Goal: Task Accomplishment & Management: Manage account settings

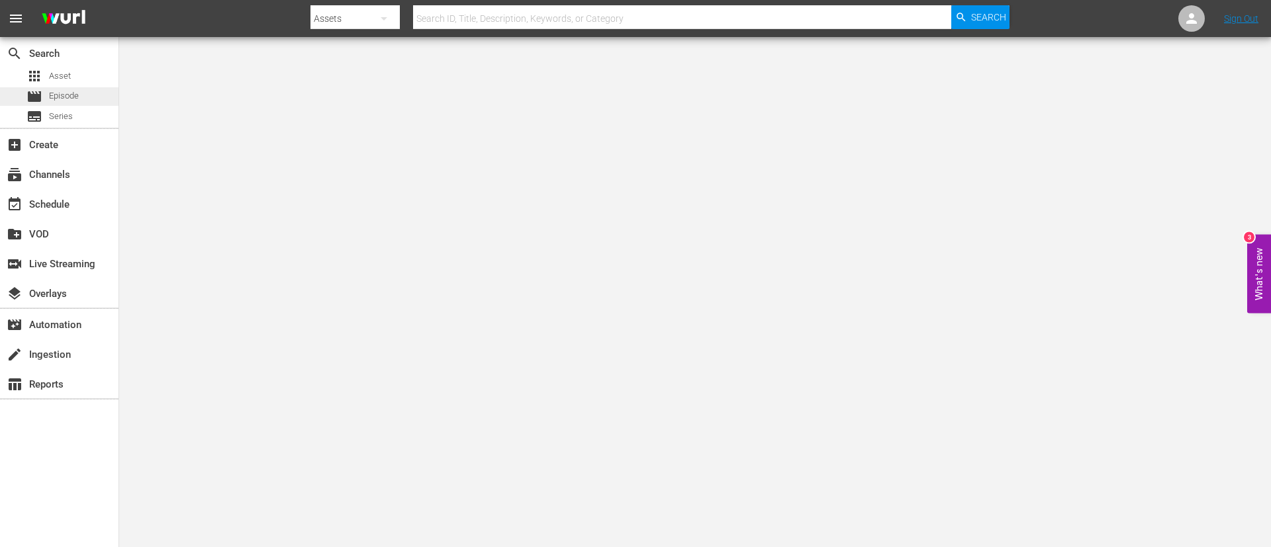
click at [79, 95] on span "Episode" at bounding box center [64, 95] width 30 height 13
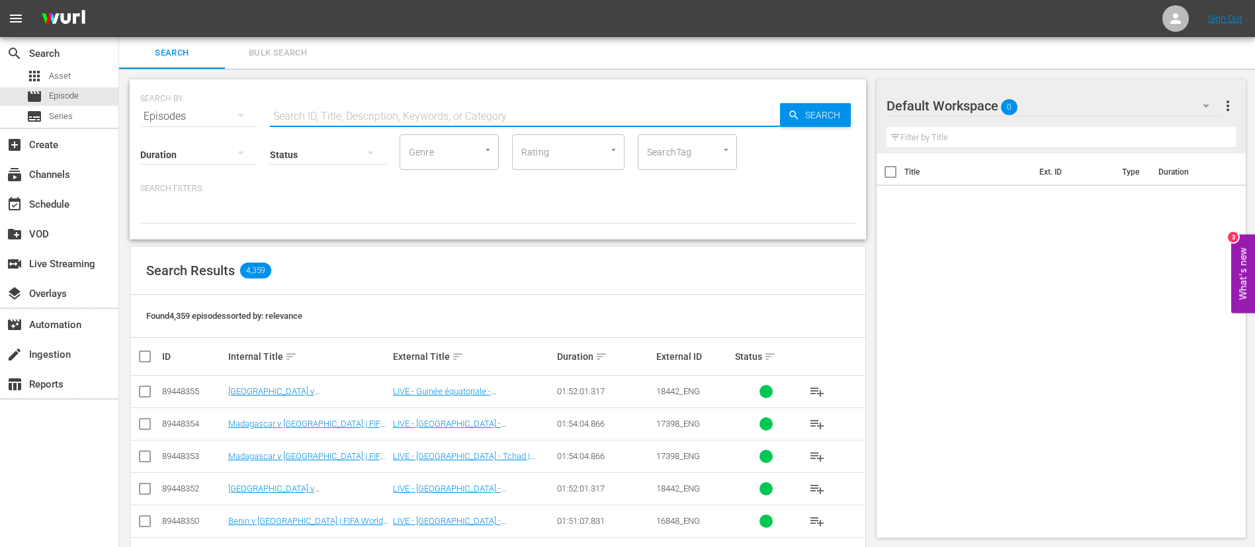
click at [565, 125] on div "Search ID, Title, Description, Keywords, or Category" at bounding box center [525, 117] width 510 height 32
paste input "Sierra Leone vs Ethiopia"
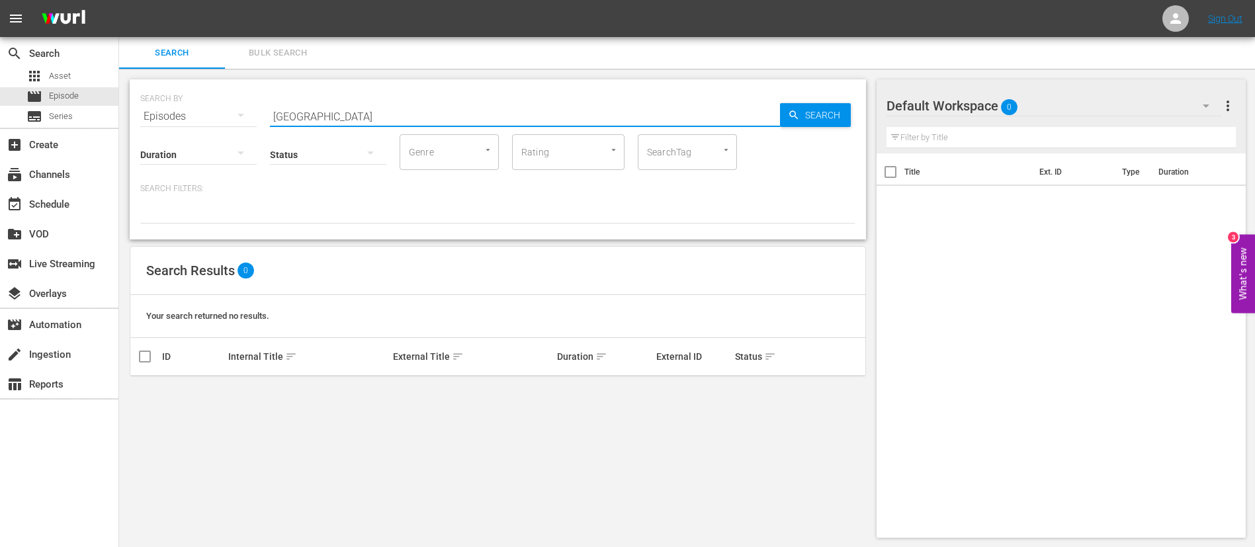
type input "Sierra Leone"
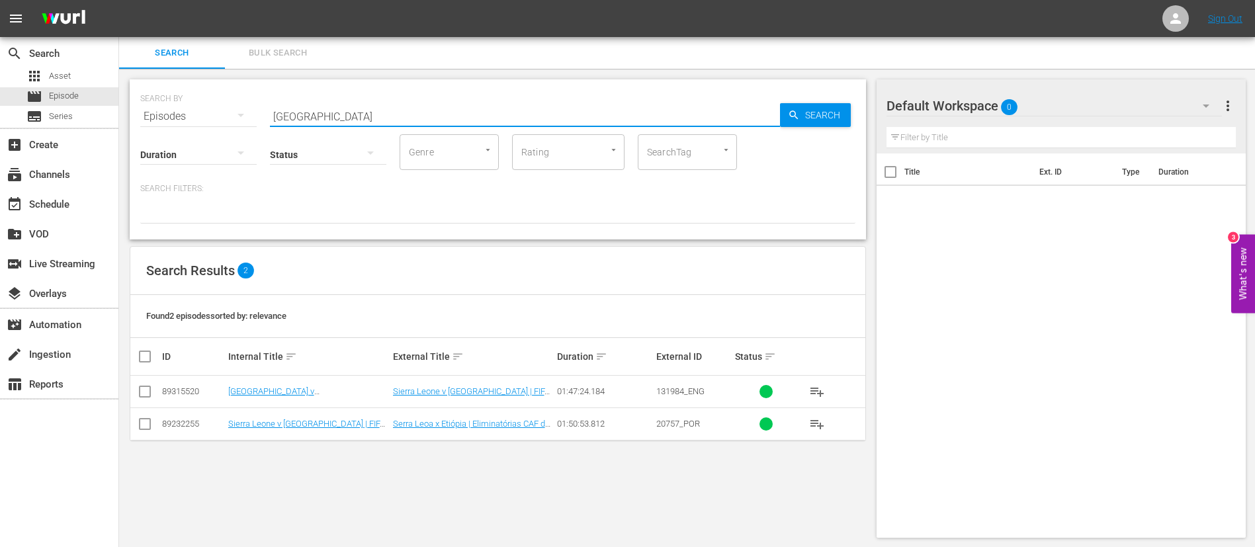
click at [151, 384] on icon at bounding box center [145, 392] width 16 height 16
click at [150, 393] on input "checkbox" at bounding box center [145, 394] width 16 height 16
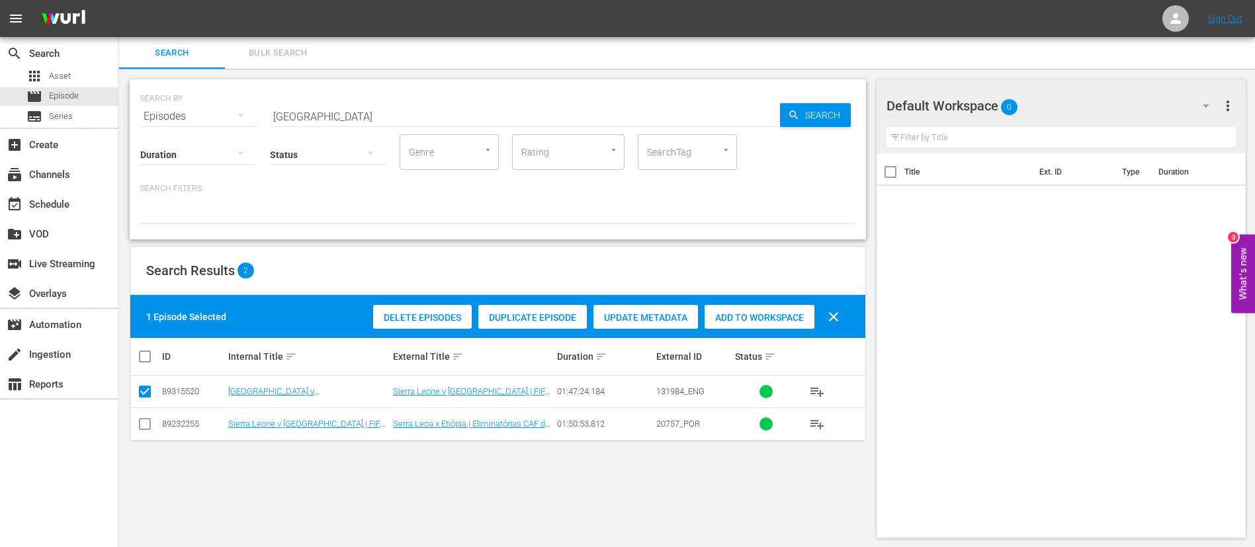
click at [580, 323] on div "Duplicate Episode" at bounding box center [532, 317] width 109 height 25
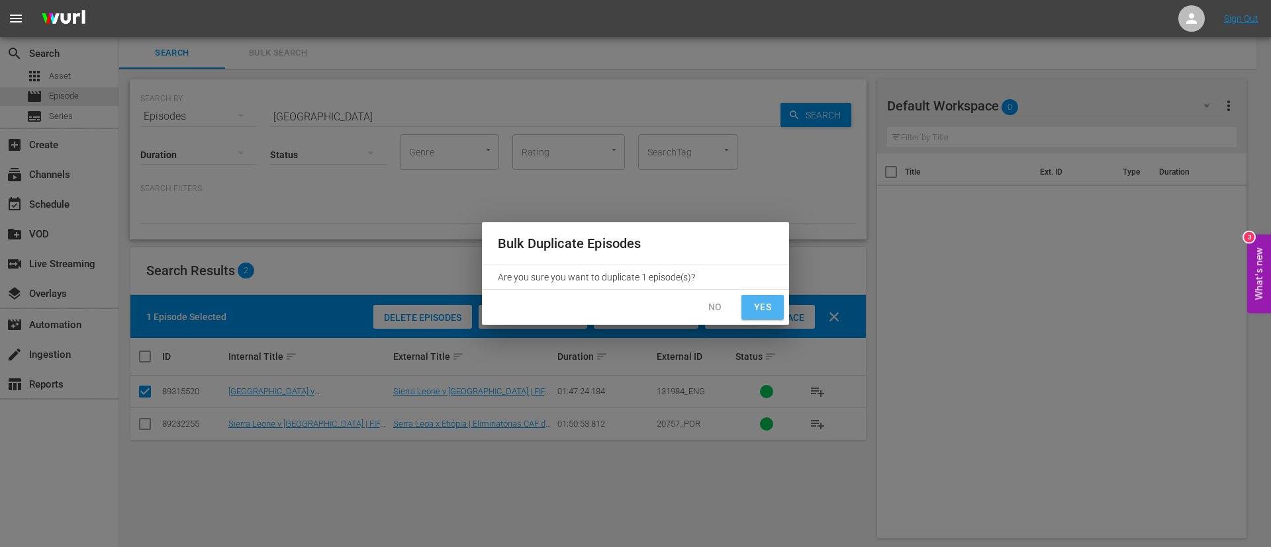
click at [749, 313] on button "Yes" at bounding box center [762, 307] width 42 height 24
checkbox input "false"
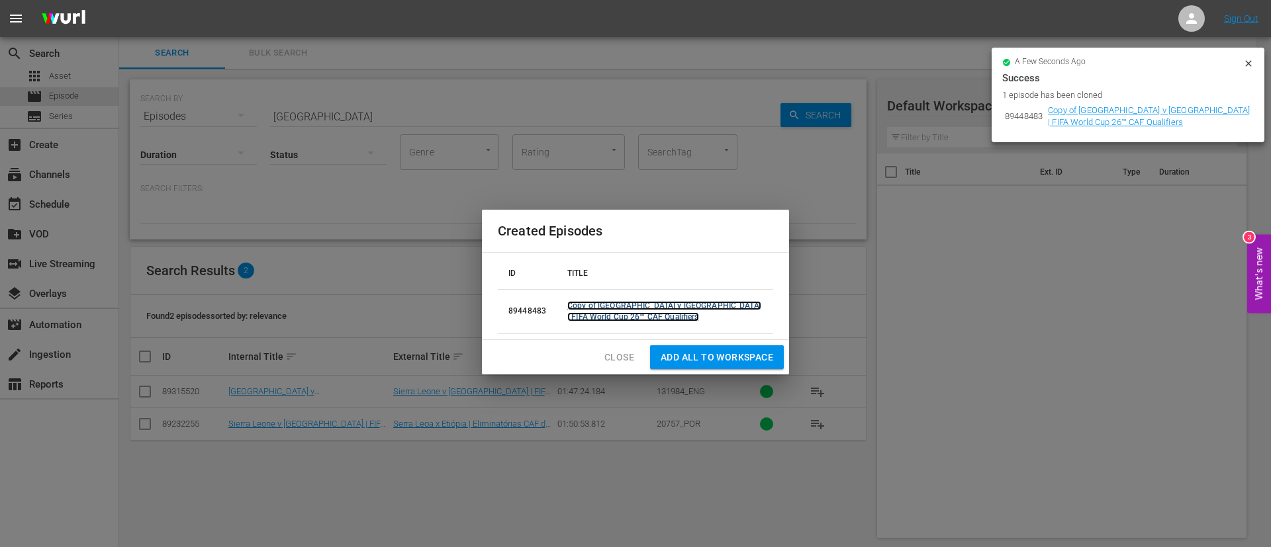
click at [620, 301] on link "Copy of Sierra Leone v Ethiopia | FIFA World Cup 26™ CAF Qualifiers" at bounding box center [664, 311] width 194 height 21
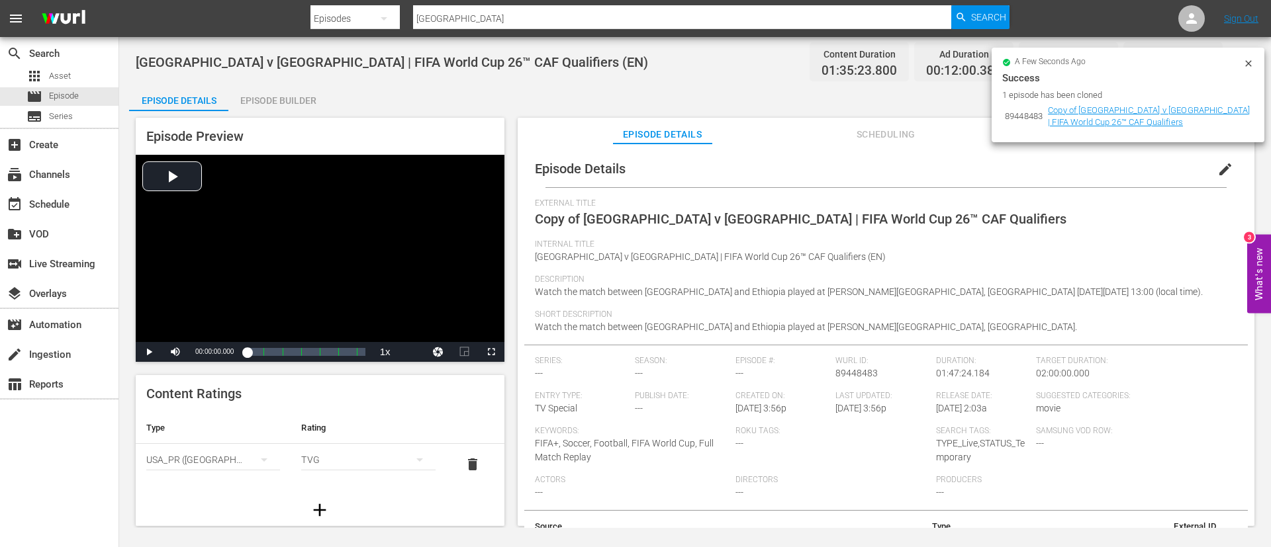
click at [1218, 165] on span "edit" at bounding box center [1225, 169] width 16 height 16
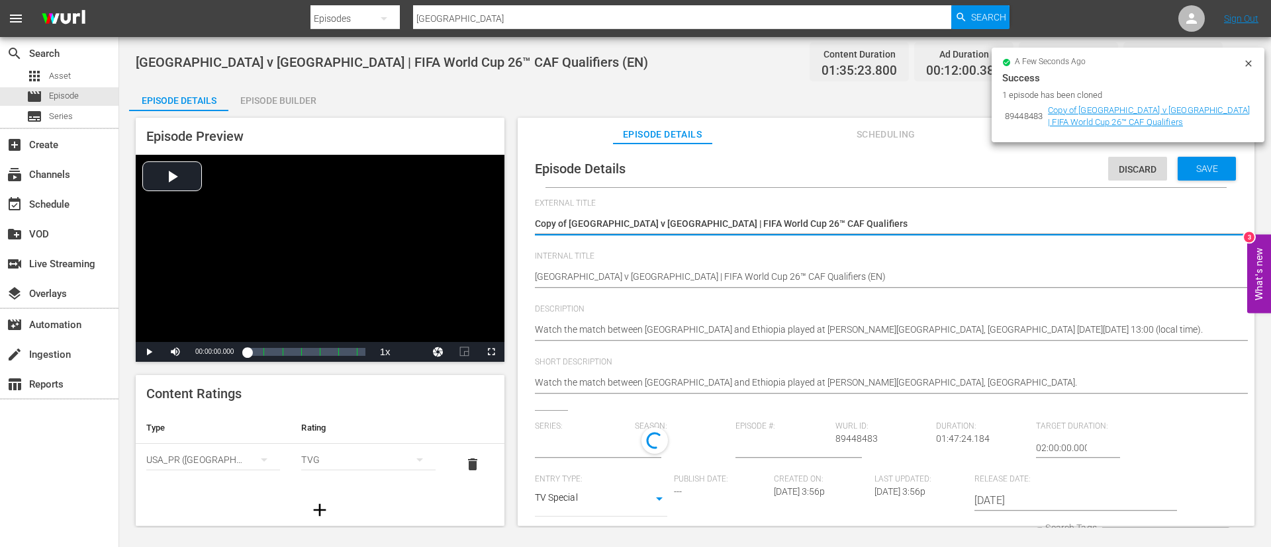
type input "No Series"
click at [948, 226] on textarea "Copy of Sierra Leone v Ethiopia | FIFA World Cup 26™ CAF Qualifiers" at bounding box center [883, 225] width 696 height 16
type textarea "L"
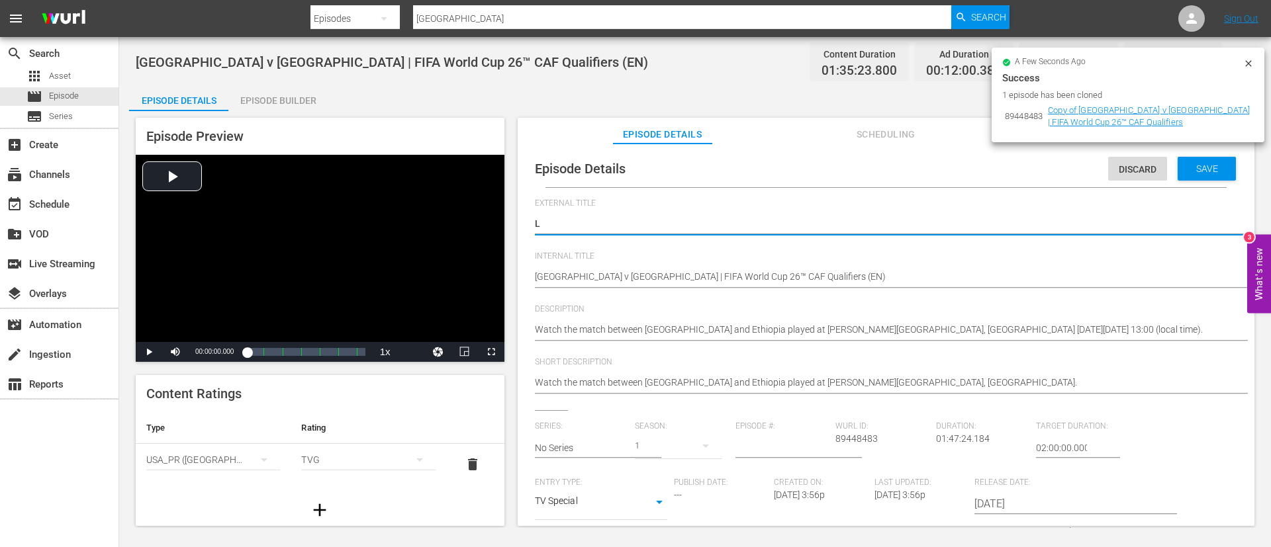
type textarea "LI"
type textarea "LIV"
type textarea "LIVE"
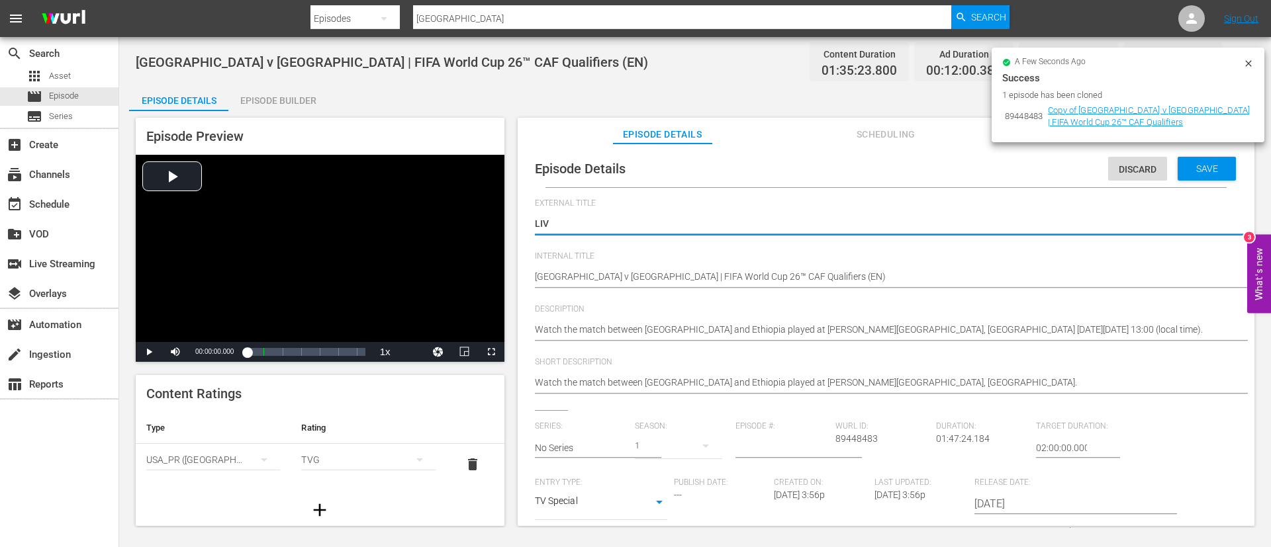
type textarea "LIVE"
type textarea "LIVE -"
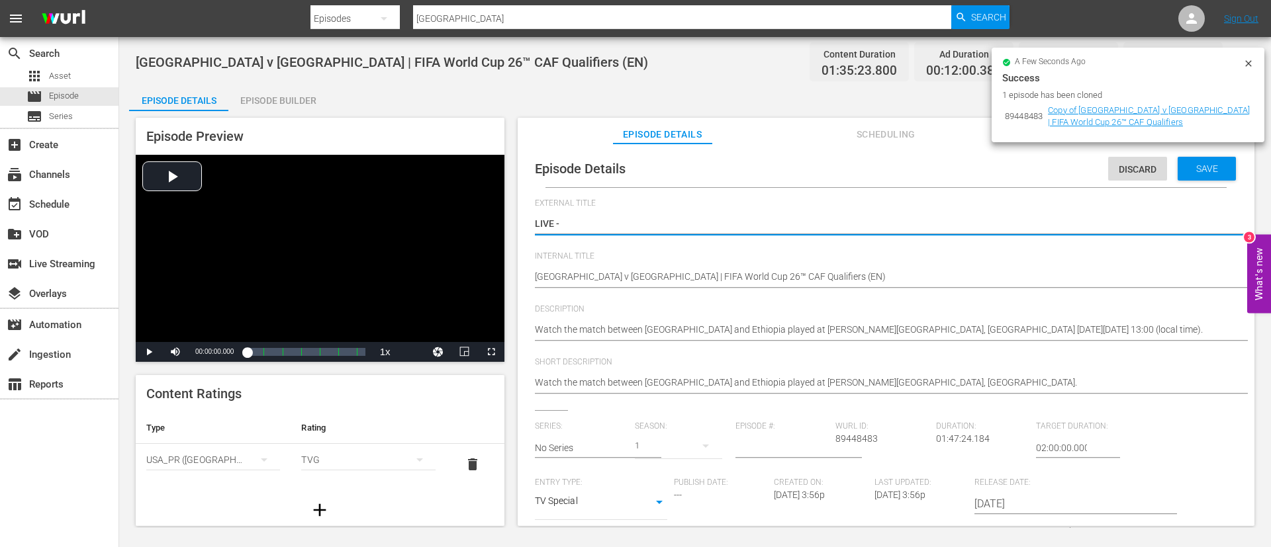
type textarea "LIVE -"
type textarea "LIVE - [GEOGRAPHIC_DATA] - [GEOGRAPHIC_DATA] | Qualifications de la CAF pour la…"
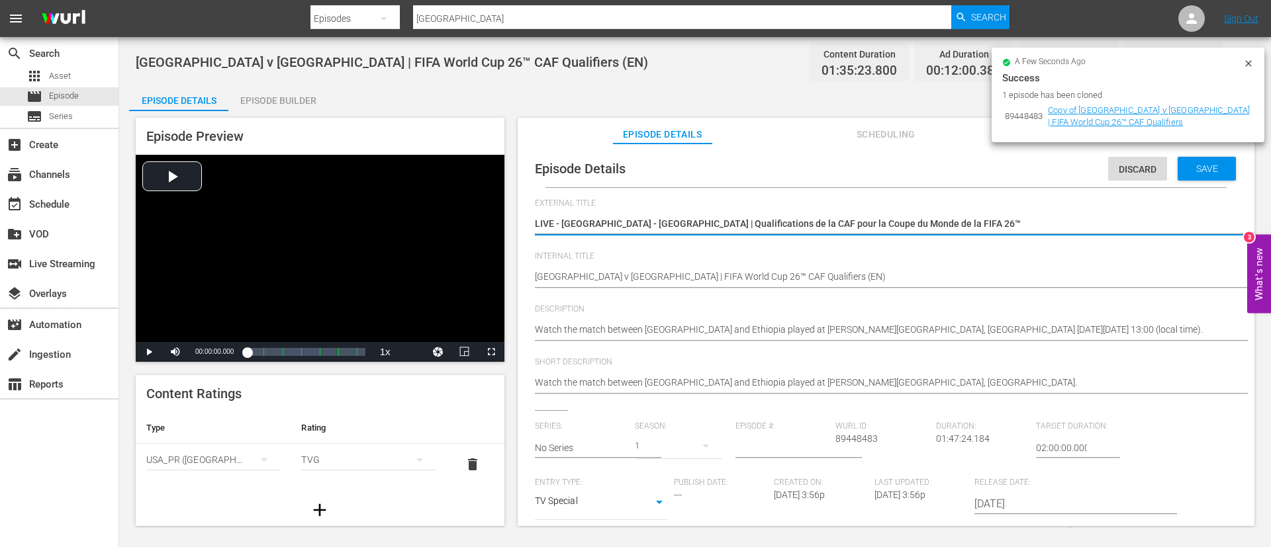
type textarea "LIVE - [GEOGRAPHIC_DATA] - [GEOGRAPHIC_DATA] | Qualifications de la CAF pour la…"
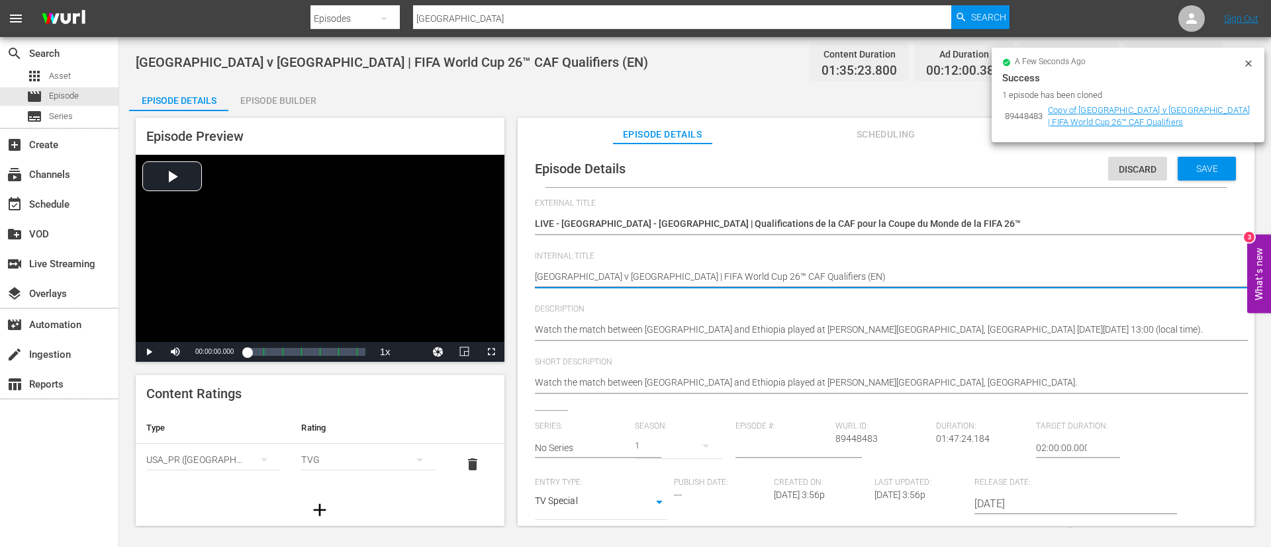
type textarea "Sierra Leone v Ethiopia | FIFA World Cup 26™ CAF Qualifiers (F)"
type textarea "[GEOGRAPHIC_DATA] v [GEOGRAPHIC_DATA] | FIFA World Cup 26™ CAF Qualifiers (FR)"
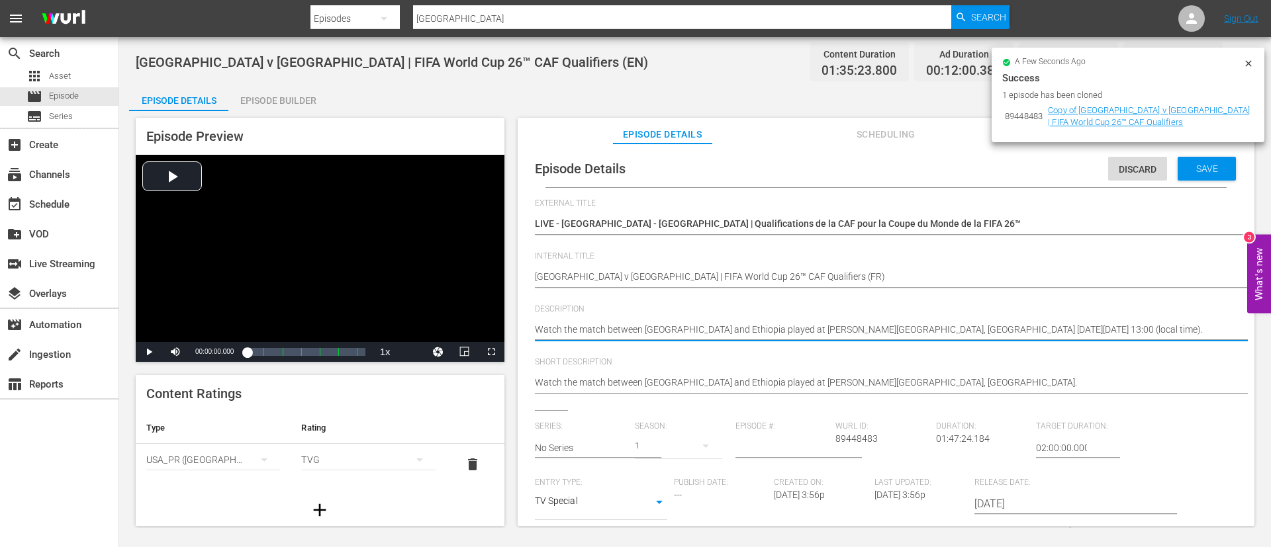
click at [772, 327] on textarea "Watch the match between Sierra Leone and Ethiopia played at Samuel Kanyon Doe S…" at bounding box center [883, 331] width 696 height 16
paste textarea "Regardez le match entre Sierra Leone et Éthiopie au Samuel Kanyon Doe Sports Co…"
type textarea "Regardez le match entre Sierra Leone et Éthiopie au Samuel Kanyon Doe Sports Co…"
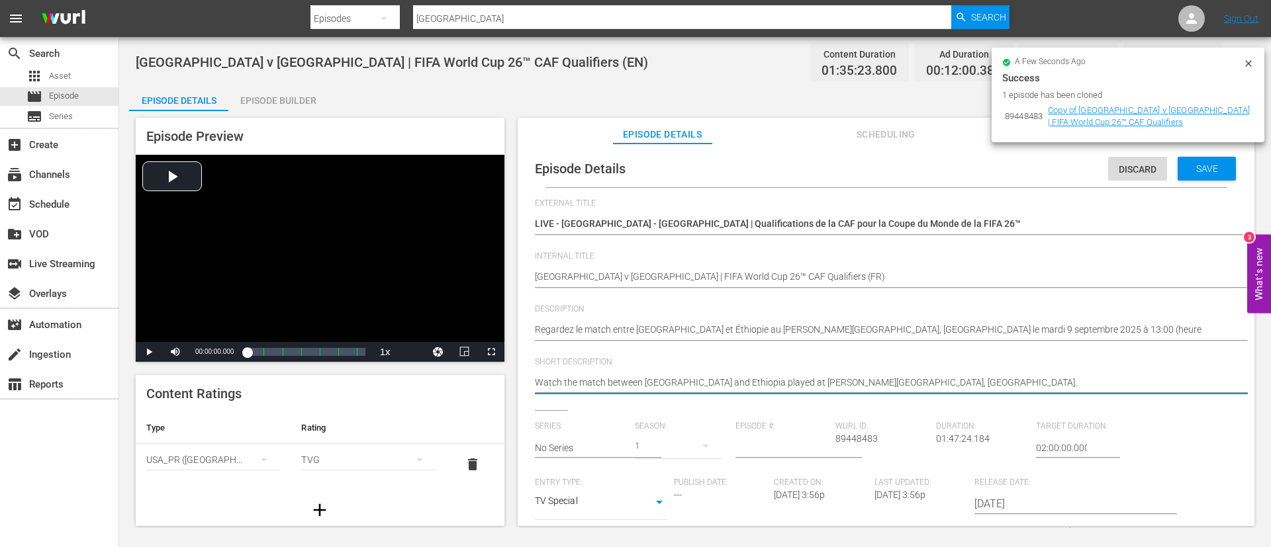
click at [778, 377] on textarea "Watch the match between Sierra Leone and Ethiopia played at Samuel Kanyon Doe S…" at bounding box center [883, 384] width 696 height 16
paste textarea "Regardez le match entre Sierra Leone et Éthiopie au Samuel Kanyon Doe Sports Co…"
type textarea "Regardez le match entre Sierra Leone et Éthiopie au Samuel Kanyon Doe Sports Co…"
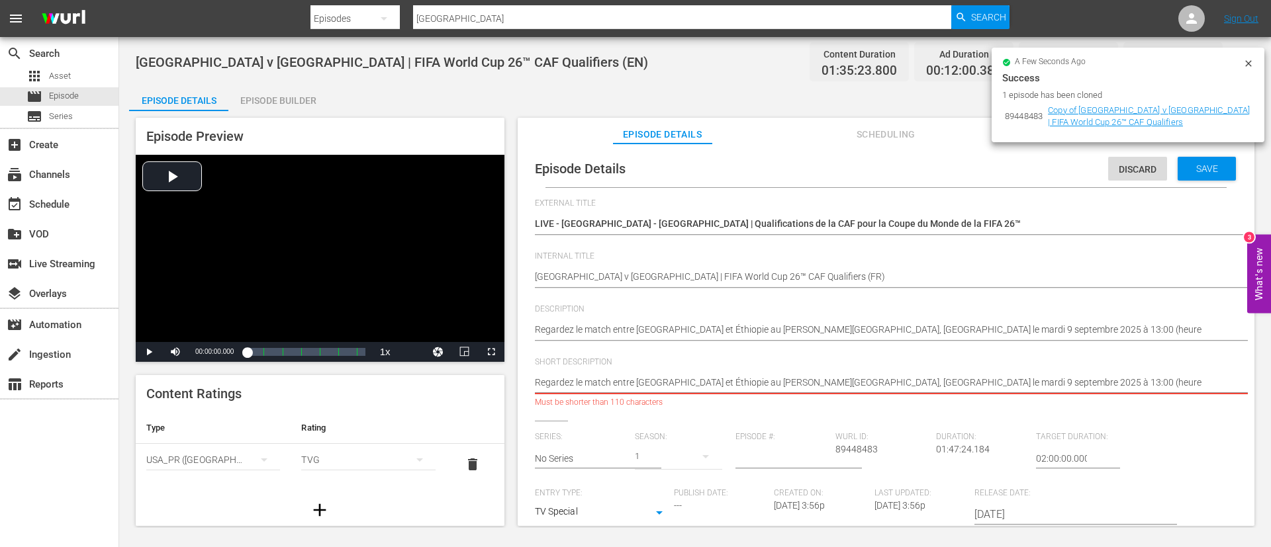
type textarea "Regardez le match entre Sierra Leone et Éthiopie au Samuel Kanyon Doe Sports Co…"
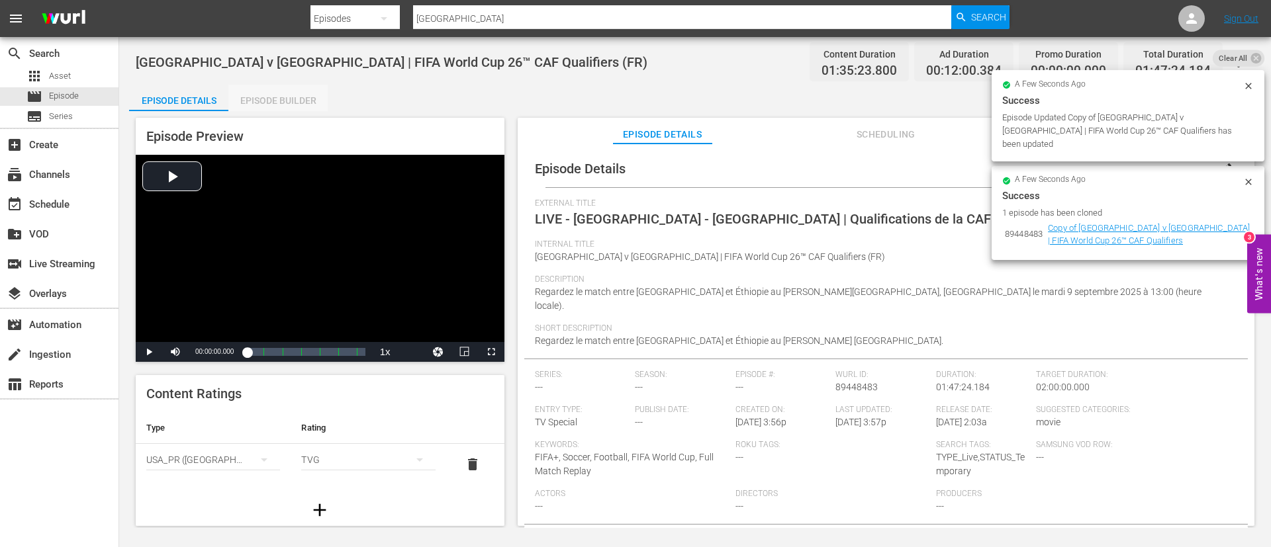
click at [283, 99] on div "Episode Builder" at bounding box center [277, 101] width 99 height 32
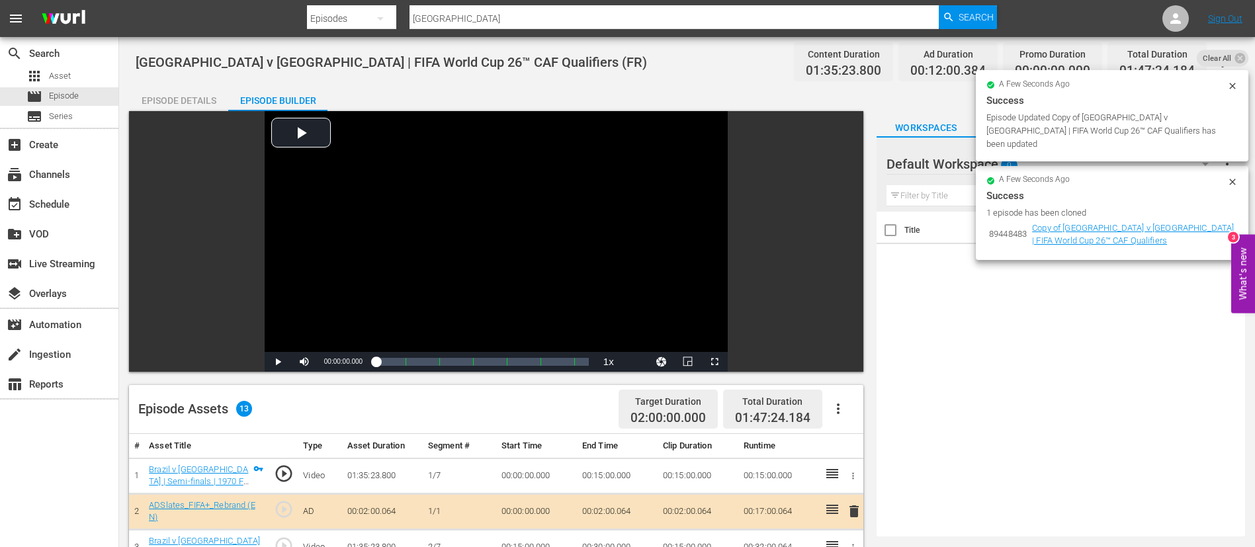
click at [835, 400] on button "button" at bounding box center [839, 409] width 32 height 32
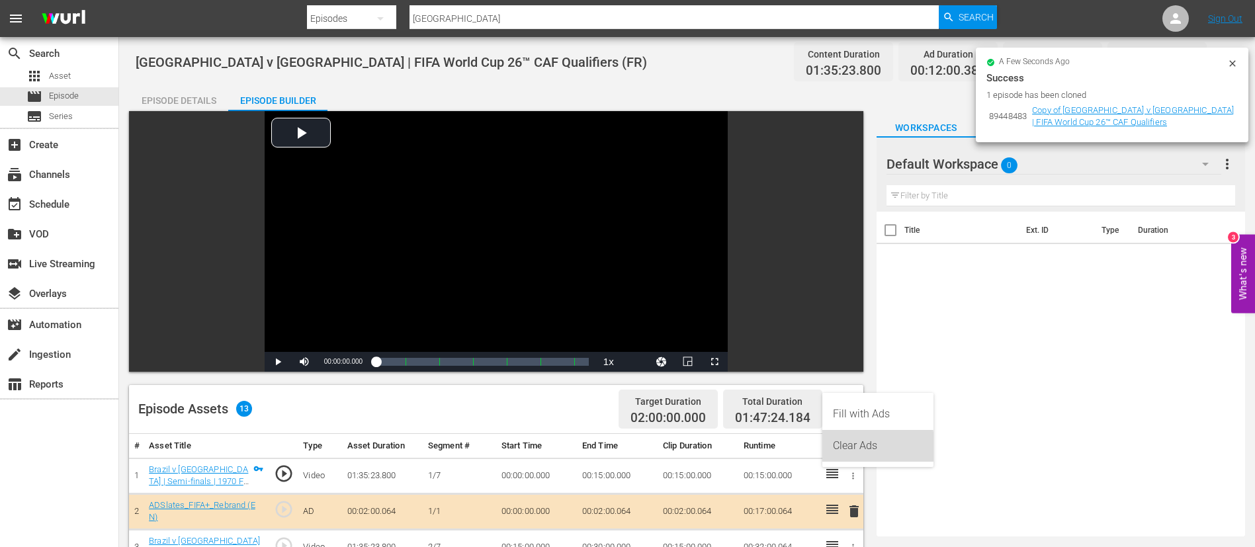
click at [844, 455] on div "Clear Ads" at bounding box center [878, 446] width 90 height 32
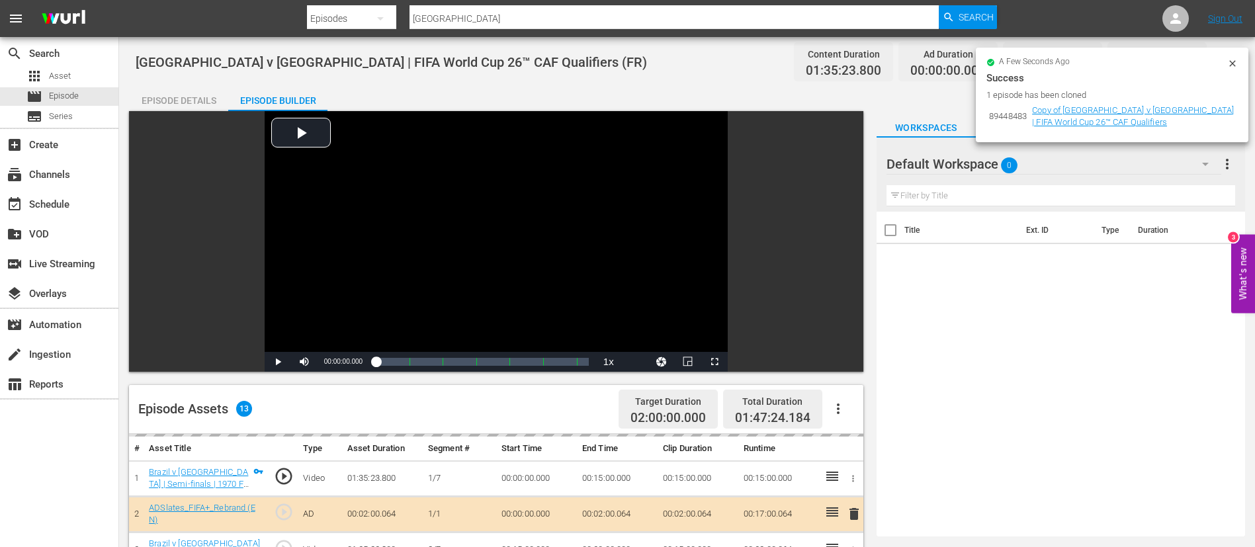
scroll to position [199, 0]
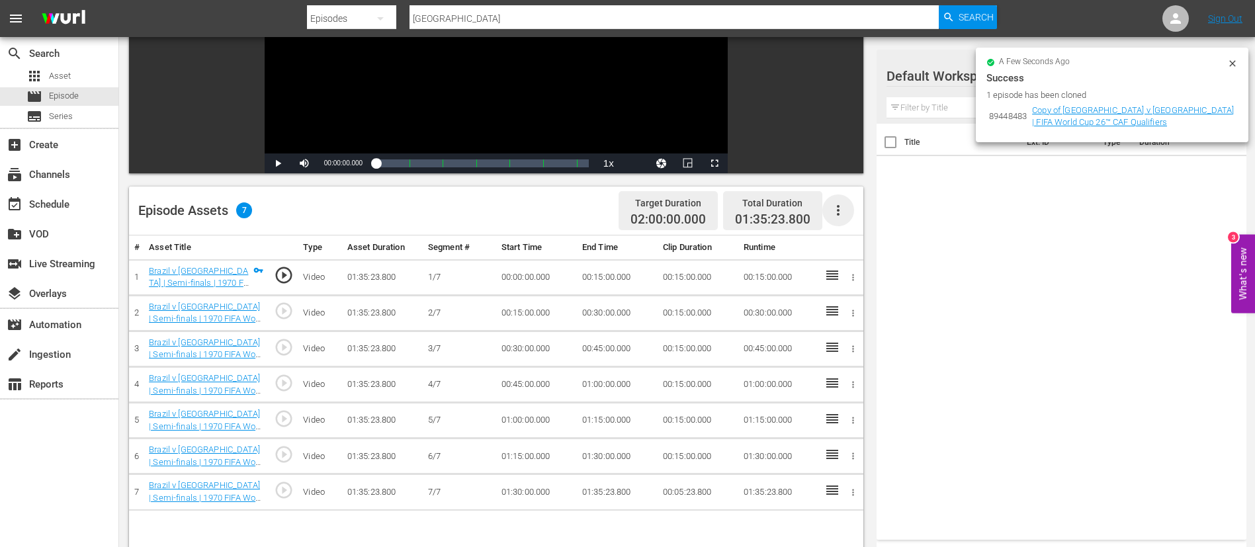
click at [839, 211] on icon "button" at bounding box center [838, 210] width 3 height 11
click at [868, 210] on div "Fill with Ads" at bounding box center [878, 216] width 90 height 32
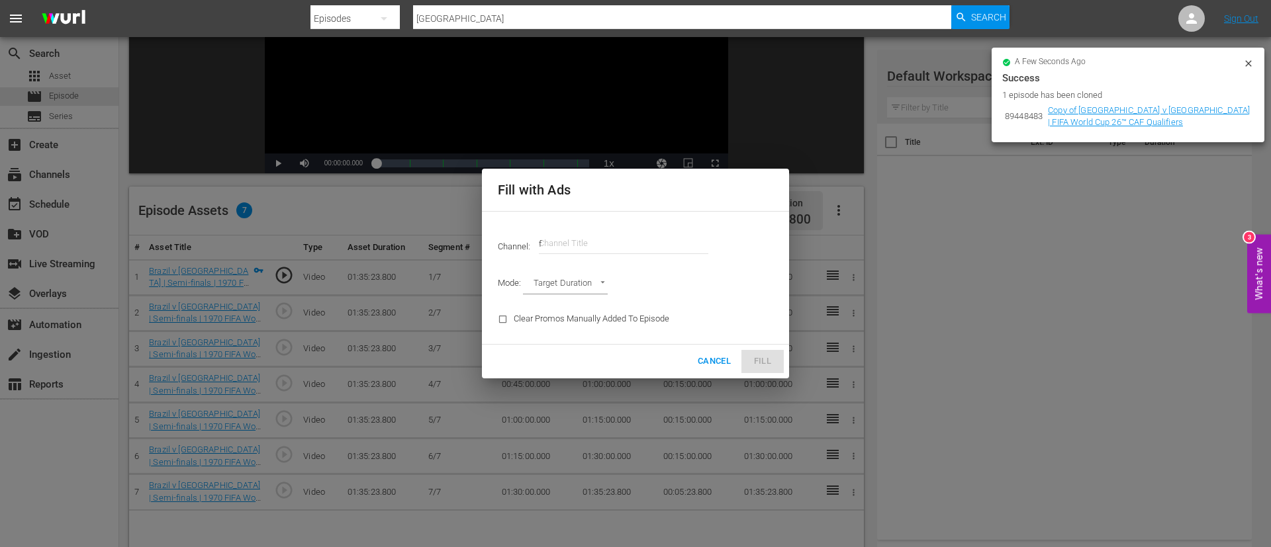
click at [588, 244] on input "f" at bounding box center [623, 244] width 169 height 32
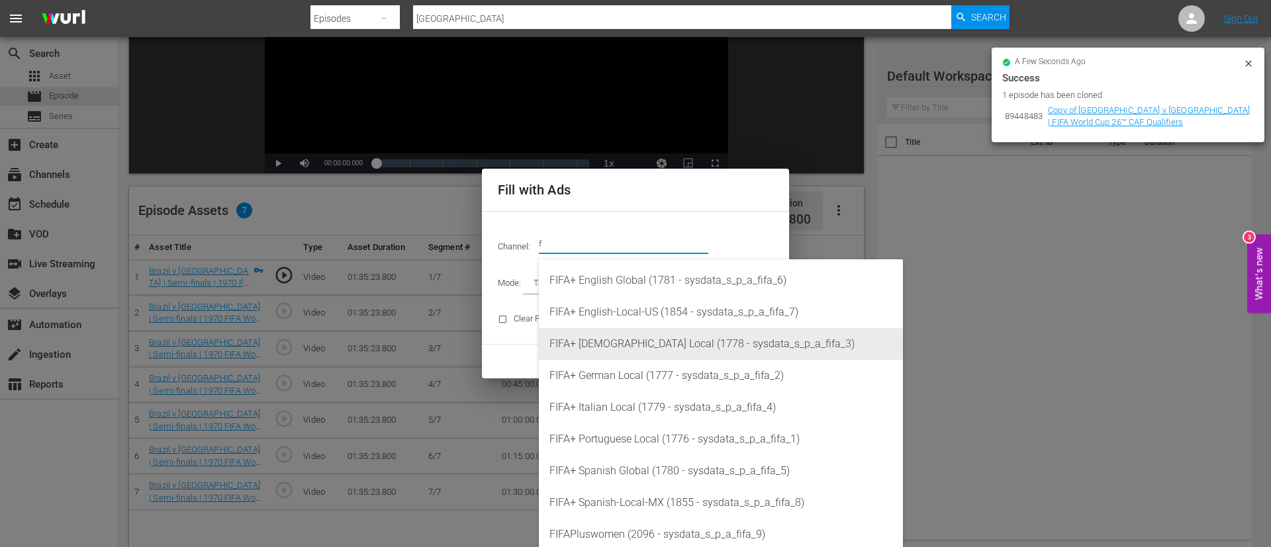
click at [634, 347] on div "FIFA+ French Local (1778 - sysdata_s_p_a_fifa_3)" at bounding box center [720, 344] width 343 height 32
type input "FIFA+ [DEMOGRAPHIC_DATA] Local (1778)"
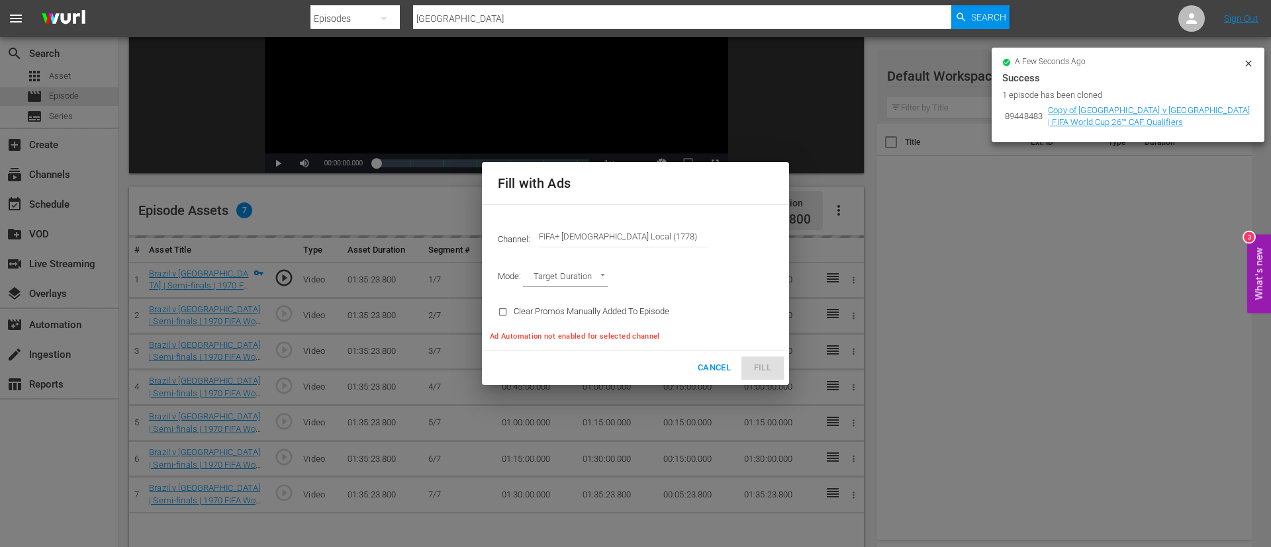
type input "AD_BREAK_DURATION"
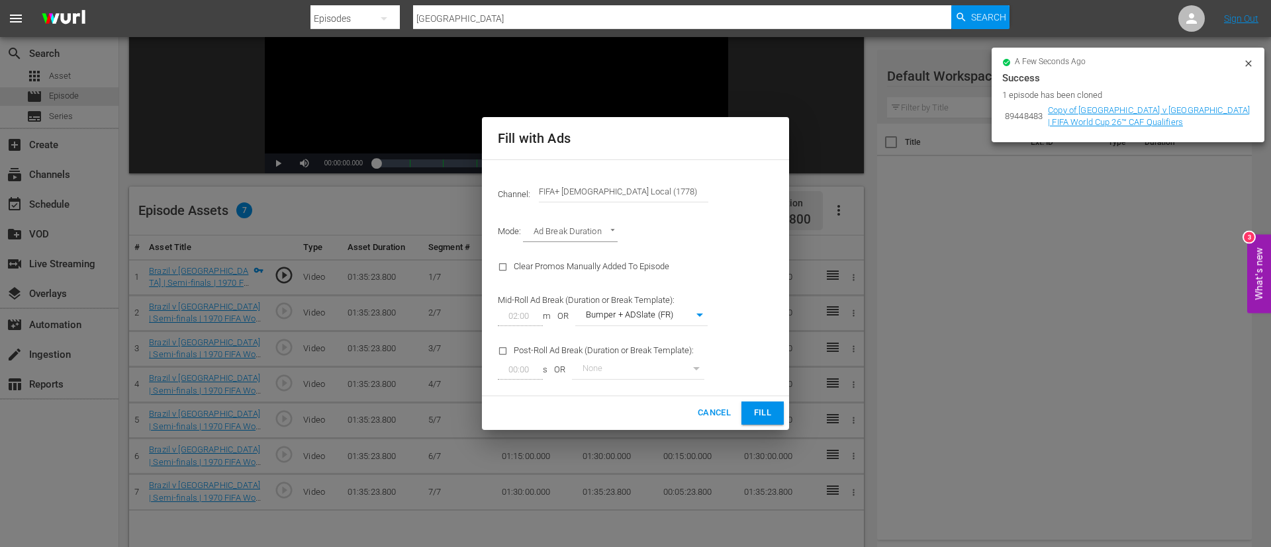
click at [766, 410] on span "Fill" at bounding box center [762, 413] width 21 height 15
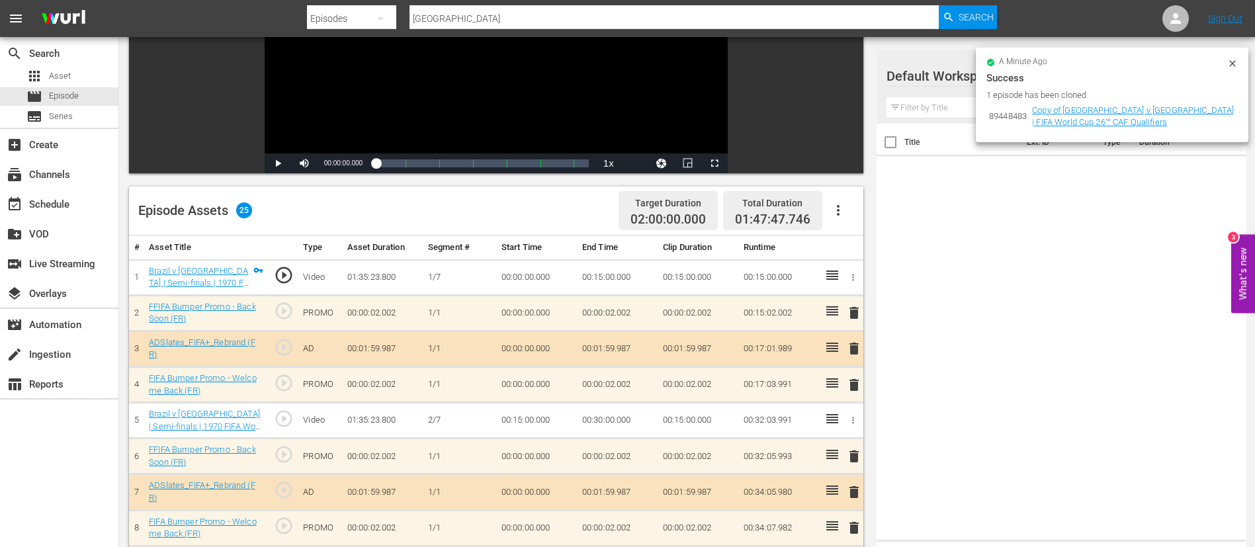
click at [1228, 56] on div "a minute ago Success 1 episode has been cloned 89448483 Copy of Sierra Leone v …" at bounding box center [1112, 95] width 273 height 95
click at [1230, 66] on icon at bounding box center [1233, 63] width 6 height 6
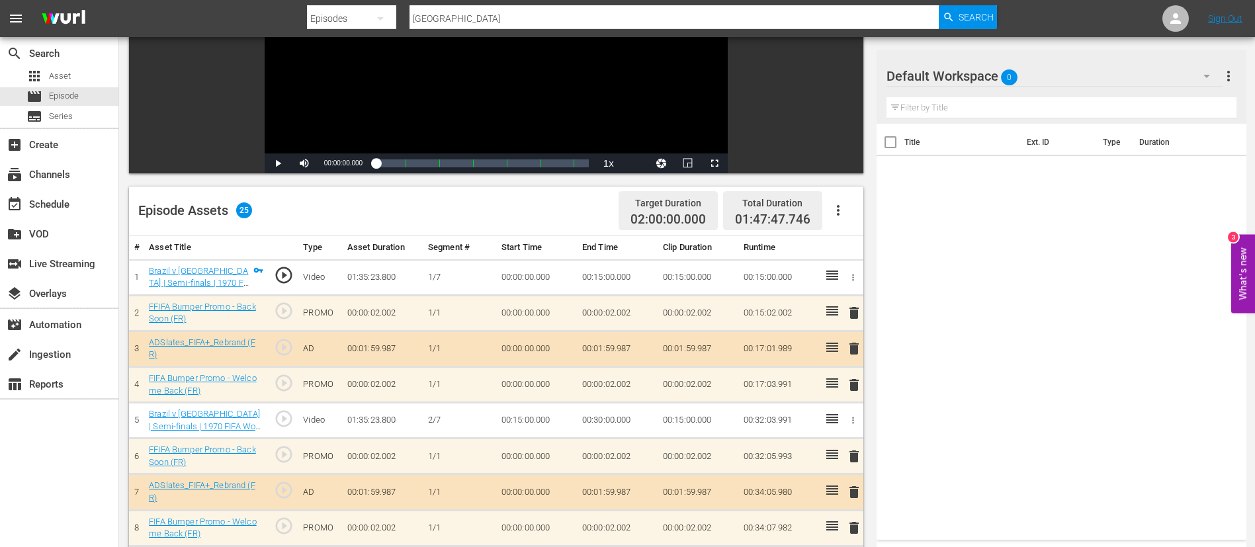
scroll to position [0, 0]
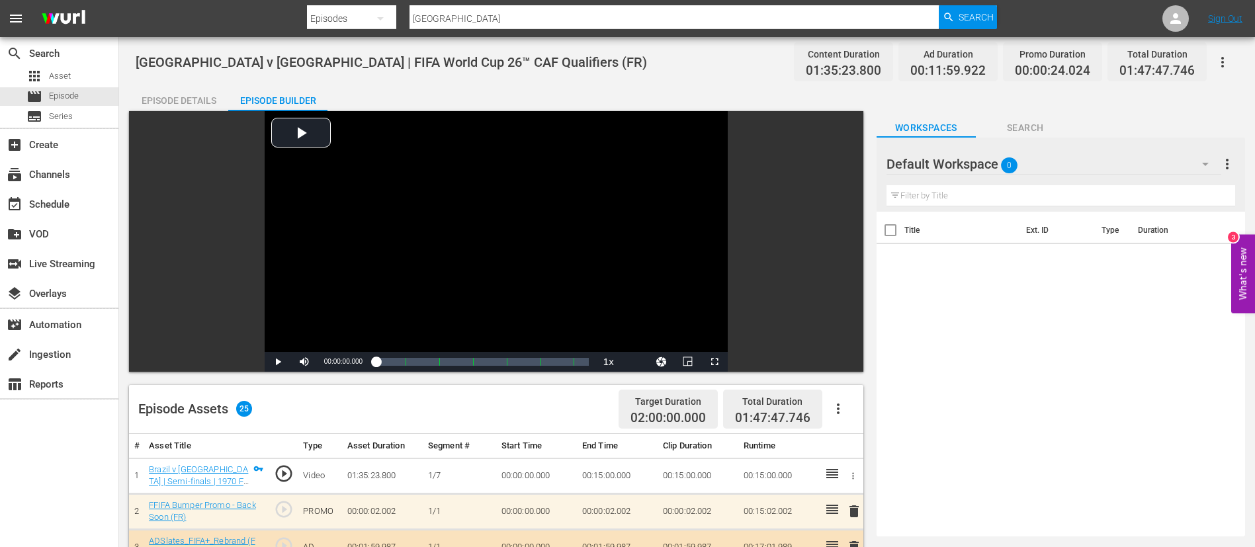
click at [1228, 56] on icon "button" at bounding box center [1223, 62] width 16 height 16
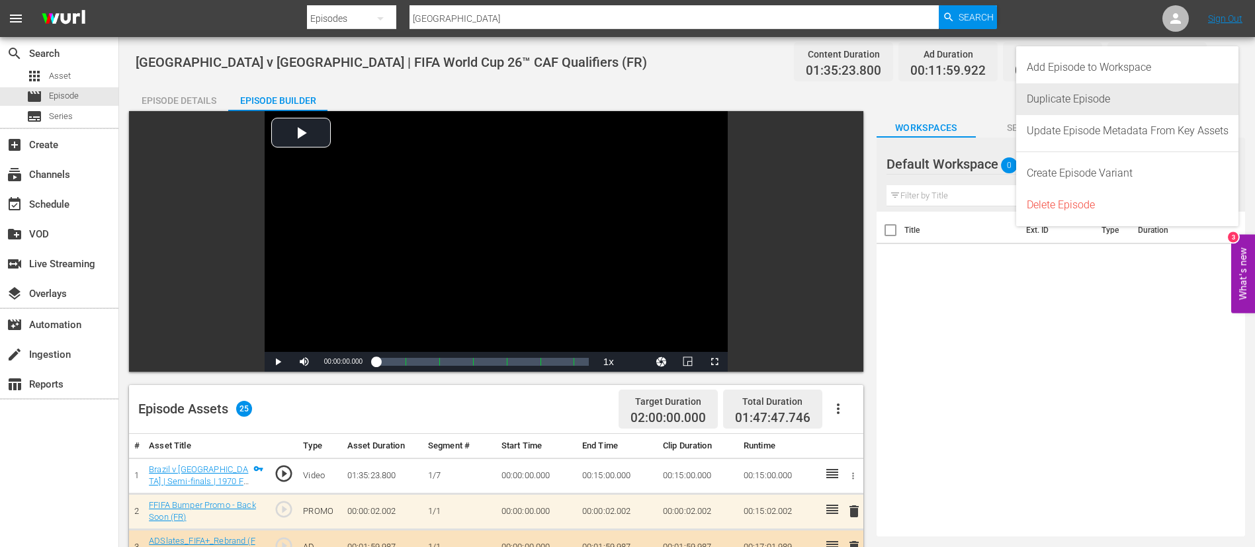
click at [1146, 95] on div "Duplicate Episode" at bounding box center [1128, 99] width 202 height 32
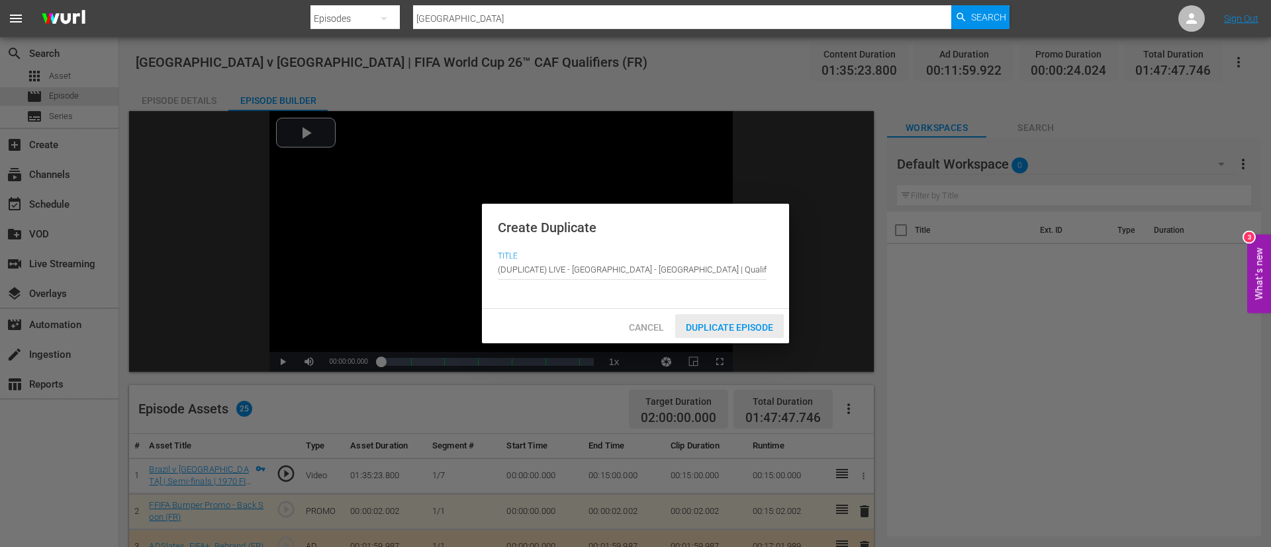
click at [732, 326] on span "Duplicate Episode" at bounding box center [729, 327] width 109 height 11
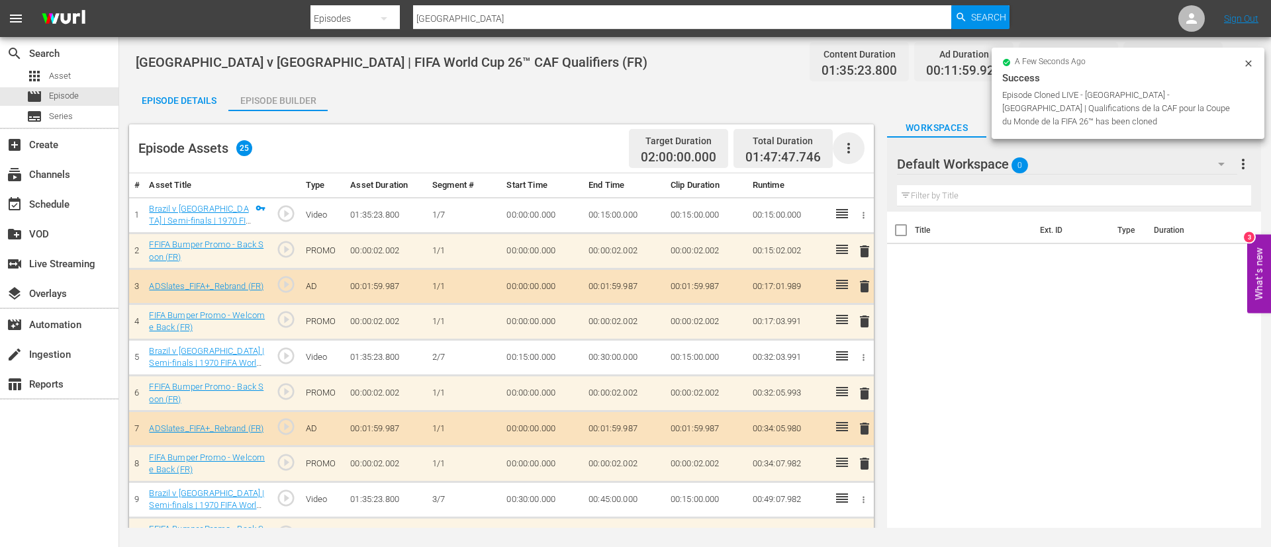
click at [846, 153] on icon "button" at bounding box center [848, 148] width 16 height 16
click at [881, 191] on div "Clear Ads" at bounding box center [888, 185] width 90 height 32
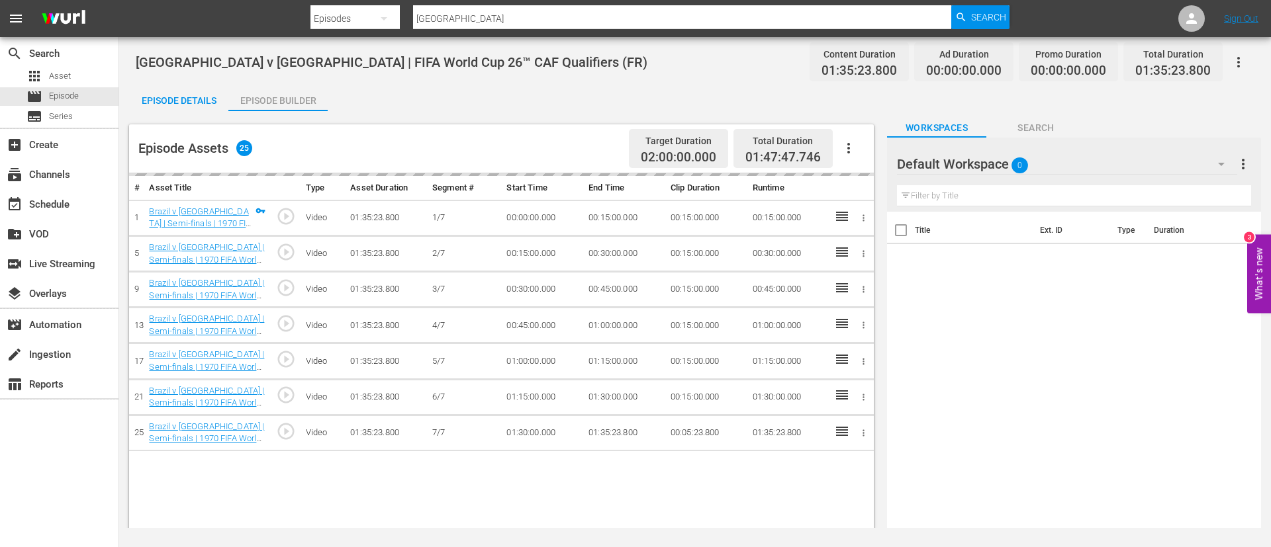
click at [849, 151] on icon "button" at bounding box center [848, 148] width 16 height 16
click at [852, 152] on div "Fill with Ads" at bounding box center [888, 154] width 90 height 32
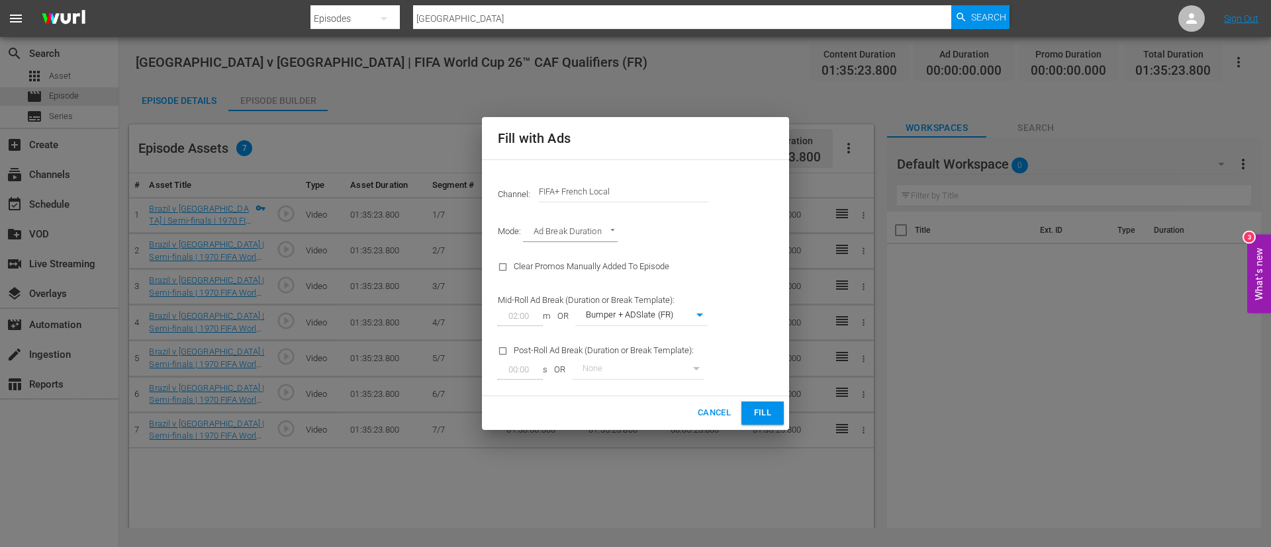
click at [643, 184] on input "FIFA+ French Local" at bounding box center [623, 192] width 169 height 32
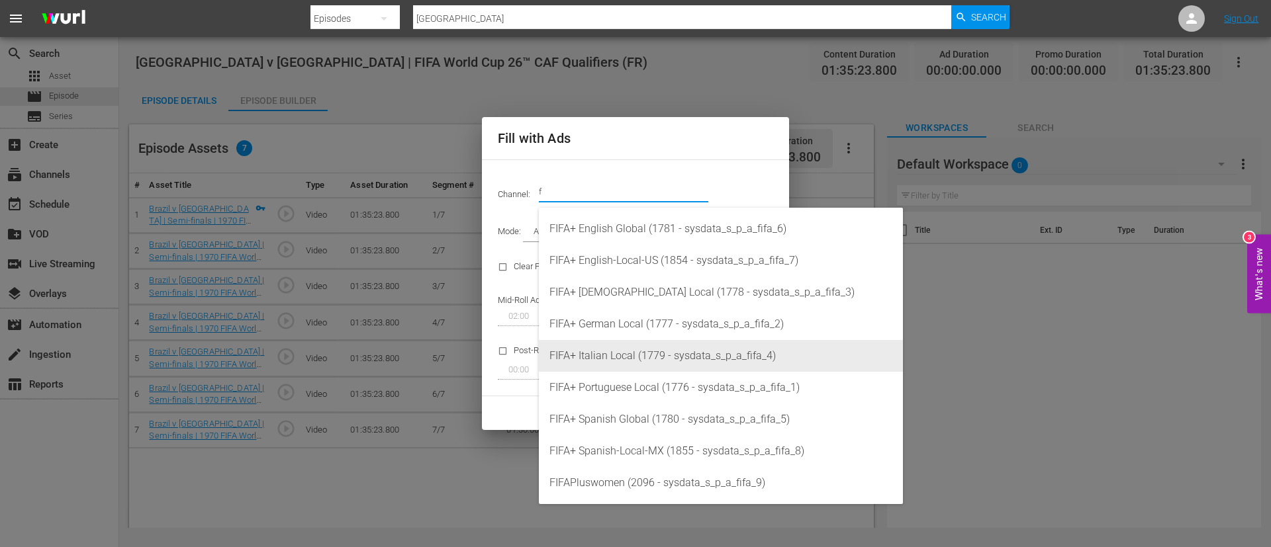
click at [651, 355] on div "FIFA+ Italian Local (1779 - sysdata_s_p_a_fifa_4)" at bounding box center [720, 356] width 343 height 32
type input "FIFA+ Italian Local (1779)"
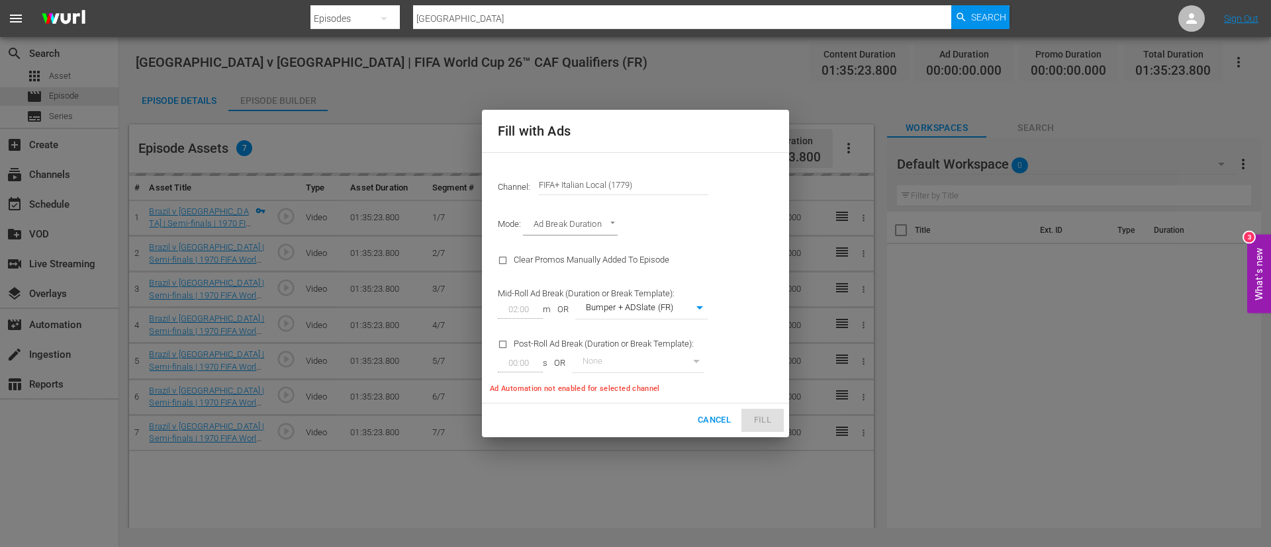
type input "341"
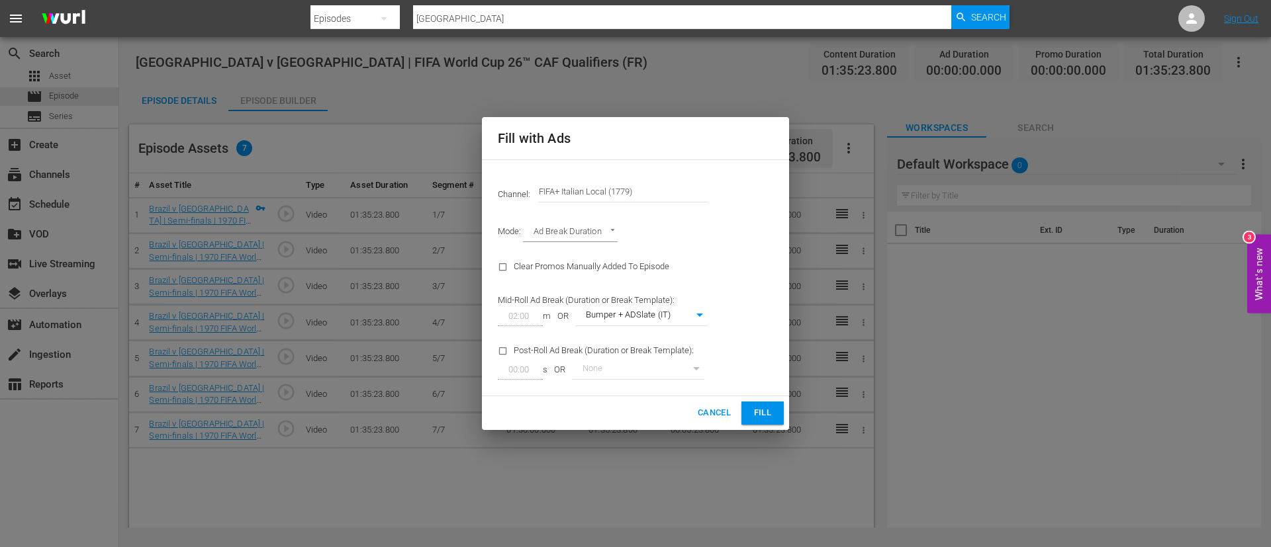
click at [772, 410] on span "Fill" at bounding box center [762, 413] width 21 height 15
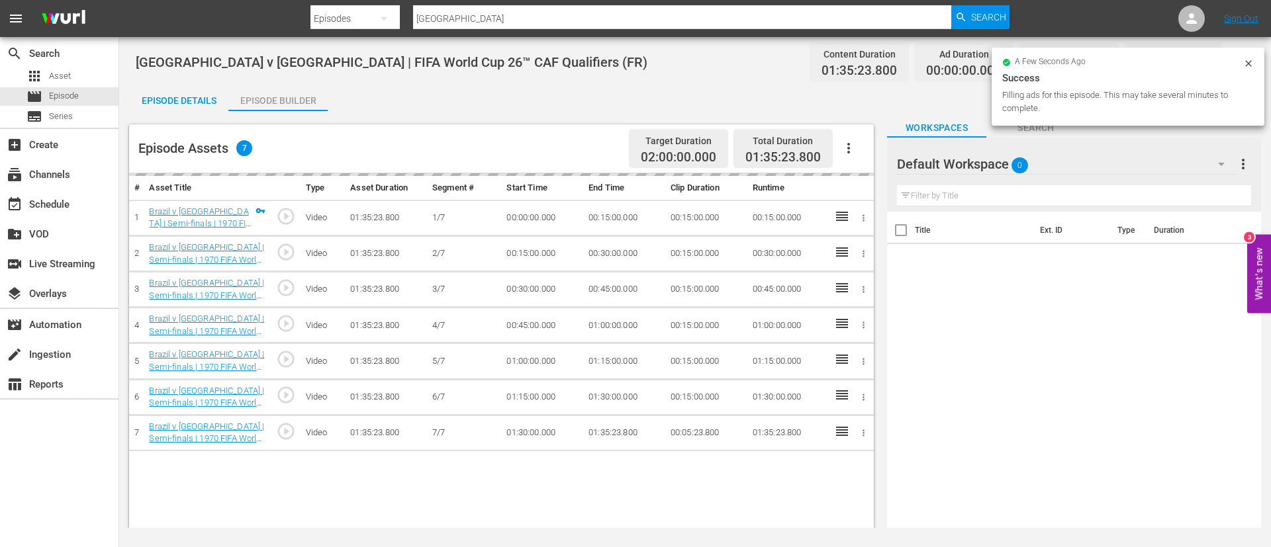
click at [169, 107] on div "Episode Details" at bounding box center [178, 101] width 99 height 32
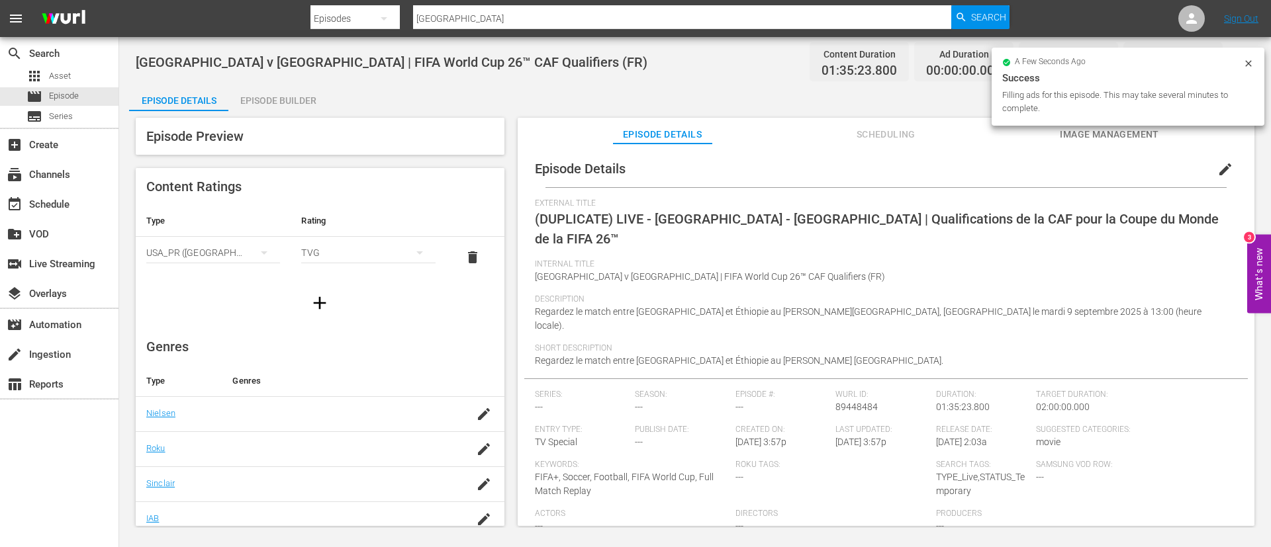
click at [1217, 166] on span "edit" at bounding box center [1225, 169] width 16 height 16
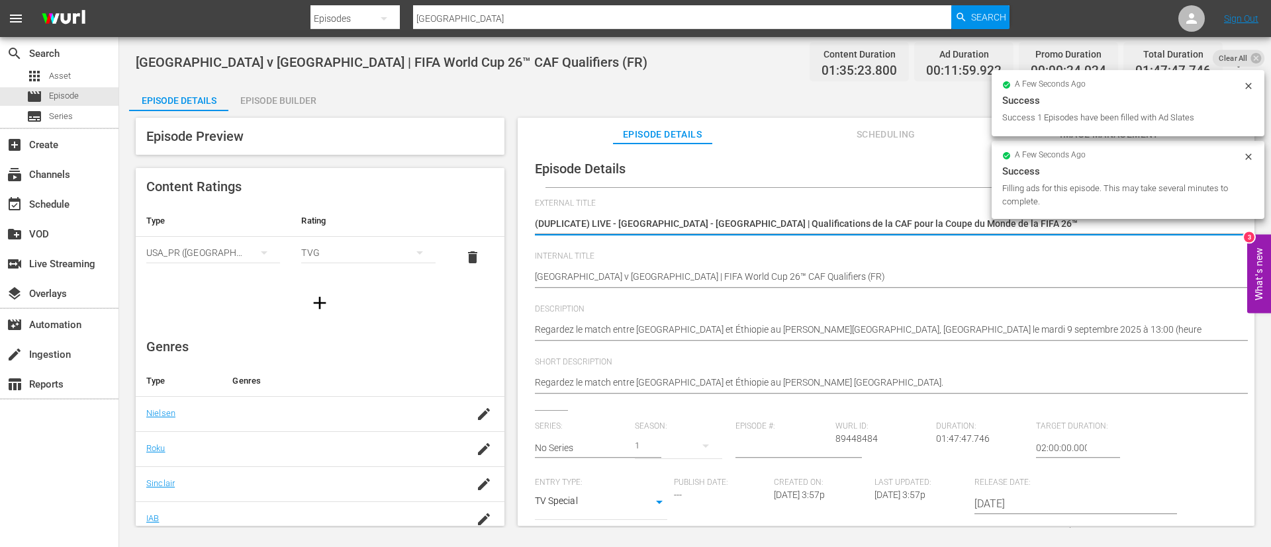
click at [1003, 228] on textarea "(DUPLICATE) LIVE - Sierra Leone - Éthiopie | Qualifications de la CAF pour la C…" at bounding box center [883, 225] width 696 height 16
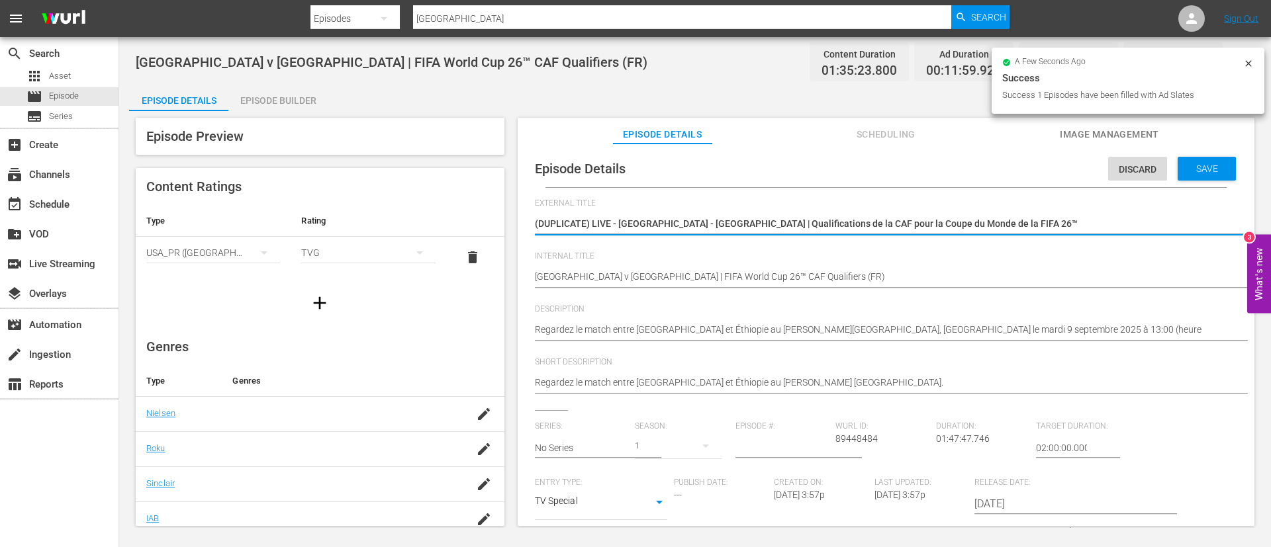
click at [1003, 228] on textarea "(DUPLICATE) LIVE - Sierra Leone - Éthiopie | Qualifications de la CAF pour la C…" at bounding box center [883, 225] width 696 height 16
type textarea "L"
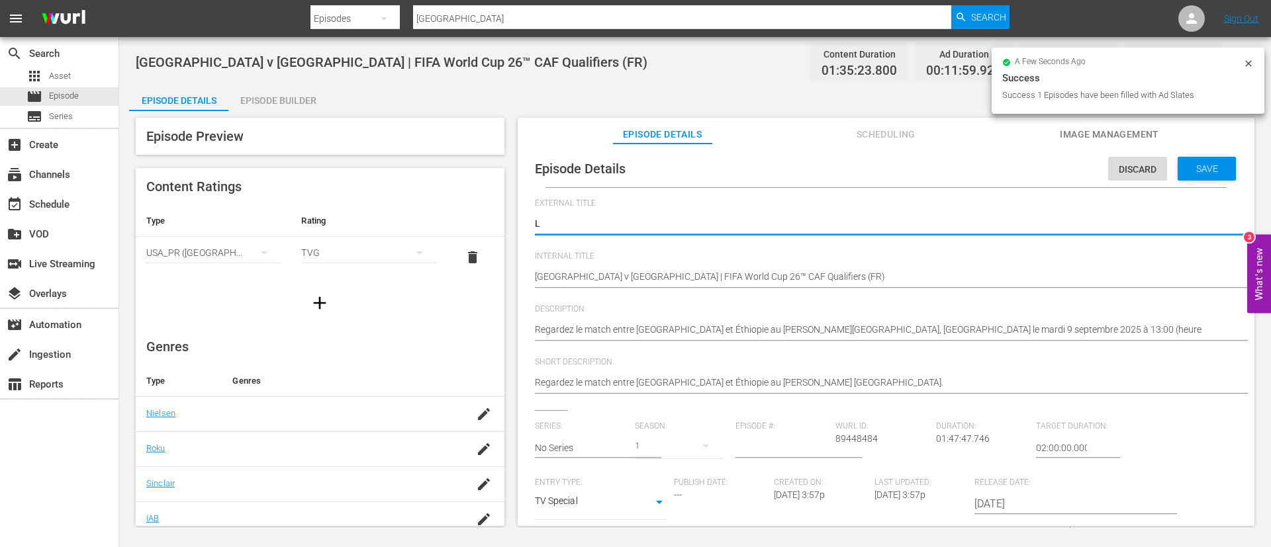
type textarea "LI"
type textarea "LIV"
type textarea "LIVE"
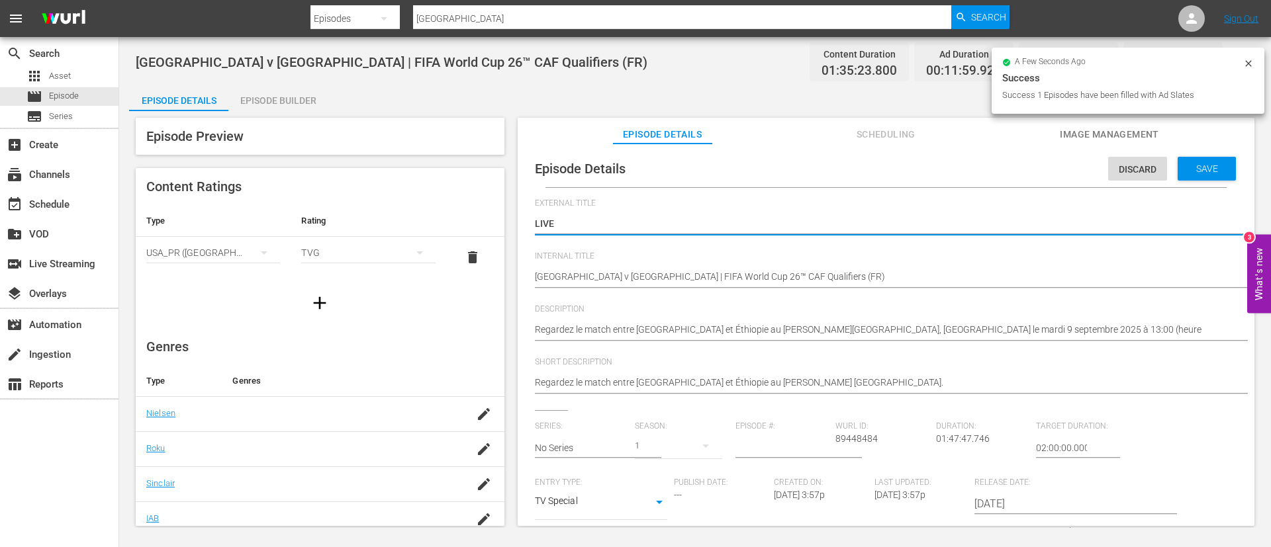
type textarea "LIVE"
type textarea "LIVE -"
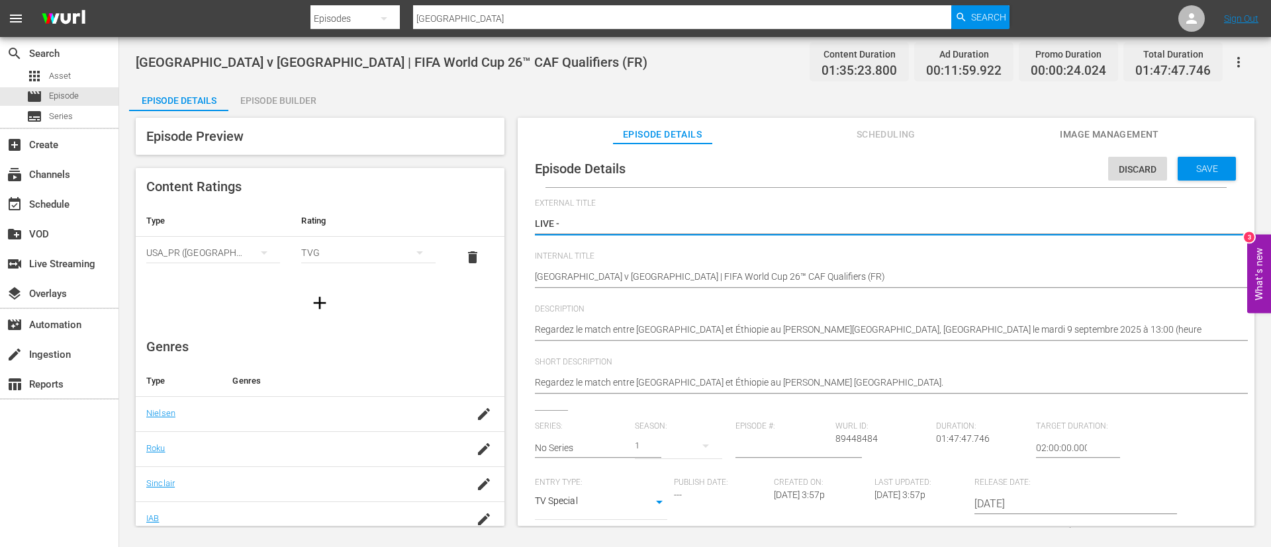
type textarea "LIVE - [GEOGRAPHIC_DATA] - [GEOGRAPHIC_DATA] | Qualificazioni CAF ai Mondiali F…"
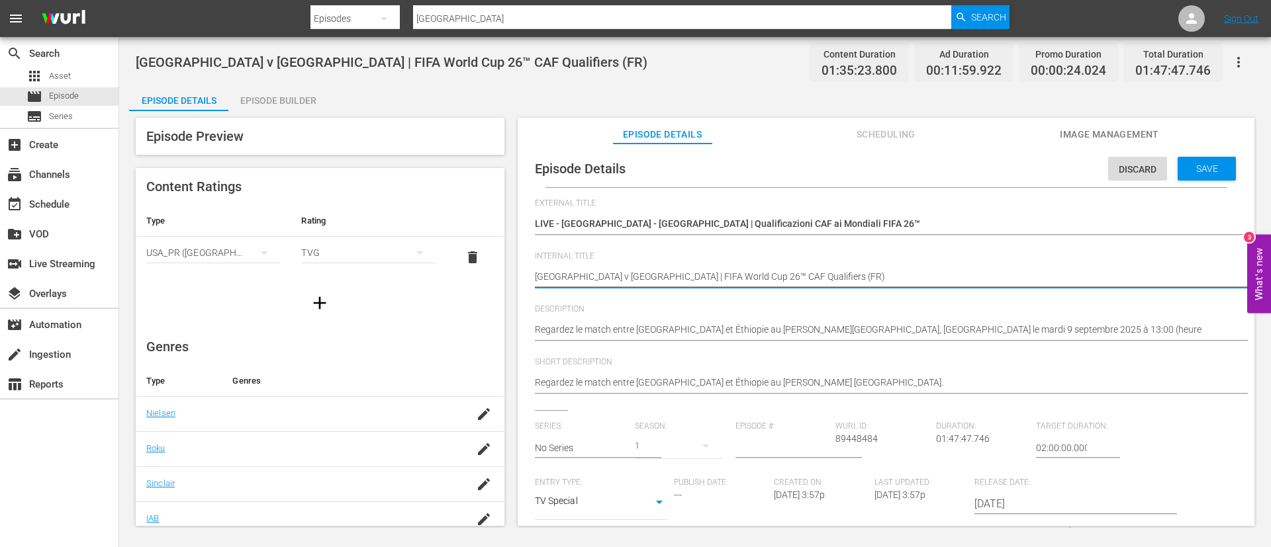
type textarea "Sierra Leone v Ethiopia | FIFA World Cup 26™ CAF Qualifiers (I)"
type textarea "Sierra Leone v [GEOGRAPHIC_DATA] | FIFA World Cup 26™ CAF Qualifiers (IT)"
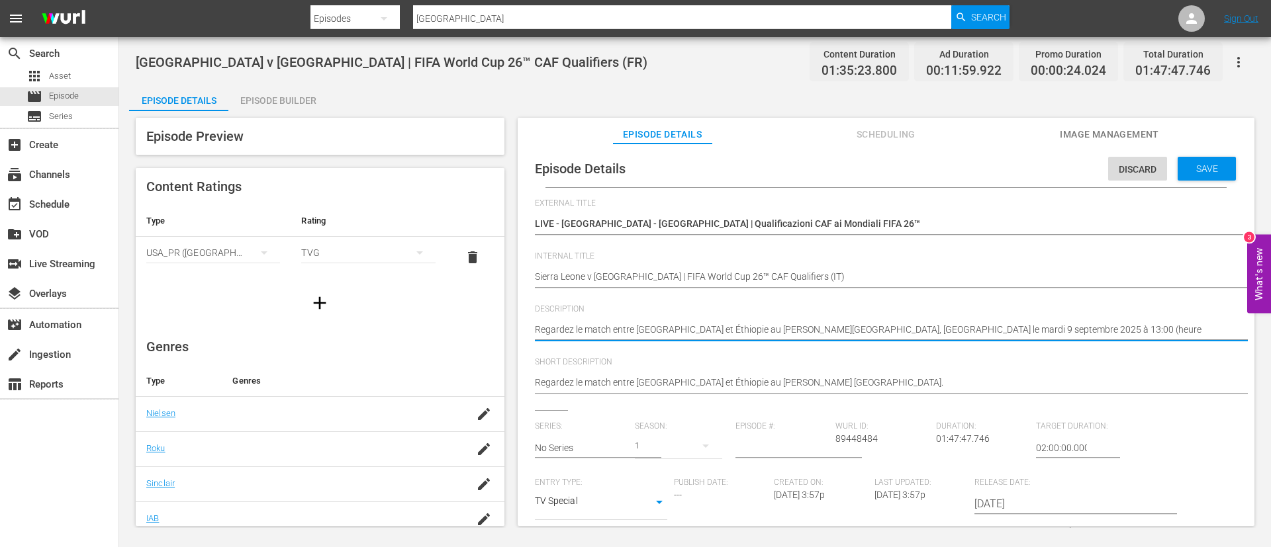
click at [897, 328] on textarea "Regardez le match entre Sierra Leone et Éthiopie au Samuel Kanyon Doe Sports Co…" at bounding box center [883, 331] width 696 height 16
paste textarea "Guarda la partita tra Sierra Leone e Etiopia giocato al Complesso sportivo Samu…"
type textarea "Guarda la partita tra Sierra Leone e Etiopia giocato al Complesso sportivo Samu…"
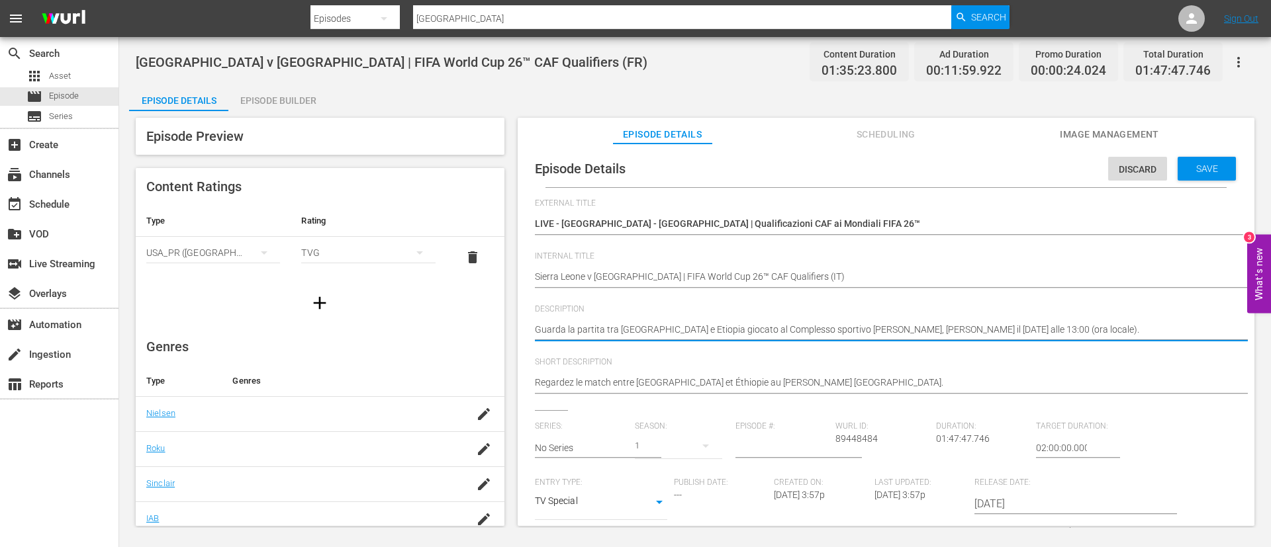
click at [936, 398] on div "Regardez le match entre Sierra Leone et Éthiopie au Samuel Kanyon Doe Sports Co…" at bounding box center [883, 384] width 696 height 32
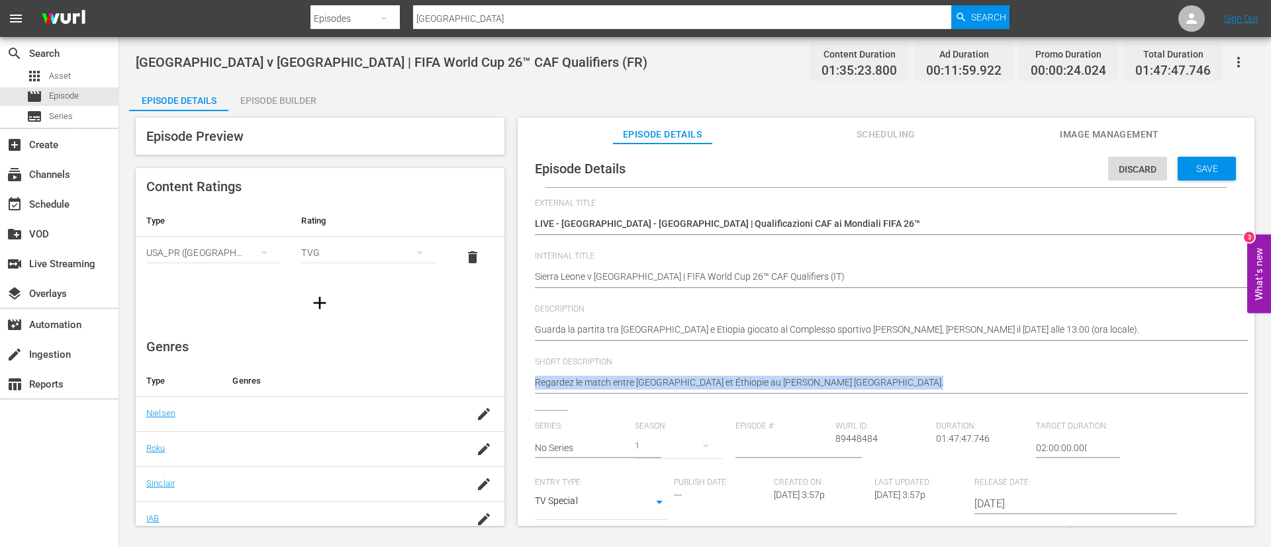
click at [936, 398] on div "Regardez le match entre Sierra Leone et Éthiopie au Samuel Kanyon Doe Sports Co…" at bounding box center [883, 384] width 696 height 32
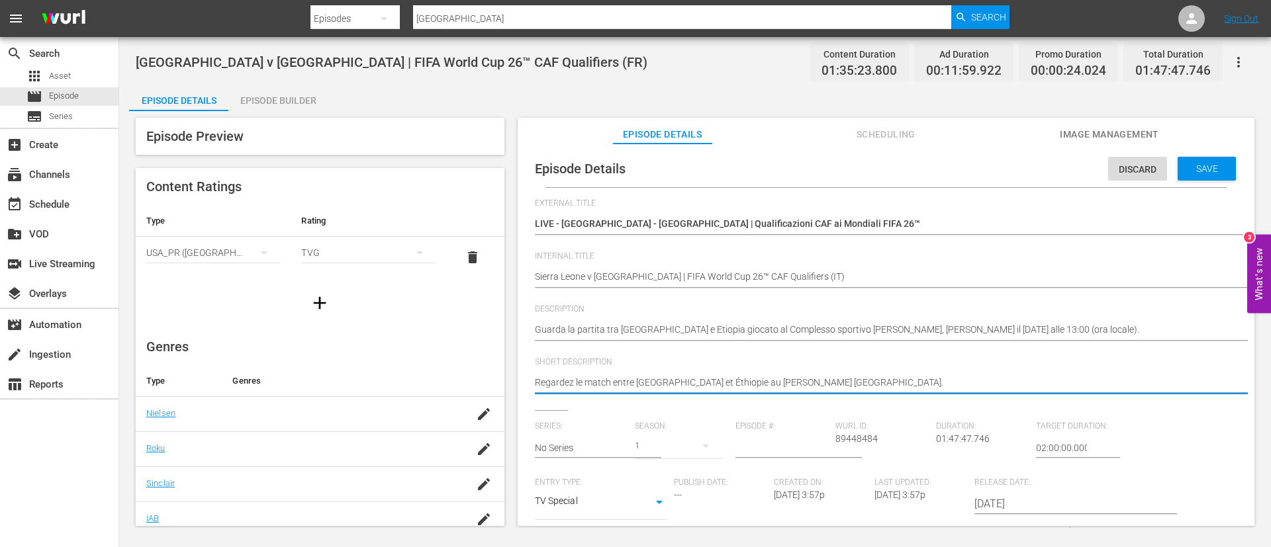
click at [948, 383] on textarea "Regardez le match entre Sierra Leone et Éthiopie au Samuel Kanyon Doe Sports Co…" at bounding box center [883, 384] width 696 height 16
paste textarea "Guarda la partita tra Sierra Leone e Etiopia giocato al Complesso sportivo Samu…"
type textarea "Guarda la partita tra Sierra Leone e Etiopia giocato al Complesso sportivo Samu…"
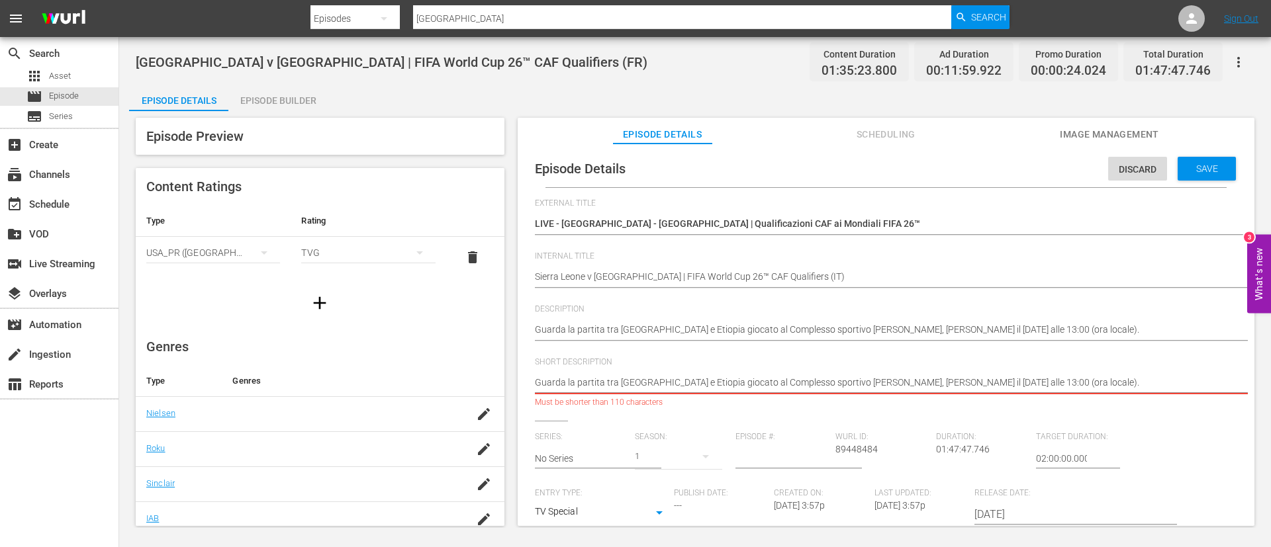
type textarea "Guarda la partita tra Sierra Leone e Etiopia giocato al Complesso sportivo Samu…"
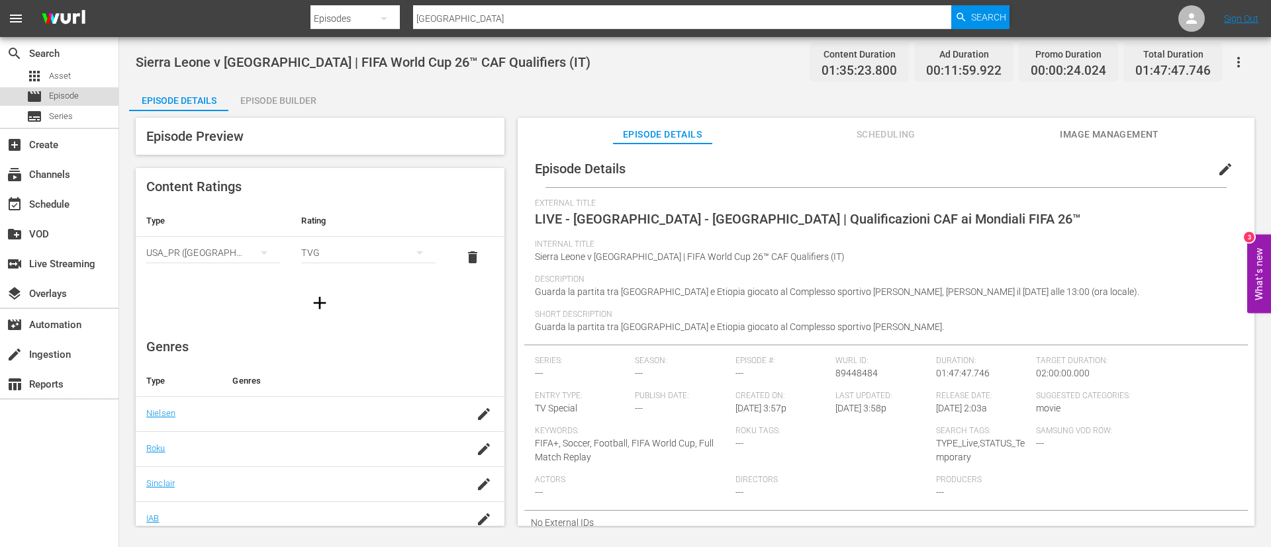
click at [71, 97] on span "Episode" at bounding box center [64, 95] width 30 height 13
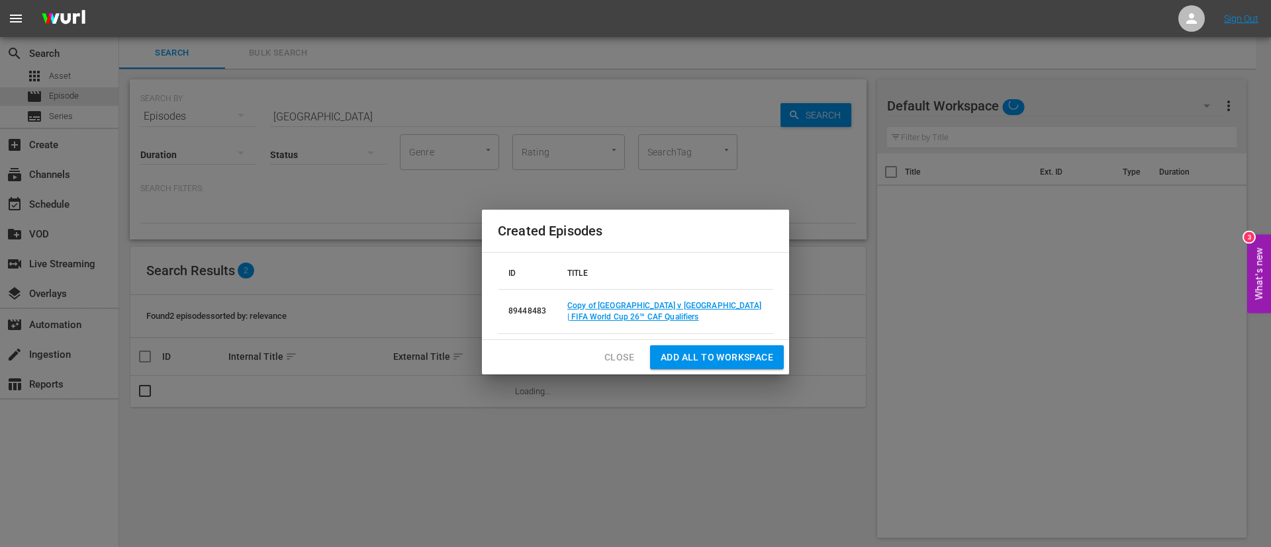
click at [327, 102] on div "Created Episodes ID TITLE 89448483 Copy of Sierra Leone v Ethiopia | FIFA World…" at bounding box center [635, 273] width 1271 height 547
click at [616, 366] on button "Close" at bounding box center [619, 357] width 51 height 24
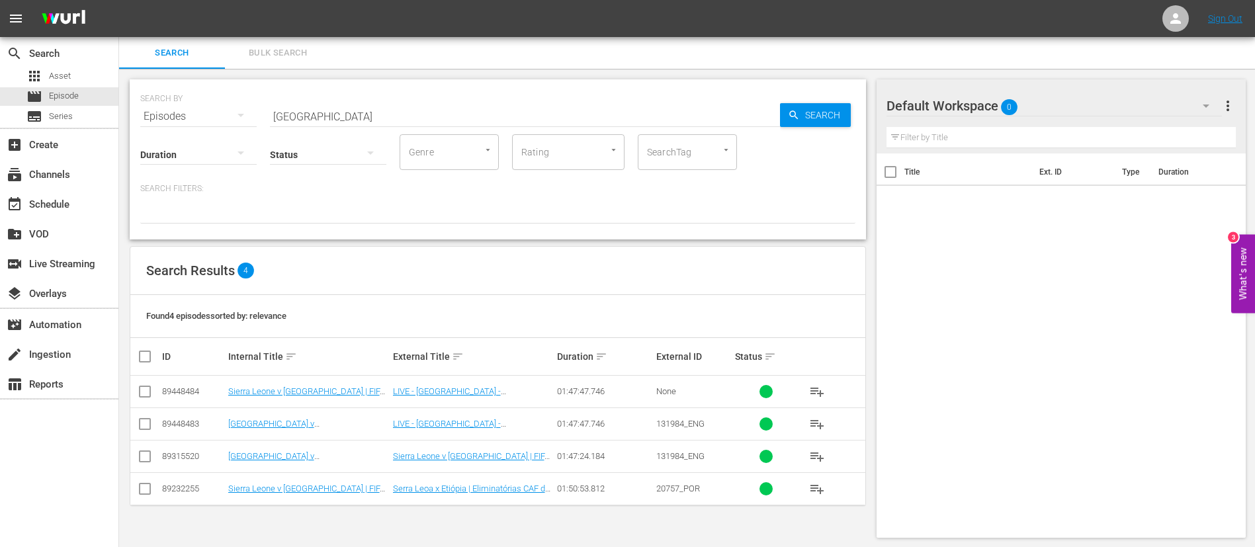
click at [556, 120] on input "Sierra Leone" at bounding box center [525, 117] width 510 height 32
paste input "Togo vs Sudan"
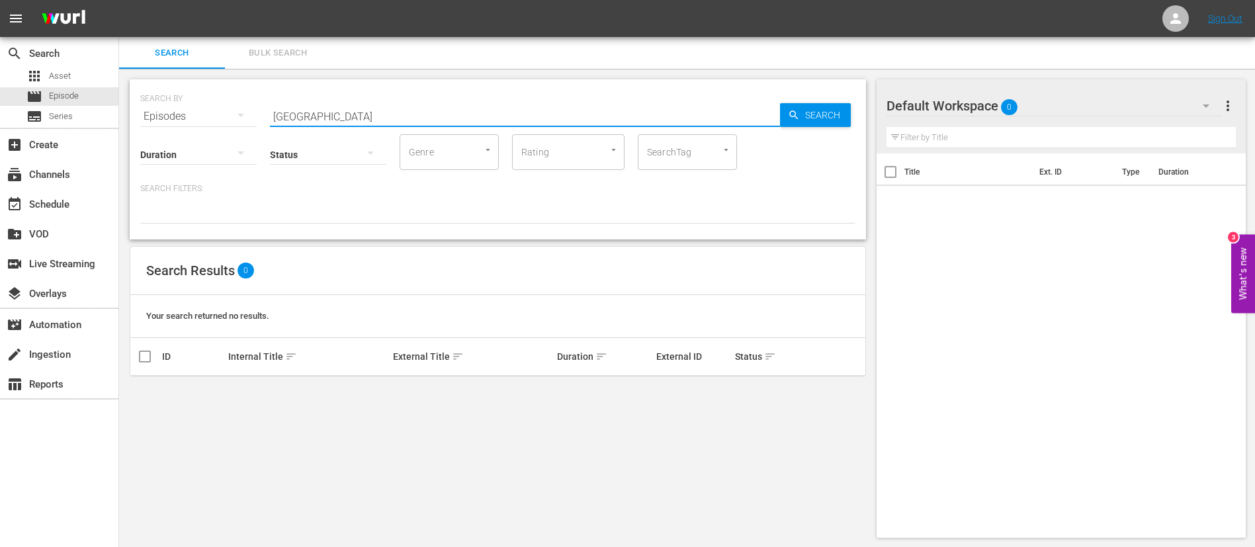
type input "Togo"
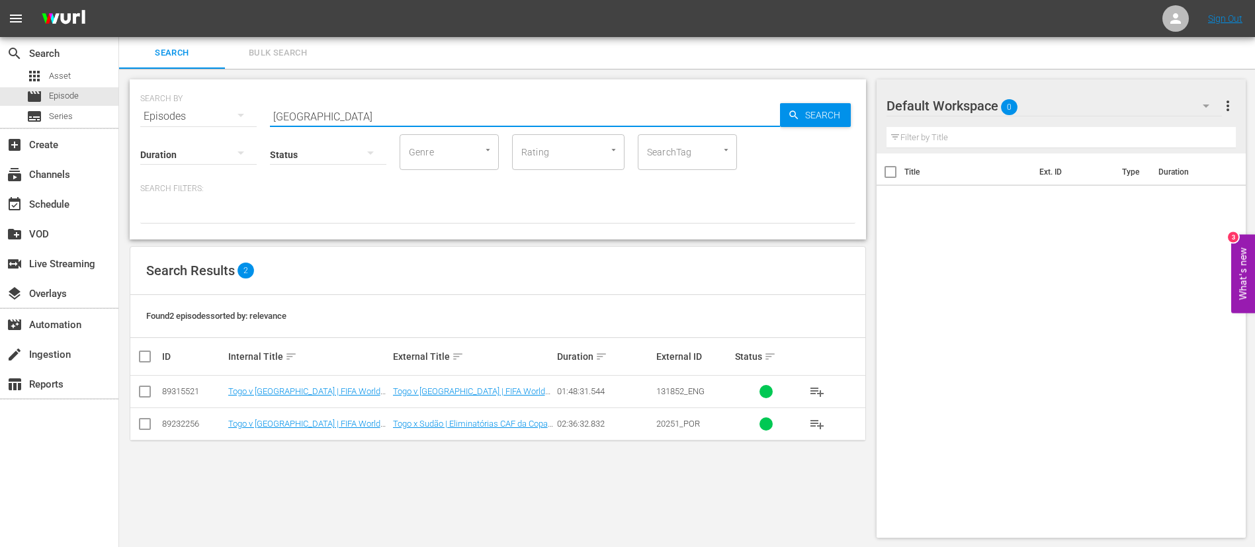
click at [152, 388] on input "checkbox" at bounding box center [145, 394] width 16 height 16
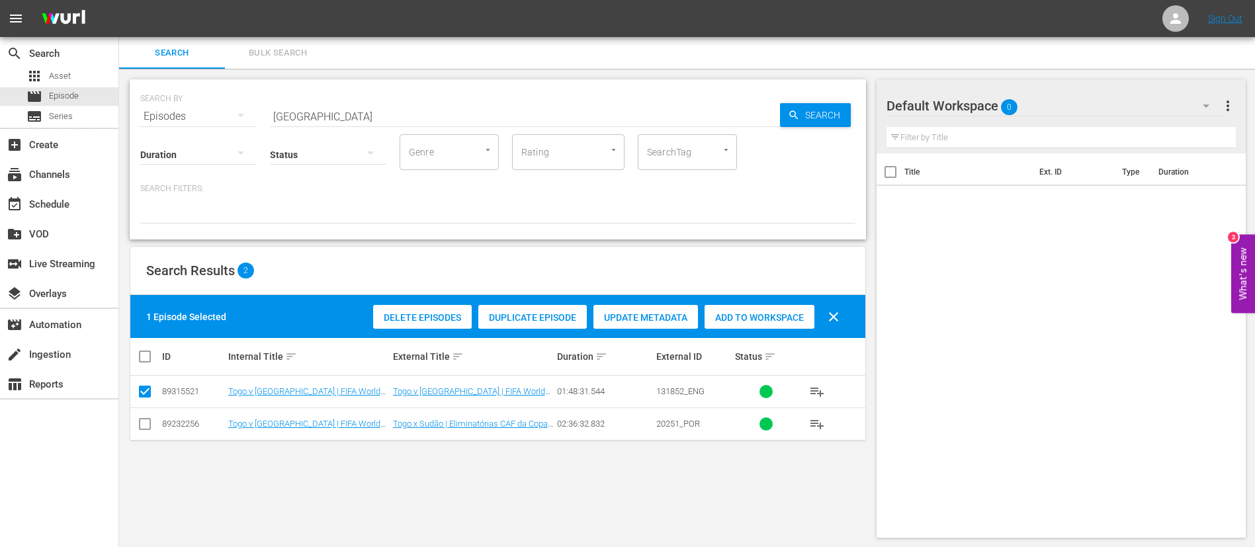
click at [540, 320] on span "Duplicate Episode" at bounding box center [532, 317] width 109 height 11
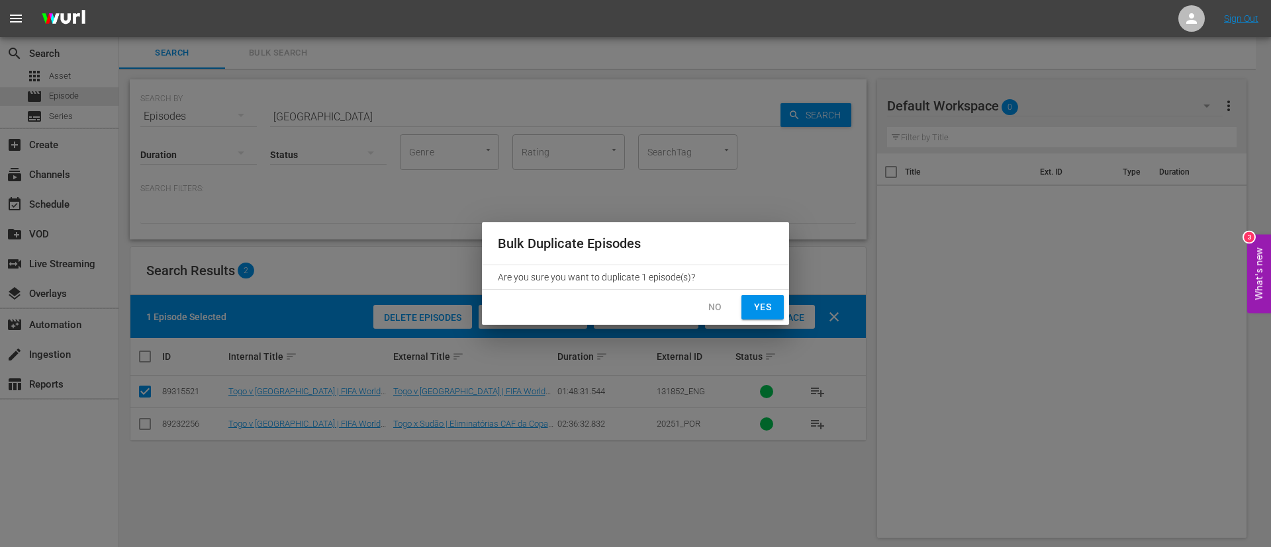
click at [768, 298] on button "Yes" at bounding box center [762, 307] width 42 height 24
checkbox input "false"
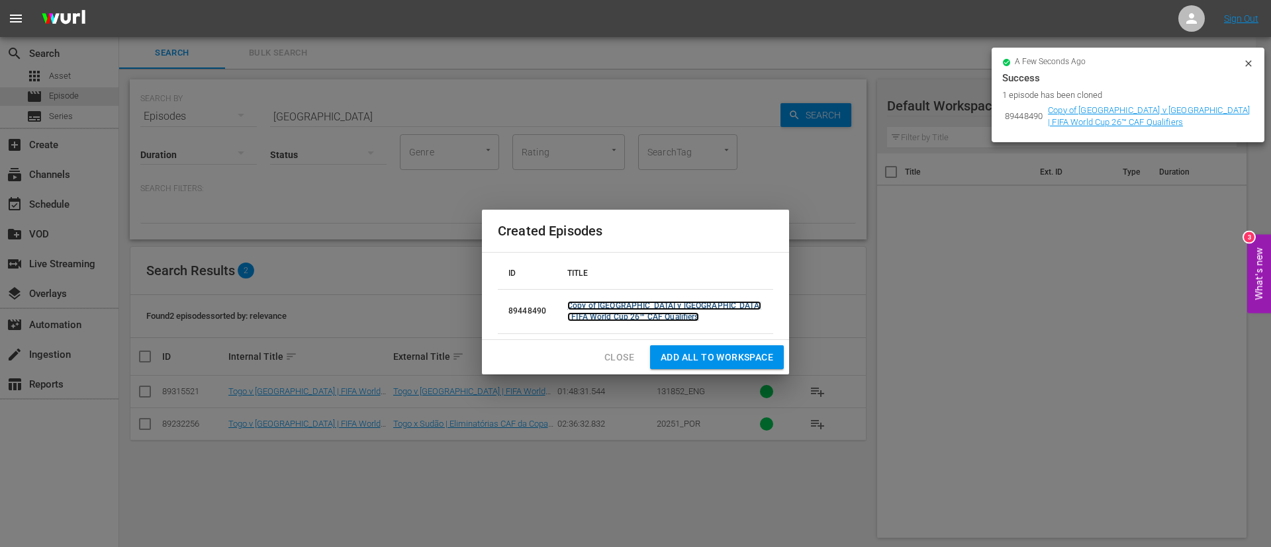
click at [676, 306] on link "Copy of Togo v Sudan | FIFA World Cup 26™ CAF Qualifiers" at bounding box center [664, 311] width 194 height 21
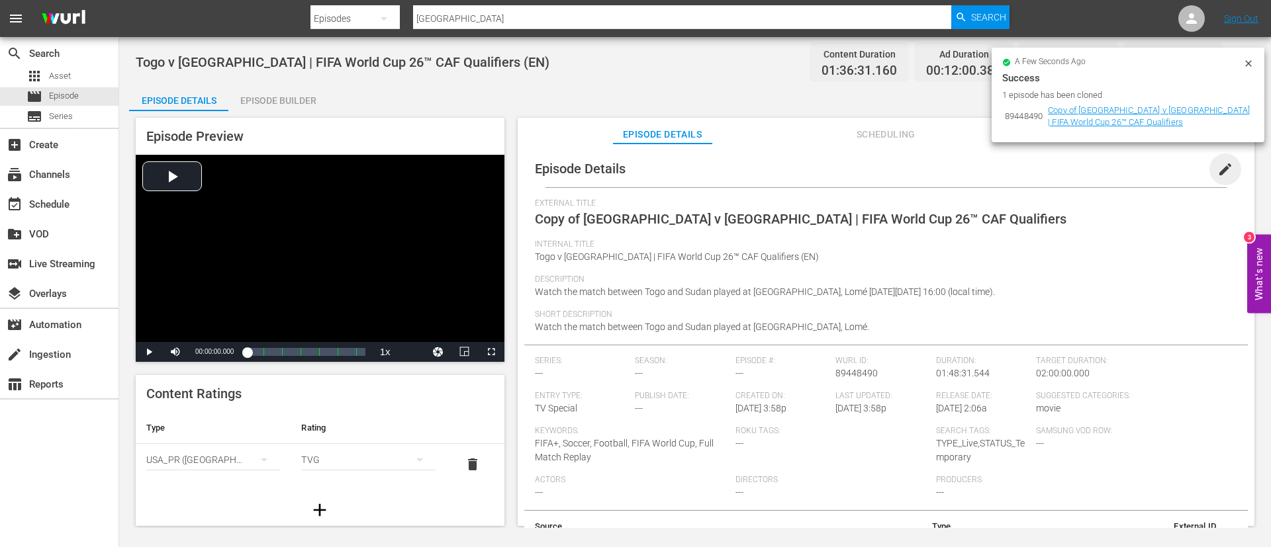
click at [1220, 168] on span "edit" at bounding box center [1225, 169] width 16 height 16
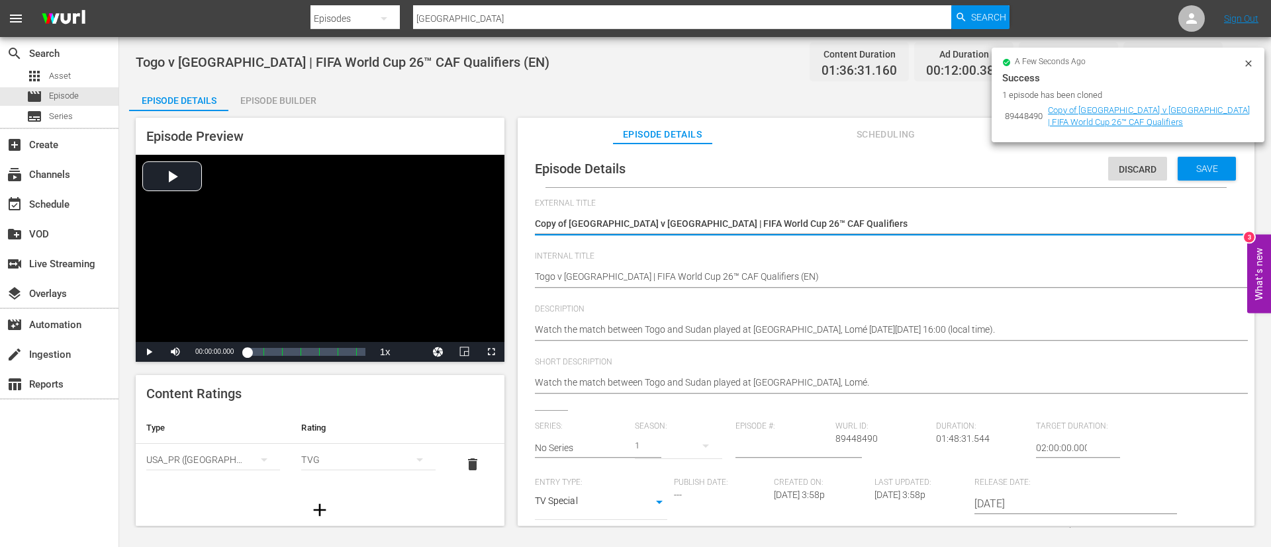
click at [954, 228] on textarea "Copy of Togo v Sudan | FIFA World Cup 26™ CAF Qualifiers" at bounding box center [883, 225] width 696 height 16
type textarea "L"
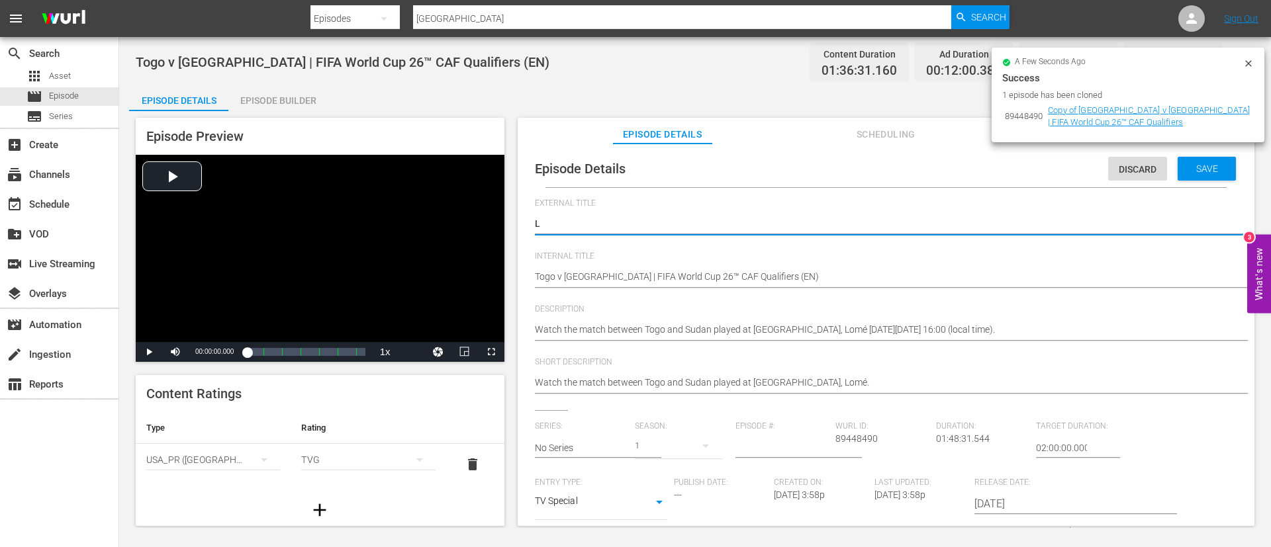
type textarea "LI"
type textarea "LIV"
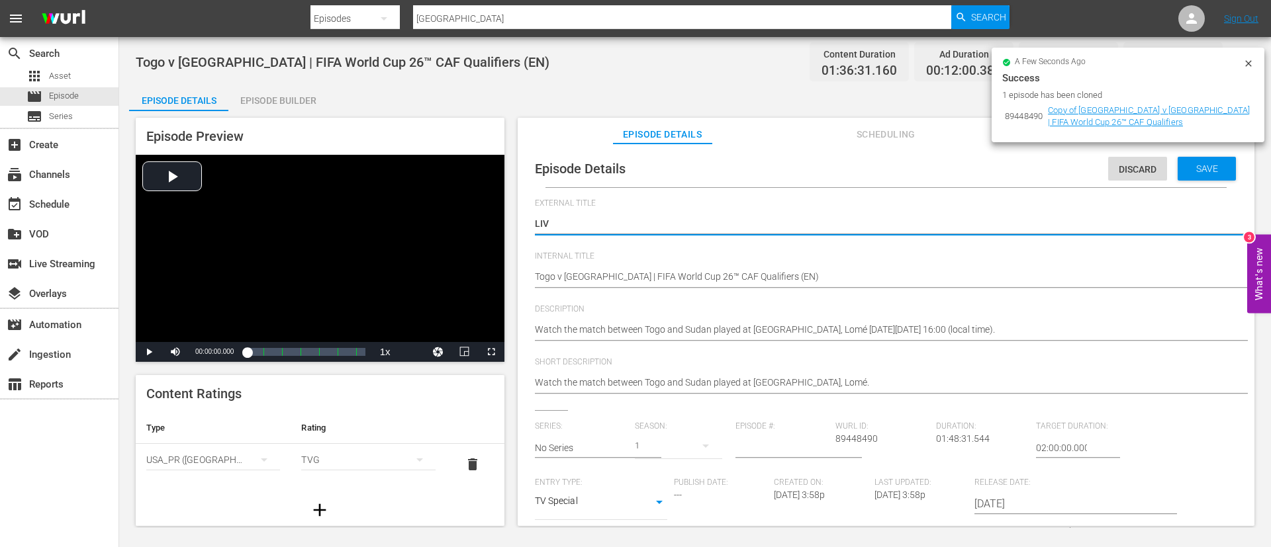
type textarea "LIV"
type textarea "LIVE"
type textarea "LIVE -"
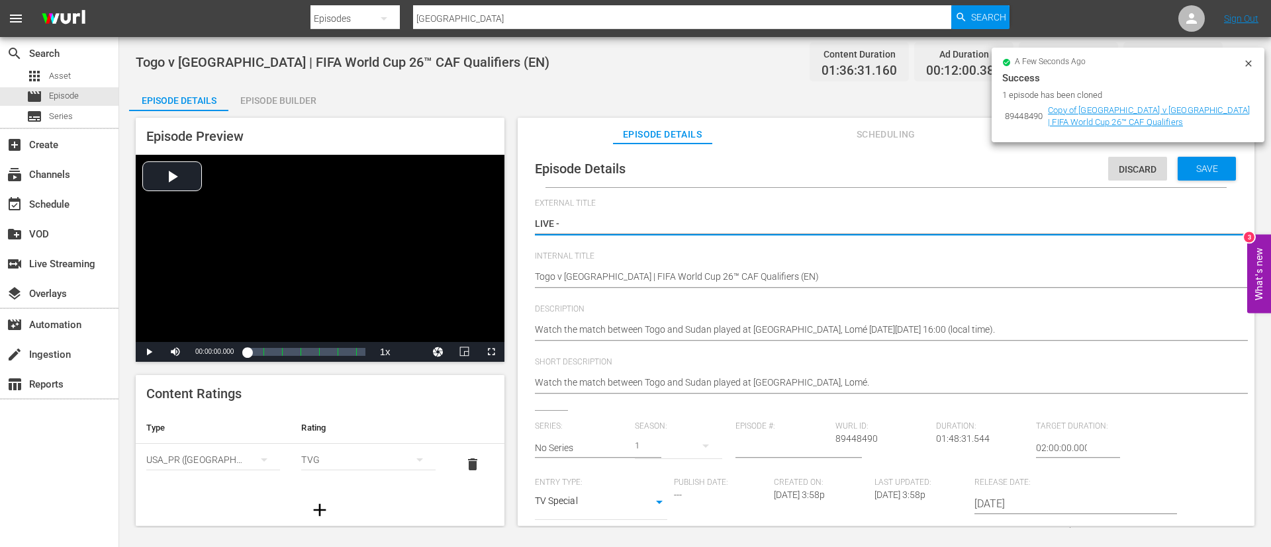
type textarea "LIVE -"
type textarea "LIVE - [GEOGRAPHIC_DATA] - Soudan | Qualifications de la CAF pour la Coupe du M…"
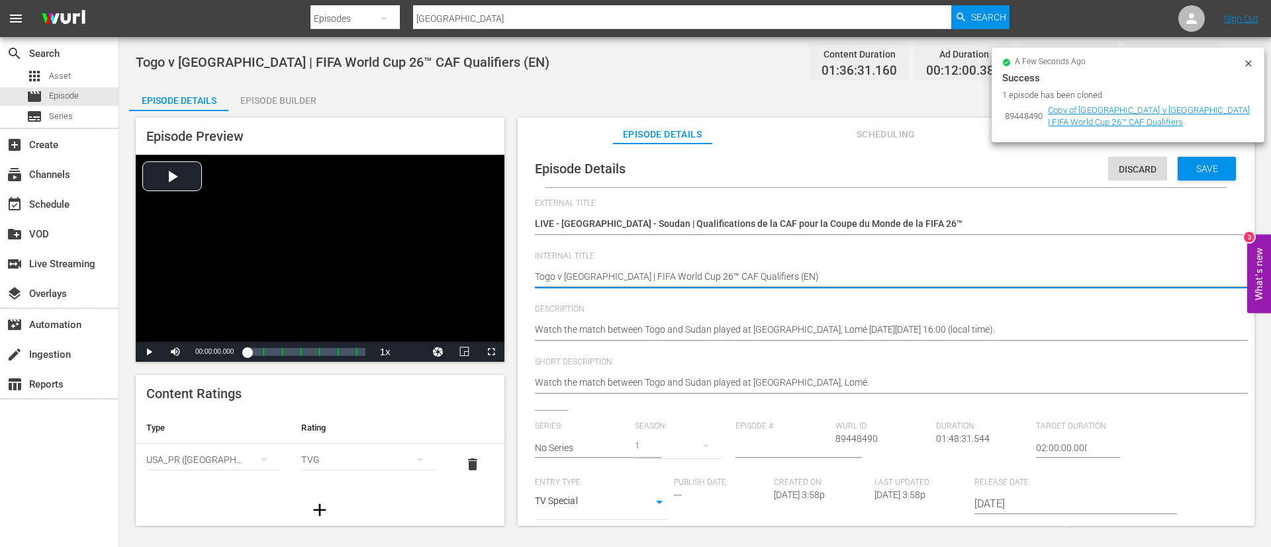
type textarea "Togo v Sudan | FIFA World Cup 26™ CAF Qualifiers (F)"
type textarea "Togo v [GEOGRAPHIC_DATA] | FIFA World Cup 26™ CAF Qualifiers (FR)"
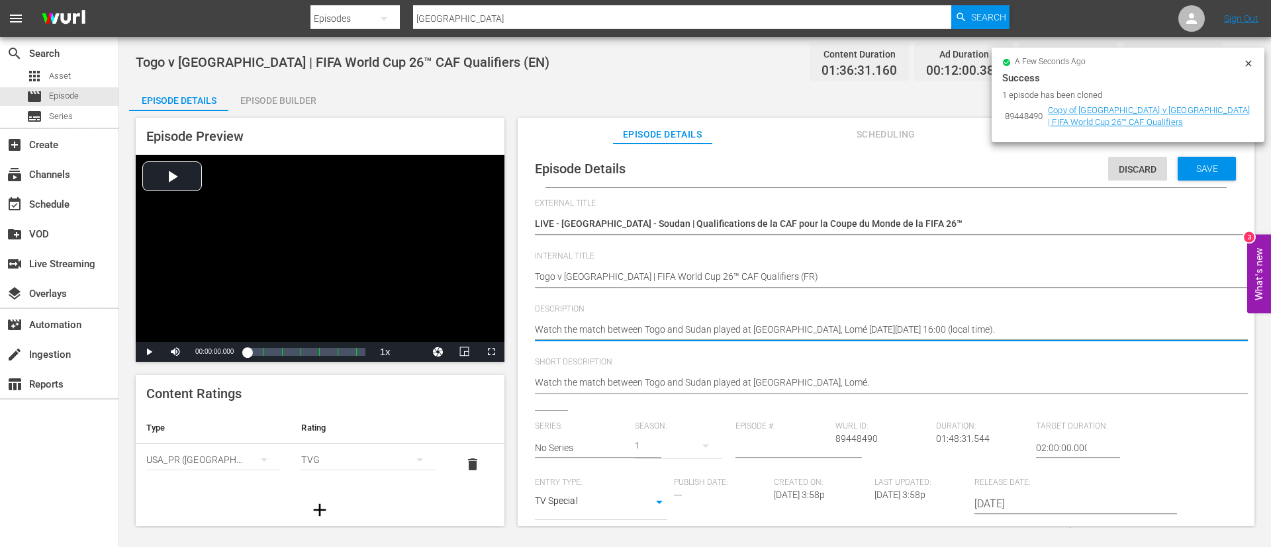
paste textarea "Regardez le match entre Togo et Soudan au Stade de Kégué, Lomé le mardi 9 septe…"
type textarea "Regardez le match entre Togo et Soudan au Stade de Kégué, Lomé le mardi 9 septe…"
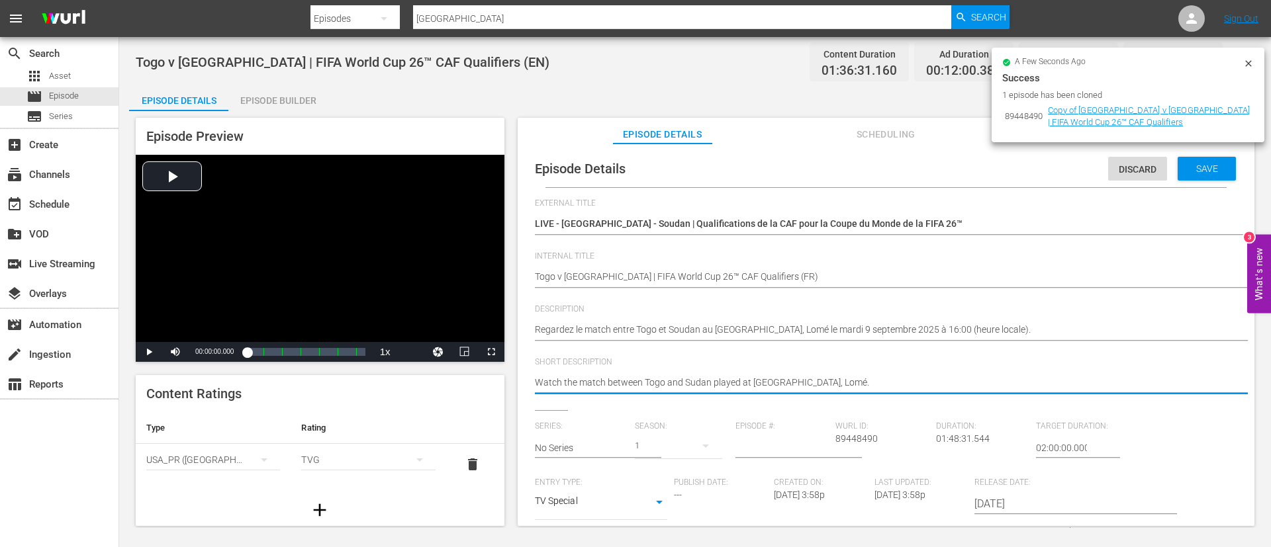
paste textarea "Regardez le match entre Togo et Soudan au Stade de Kégué, Lomé le mardi 9 septe…"
type textarea "Regardez le match entre Togo et Soudan au Stade de Kégué, Lomé le mardi 9 septe…"
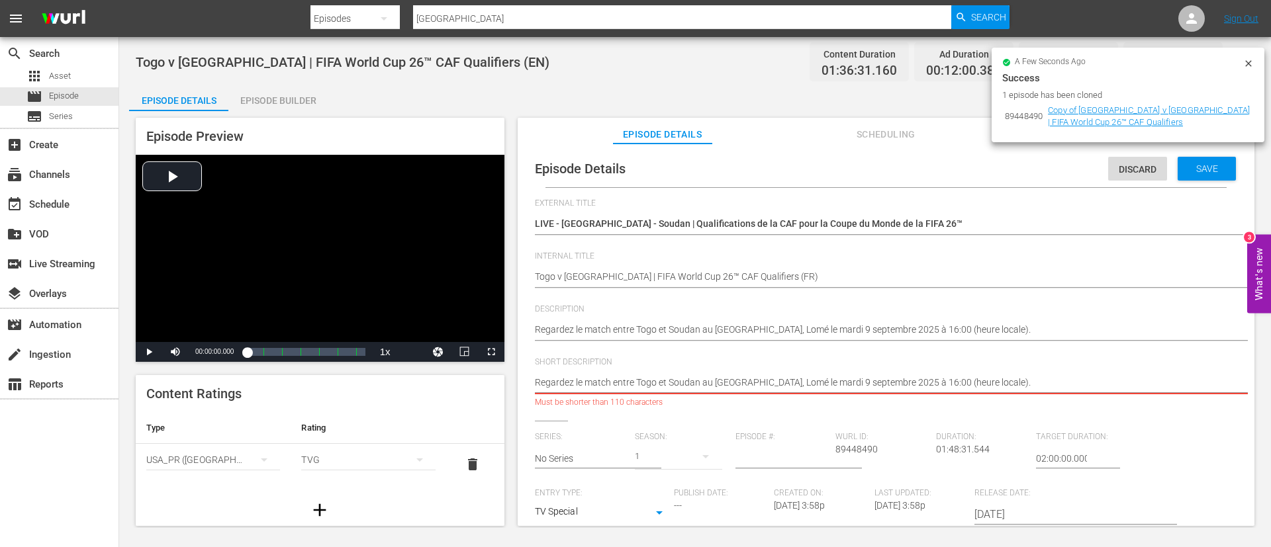
type textarea "Regardez le match entre Togo et Soudan au Stade de Kégué."
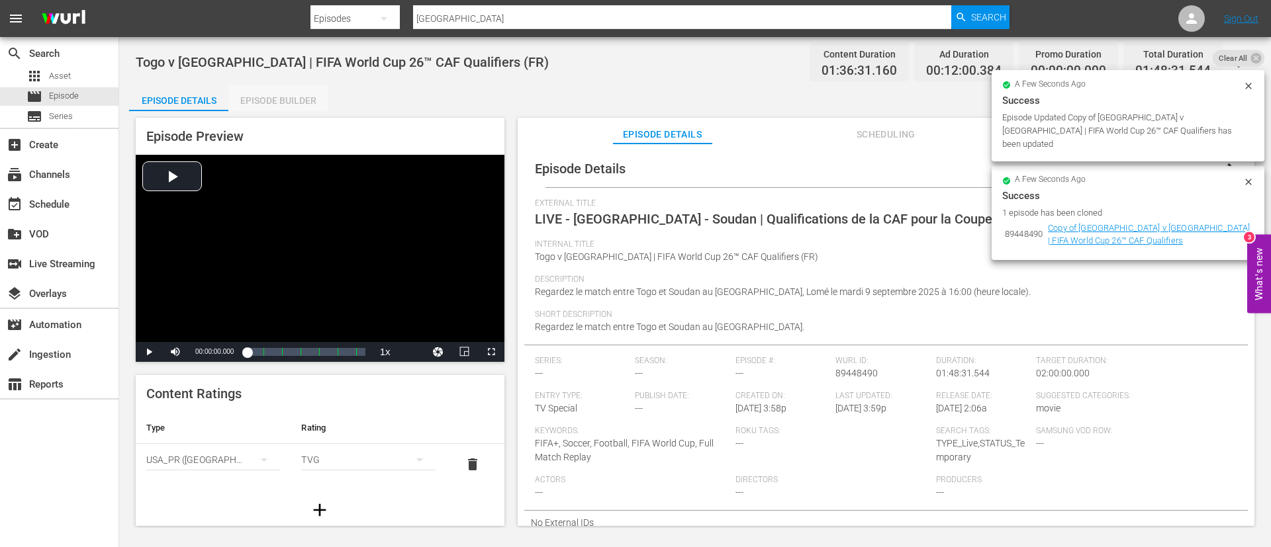
click at [287, 90] on div "Episode Builder" at bounding box center [277, 101] width 99 height 32
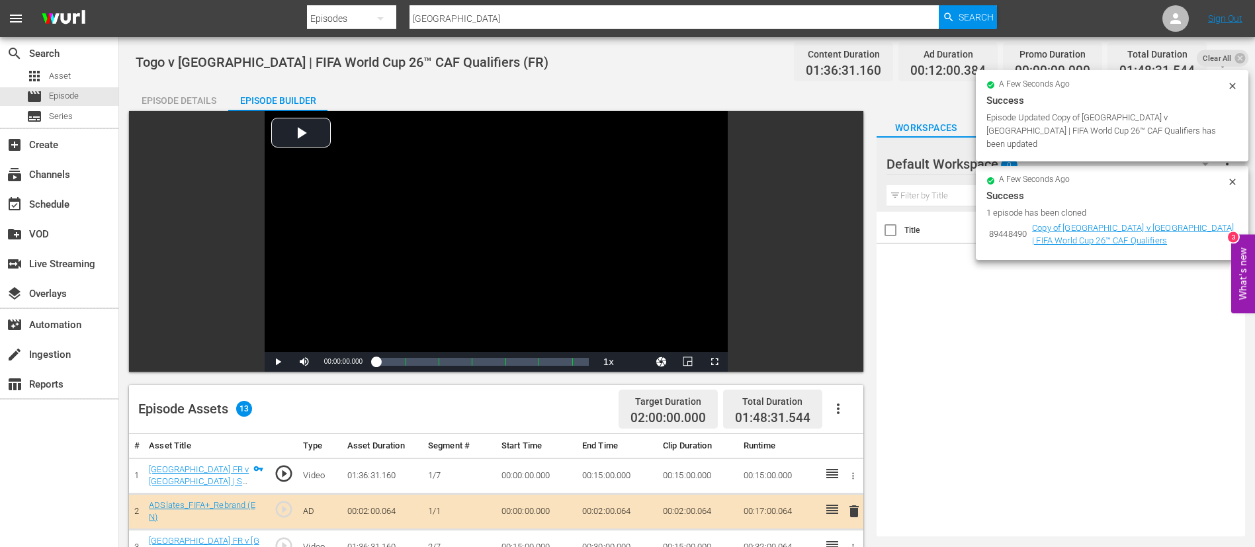
click at [846, 409] on button "button" at bounding box center [839, 409] width 32 height 32
click at [862, 439] on div "Clear Ads" at bounding box center [878, 446] width 90 height 32
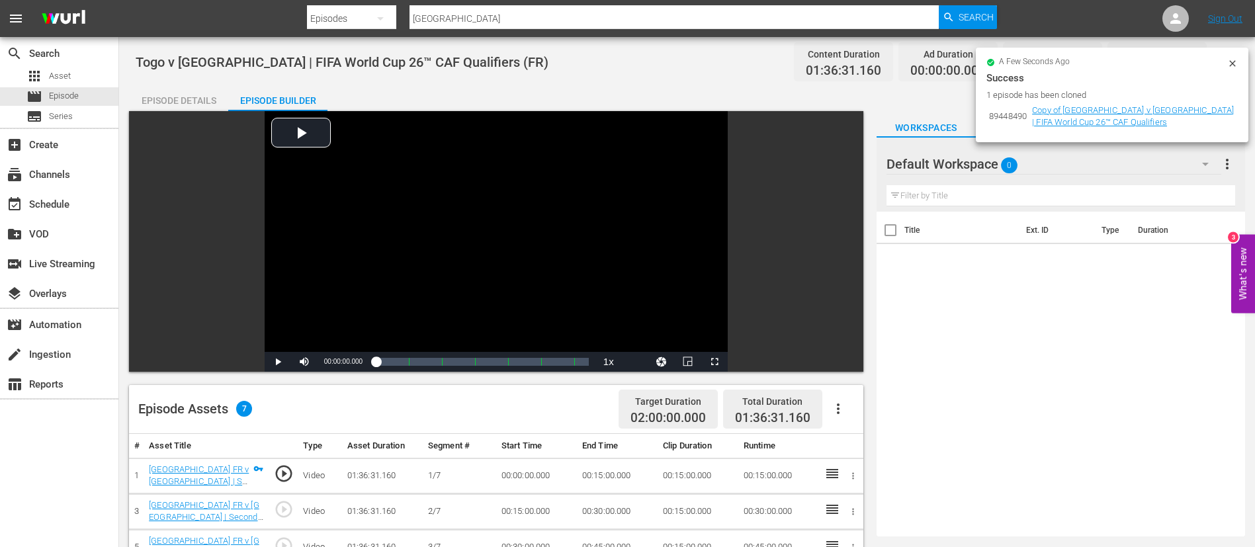
click at [834, 400] on button "button" at bounding box center [839, 409] width 32 height 32
click at [846, 400] on div "Fill with Ads" at bounding box center [878, 414] width 90 height 32
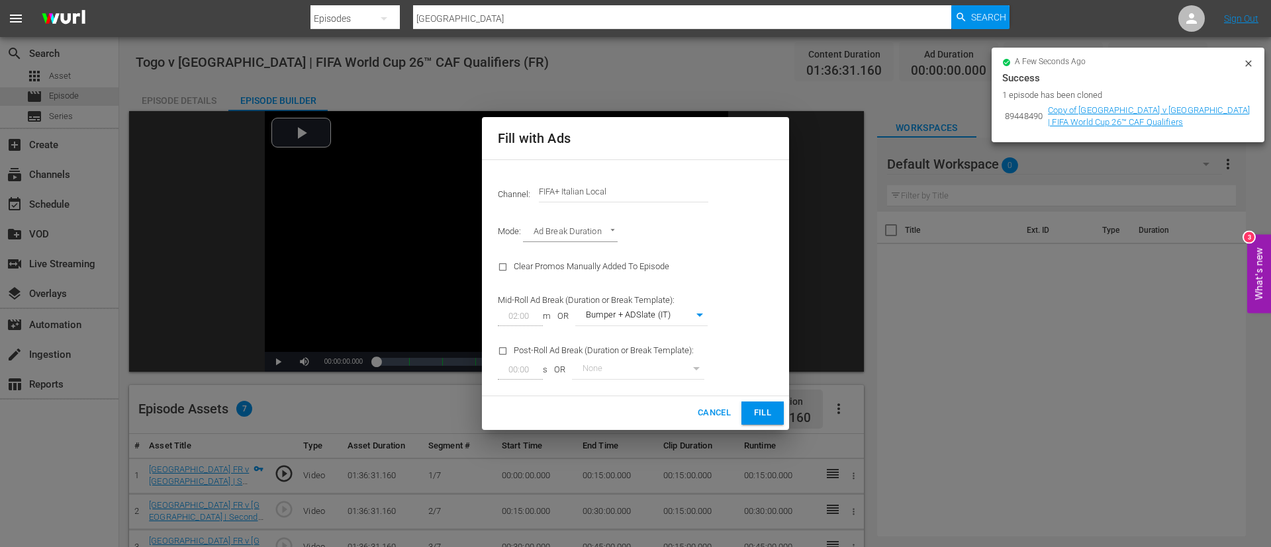
click at [634, 198] on input "FIFA+ Italian Local" at bounding box center [623, 192] width 169 height 32
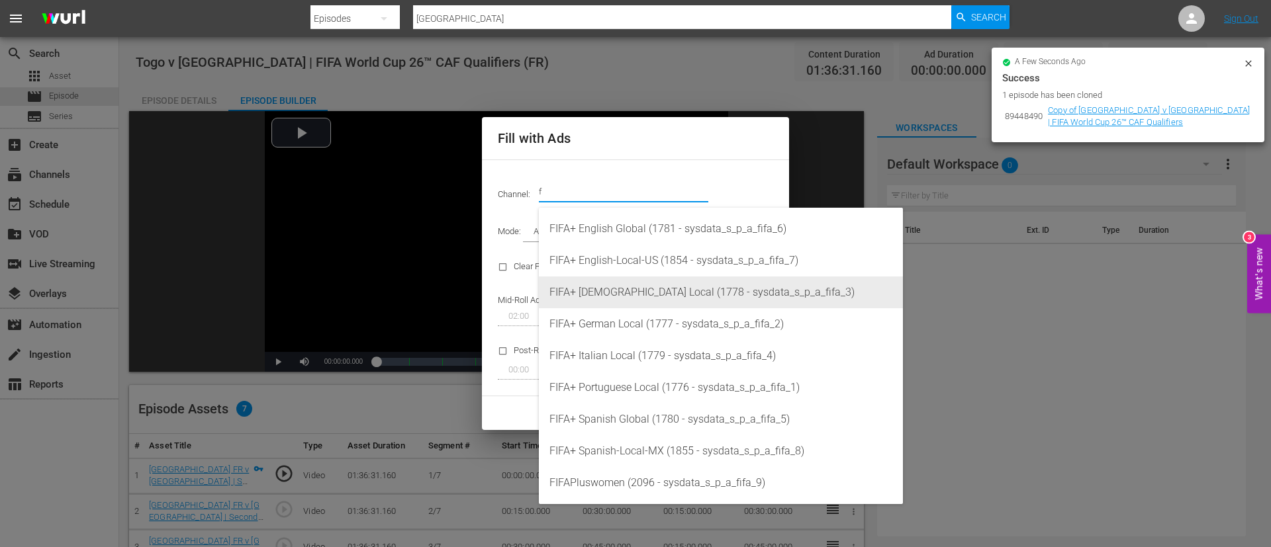
click at [650, 288] on div "FIFA+ French Local (1778 - sysdata_s_p_a_fifa_3)" at bounding box center [720, 293] width 343 height 32
type input "FIFA+ [DEMOGRAPHIC_DATA] Local (1778)"
type input "342"
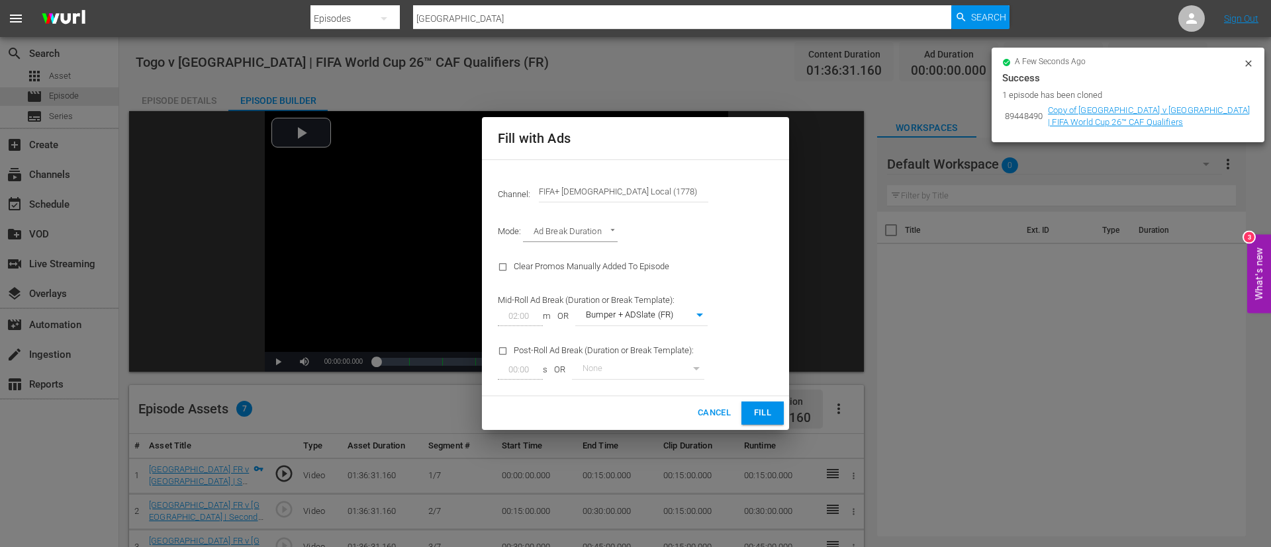
click at [749, 415] on button "Fill" at bounding box center [762, 413] width 42 height 23
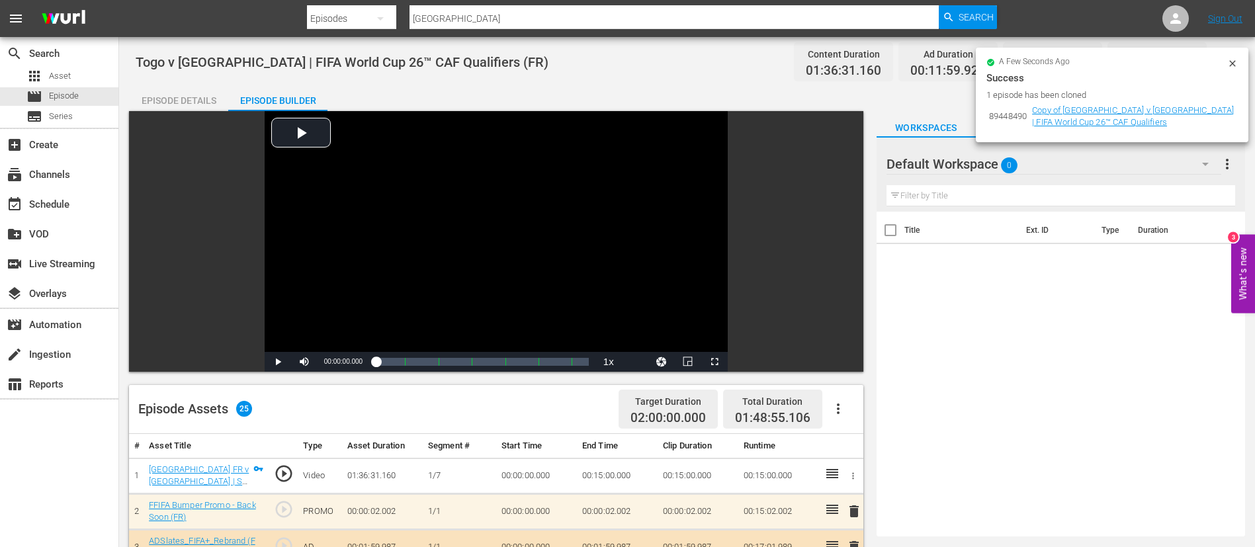
click at [1237, 60] on icon at bounding box center [1233, 63] width 11 height 11
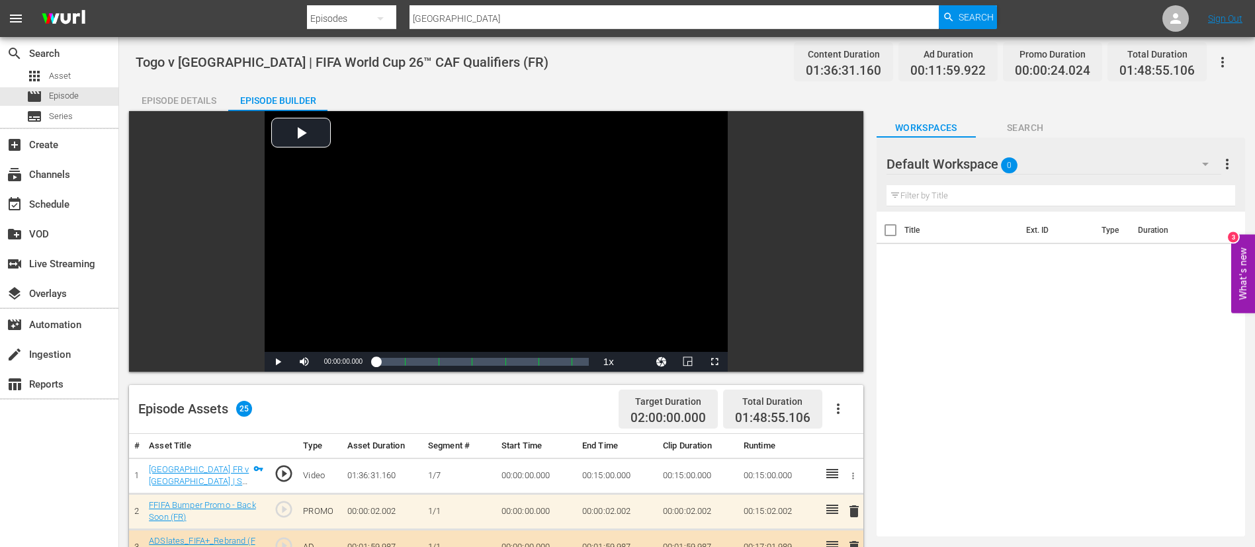
click at [1237, 60] on button "button" at bounding box center [1223, 62] width 32 height 32
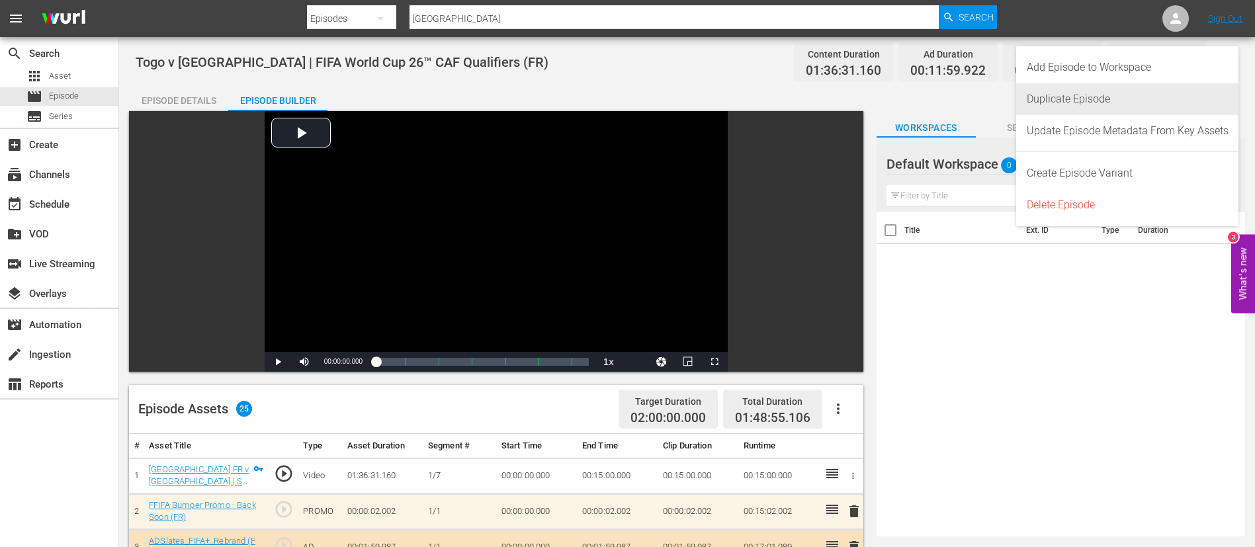
click at [1089, 104] on div "Duplicate Episode" at bounding box center [1128, 99] width 202 height 32
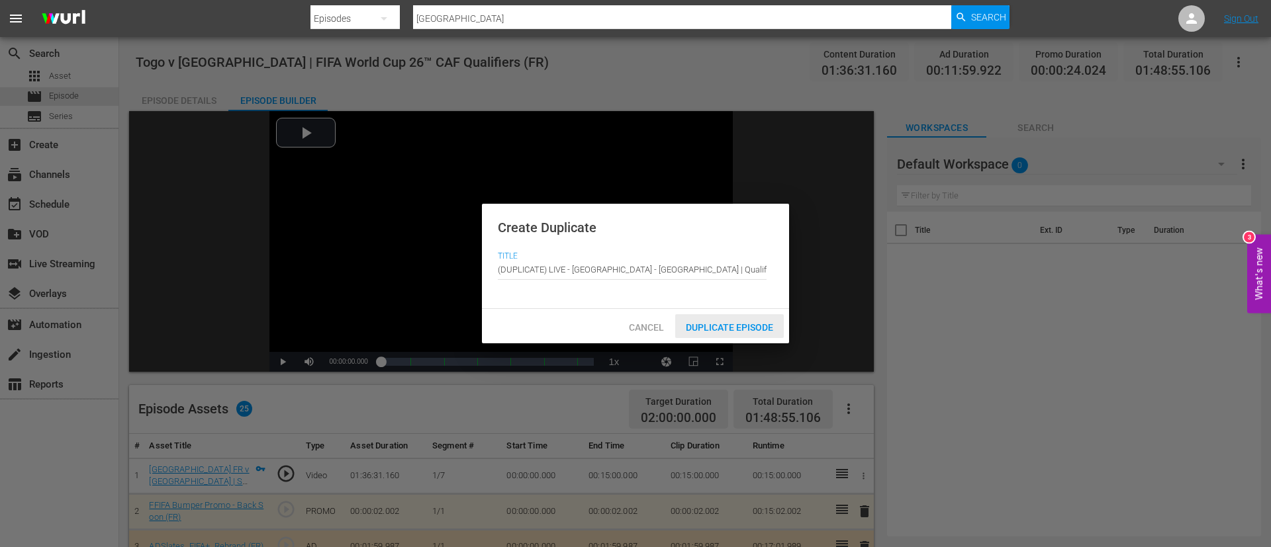
click at [727, 332] on div "Duplicate Episode" at bounding box center [729, 326] width 109 height 24
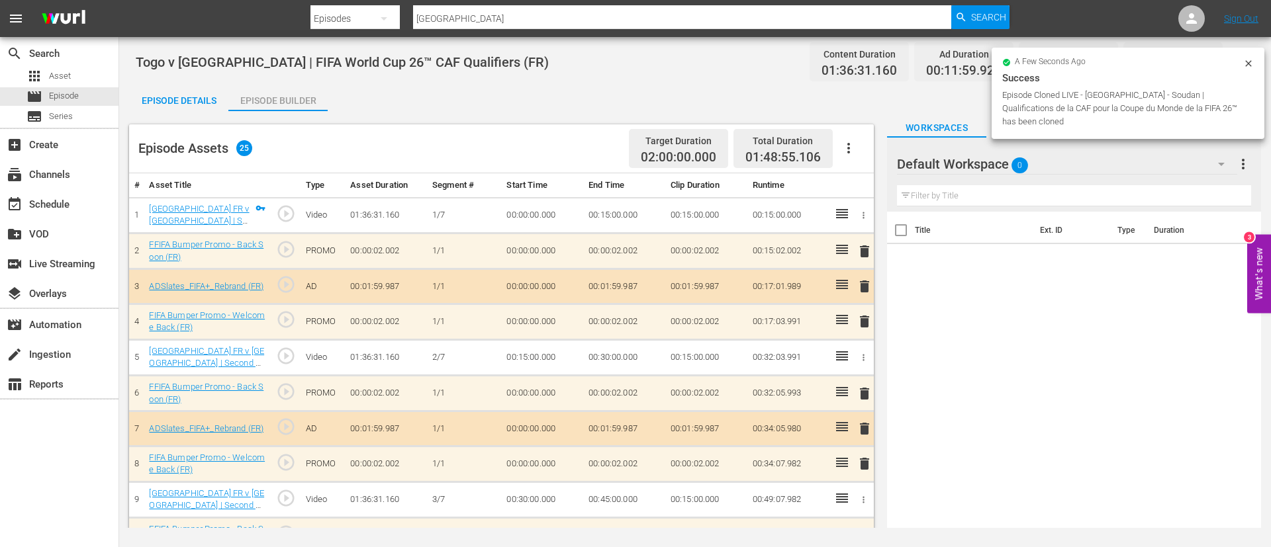
click at [838, 157] on button "button" at bounding box center [849, 148] width 32 height 32
click at [873, 183] on div "Clear Ads" at bounding box center [888, 185] width 90 height 32
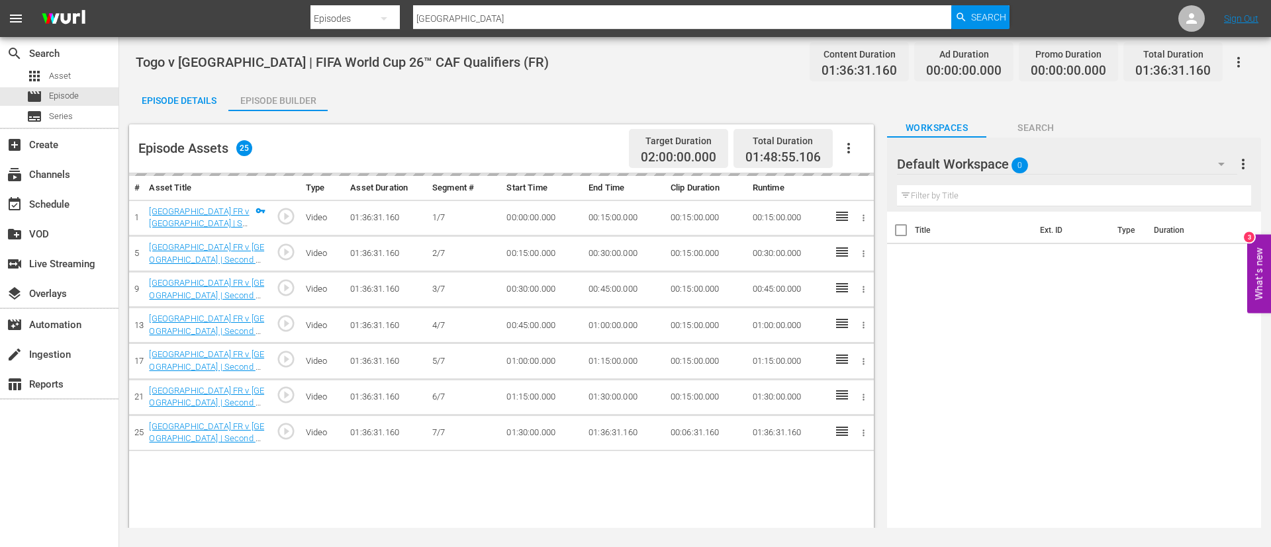
click at [845, 143] on icon "button" at bounding box center [848, 148] width 16 height 16
click at [869, 154] on div "Fill with Ads" at bounding box center [888, 154] width 90 height 32
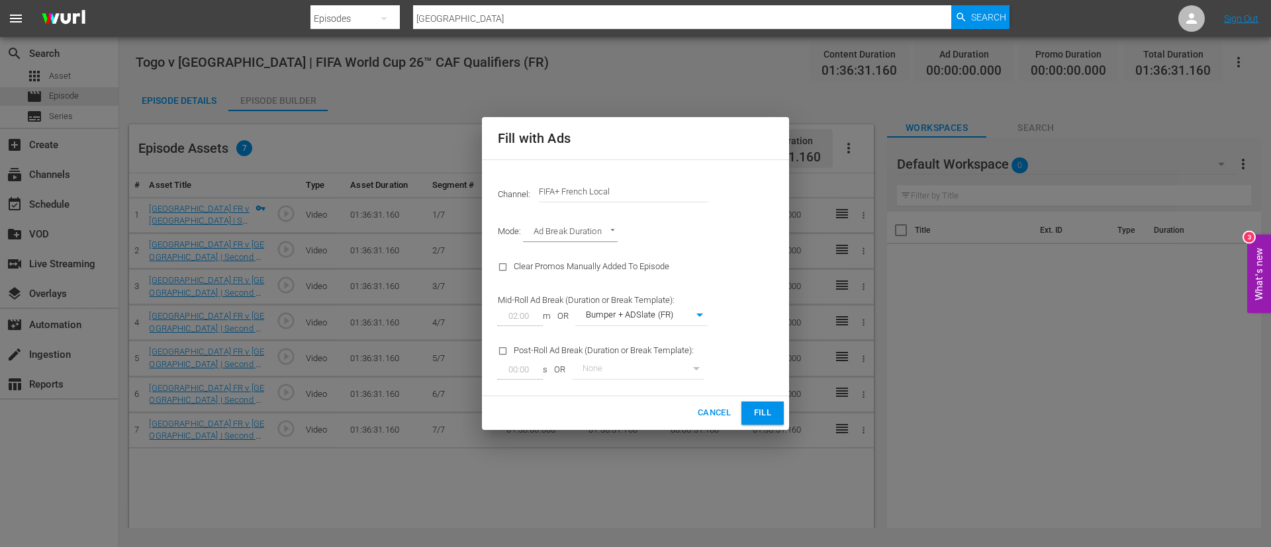
click at [600, 188] on input "FIFA+ French Local" at bounding box center [623, 192] width 169 height 32
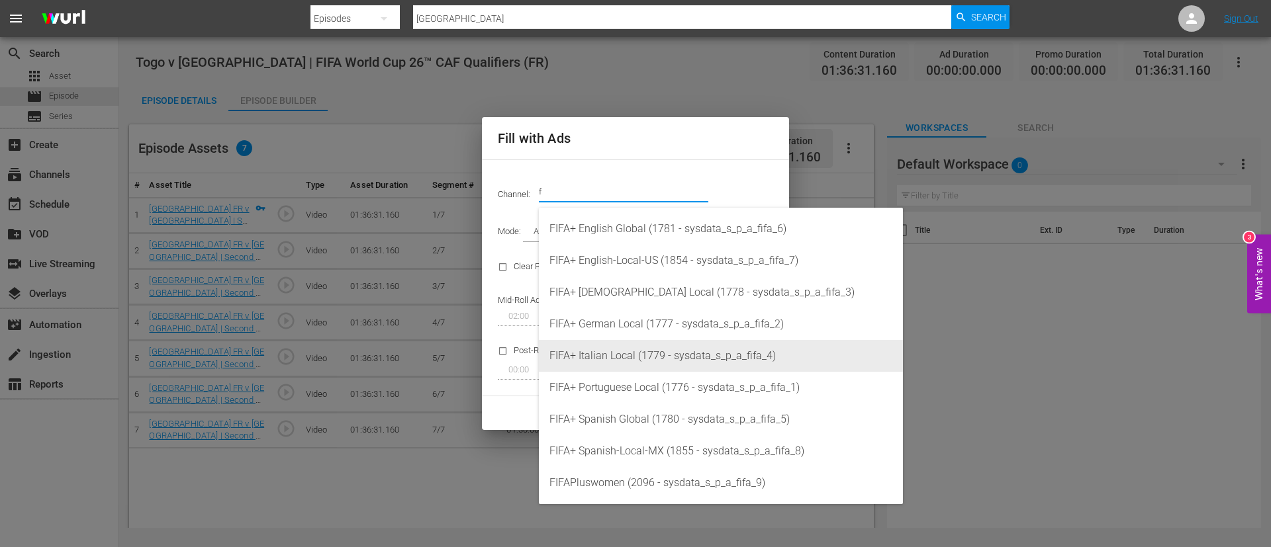
click at [637, 349] on div "FIFA+ Italian Local (1779 - sysdata_s_p_a_fifa_4)" at bounding box center [720, 356] width 343 height 32
type input "FIFA+ Italian Local (1779)"
type input "341"
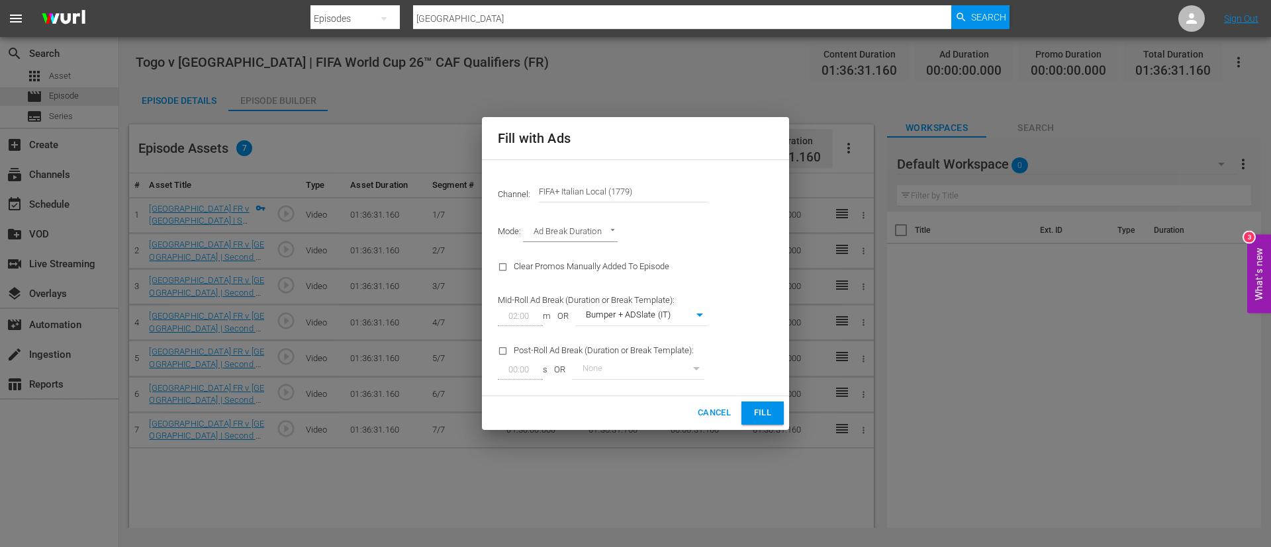
click at [755, 415] on span "Fill" at bounding box center [762, 413] width 21 height 15
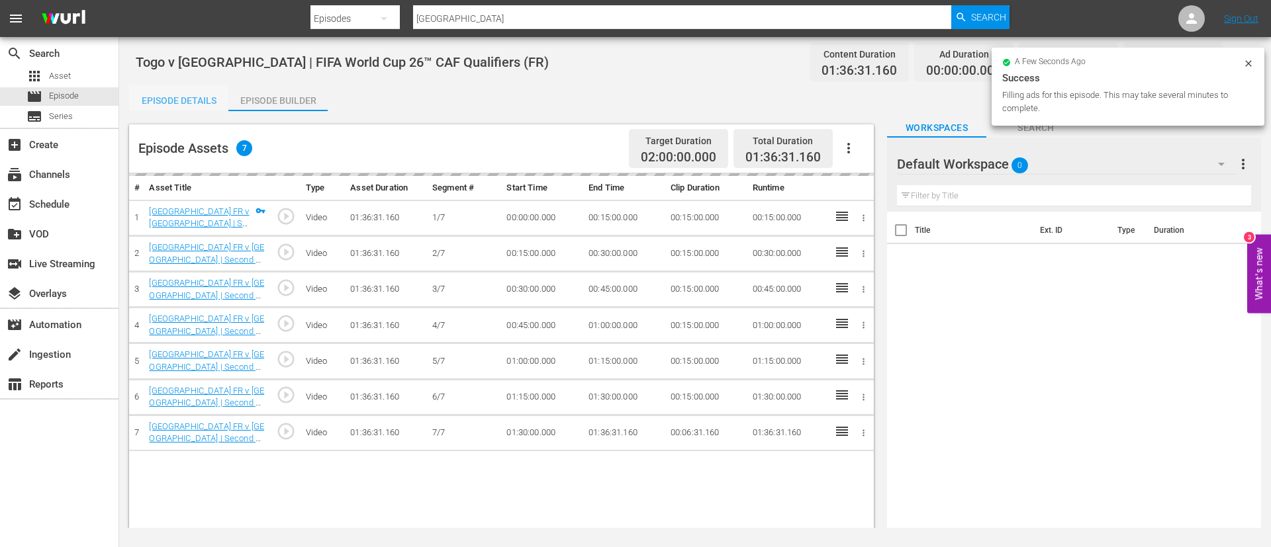
click at [183, 99] on div "Episode Details" at bounding box center [178, 101] width 99 height 32
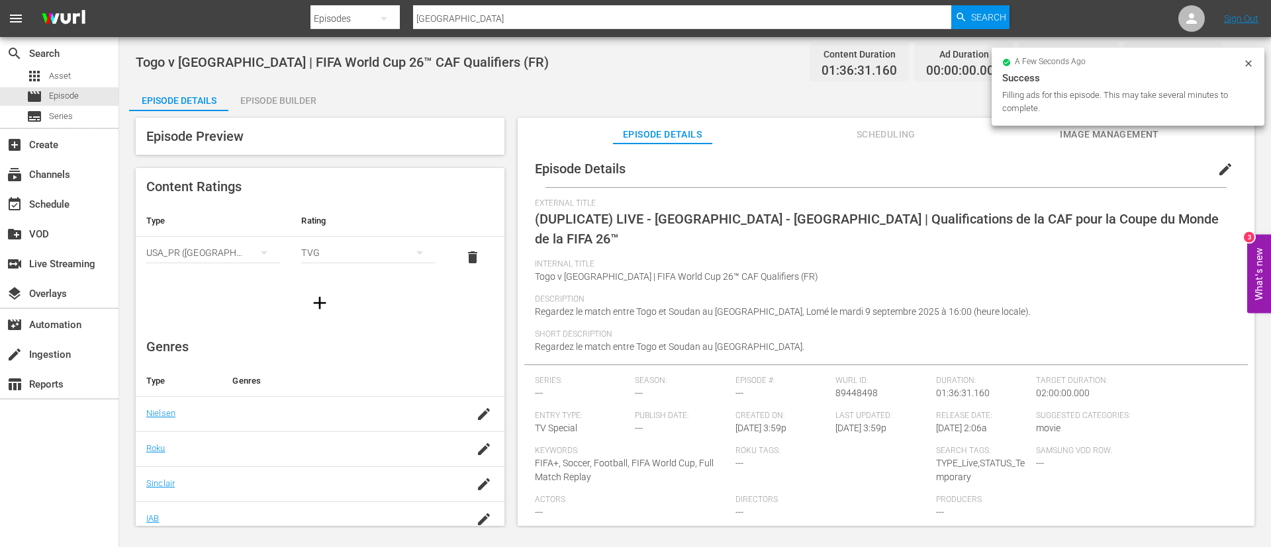
click at [1228, 163] on button "edit" at bounding box center [1225, 170] width 32 height 32
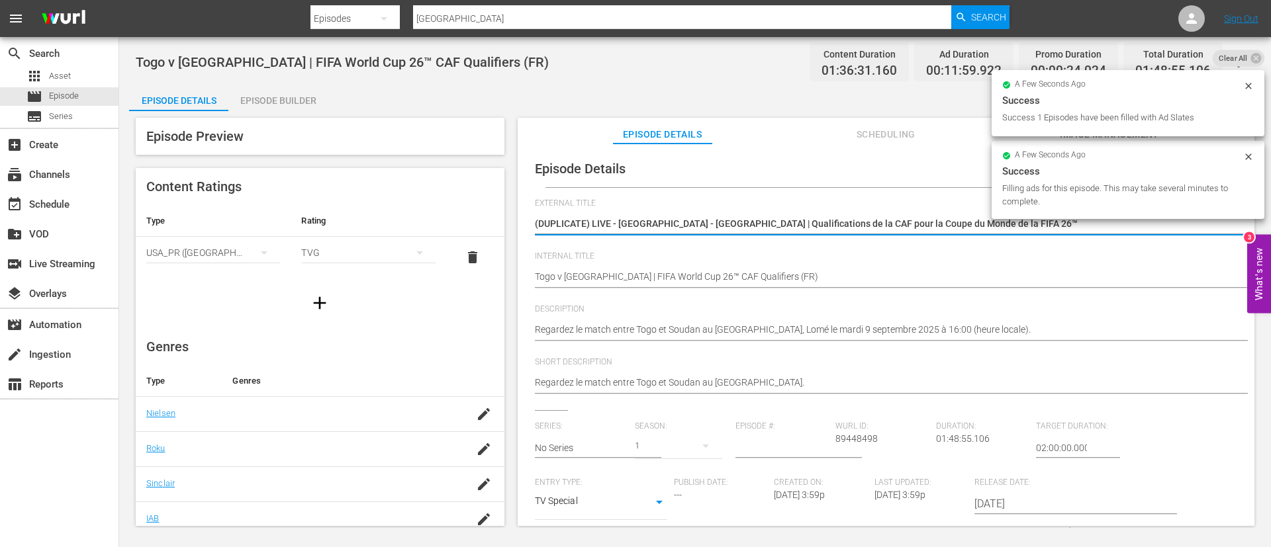
click at [984, 223] on textarea "(DUPLICATE) LIVE - Togo - Soudan | Qualifications de la CAF pour la Coupe du Mo…" at bounding box center [883, 225] width 696 height 16
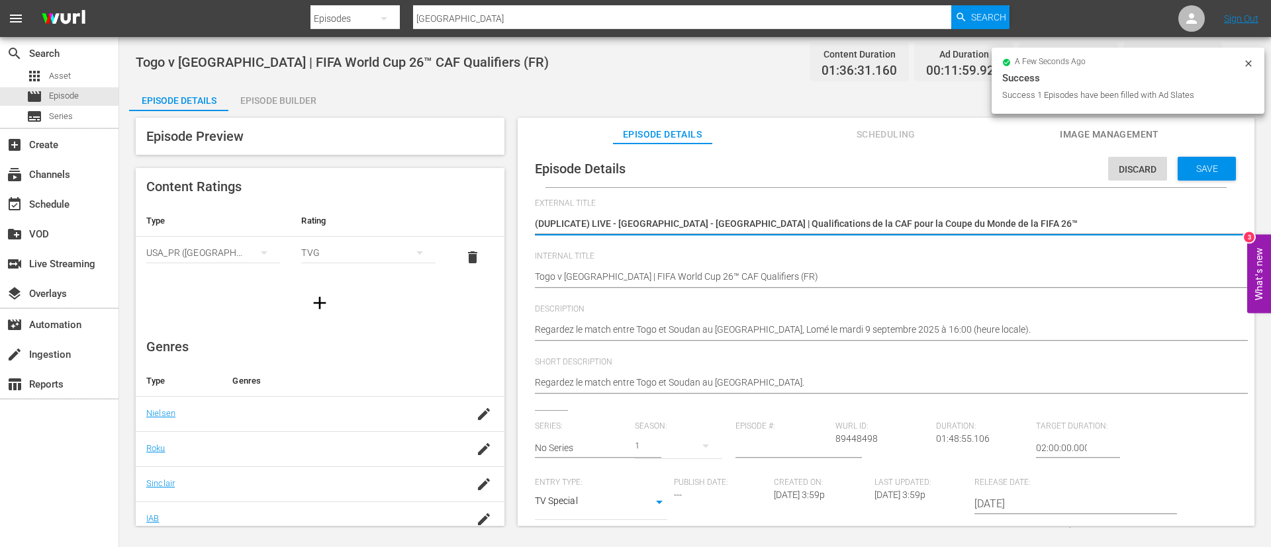
click at [984, 223] on textarea "(DUPLICATE) LIVE - Togo - Soudan | Qualifications de la CAF pour la Coupe du Mo…" at bounding box center [883, 225] width 696 height 16
type textarea "L"
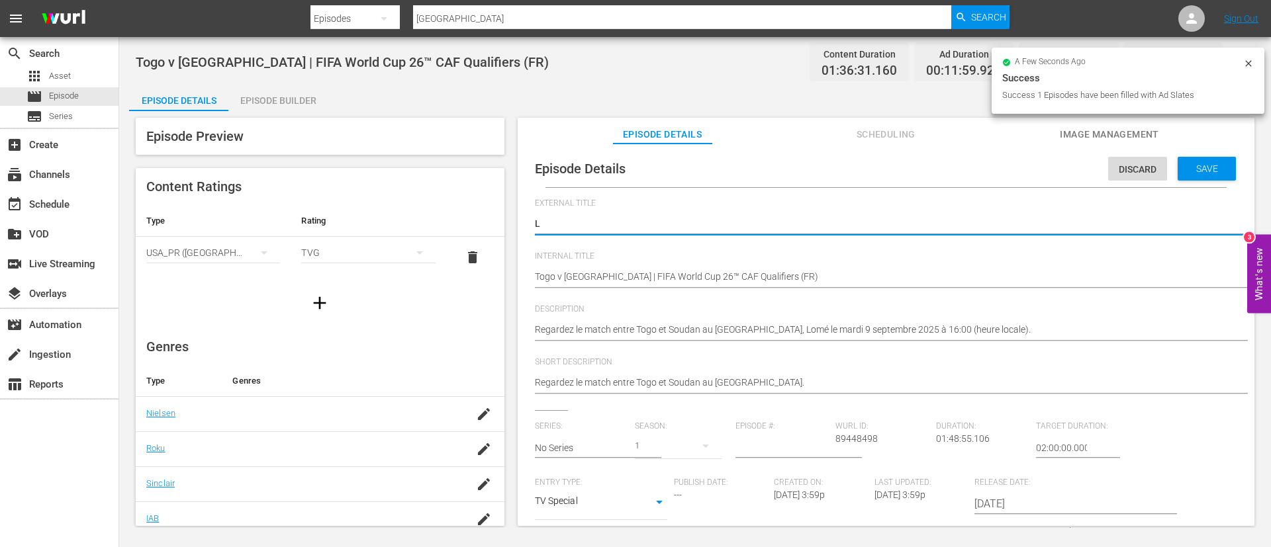
type textarea "LI"
type textarea "LIV"
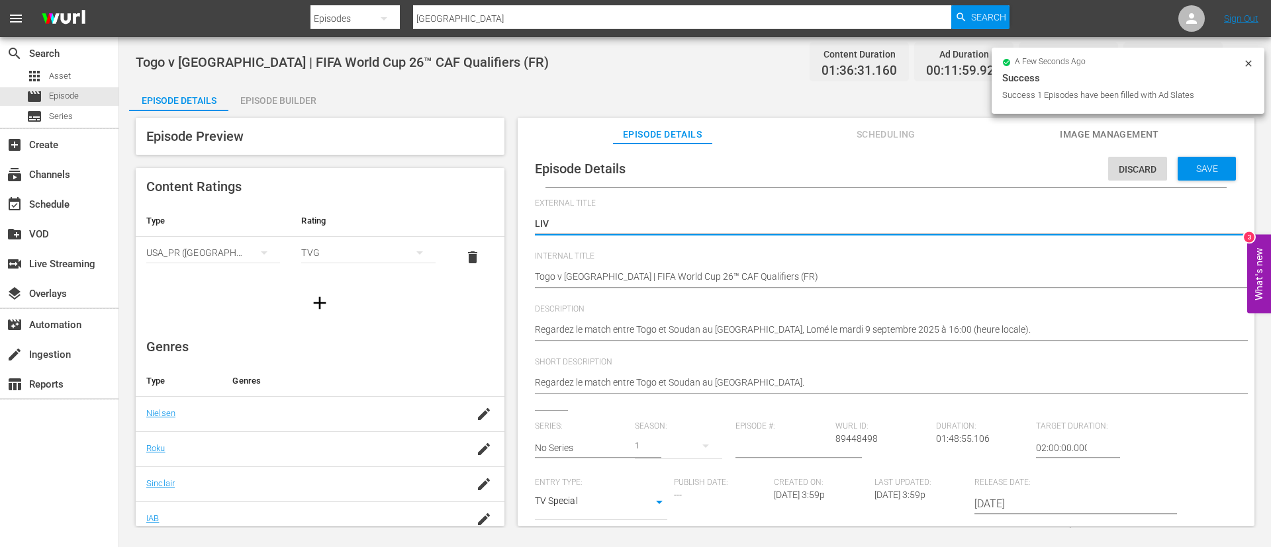
type textarea "LIV"
type textarea "LIVE"
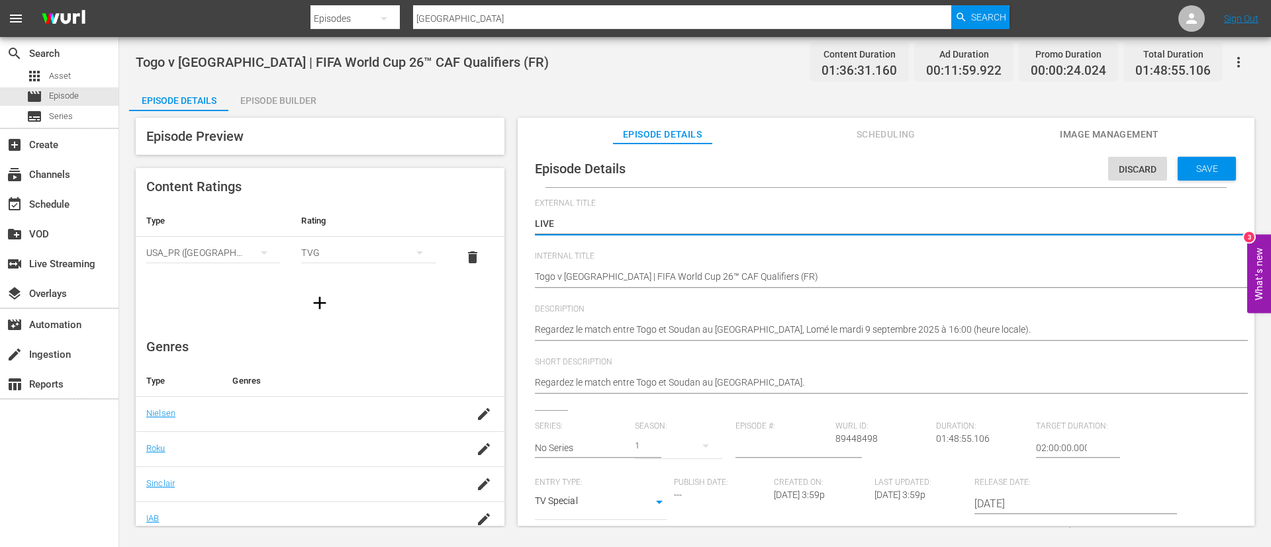
type textarea "LIVE"
type textarea "LIVE -"
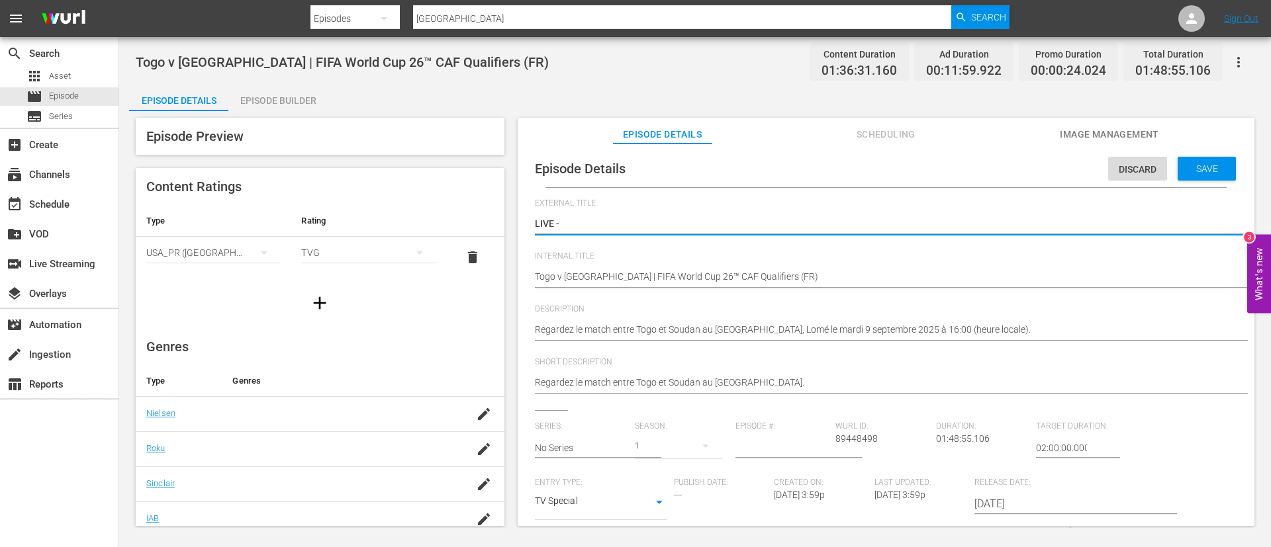
type textarea "LIVE -"
type textarea "LIVE - [GEOGRAPHIC_DATA] - [GEOGRAPHIC_DATA] | Qualificazioni CAF ai Mondiali F…"
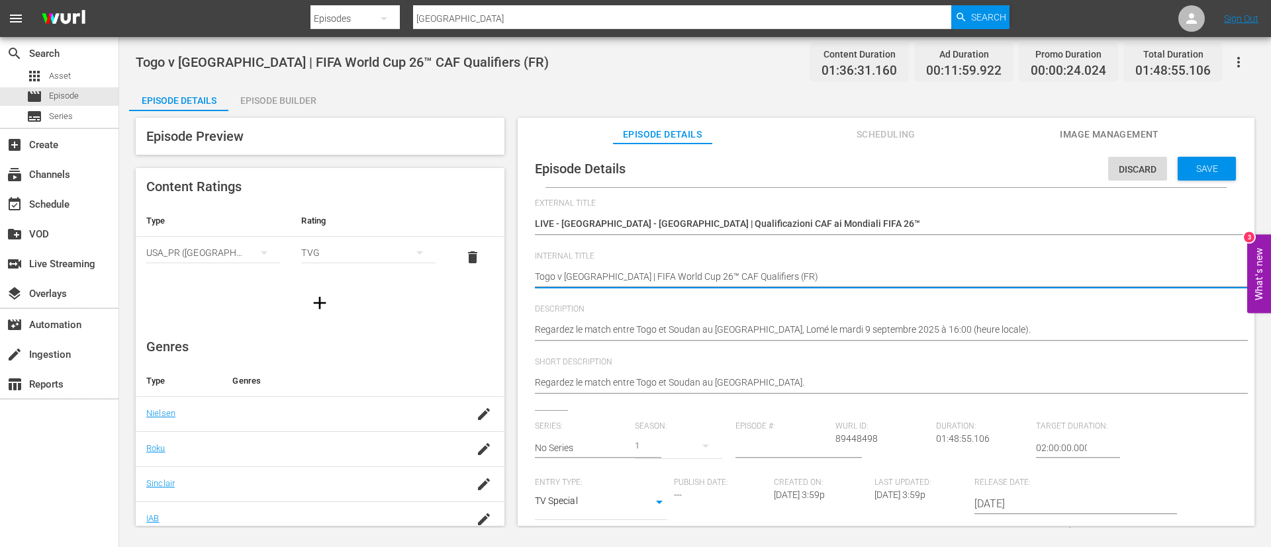
type textarea "Togo v Sudan | FIFA World Cup 26™ CAF Qualifiers (I)"
type textarea "Togo v [GEOGRAPHIC_DATA] | FIFA World Cup 26™ CAF Qualifiers (IT)"
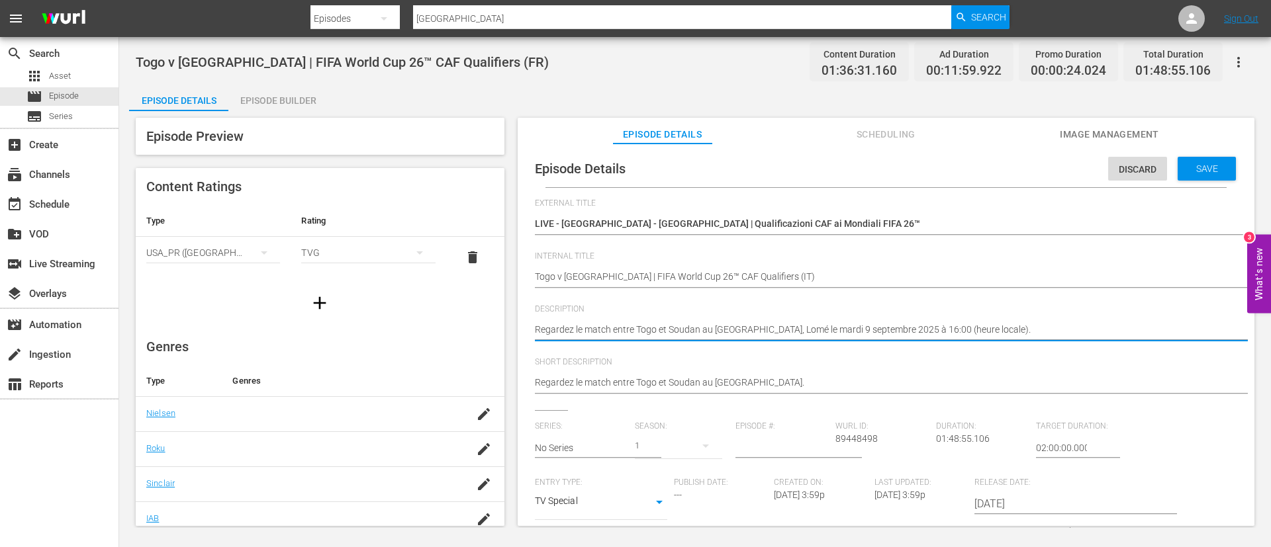
click at [751, 326] on textarea "Regardez le match entre Togo et Soudan au Stade de Kégué, Lomé le mardi 9 septe…" at bounding box center [883, 331] width 696 height 16
paste textarea "Guarda la partita tra Togo e Sudan giocato al Stadio di Kégué, Lomé il martedì …"
type textarea "Guarda la partita tra Togo e Sudan giocato al Stadio di Kégué, Lomé il martedì …"
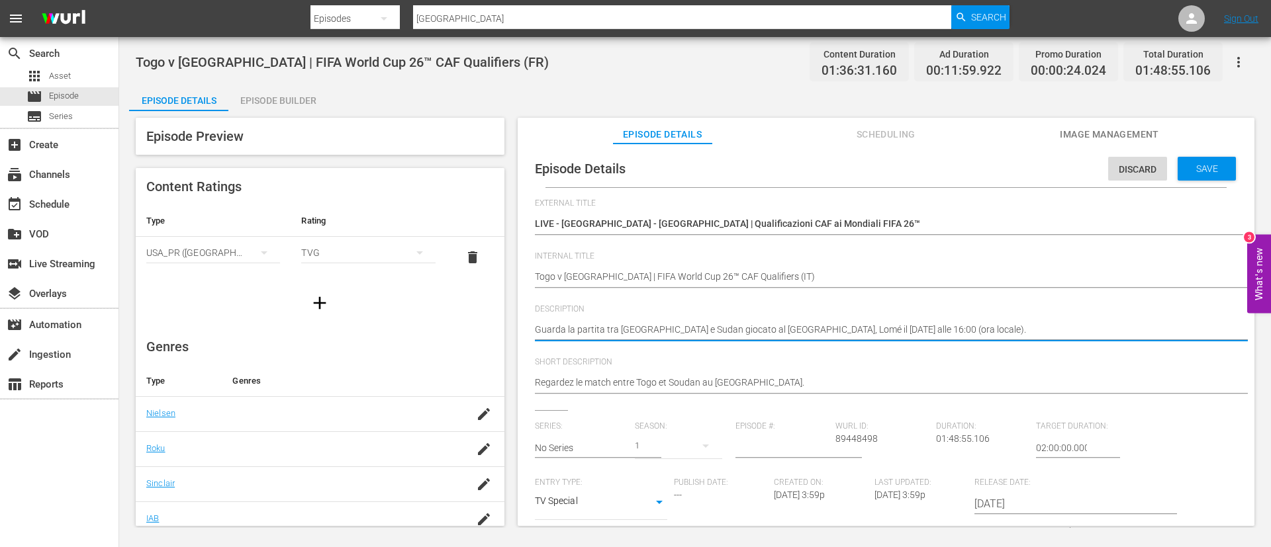
type textarea "Guarda la partita tra Togo e Sudan giocato al Stadio di Kégué, Lomé il martedì …"
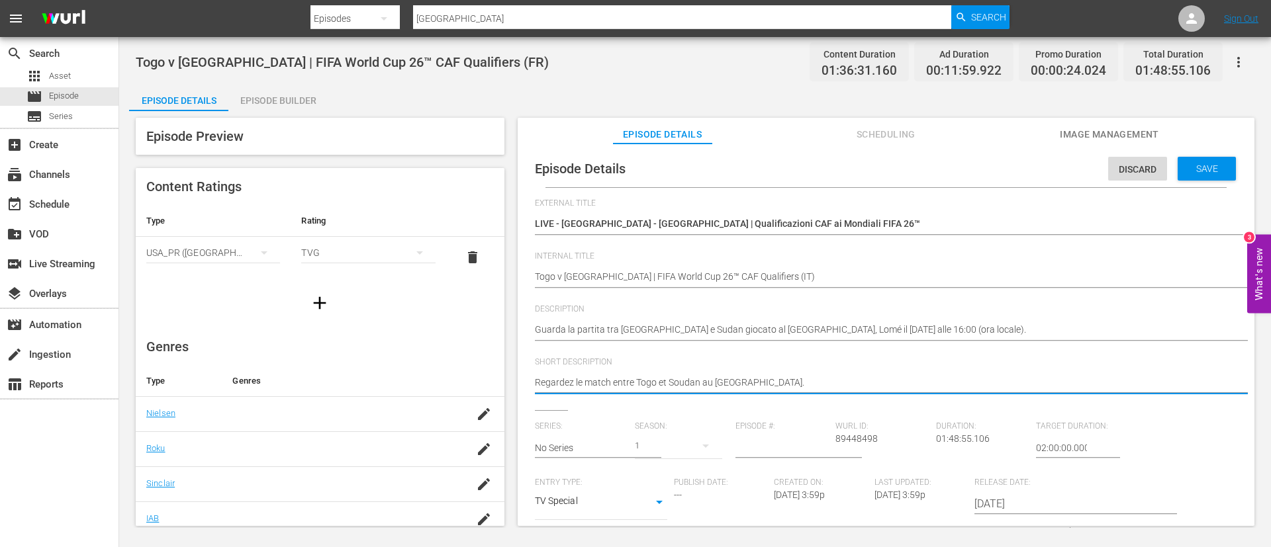
click at [796, 387] on textarea "Regardez le match entre Togo et Soudan au Stade de Kégué." at bounding box center [883, 384] width 696 height 16
paste textarea "Guarda la partita tra Togo e Sudan giocato al Stadio di Kégué, Lomé il martedì …"
type textarea "Guarda la partita tra Togo e Sudan giocato al Stadio di Kégué, Lomé il martedì …"
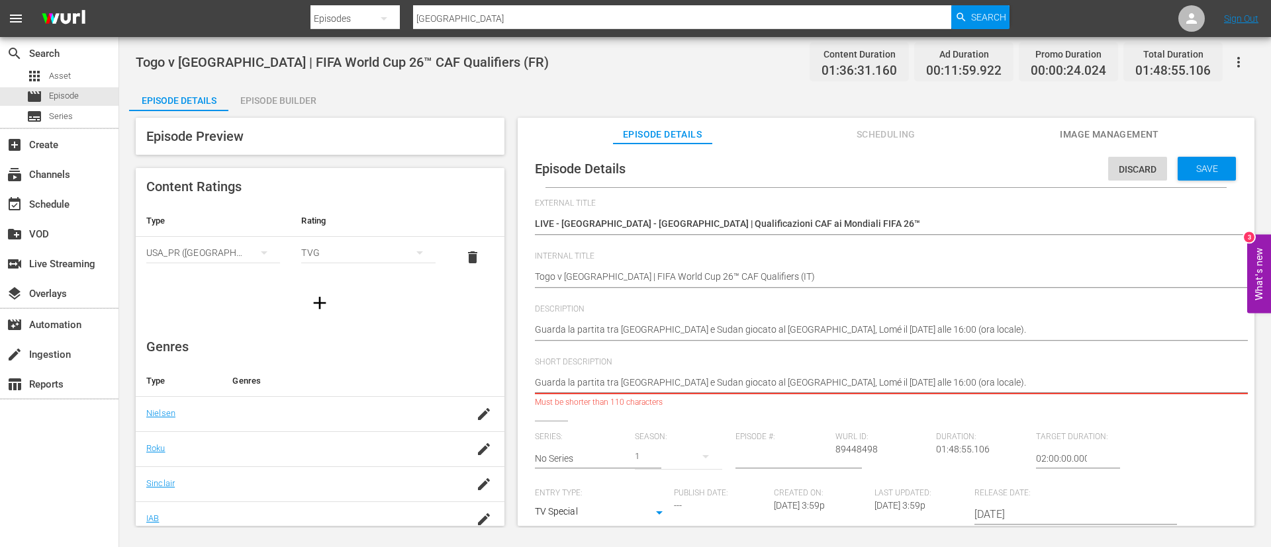
type textarea "Guarda la partita tra Togo e Sudan giocato al Stadio di Kégué."
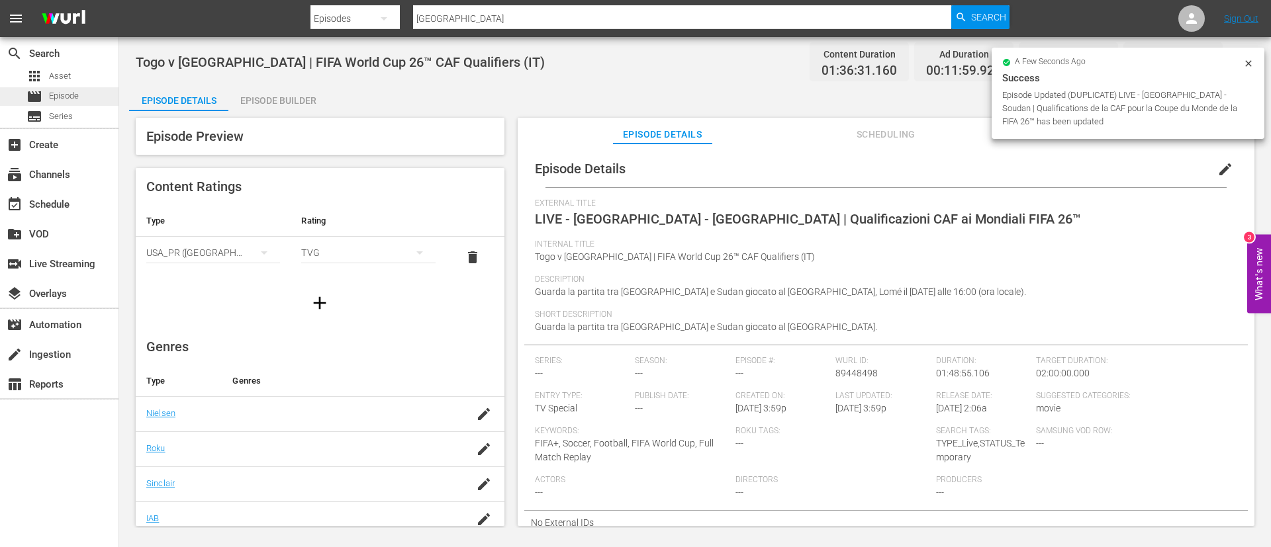
click at [50, 97] on span "Episode" at bounding box center [64, 95] width 30 height 13
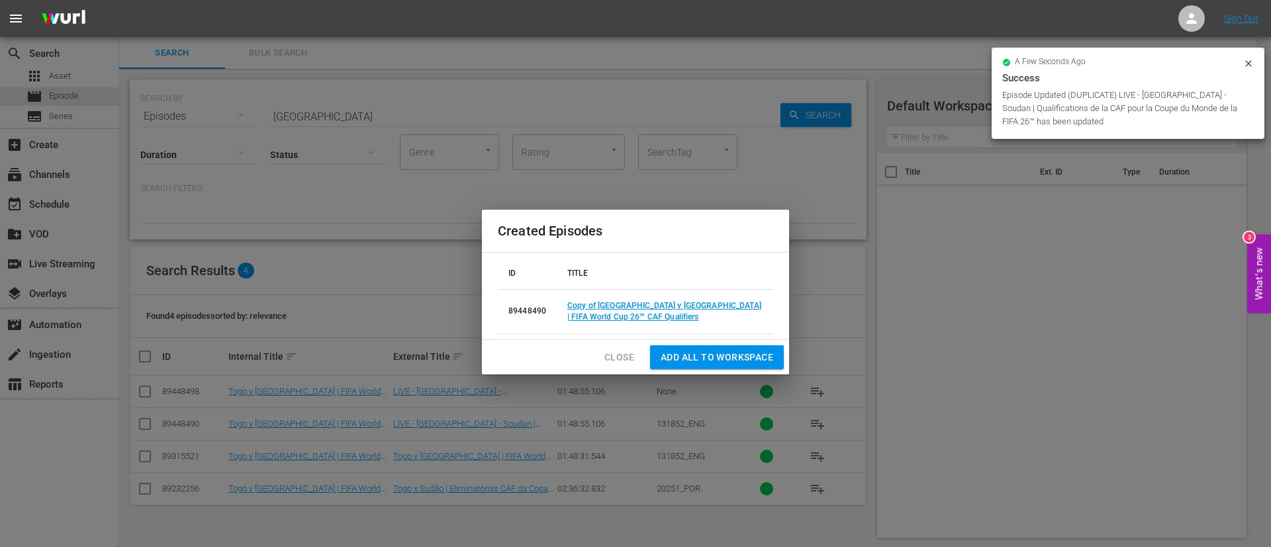
click at [606, 353] on span "Close" at bounding box center [619, 357] width 30 height 17
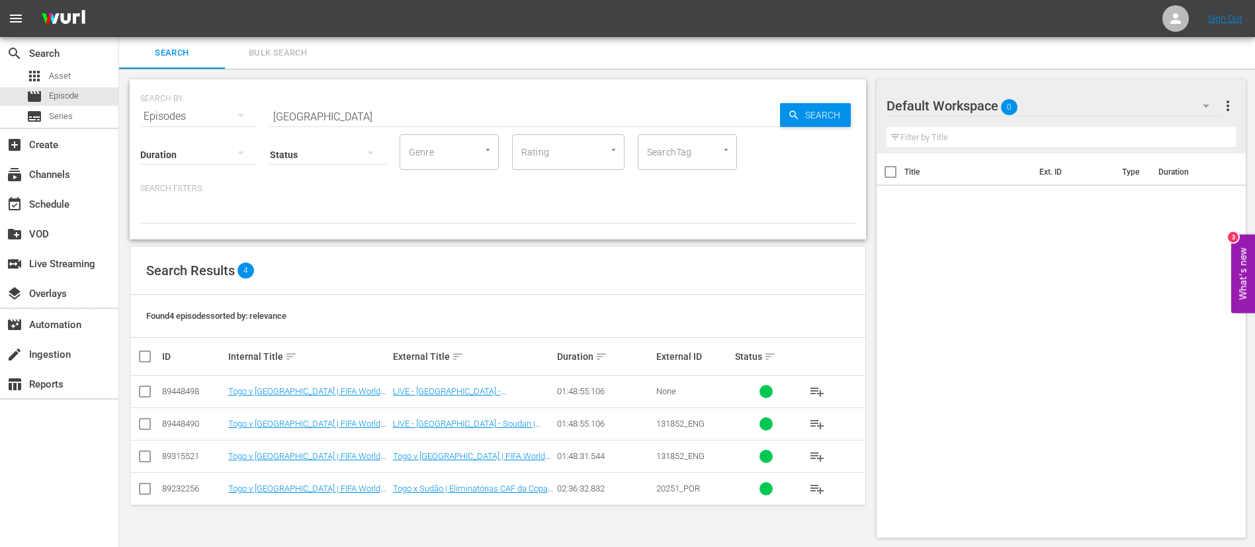
click at [286, 50] on span "Bulk Search" at bounding box center [278, 53] width 90 height 15
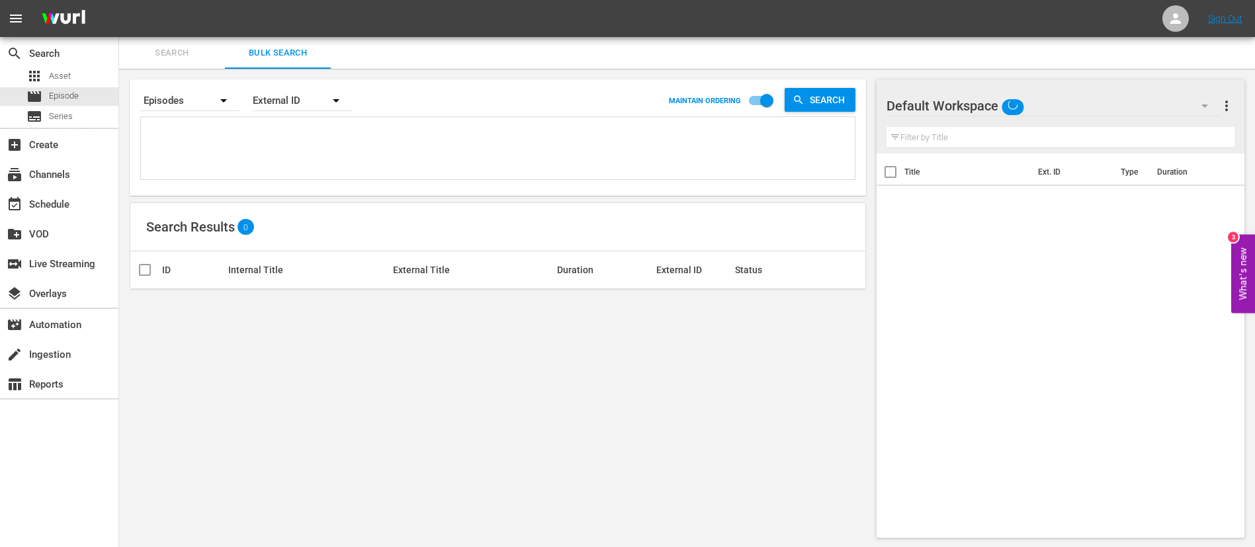
click at [349, 150] on textarea at bounding box center [499, 150] width 711 height 60
paste textarea "Futebol Arte FWC 1982, Germany FR v Algeria, Group Stage - FMR FWC 1982, France…"
type textarea "Futebol Arte FWC 1982, Germany FR v Algeria, Group Stage - FMR FWC 1982, France…"
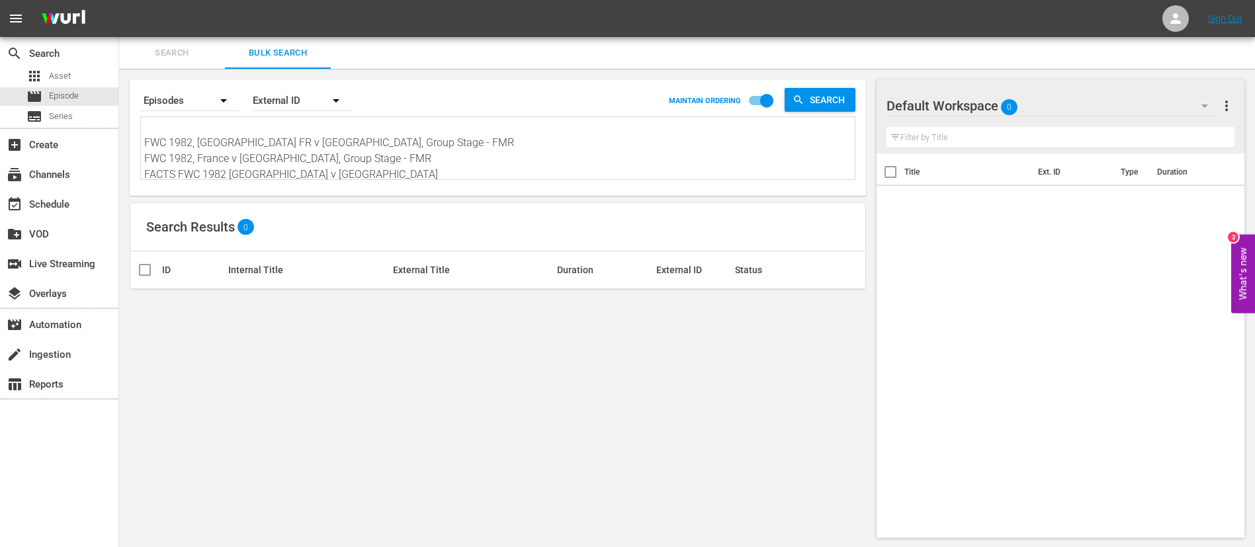
scroll to position [1, 0]
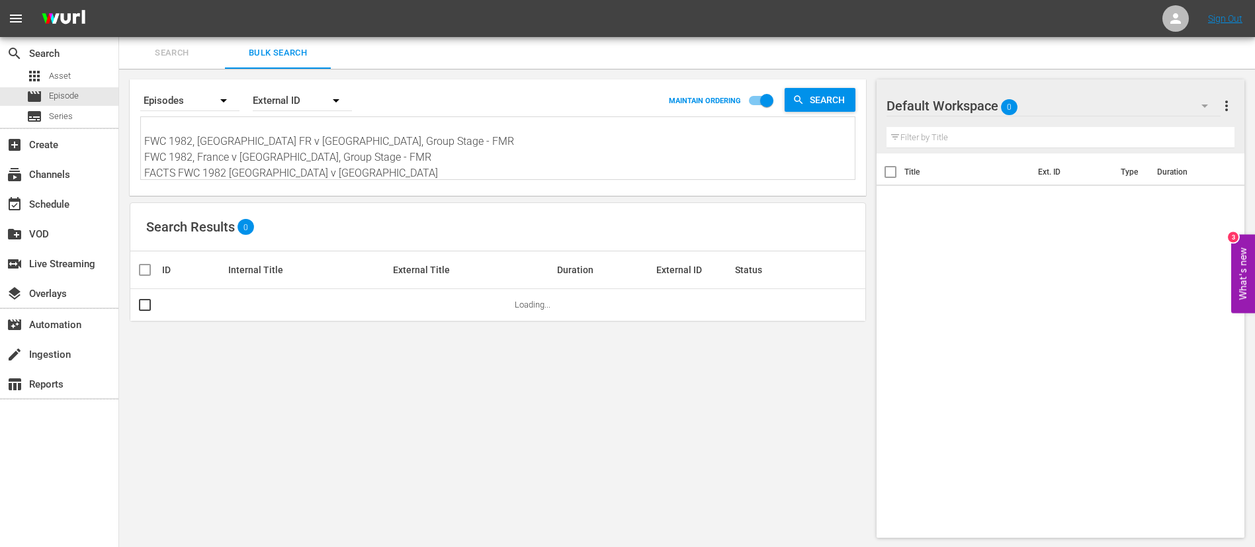
type textarea "Futebol Arte FWC 1982, Germany FR v Algeria, Group Stage - FMR FWC 1982, France…"
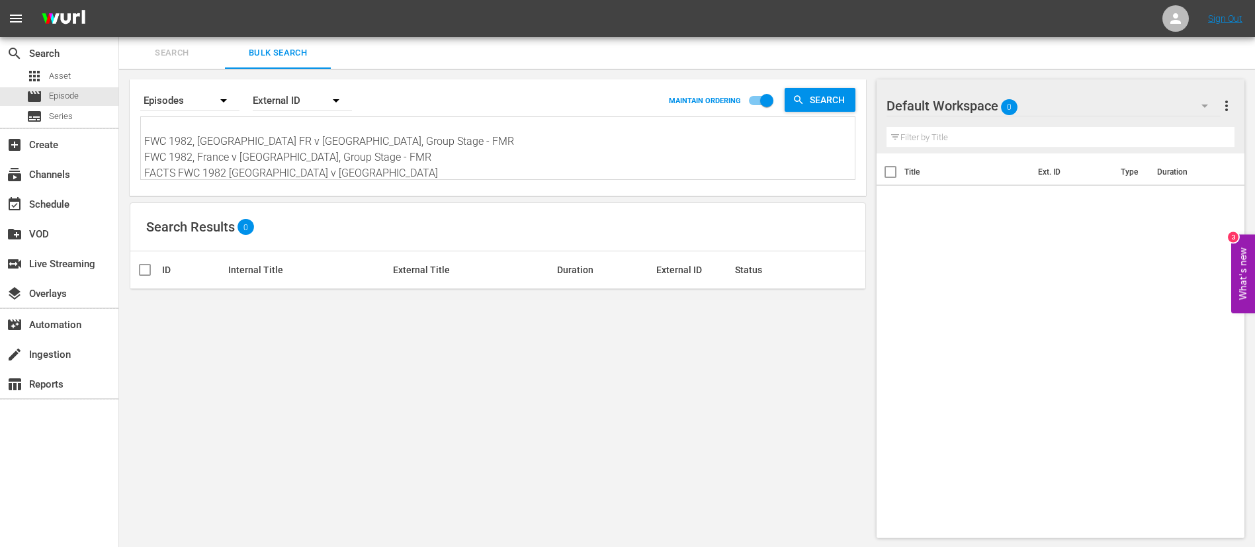
click at [267, 152] on textarea "Futebol Arte FWC 1982, Germany FR v Algeria, Group Stage - FMR FWC 1982, France…" at bounding box center [499, 149] width 711 height 60
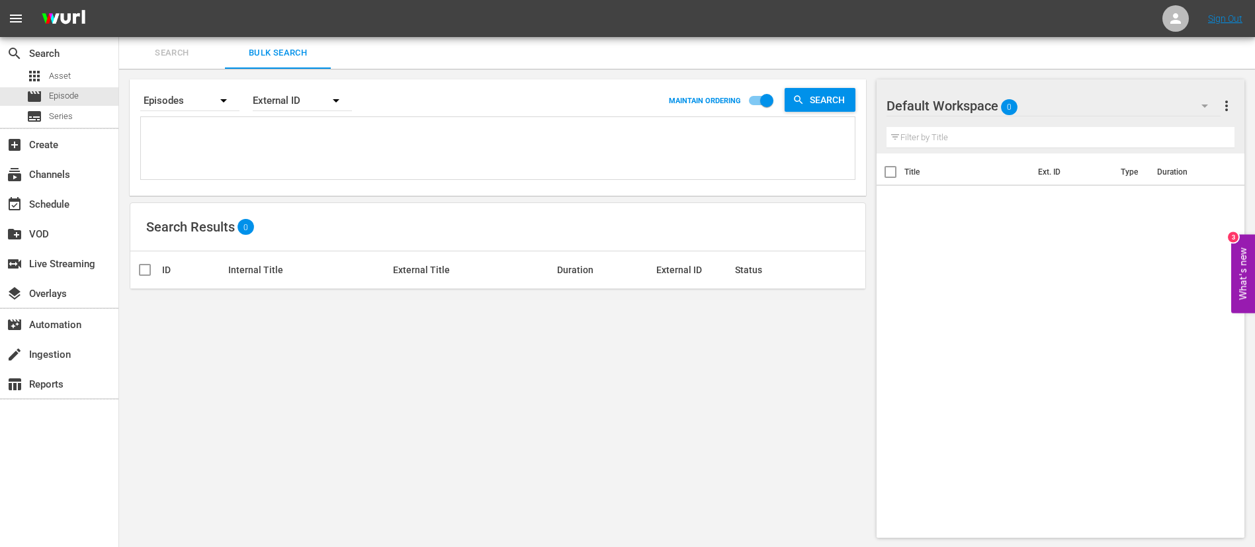
scroll to position [0, 0]
paste textarea "6L9OzNkEe4XBLkjqio8cGs_FR 2540_FR 4ePrzAamTjtyGcHT5gUCqu_FR 131876_FR 5eb84476-…"
type textarea "6L9OzNkEe4XBLkjqio8cGs_FR 2540_FR 4ePrzAamTjtyGcHT5gUCqu_FR 131876_FR 5eb84476-…"
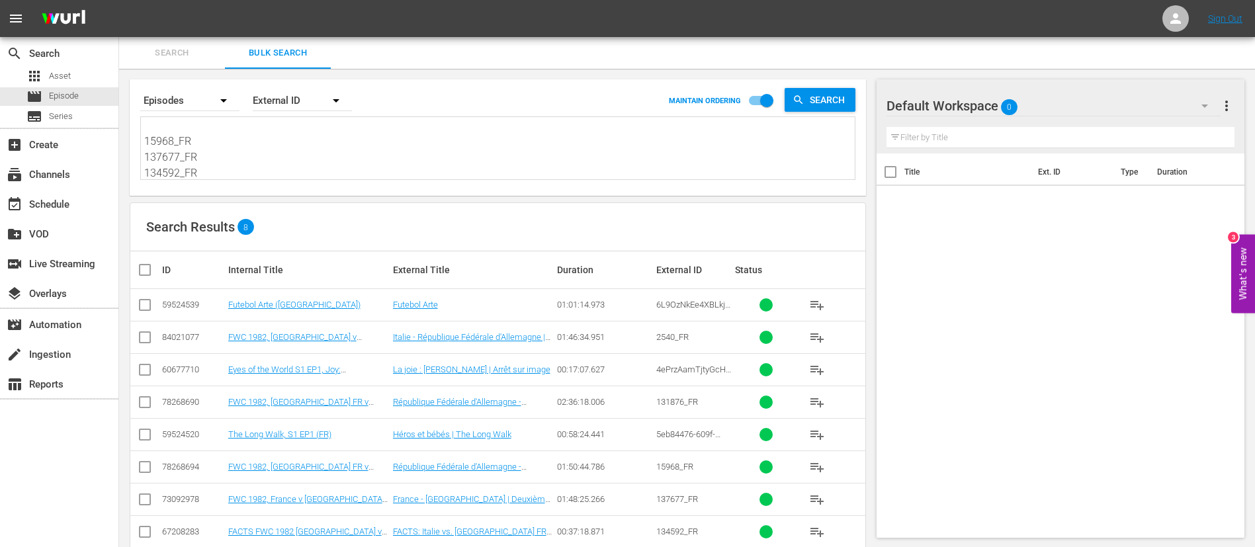
type textarea "6L9OzNkEe4XBLkjqio8cGs_FR 2540_FR 4ePrzAamTjtyGcHT5gUCqu_FR 131876_FR 5eb84476-…"
click at [150, 275] on input "checkbox" at bounding box center [150, 270] width 26 height 16
checkbox input "true"
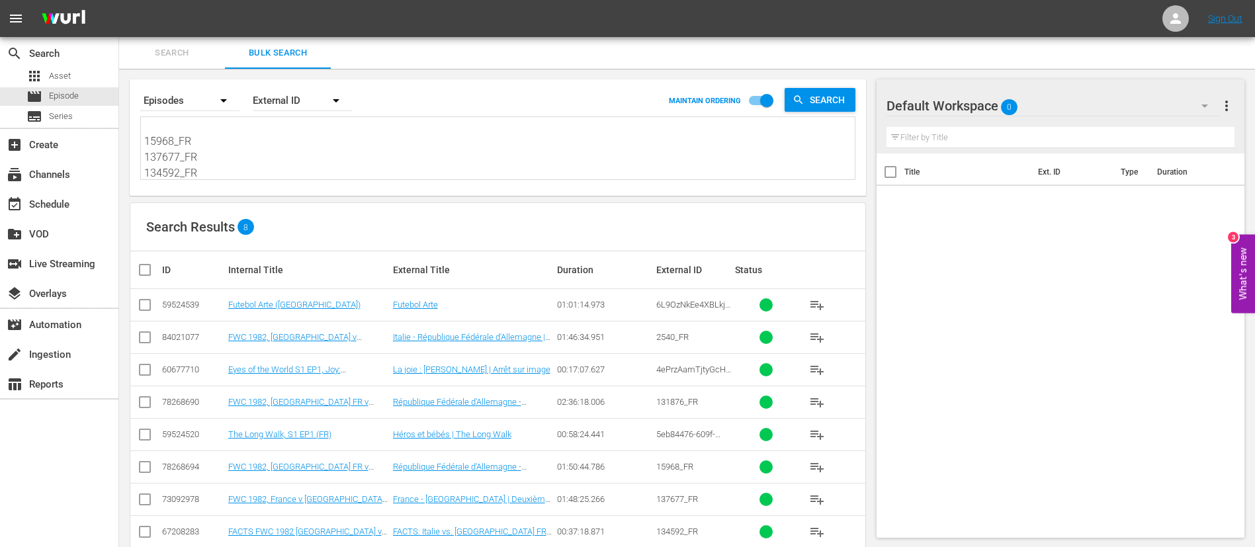
checkbox input "true"
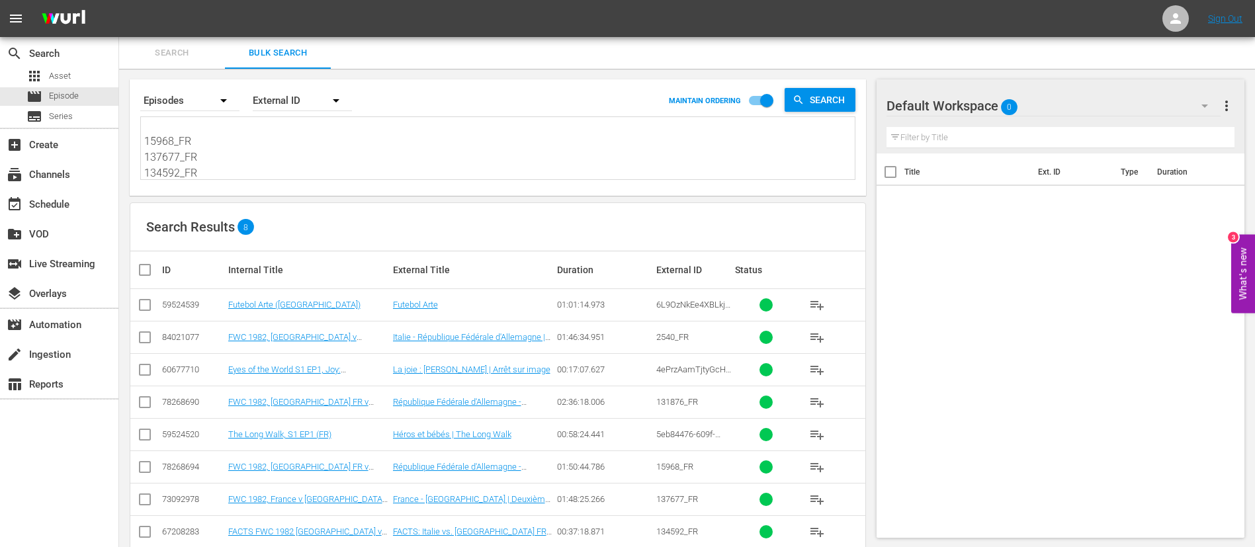
checkbox input "true"
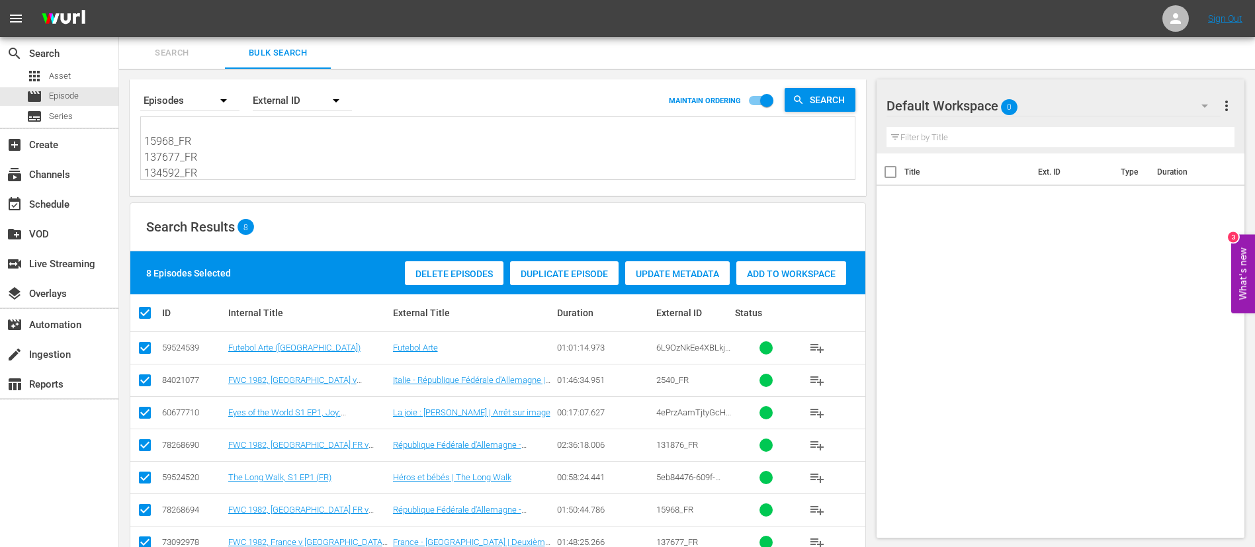
click at [790, 279] on div "Add to Workspace" at bounding box center [792, 273] width 110 height 25
click at [159, 55] on span "Search" at bounding box center [172, 53] width 90 height 15
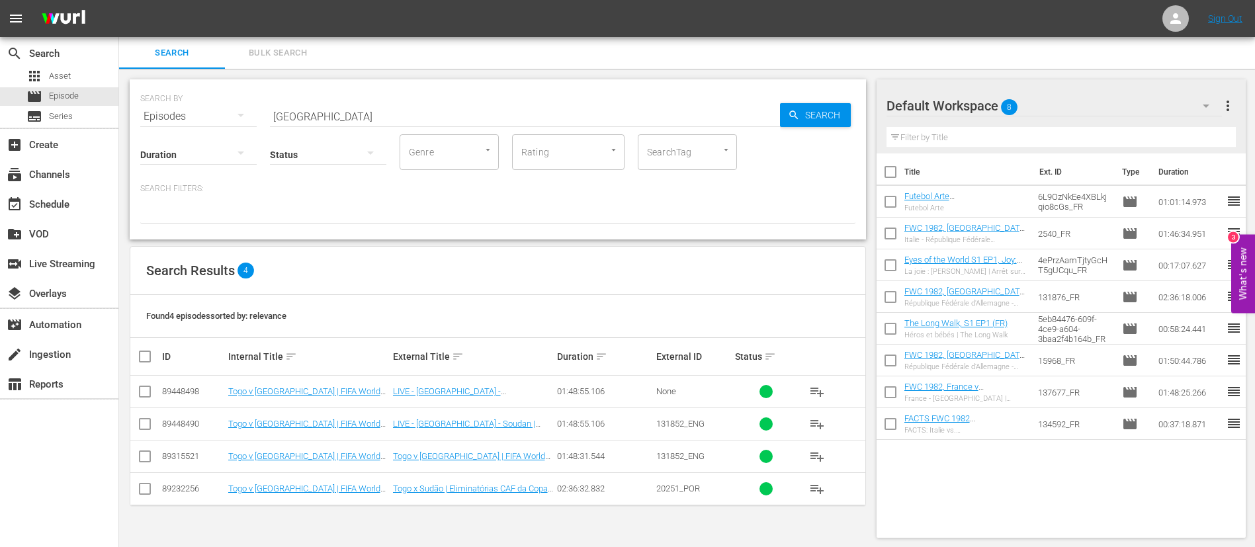
click at [364, 118] on input "Togo" at bounding box center [525, 117] width 510 height 32
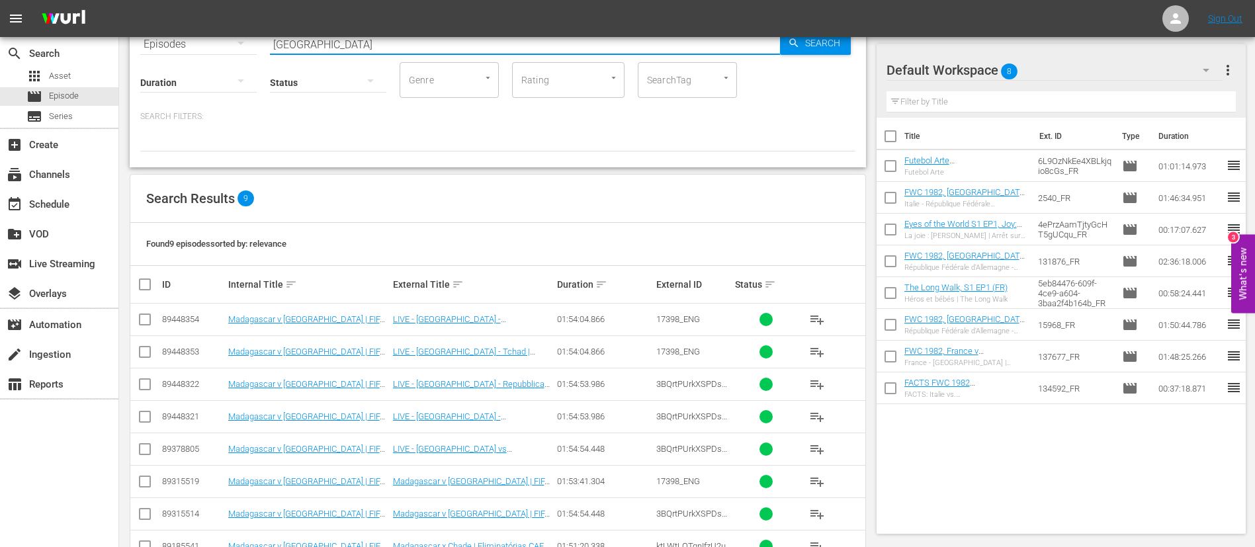
scroll to position [99, 0]
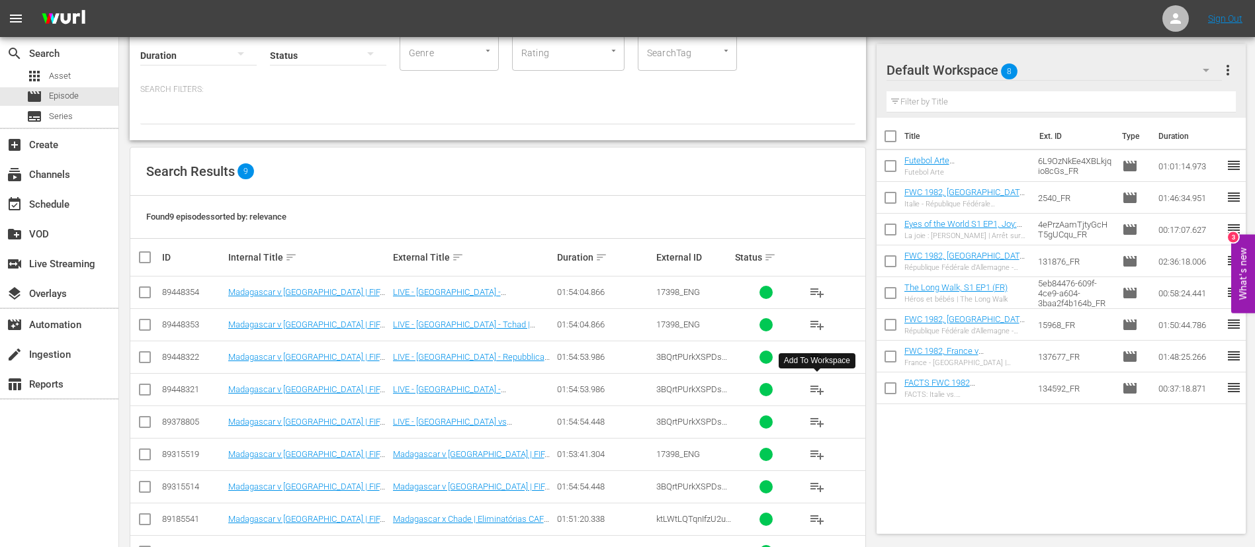
click at [809, 390] on span "playlist_add" at bounding box center [817, 390] width 16 height 16
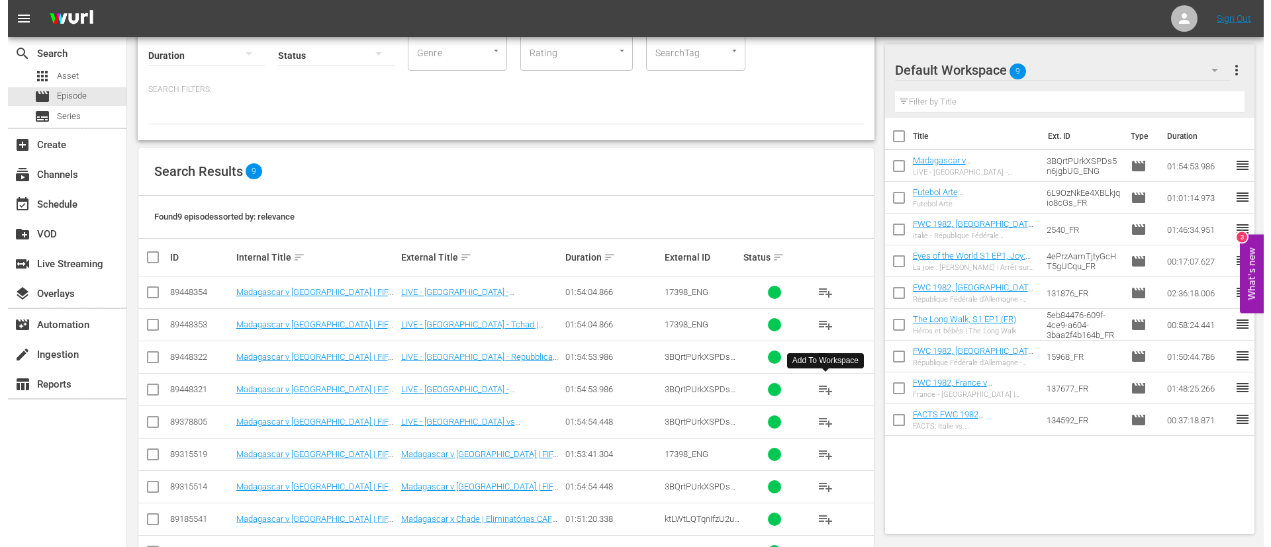
scroll to position [0, 0]
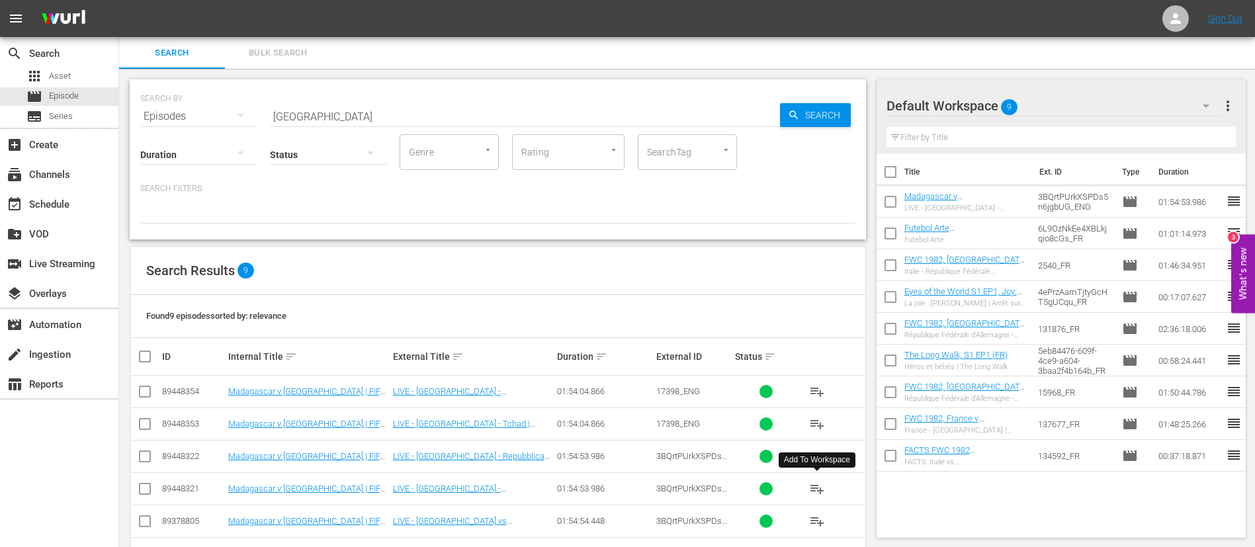
click at [455, 126] on hr at bounding box center [525, 126] width 510 height 1
click at [455, 123] on input "[GEOGRAPHIC_DATA]" at bounding box center [525, 117] width 510 height 32
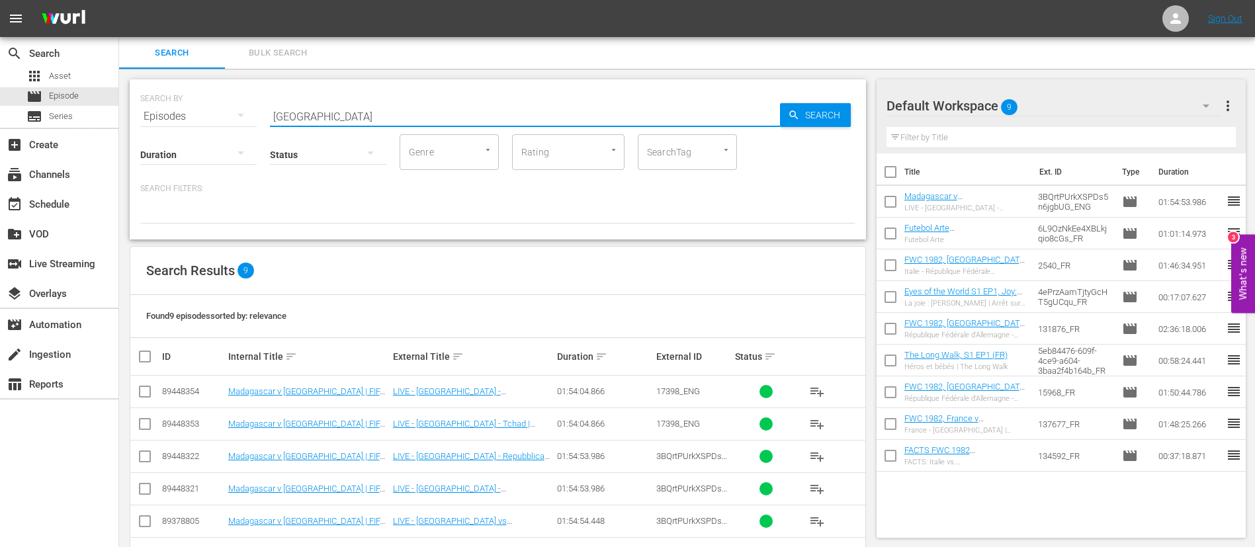
click at [455, 123] on input "[GEOGRAPHIC_DATA]" at bounding box center [525, 117] width 510 height 32
type input "[GEOGRAPHIC_DATA]"
click at [815, 424] on span "playlist_add" at bounding box center [817, 424] width 16 height 16
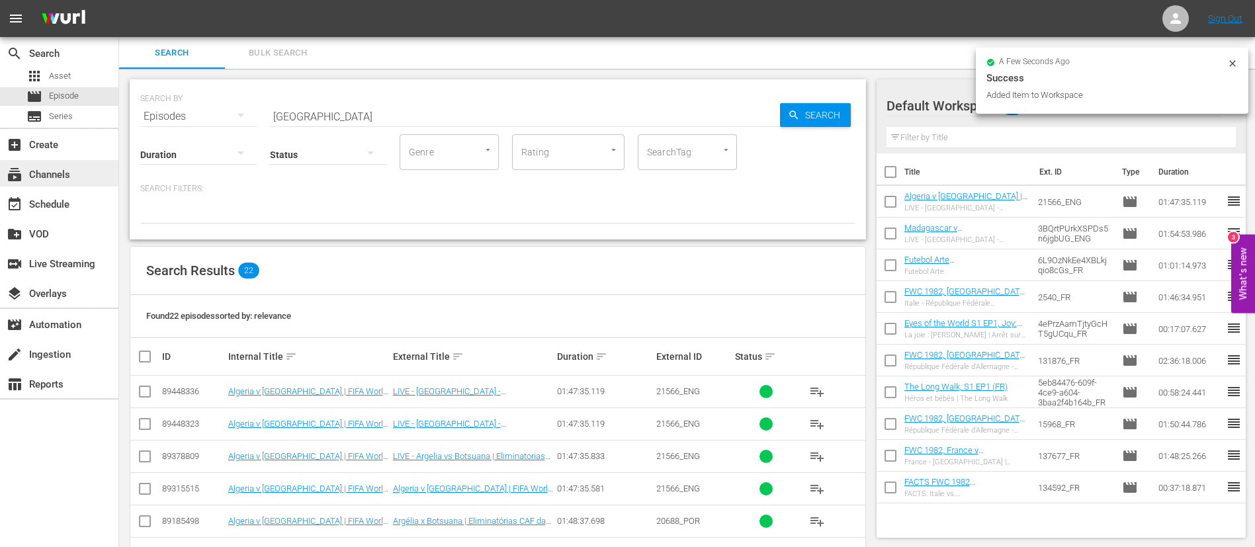
click at [87, 169] on div "subscriptions Channels" at bounding box center [59, 173] width 118 height 26
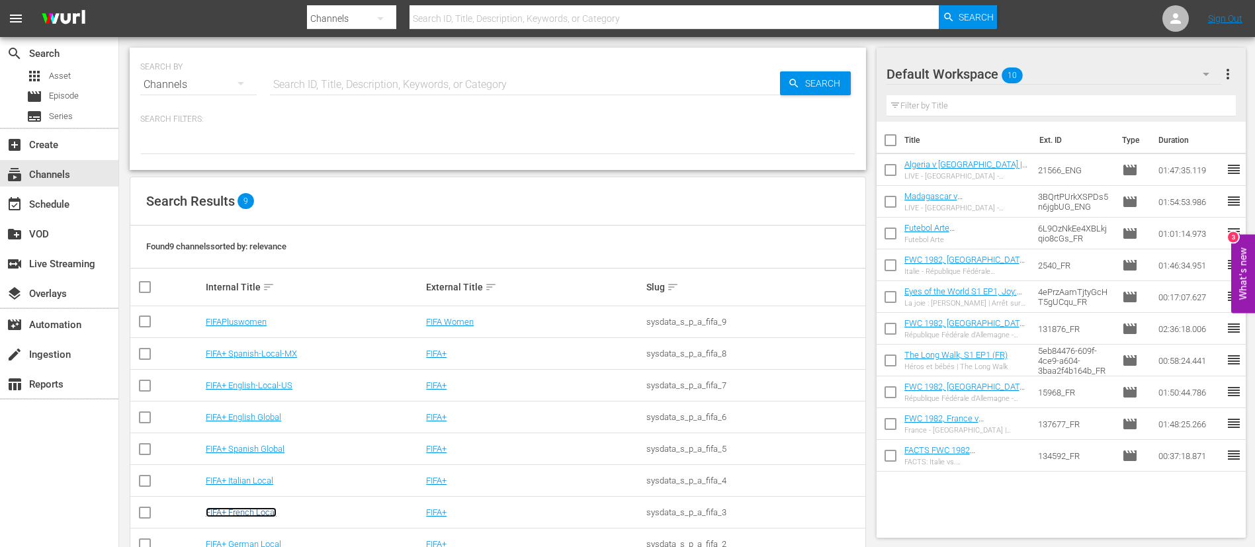
click at [251, 510] on link "FIFA+ French Local" at bounding box center [241, 513] width 71 height 10
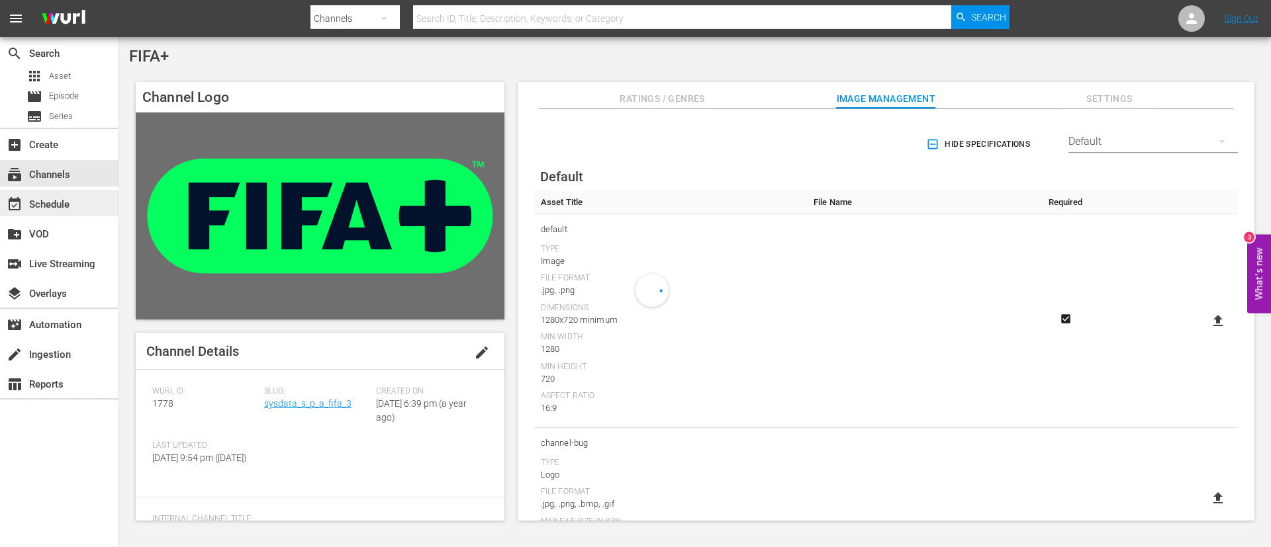
click at [64, 208] on div "event_available Schedule" at bounding box center [37, 203] width 74 height 12
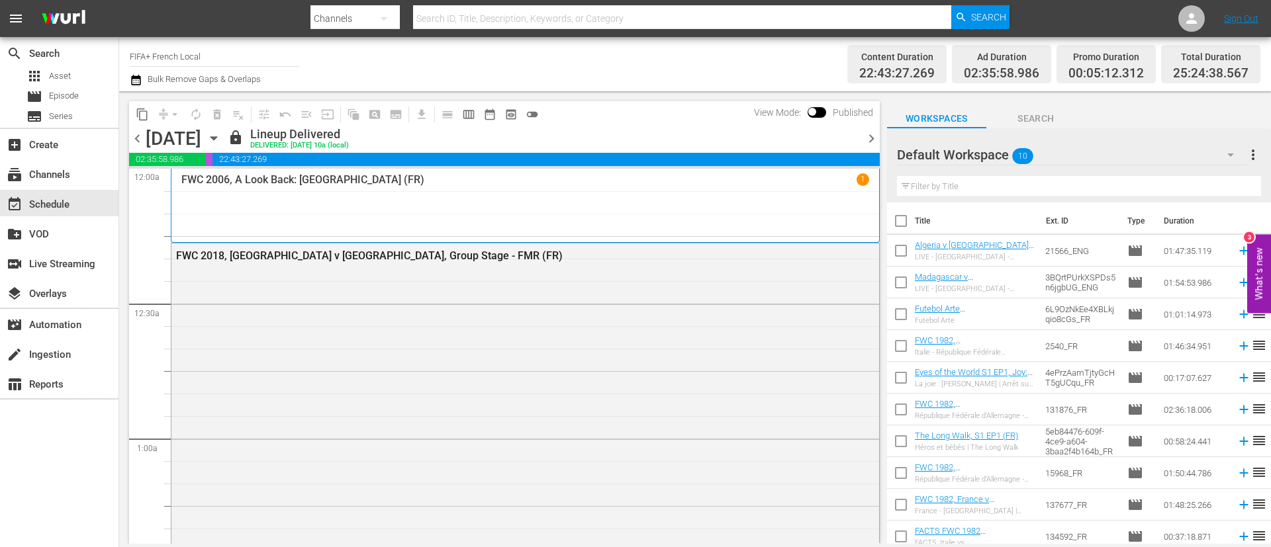
click at [871, 137] on span "chevron_right" at bounding box center [871, 138] width 17 height 17
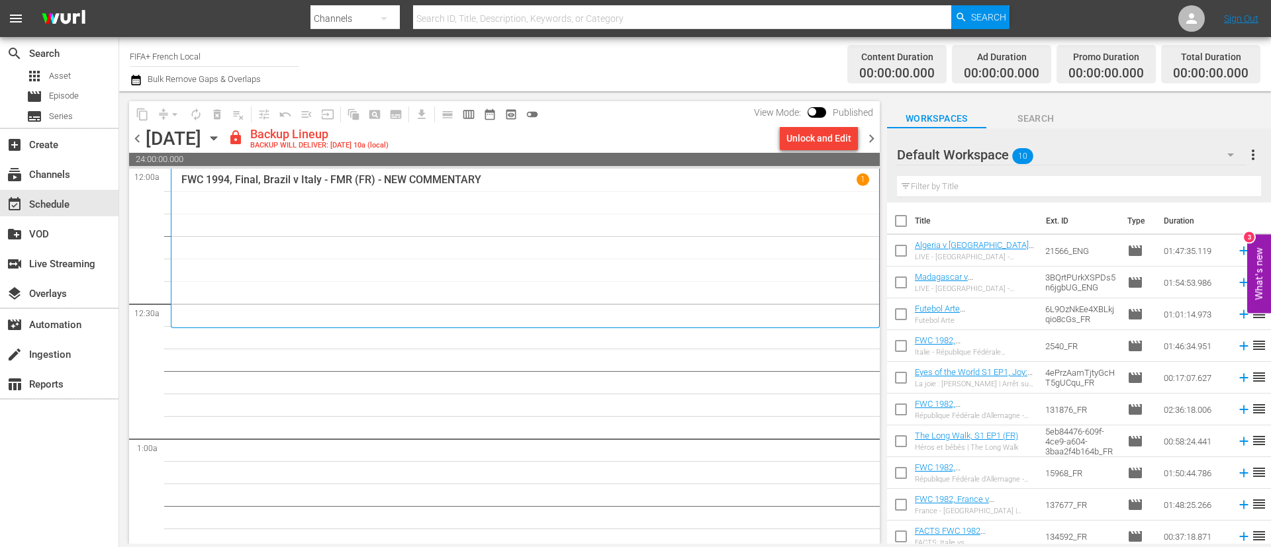
click at [824, 138] on div "Unlock and Edit" at bounding box center [818, 138] width 65 height 24
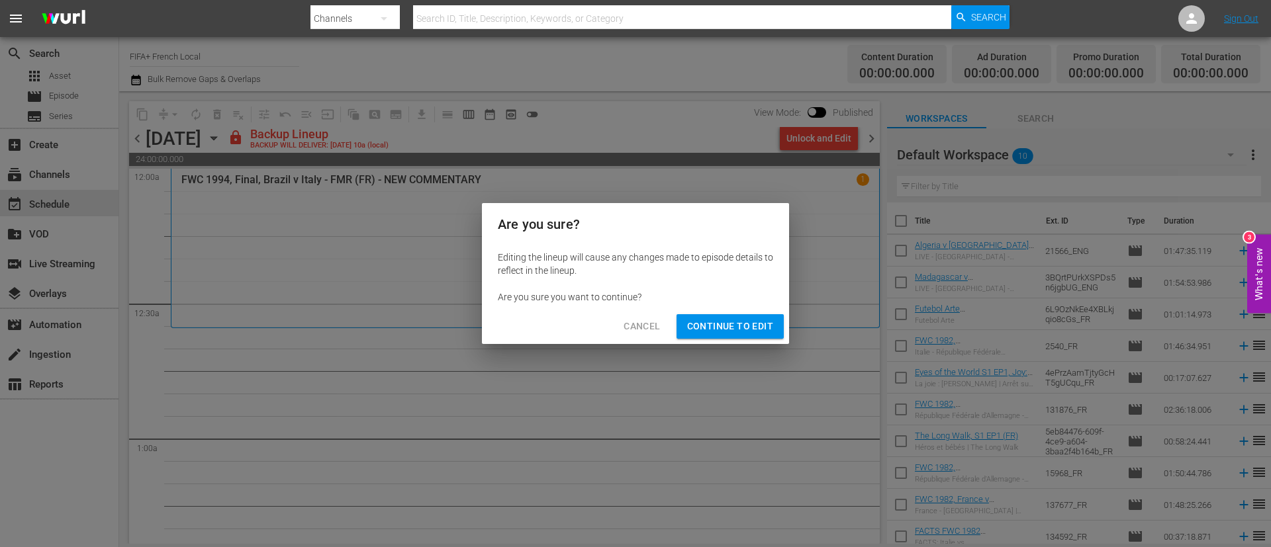
click at [741, 325] on span "Continue to Edit" at bounding box center [730, 326] width 86 height 17
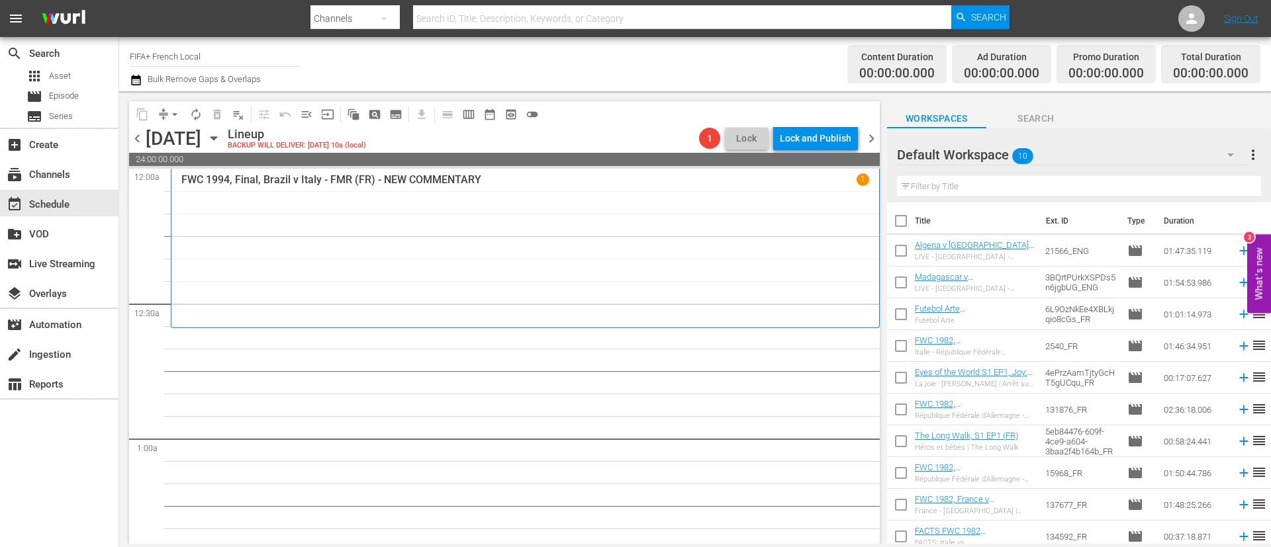
click at [906, 227] on input "checkbox" at bounding box center [901, 224] width 28 height 28
checkbox input "true"
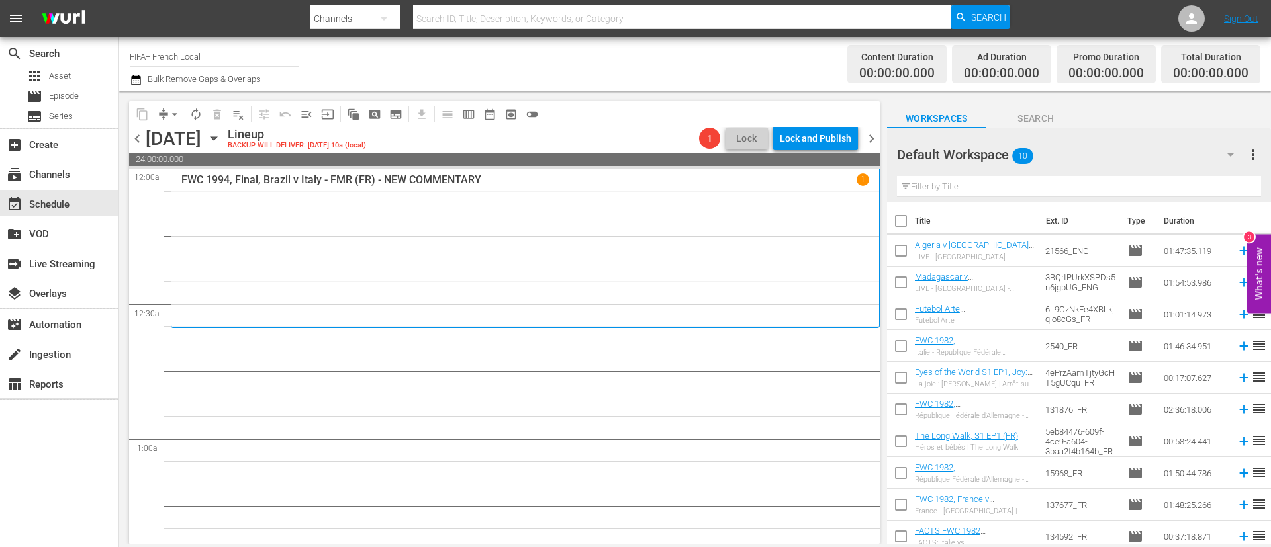
checkbox input "true"
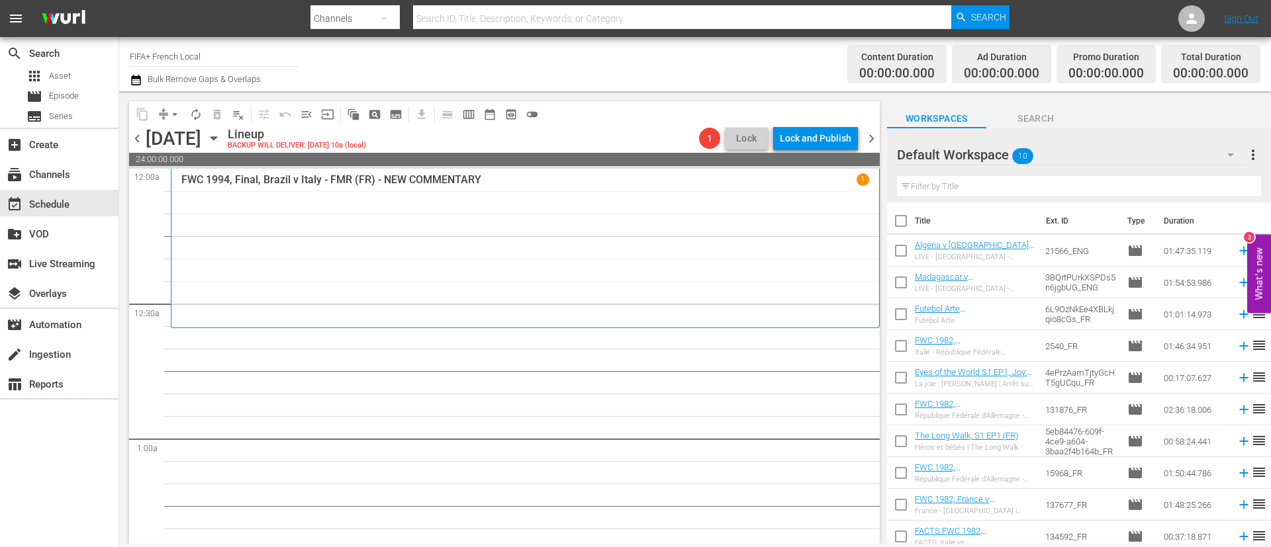
checkbox input "true"
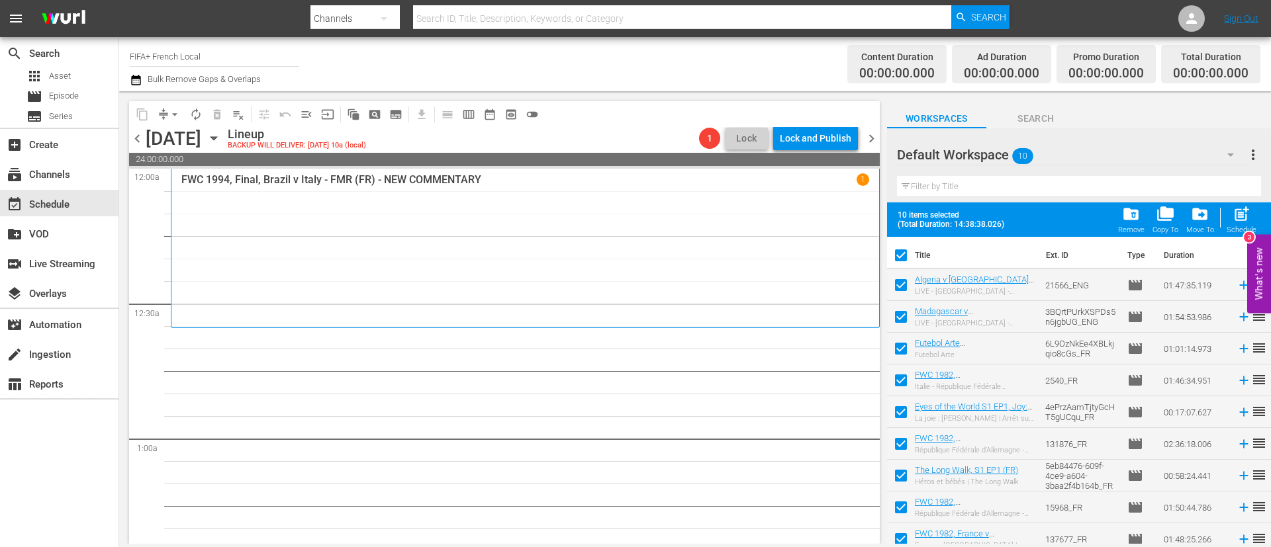
click at [909, 283] on input "checkbox" at bounding box center [901, 288] width 28 height 28
checkbox input "false"
click at [897, 314] on input "checkbox" at bounding box center [901, 320] width 28 height 28
checkbox input "false"
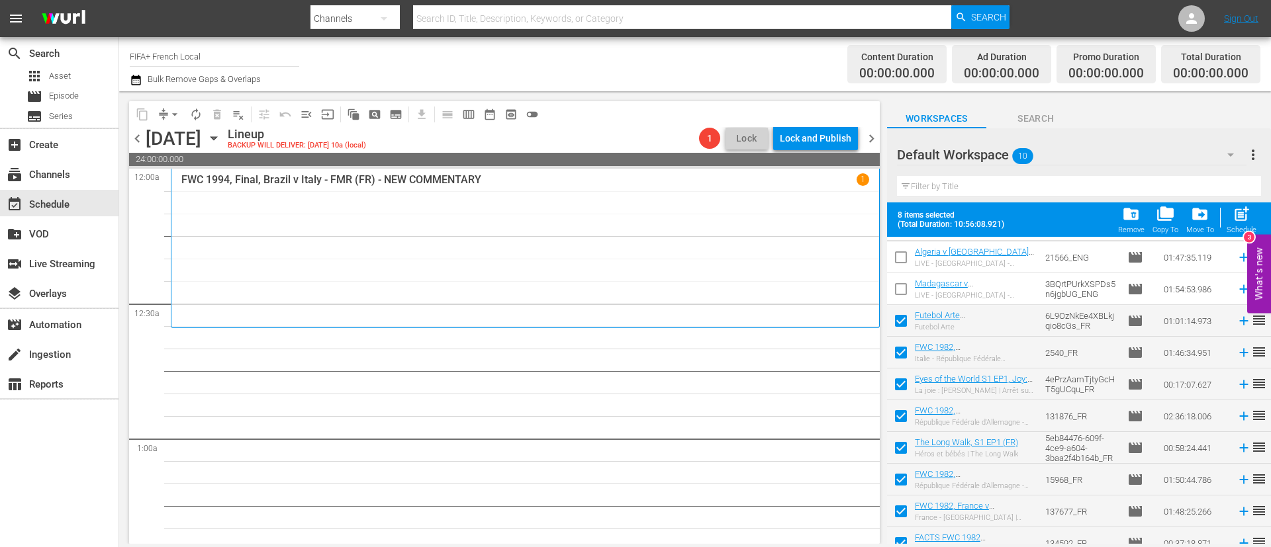
scroll to position [41, 0]
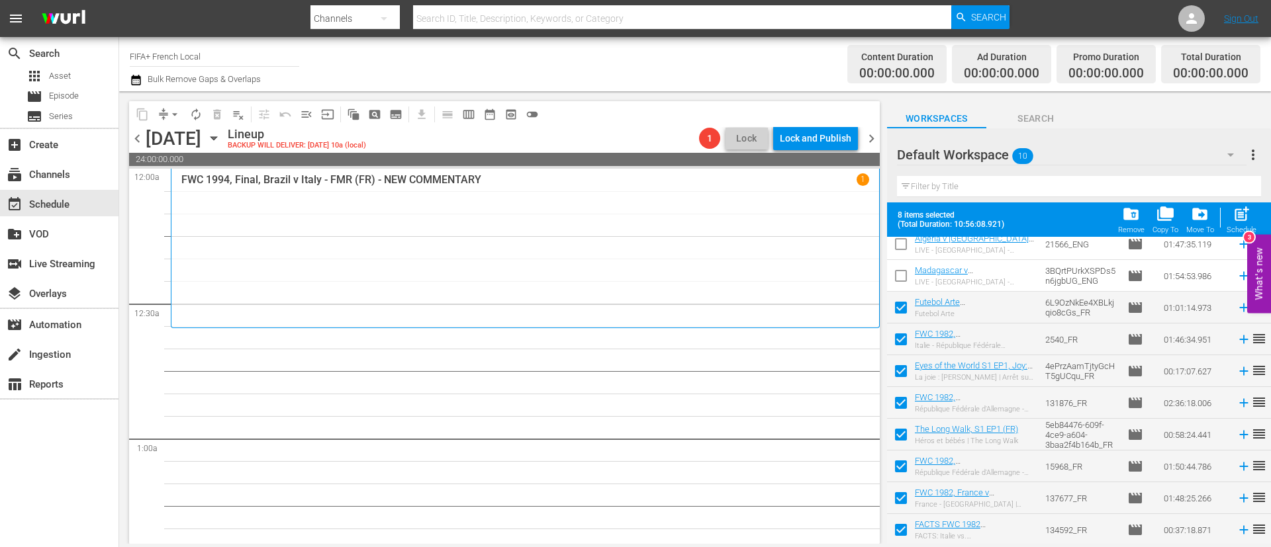
drag, startPoint x: 894, startPoint y: 467, endPoint x: 894, endPoint y: 494, distance: 26.5
click at [894, 468] on input "checkbox" at bounding box center [901, 469] width 28 height 28
checkbox input "false"
click at [894, 498] on input "checkbox" at bounding box center [901, 501] width 28 height 28
checkbox input "false"
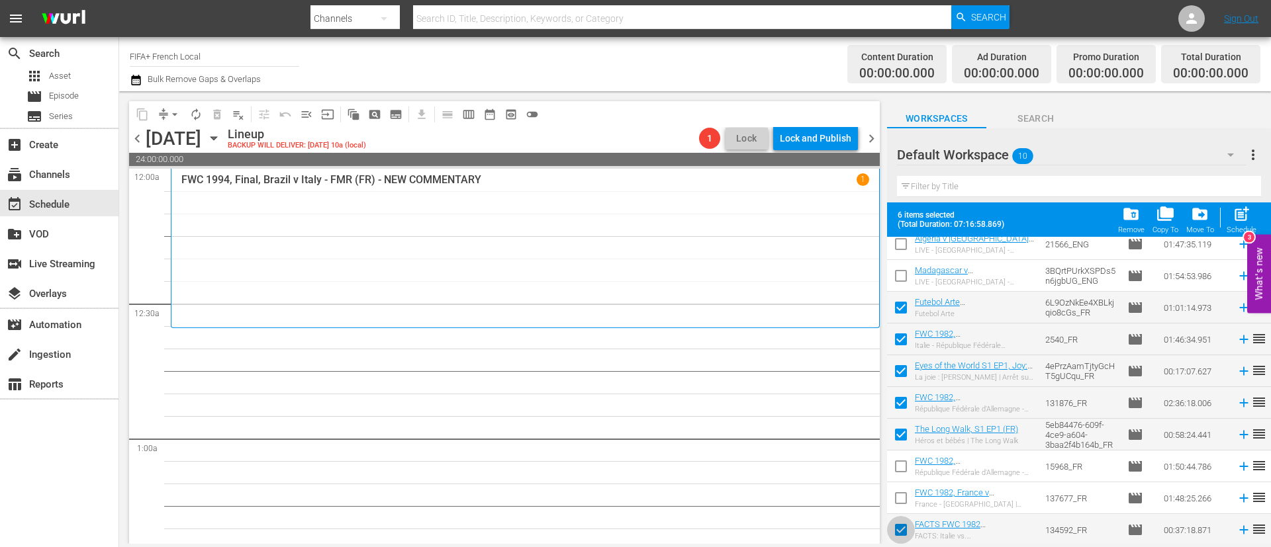
click at [902, 537] on input "checkbox" at bounding box center [901, 533] width 28 height 28
checkbox input "false"
click at [1236, 221] on span "post_add" at bounding box center [1241, 214] width 18 height 18
checkbox input "false"
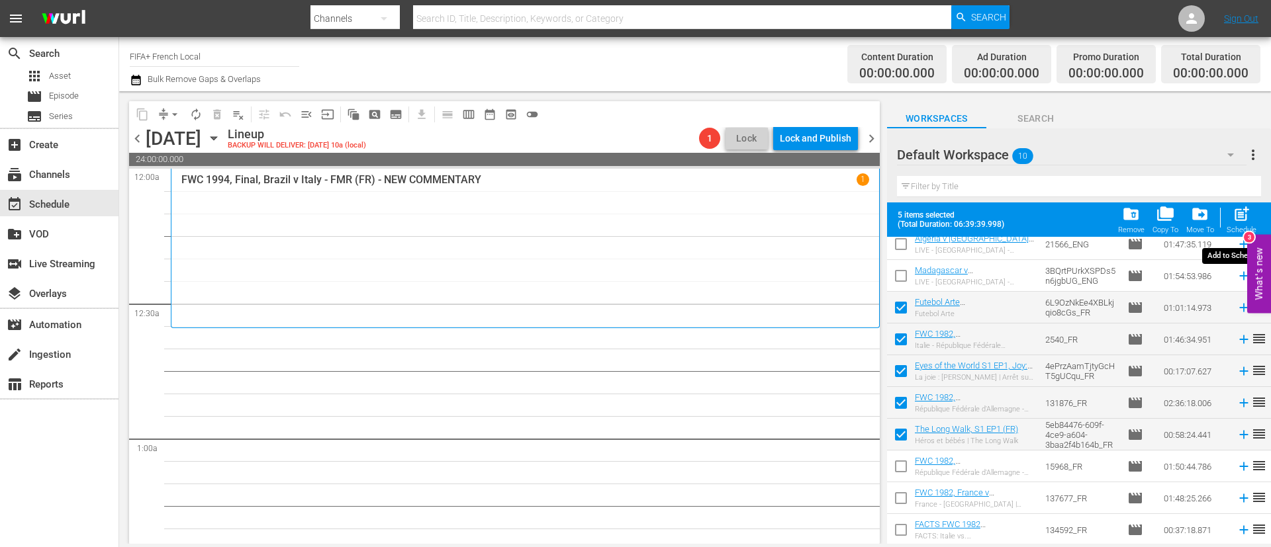
checkbox input "false"
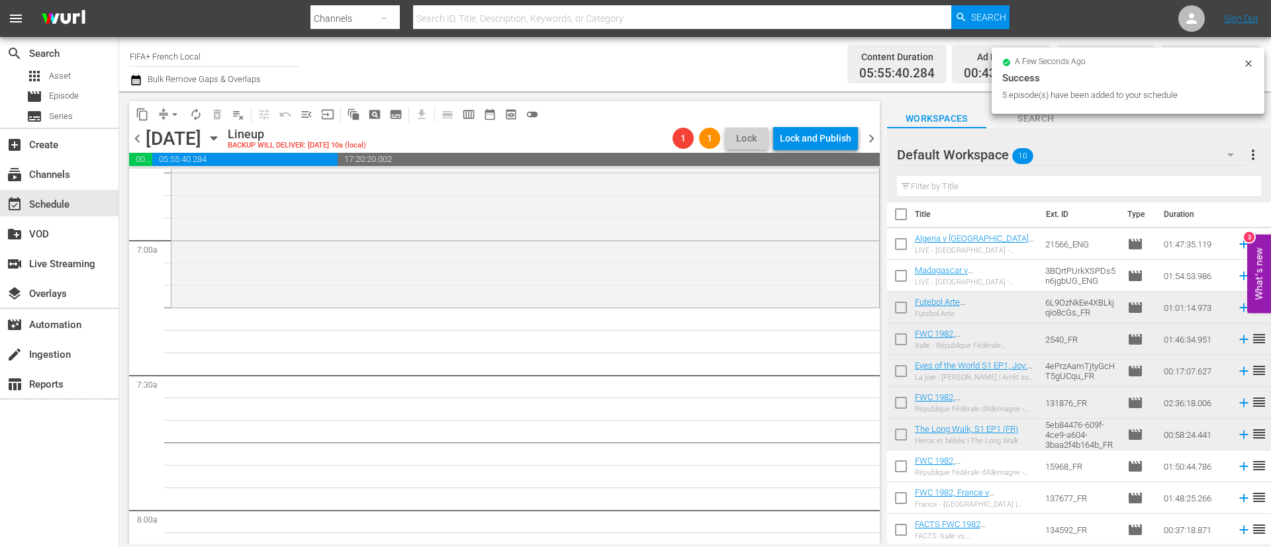
scroll to position [1886, 0]
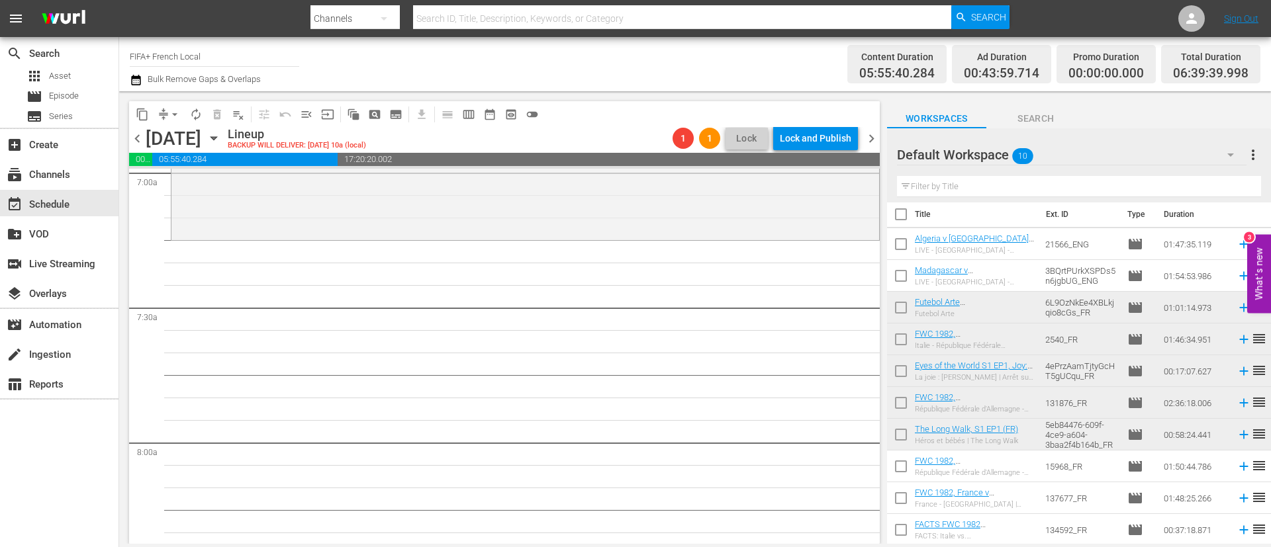
click at [903, 471] on input "checkbox" at bounding box center [901, 469] width 28 height 28
checkbox input "true"
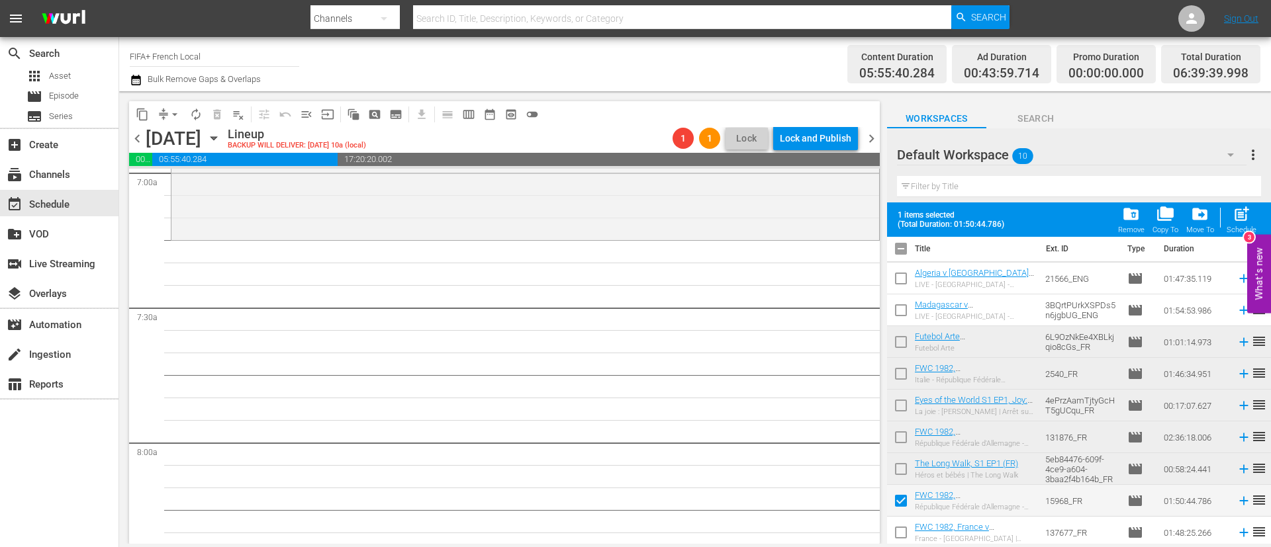
scroll to position [41, 0]
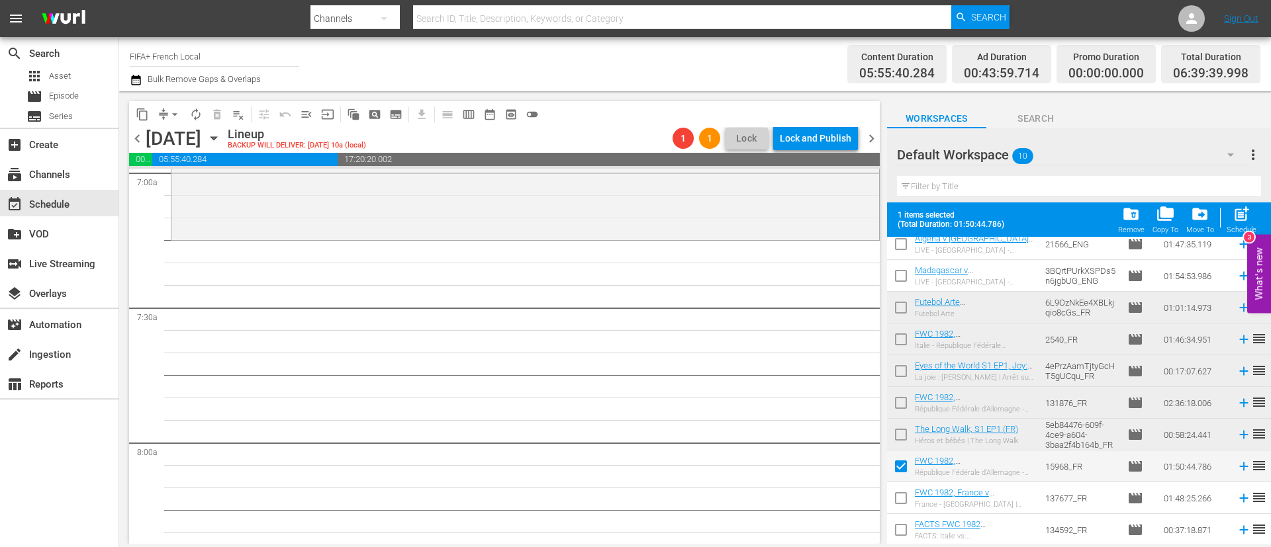
click at [903, 496] on input "checkbox" at bounding box center [901, 501] width 28 height 28
checkbox input "true"
click at [901, 524] on input "checkbox" at bounding box center [901, 533] width 28 height 28
checkbox input "true"
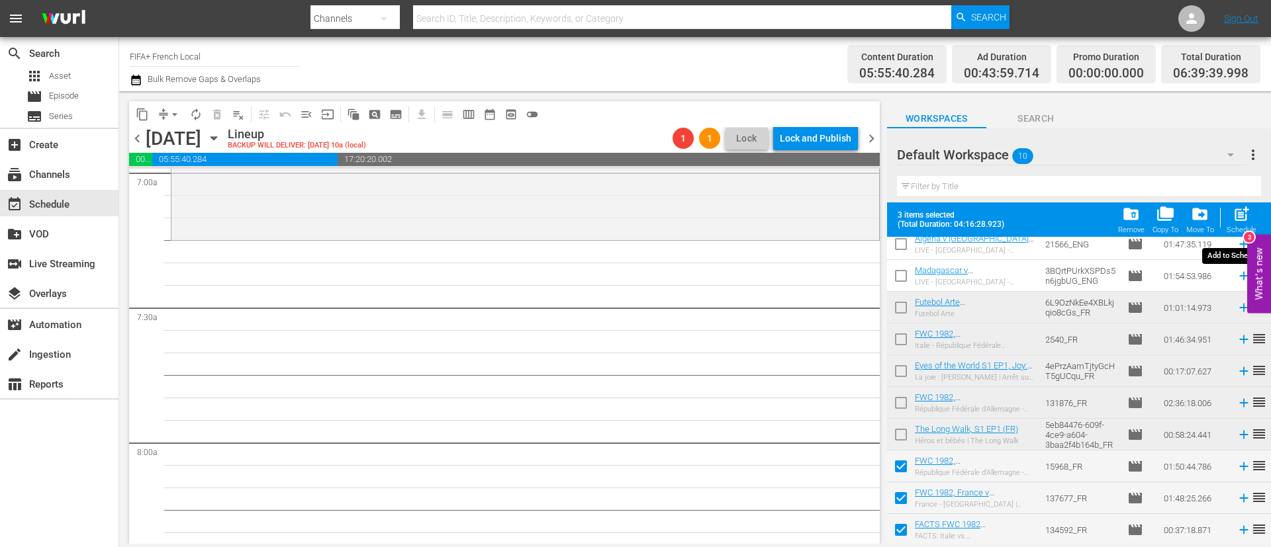
click at [1232, 214] on span "post_add" at bounding box center [1241, 214] width 18 height 18
checkbox input "false"
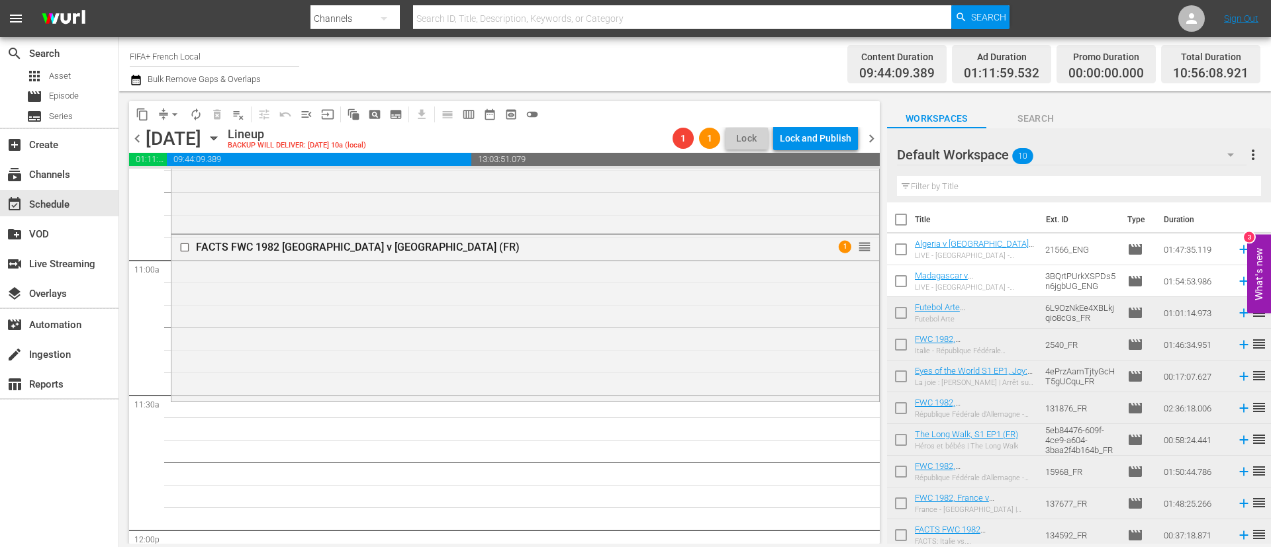
scroll to position [0, 0]
click at [907, 315] on input "checkbox" at bounding box center [901, 317] width 28 height 28
checkbox input "true"
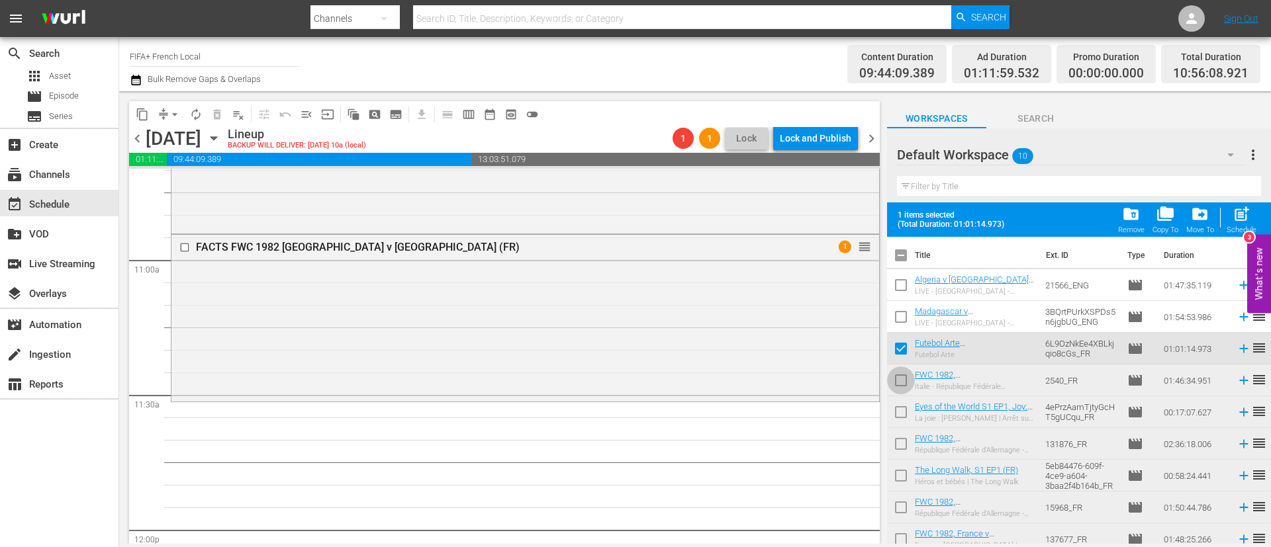
click at [904, 383] on input "checkbox" at bounding box center [901, 383] width 28 height 28
checkbox input "true"
click at [903, 404] on input "checkbox" at bounding box center [901, 415] width 28 height 28
checkbox input "true"
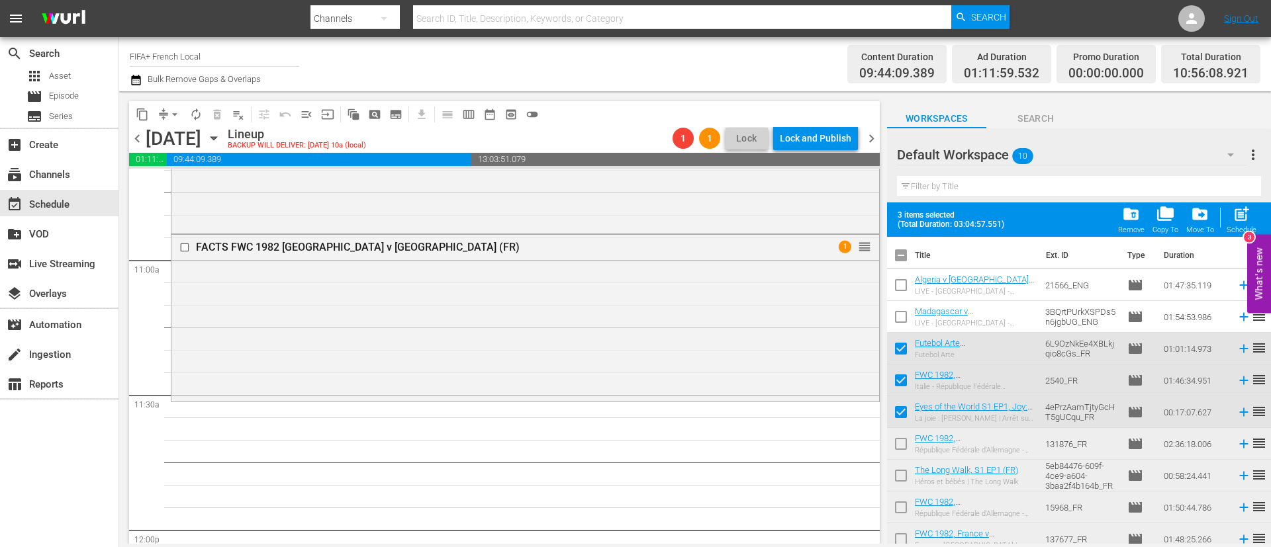
click at [905, 448] on input "checkbox" at bounding box center [901, 447] width 28 height 28
checkbox input "true"
click at [1249, 216] on span "post_add" at bounding box center [1241, 214] width 18 height 18
checkbox input "false"
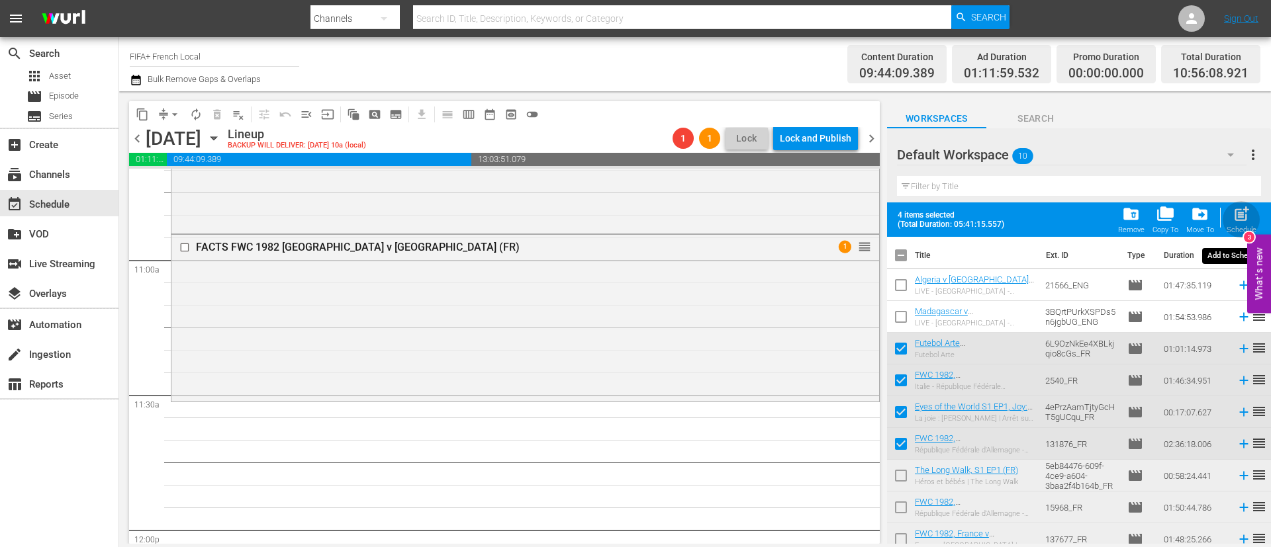
checkbox input "false"
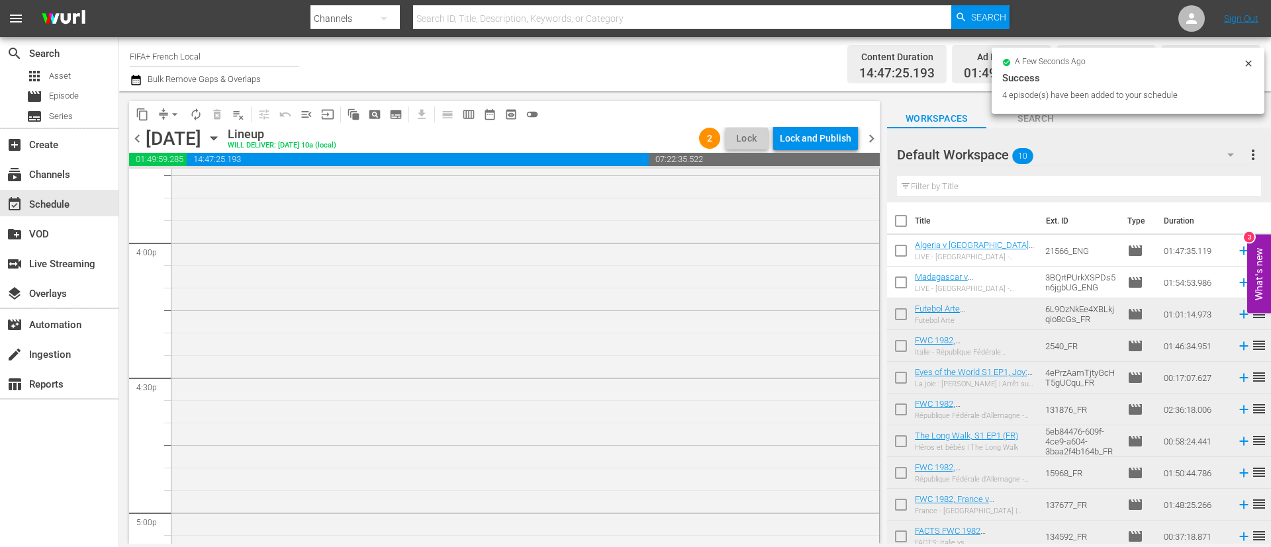
scroll to position [3849, 0]
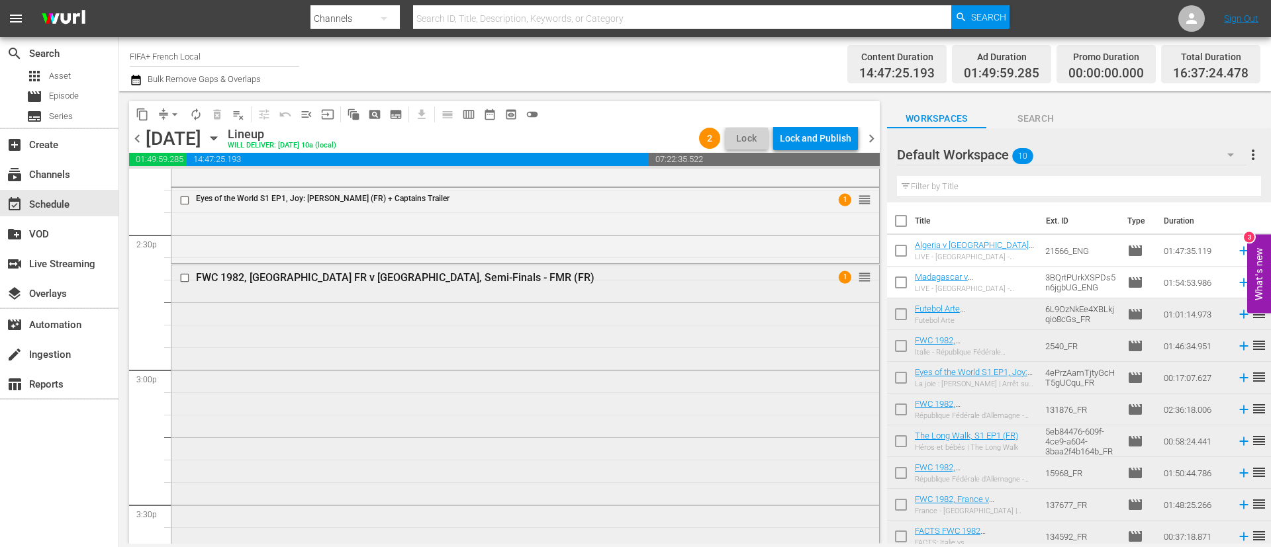
click at [183, 281] on input "checkbox" at bounding box center [186, 277] width 14 height 11
click at [216, 113] on span "delete_forever_outlined" at bounding box center [216, 114] width 13 height 13
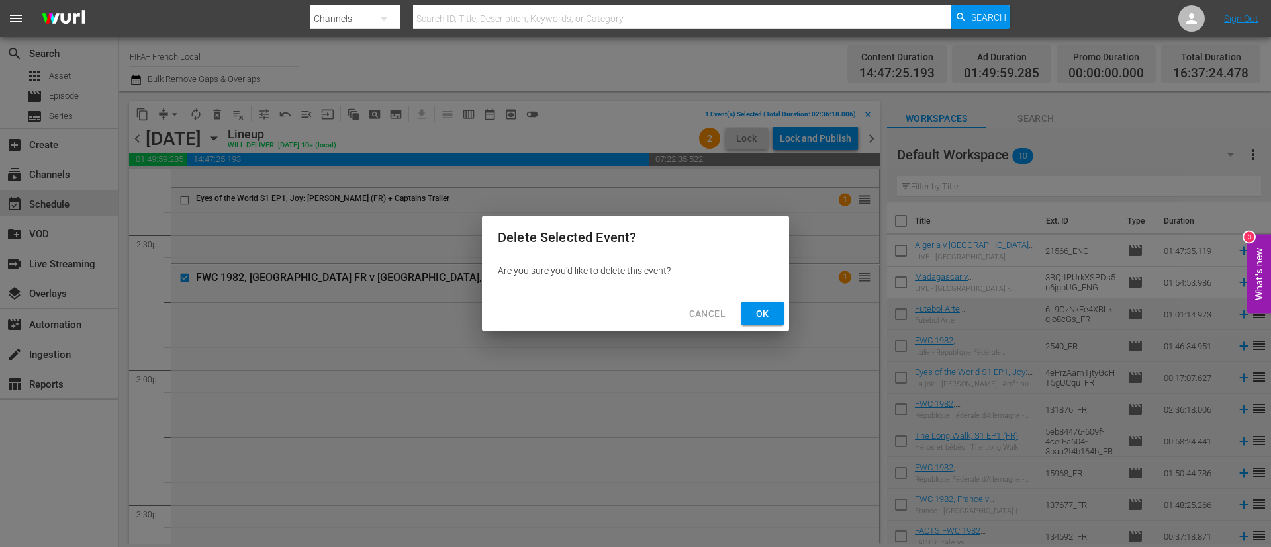
click at [766, 314] on span "Ok" at bounding box center [762, 314] width 21 height 17
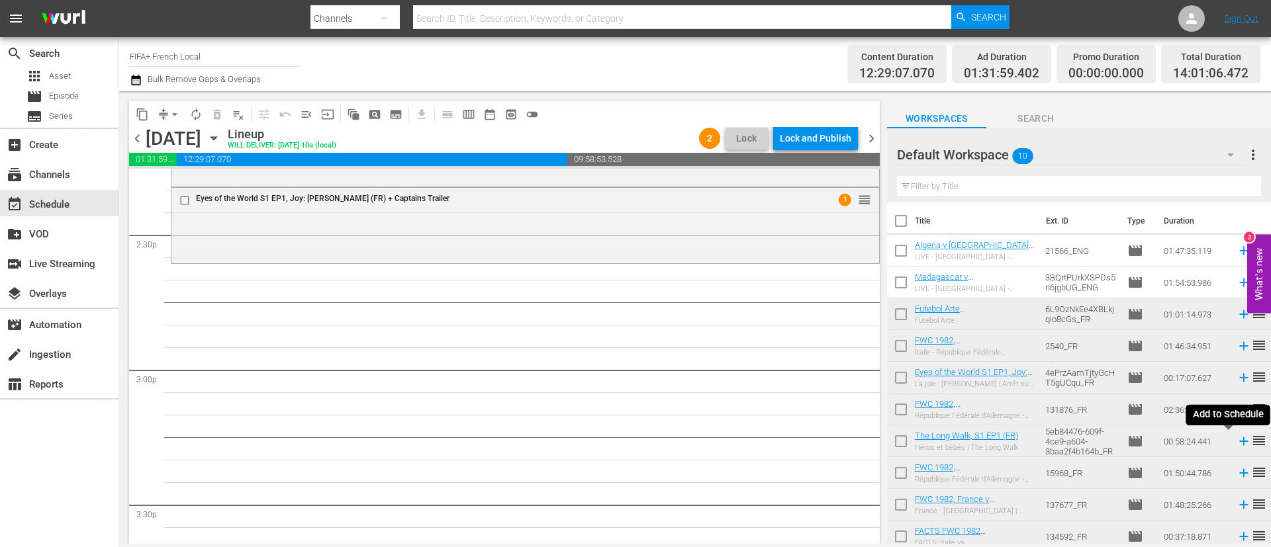
click at [1236, 443] on icon at bounding box center [1243, 441] width 15 height 15
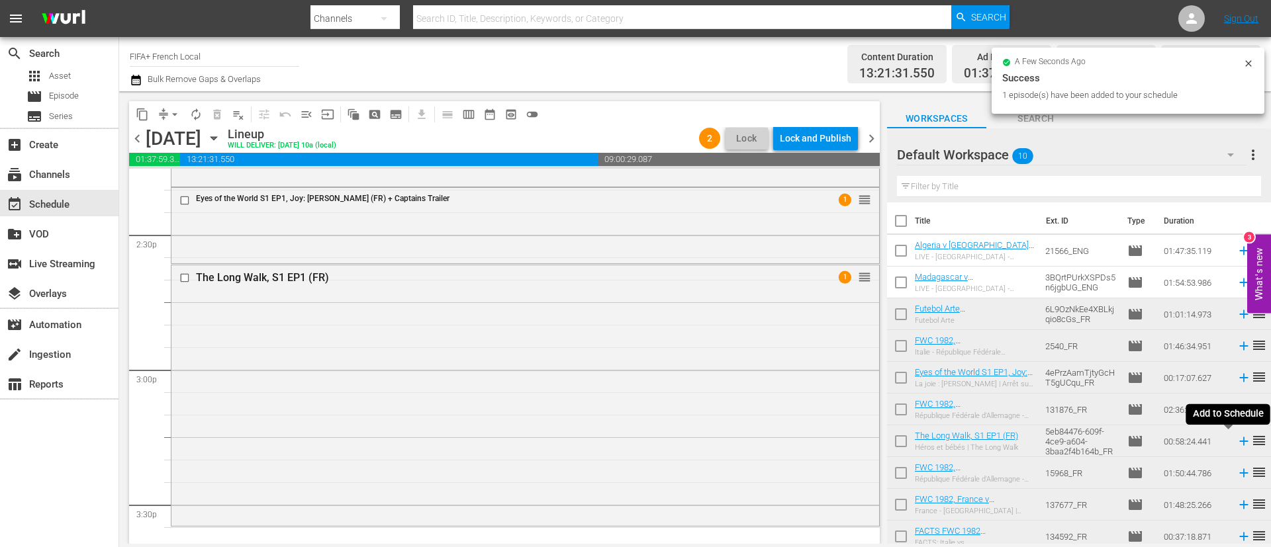
scroll to position [7, 0]
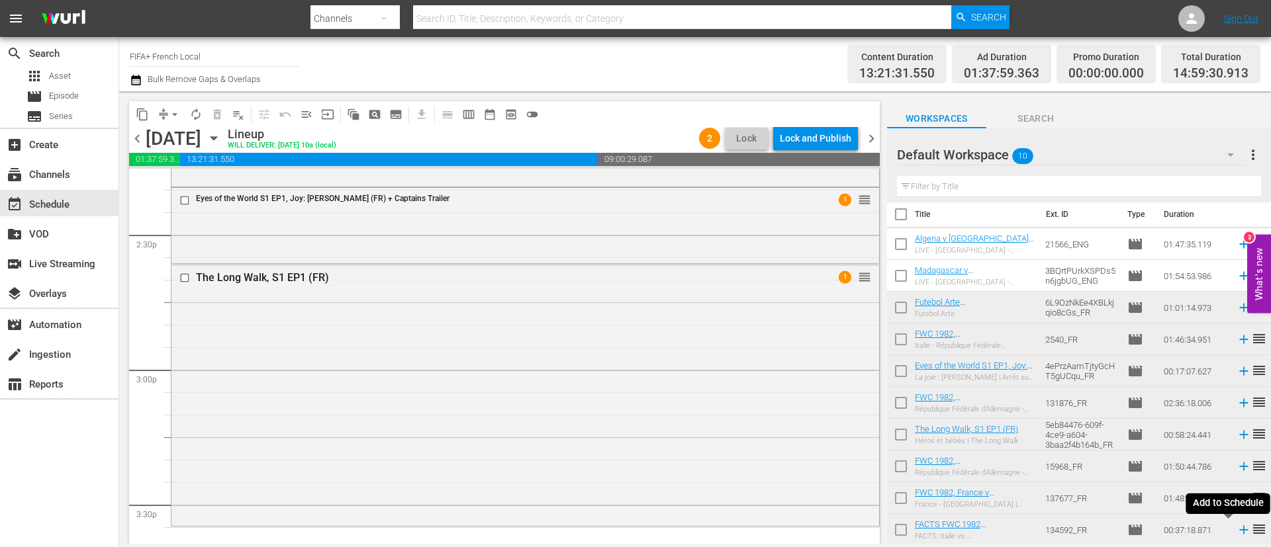
click at [1236, 531] on icon at bounding box center [1243, 530] width 15 height 15
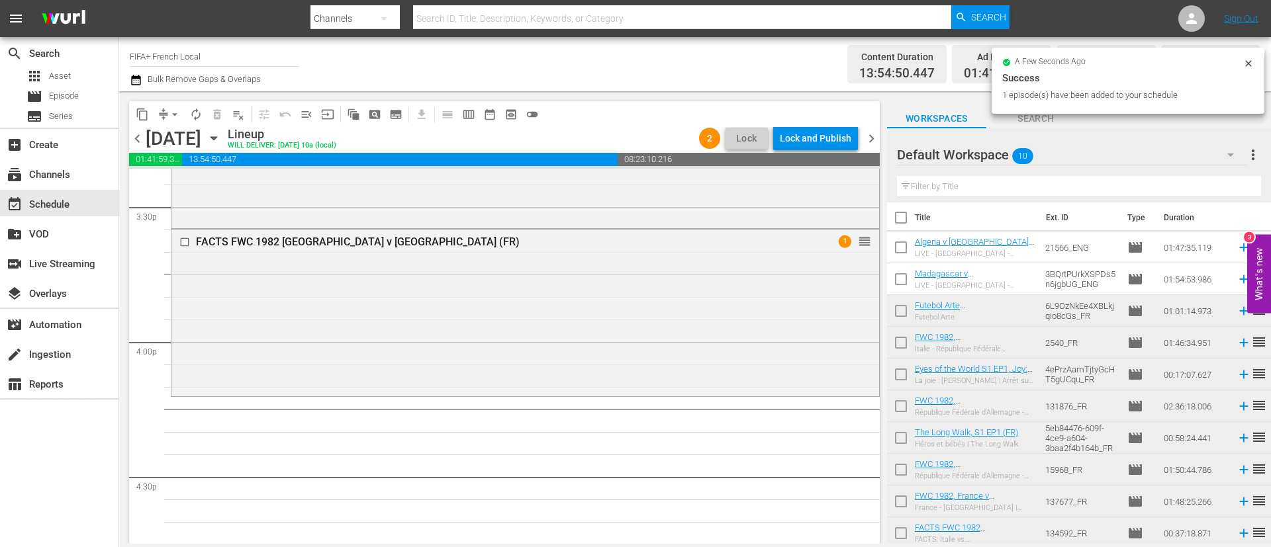
scroll to position [0, 0]
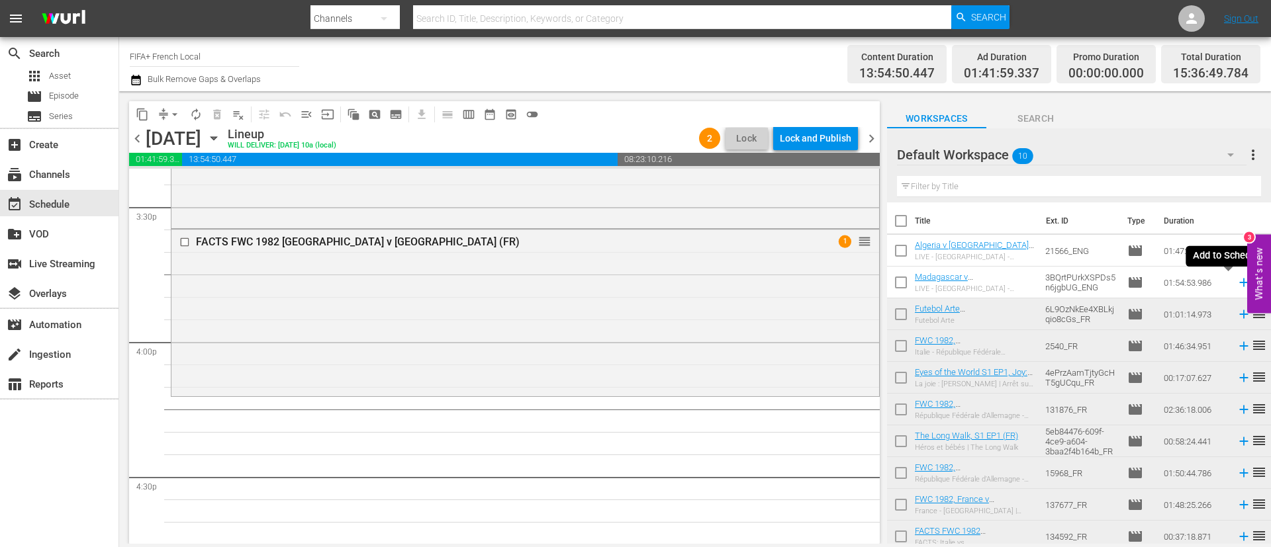
click at [1239, 285] on icon at bounding box center [1243, 283] width 9 height 9
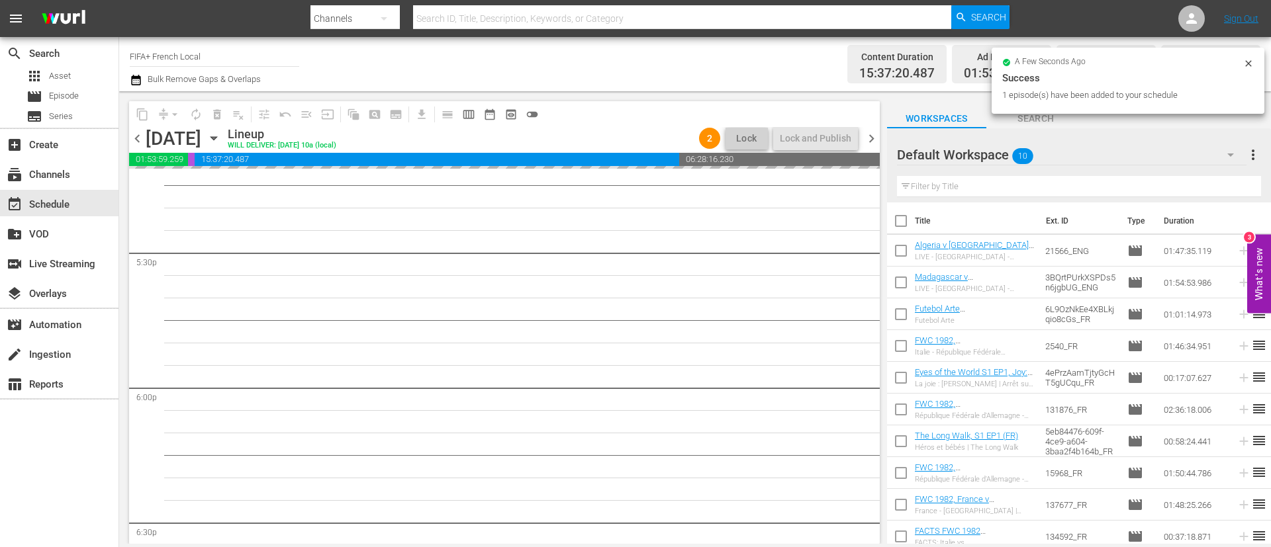
scroll to position [4643, 0]
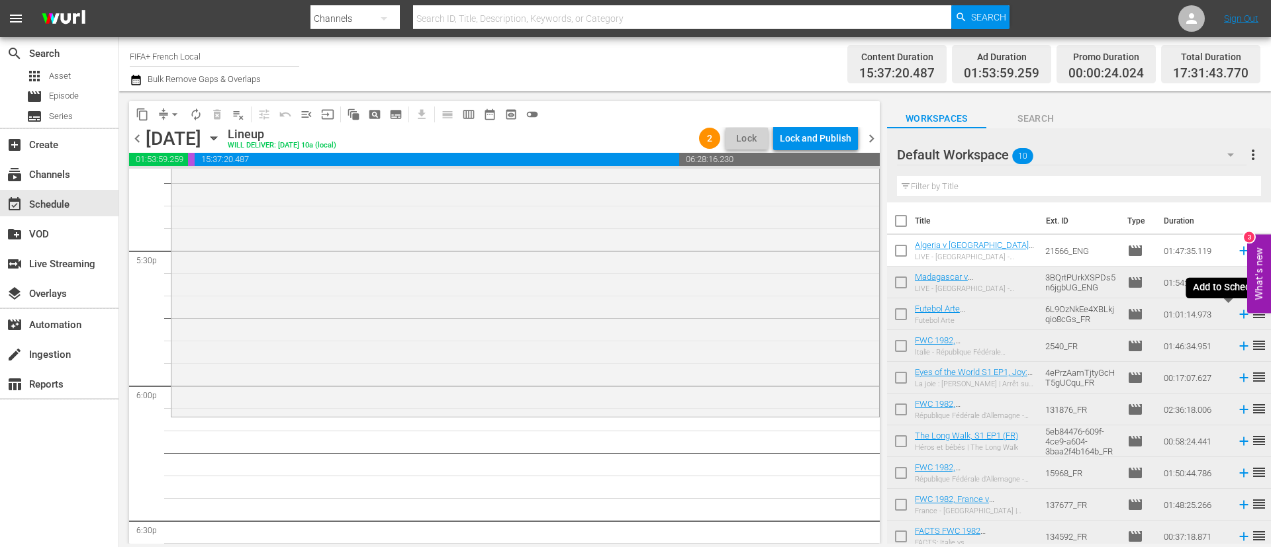
click at [1236, 316] on icon at bounding box center [1243, 314] width 15 height 15
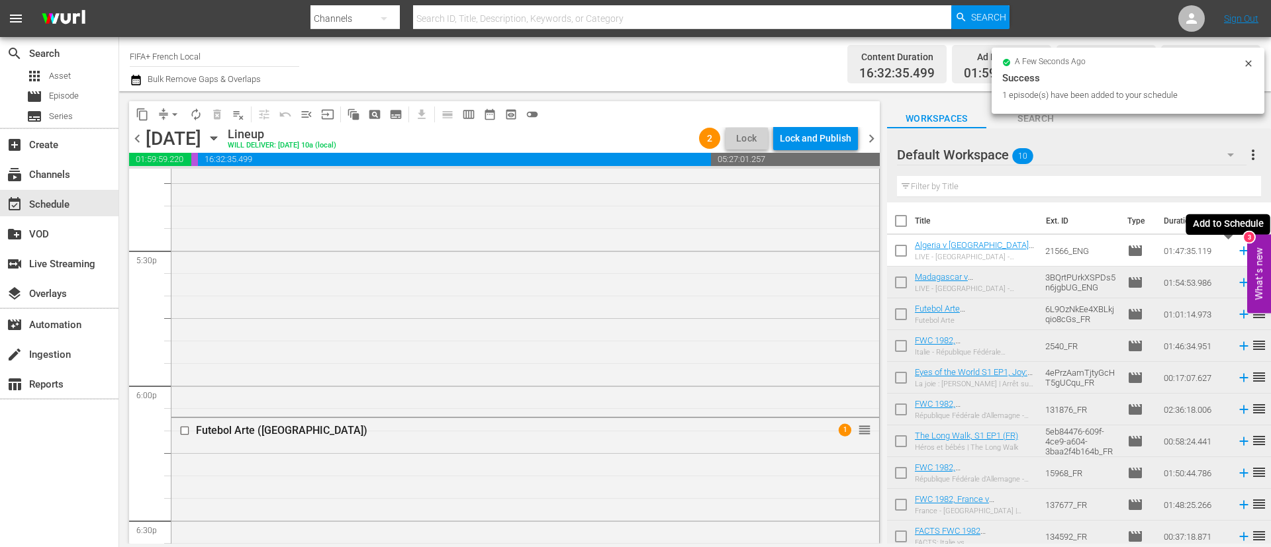
click at [1236, 249] on icon at bounding box center [1243, 251] width 15 height 15
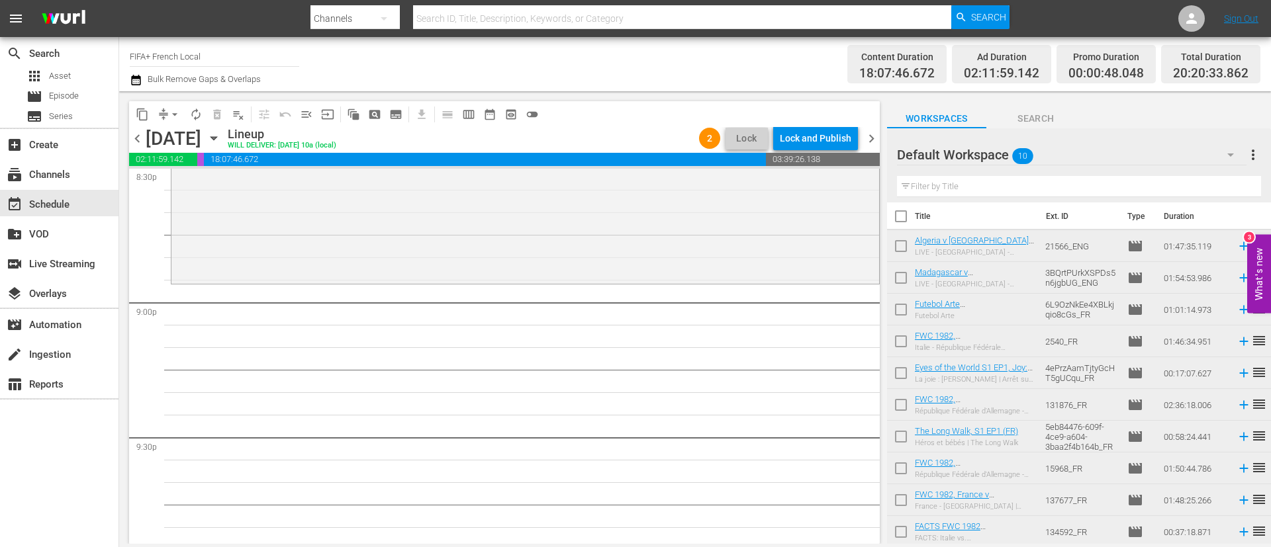
scroll to position [7, 0]
click at [906, 460] on input "checkbox" at bounding box center [901, 469] width 28 height 28
checkbox input "true"
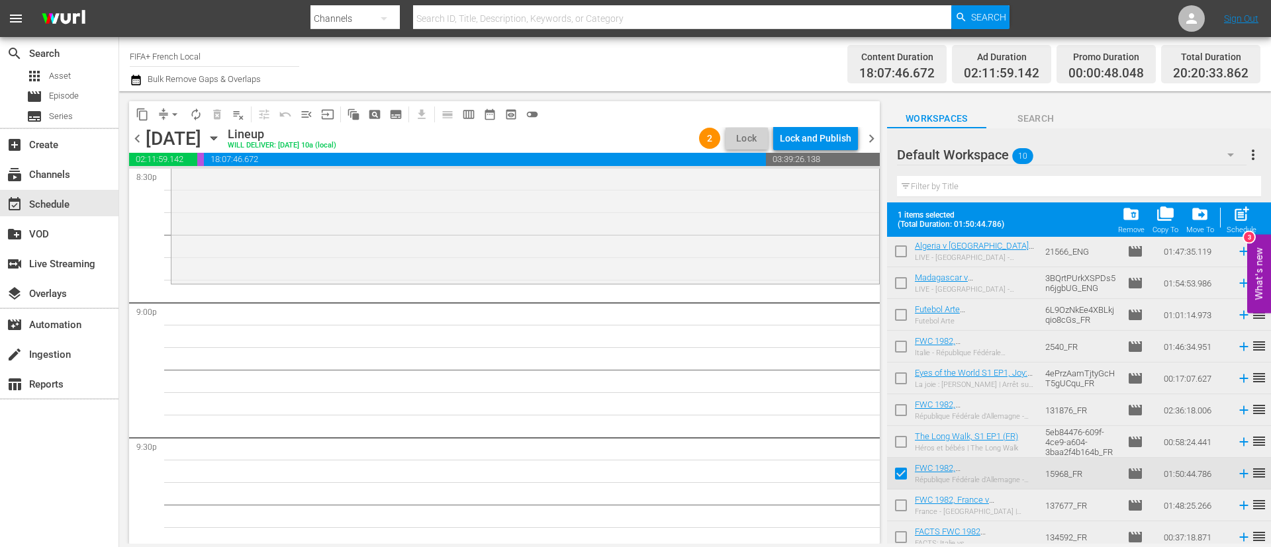
scroll to position [41, 0]
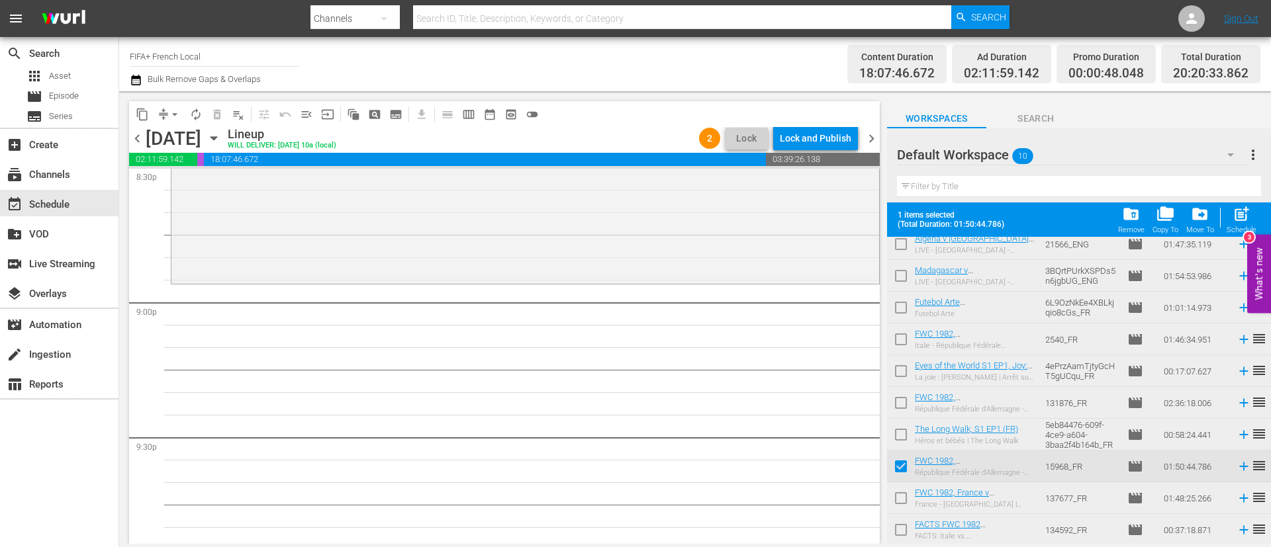
click at [898, 494] on input "checkbox" at bounding box center [901, 501] width 28 height 28
checkbox input "true"
click at [898, 534] on input "checkbox" at bounding box center [901, 533] width 28 height 28
checkbox input "true"
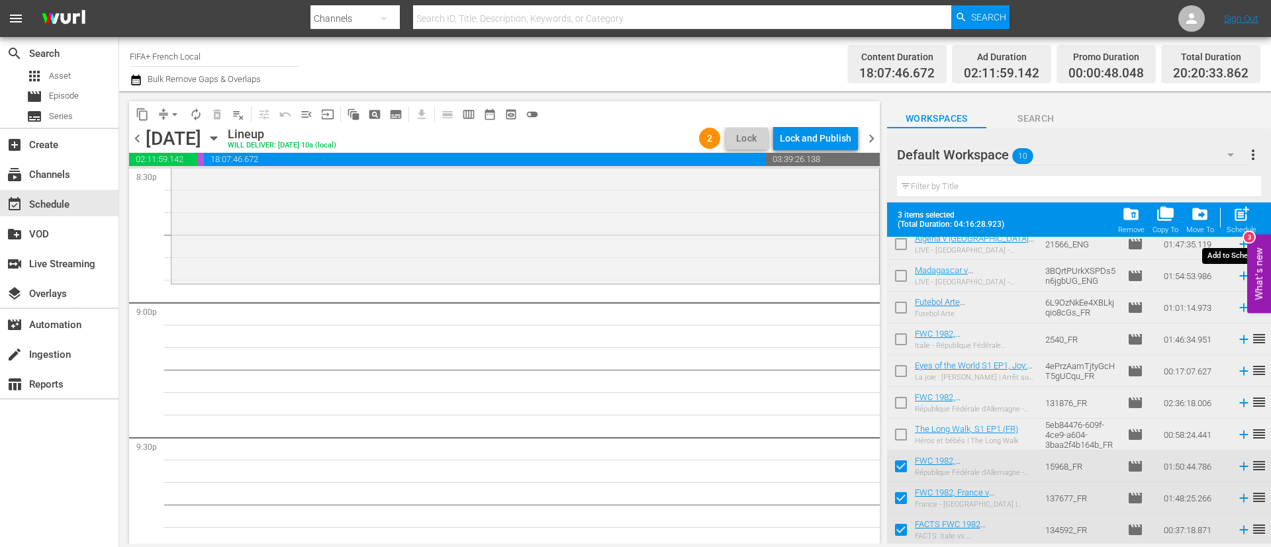
click at [1238, 224] on div "post_add Schedule" at bounding box center [1241, 219] width 30 height 29
checkbox input "false"
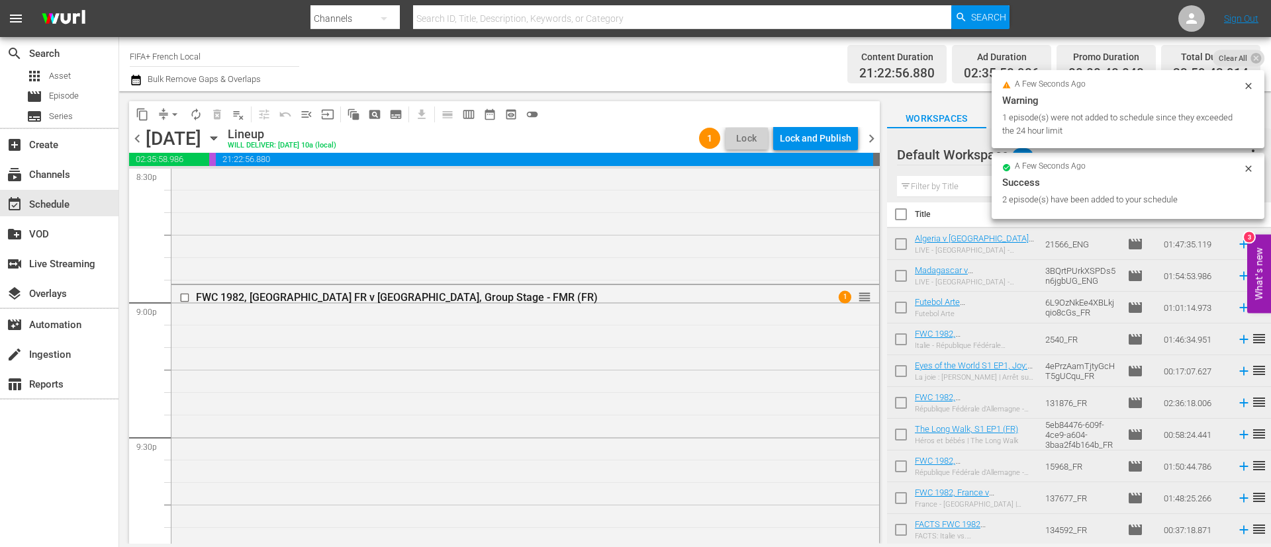
scroll to position [6263, 0]
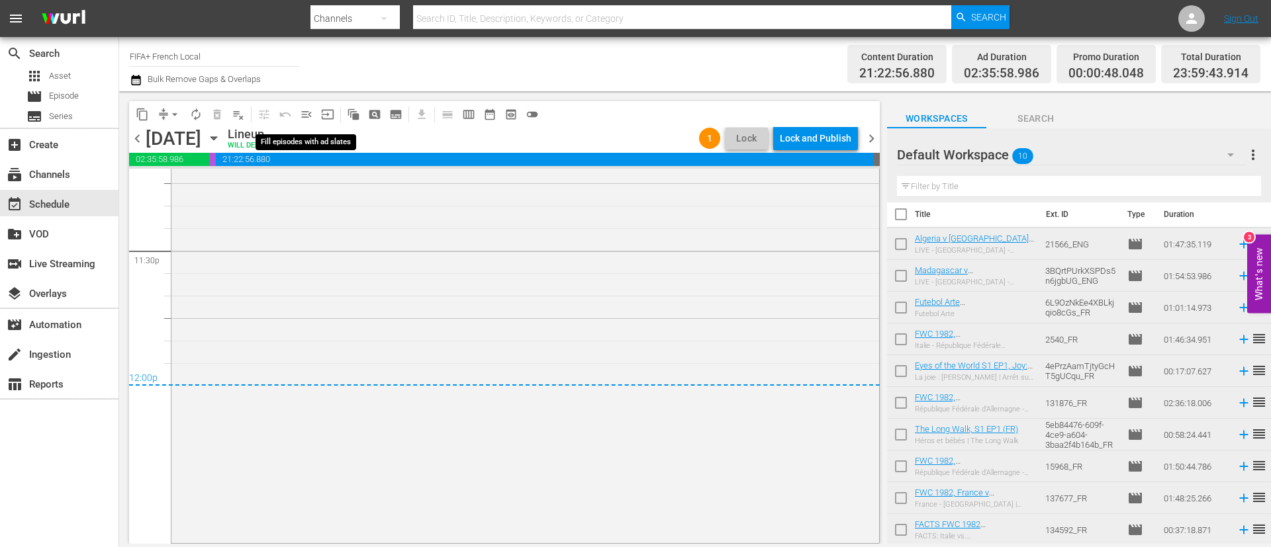
click at [306, 114] on span "menu_open" at bounding box center [306, 114] width 13 height 13
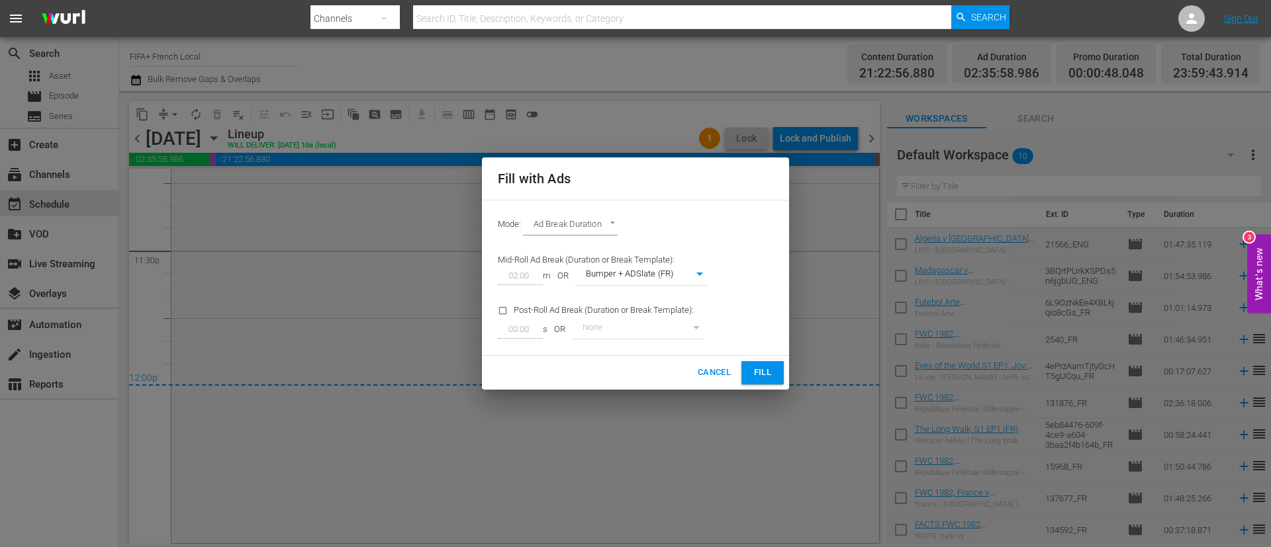
click at [763, 371] on span "Fill" at bounding box center [762, 372] width 21 height 15
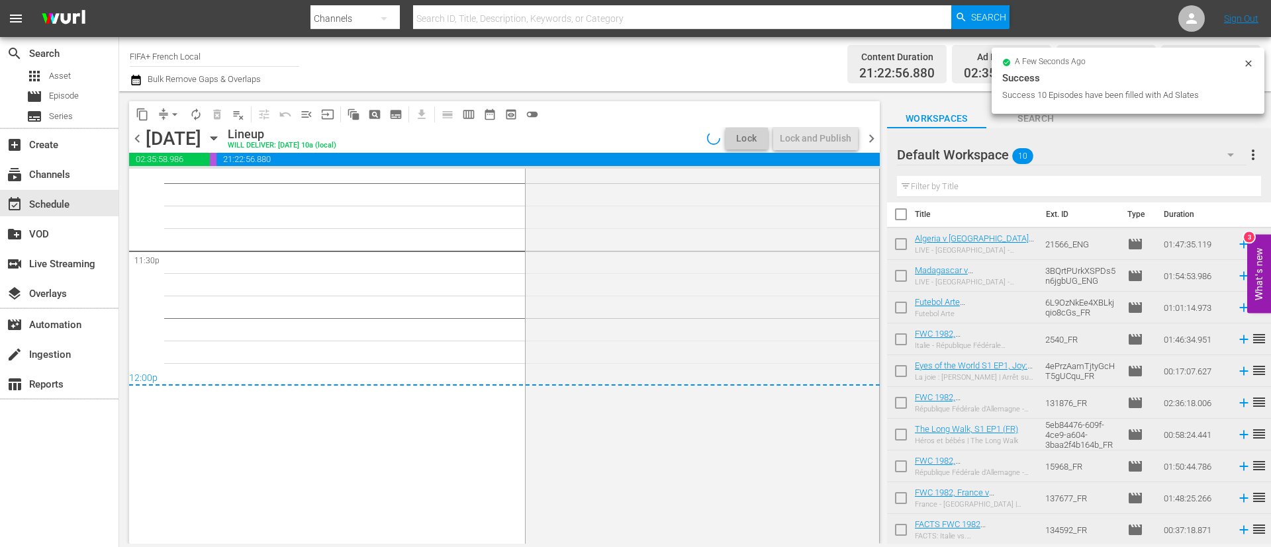
scroll to position [6241, 0]
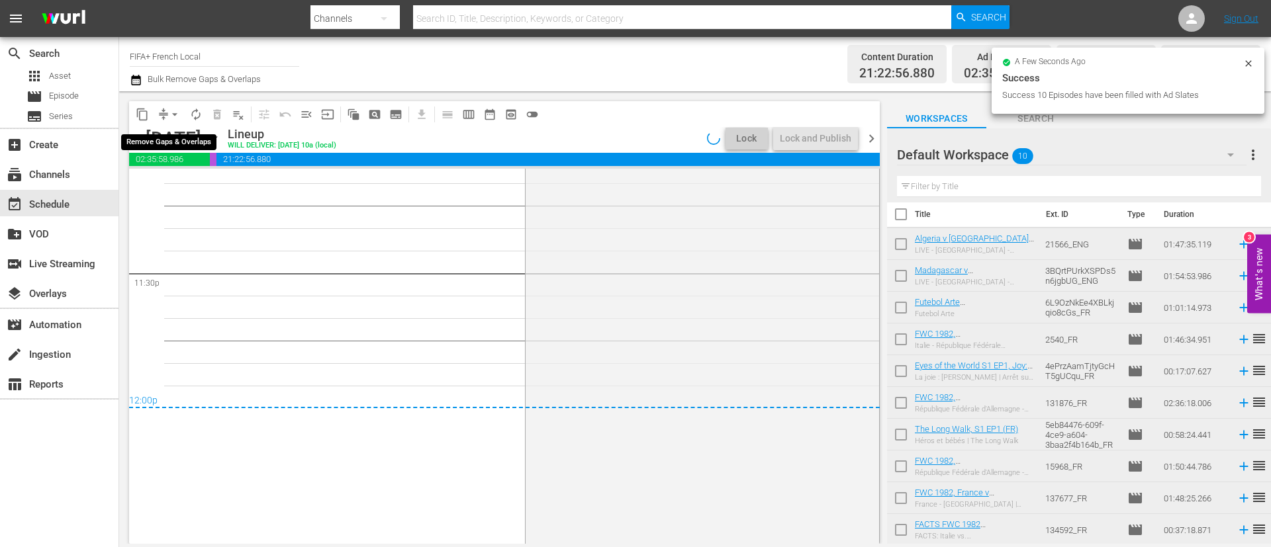
click at [171, 113] on span "arrow_drop_down" at bounding box center [174, 114] width 13 height 13
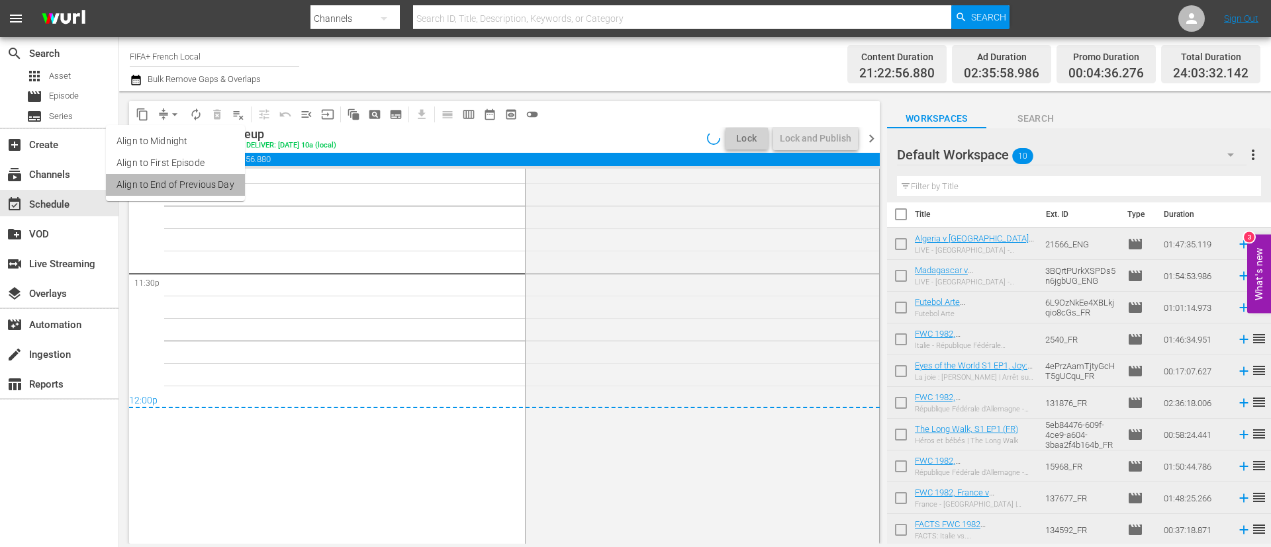
click at [209, 183] on li "Align to End of Previous Day" at bounding box center [175, 185] width 139 height 22
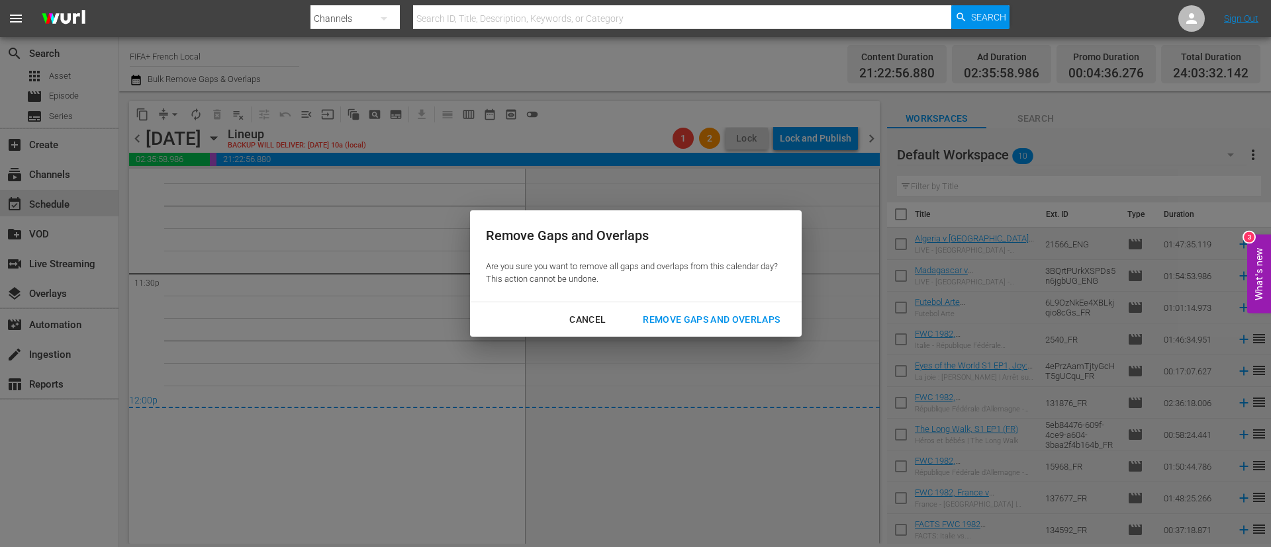
click at [766, 318] on div "Remove Gaps and Overlaps" at bounding box center [711, 320] width 158 height 17
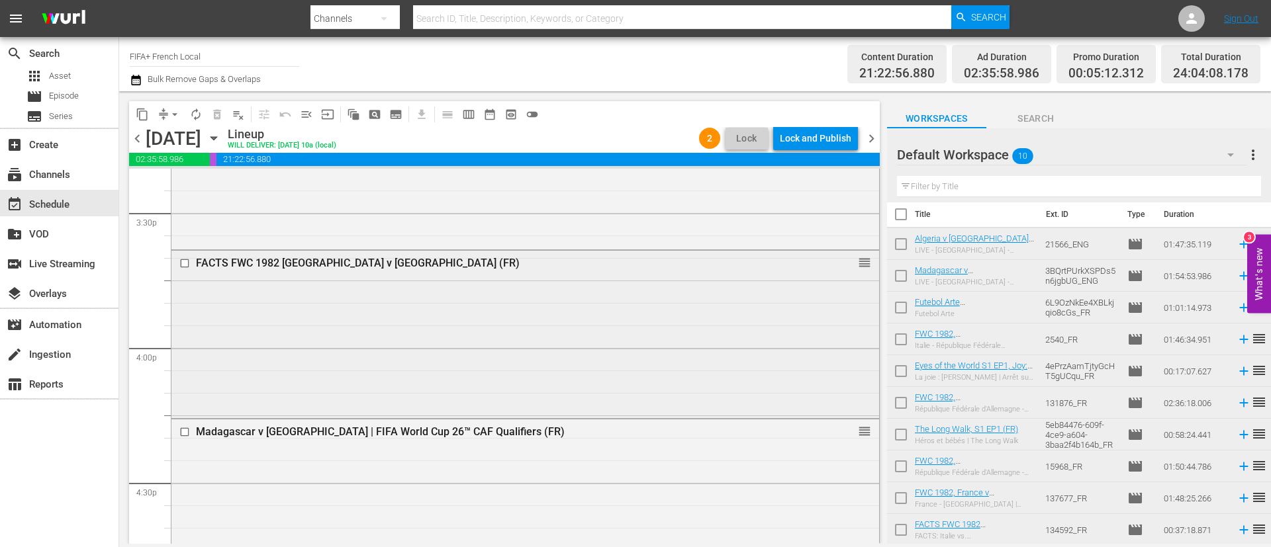
scroll to position [4111, 0]
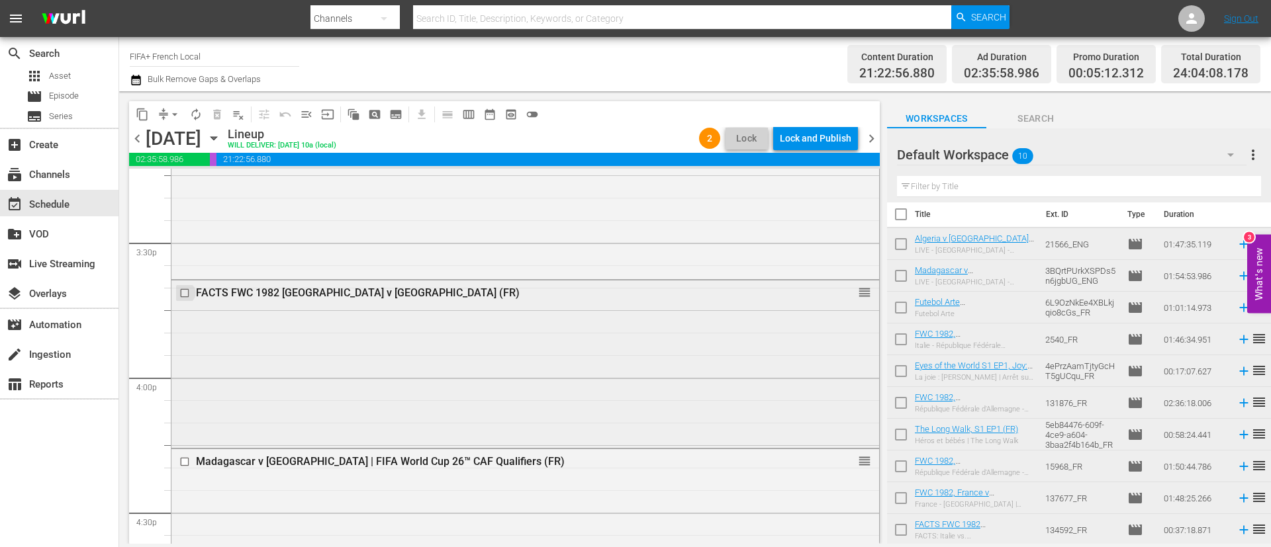
click at [186, 289] on input "checkbox" at bounding box center [186, 293] width 14 height 11
click at [222, 123] on button "delete_forever_outlined" at bounding box center [216, 114] width 21 height 21
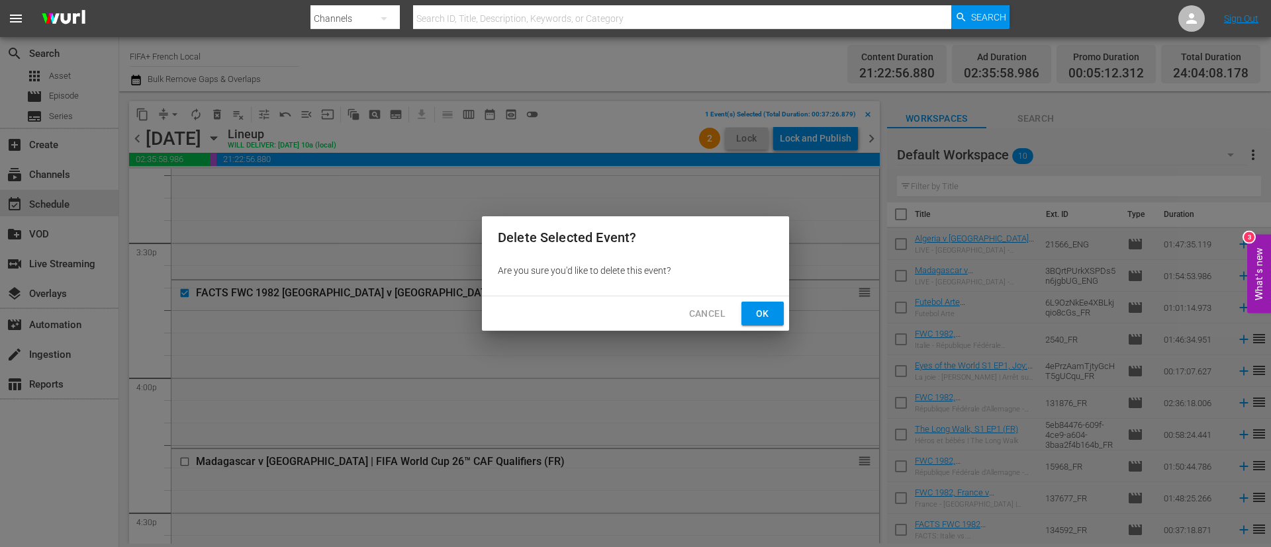
click at [755, 316] on span "Ok" at bounding box center [762, 314] width 21 height 17
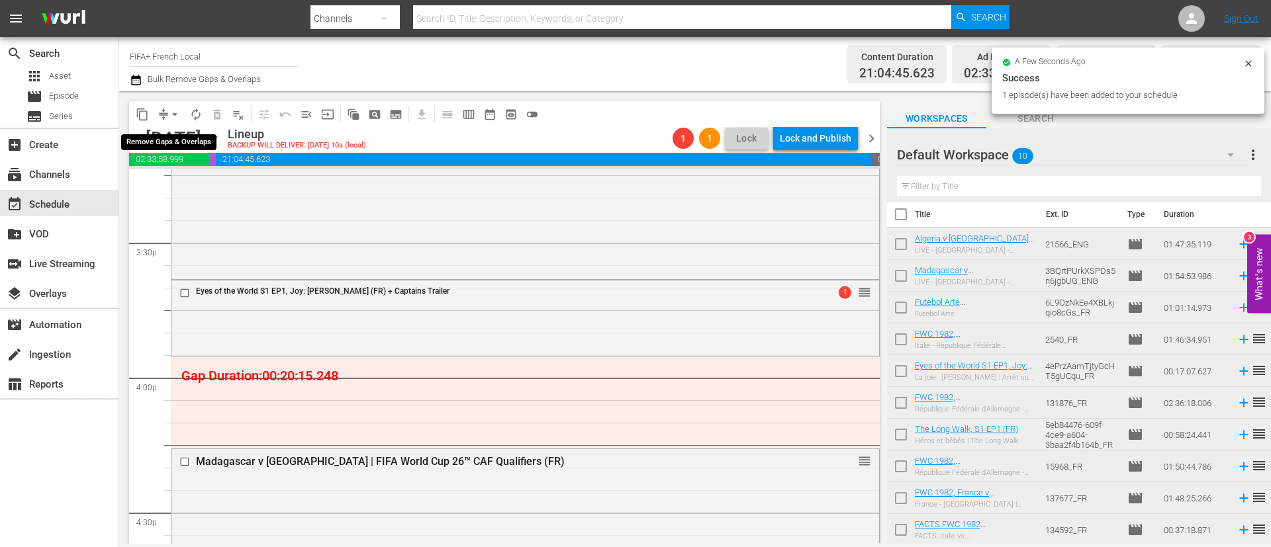
click at [167, 113] on button "arrow_drop_down" at bounding box center [174, 114] width 21 height 21
click at [199, 191] on li "Align to End of Previous Day" at bounding box center [175, 185] width 139 height 22
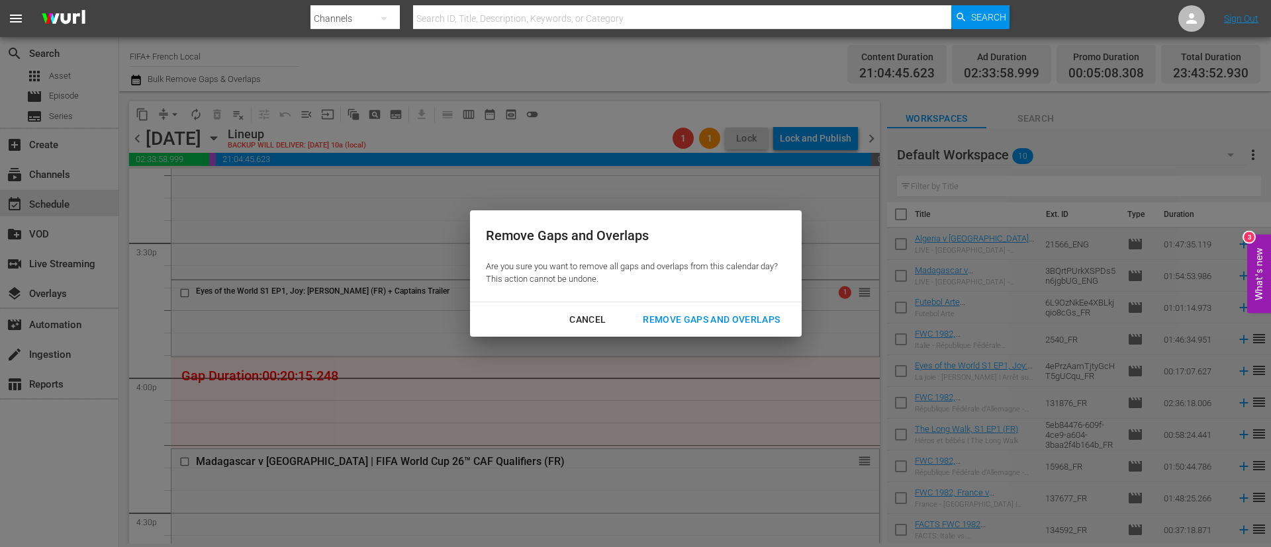
click at [754, 314] on div "Remove Gaps and Overlaps" at bounding box center [711, 320] width 158 height 17
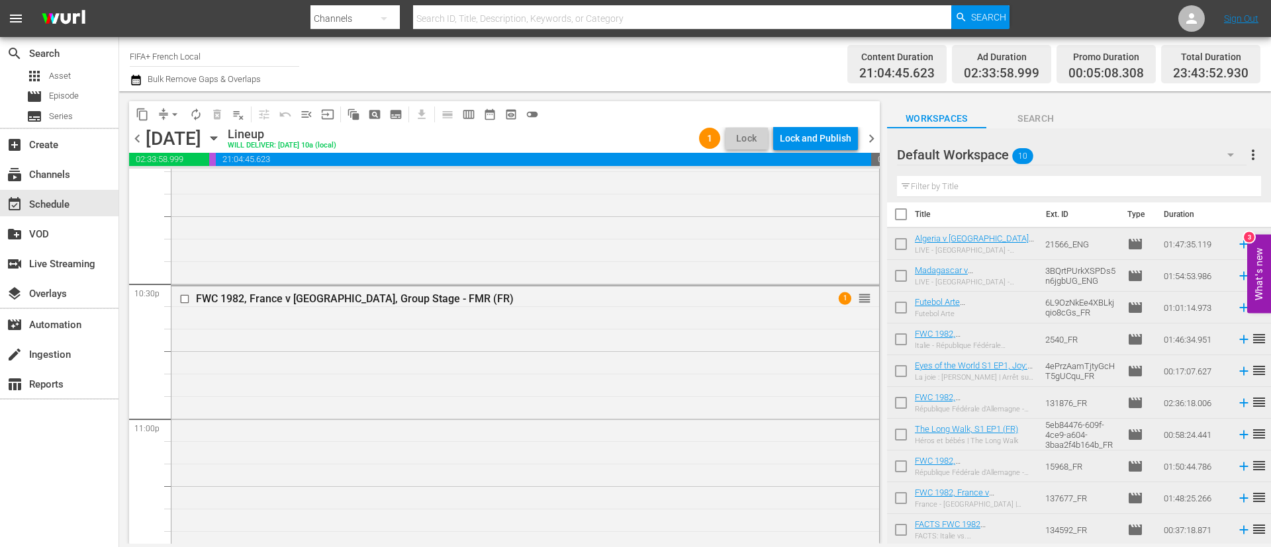
scroll to position [6192, 0]
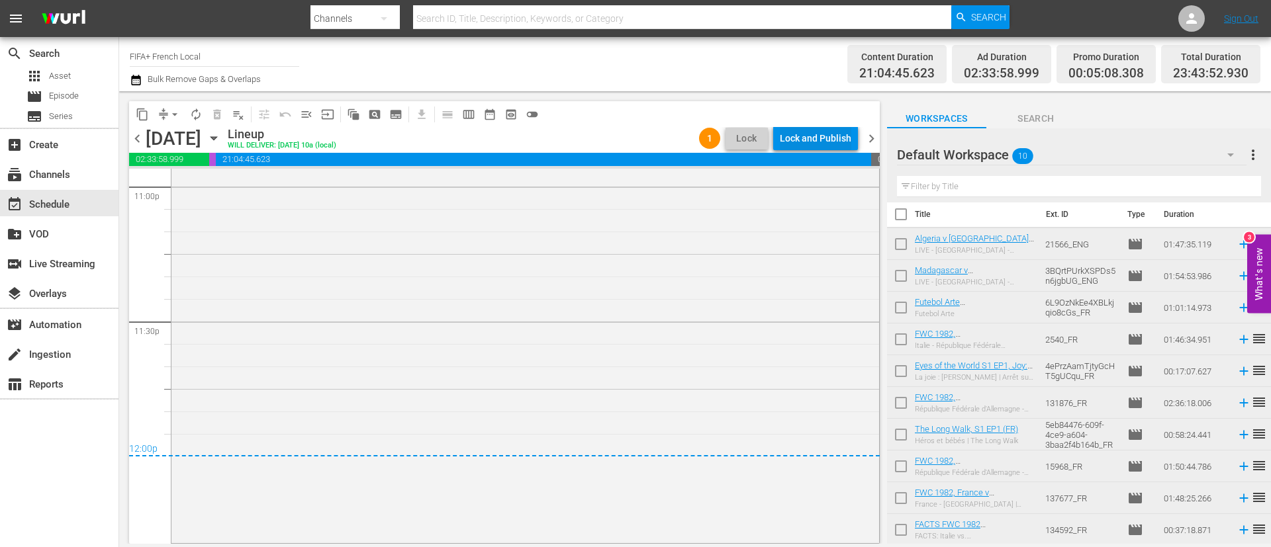
click at [792, 135] on div "Lock and Publish" at bounding box center [815, 138] width 71 height 24
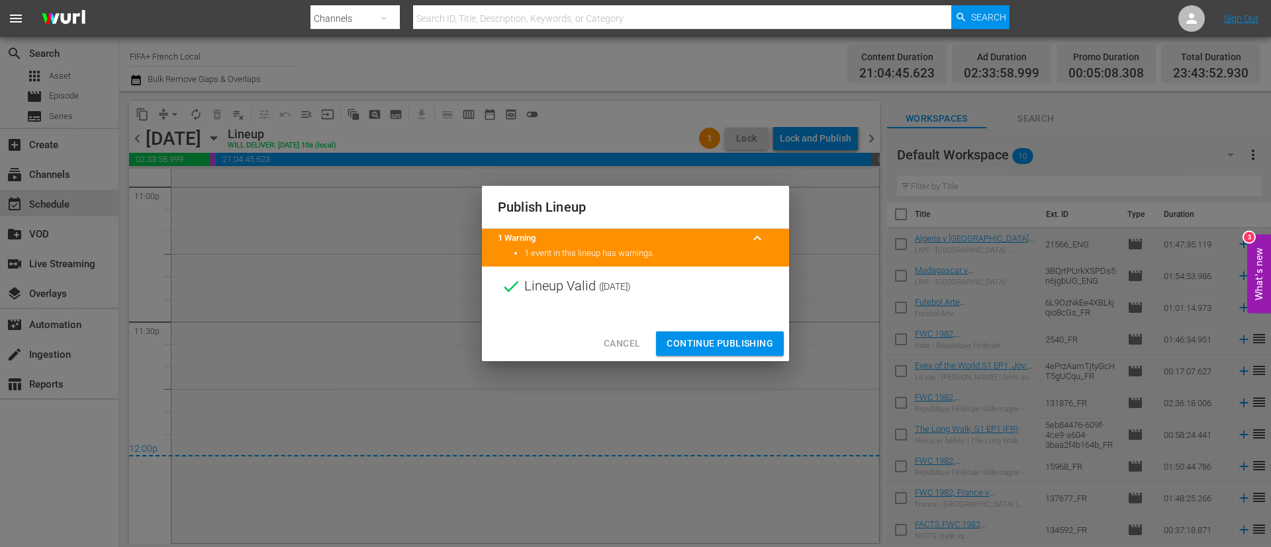
click at [740, 348] on span "Continue Publishing" at bounding box center [719, 344] width 107 height 17
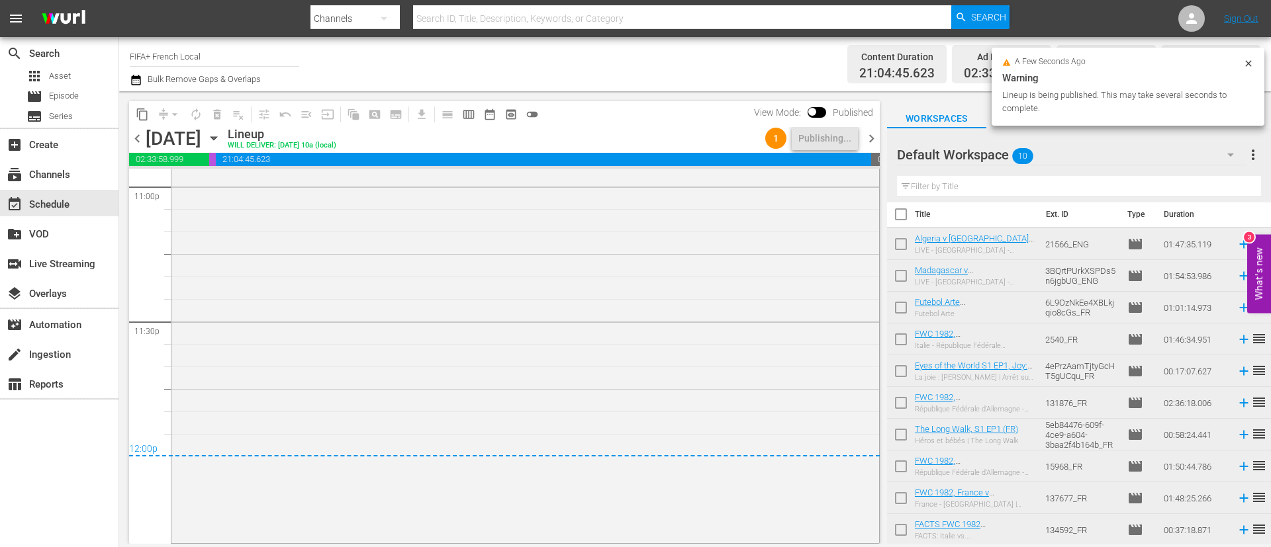
click at [1246, 152] on span "more_vert" at bounding box center [1253, 155] width 16 height 16
click at [1185, 183] on div "Clear All Workspace Items" at bounding box center [1167, 181] width 156 height 24
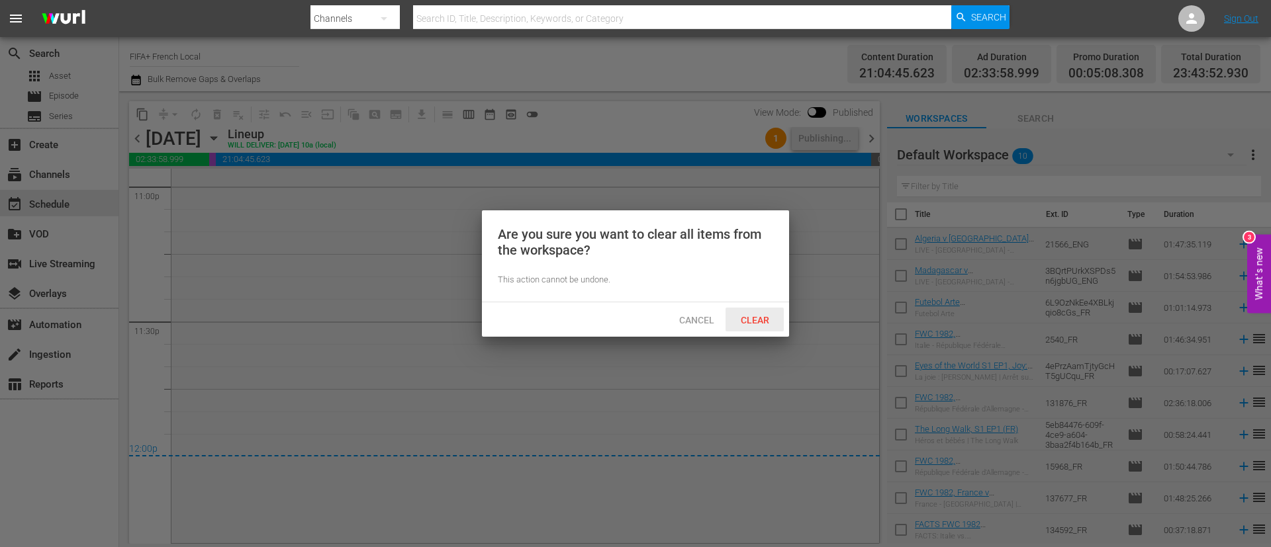
click at [768, 322] on span "Clear" at bounding box center [755, 320] width 50 height 11
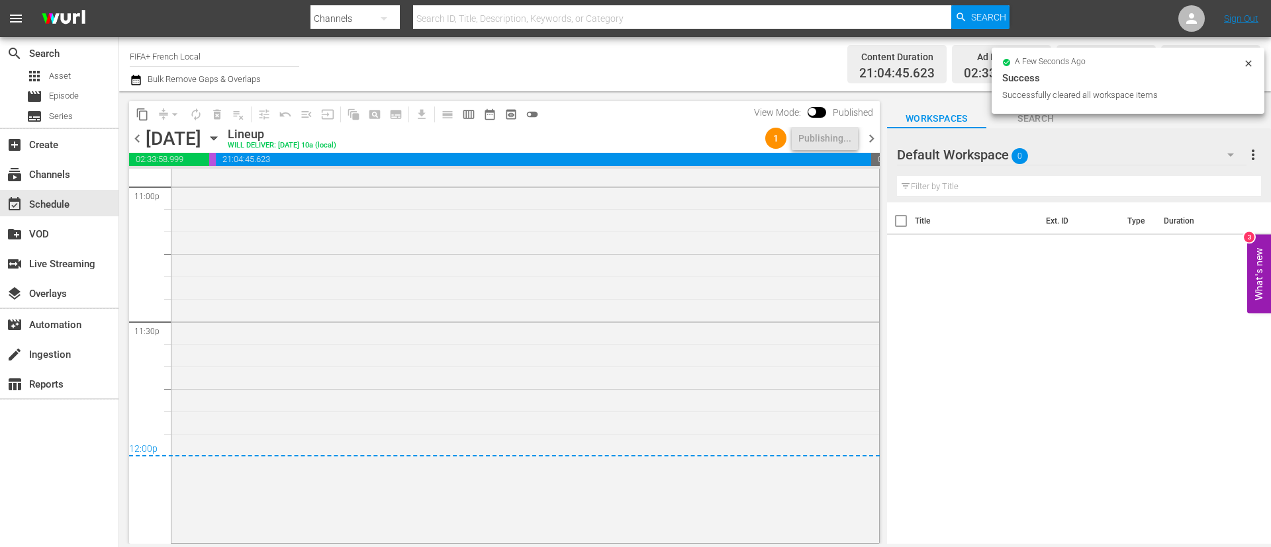
scroll to position [0, 0]
click at [866, 136] on span "chevron_right" at bounding box center [871, 138] width 17 height 17
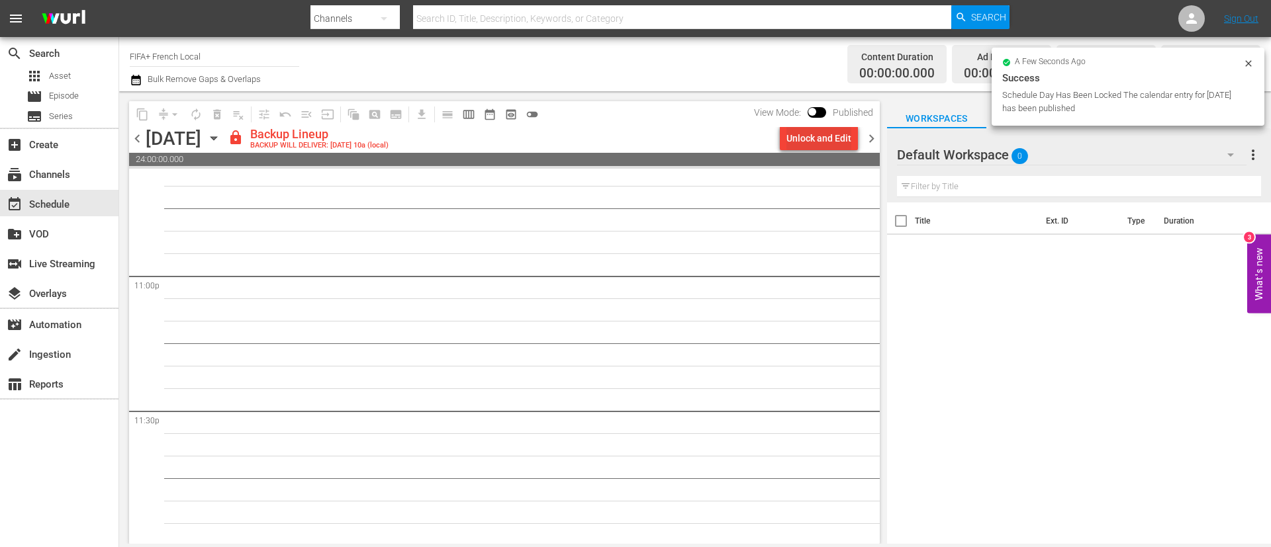
scroll to position [6105, 0]
click at [844, 136] on div "Unlock and Edit" at bounding box center [818, 138] width 65 height 24
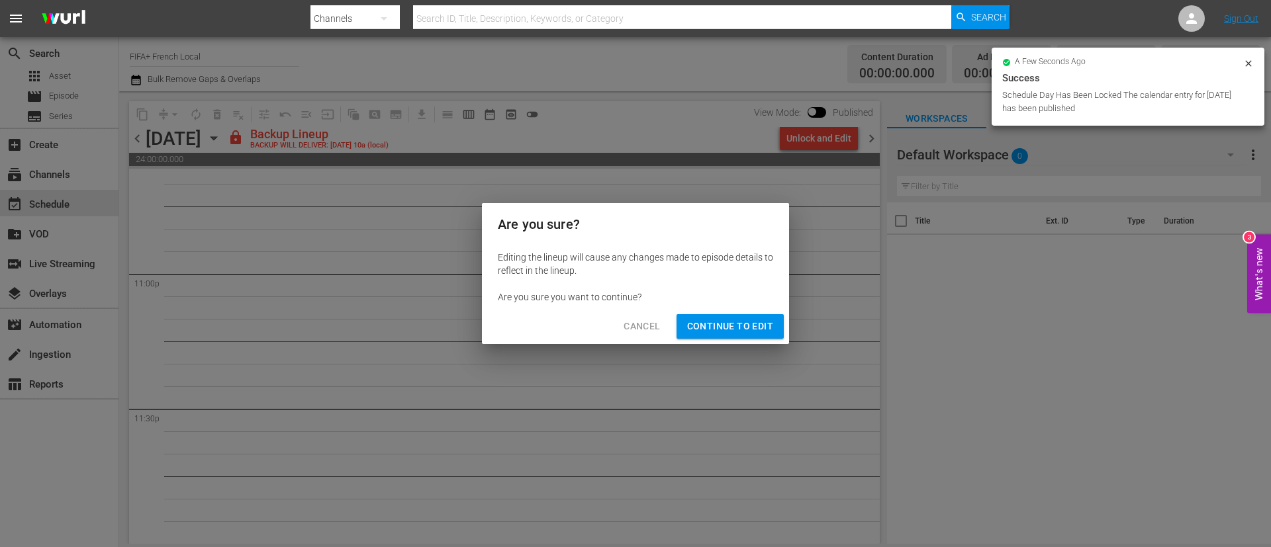
click at [771, 320] on span "Continue to Edit" at bounding box center [730, 326] width 86 height 17
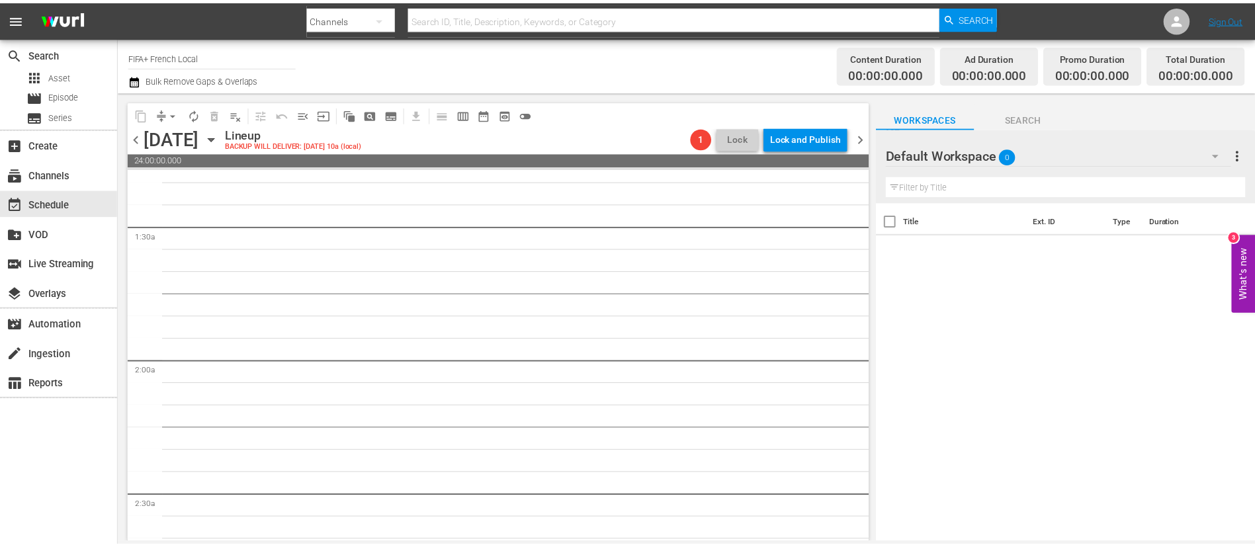
scroll to position [0, 0]
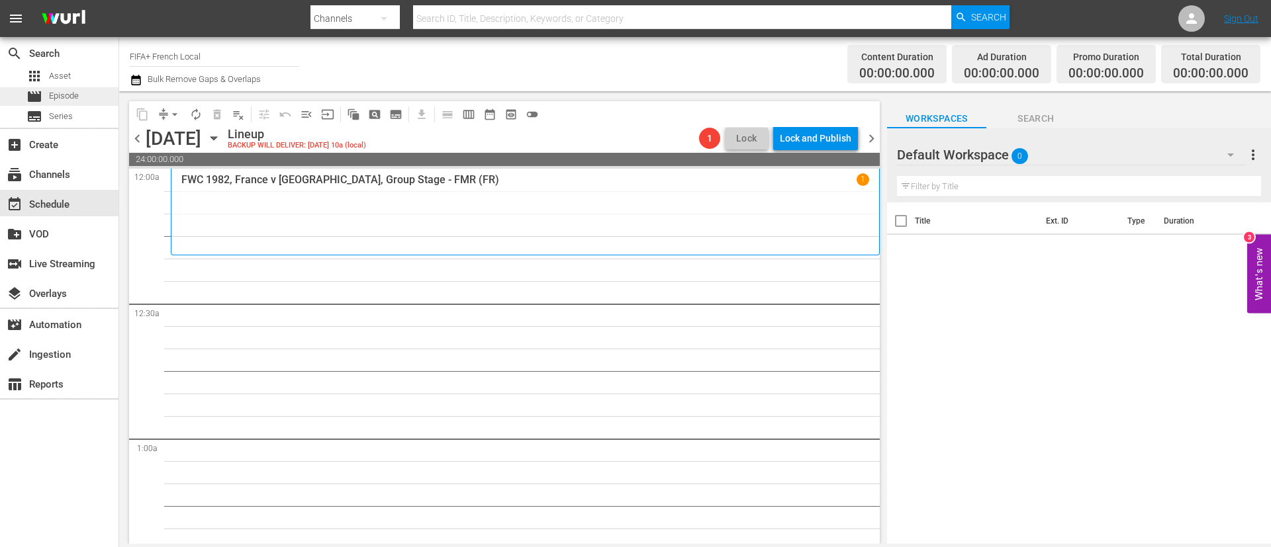
click at [69, 89] on span "Episode" at bounding box center [64, 95] width 30 height 13
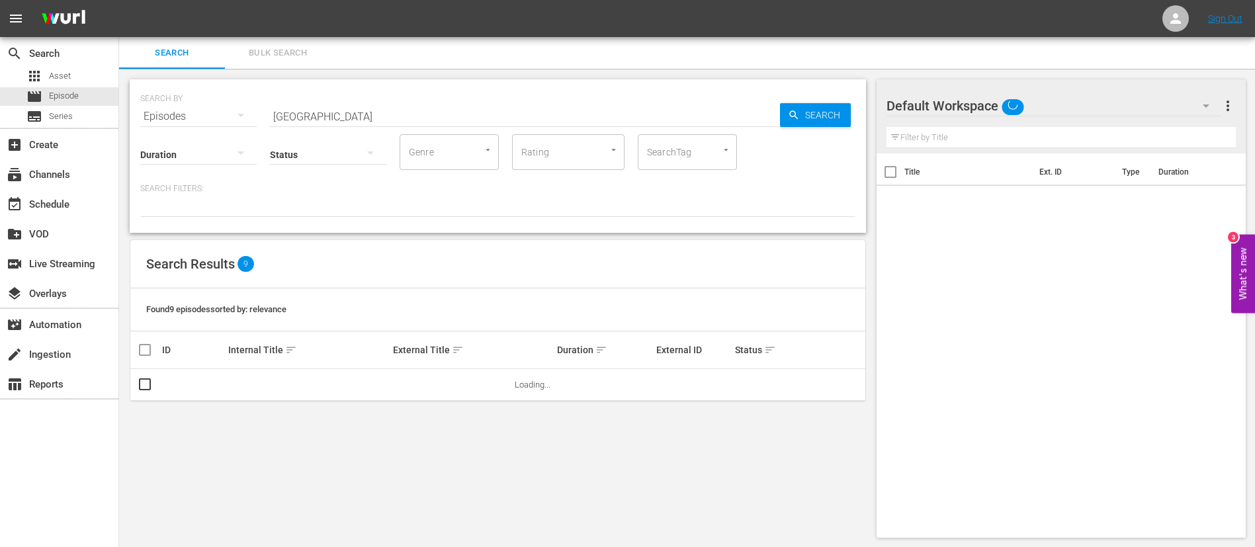
click at [248, 52] on span "Bulk Search" at bounding box center [278, 53] width 90 height 15
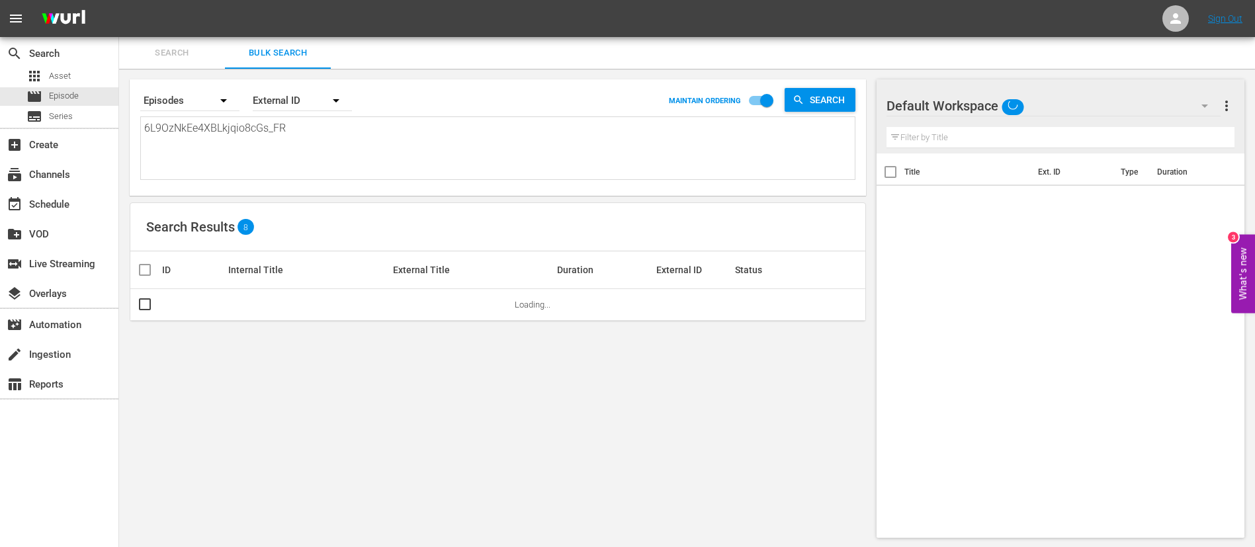
click at [293, 156] on textarea "6L9OzNkEe4XBLkjqio8cGs_FR 2540_FR 4ePrzAamTjtyGcHT5gUCqu_FR 131876_FR 5eb84476-…" at bounding box center [499, 150] width 711 height 60
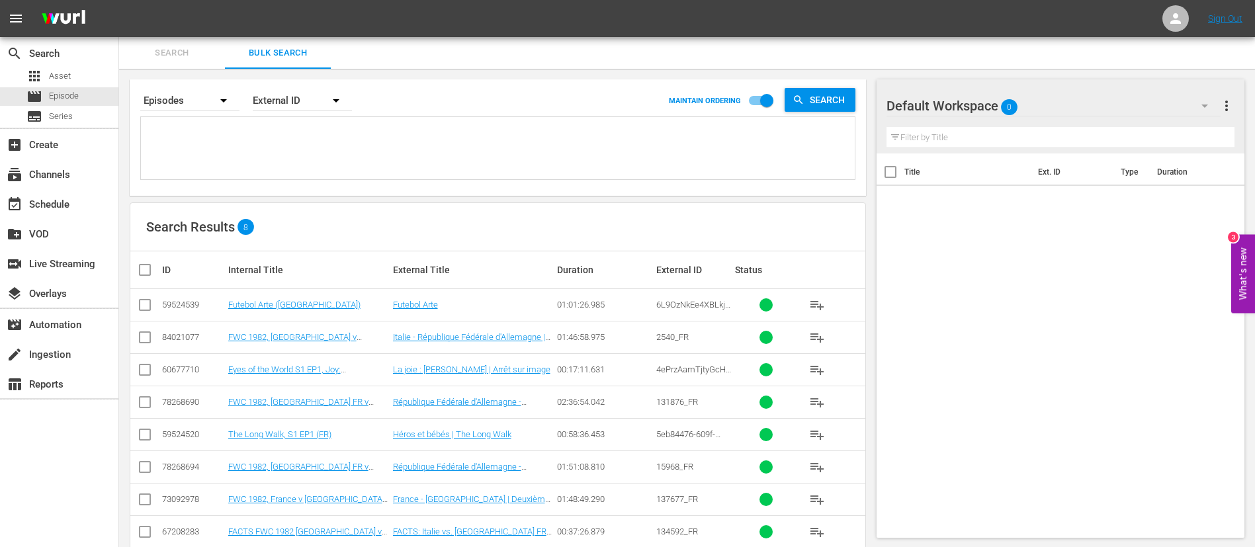
paste textarea "3eu7XVDXZVi8TOfo9OhIh8_FR 1nCvstZD3GpH3Y7D8VoLJX_FR 139503_FR #N/A 4488_FR b7c3…"
type textarea "3eu7XVDXZVi8TOfo9OhIh8_FR 1nCvstZD3GpH3Y7D8VoLJX_FR 139503_FR #N/A 4488_FR b7c3…"
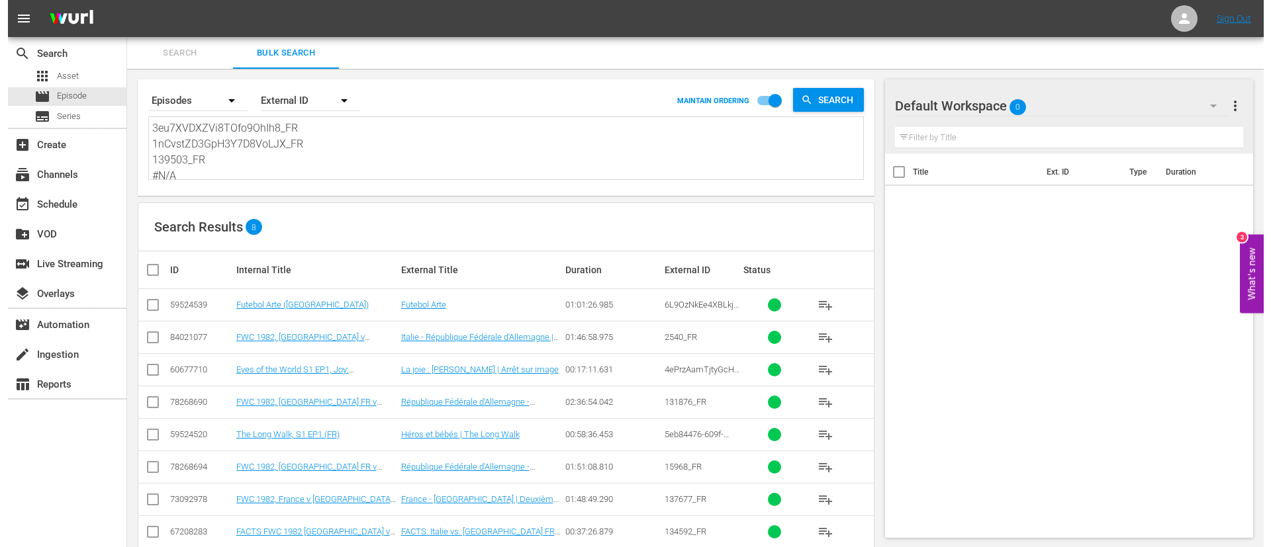
scroll to position [1, 0]
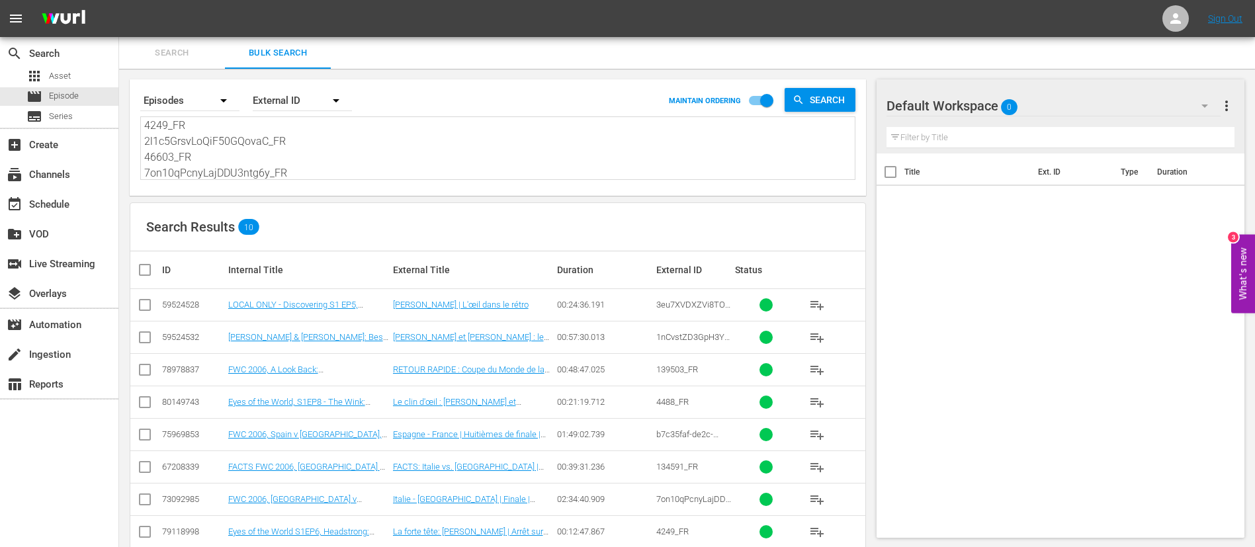
type textarea "3eu7XVDXZVi8TOfo9OhIh8_FR 1nCvstZD3GpH3Y7D8VoLJX_FR 139503_FR #N/A 4488_FR b7c3…"
click at [148, 267] on input "checkbox" at bounding box center [150, 270] width 26 height 16
checkbox input "true"
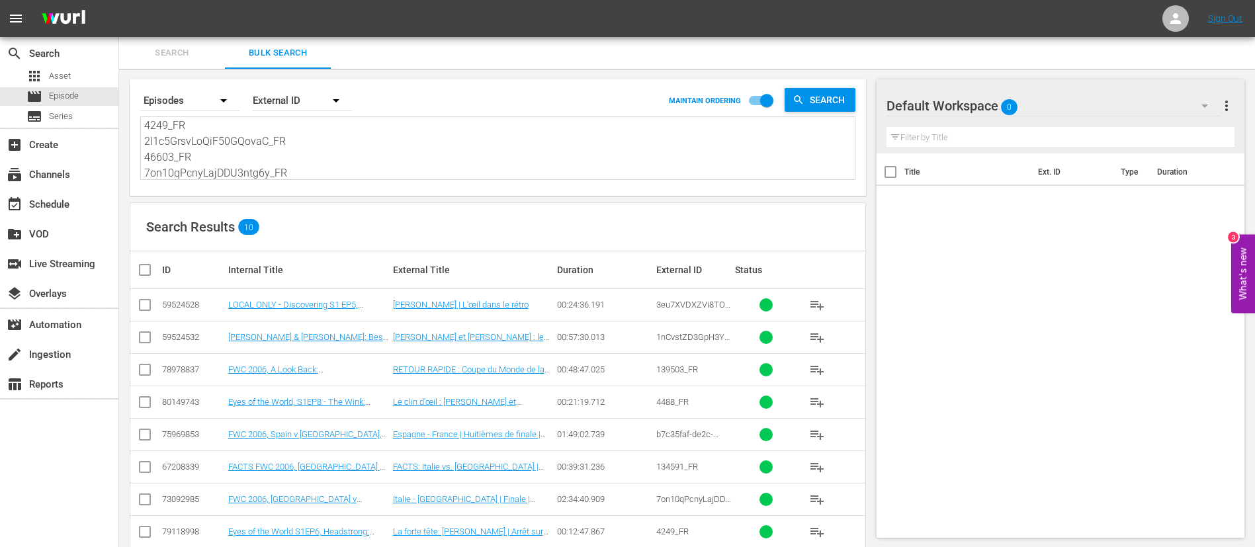
checkbox input "true"
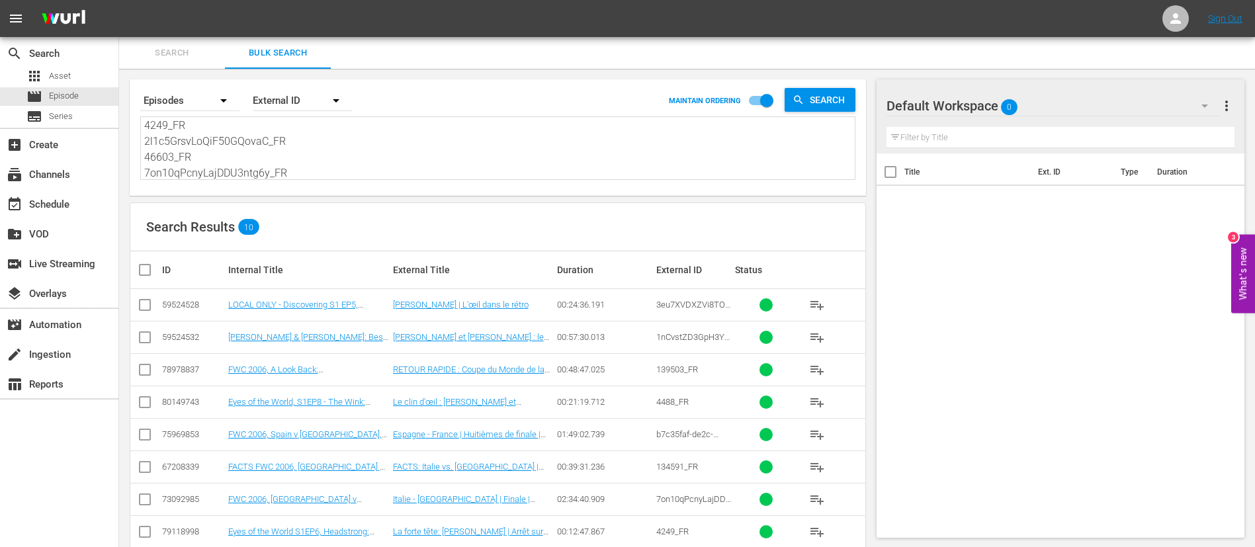
checkbox input "true"
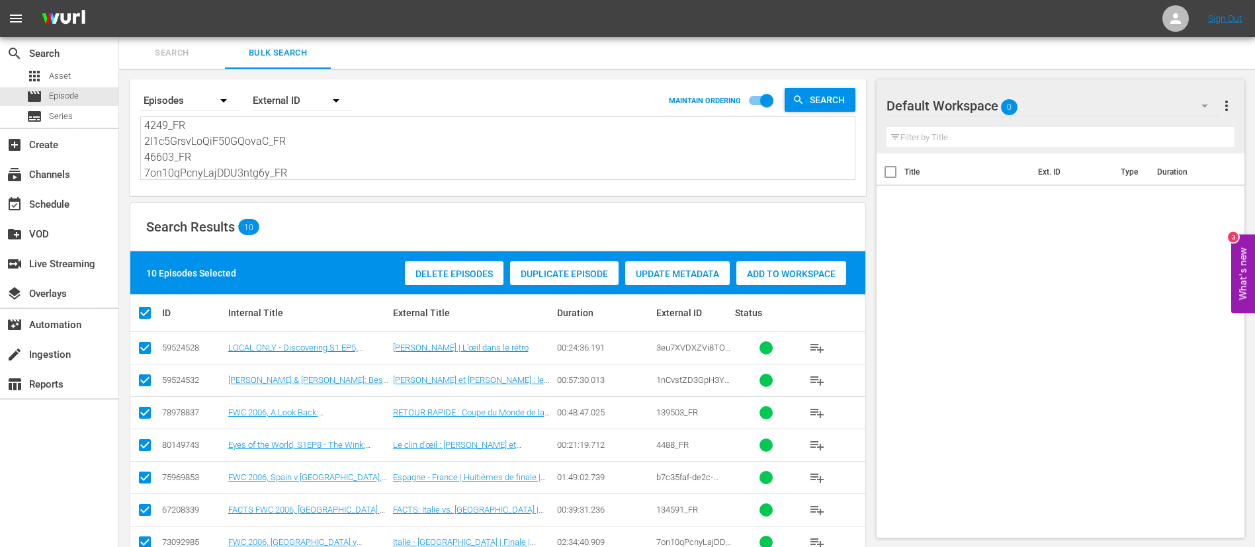
click at [801, 281] on div "Add to Workspace" at bounding box center [792, 273] width 110 height 25
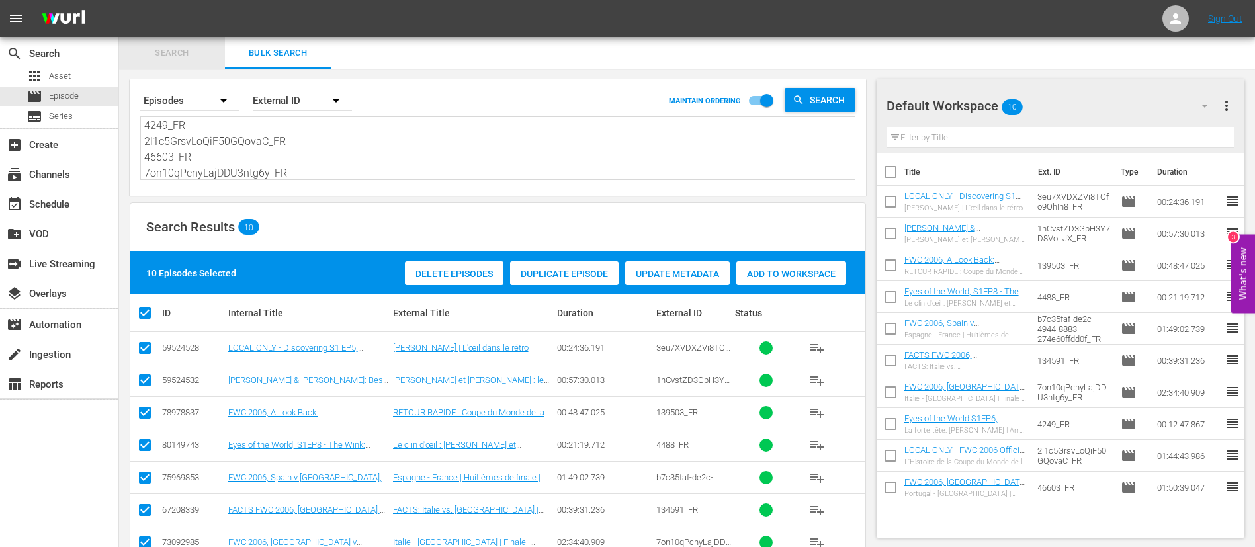
click at [181, 57] on span "Search" at bounding box center [172, 53] width 90 height 15
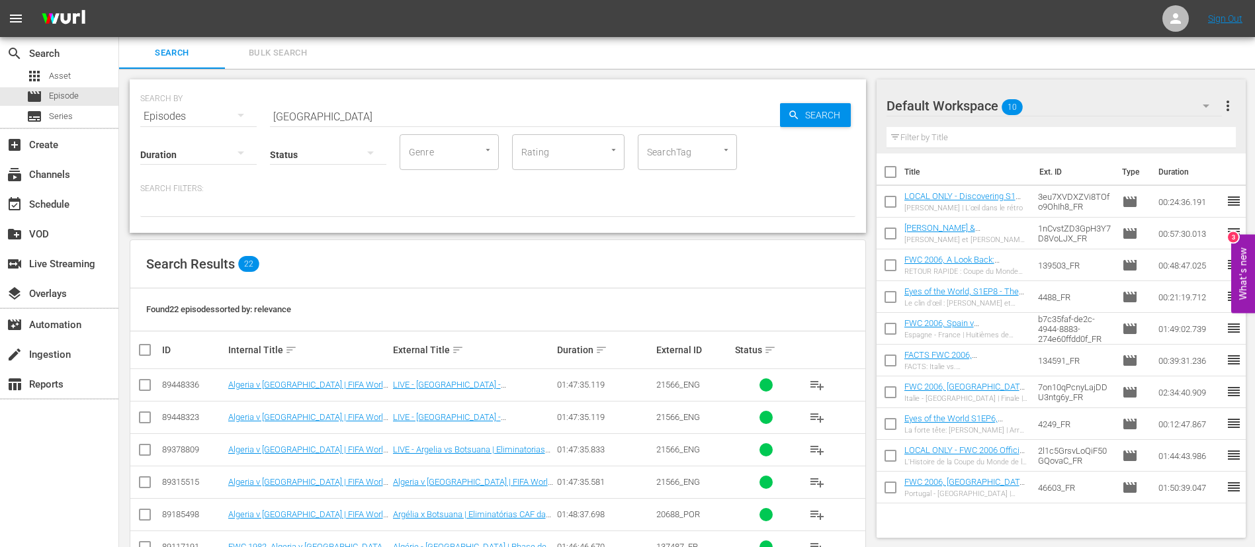
click at [400, 113] on input "[GEOGRAPHIC_DATA]" at bounding box center [525, 117] width 510 height 32
paste input "South Sudan vs Congo DR"
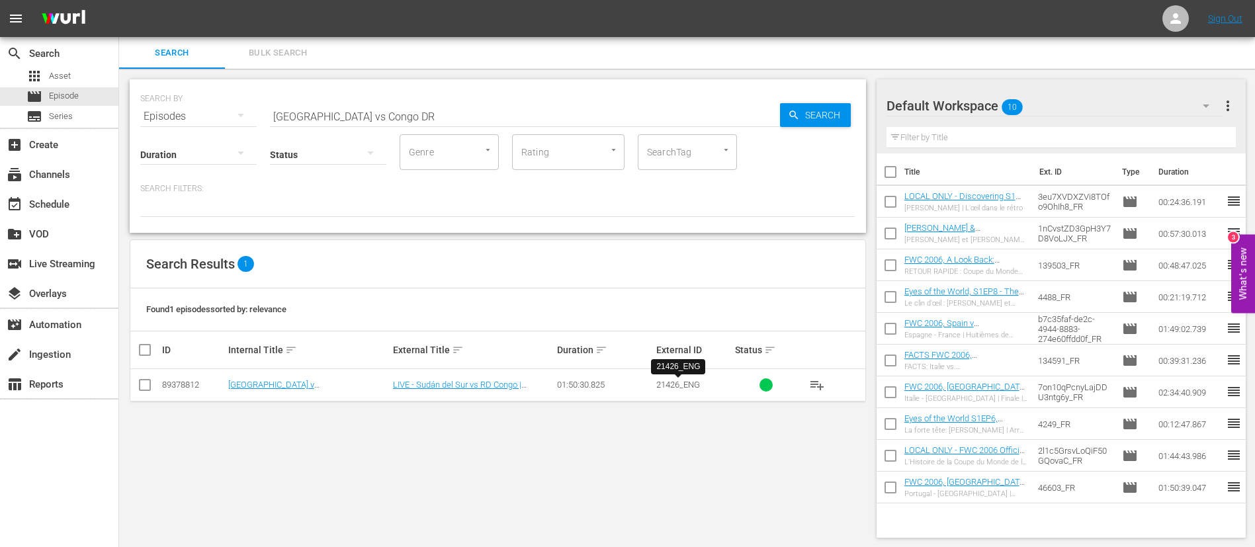
click at [692, 386] on span "21426_ENG" at bounding box center [679, 385] width 44 height 10
copy span "21426_ENG"
click at [655, 77] on div "SEARCH BY Search By Episodes Search ID, Title, Description, Keywords, or Catego…" at bounding box center [498, 309] width 758 height 480
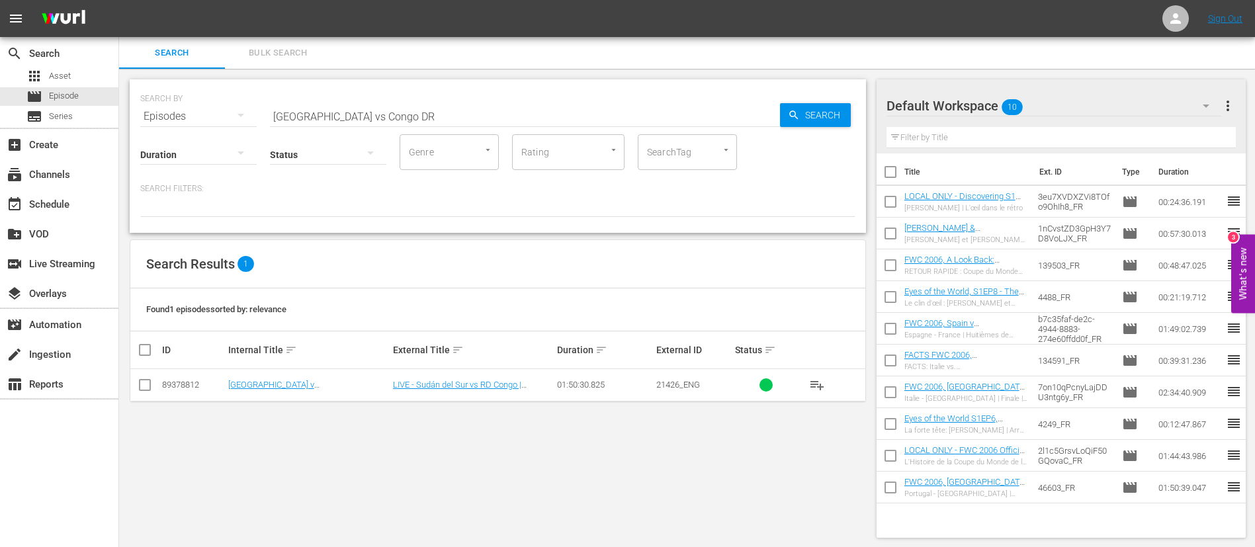
click at [656, 111] on input "South Sudan vs Congo DR" at bounding box center [525, 117] width 510 height 32
paste input "21426_ENG"
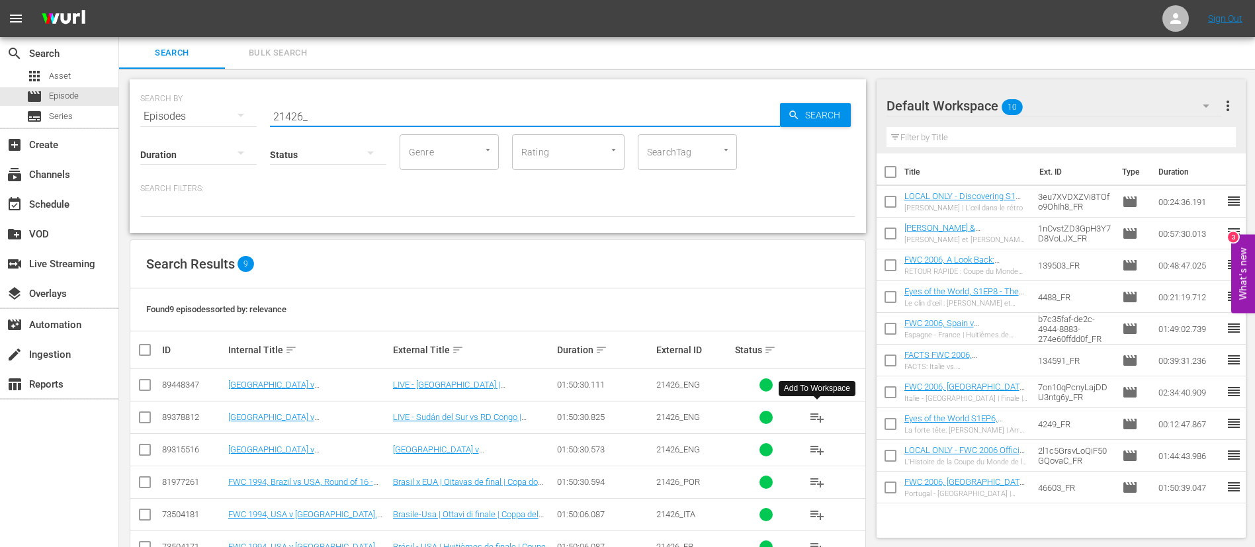
click at [817, 416] on span "playlist_add" at bounding box center [817, 418] width 16 height 16
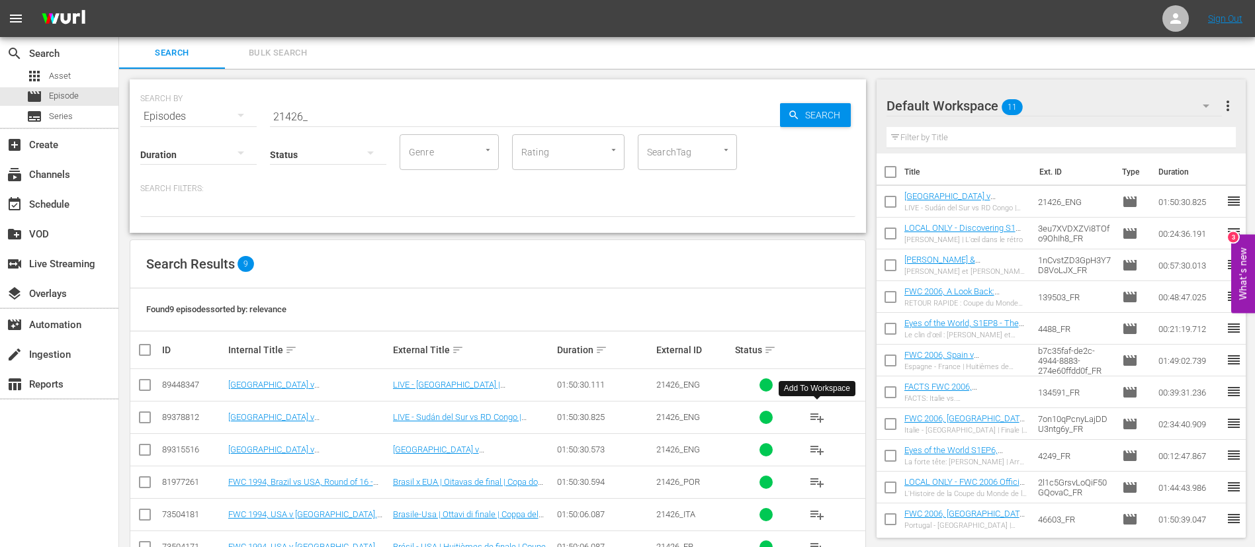
click at [469, 107] on input "21426_" at bounding box center [525, 117] width 510 height 32
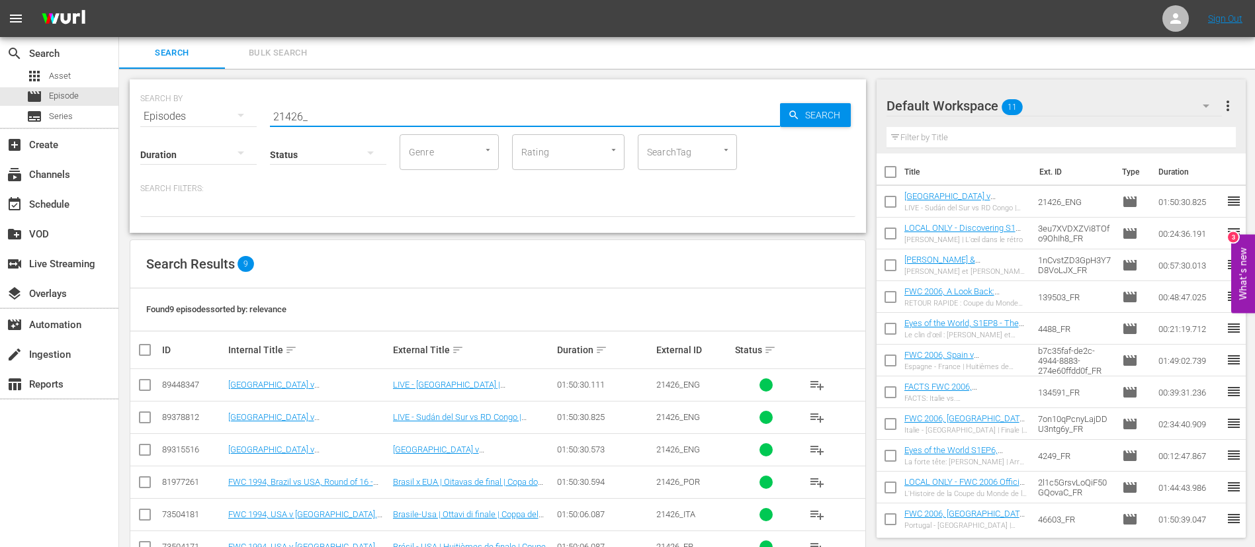
click at [469, 107] on input "21426_" at bounding box center [525, 117] width 510 height 32
paste input "Benin vs Zimbabwe"
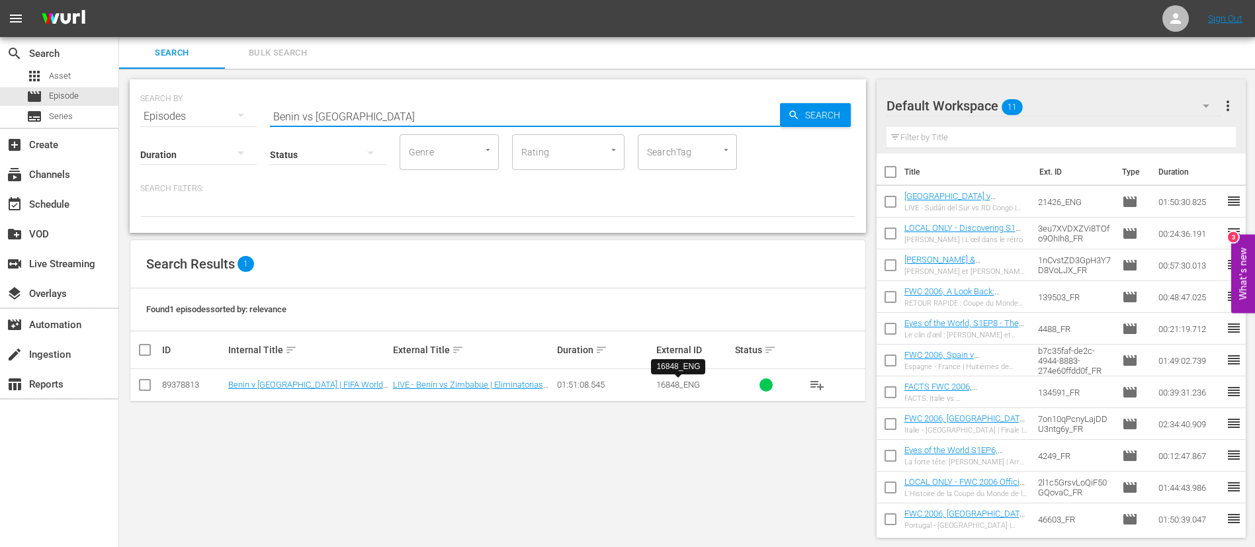
click at [677, 389] on span "16848_ENG" at bounding box center [679, 385] width 44 height 10
copy span "16848_ENG"
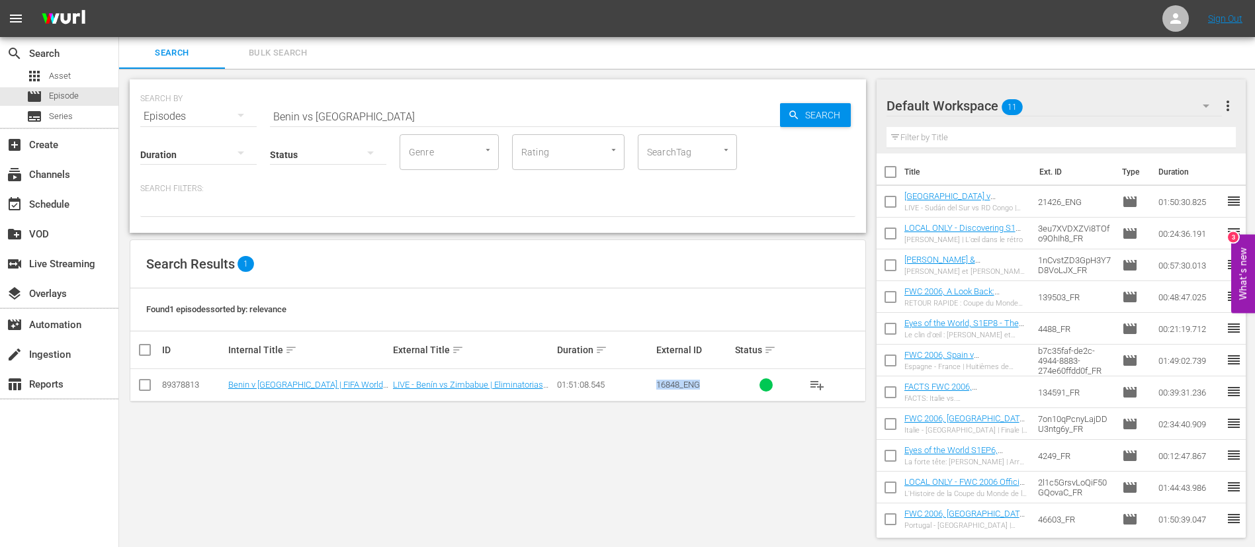
click at [625, 116] on input "Benin vs Zimbabwe" at bounding box center [525, 117] width 510 height 32
paste input "16848_ENG"
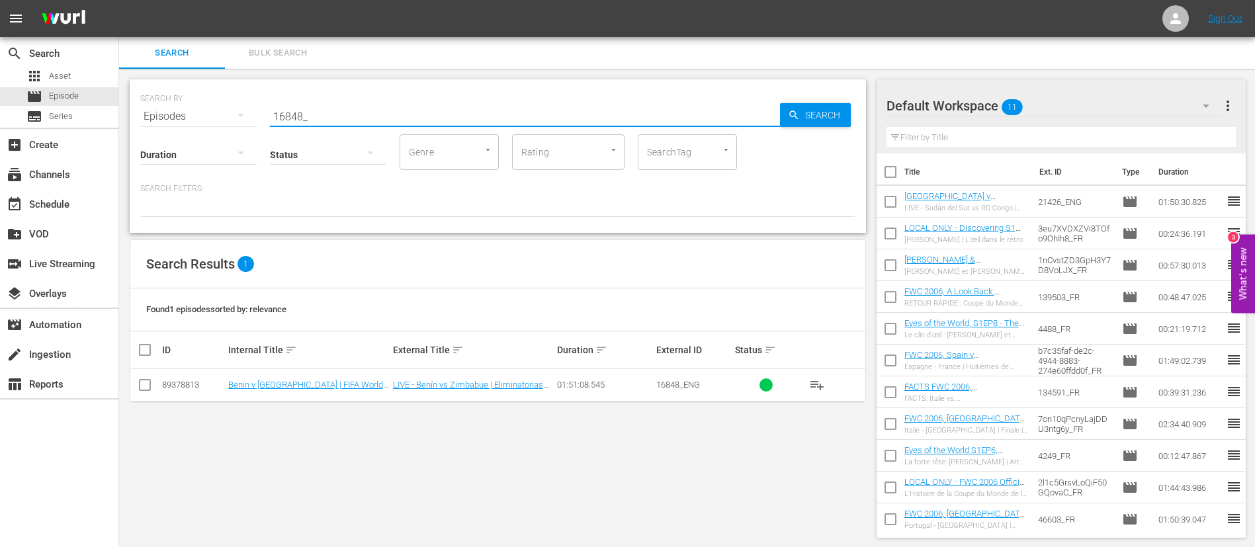
type input "16848_"
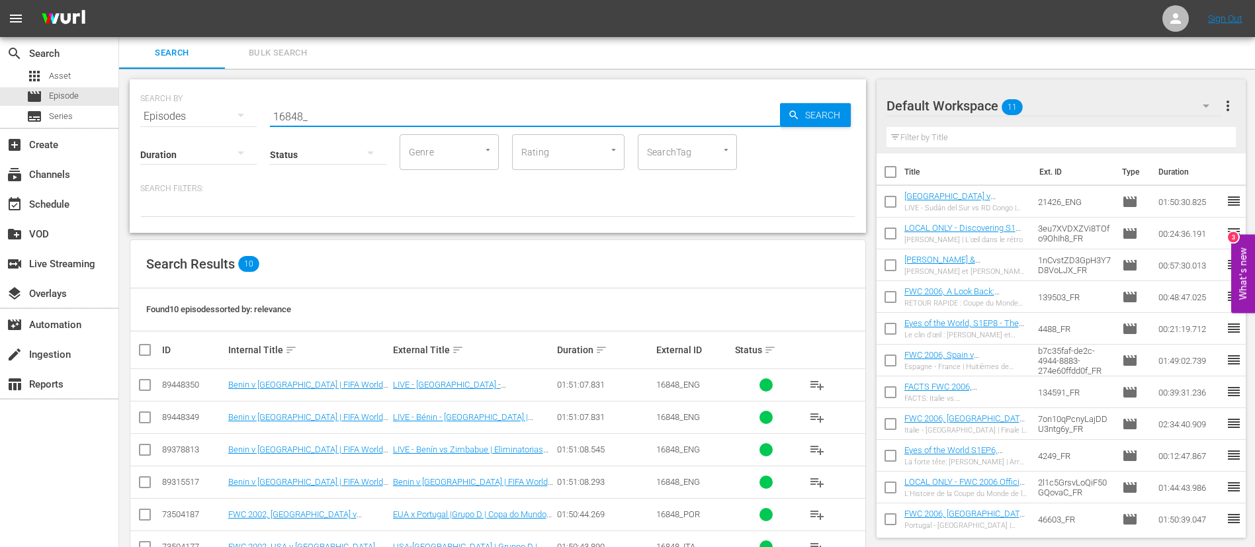
click at [820, 419] on span "playlist_add" at bounding box center [817, 418] width 16 height 16
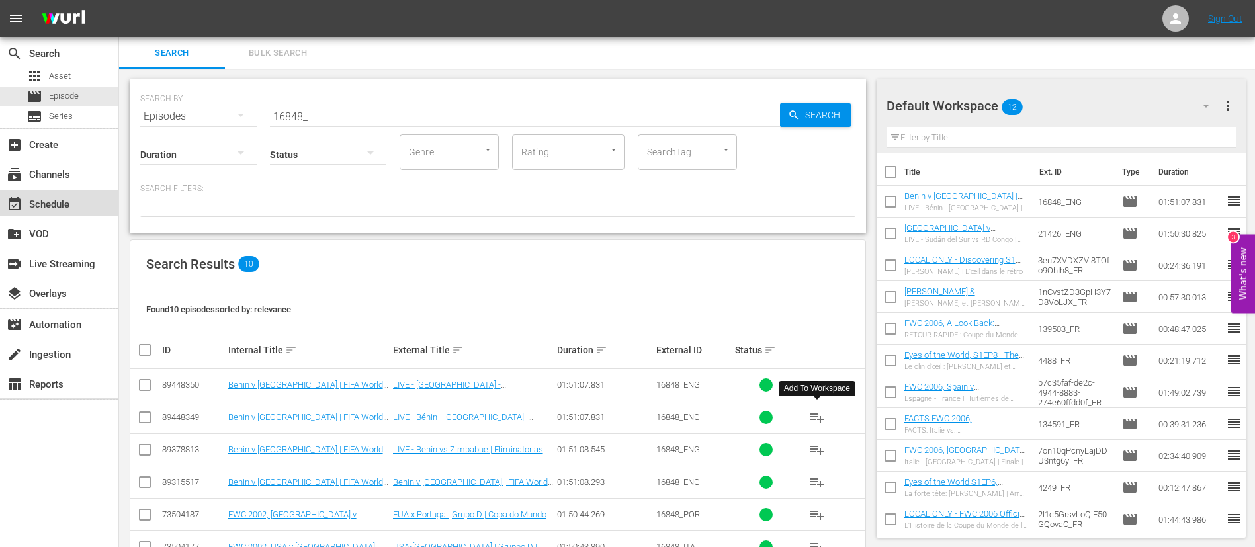
click at [46, 214] on div "event_available Schedule" at bounding box center [59, 203] width 118 height 26
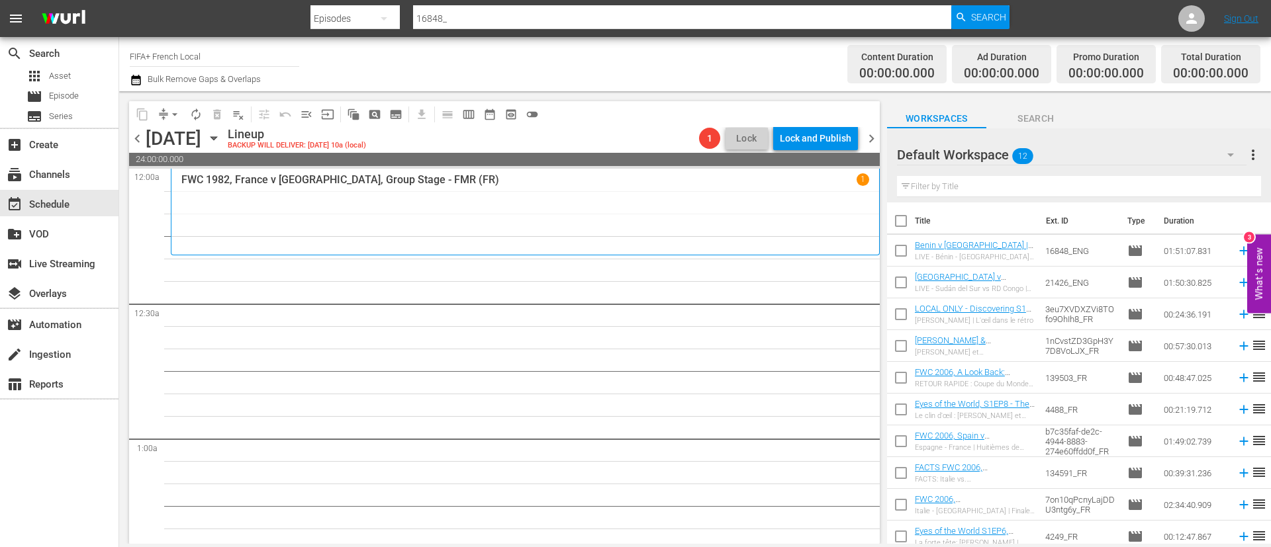
click at [901, 222] on input "checkbox" at bounding box center [901, 224] width 28 height 28
checkbox input "true"
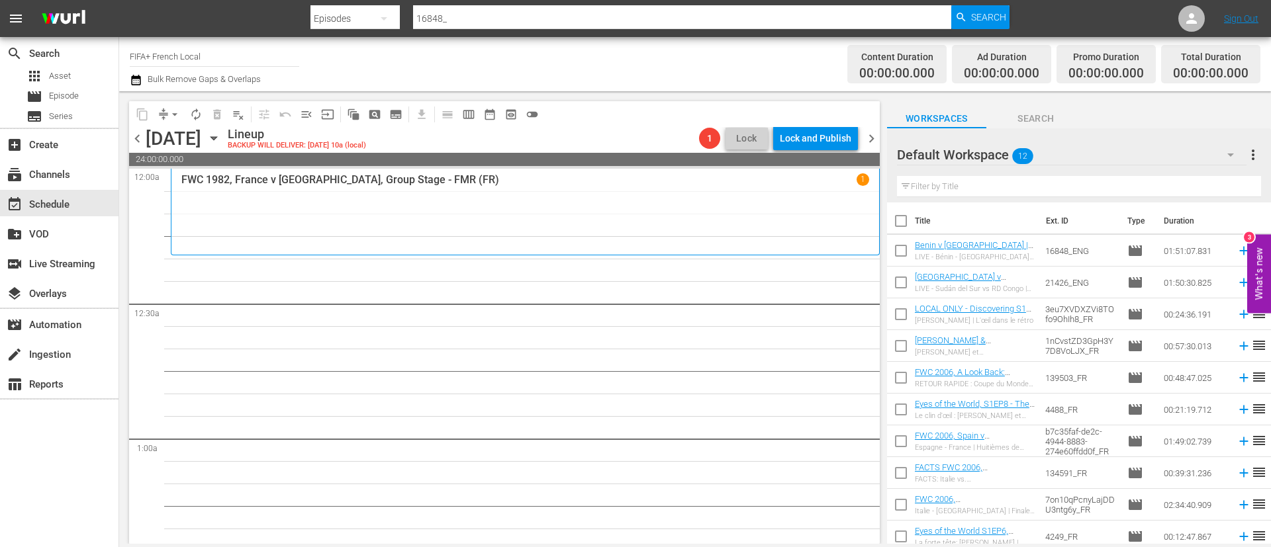
checkbox input "true"
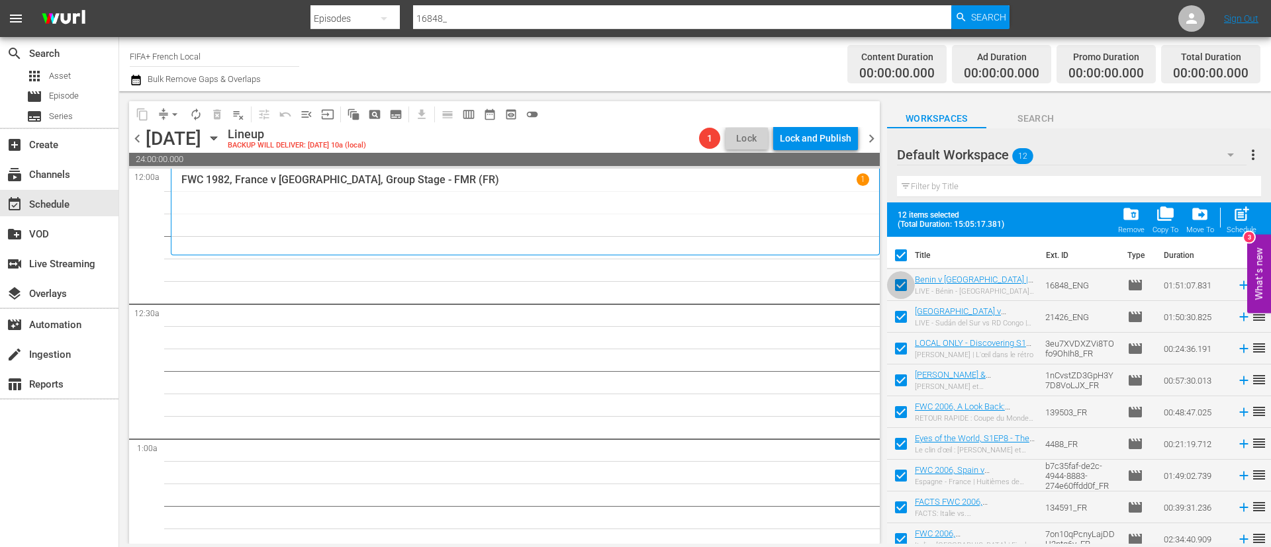
click at [910, 288] on input "checkbox" at bounding box center [901, 288] width 28 height 28
click at [905, 322] on input "checkbox" at bounding box center [901, 320] width 28 height 28
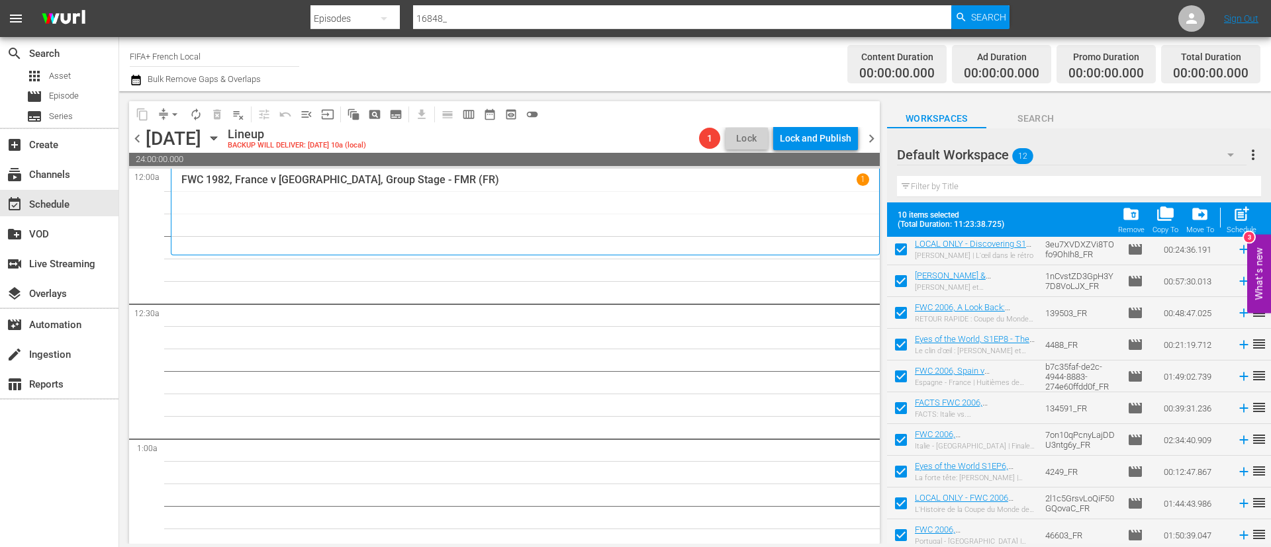
scroll to position [105, 0]
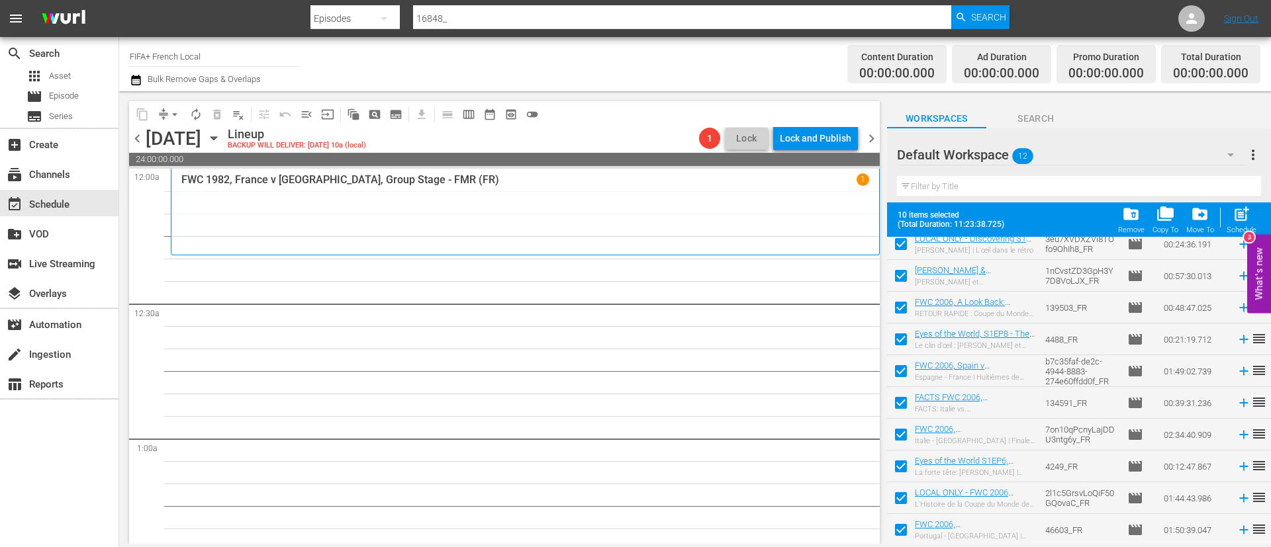
click at [907, 472] on input "checkbox" at bounding box center [901, 469] width 28 height 28
click at [903, 503] on input "checkbox" at bounding box center [901, 501] width 28 height 28
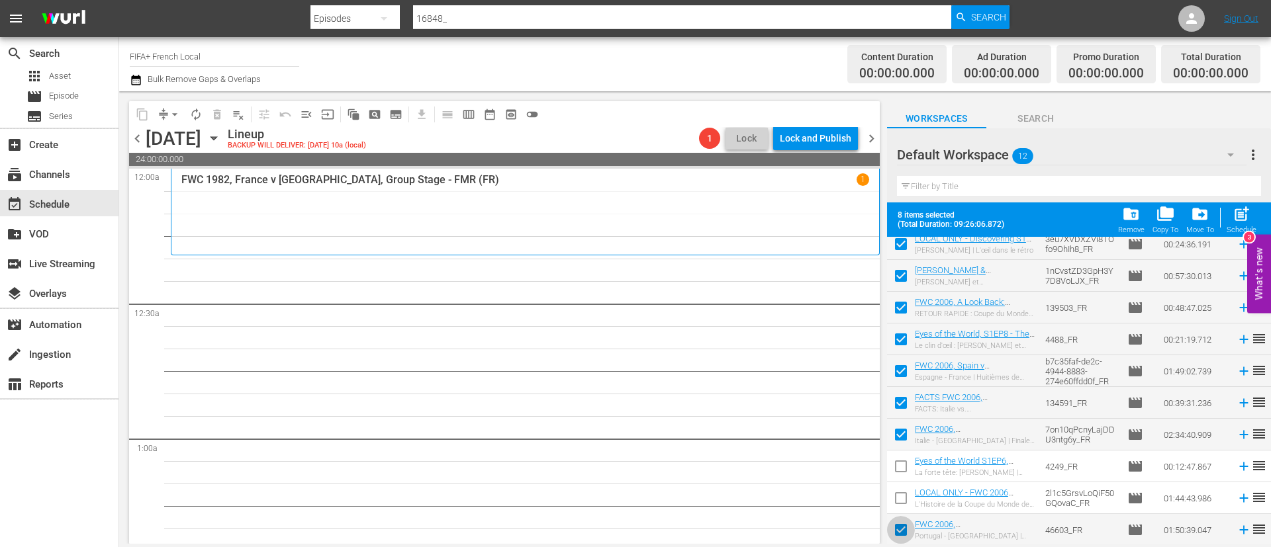
click at [903, 535] on input "checkbox" at bounding box center [901, 533] width 28 height 28
click at [1240, 212] on span "post_add" at bounding box center [1241, 214] width 18 height 18
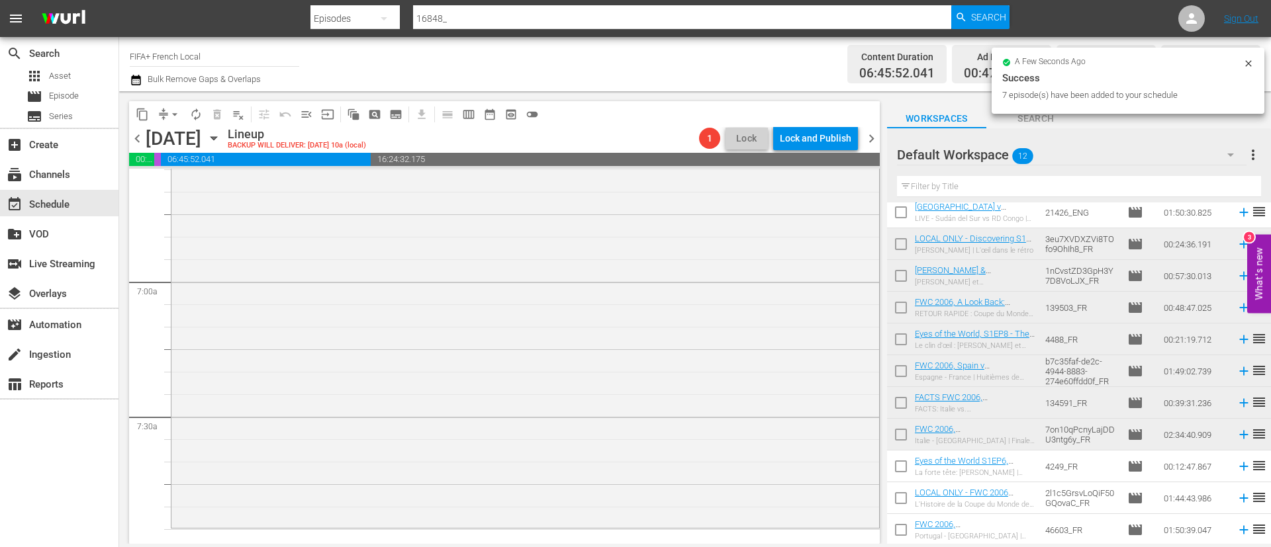
scroll to position [1985, 0]
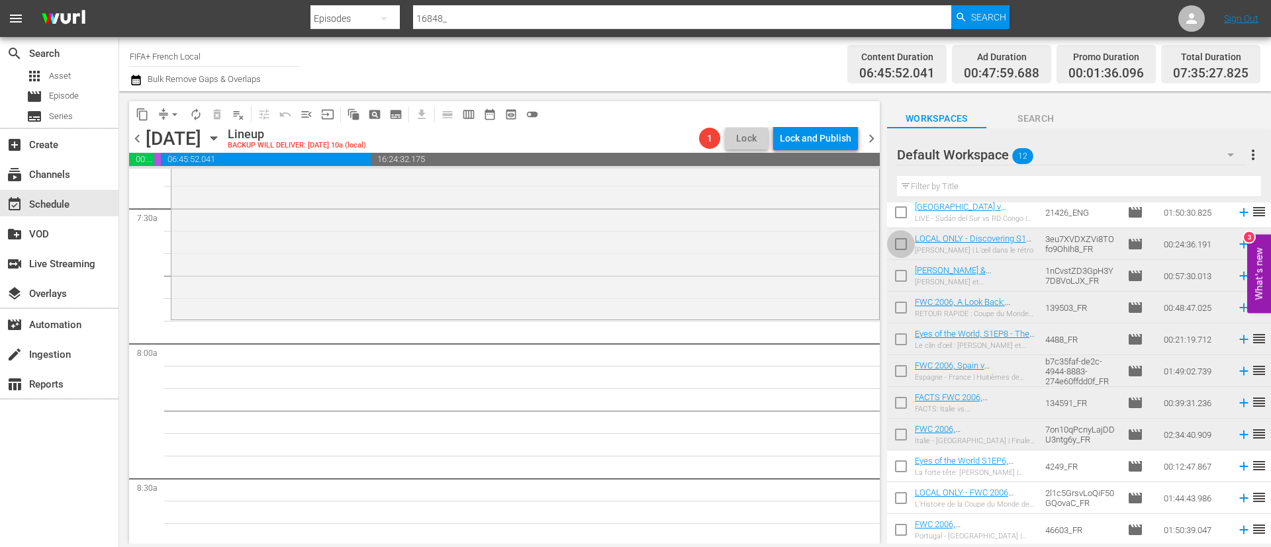
click at [895, 244] on input "checkbox" at bounding box center [901, 247] width 28 height 28
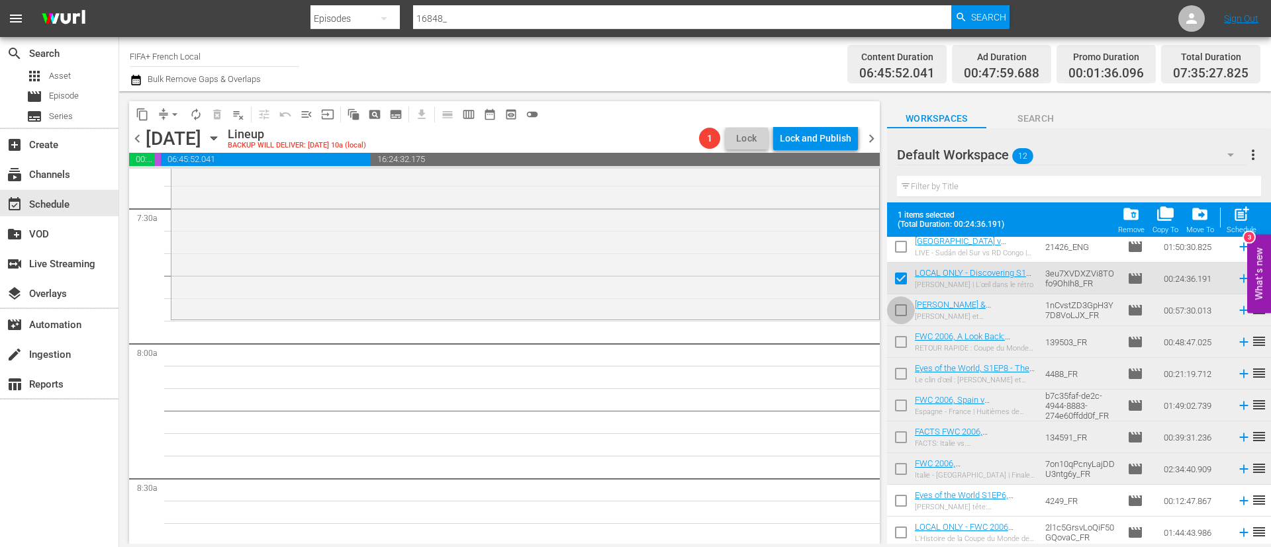
click at [901, 303] on input "checkbox" at bounding box center [901, 313] width 28 height 28
click at [903, 341] on input "checkbox" at bounding box center [901, 345] width 28 height 28
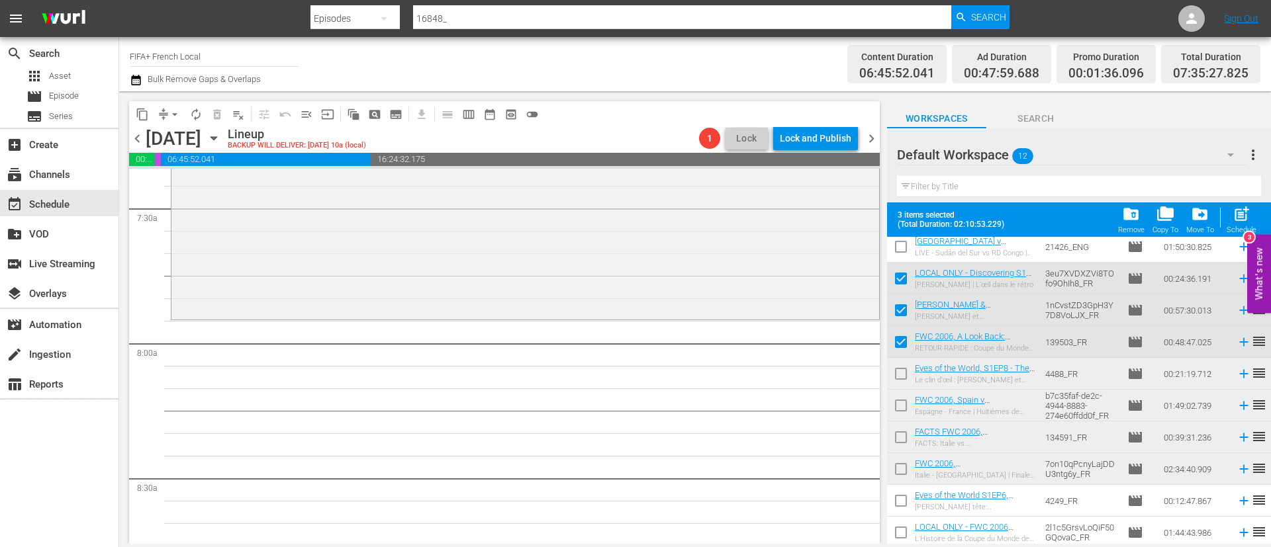
click at [905, 371] on input "checkbox" at bounding box center [901, 377] width 28 height 28
click at [903, 410] on input "checkbox" at bounding box center [901, 408] width 28 height 28
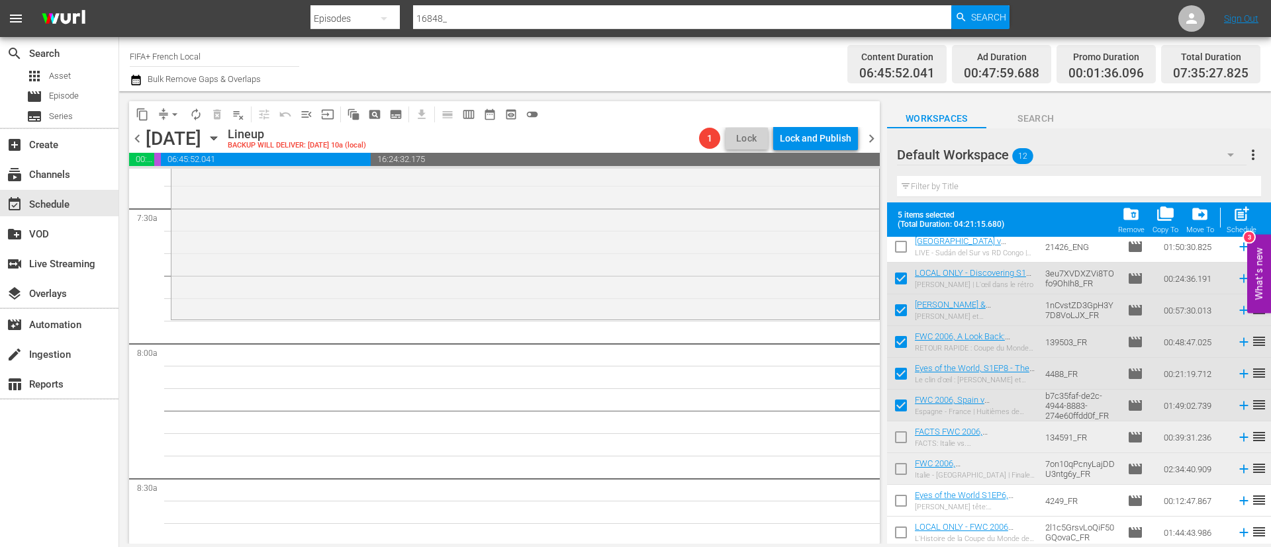
click at [903, 361] on span at bounding box center [901, 374] width 28 height 28
click at [903, 376] on input "checkbox" at bounding box center [901, 377] width 28 height 28
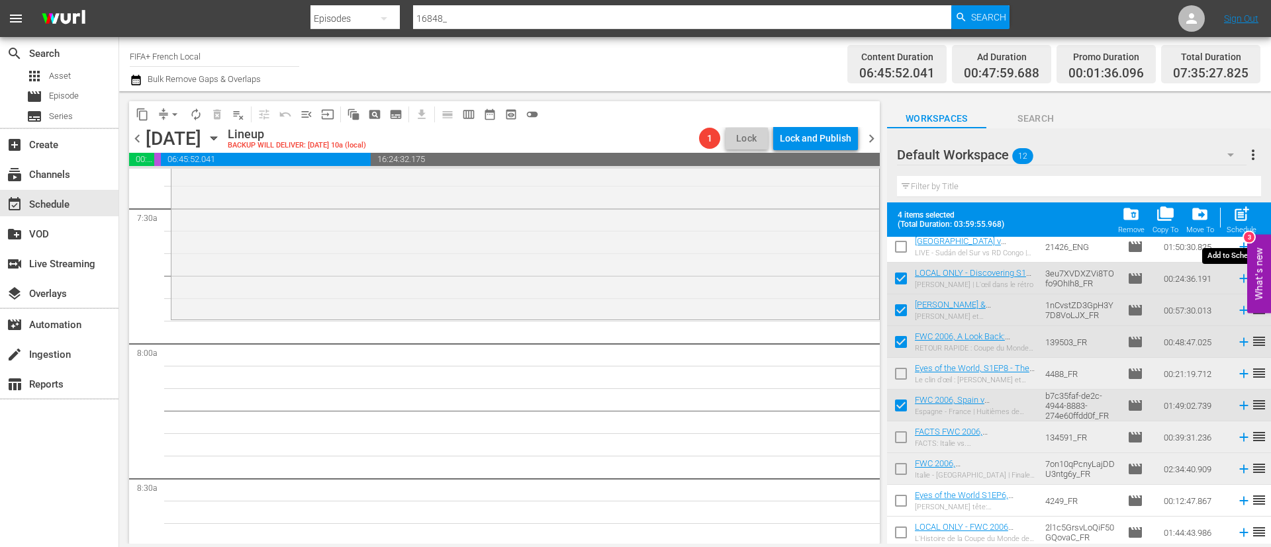
click at [1238, 219] on span "post_add" at bounding box center [1241, 214] width 18 height 18
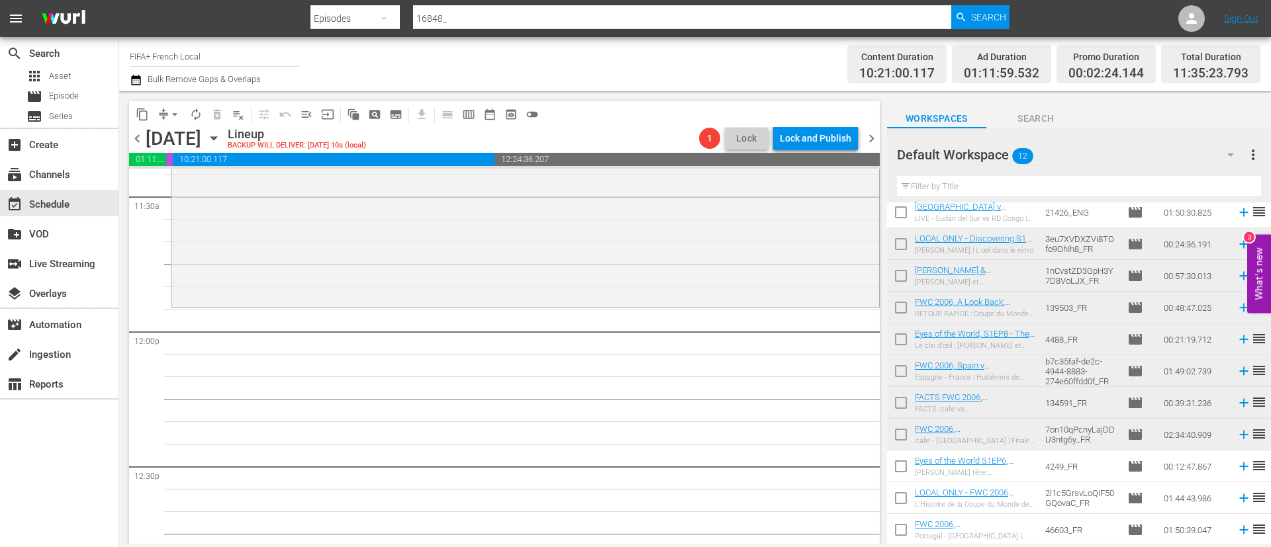
scroll to position [0, 0]
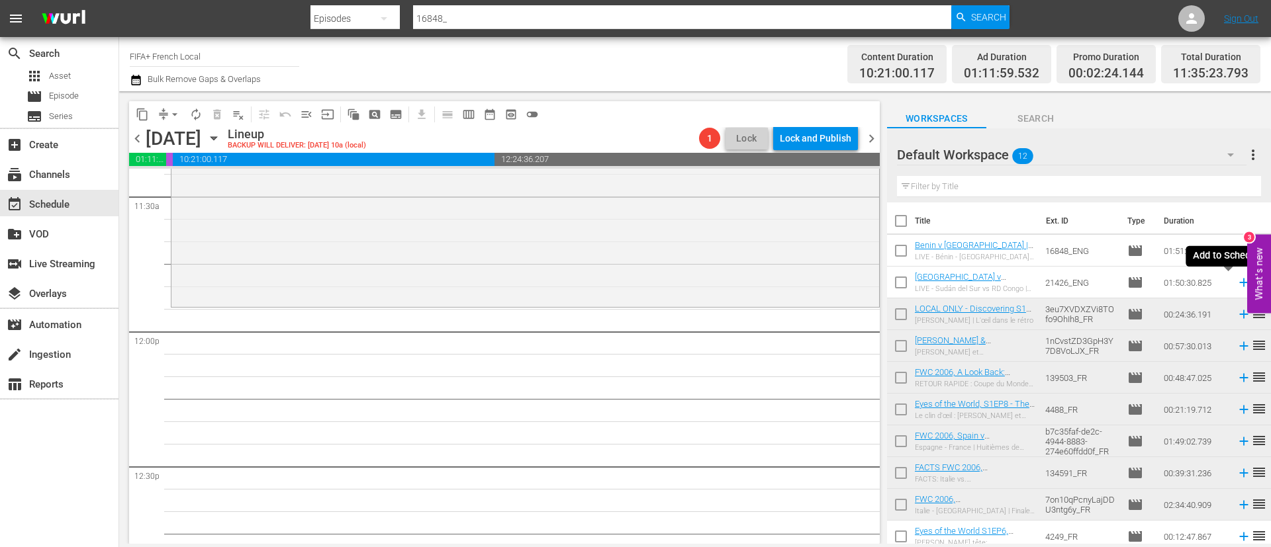
click at [1239, 283] on icon at bounding box center [1243, 283] width 9 height 9
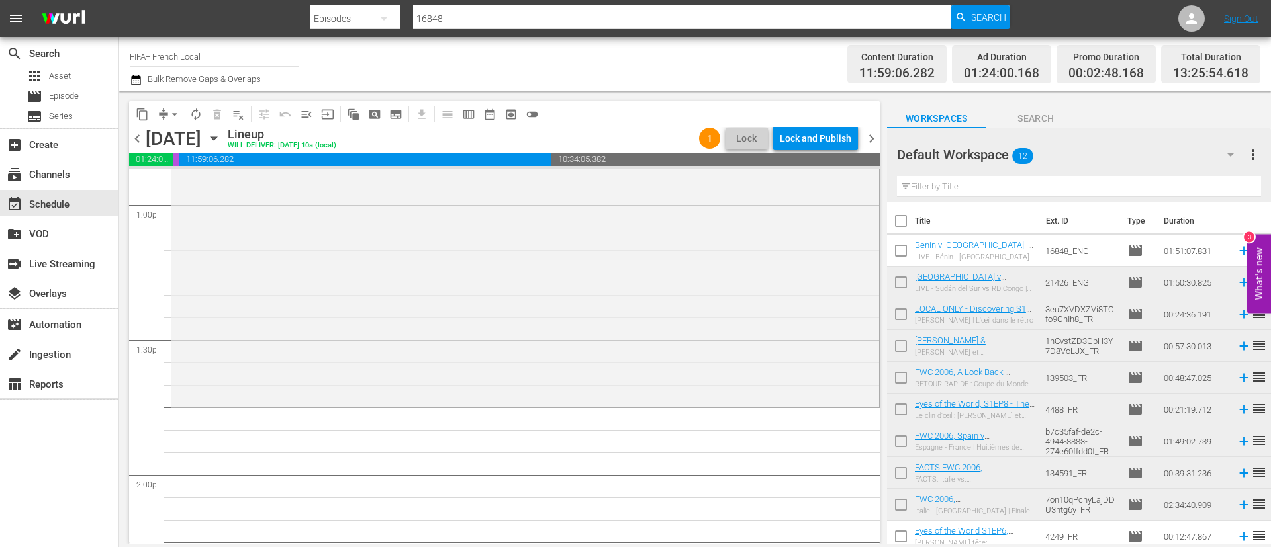
scroll to position [3574, 0]
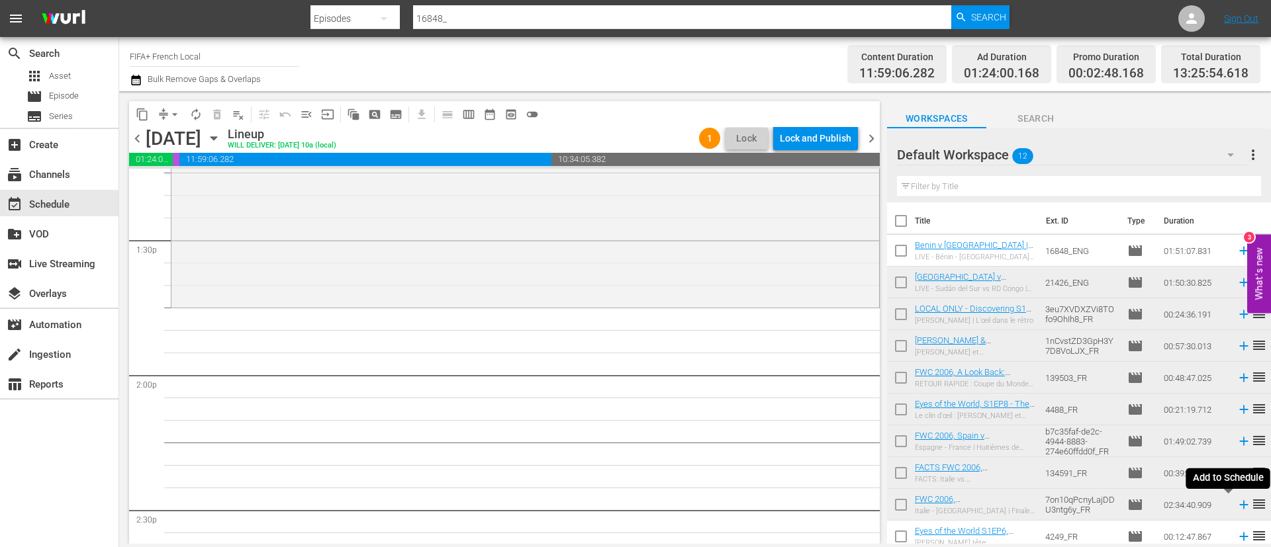
click at [1236, 504] on icon at bounding box center [1243, 505] width 15 height 15
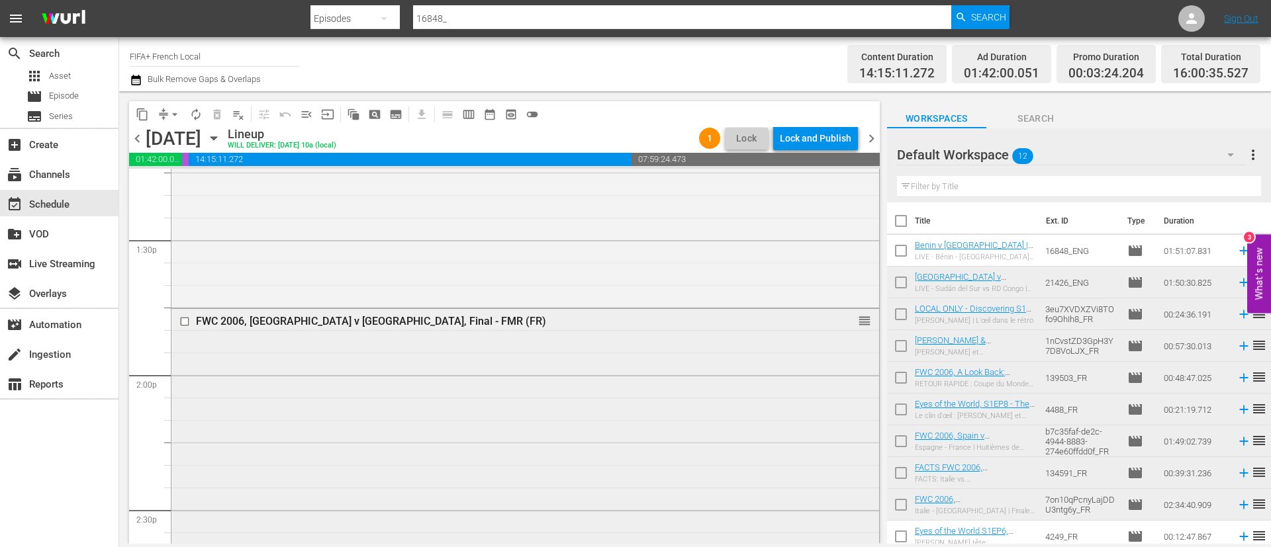
click at [184, 318] on input "checkbox" at bounding box center [186, 321] width 14 height 11
click at [217, 115] on span "delete_forever_outlined" at bounding box center [216, 114] width 13 height 13
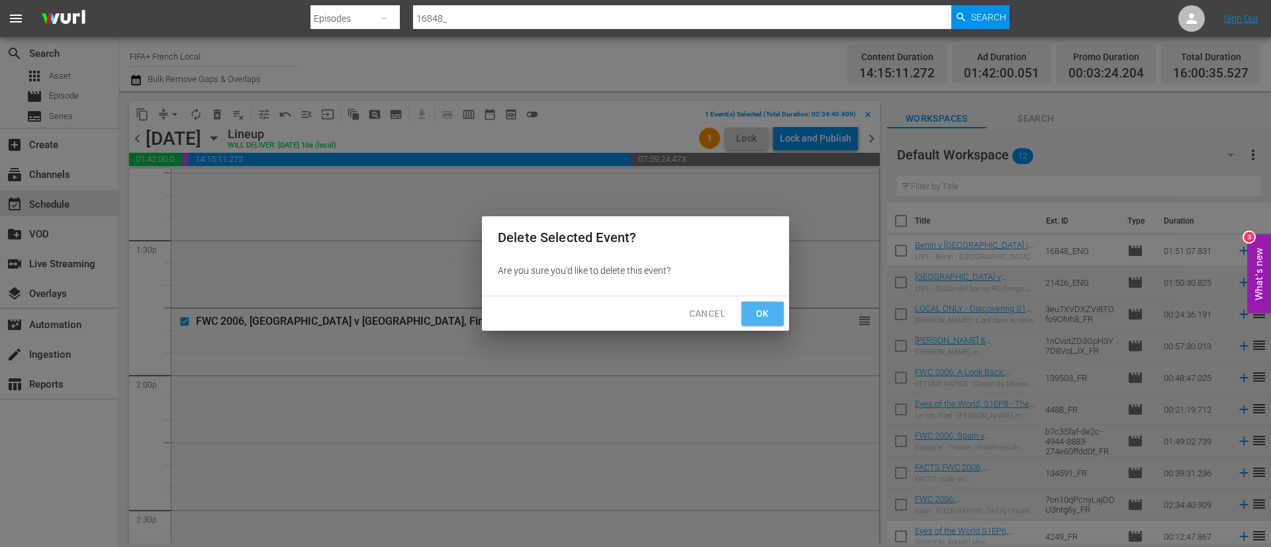
click at [772, 304] on button "Ok" at bounding box center [762, 314] width 42 height 24
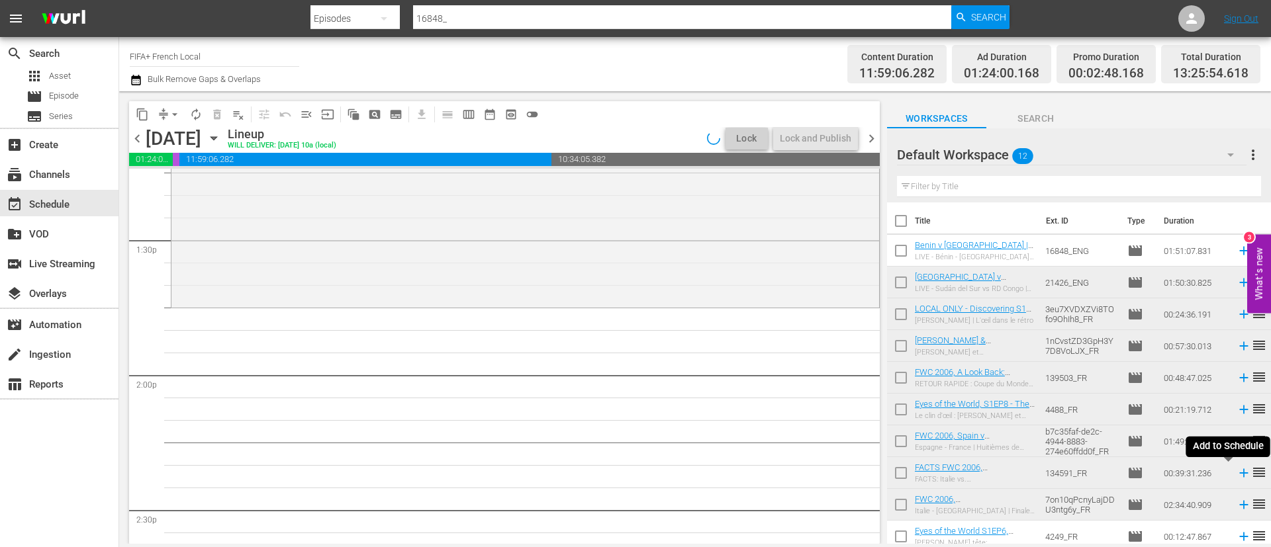
click at [1236, 475] on icon at bounding box center [1243, 473] width 15 height 15
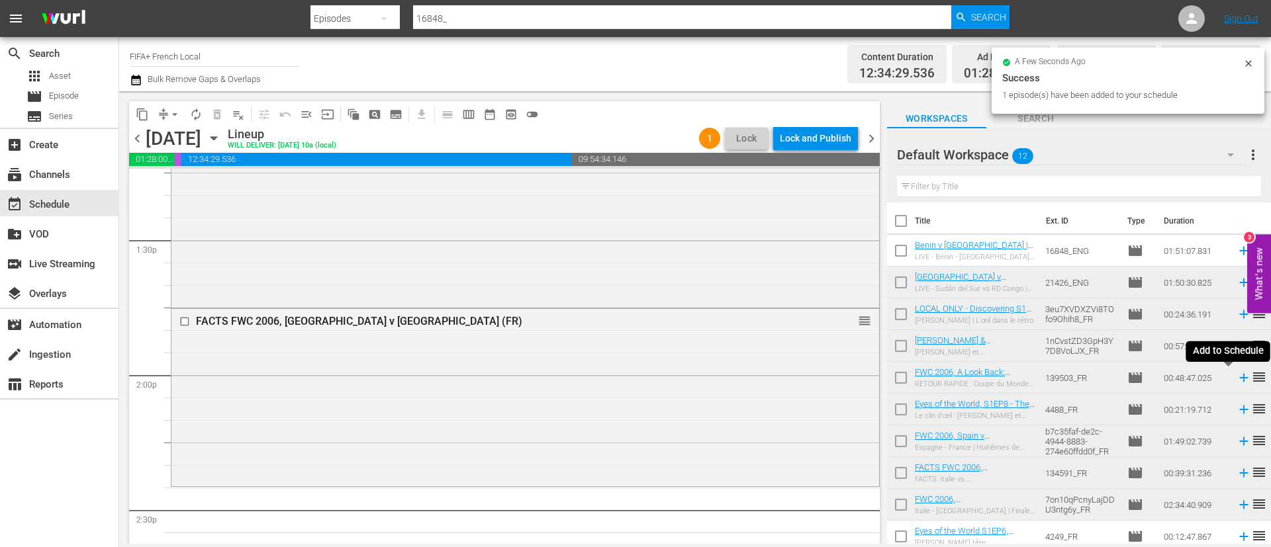
click at [1236, 381] on icon at bounding box center [1243, 378] width 15 height 15
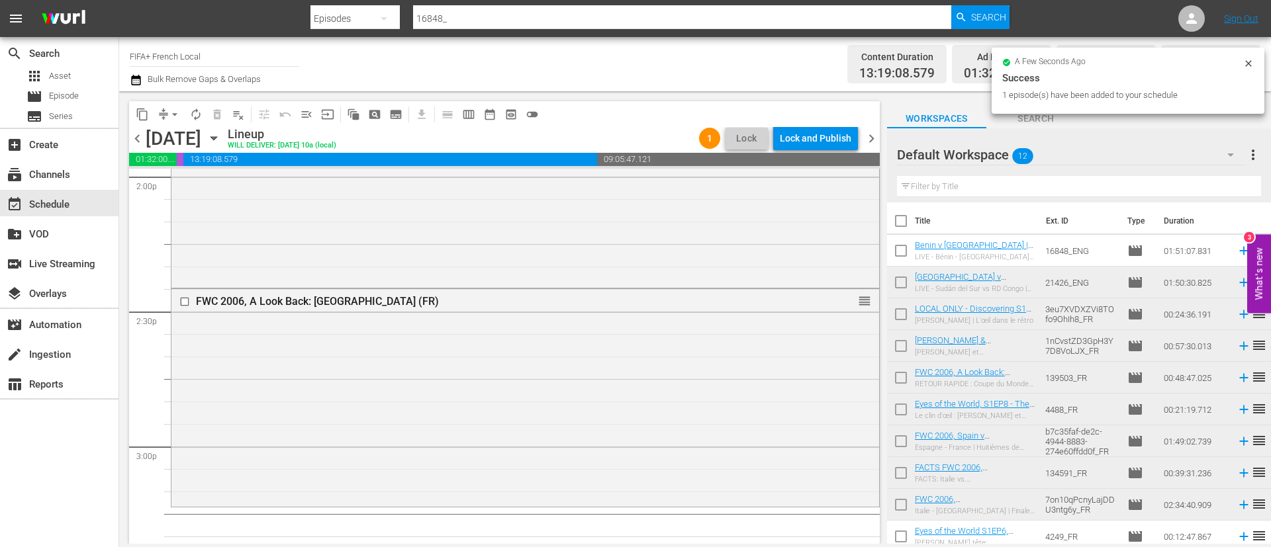
scroll to position [3872, 0]
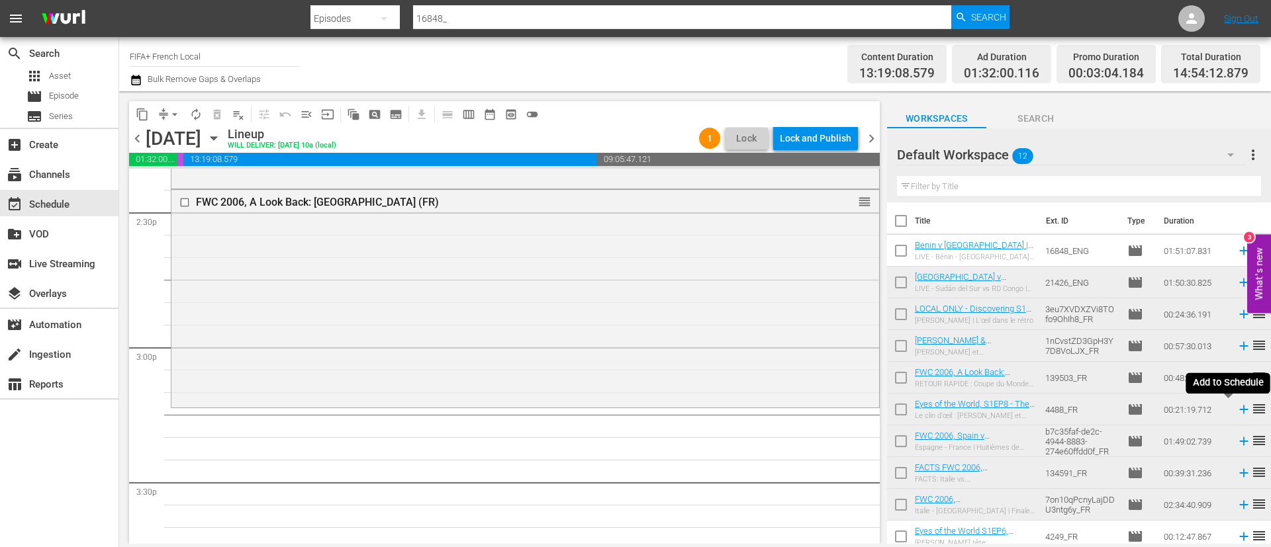
click at [1239, 410] on icon at bounding box center [1243, 410] width 9 height 9
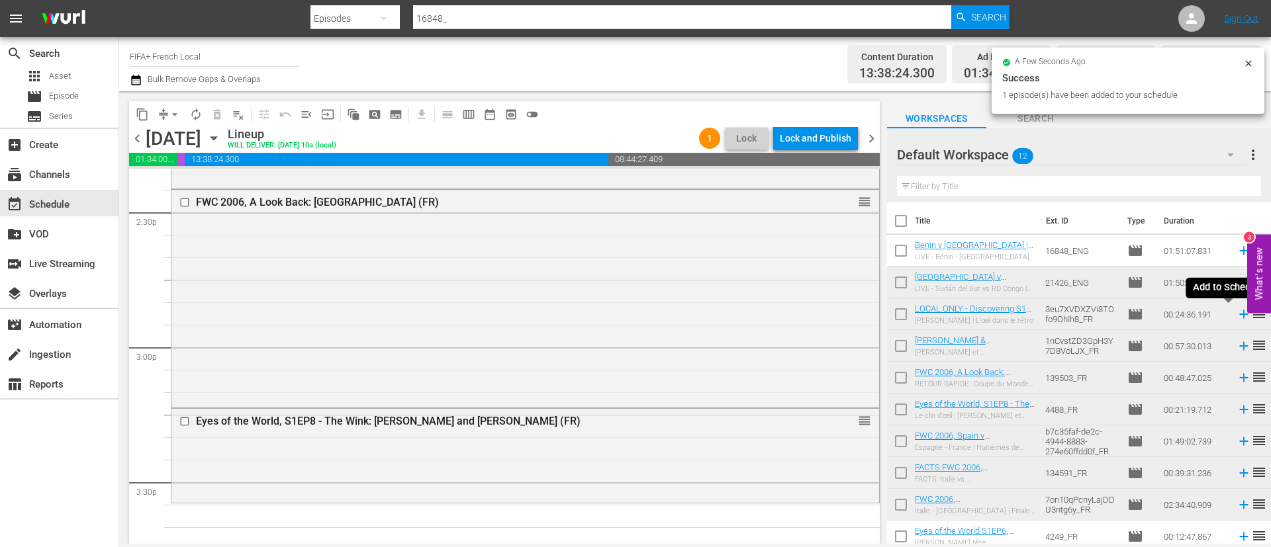
click at [1239, 316] on icon at bounding box center [1243, 314] width 9 height 9
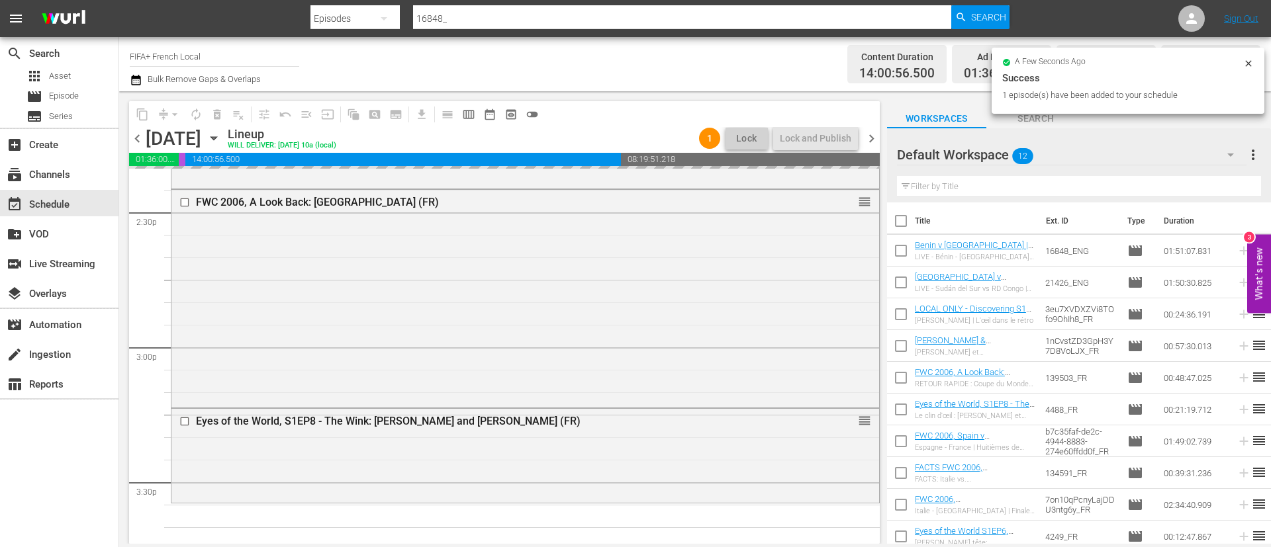
scroll to position [4070, 0]
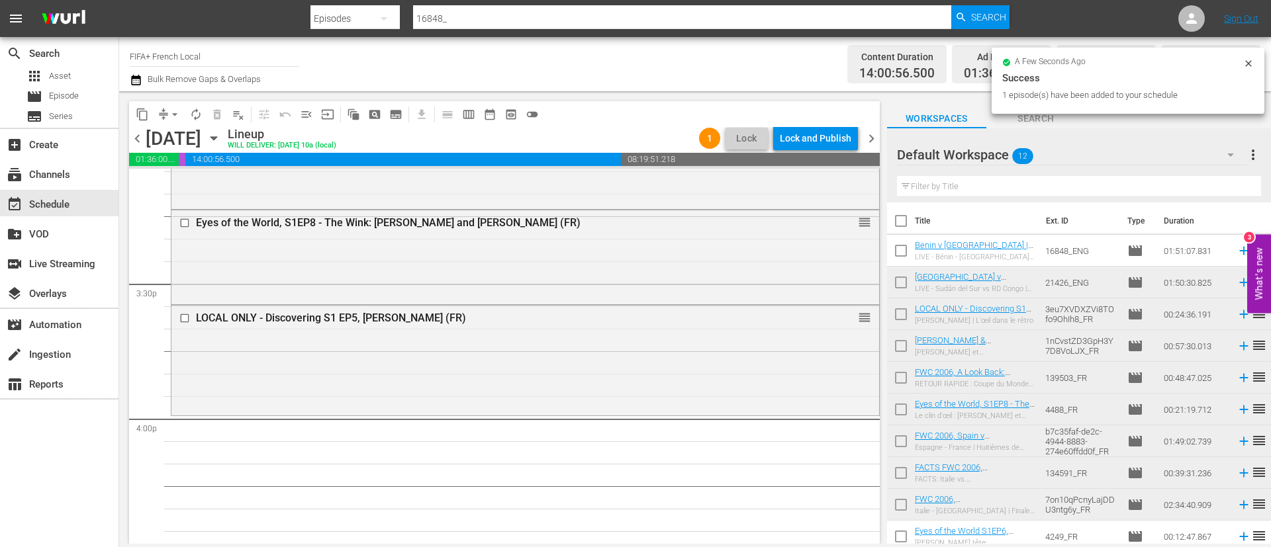
click at [1236, 248] on icon at bounding box center [1243, 251] width 15 height 15
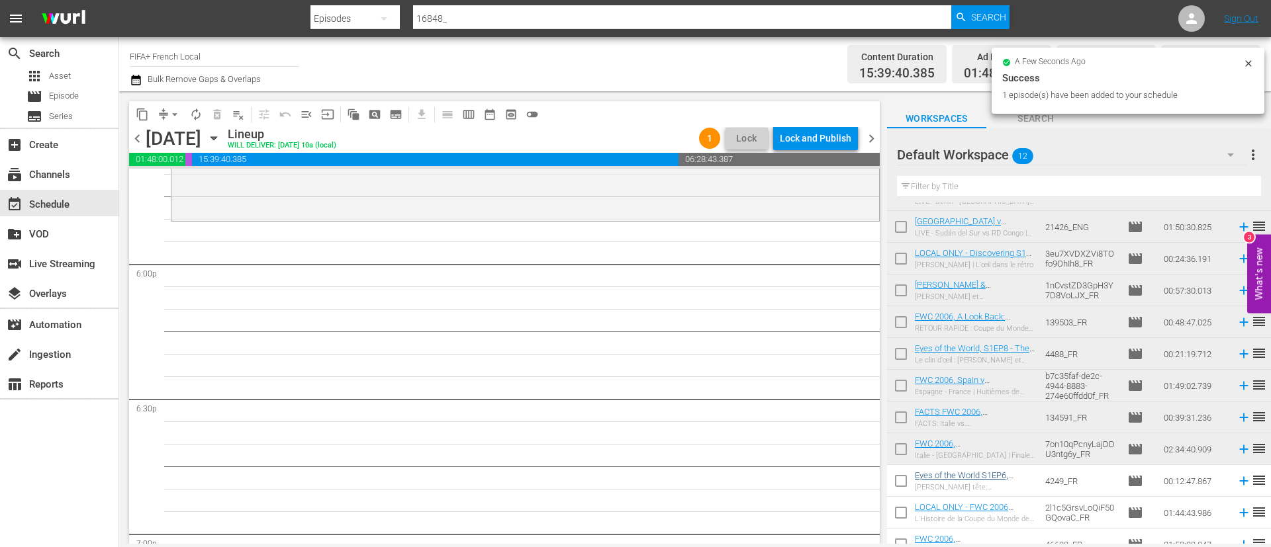
scroll to position [70, 0]
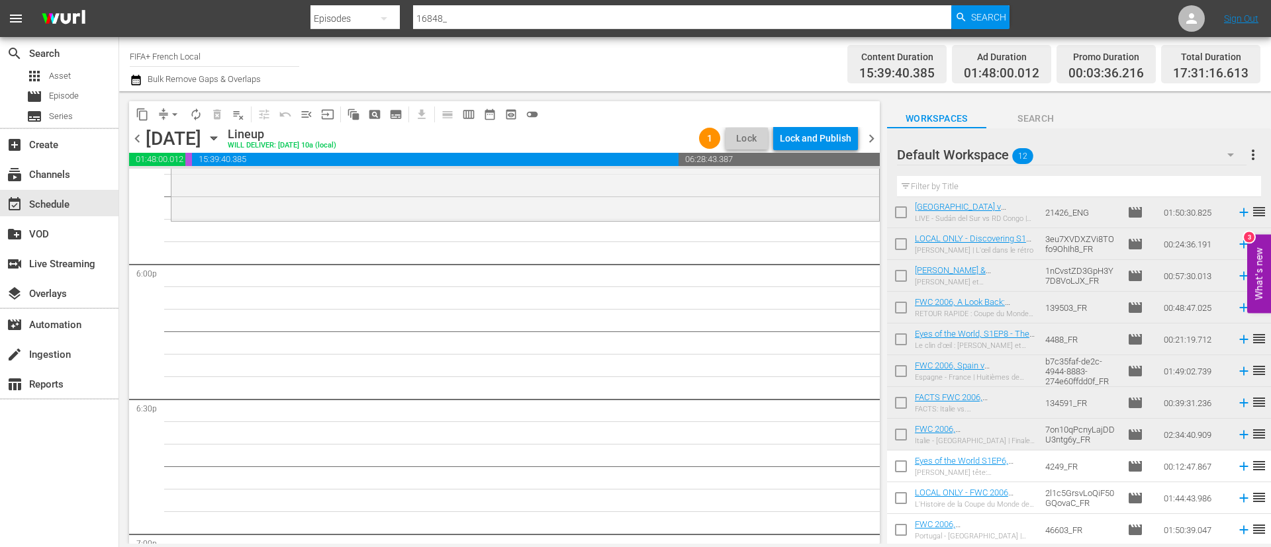
click at [897, 469] on input "checkbox" at bounding box center [901, 469] width 28 height 28
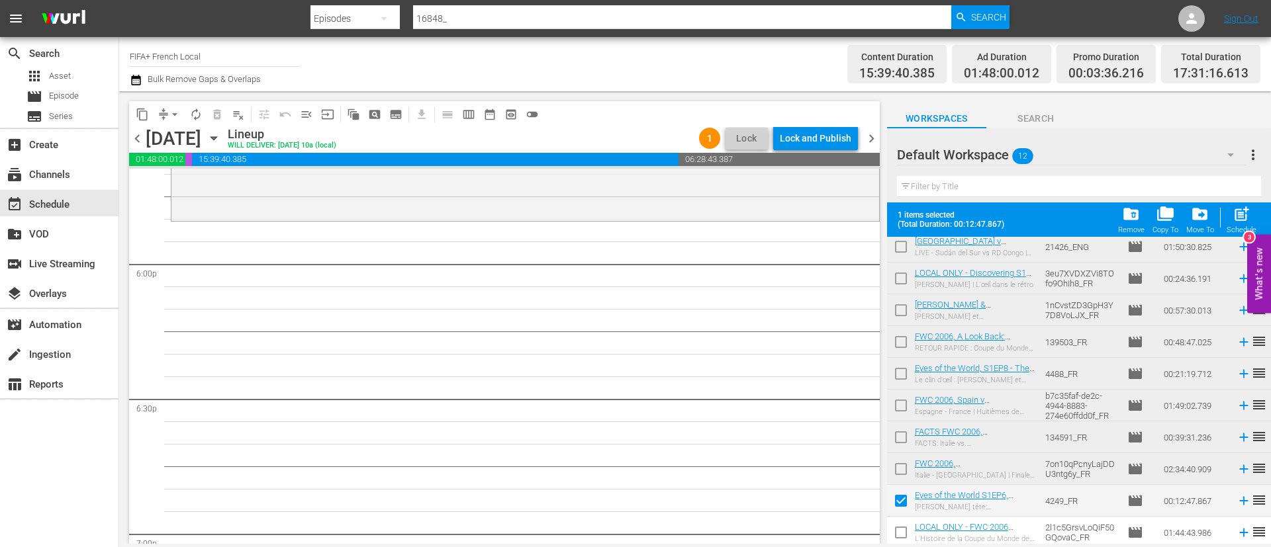
scroll to position [105, 0]
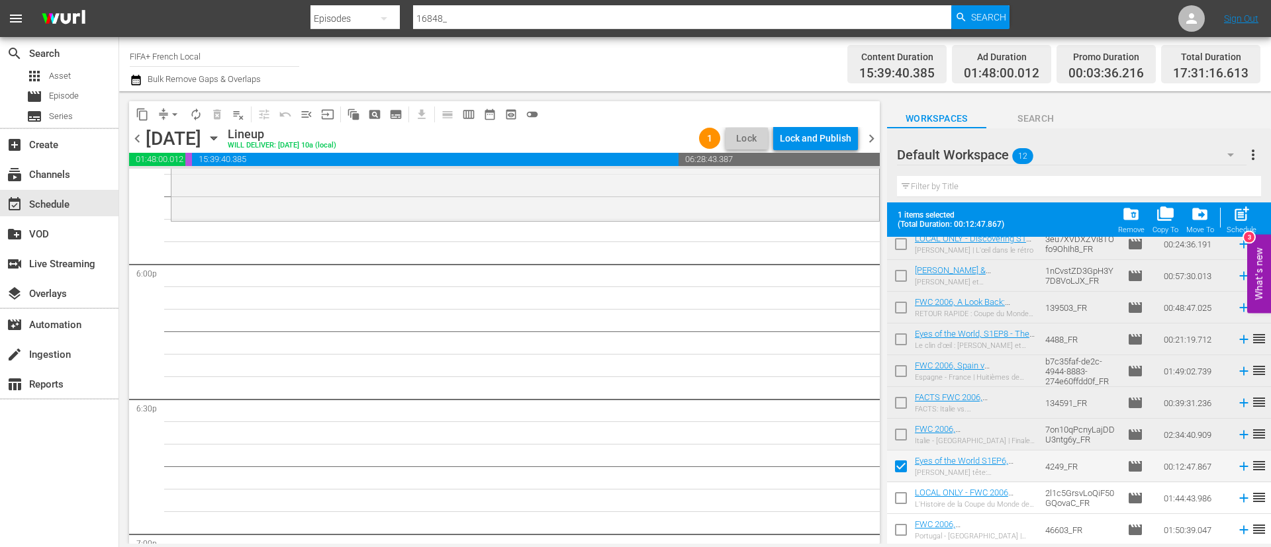
click at [904, 502] on input "checkbox" at bounding box center [901, 501] width 28 height 28
click at [908, 534] on input "checkbox" at bounding box center [901, 533] width 28 height 28
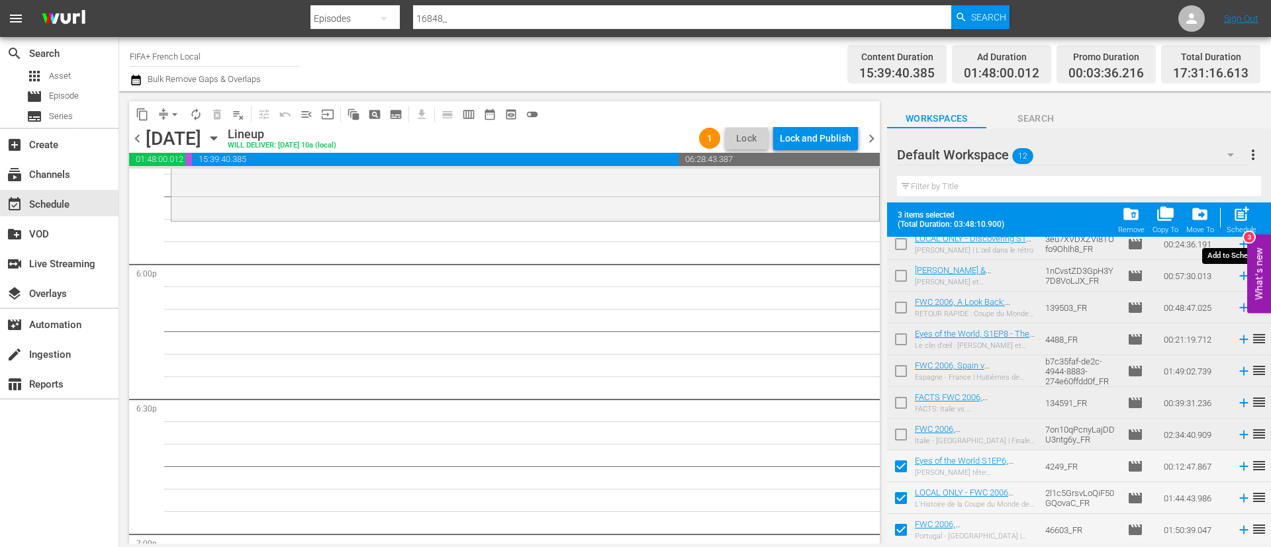
click at [1255, 216] on div "post_add Schedule" at bounding box center [1241, 219] width 30 height 29
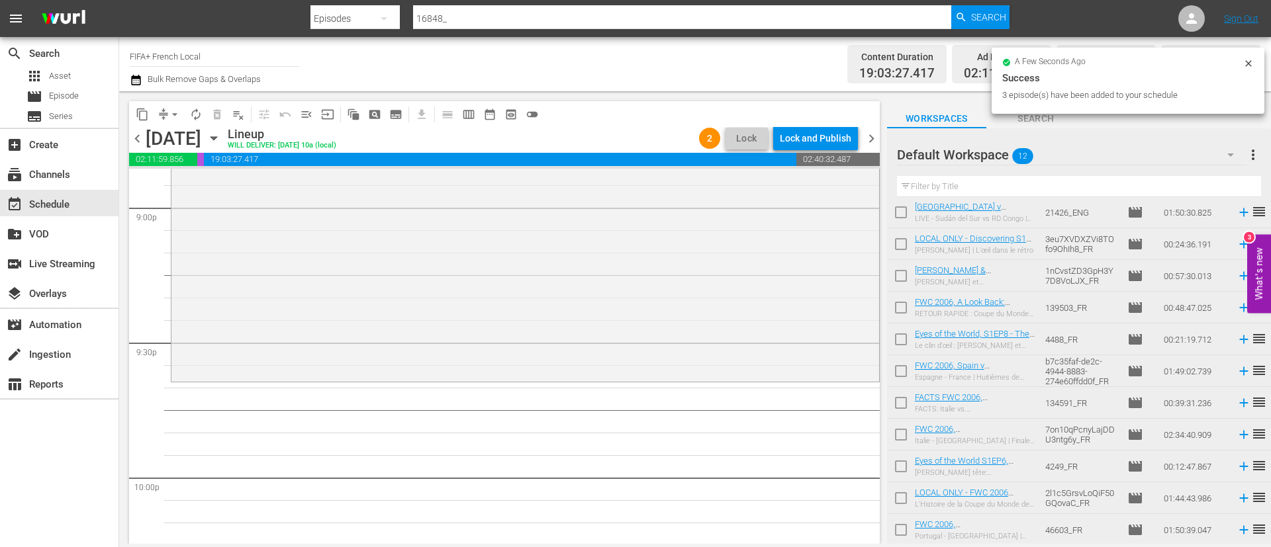
scroll to position [5658, 0]
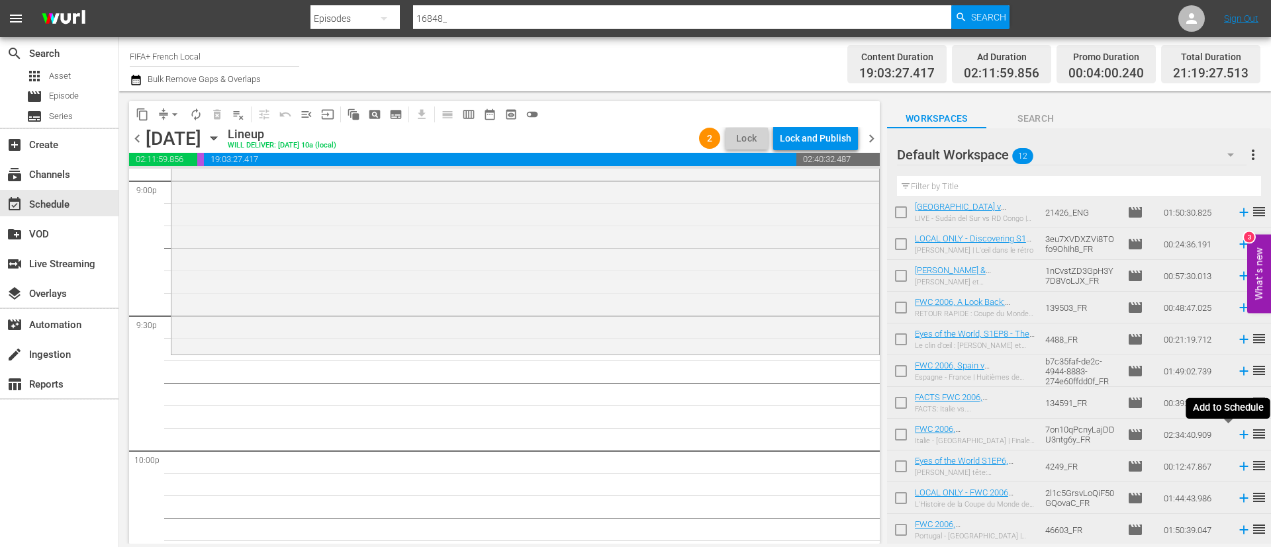
click at [1236, 433] on icon at bounding box center [1243, 435] width 15 height 15
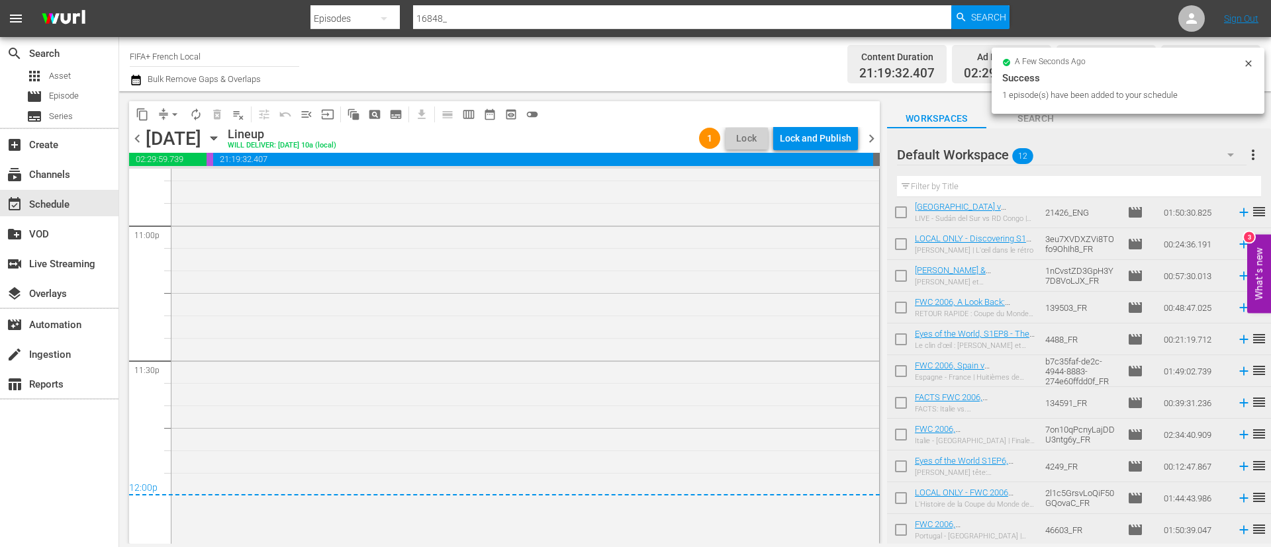
scroll to position [6166, 0]
click at [819, 151] on div "chevron_left Friday, September 5th September 5th Lineup WILL DELIVER: 9/4 @ 10a…" at bounding box center [504, 140] width 750 height 26
click at [824, 144] on div "Lock and Publish" at bounding box center [815, 138] width 71 height 24
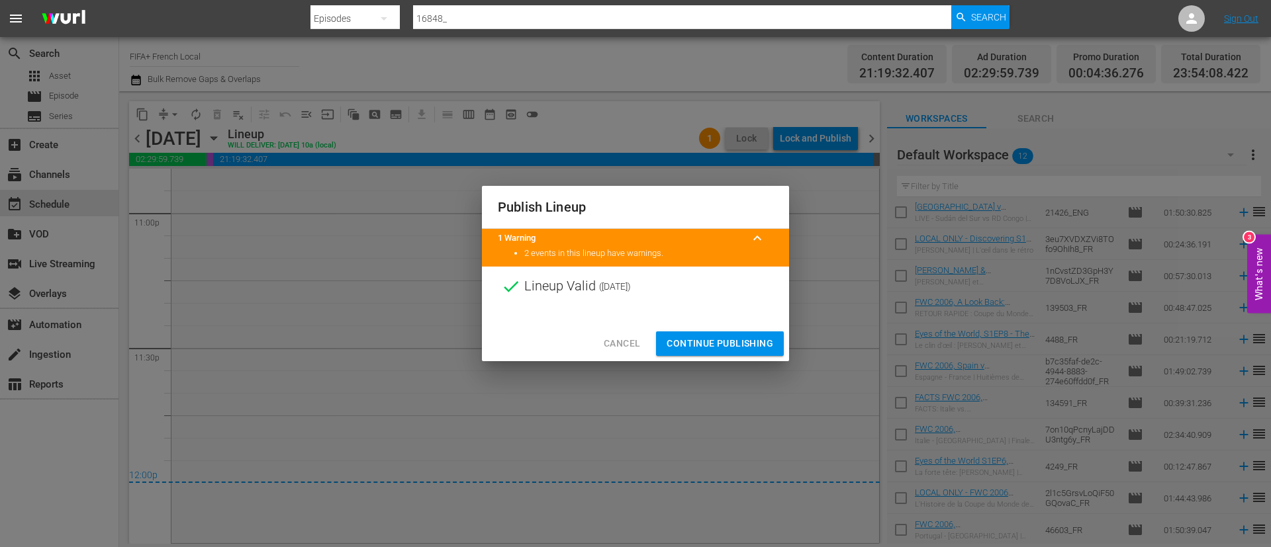
click at [739, 346] on span "Continue Publishing" at bounding box center [719, 344] width 107 height 17
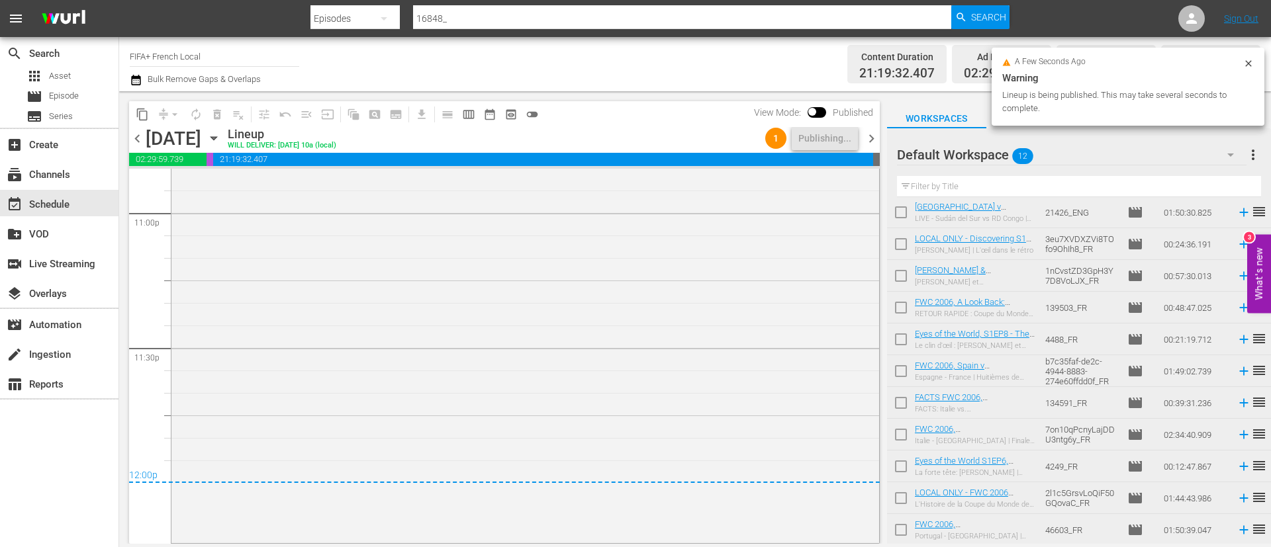
click at [1253, 161] on span "more_vert" at bounding box center [1253, 155] width 16 height 16
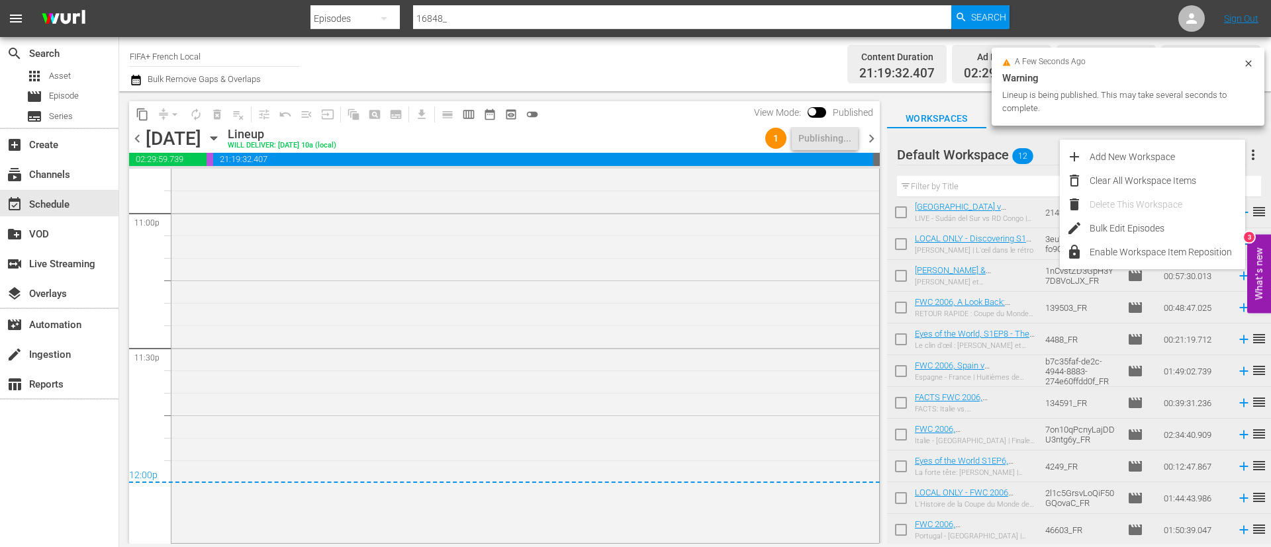
click at [1185, 179] on div "Clear All Workspace Items" at bounding box center [1167, 181] width 156 height 24
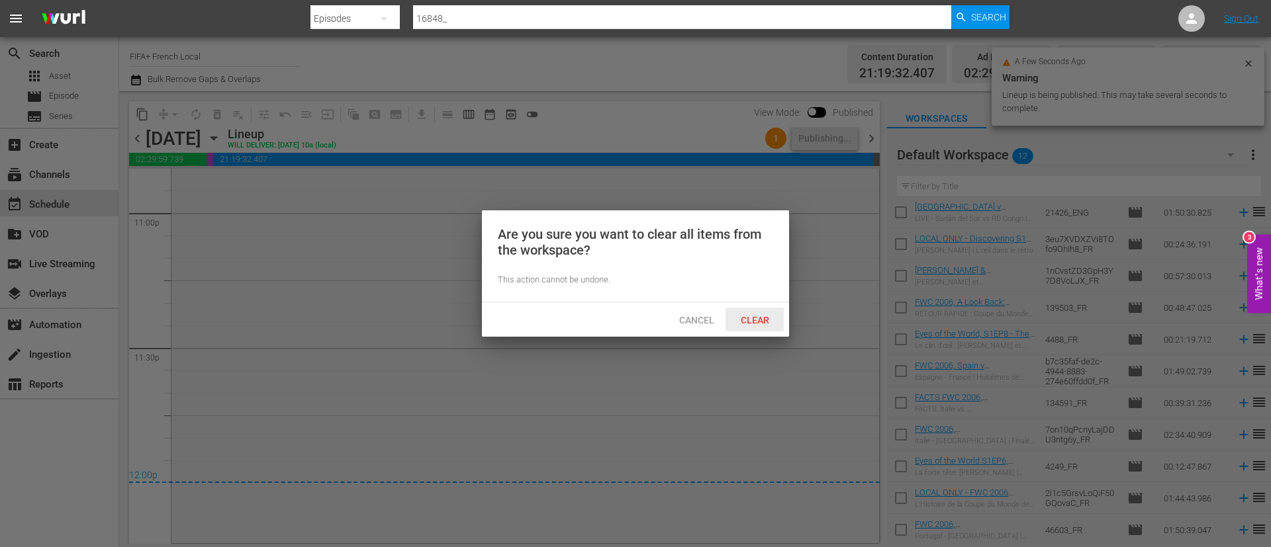
click at [765, 316] on span "Clear" at bounding box center [755, 320] width 50 height 11
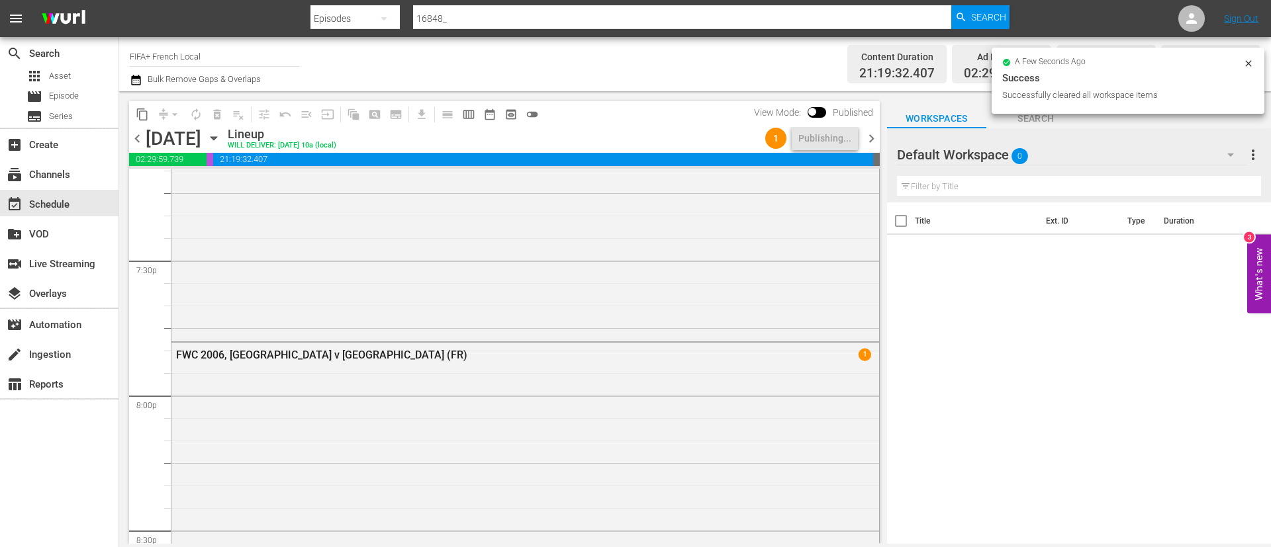
scroll to position [4754, 0]
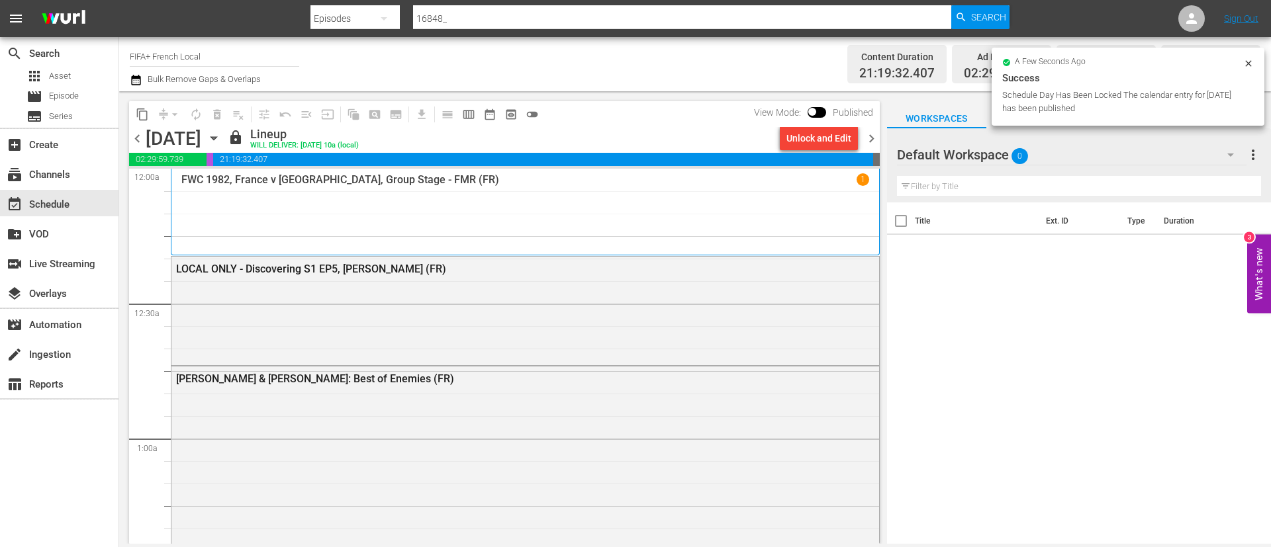
click at [862, 137] on div "Unlock and Edit" at bounding box center [818, 138] width 89 height 23
click at [876, 136] on span "chevron_right" at bounding box center [871, 138] width 17 height 17
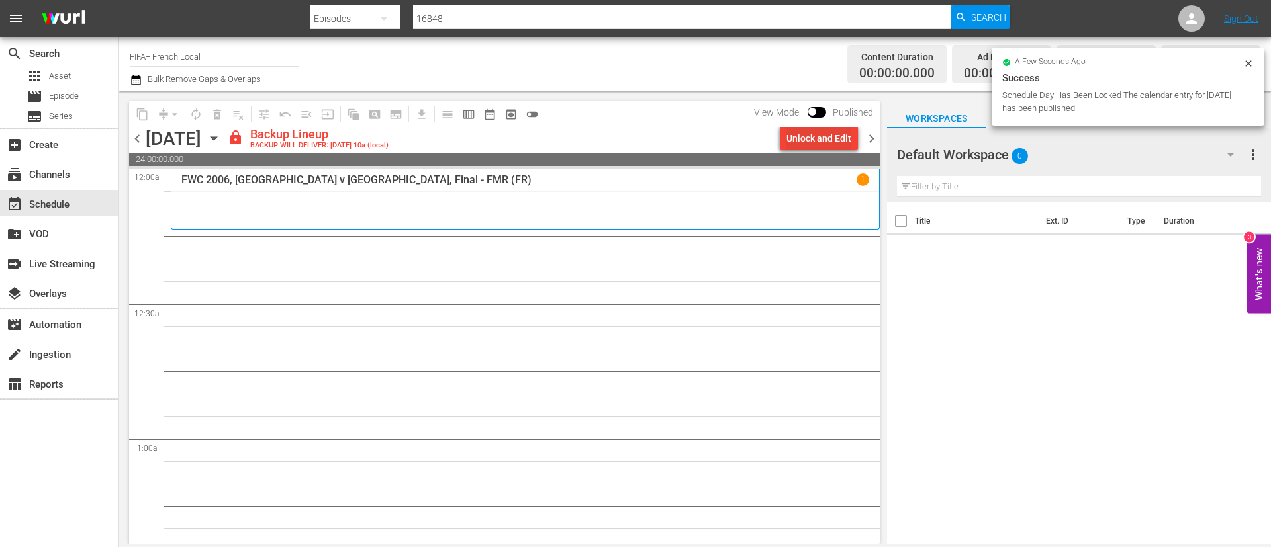
click at [831, 138] on div "Unlock and Edit" at bounding box center [818, 138] width 65 height 24
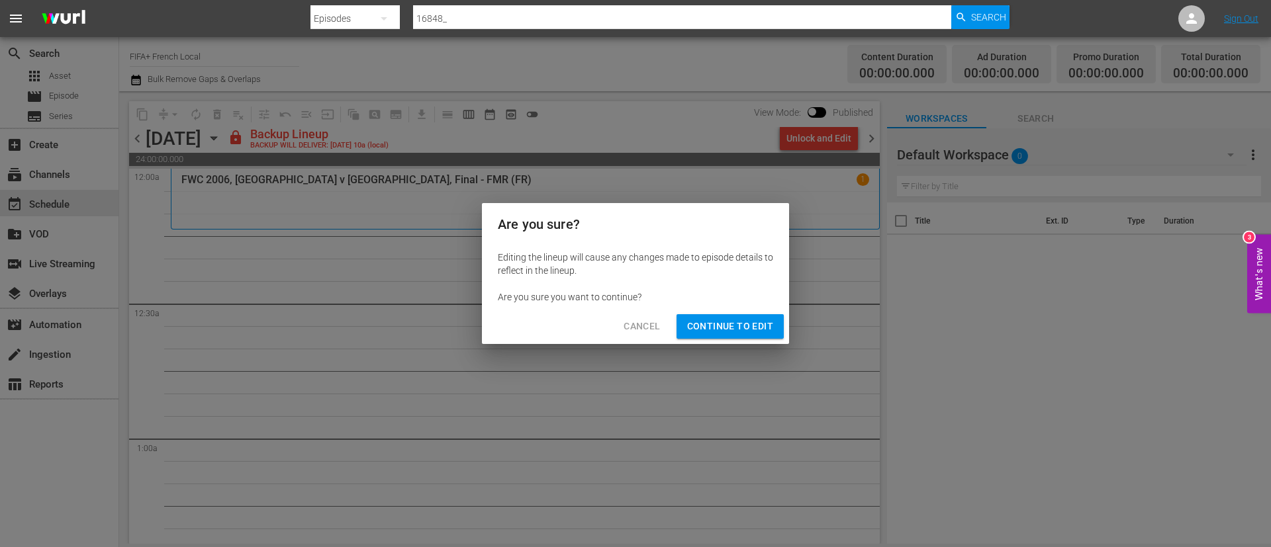
click at [717, 324] on span "Continue to Edit" at bounding box center [730, 326] width 86 height 17
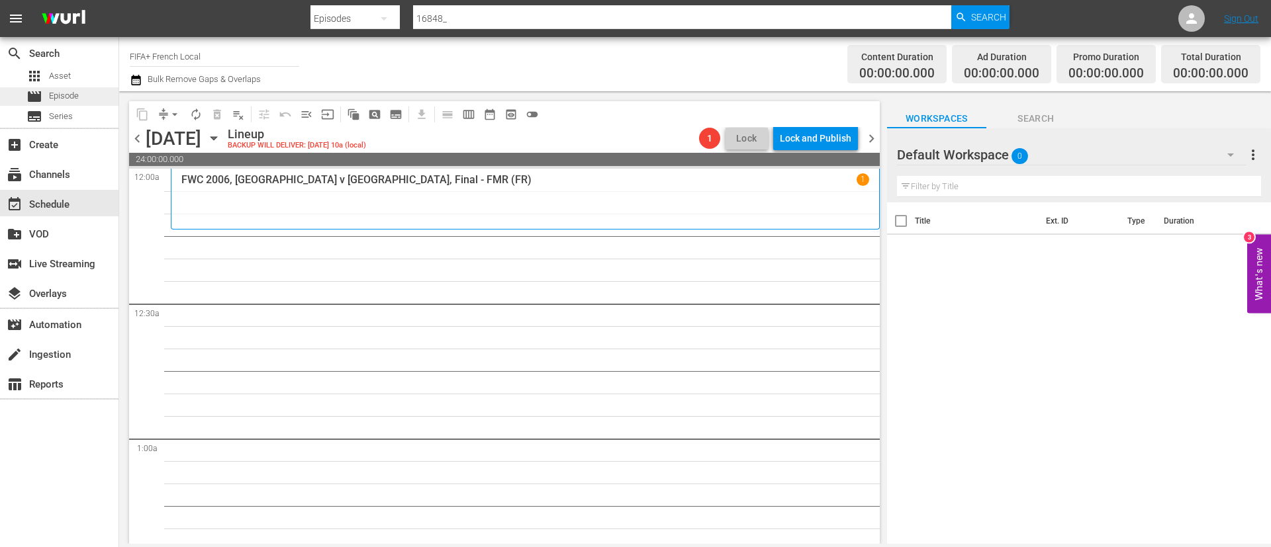
click at [72, 94] on span "Episode" at bounding box center [64, 95] width 30 height 13
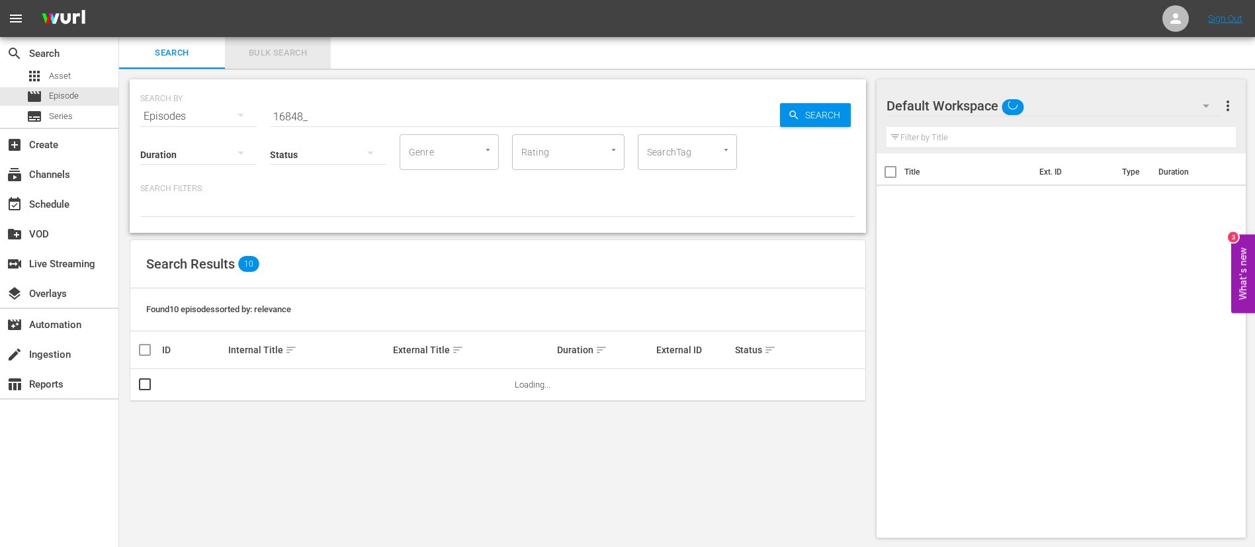
click at [263, 54] on span "Bulk Search" at bounding box center [278, 53] width 90 height 15
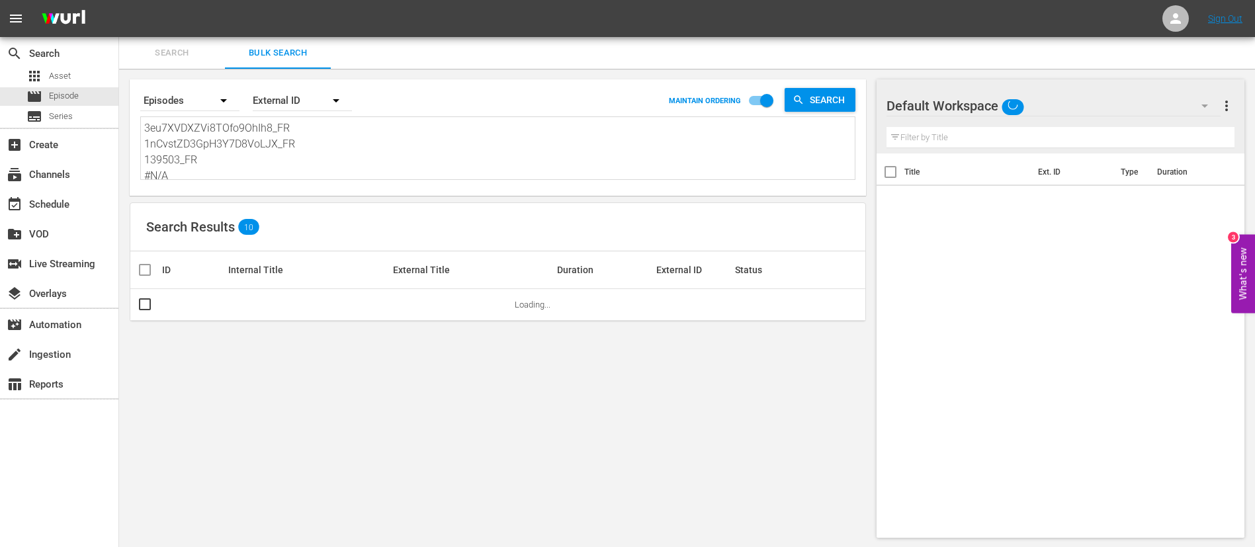
click at [326, 155] on textarea "3eu7XVDXZVi8TOfo9OhIh8_FR 1nCvstZD3GpH3Y7D8VoLJX_FR 139503_FR #N/A 4488_FR b7c3…" at bounding box center [499, 150] width 711 height 60
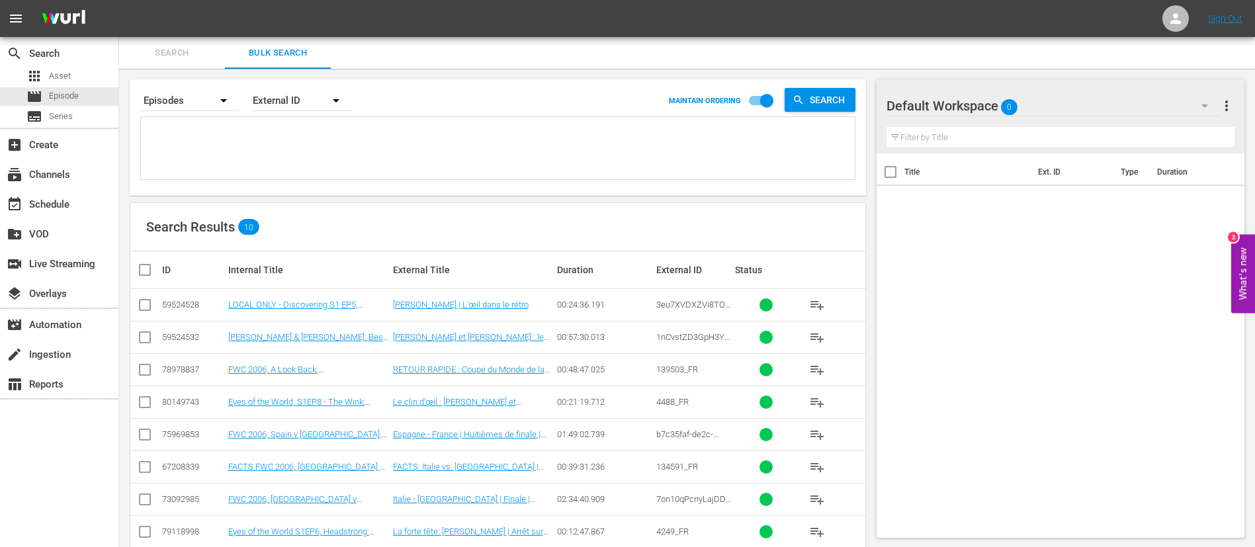
paste textarea "123893_FR 5cExZm151dMkS4IsIWT0bx_FR 123219_FR 115754_FR 2634_FR FIM102703-M00_F…"
type textarea "123893_FR 5cExZm151dMkS4IsIWT0bx_FR 123219_FR 115754_FR 2634_FR FIM102703-M00_F…"
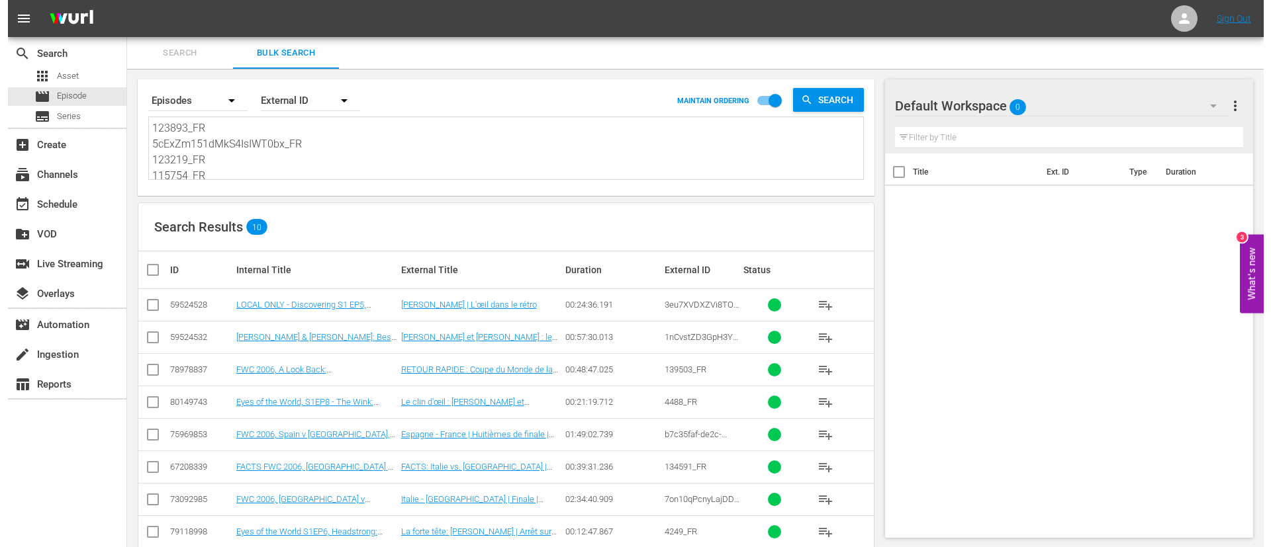
scroll to position [1, 0]
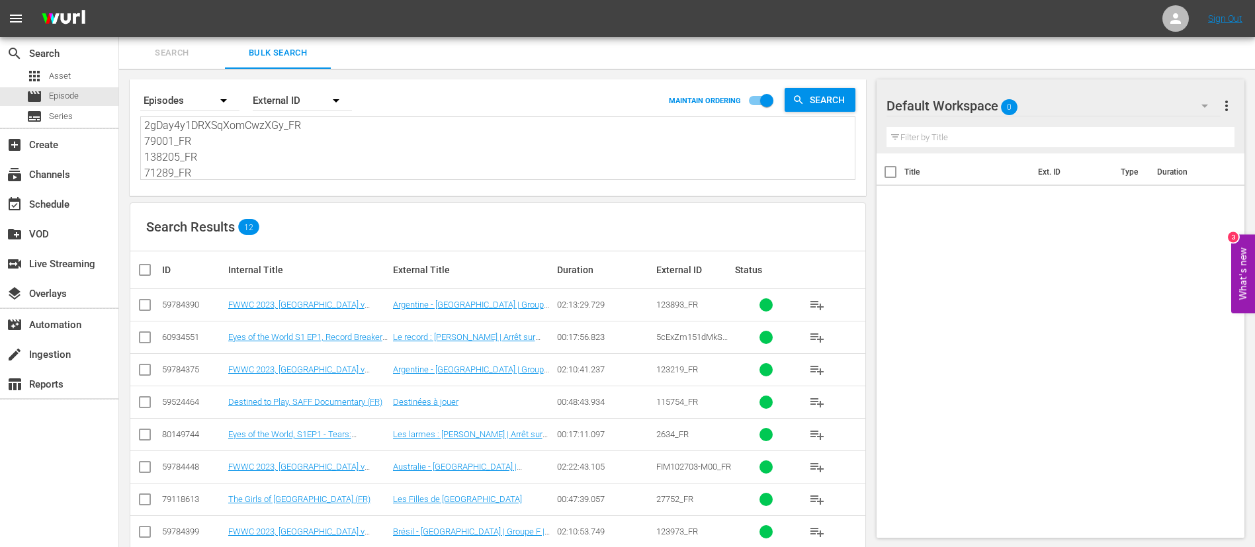
type textarea "123893_FR 5cExZm151dMkS4IsIWT0bx_FR 123219_FR 115754_FR 2634_FR FIM102703-M00_F…"
click at [134, 273] on th at bounding box center [145, 269] width 30 height 37
click at [142, 274] on input "checkbox" at bounding box center [150, 270] width 26 height 16
checkbox input "true"
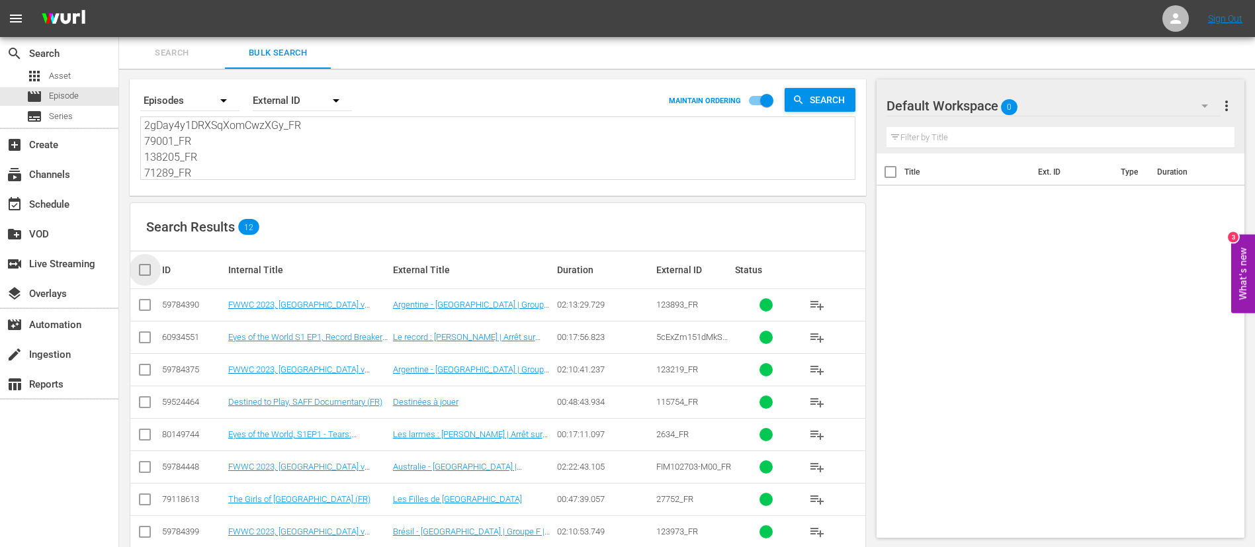
checkbox input "true"
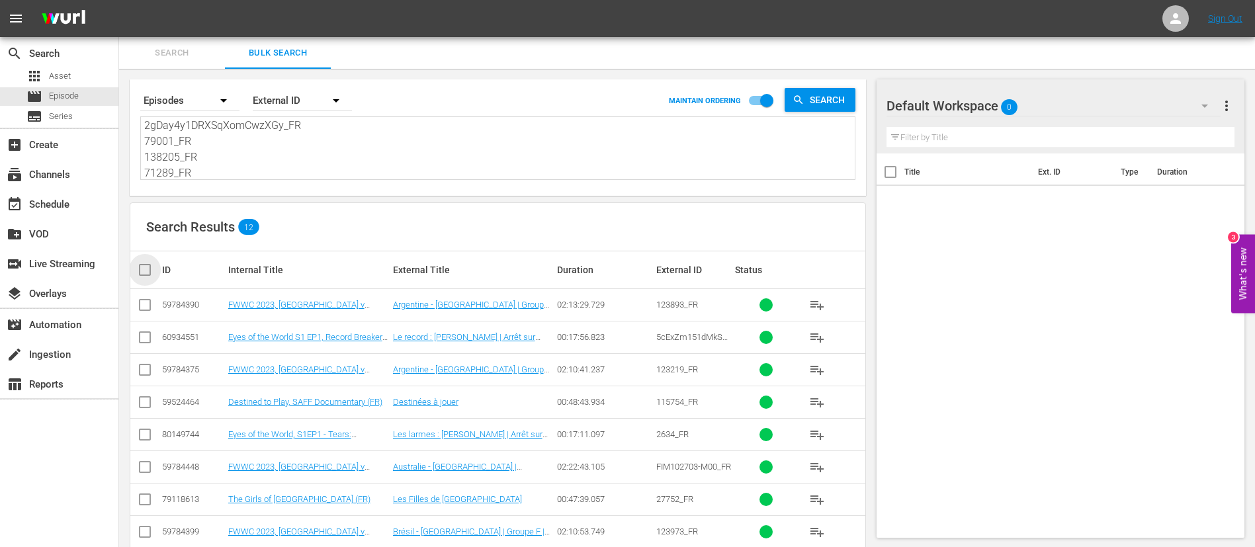
checkbox input "true"
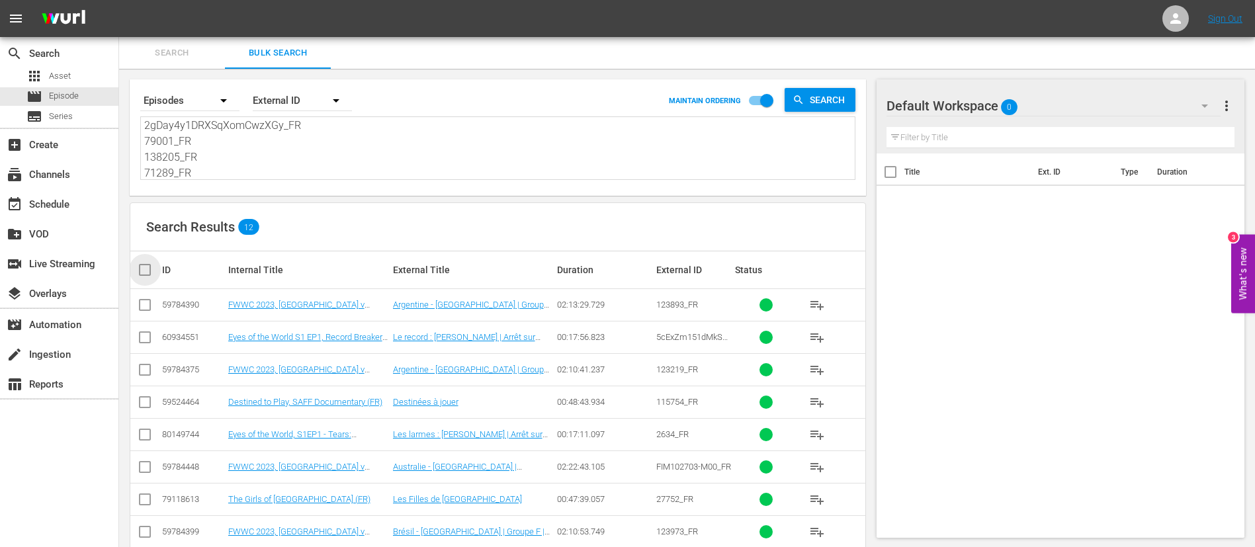
checkbox input "true"
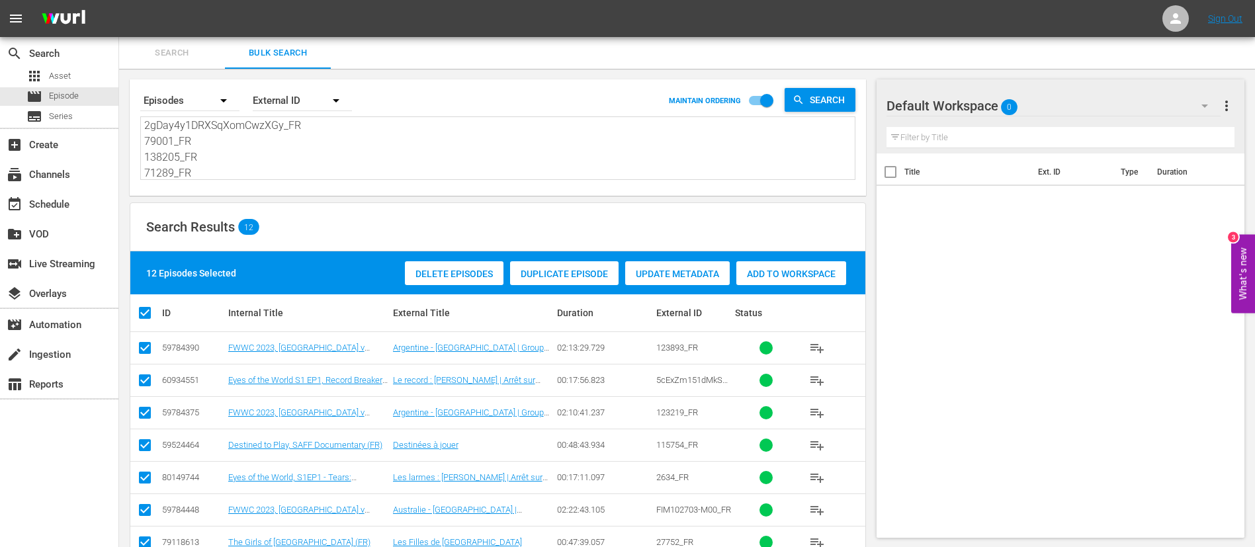
click at [827, 277] on span "Add to Workspace" at bounding box center [792, 274] width 110 height 11
click at [75, 204] on div "event_available Schedule" at bounding box center [59, 203] width 118 height 26
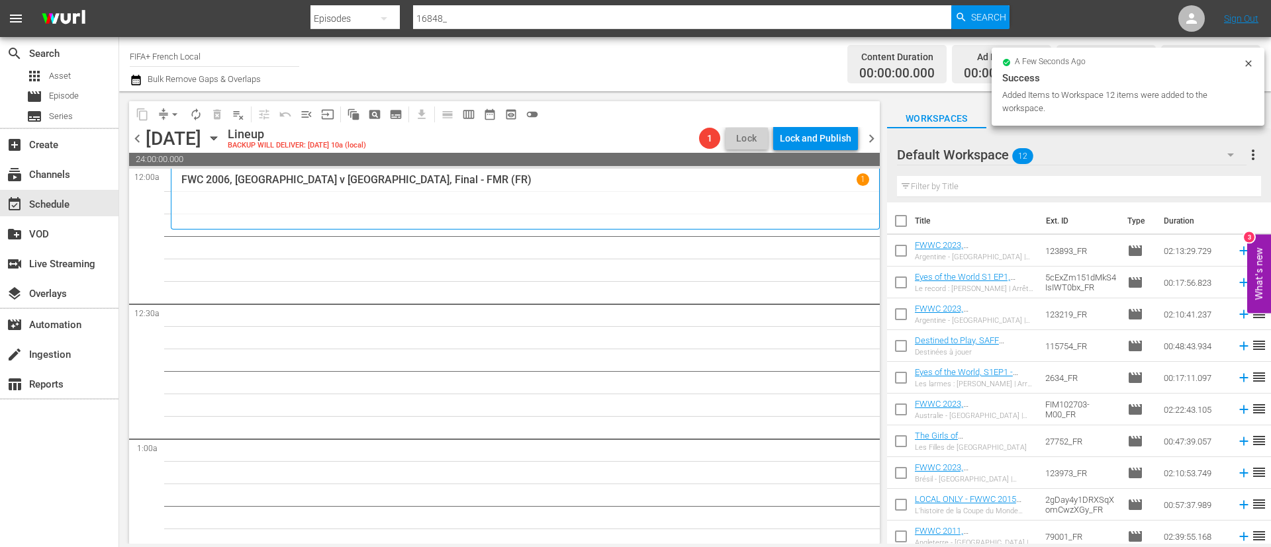
click at [903, 224] on input "checkbox" at bounding box center [901, 224] width 28 height 28
checkbox input "true"
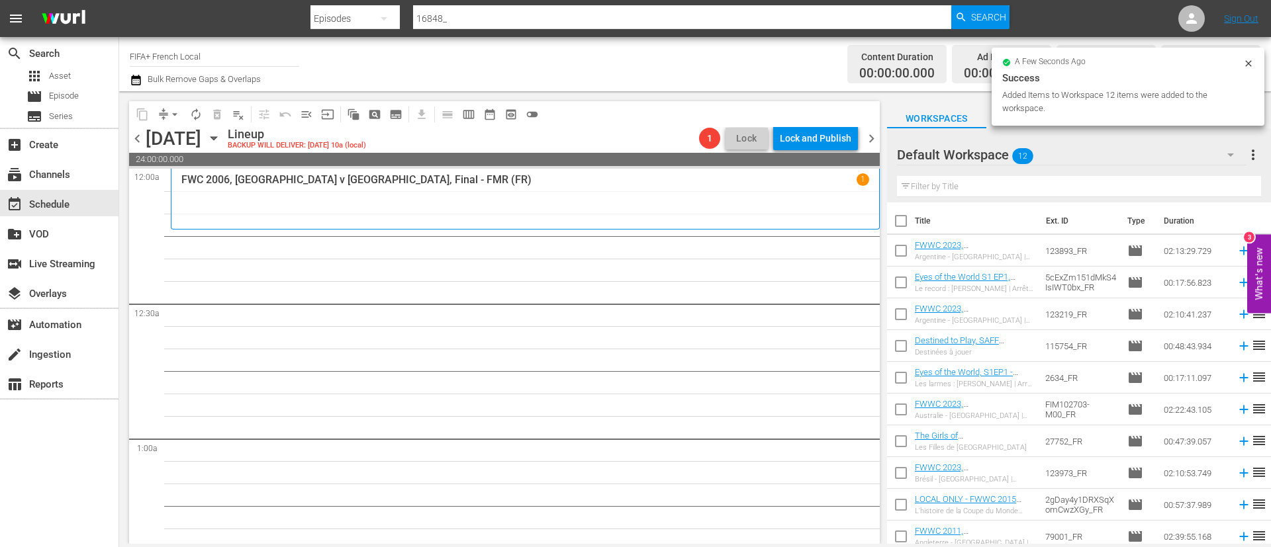
checkbox input "true"
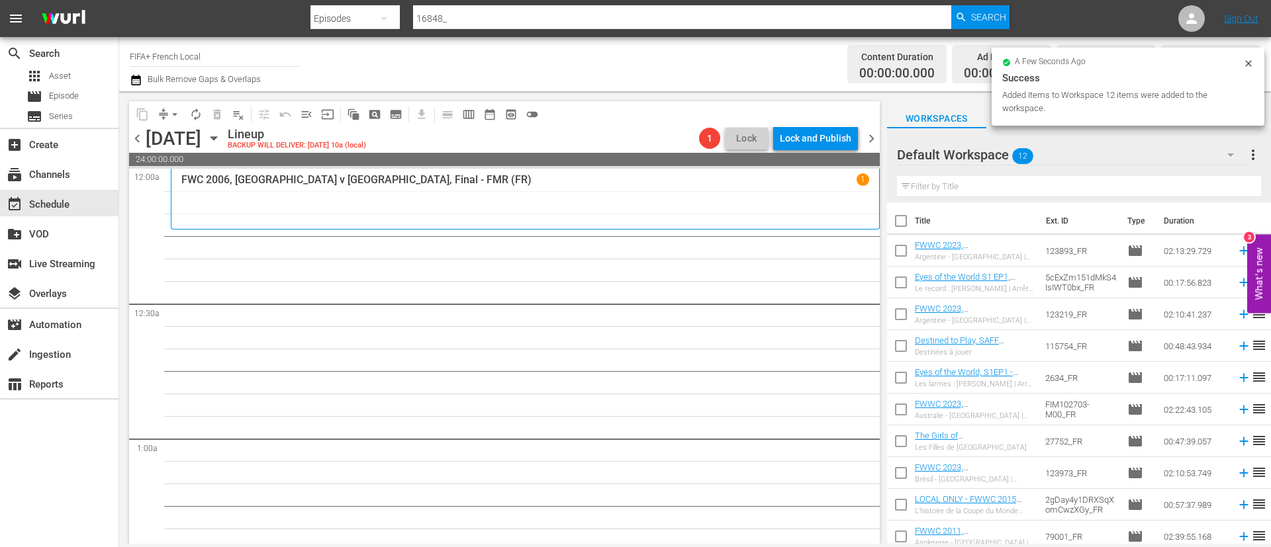
checkbox input "true"
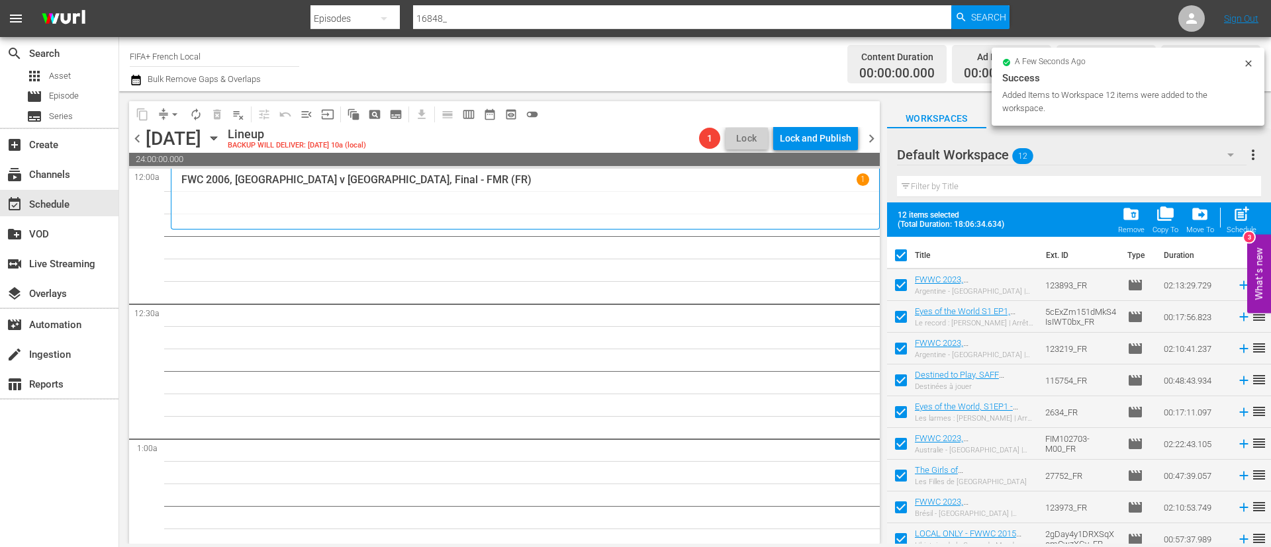
scroll to position [105, 0]
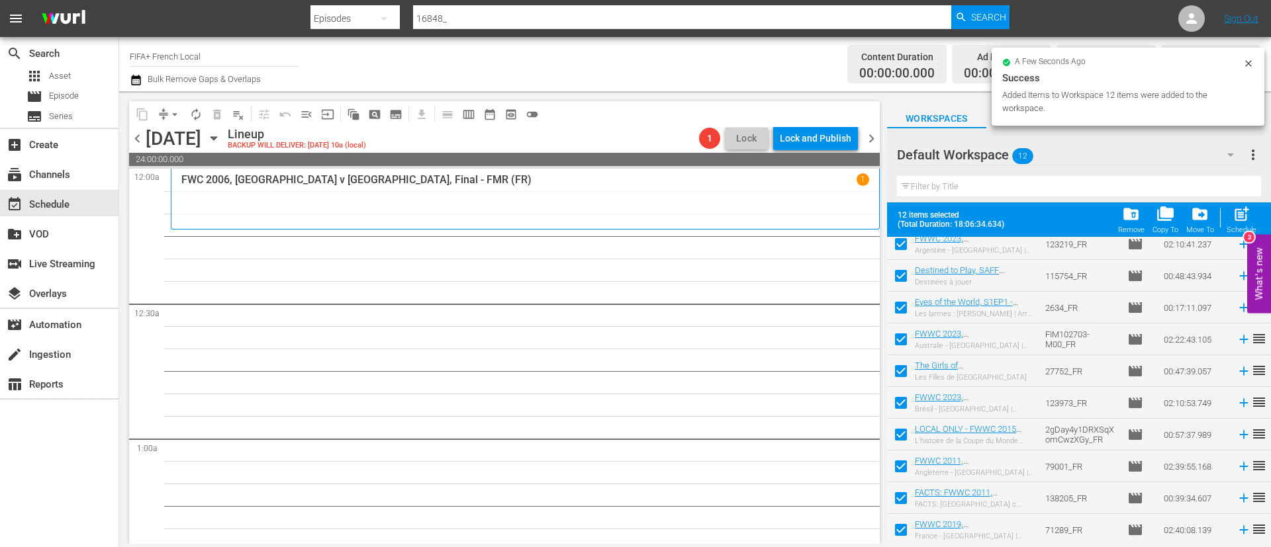
click at [891, 465] on input "checkbox" at bounding box center [901, 469] width 28 height 28
checkbox input "false"
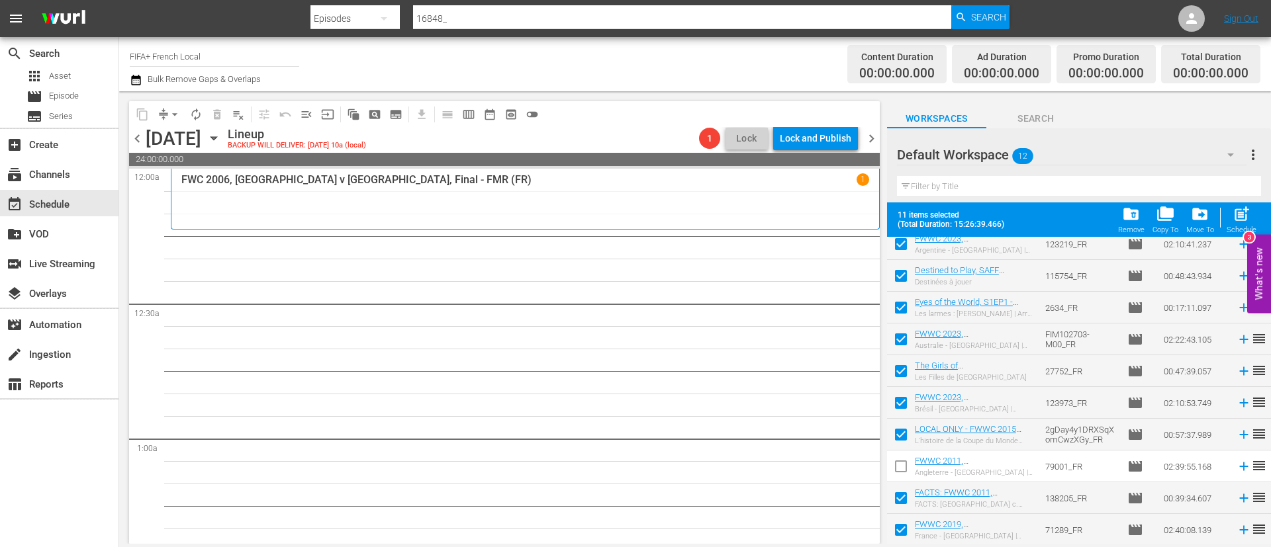
checkbox input "false"
click at [904, 510] on input "checkbox" at bounding box center [901, 501] width 28 height 28
checkbox input "false"
click at [905, 533] on input "checkbox" at bounding box center [901, 533] width 28 height 28
checkbox input "false"
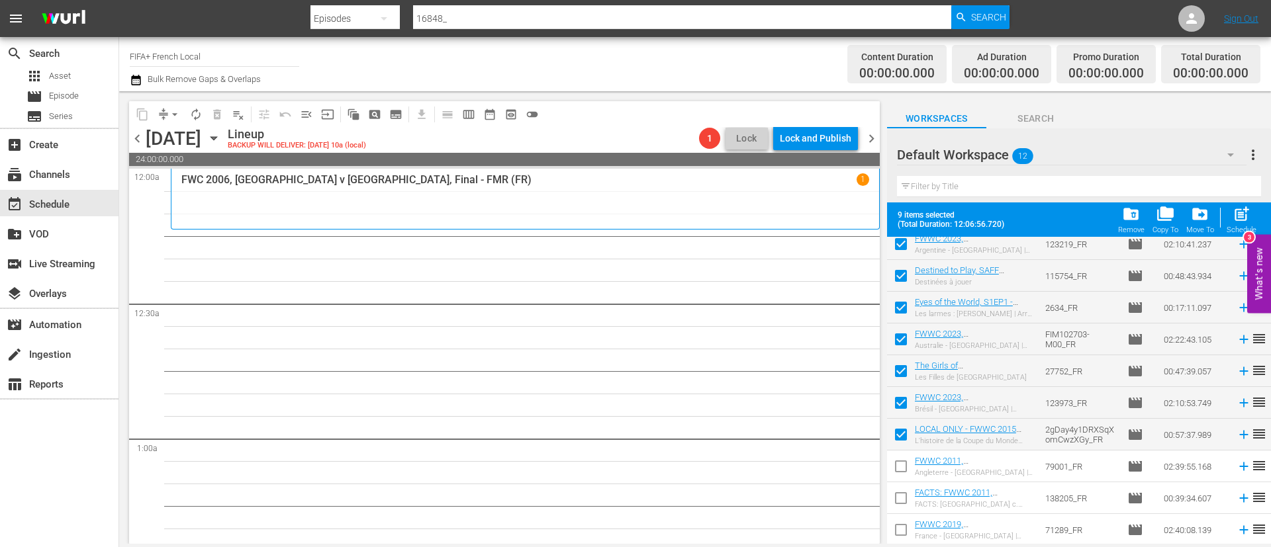
click at [1242, 218] on span "post_add" at bounding box center [1241, 214] width 18 height 18
checkbox input "false"
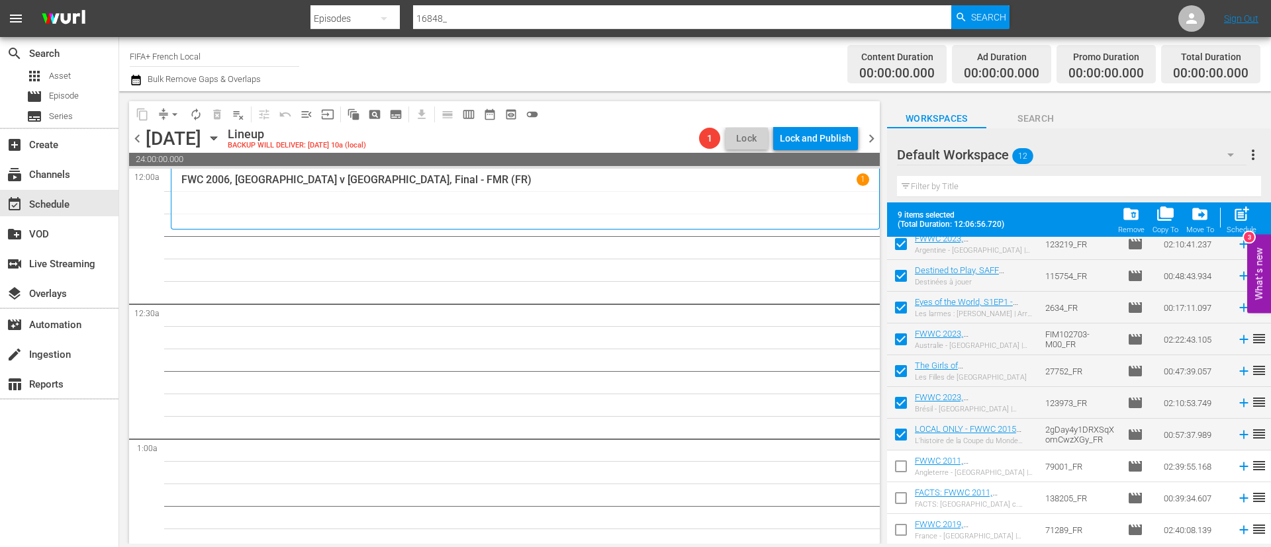
checkbox input "false"
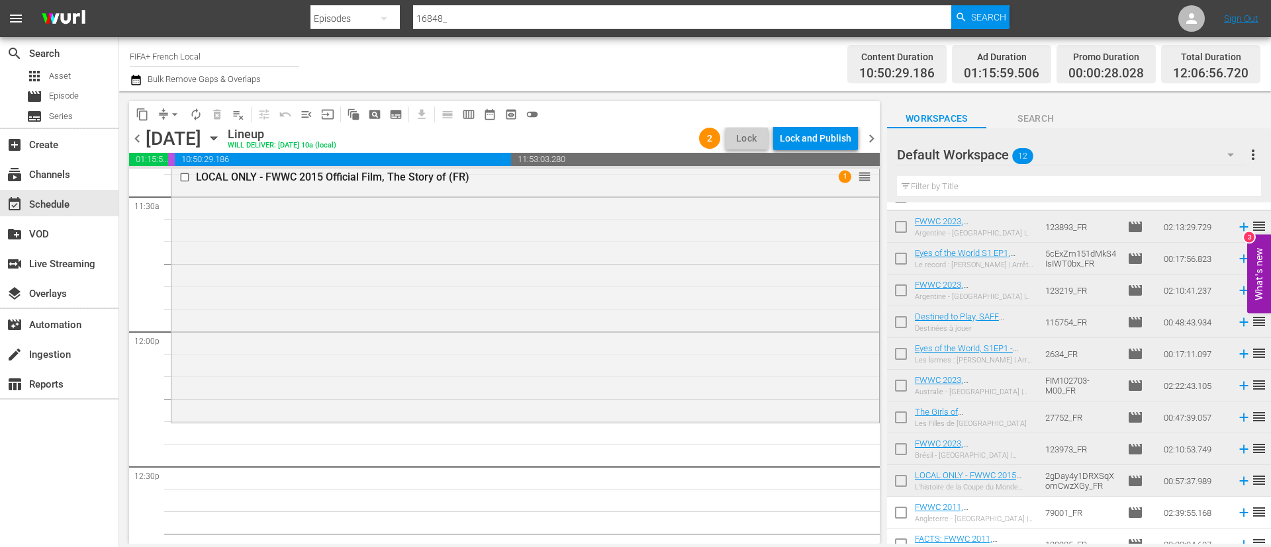
scroll to position [0, 0]
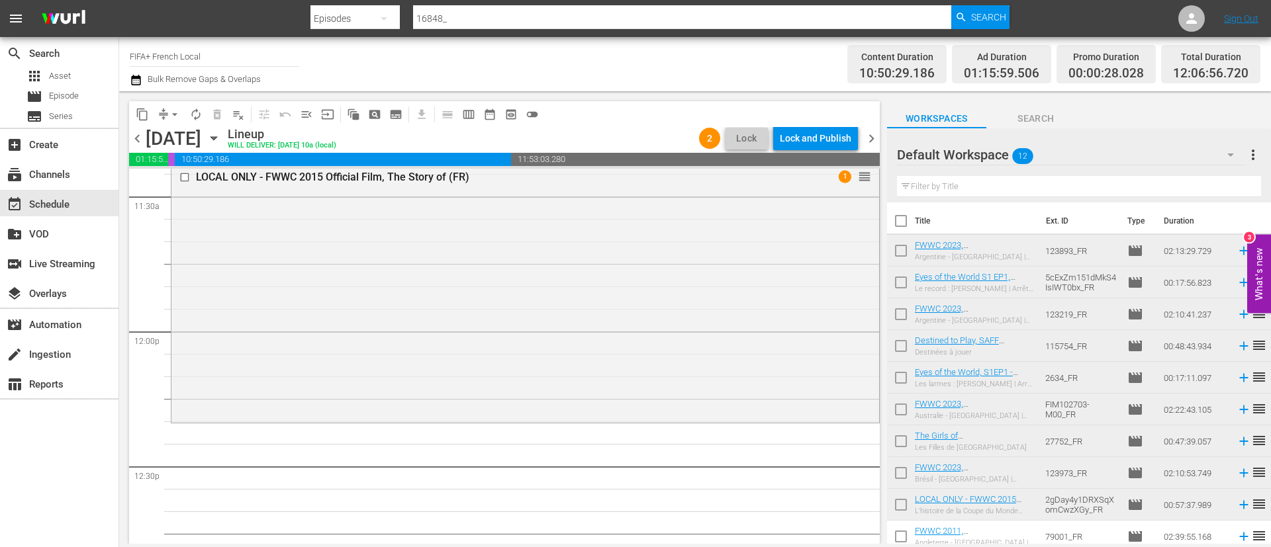
click at [897, 264] on input "checkbox" at bounding box center [901, 254] width 28 height 28
checkbox input "true"
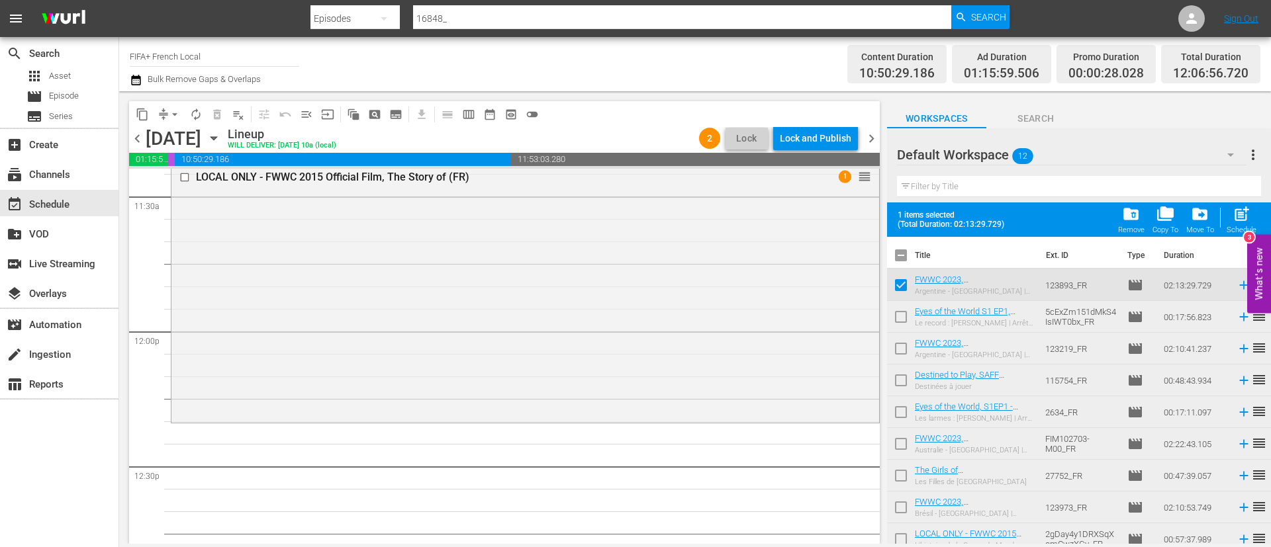
click at [889, 324] on input "checkbox" at bounding box center [901, 320] width 28 height 28
checkbox input "true"
click at [889, 353] on input "checkbox" at bounding box center [901, 352] width 28 height 28
checkbox input "true"
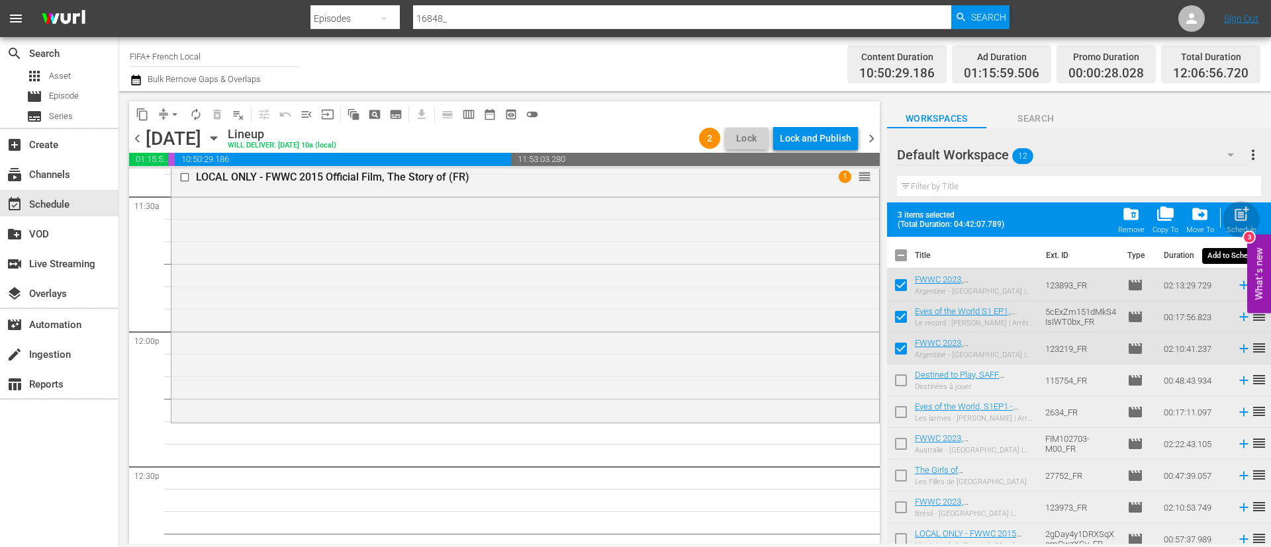
click at [1245, 212] on span "post_add" at bounding box center [1241, 214] width 18 height 18
checkbox input "false"
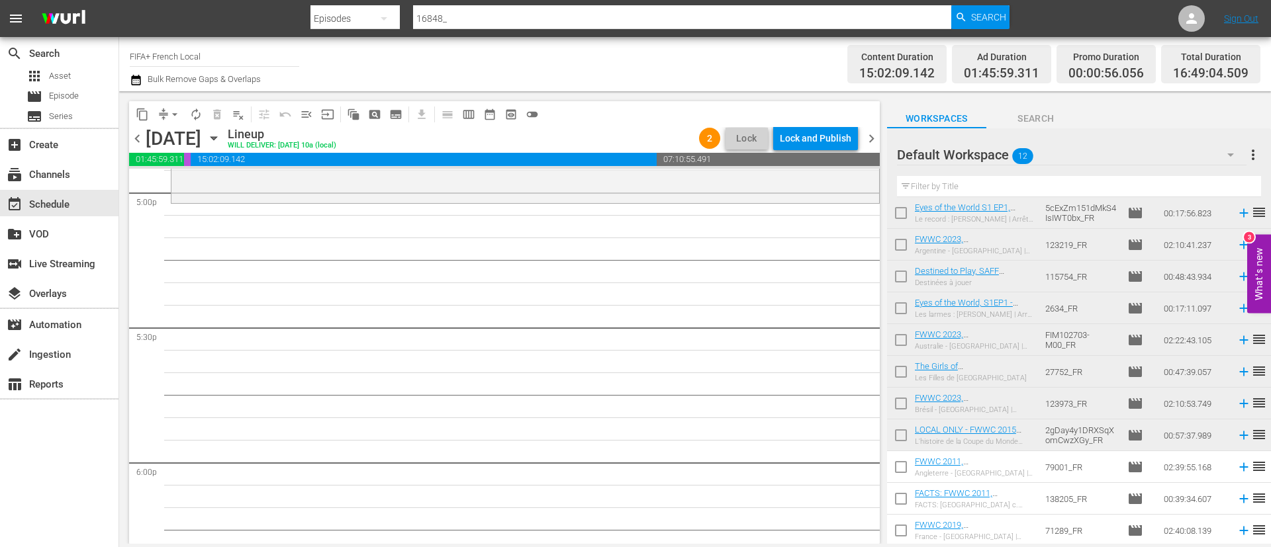
scroll to position [70, 0]
click at [907, 472] on input "checkbox" at bounding box center [901, 469] width 28 height 28
checkbox input "true"
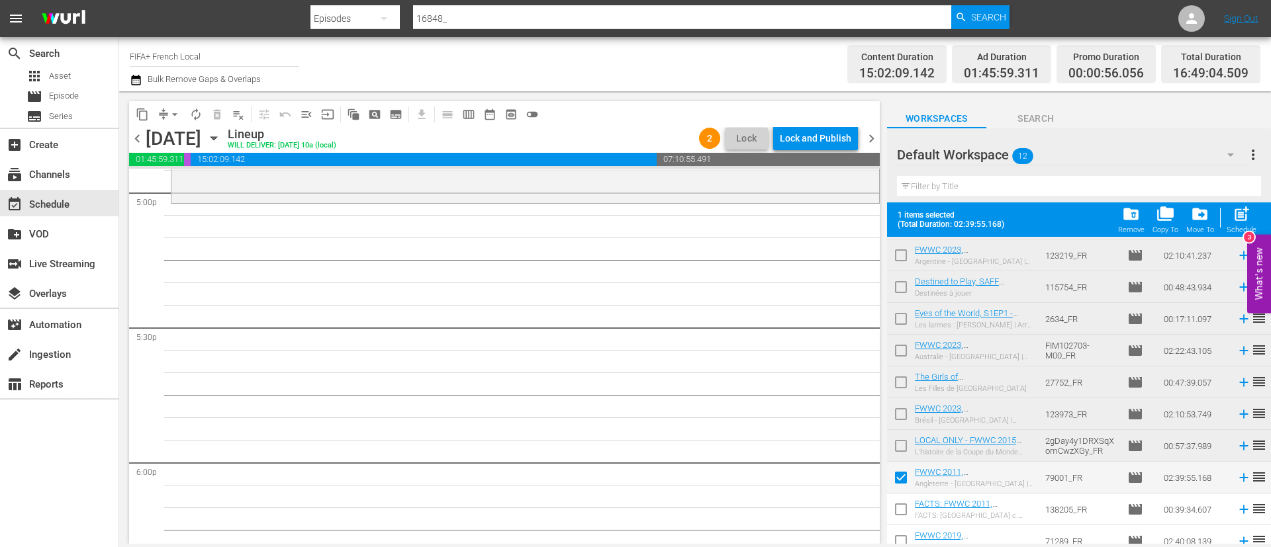
scroll to position [105, 0]
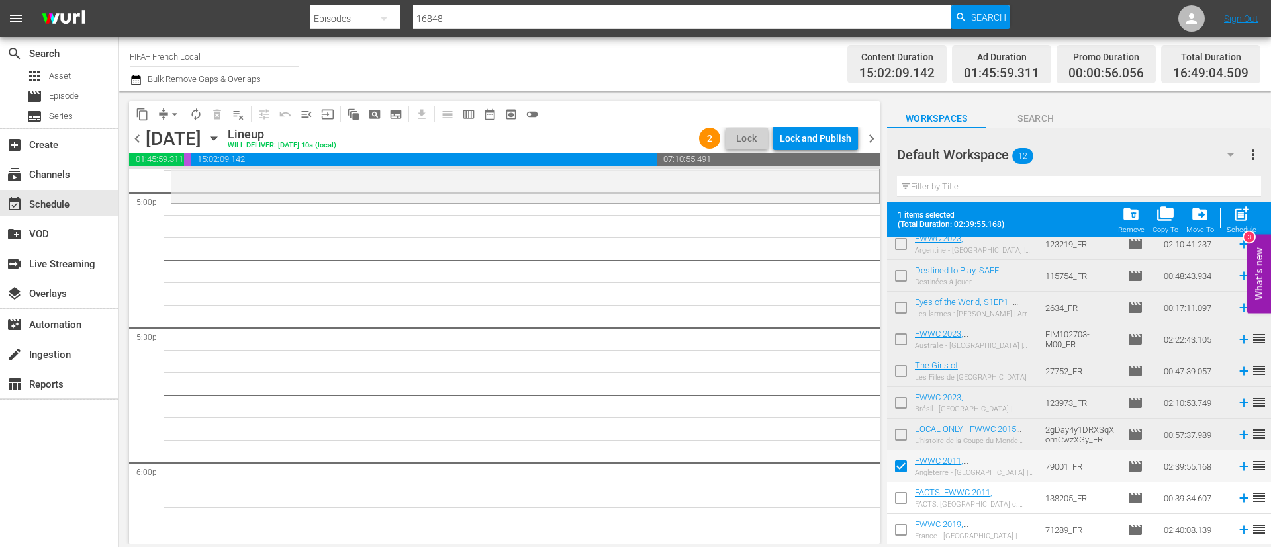
click at [904, 495] on input "checkbox" at bounding box center [901, 501] width 28 height 28
checkbox input "true"
click at [905, 529] on input "checkbox" at bounding box center [901, 533] width 28 height 28
checkbox input "true"
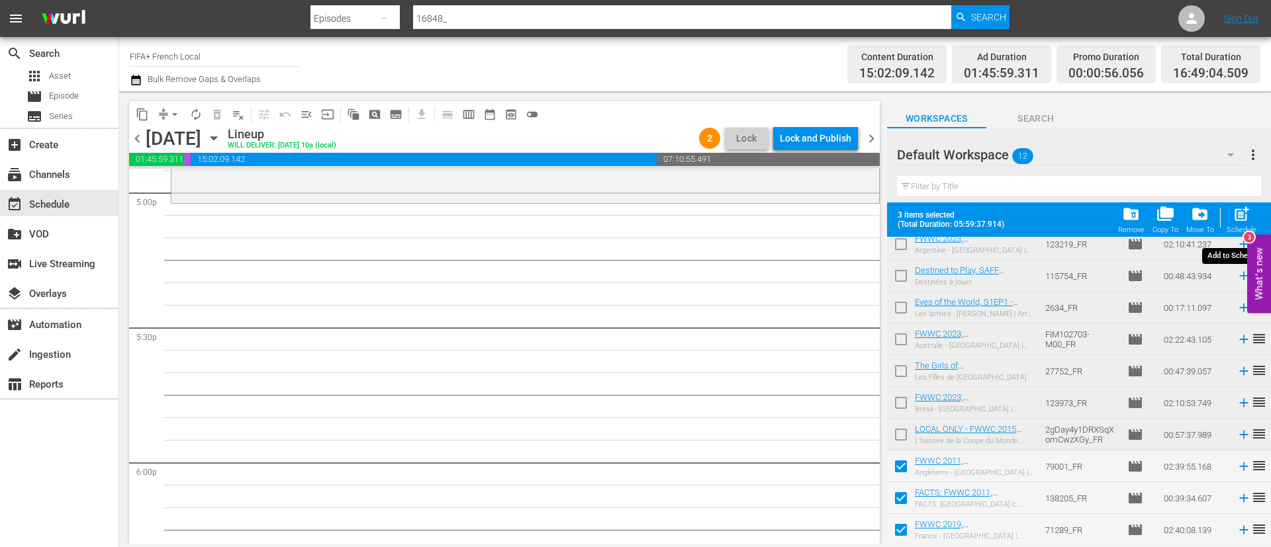
click at [1234, 219] on span "post_add" at bounding box center [1241, 214] width 18 height 18
checkbox input "false"
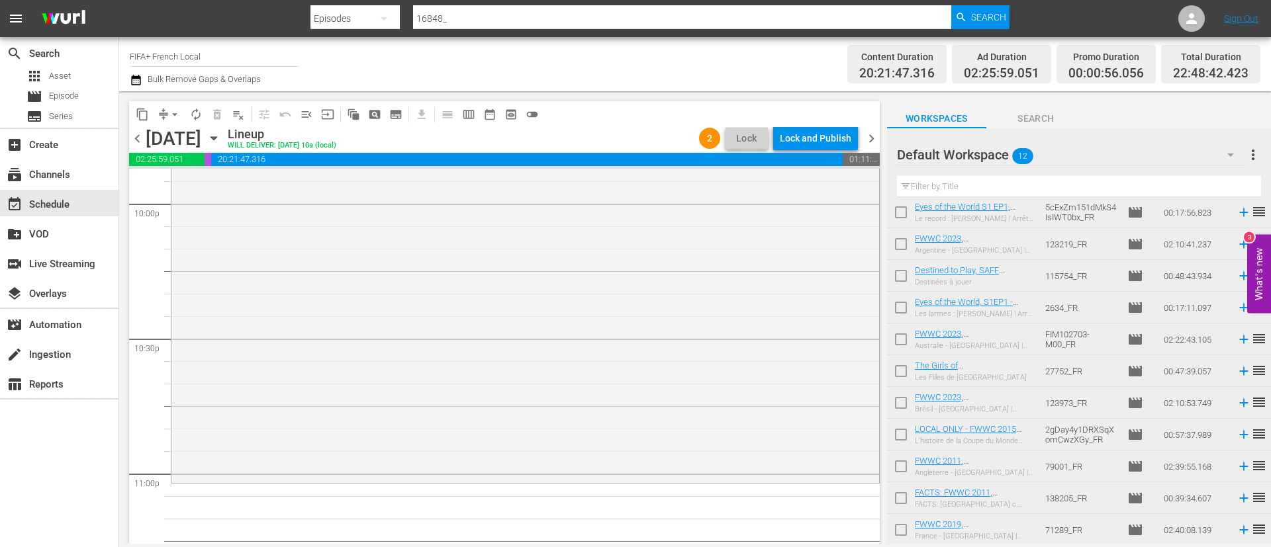
scroll to position [6055, 0]
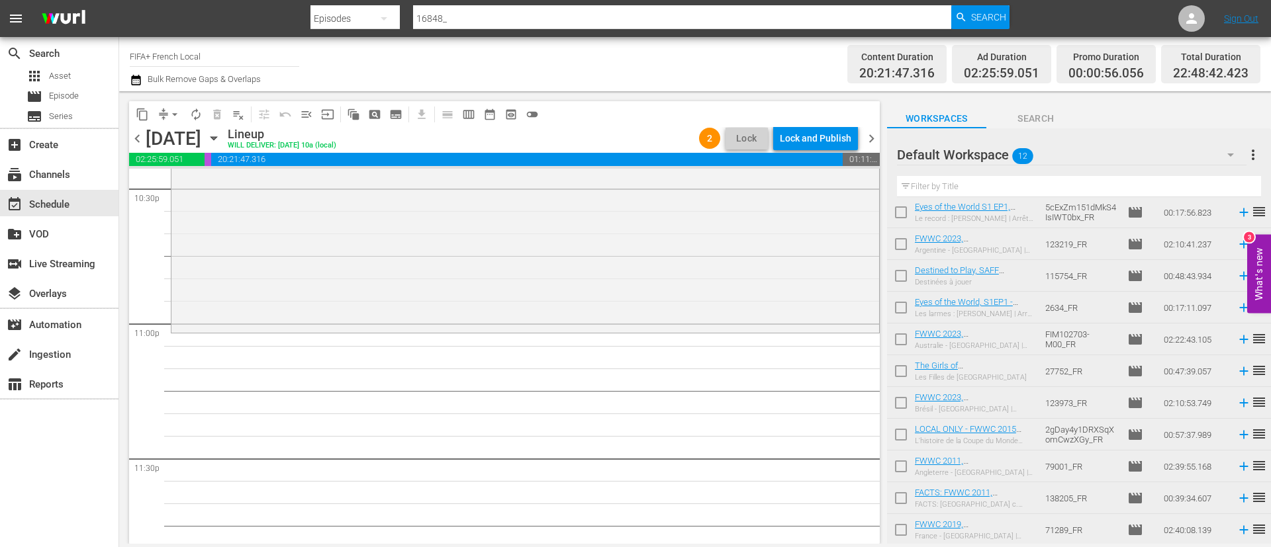
click at [911, 310] on input "checkbox" at bounding box center [901, 310] width 28 height 28
checkbox input "true"
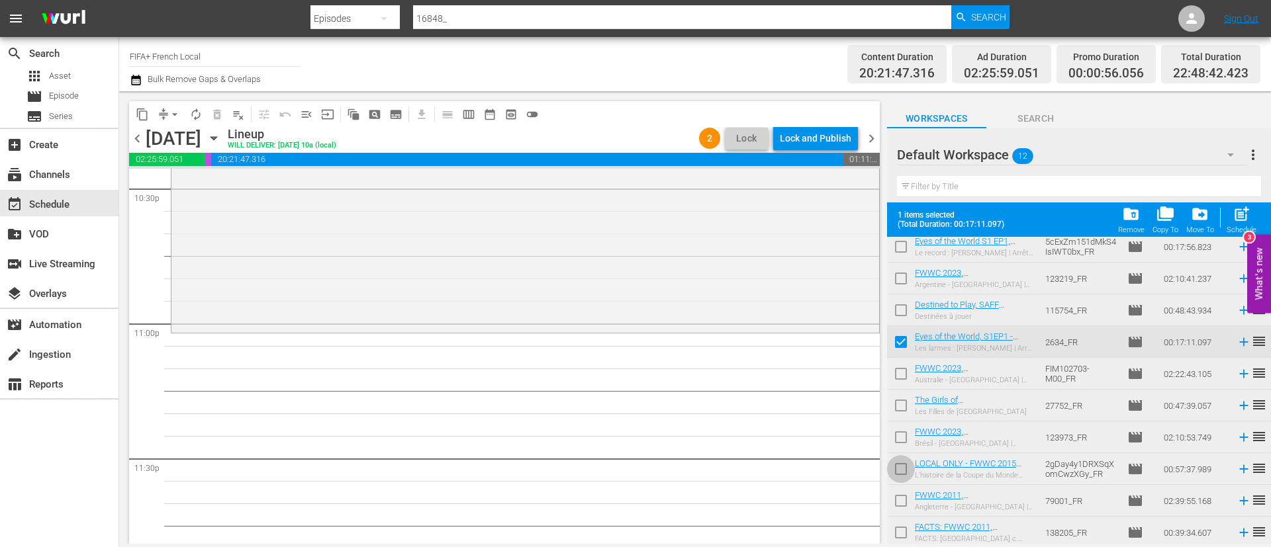
click at [899, 472] on input "checkbox" at bounding box center [901, 472] width 28 height 28
checkbox input "true"
click at [1238, 208] on span "post_add" at bounding box center [1241, 214] width 18 height 18
checkbox input "false"
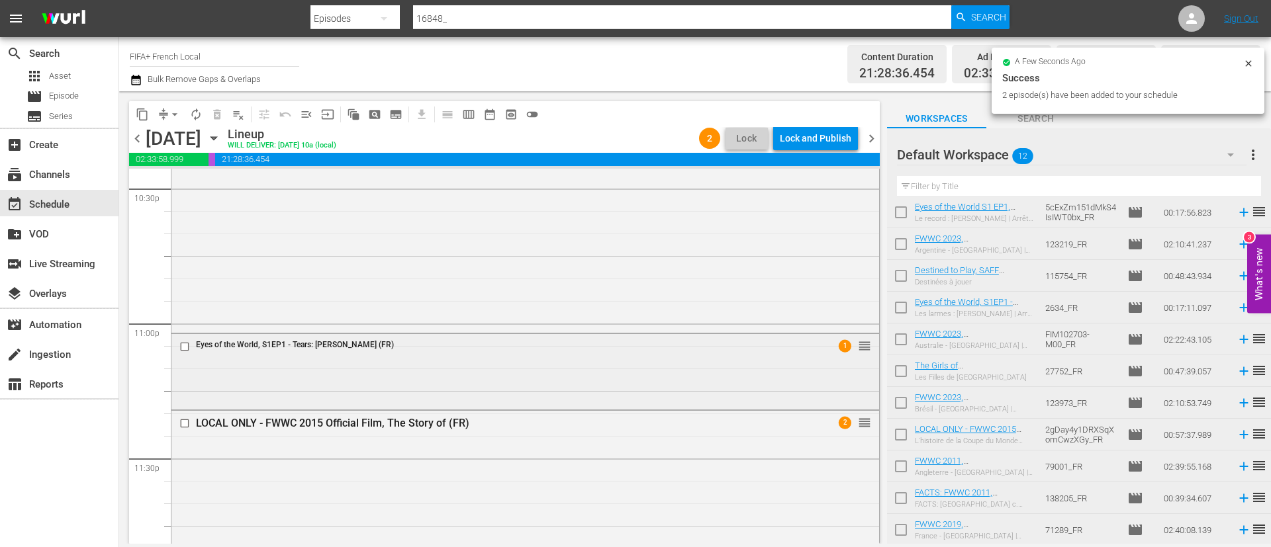
scroll to position [6181, 0]
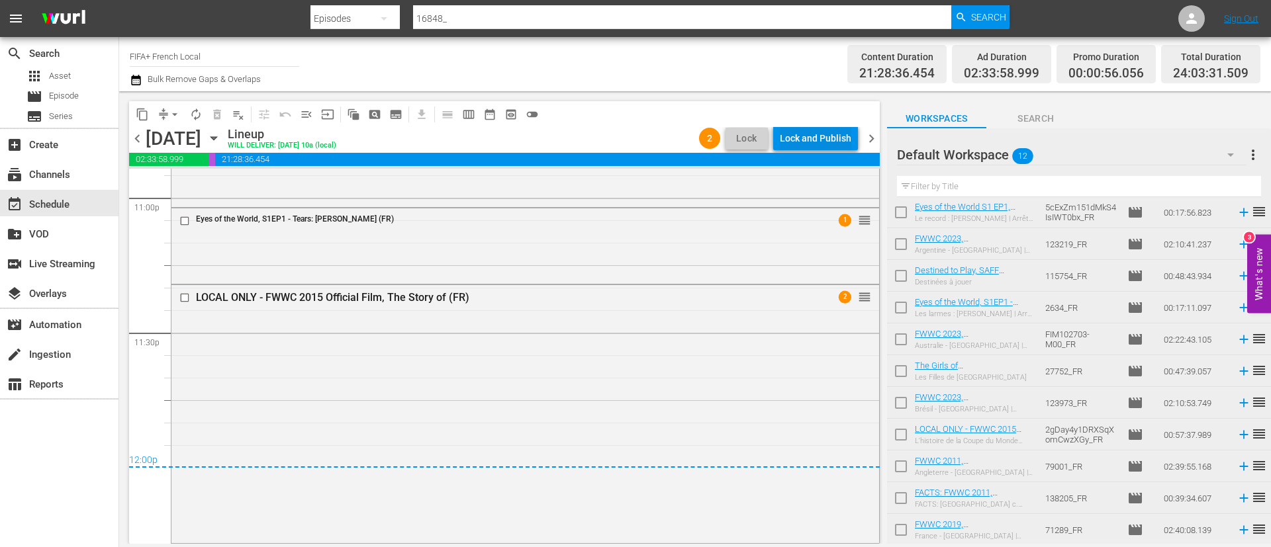
click at [836, 145] on div "Lock and Publish" at bounding box center [815, 138] width 71 height 24
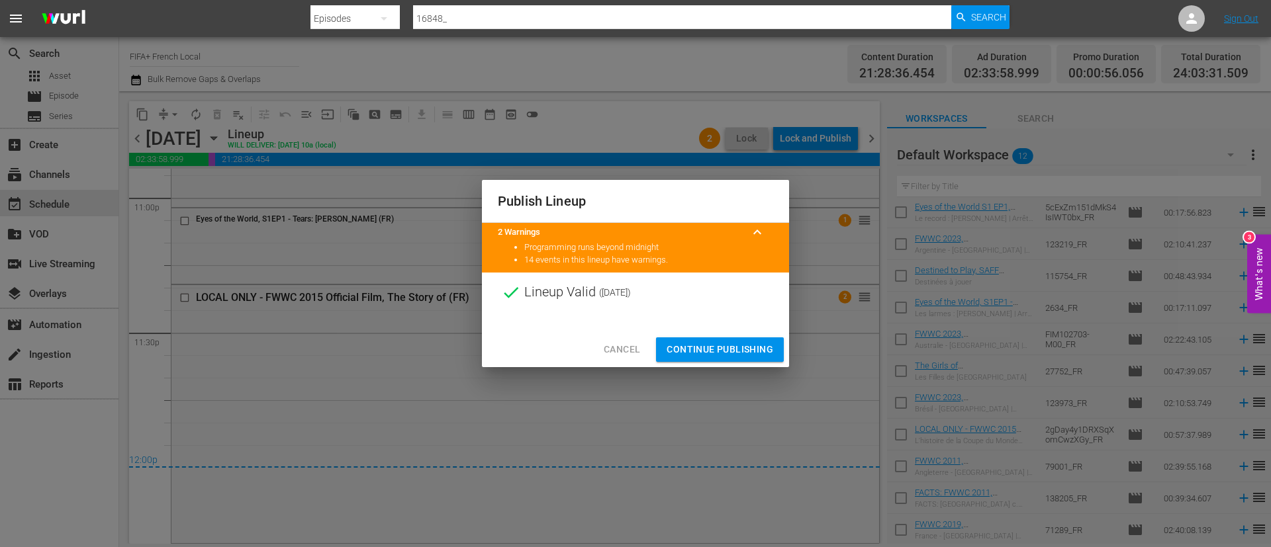
click at [748, 343] on span "Continue Publishing" at bounding box center [719, 349] width 107 height 17
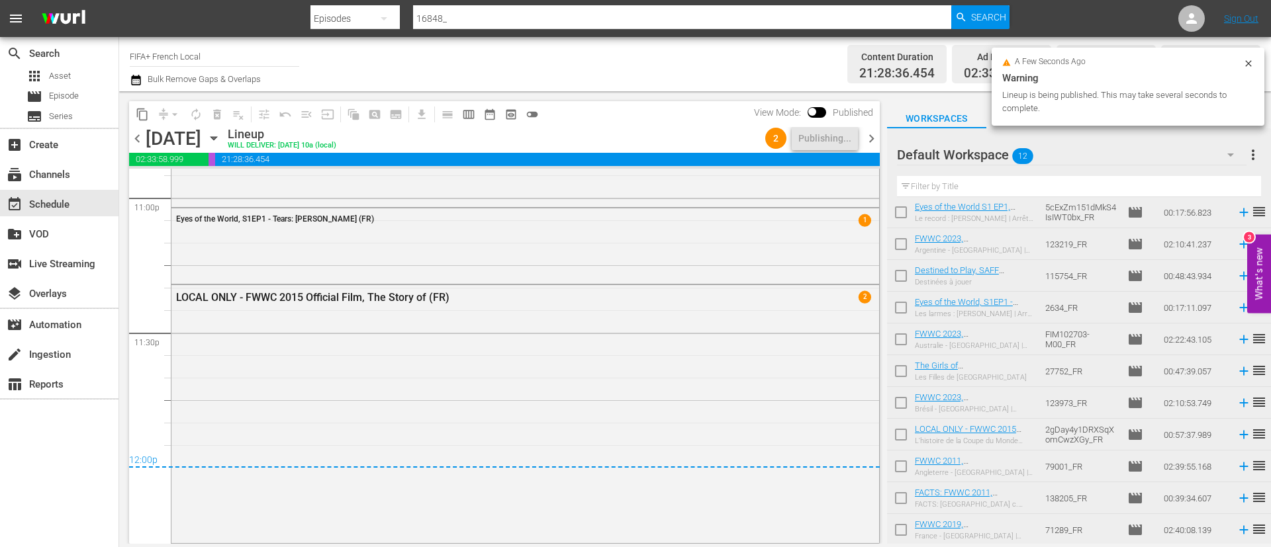
click at [1250, 158] on span "more_vert" at bounding box center [1253, 155] width 16 height 16
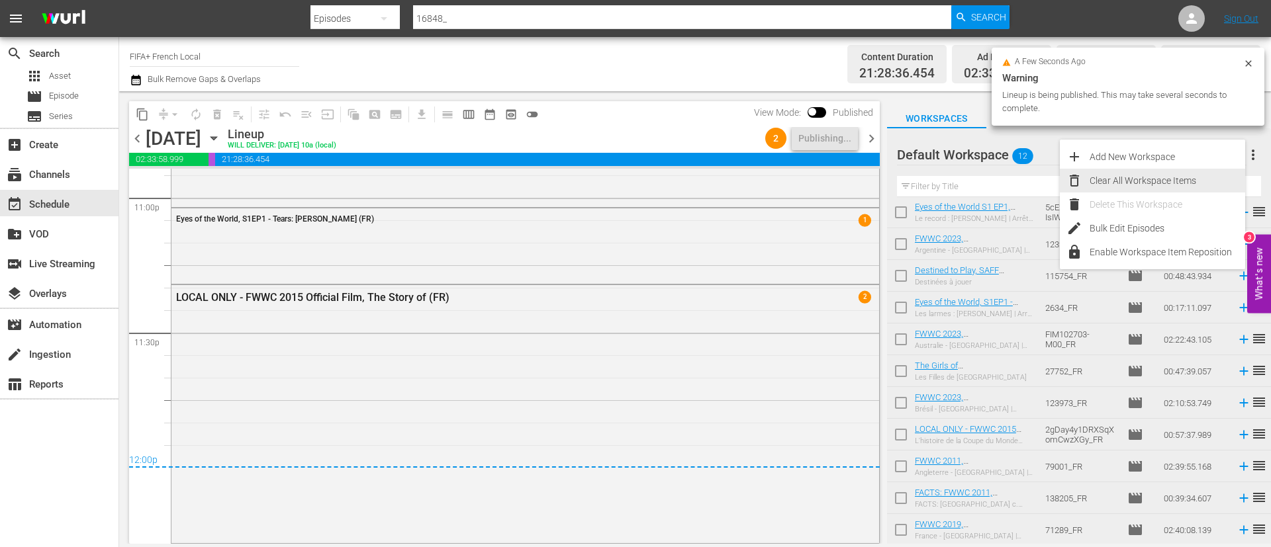
click at [1142, 181] on div "Clear All Workspace Items" at bounding box center [1167, 181] width 156 height 24
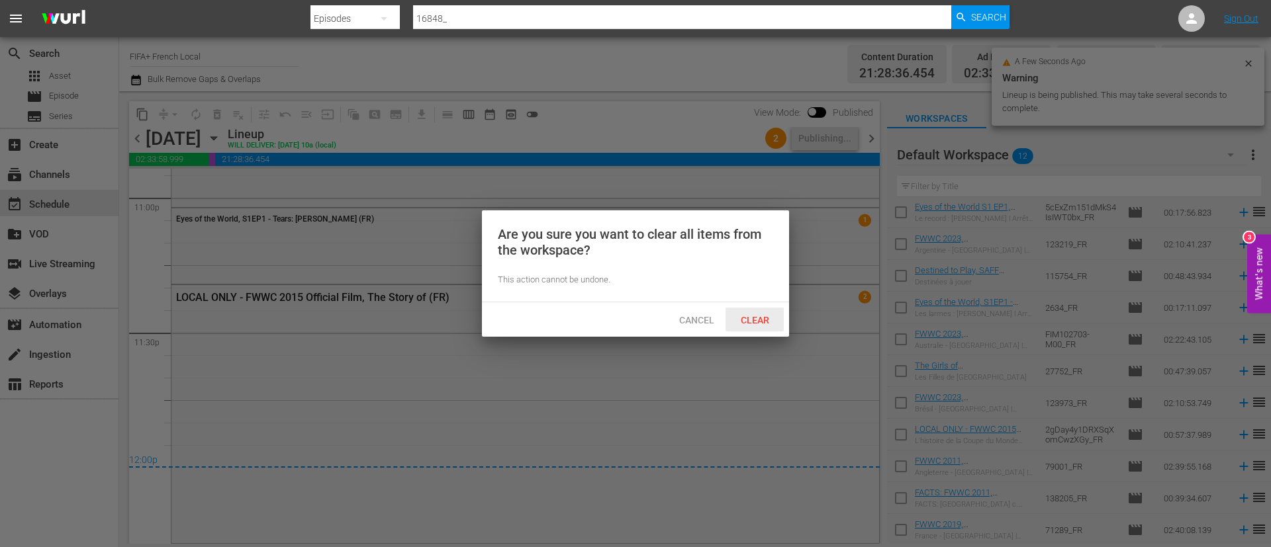
click at [762, 329] on div "Clear" at bounding box center [754, 320] width 58 height 24
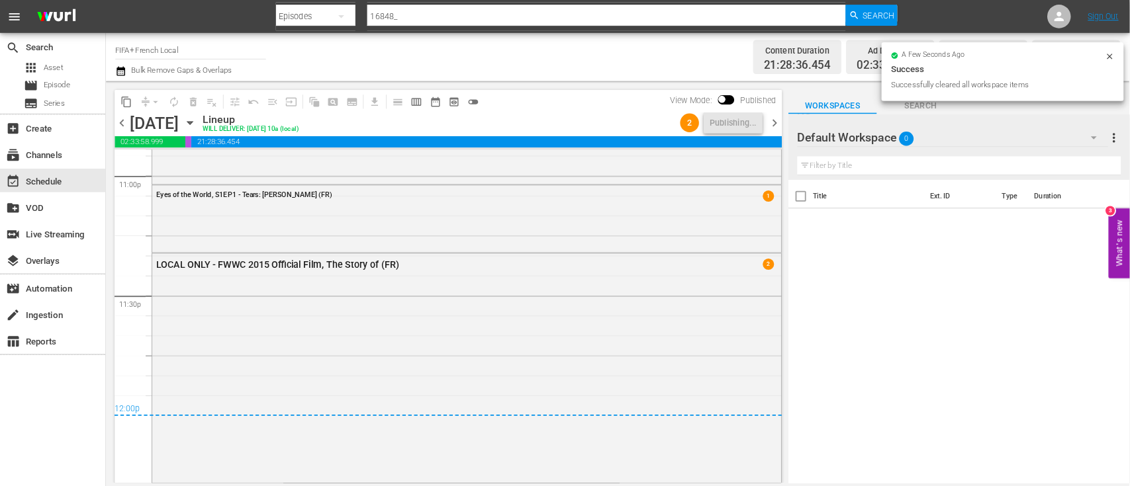
scroll to position [0, 0]
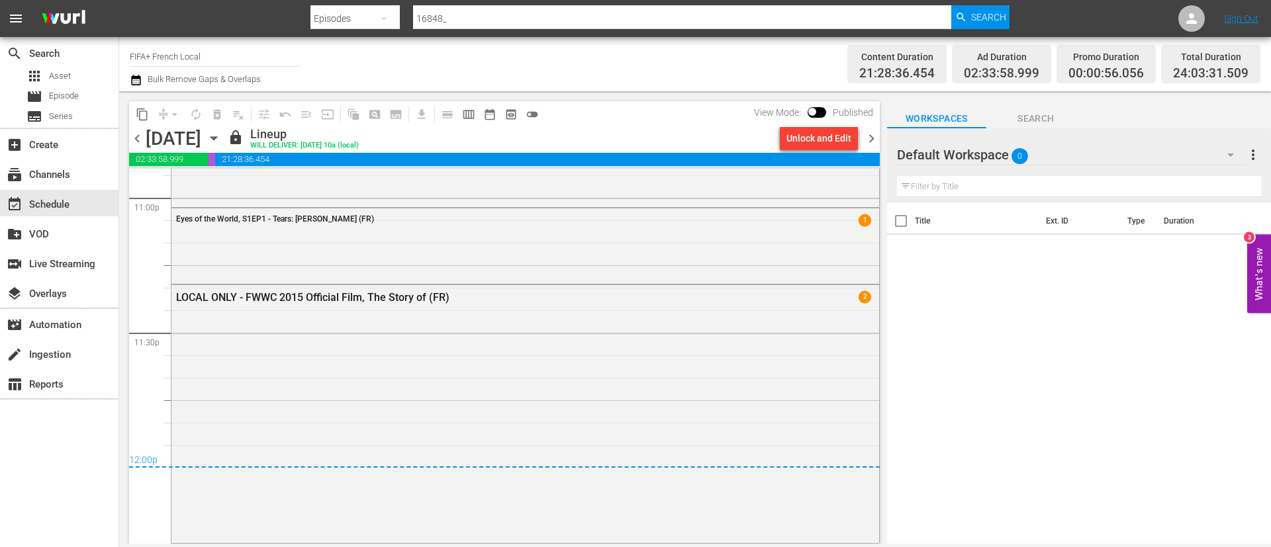
click at [762, 329] on div "LOCAL ONLY - FWWC 2015 Official Film, The Story of (FR) 2" at bounding box center [524, 412] width 707 height 255
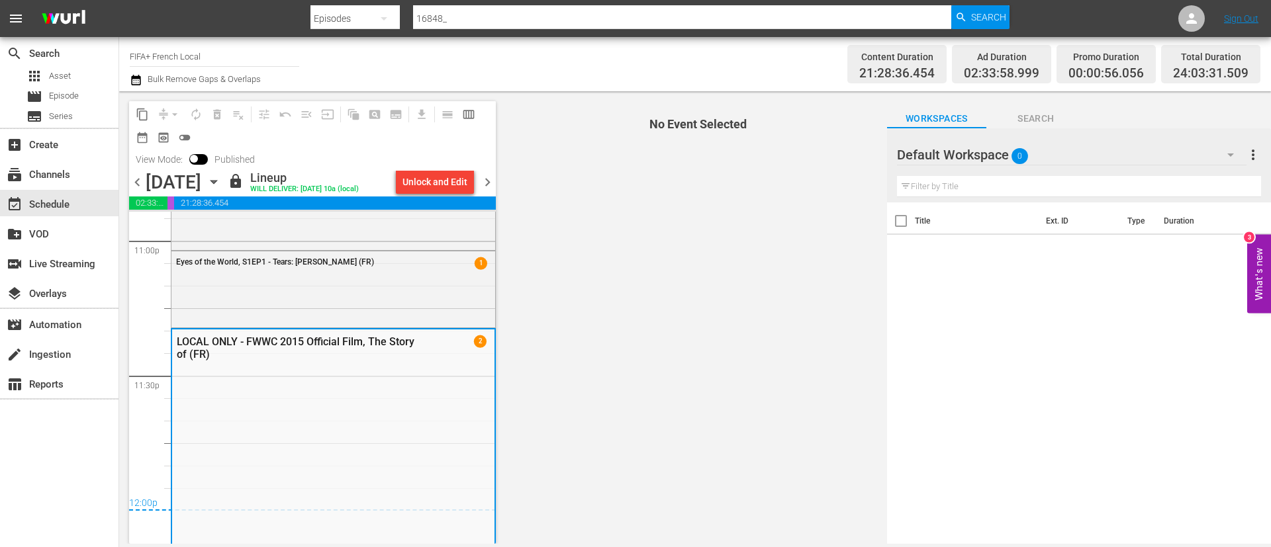
click at [762, 329] on span "No Event Selected" at bounding box center [695, 317] width 384 height 453
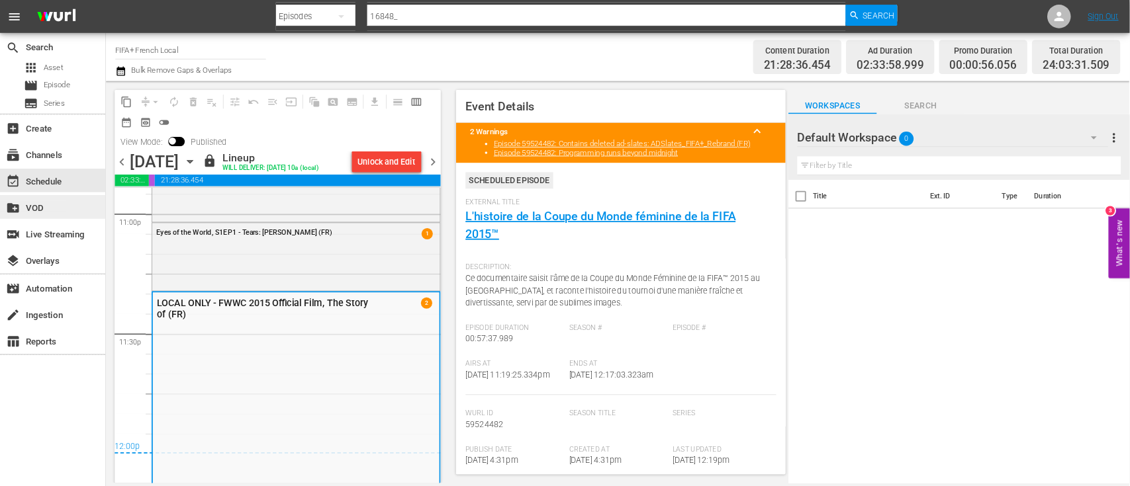
scroll to position [6181, 0]
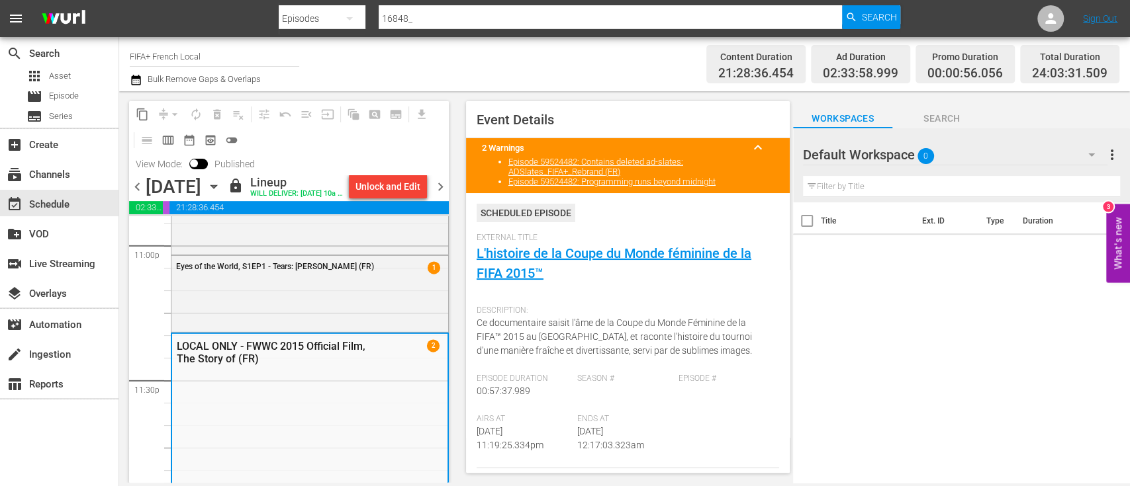
click at [582, 67] on div "Channel Title FIFA+ French Local Bulk Remove Gaps & Overlaps" at bounding box center [399, 64] width 539 height 48
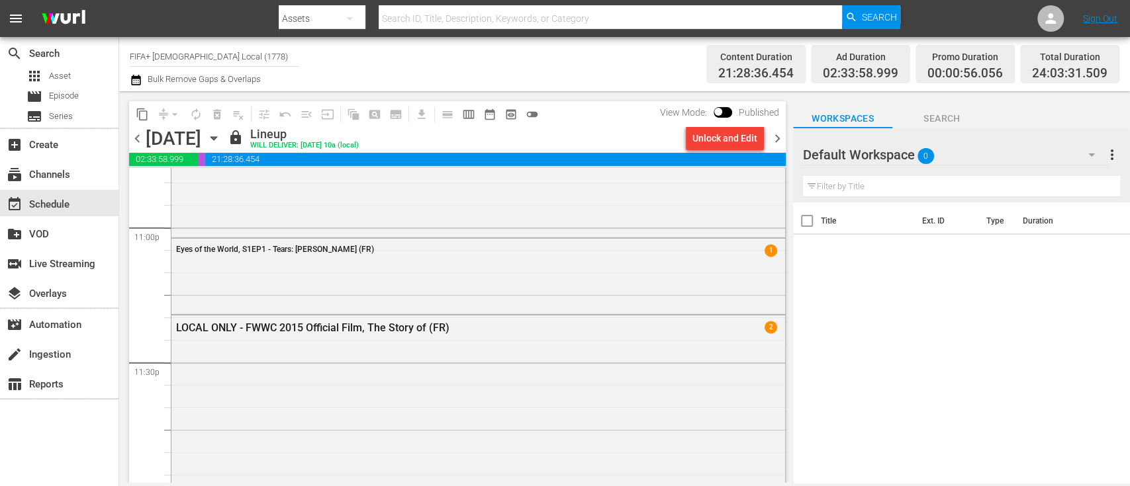
scroll to position [6242, 0]
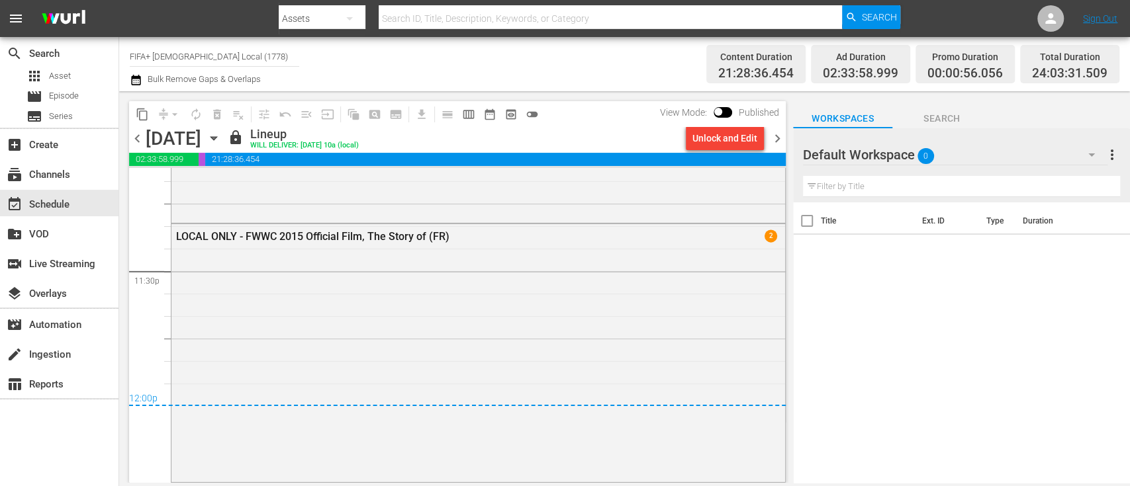
click at [781, 146] on div "chevron_left [DATE] [DATE] lock Lineup WILL DELIVER: [DATE] 10a (local) Unlock …" at bounding box center [457, 140] width 657 height 26
click at [778, 142] on span "chevron_right" at bounding box center [777, 138] width 17 height 17
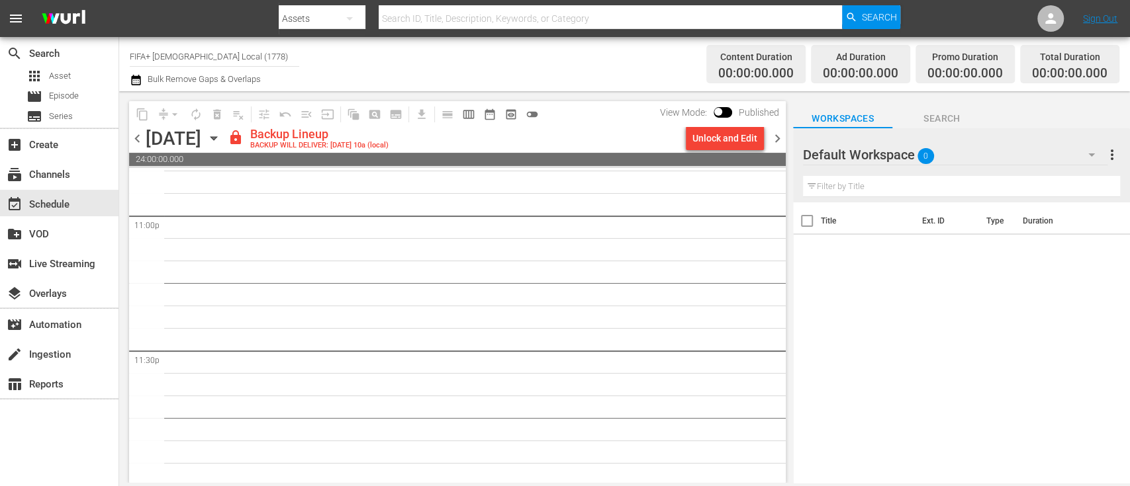
scroll to position [6165, 0]
click at [752, 140] on div "Unlock and Edit" at bounding box center [724, 138] width 65 height 24
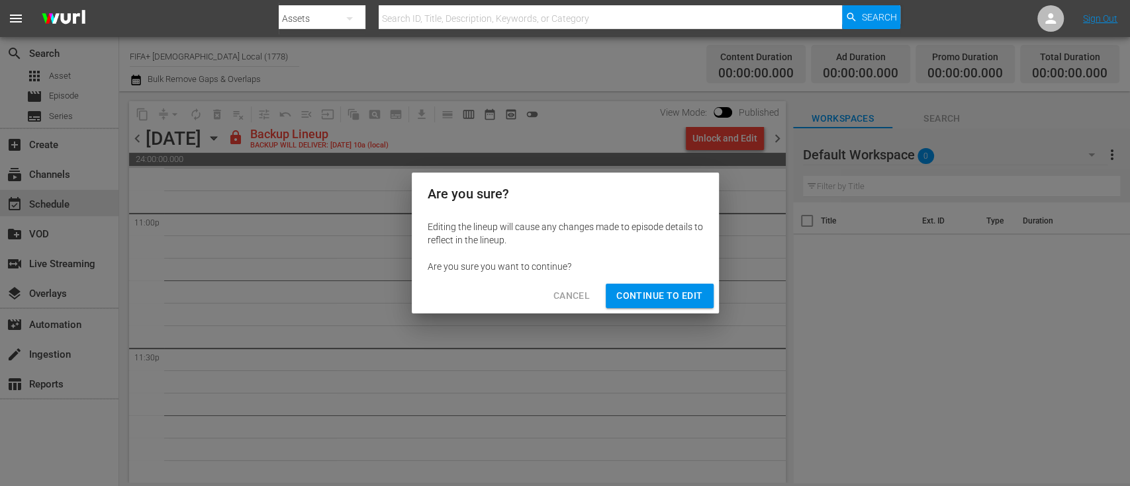
click at [683, 289] on span "Continue to Edit" at bounding box center [659, 296] width 86 height 17
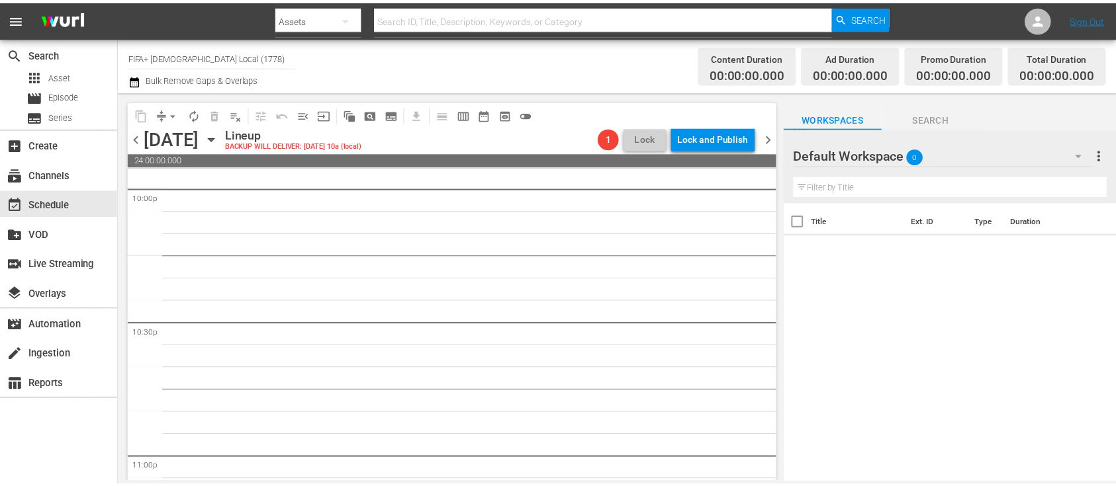
scroll to position [5813, 0]
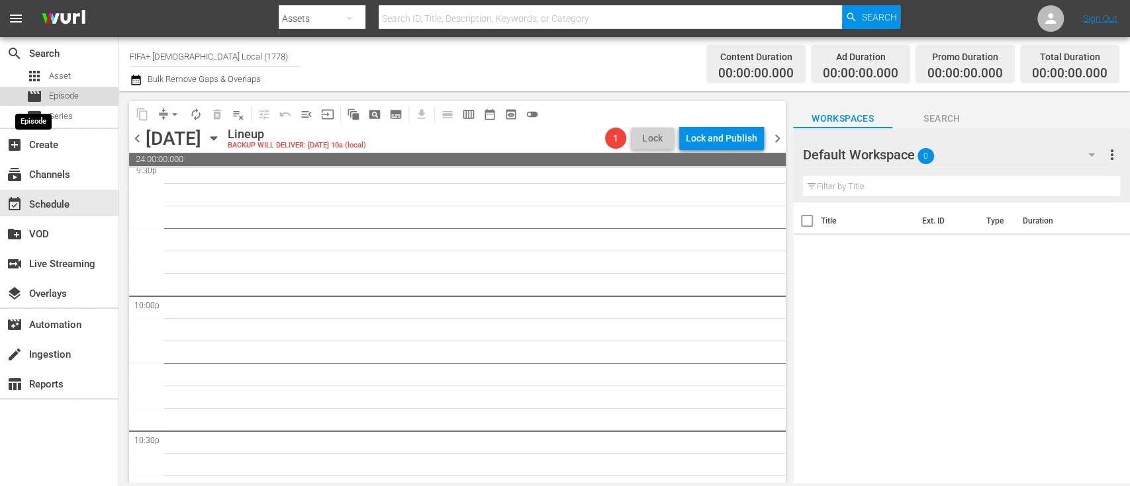
click at [41, 91] on span "movie" at bounding box center [34, 97] width 16 height 16
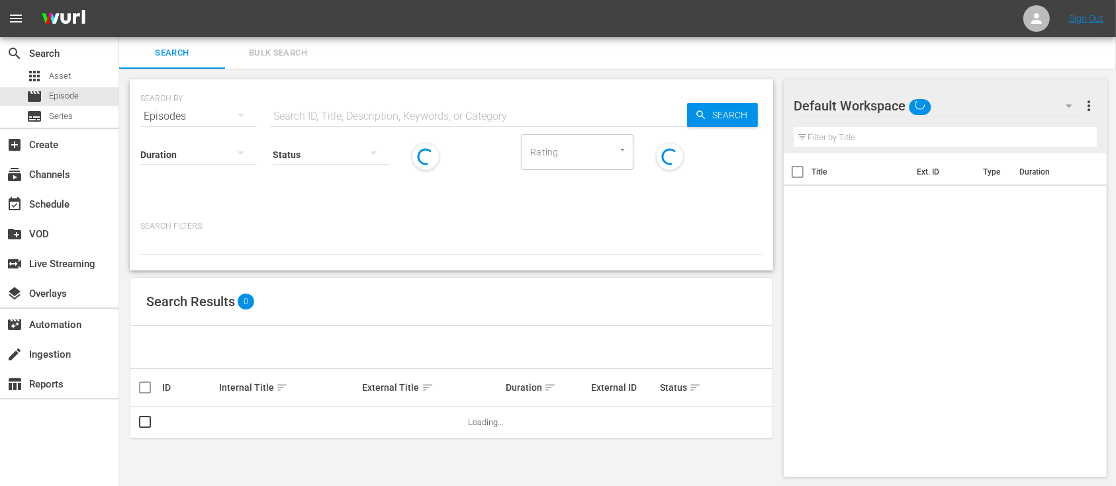
click at [298, 56] on span "Bulk Search" at bounding box center [278, 53] width 90 height 15
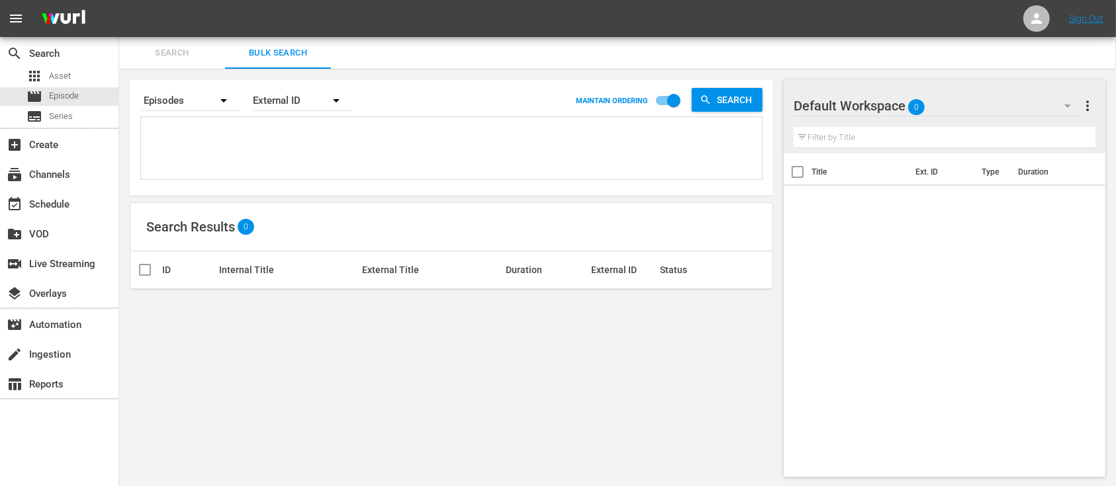
click at [304, 148] on textarea at bounding box center [452, 150] width 617 height 60
paste textarea "FIM102697-M00_FR 4XM1bWr1ZD2DTTjg4NrjOg_FR 123198_FR 6473_FR 6Zmepq2SO04vEIcV0K…"
type textarea "FIM102697-M00_FR 4XM1bWr1ZD2DTTjg4NrjOg_FR 123198_FR 6473_FR 6Zmepq2SO04vEIcV0K…"
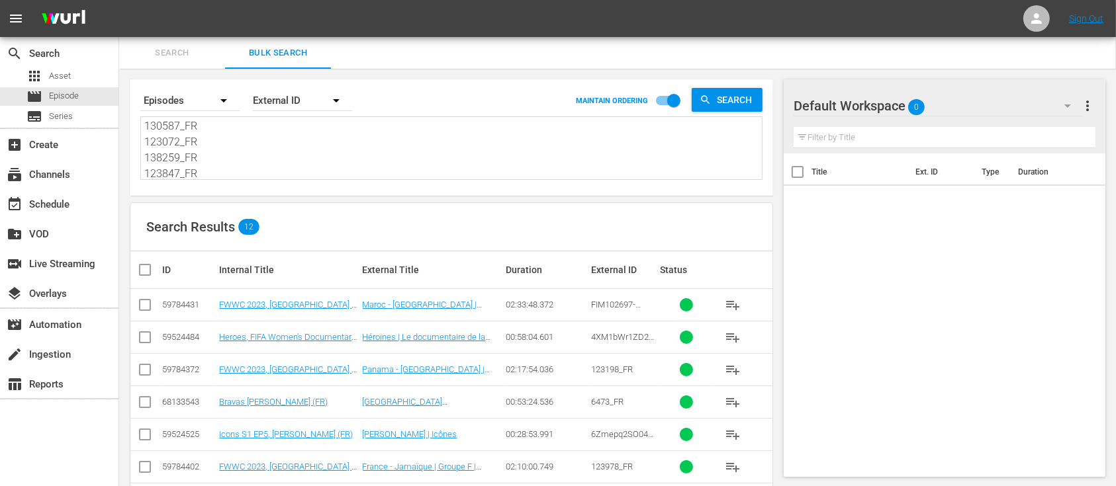
type textarea "FIM102697-M00_FR 4XM1bWr1ZD2DTTjg4NrjOg_FR 123198_FR 6473_FR 6Zmepq2SO04vEIcV0K…"
click at [150, 273] on input "checkbox" at bounding box center [150, 270] width 26 height 16
checkbox input "true"
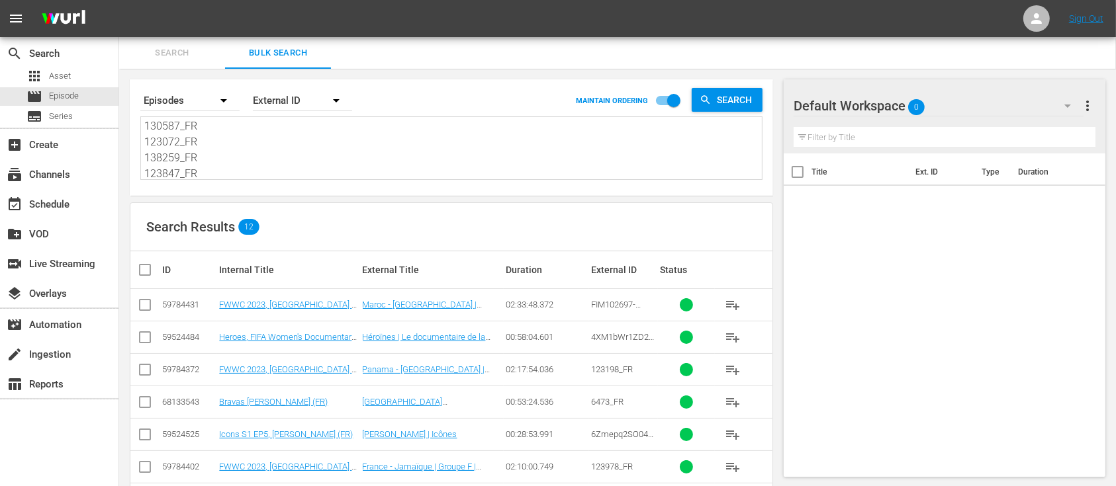
checkbox input "true"
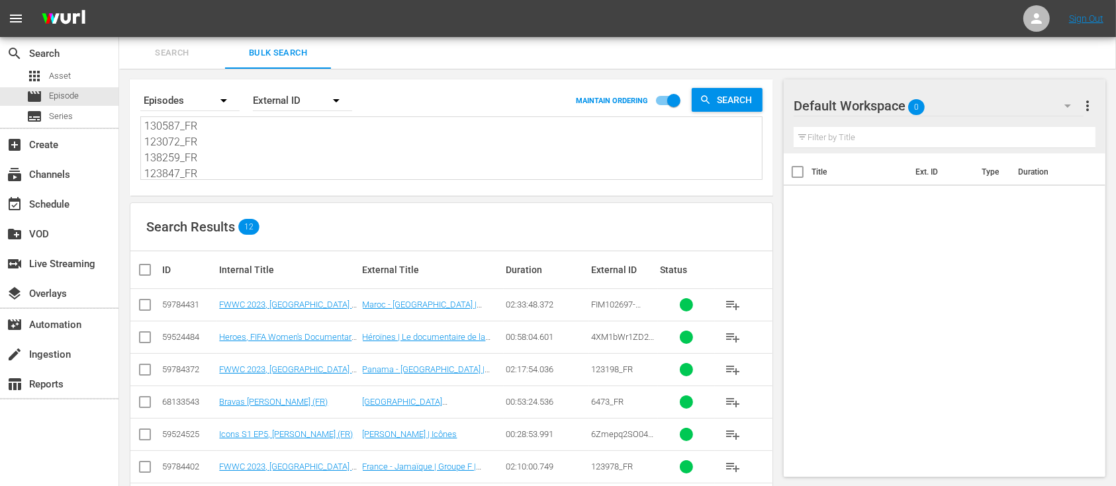
checkbox input "true"
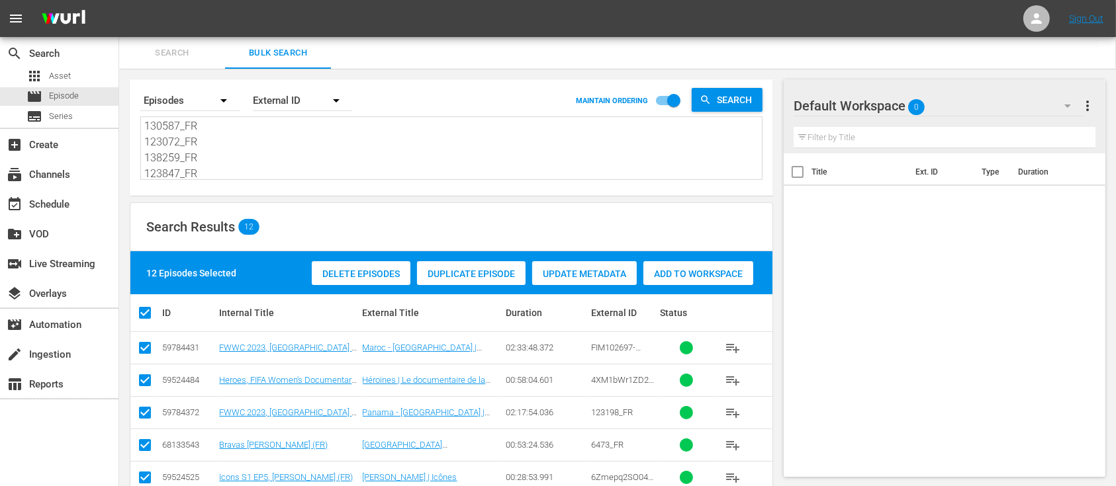
click at [706, 269] on span "Add to Workspace" at bounding box center [698, 274] width 110 height 11
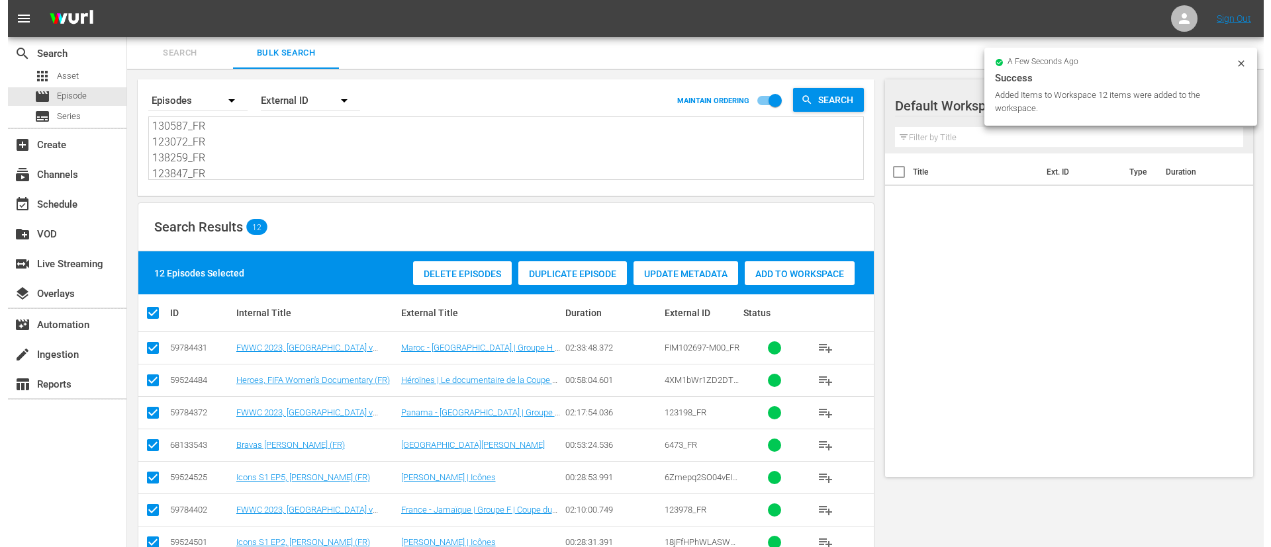
scroll to position [177, 0]
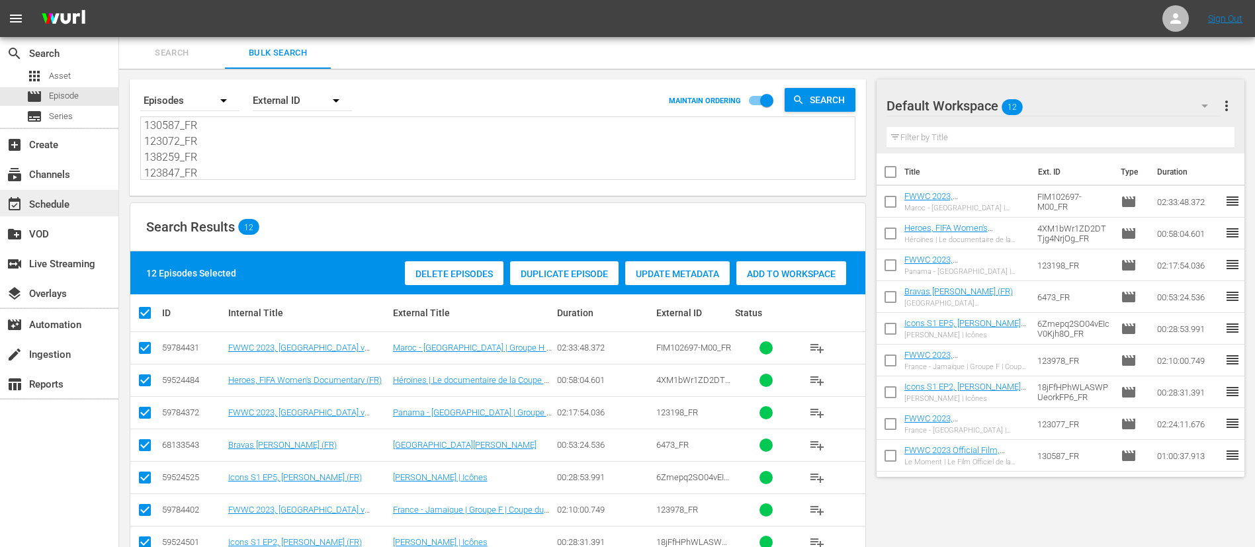
click at [45, 201] on div "event_available Schedule" at bounding box center [37, 203] width 74 height 12
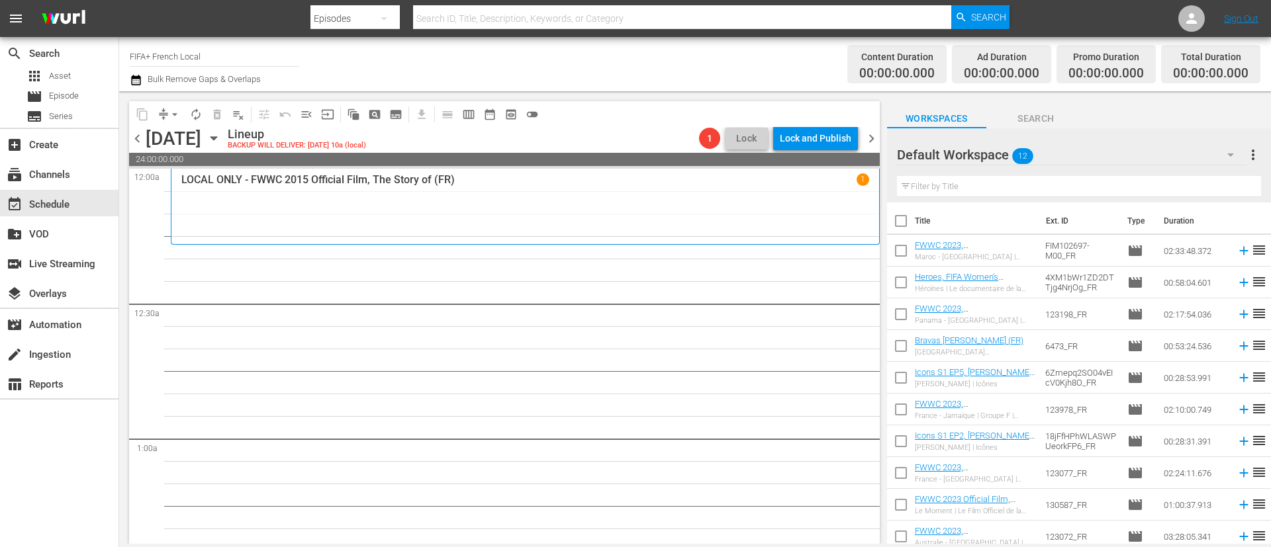
click at [901, 224] on input "checkbox" at bounding box center [901, 224] width 28 height 28
checkbox input "true"
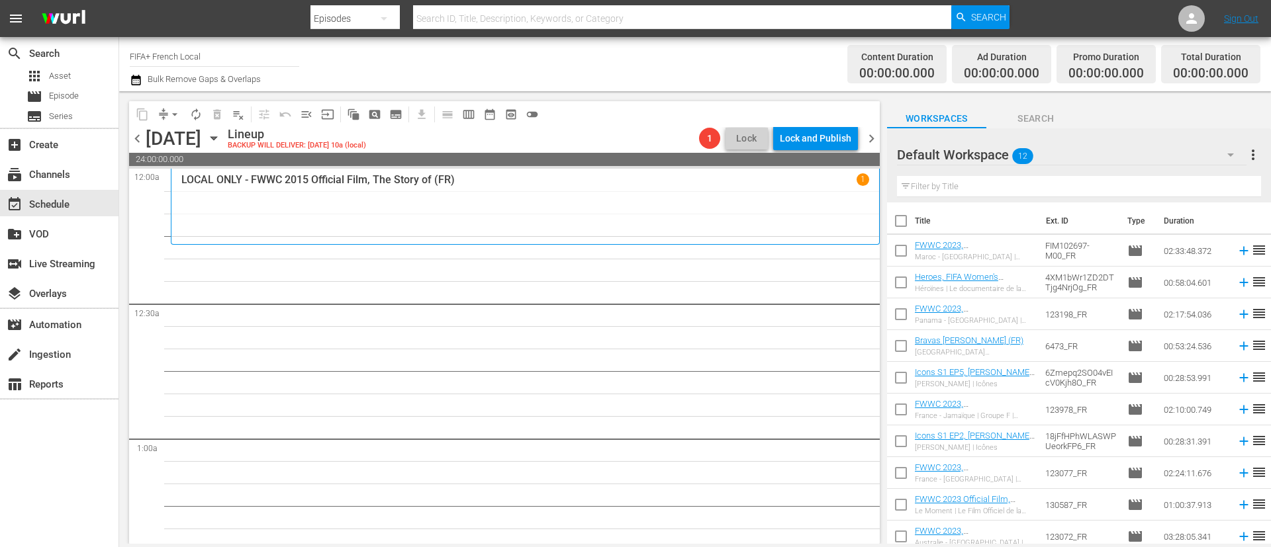
checkbox input "true"
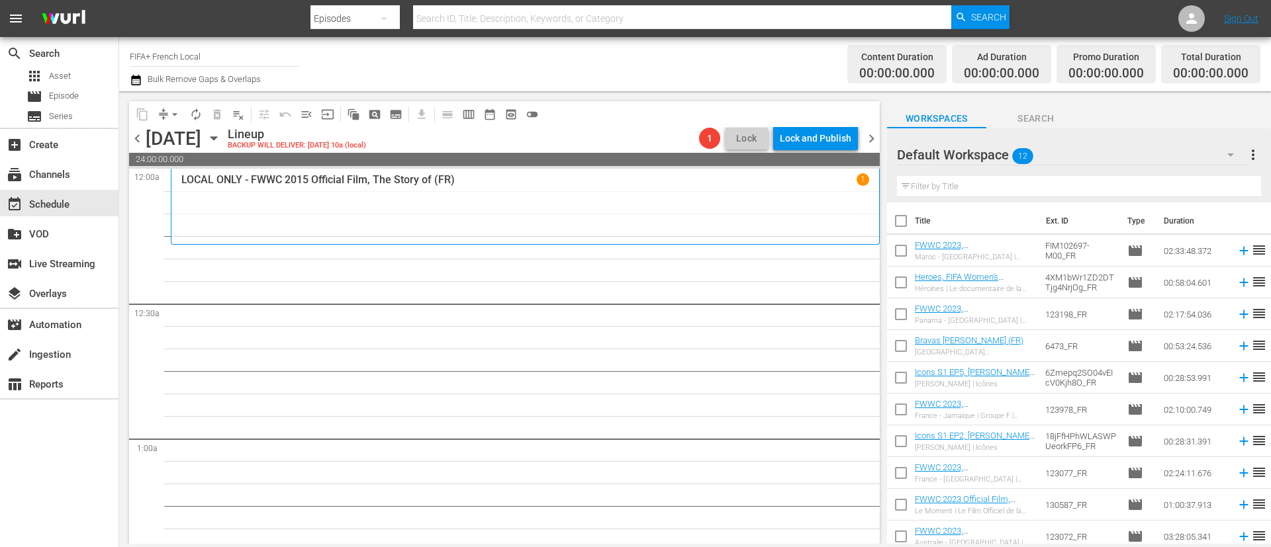
checkbox input "true"
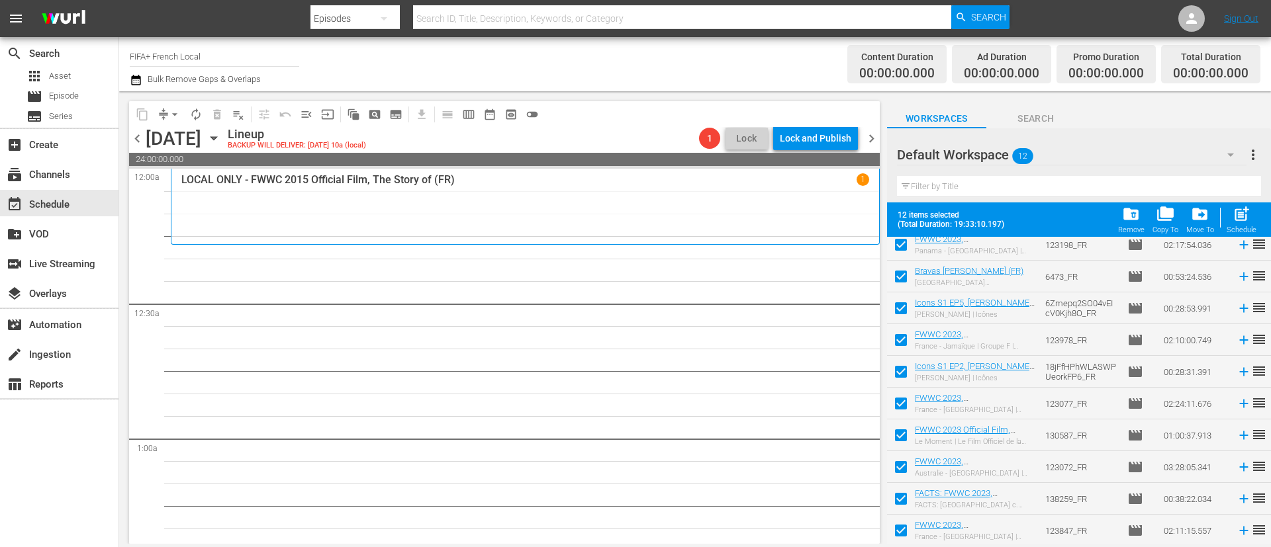
scroll to position [105, 0]
click at [900, 464] on input "checkbox" at bounding box center [901, 469] width 28 height 28
checkbox input "false"
click at [903, 486] on input "checkbox" at bounding box center [901, 501] width 28 height 28
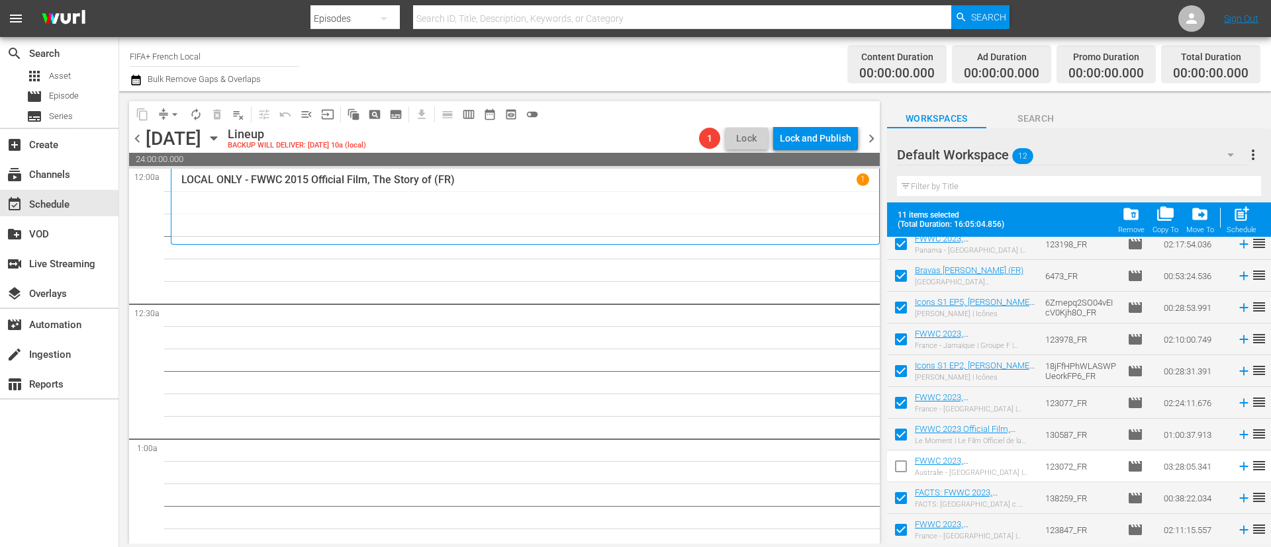
checkbox input "false"
click at [903, 486] on input "checkbox" at bounding box center [901, 533] width 28 height 28
checkbox input "false"
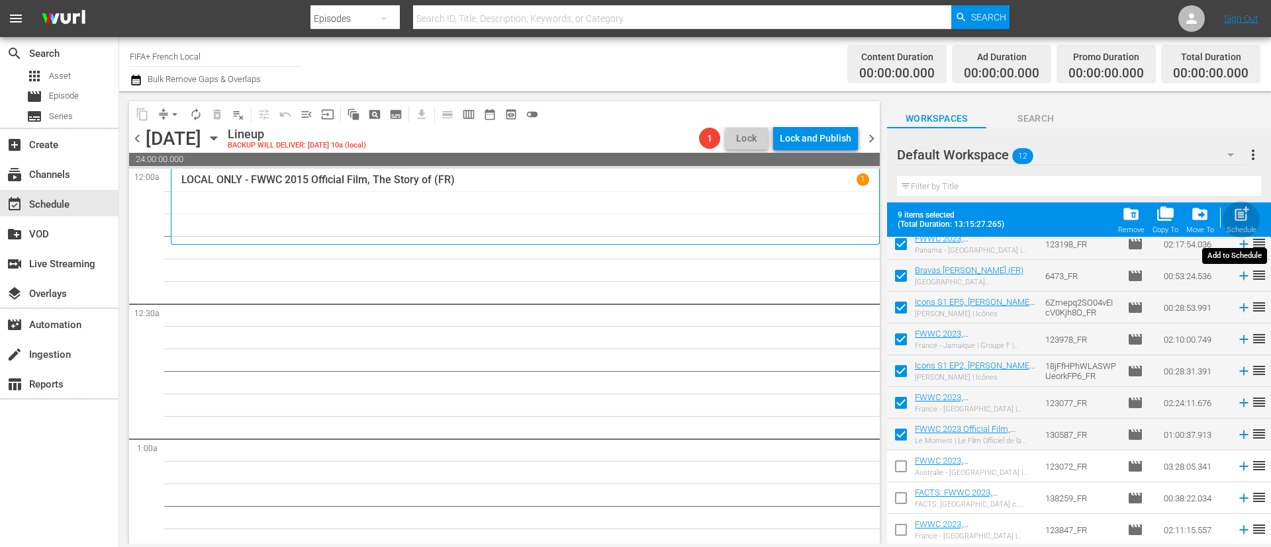
click at [1129, 211] on span "post_add" at bounding box center [1241, 214] width 18 height 18
checkbox input "false"
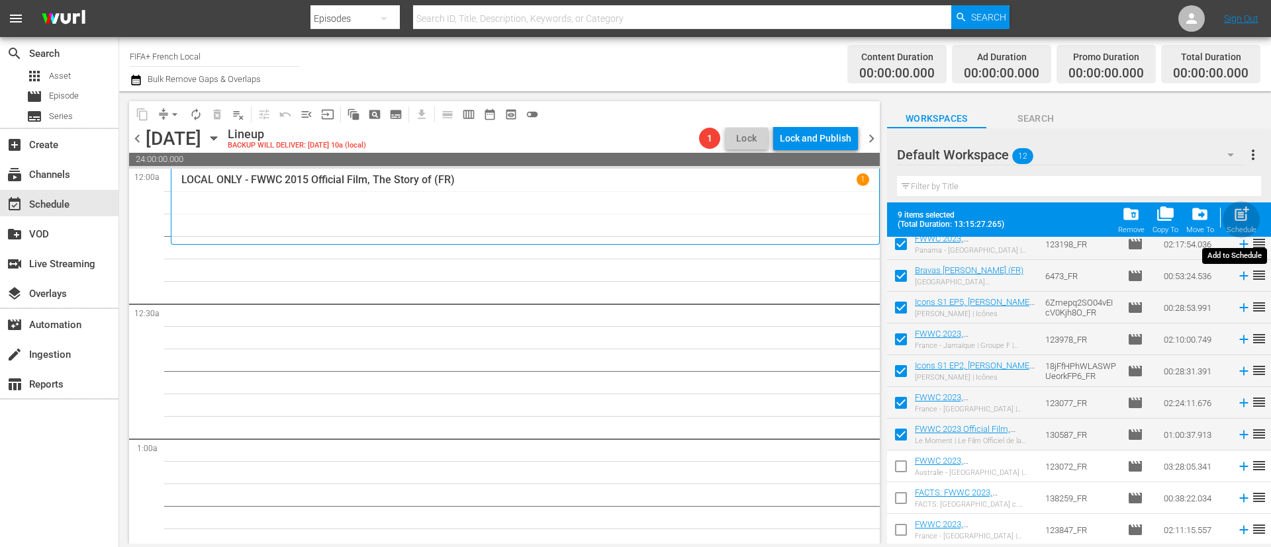
checkbox input "false"
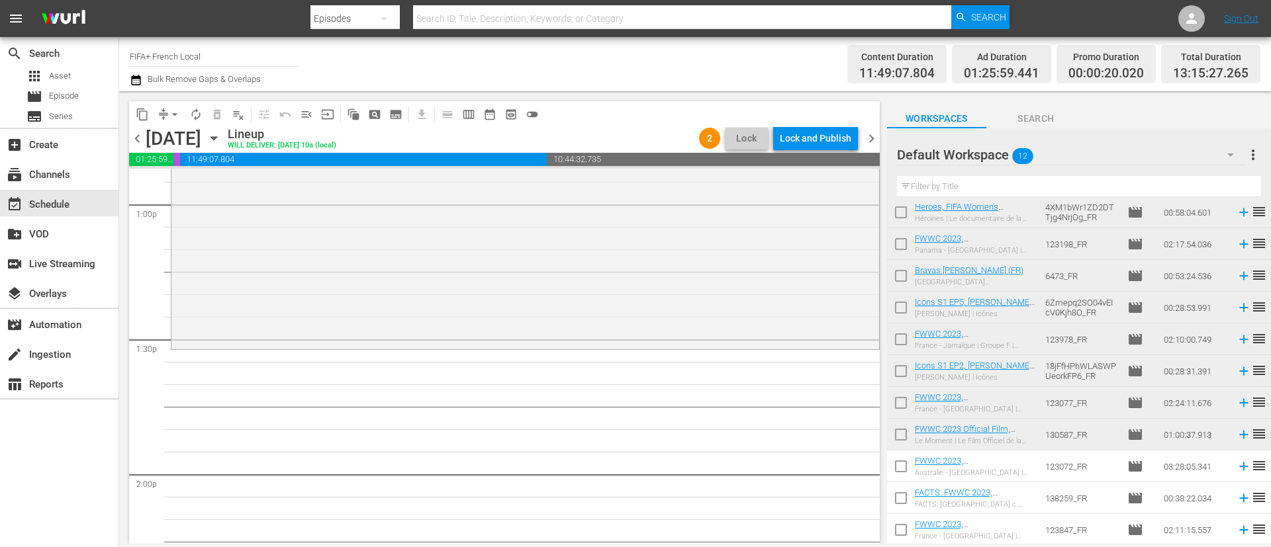
scroll to position [0, 0]
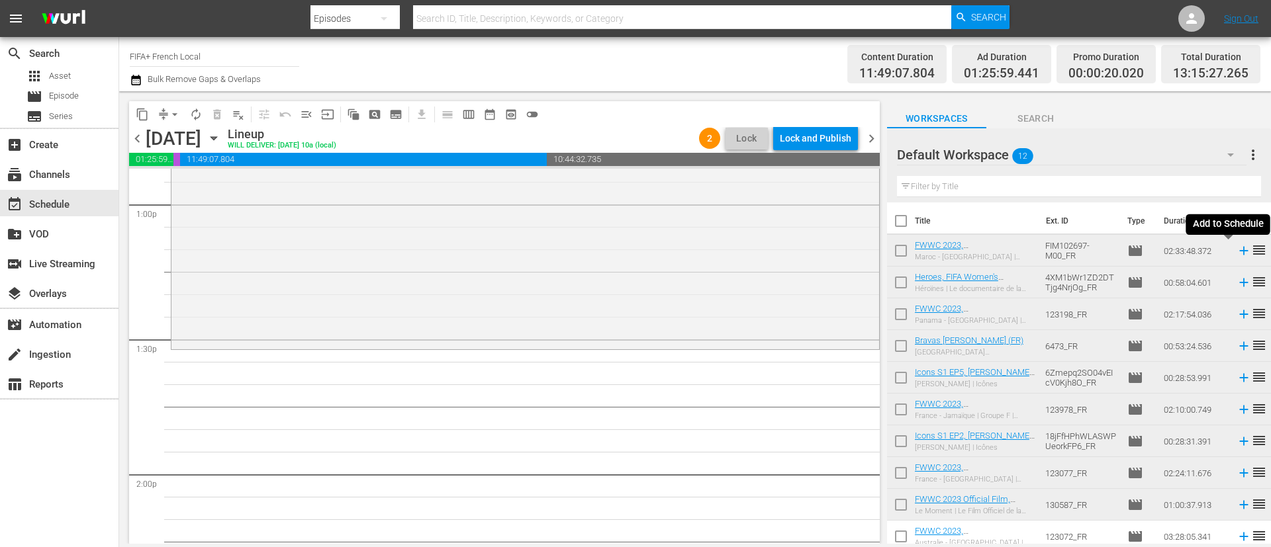
click at [1129, 248] on icon at bounding box center [1243, 251] width 15 height 15
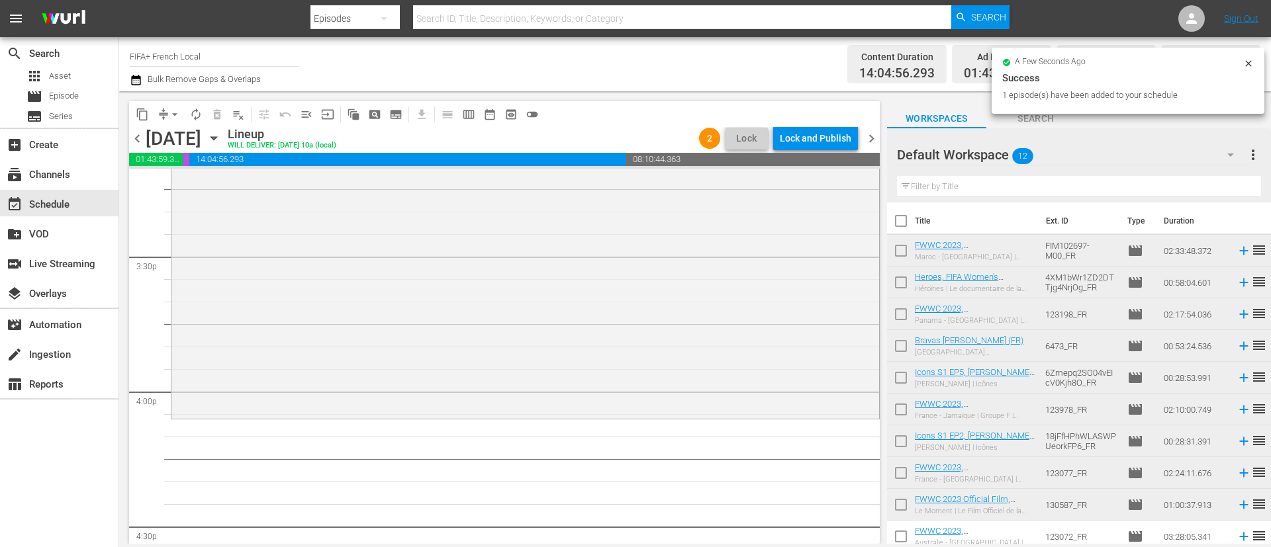
scroll to position [4169, 0]
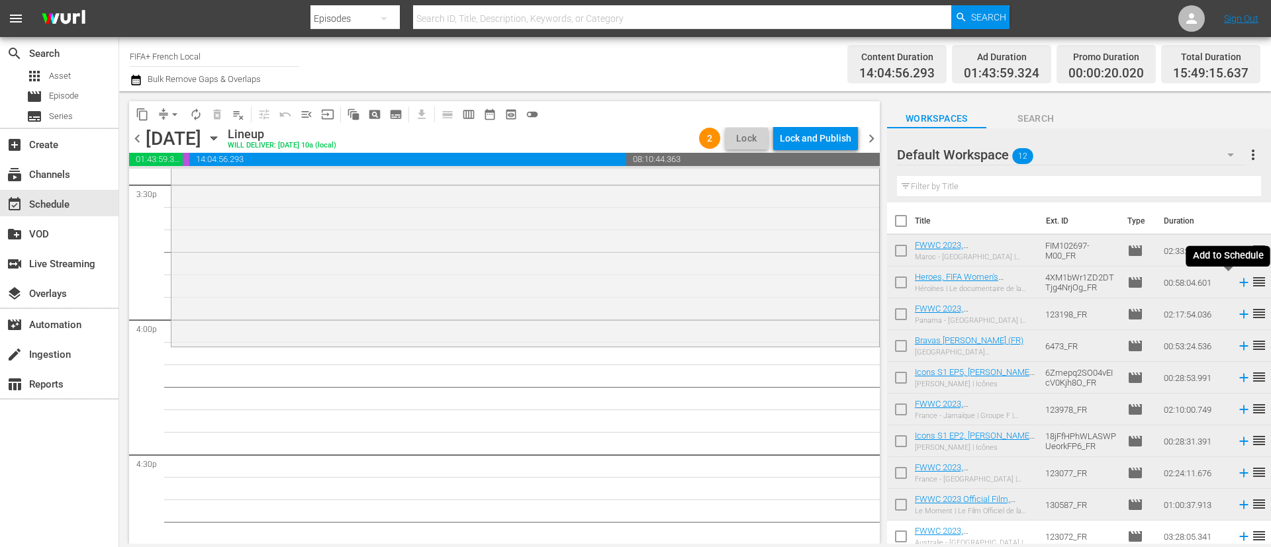
click at [1129, 278] on icon at bounding box center [1243, 282] width 15 height 15
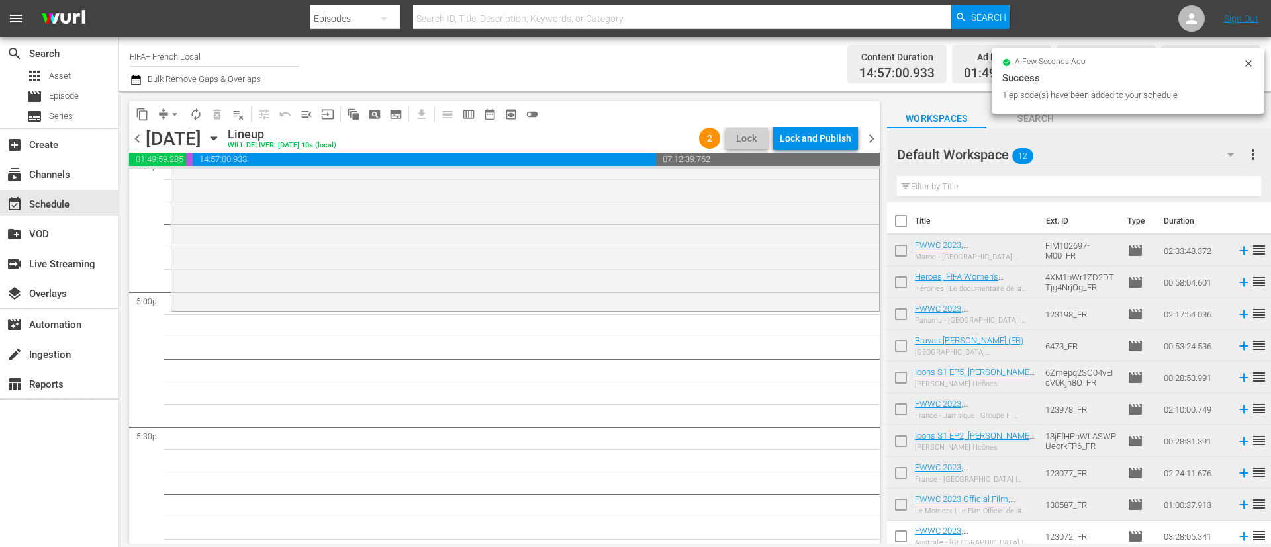
scroll to position [70, 0]
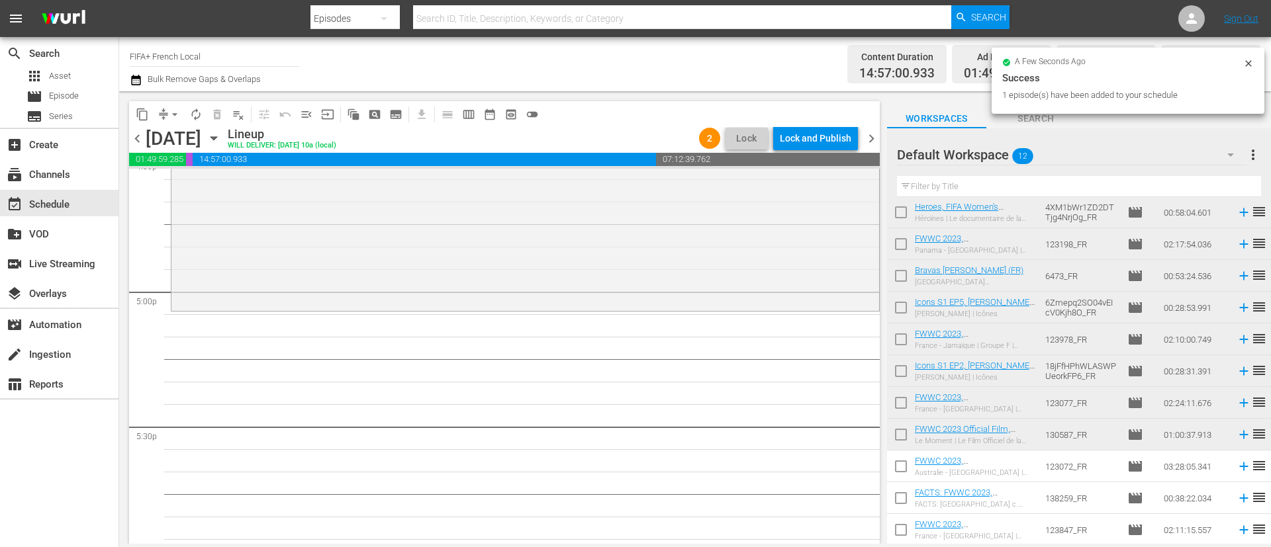
click at [895, 465] on input "checkbox" at bounding box center [901, 469] width 28 height 28
checkbox input "true"
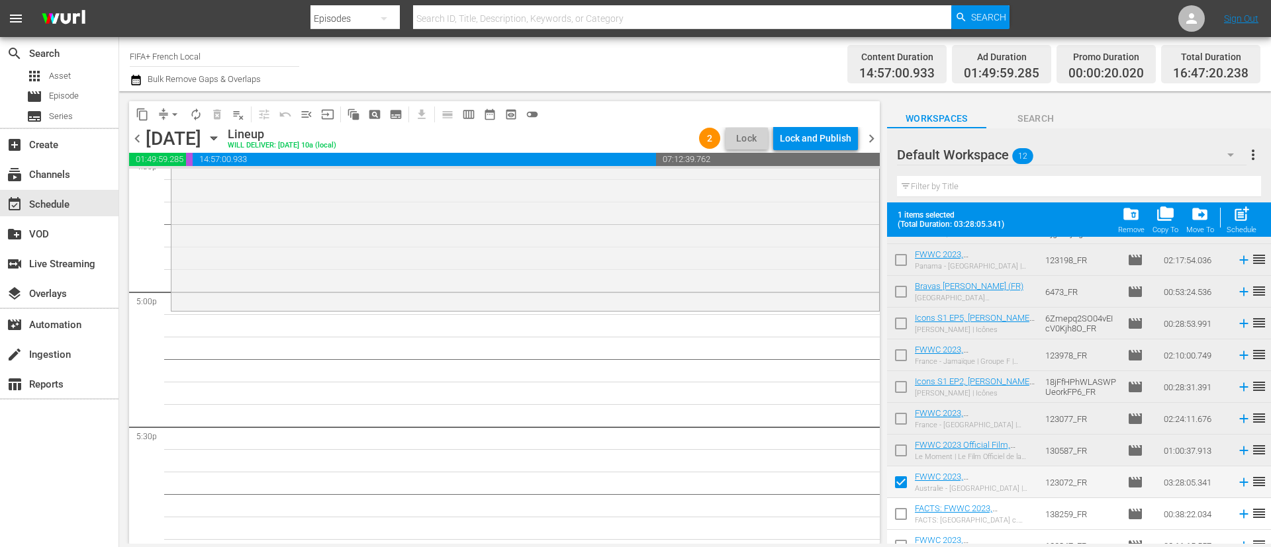
scroll to position [105, 0]
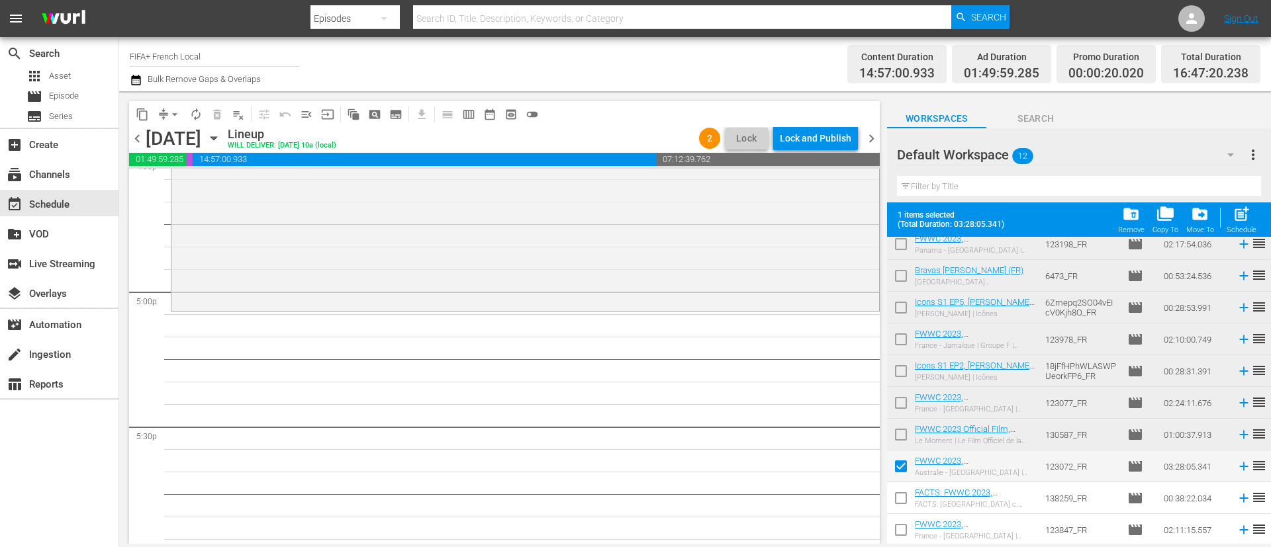
click at [908, 486] on input "checkbox" at bounding box center [901, 501] width 28 height 28
checkbox input "true"
click at [908, 486] on input "checkbox" at bounding box center [901, 533] width 28 height 28
checkbox input "true"
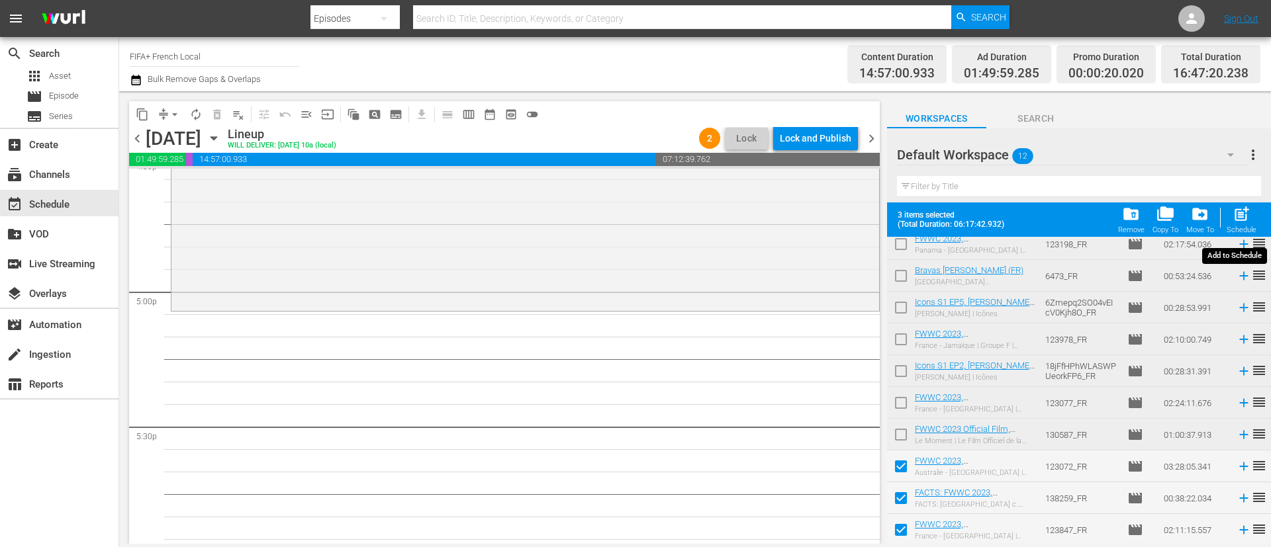
click at [1129, 225] on div "post_add Schedule" at bounding box center [1241, 219] width 30 height 29
checkbox input "false"
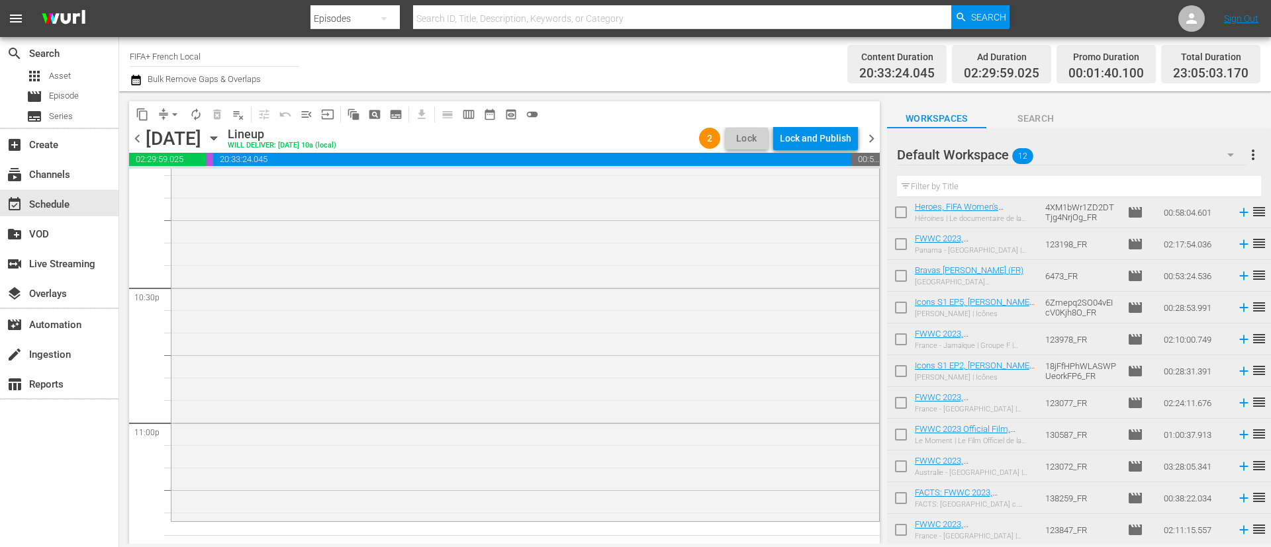
scroll to position [6055, 0]
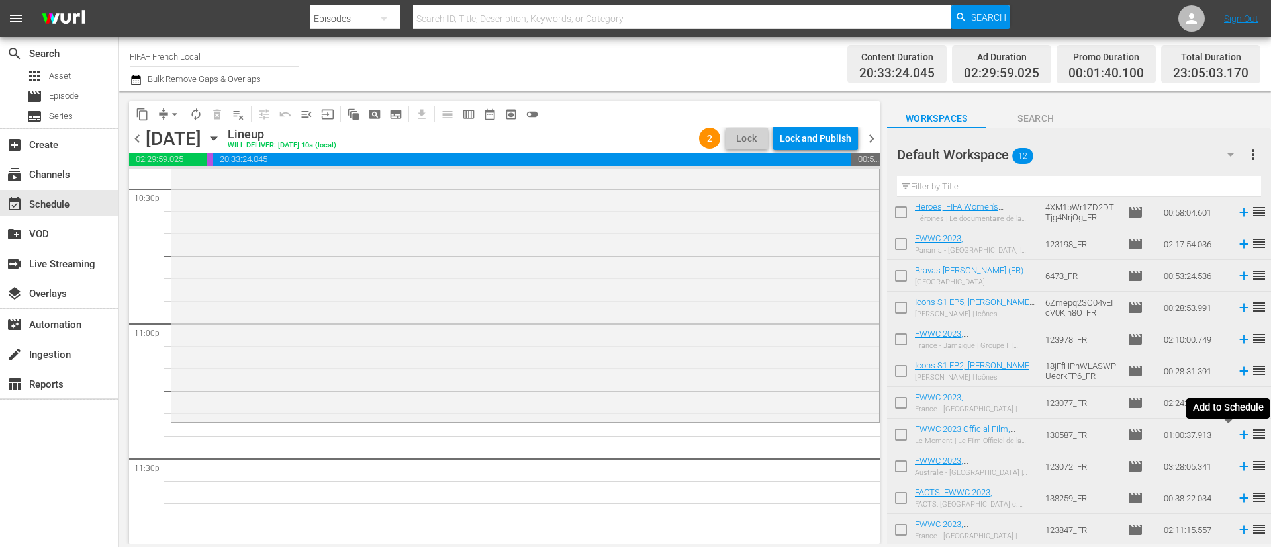
click at [1129, 434] on icon at bounding box center [1243, 435] width 15 height 15
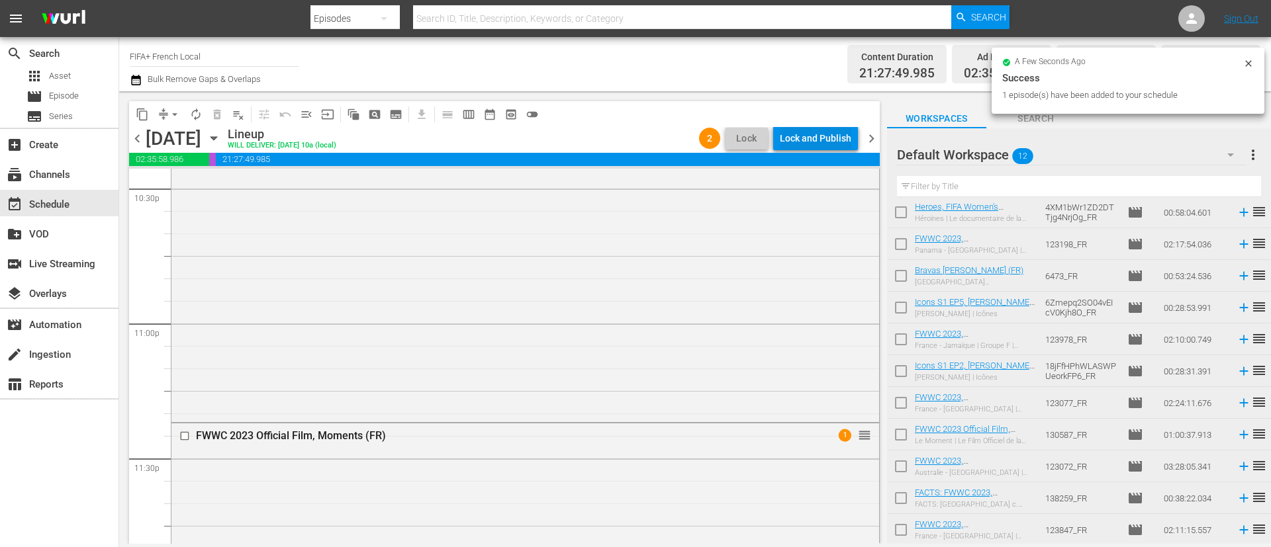
click at [819, 128] on div "Lock and Publish" at bounding box center [815, 138] width 71 height 24
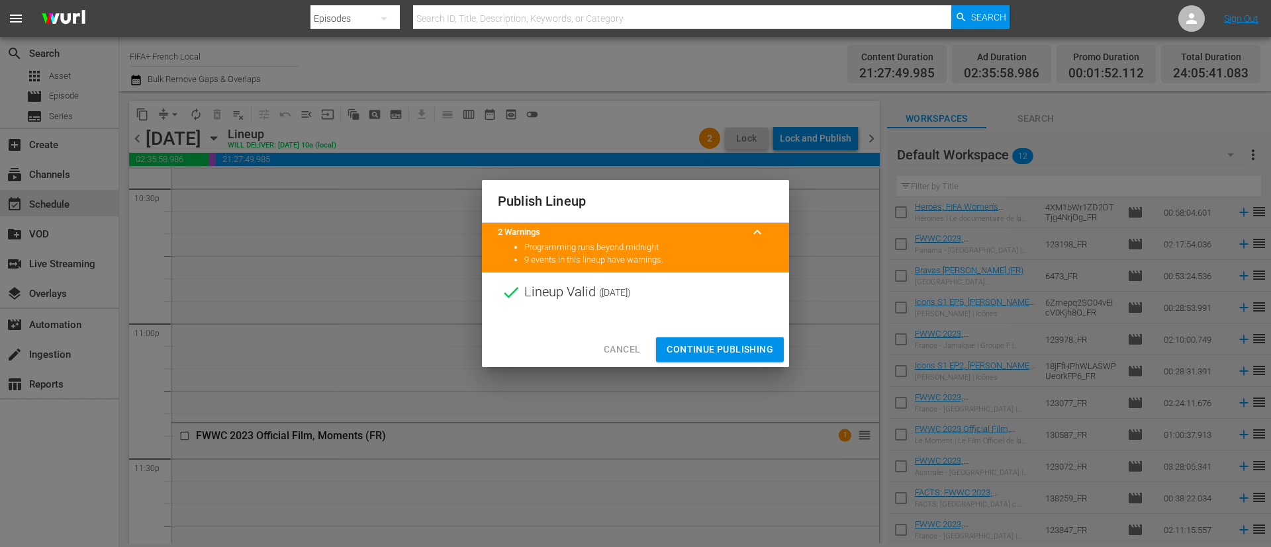
click at [756, 351] on span "Continue Publishing" at bounding box center [719, 349] width 107 height 17
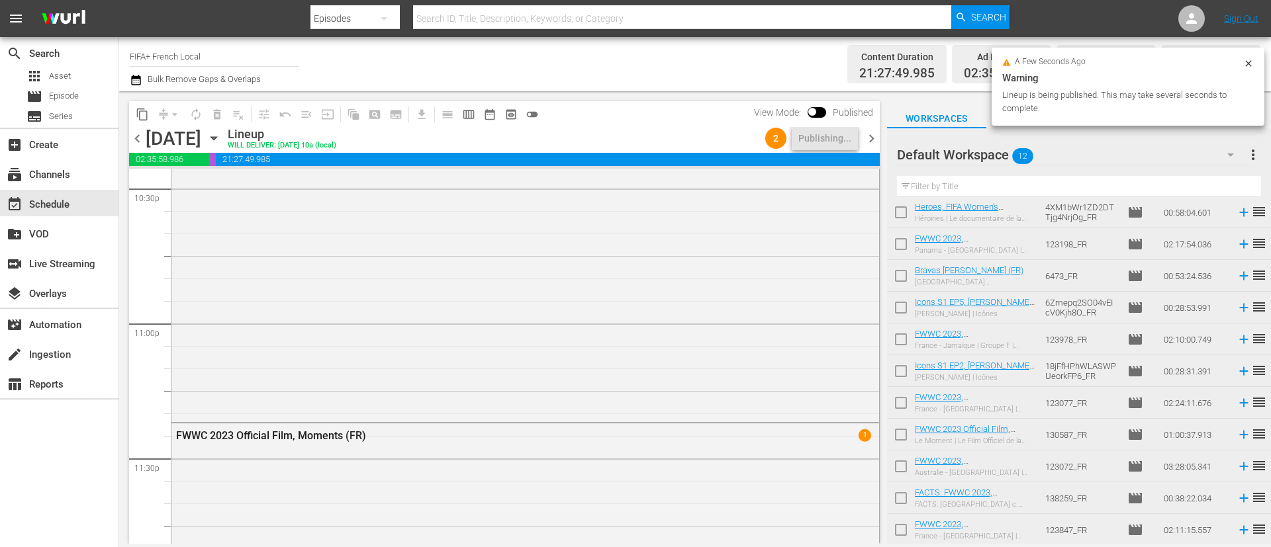
click at [1129, 161] on span "more_vert" at bounding box center [1253, 155] width 16 height 16
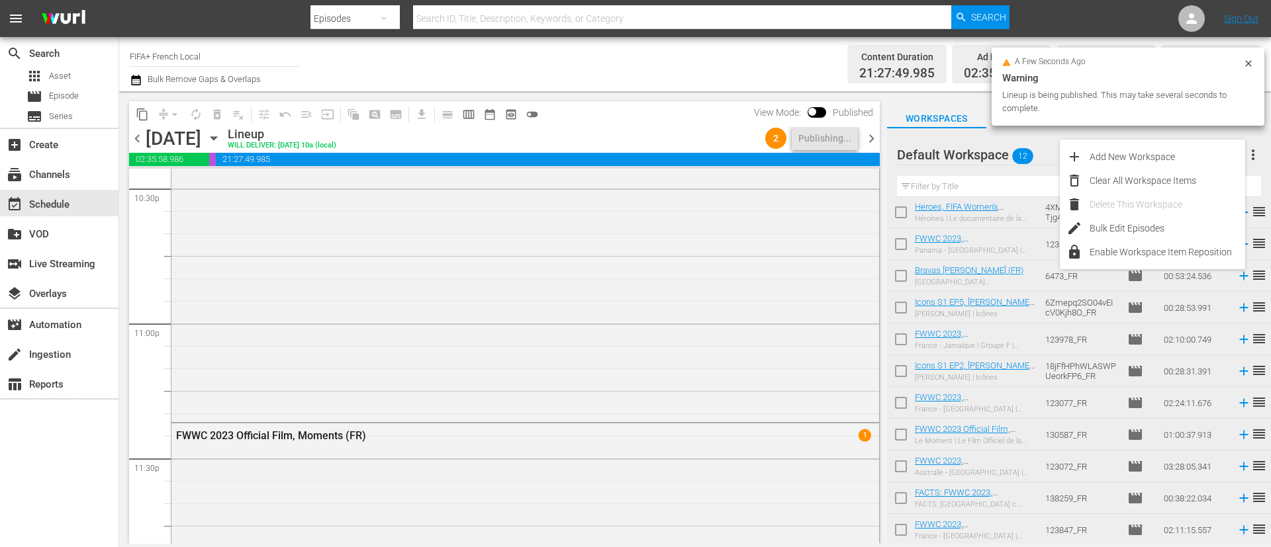
click at [1129, 173] on div "Clear All Workspace Items" at bounding box center [1167, 181] width 156 height 24
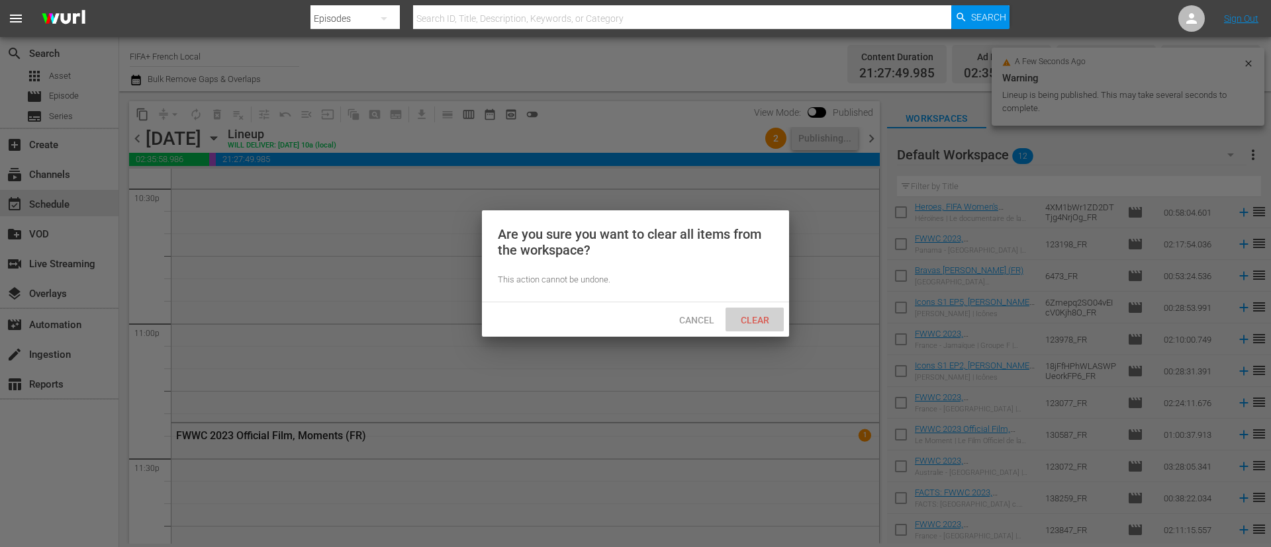
click at [777, 322] on span "Clear" at bounding box center [755, 320] width 50 height 11
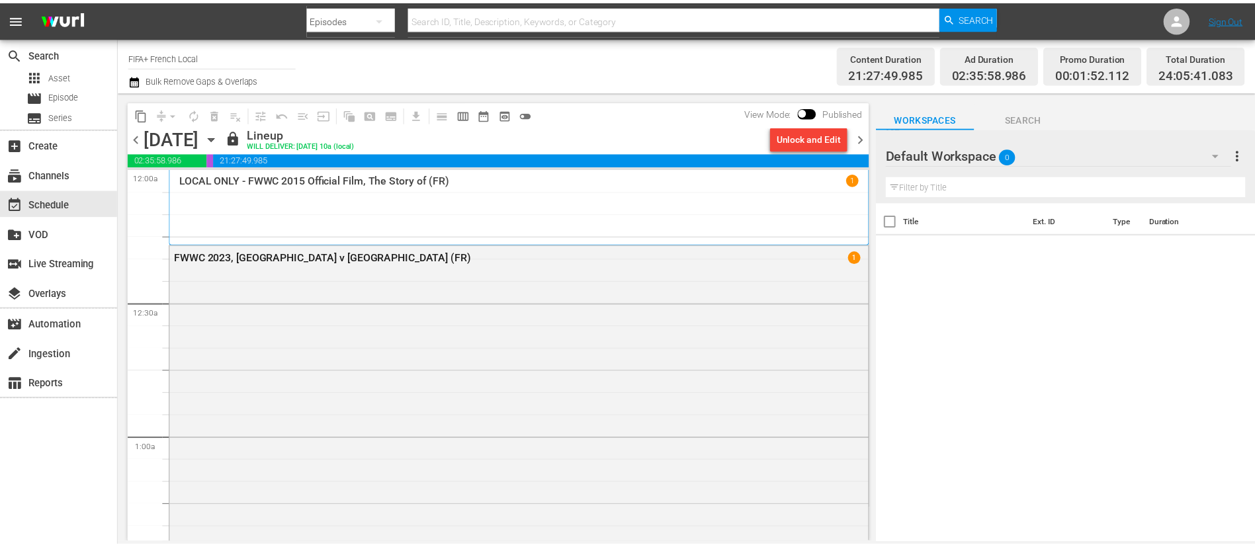
scroll to position [0, 0]
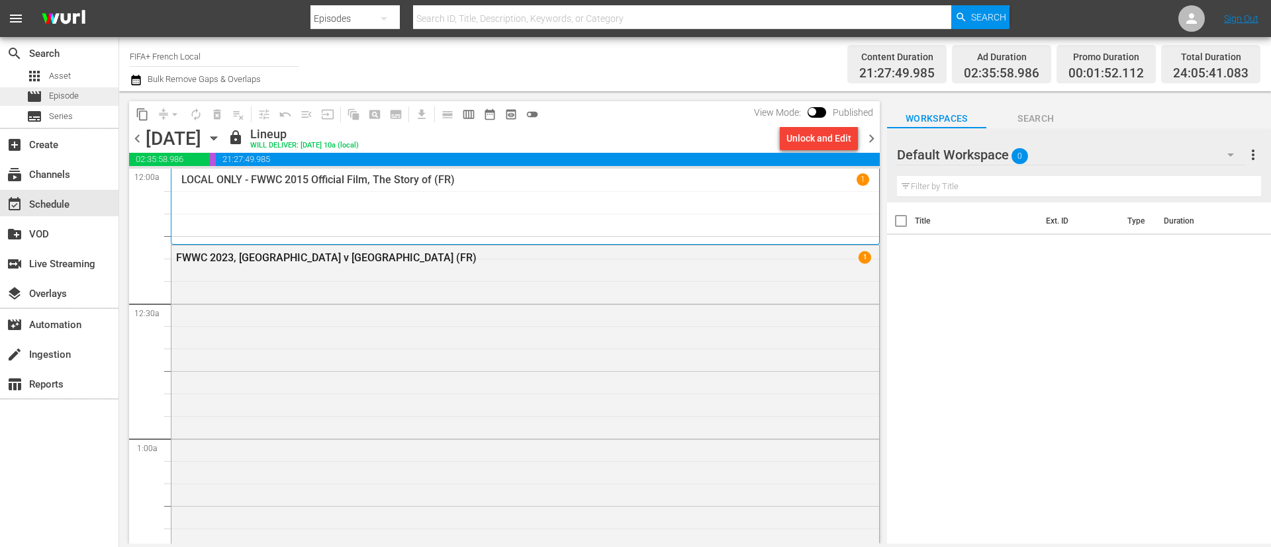
click at [86, 89] on div "movie Episode" at bounding box center [59, 96] width 118 height 19
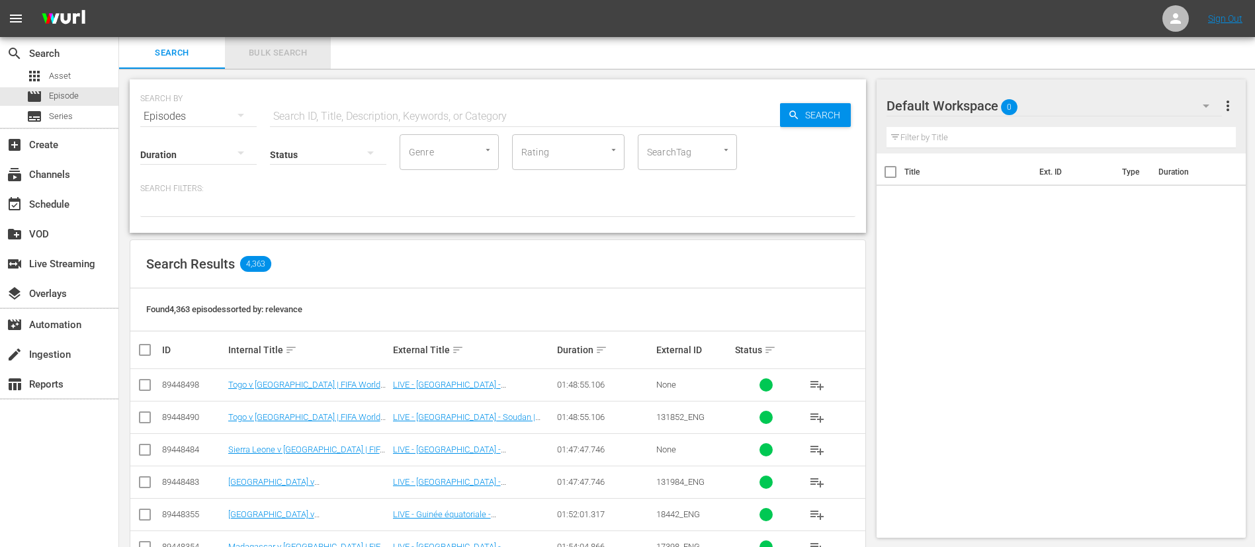
click at [260, 40] on button "Bulk Search" at bounding box center [278, 53] width 106 height 32
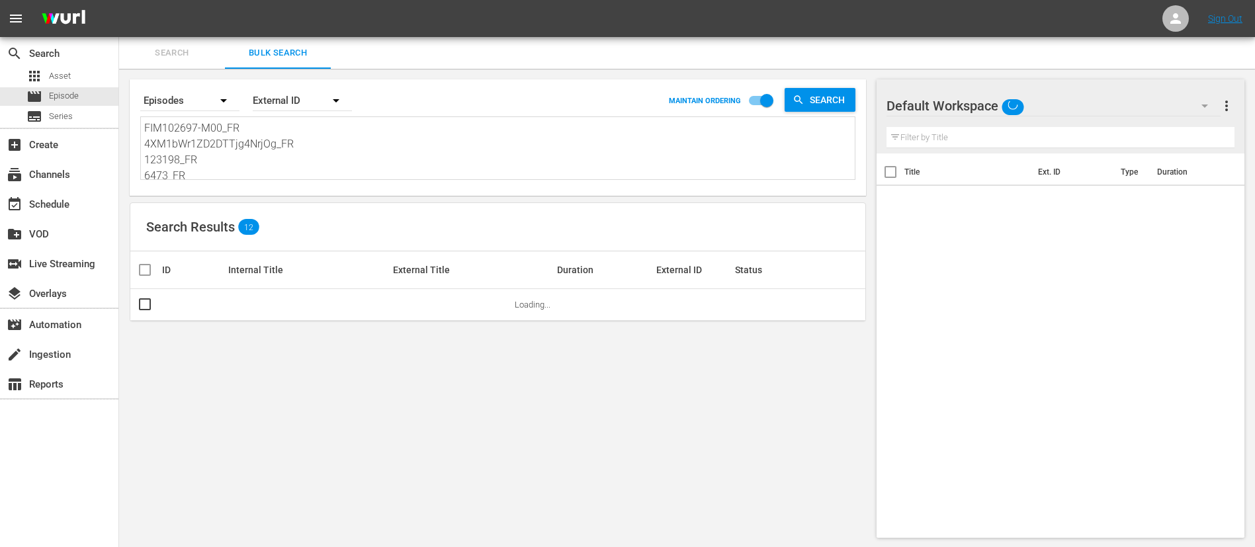
click at [304, 136] on textarea "FIM102697-M00_FR 4XM1bWr1ZD2DTTjg4NrjOg_FR 123198_FR 6473_FR 6Zmepq2SO04vEIcV0K…" at bounding box center [499, 150] width 711 height 60
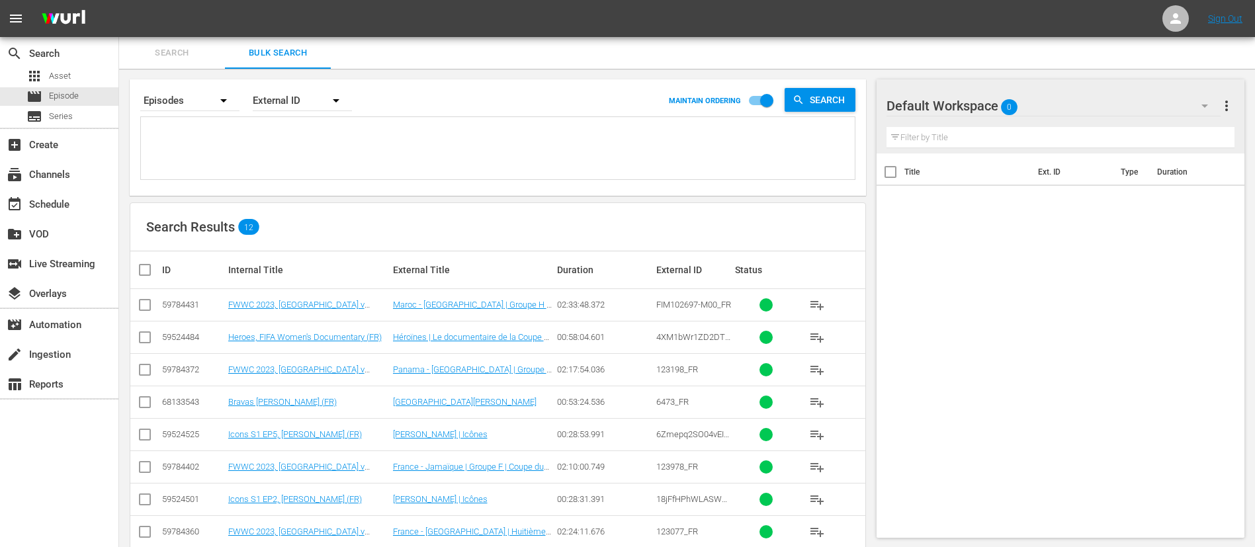
paste textarea "04f04940-6e8d-4370-a30d-cf10d5347f95_ITA 139503_ITA 40907_ITA 1nCvstZD3GpH3Y7D8…"
type textarea "04f04940-6e8d-4370-a30d-cf10d5347f95_ITA 139503_ITA 40907_ITA 1nCvstZD3GpH3Y7D8…"
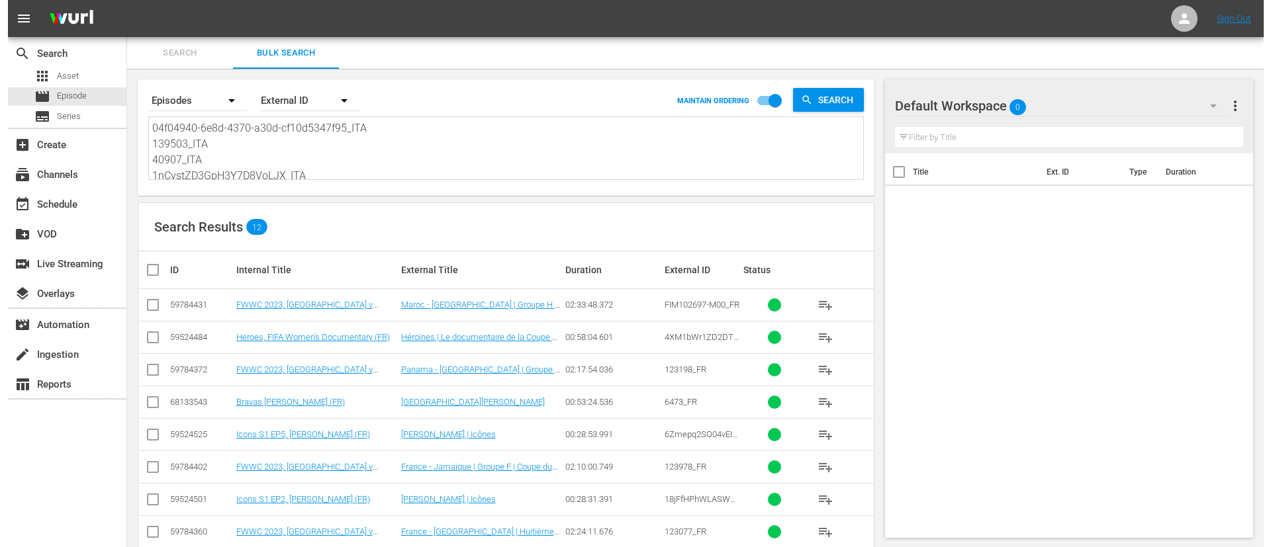
scroll to position [1, 0]
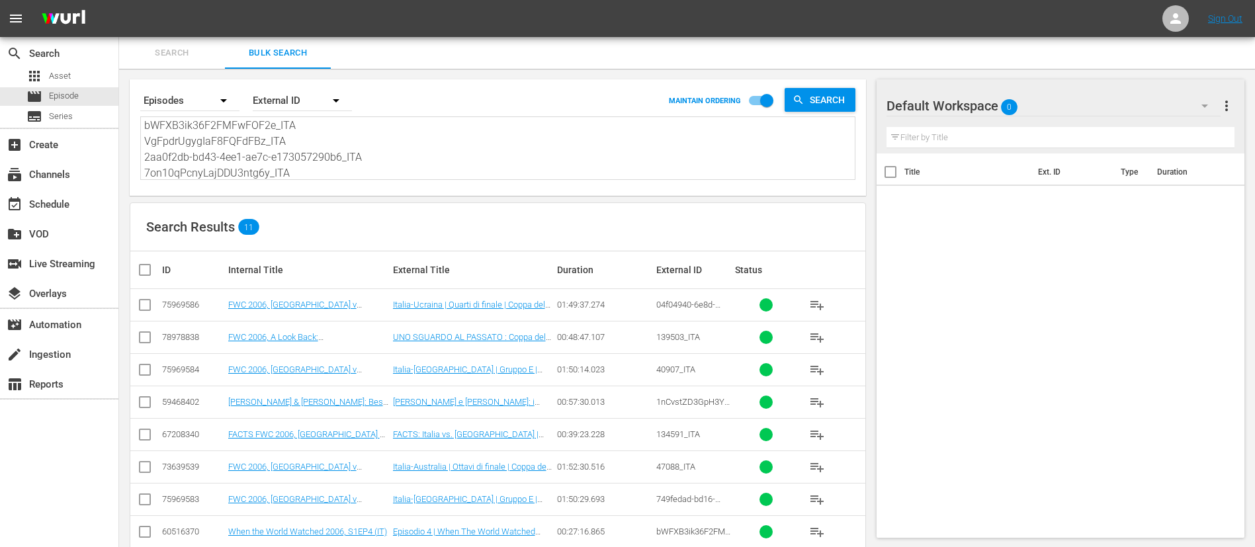
type textarea "04f04940-6e8d-4370-a30d-cf10d5347f95_ITA 139503_ITA 40907_ITA 1nCvstZD3GpH3Y7D8…"
click at [146, 277] on input "checkbox" at bounding box center [150, 270] width 26 height 16
checkbox input "true"
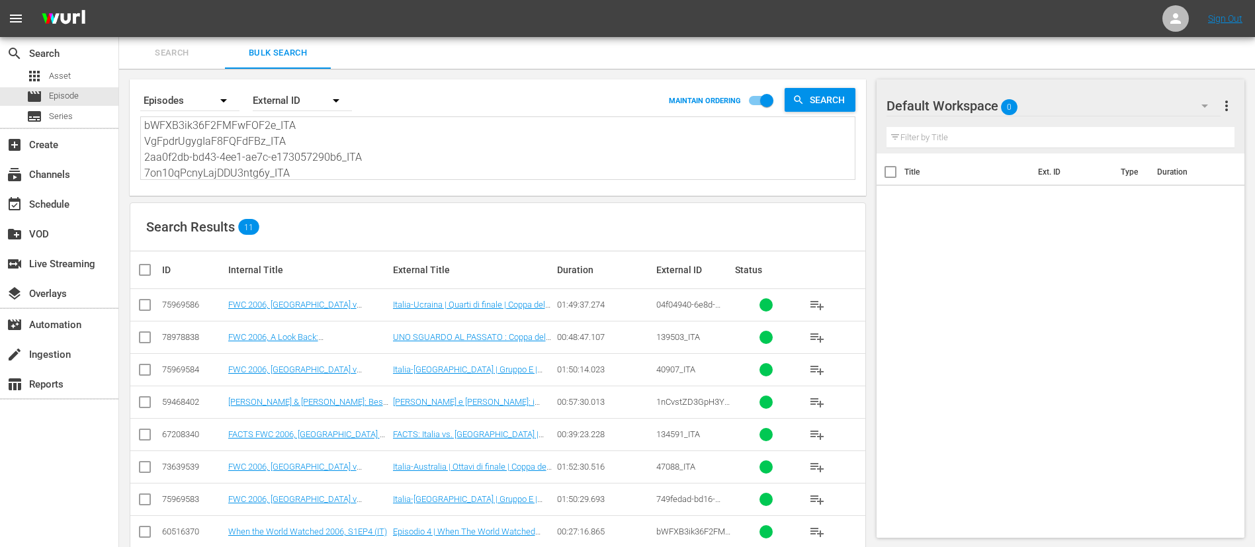
checkbox input "true"
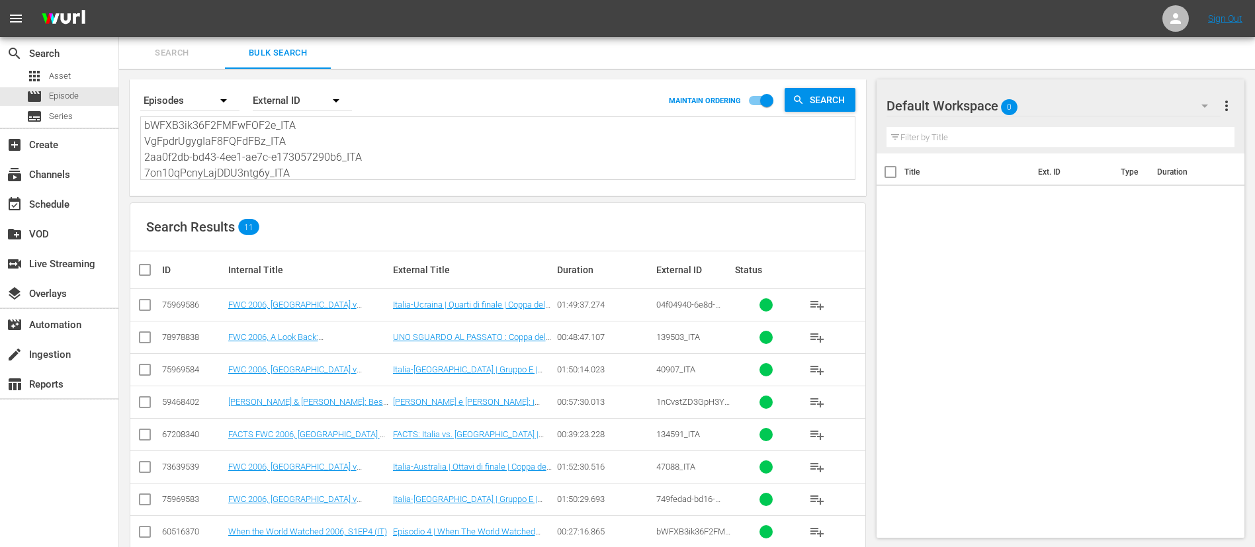
checkbox input "true"
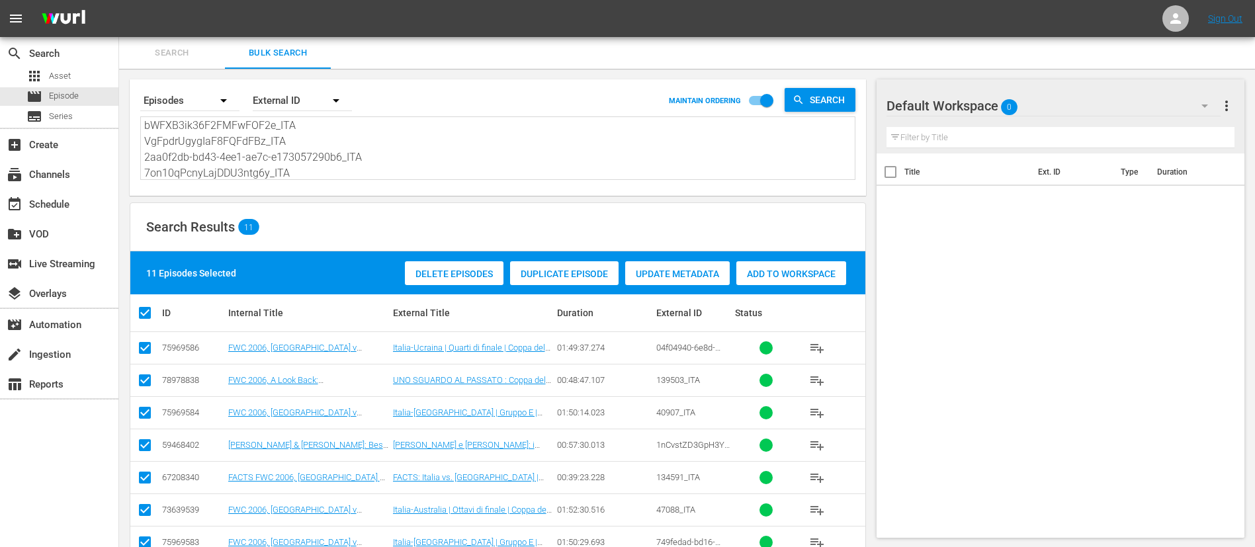
click at [790, 261] on div "Add to Workspace" at bounding box center [792, 273] width 110 height 25
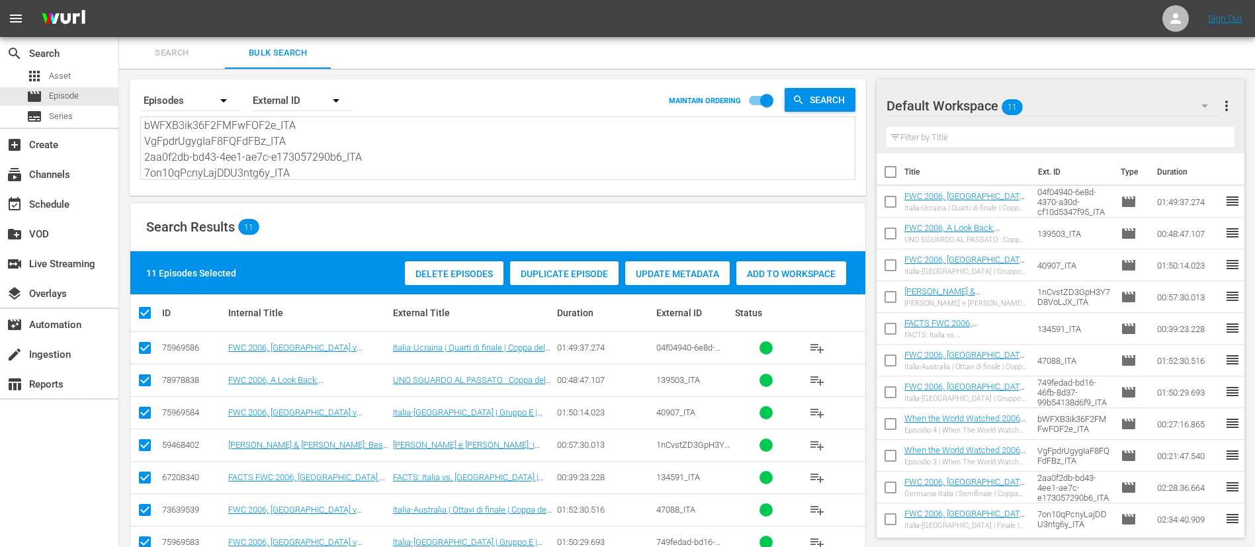
click at [187, 56] on span "Search" at bounding box center [172, 53] width 90 height 15
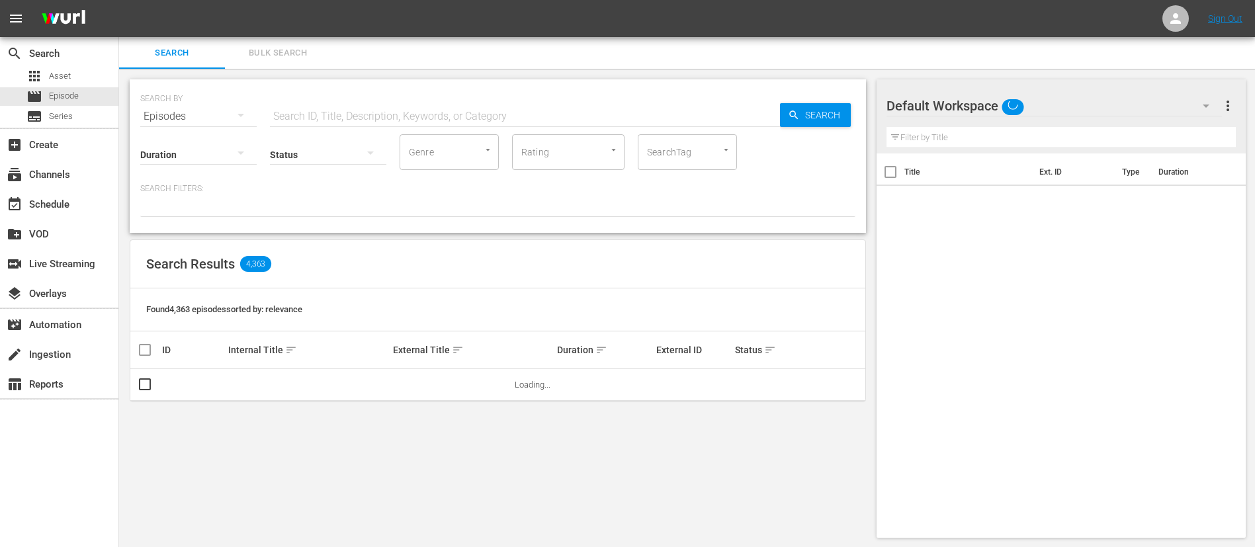
click at [352, 113] on input "text" at bounding box center [525, 117] width 510 height 32
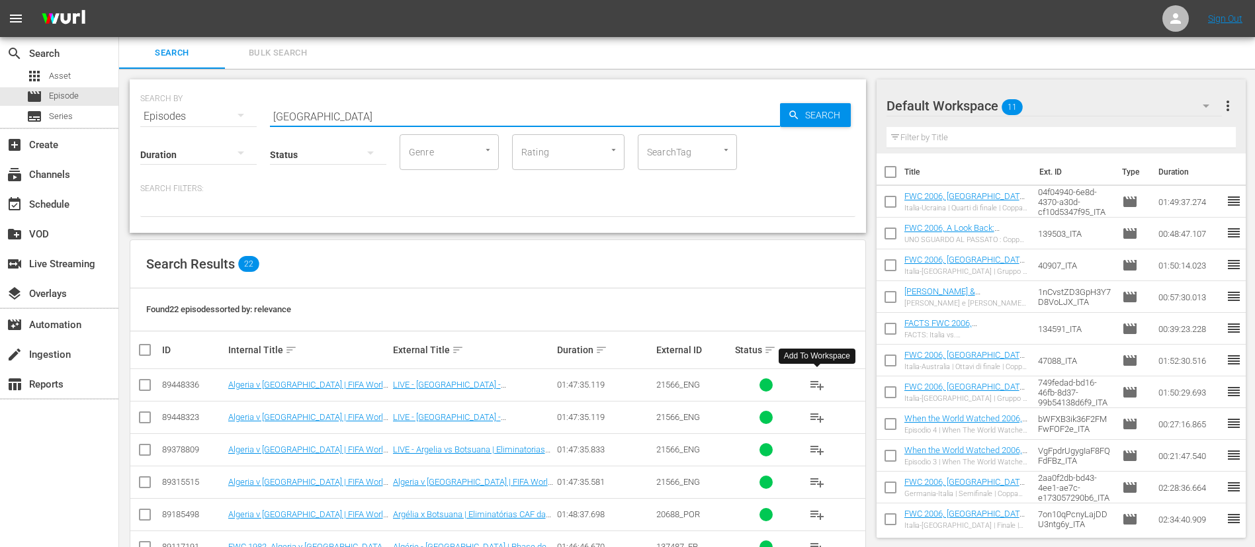
click at [815, 386] on span "playlist_add" at bounding box center [817, 385] width 16 height 16
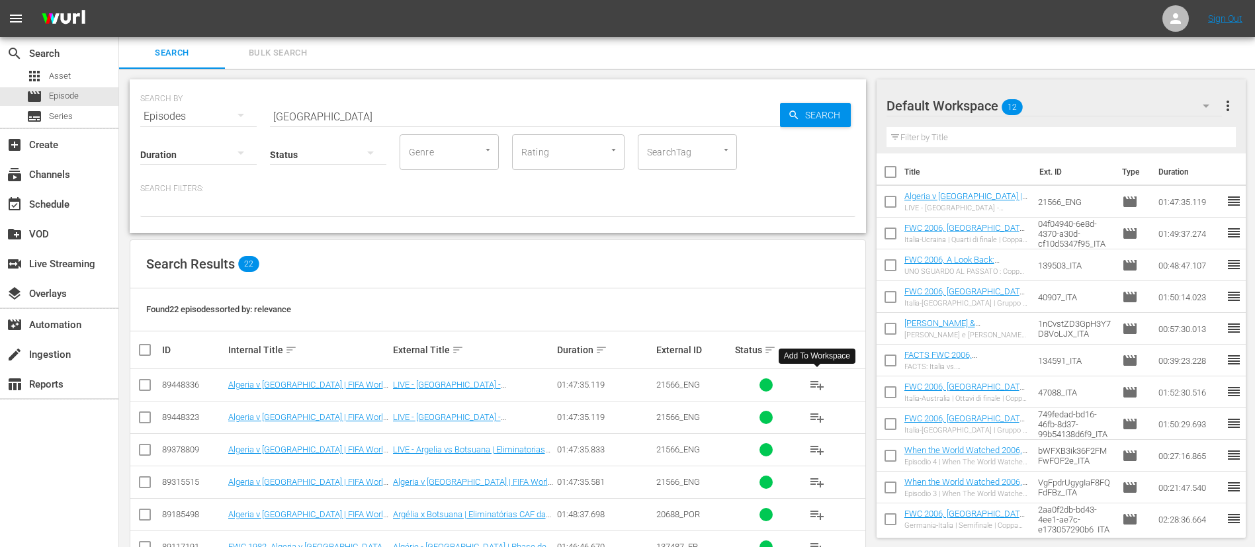
click at [451, 107] on input "[GEOGRAPHIC_DATA]" at bounding box center [525, 117] width 510 height 32
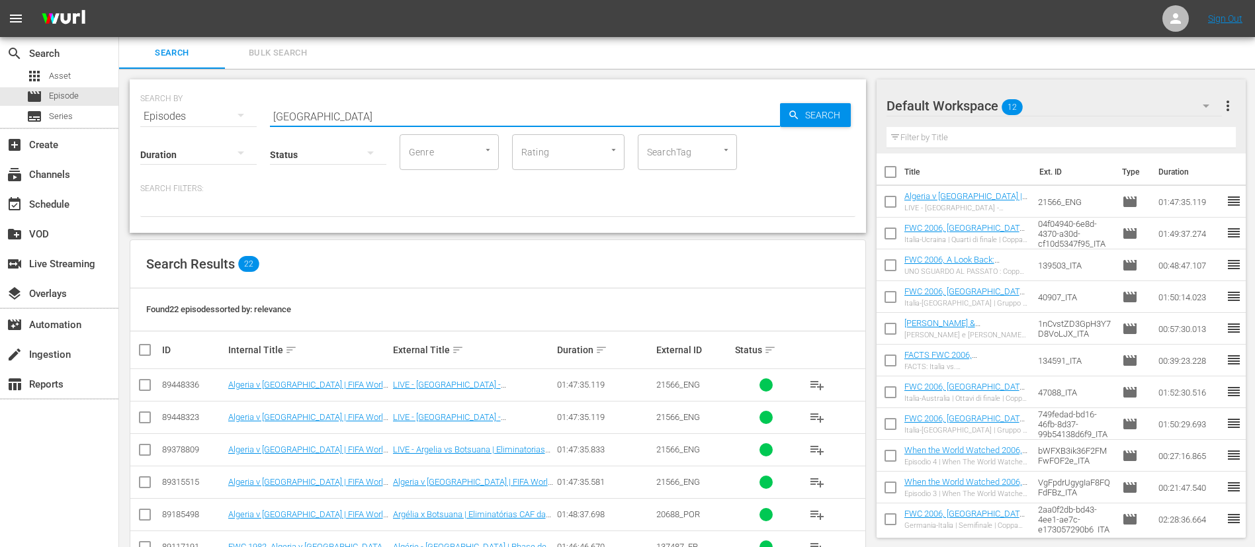
type input "[GEOGRAPHIC_DATA]"
click at [807, 385] on button "playlist_add" at bounding box center [817, 385] width 32 height 32
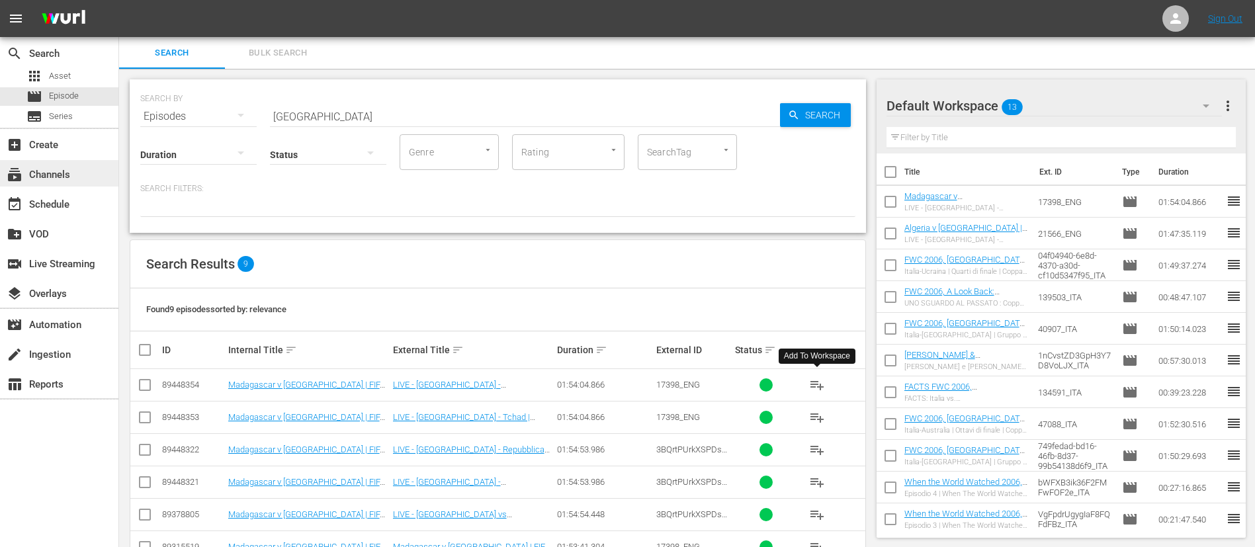
click at [67, 171] on div "subscriptions Channels" at bounding box center [37, 173] width 74 height 12
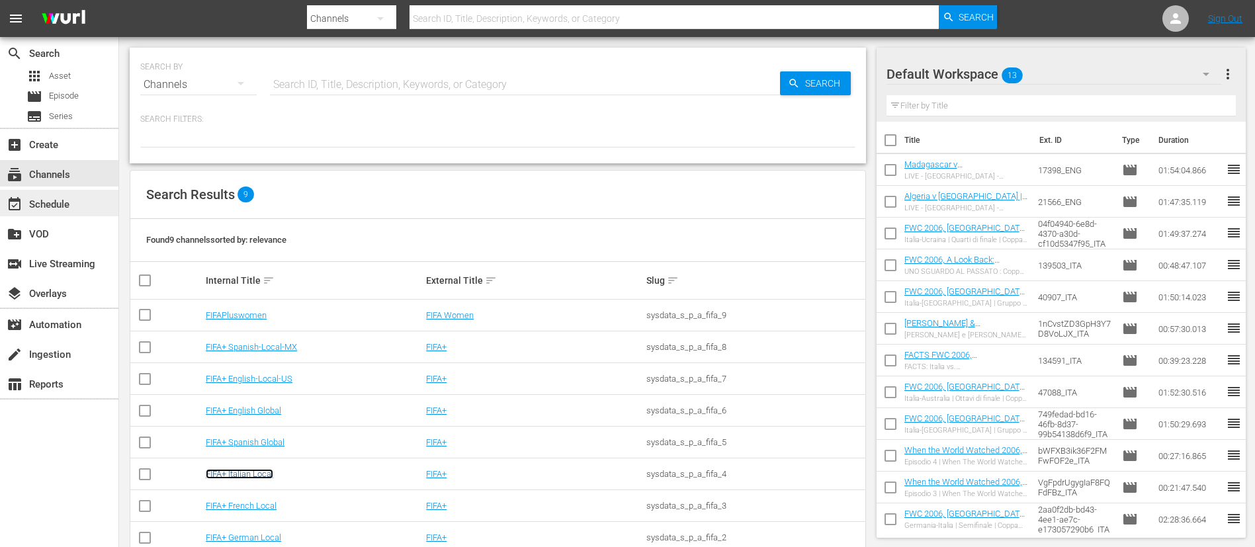
drag, startPoint x: 258, startPoint y: 471, endPoint x: 115, endPoint y: 201, distance: 304.9
click at [258, 471] on link "FIFA+ Italian Local" at bounding box center [240, 474] width 68 height 10
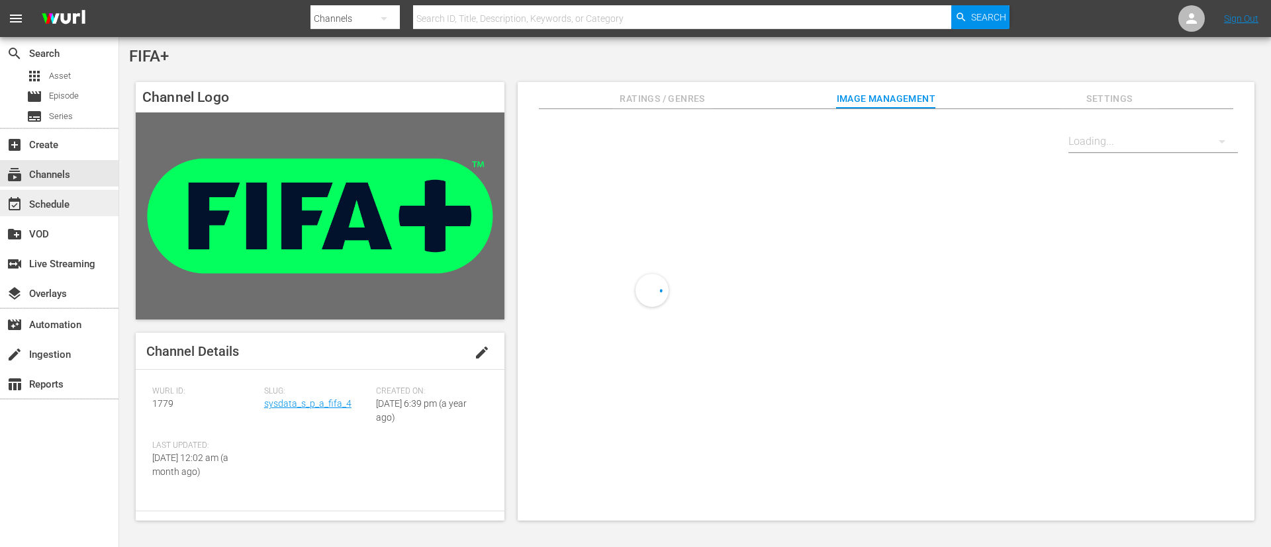
click at [54, 208] on div "event_available Schedule" at bounding box center [37, 203] width 74 height 12
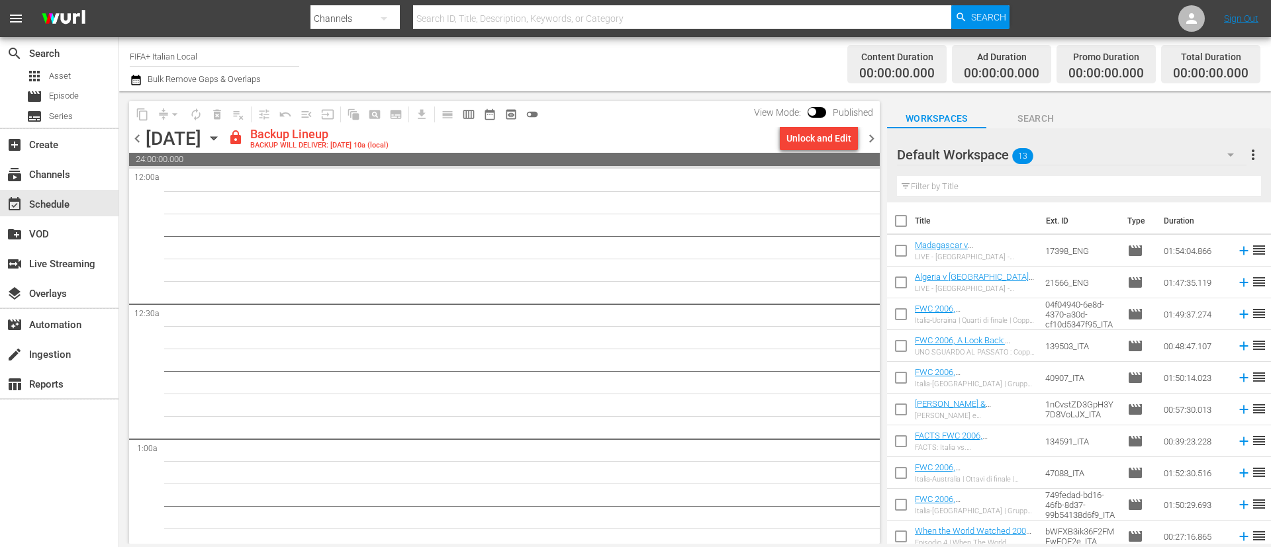
click at [137, 136] on span "chevron_left" at bounding box center [137, 138] width 17 height 17
click at [142, 136] on span "chevron_left" at bounding box center [137, 138] width 17 height 17
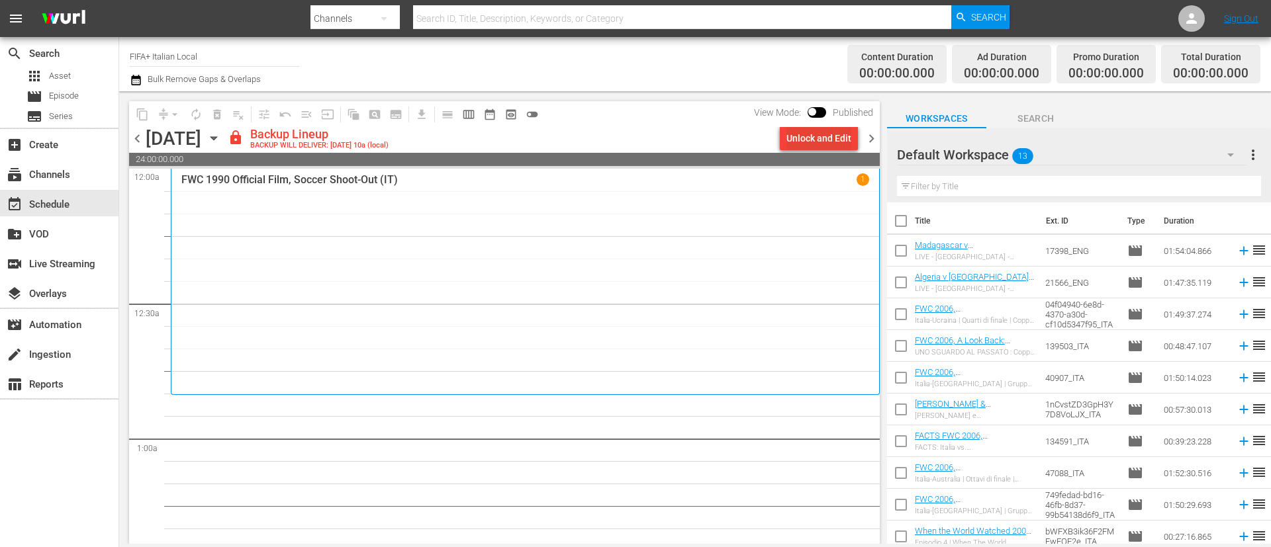
click at [836, 138] on div "Unlock and Edit" at bounding box center [818, 138] width 65 height 24
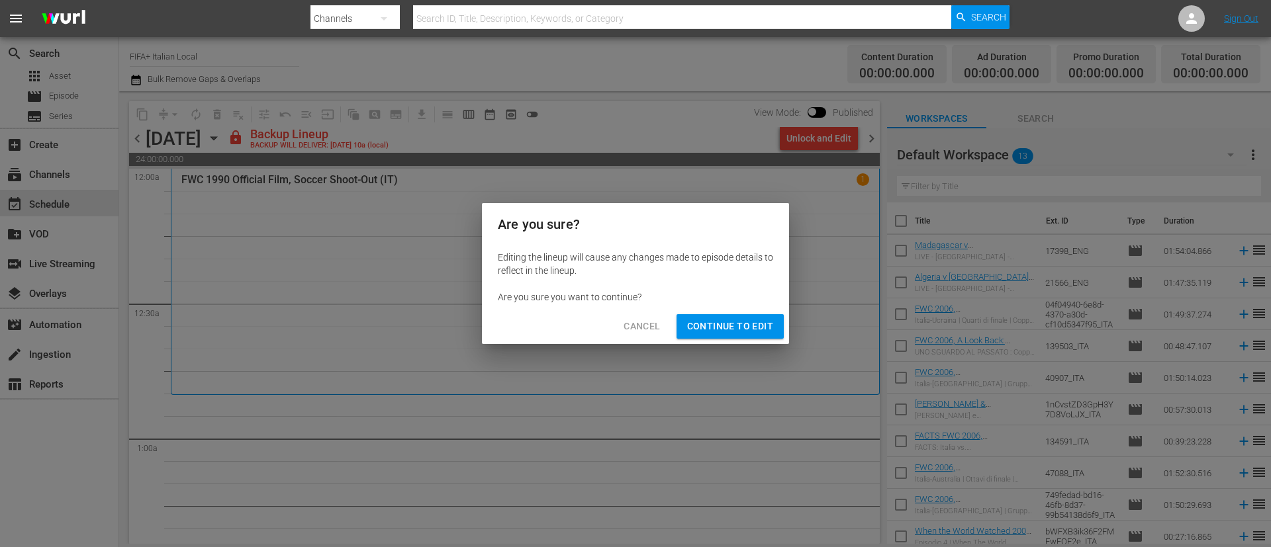
click at [720, 312] on div "Cancel Continue to Edit" at bounding box center [635, 326] width 307 height 35
click at [719, 322] on span "Continue to Edit" at bounding box center [730, 326] width 86 height 17
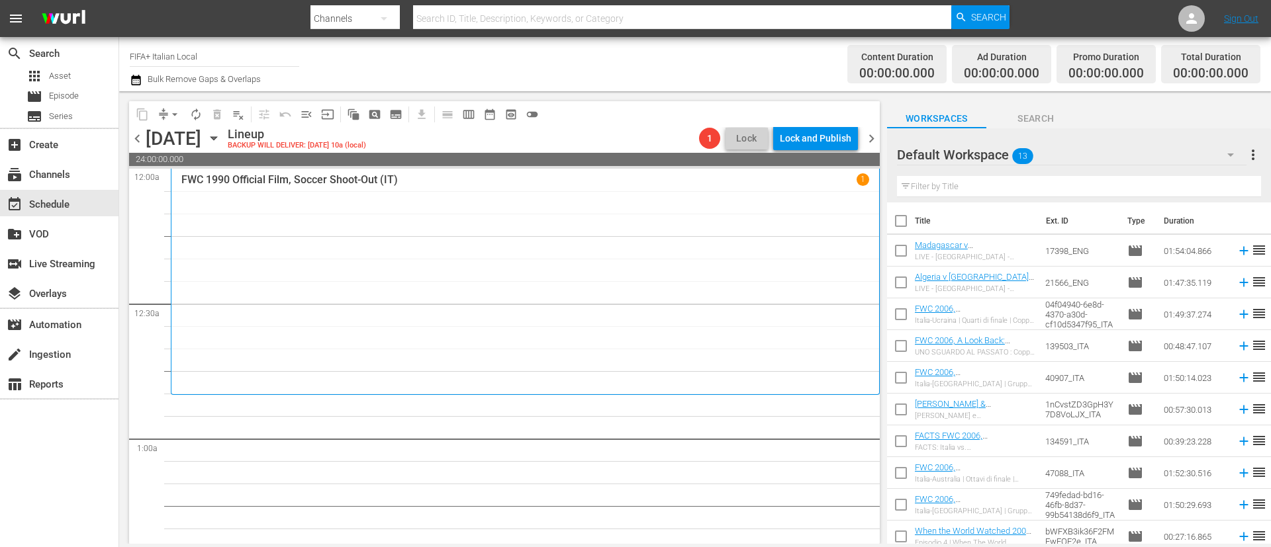
click at [902, 220] on input "checkbox" at bounding box center [901, 224] width 28 height 28
checkbox input "true"
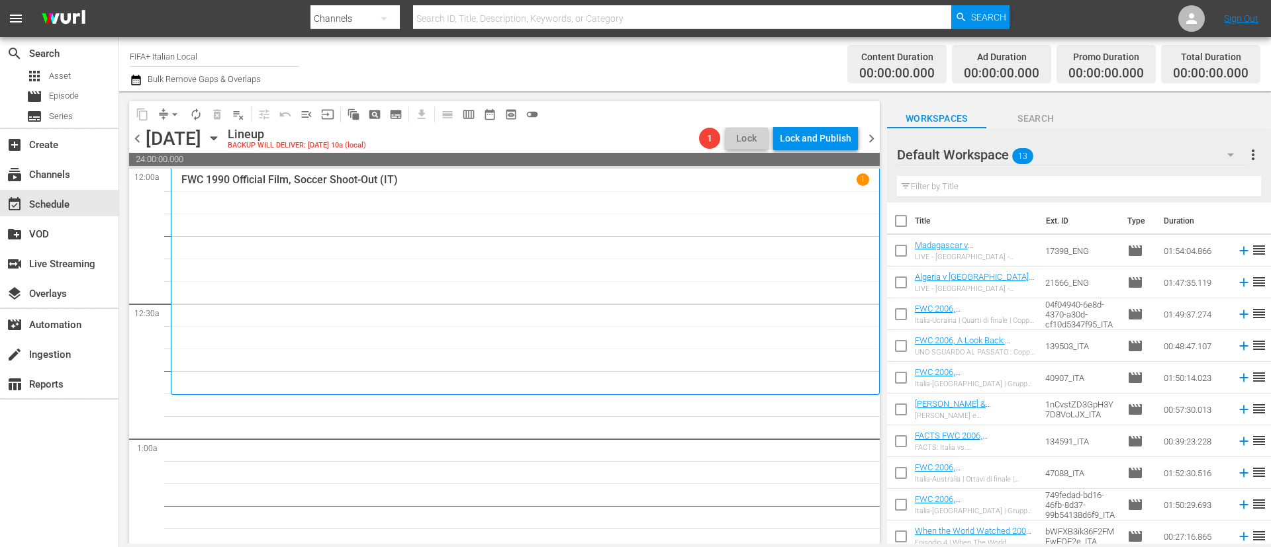
checkbox input "true"
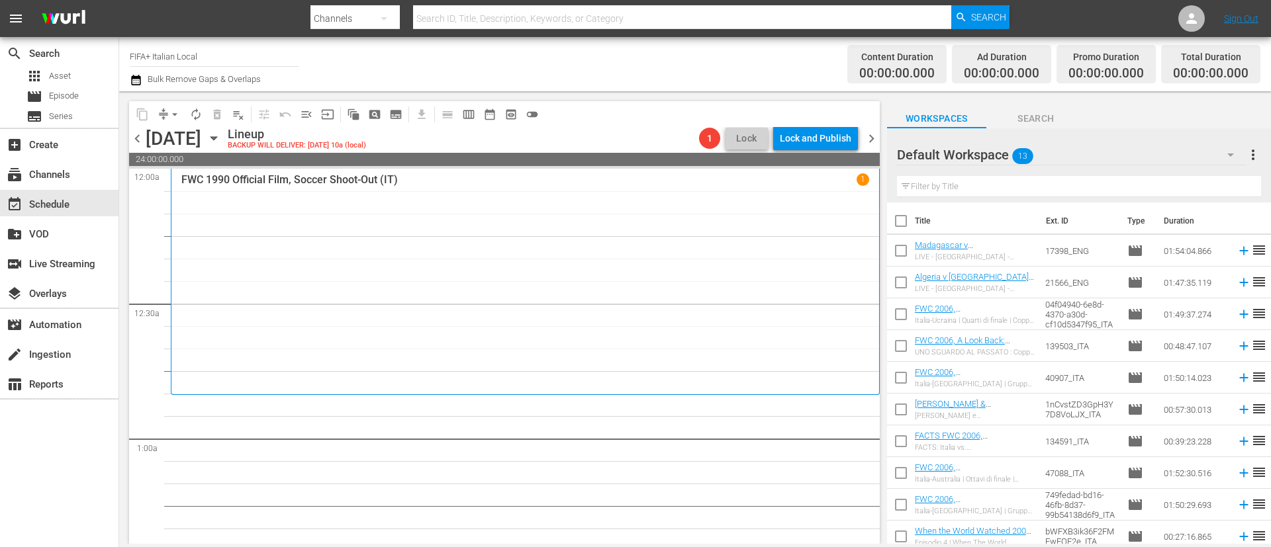
checkbox input "true"
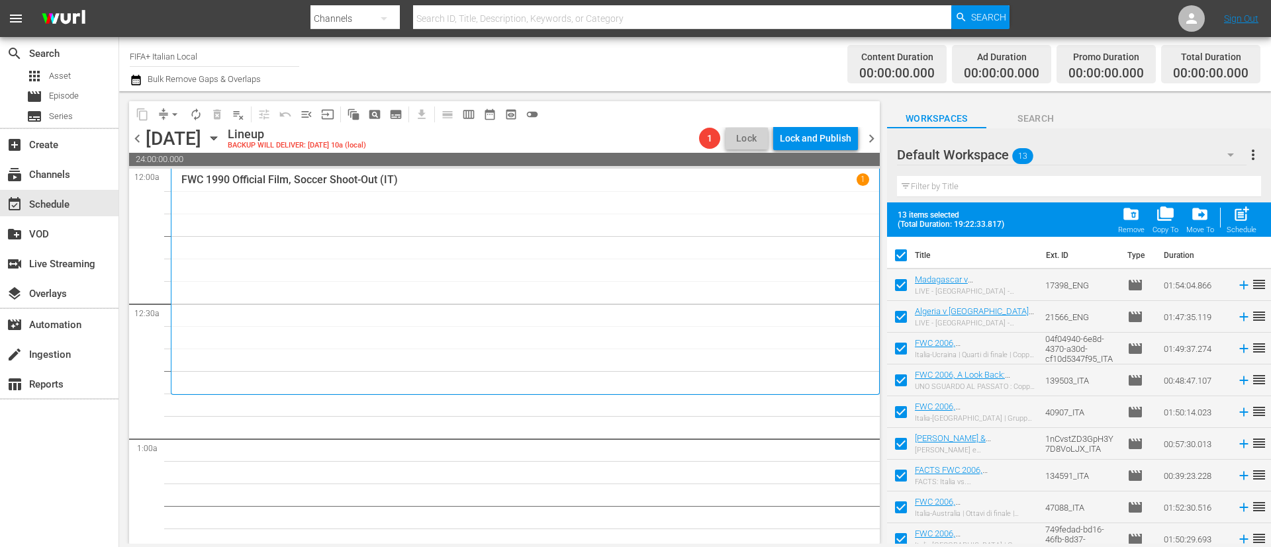
click at [904, 285] on input "checkbox" at bounding box center [901, 288] width 28 height 28
checkbox input "false"
click at [900, 324] on input "checkbox" at bounding box center [901, 320] width 28 height 28
checkbox input "false"
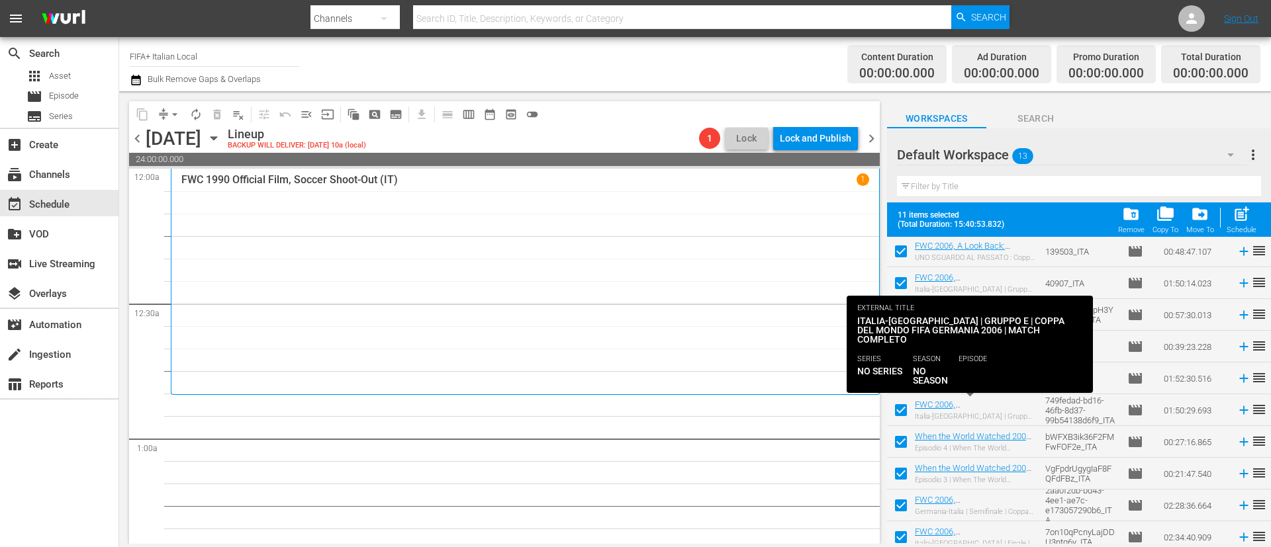
scroll to position [136, 0]
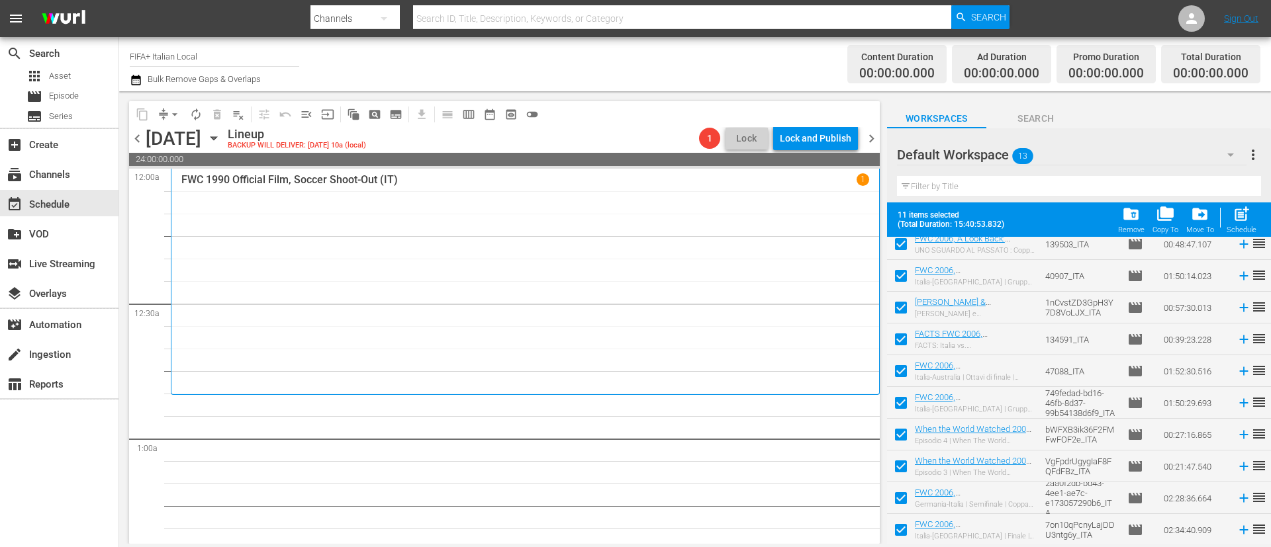
click at [893, 467] on input "checkbox" at bounding box center [901, 469] width 28 height 28
checkbox input "false"
click at [897, 486] on input "checkbox" at bounding box center [901, 501] width 28 height 28
checkbox input "false"
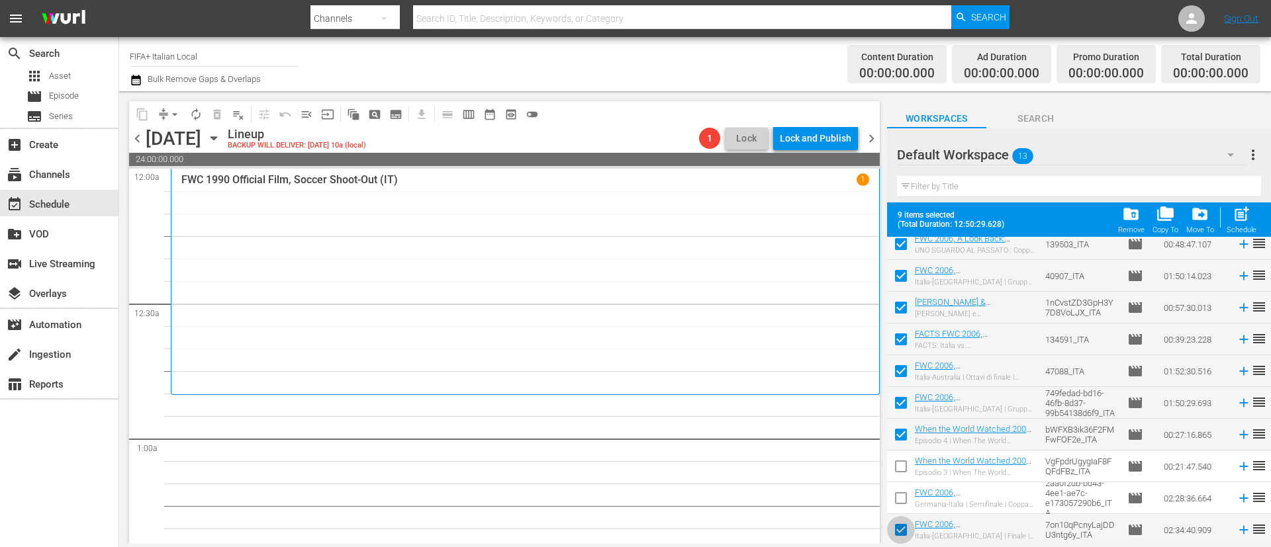
click at [898, 486] on input "checkbox" at bounding box center [901, 533] width 28 height 28
checkbox input "false"
click at [899, 430] on input "checkbox" at bounding box center [901, 438] width 28 height 28
checkbox input "false"
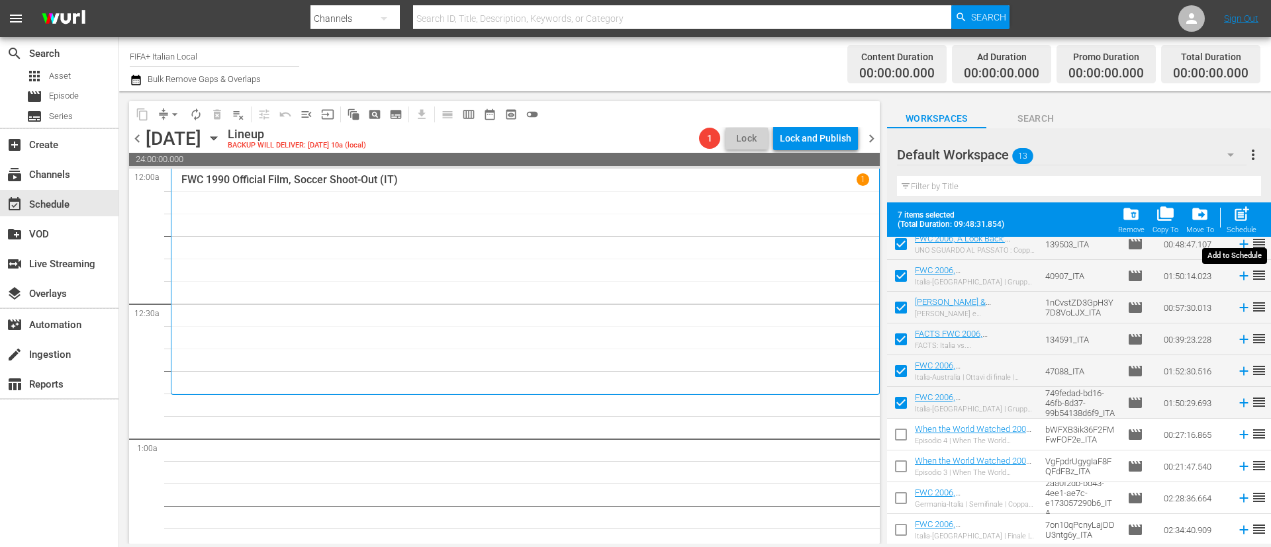
click at [1129, 224] on div "post_add Schedule" at bounding box center [1241, 219] width 30 height 29
checkbox input "false"
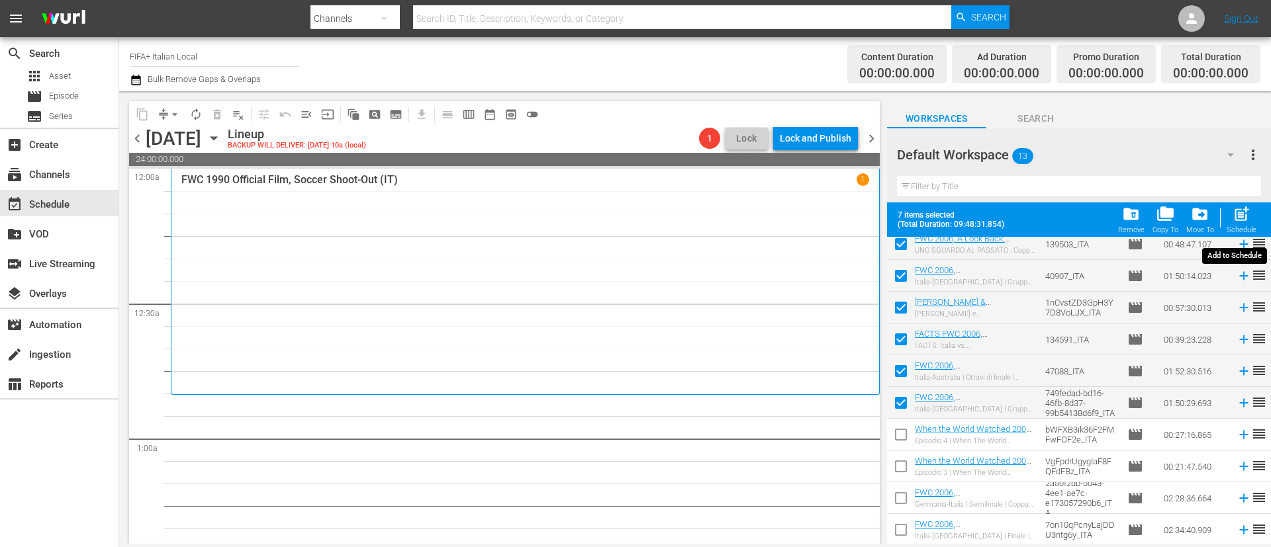
checkbox input "false"
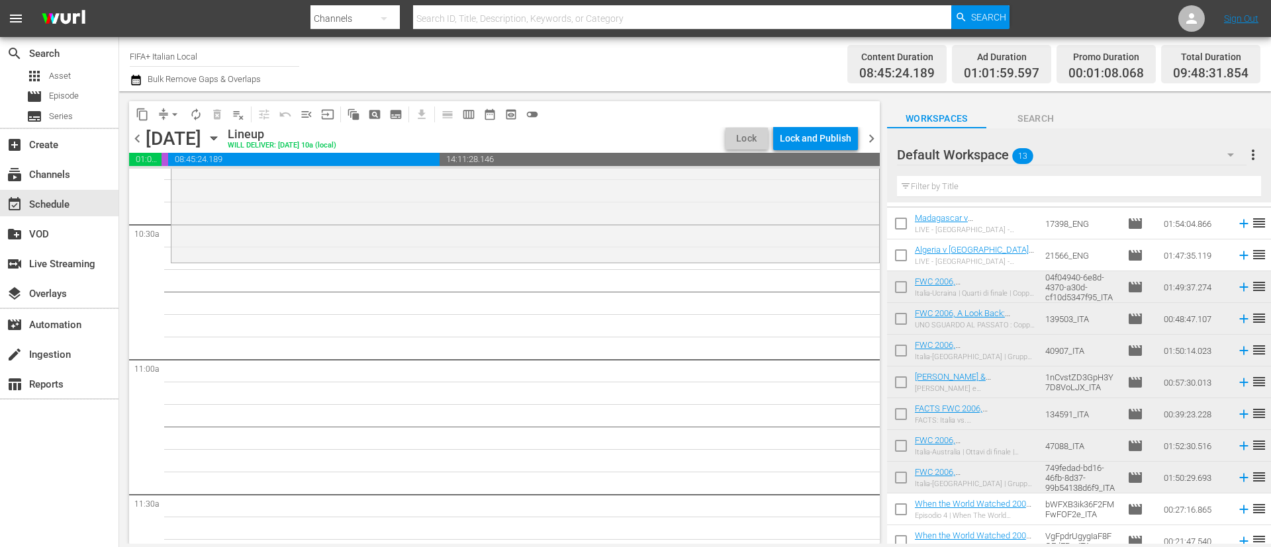
scroll to position [0, 0]
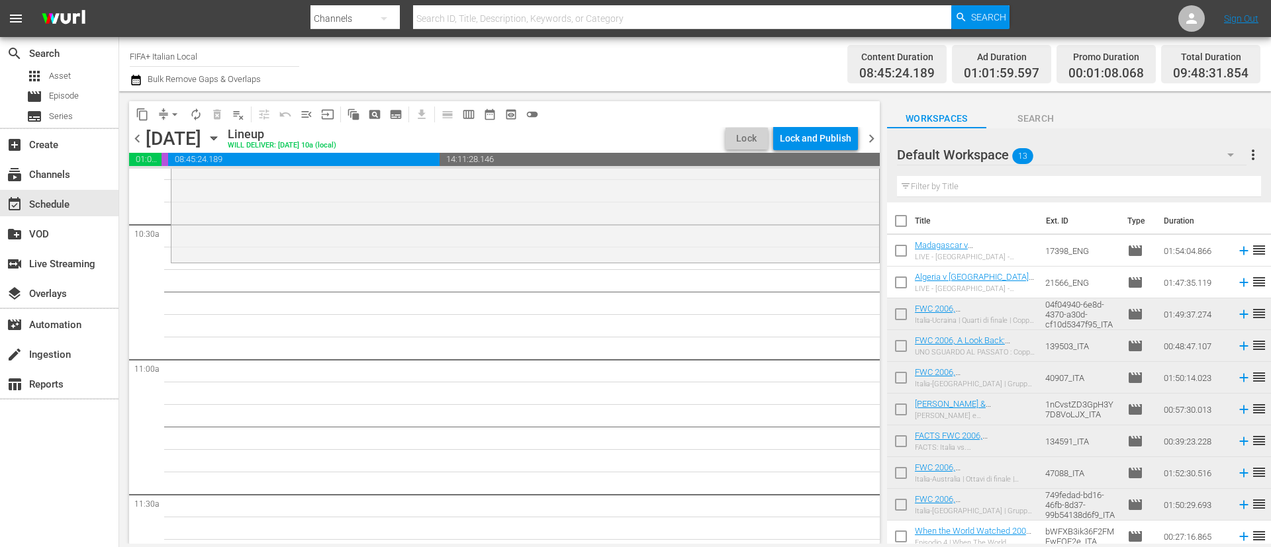
click at [903, 319] on input "checkbox" at bounding box center [901, 317] width 28 height 28
checkbox input "true"
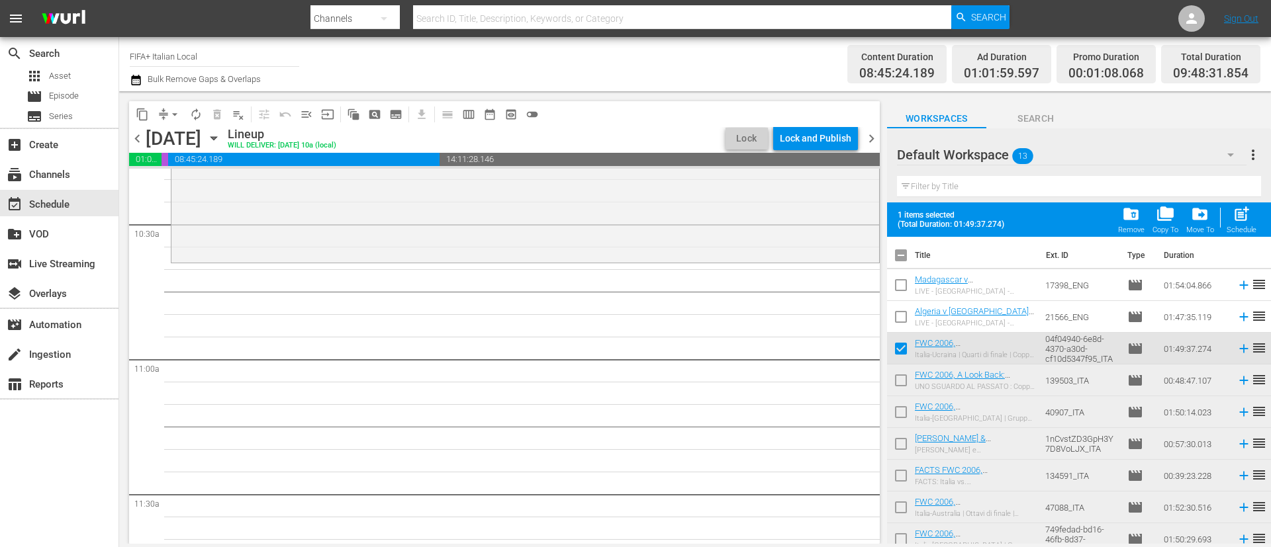
click at [900, 384] on input "checkbox" at bounding box center [901, 383] width 28 height 28
checkbox input "true"
click at [899, 412] on input "checkbox" at bounding box center [901, 415] width 28 height 28
checkbox input "true"
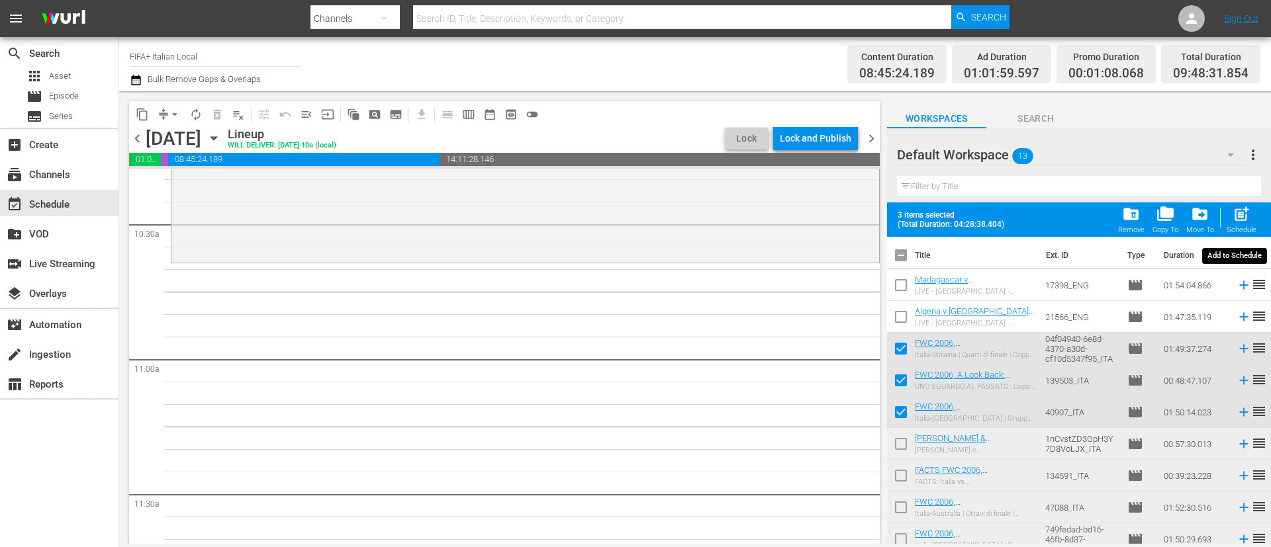
click at [1129, 213] on span "post_add" at bounding box center [1241, 214] width 18 height 18
checkbox input "false"
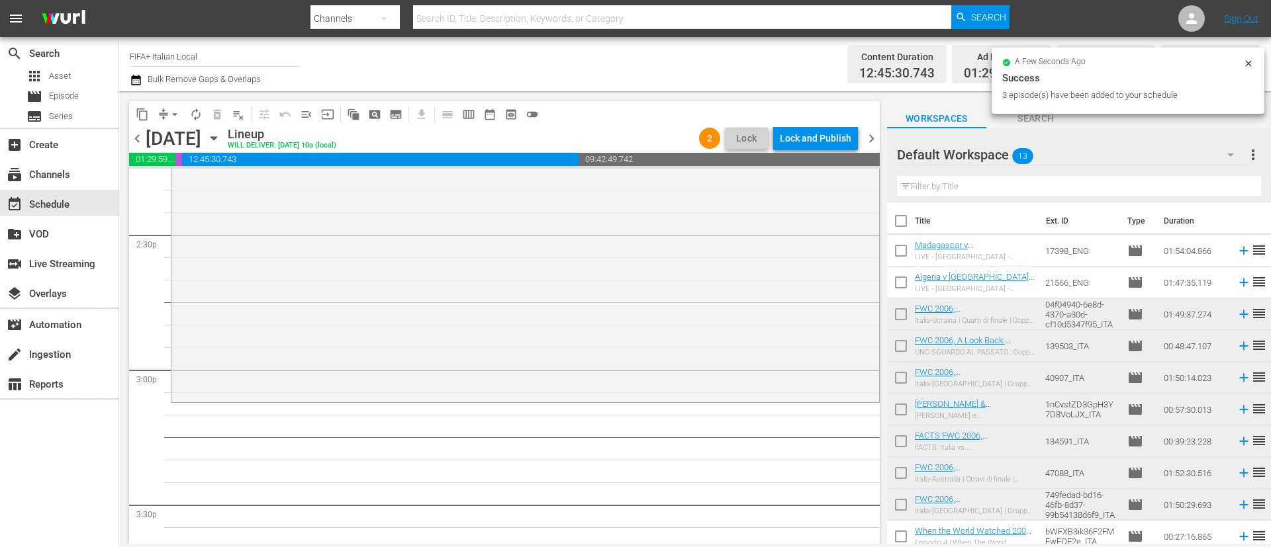
scroll to position [3948, 0]
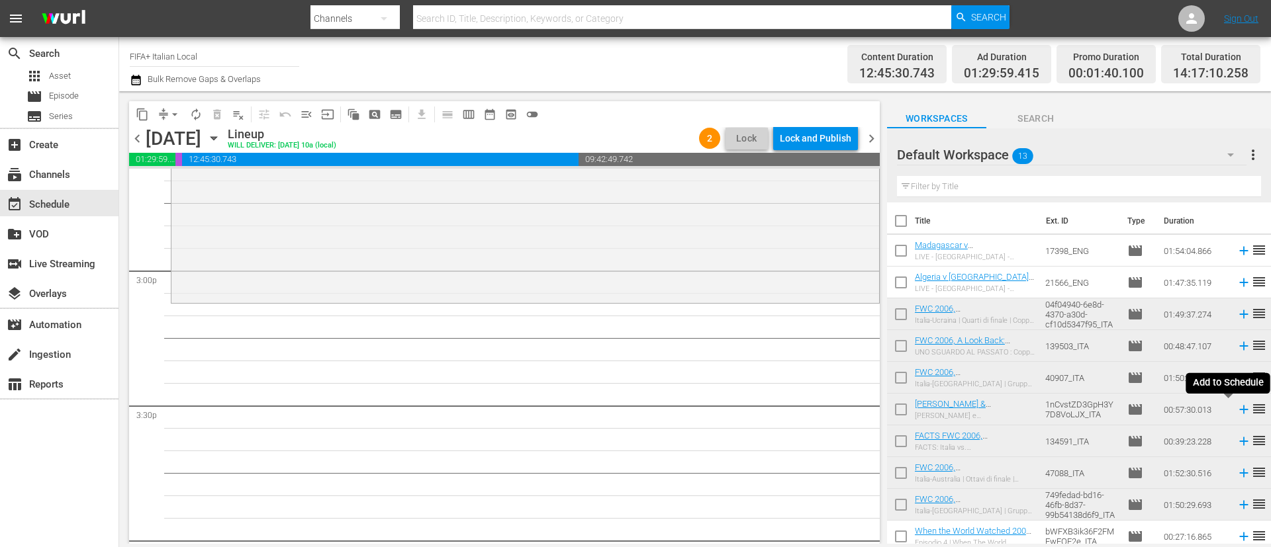
click at [1129, 409] on icon at bounding box center [1243, 409] width 15 height 15
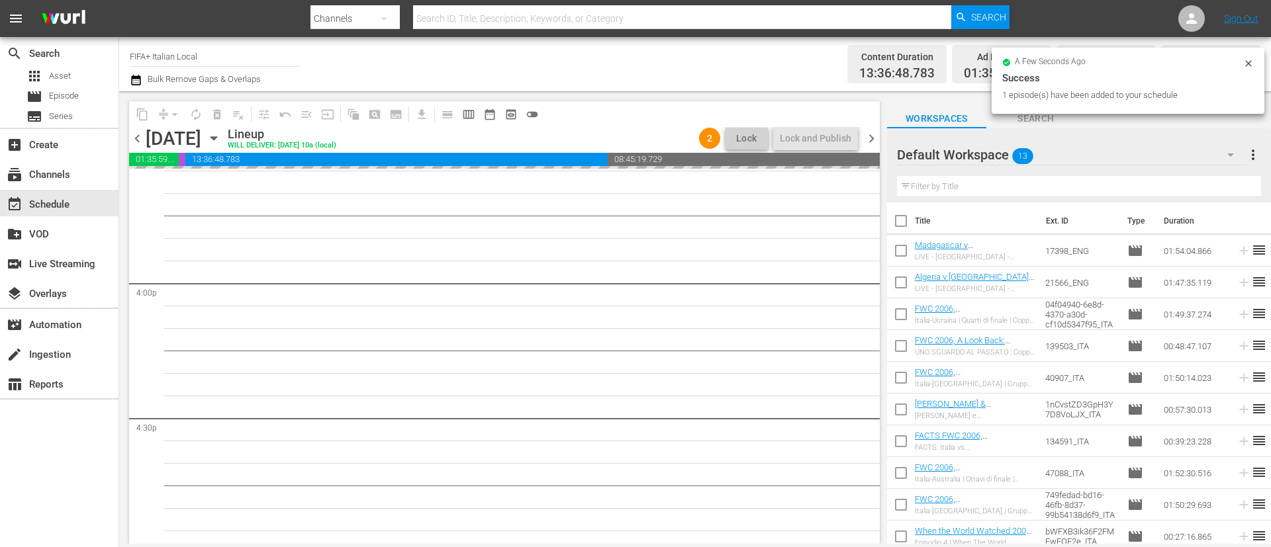
scroll to position [4246, 0]
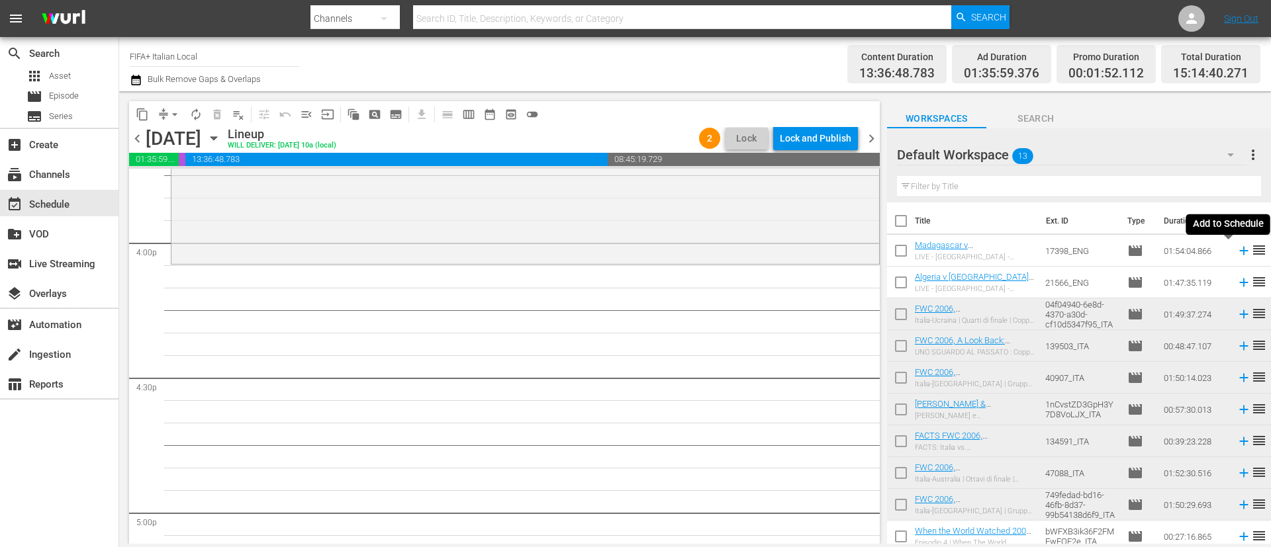
click at [1129, 253] on icon at bounding box center [1243, 251] width 15 height 15
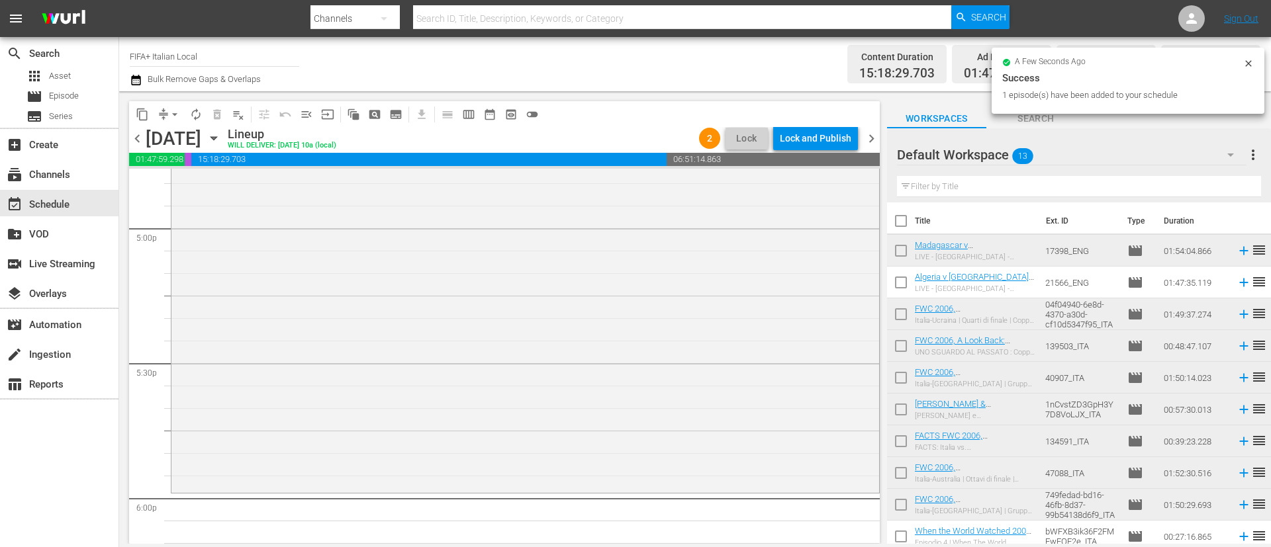
scroll to position [4742, 0]
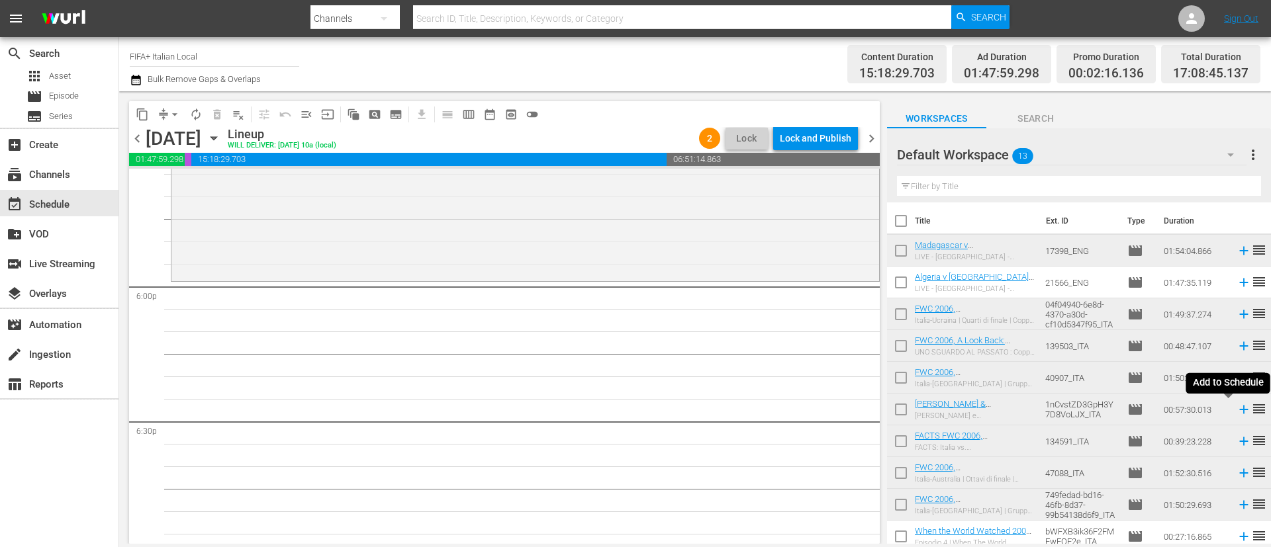
click at [1129, 406] on icon at bounding box center [1243, 409] width 15 height 15
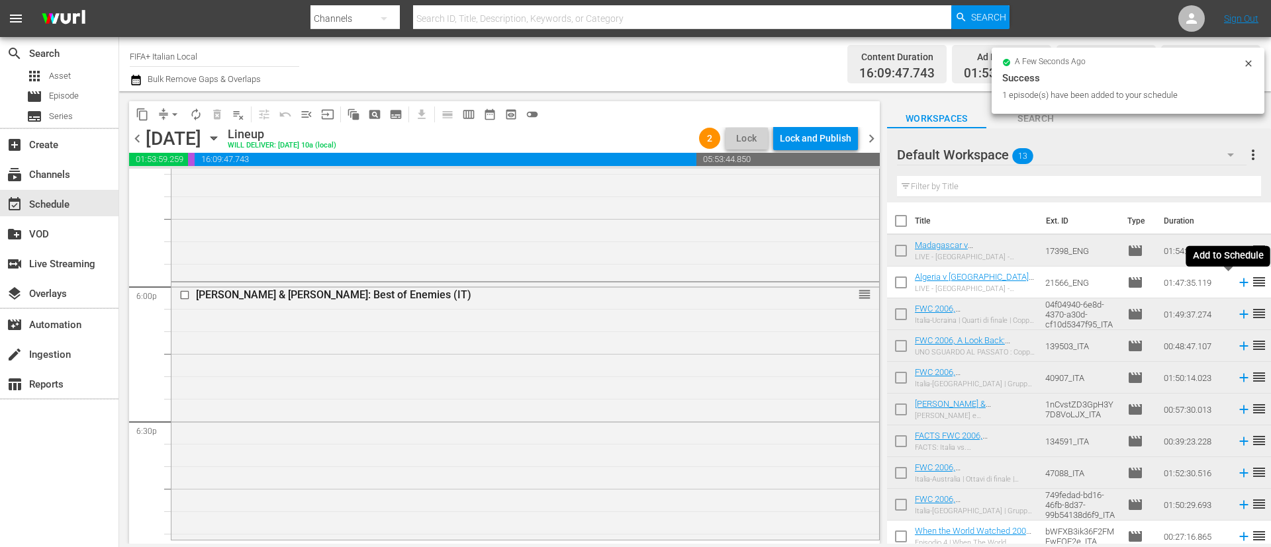
click at [1129, 280] on icon at bounding box center [1243, 283] width 9 height 9
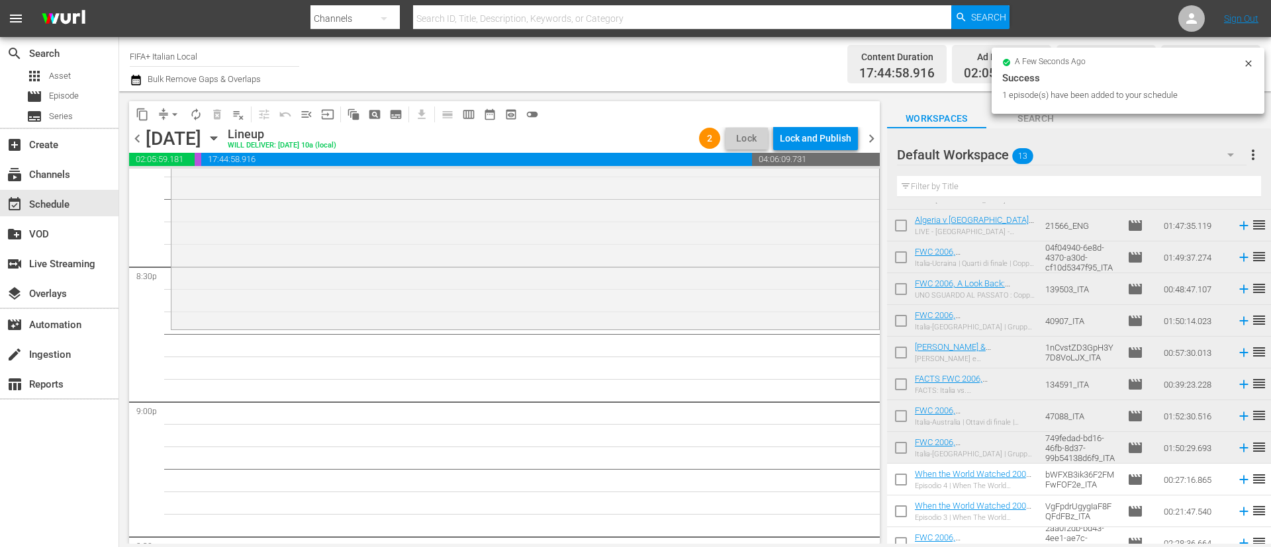
scroll to position [102, 0]
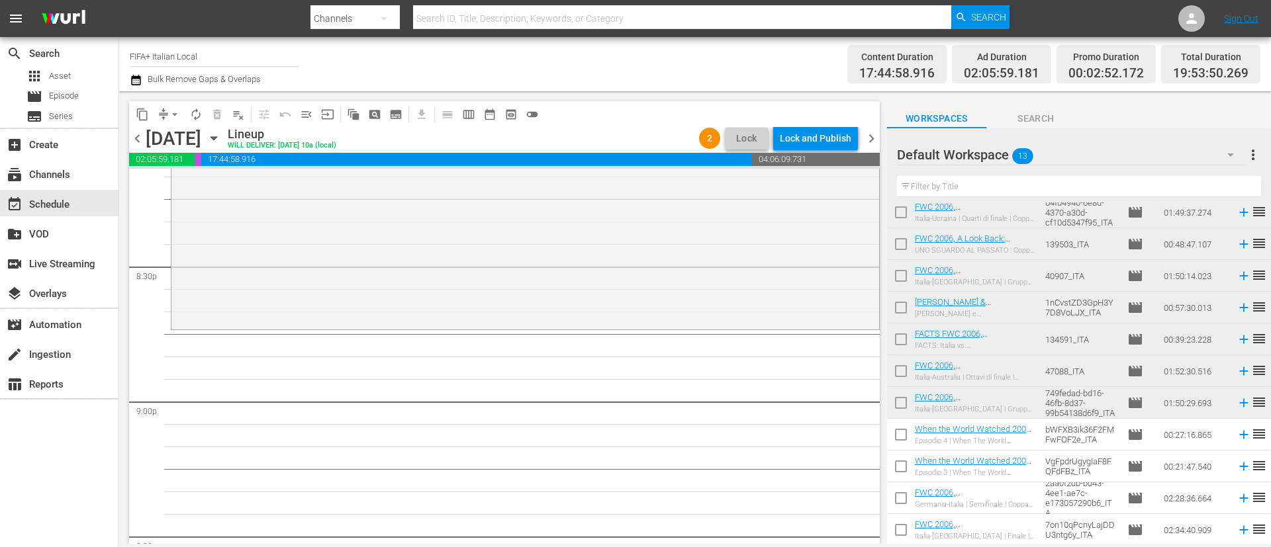
click at [903, 433] on input "checkbox" at bounding box center [901, 438] width 28 height 28
checkbox input "true"
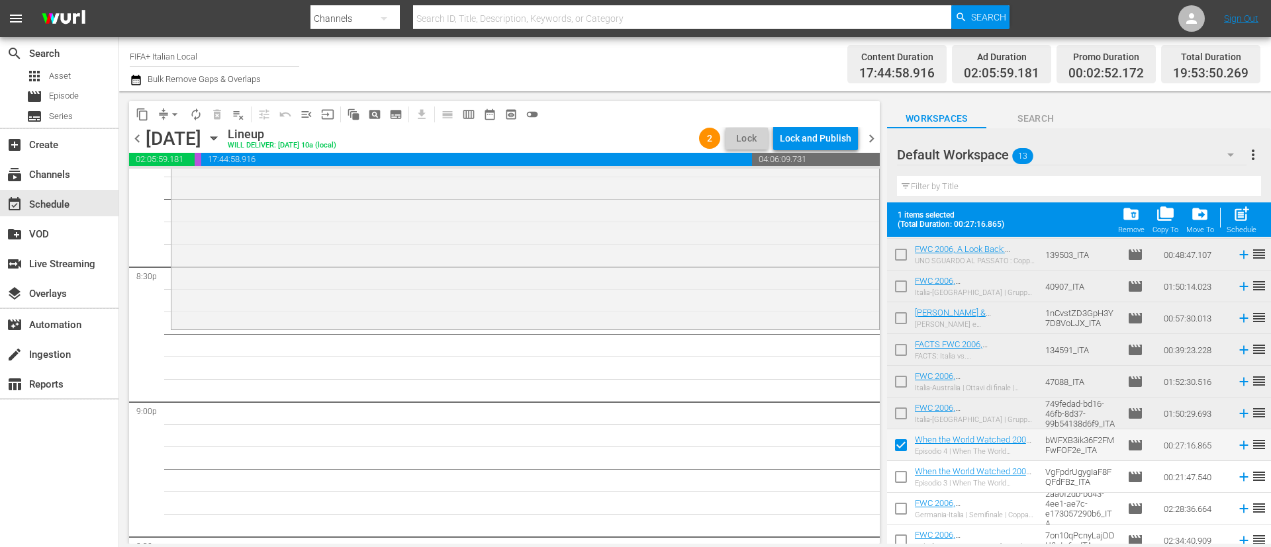
scroll to position [136, 0]
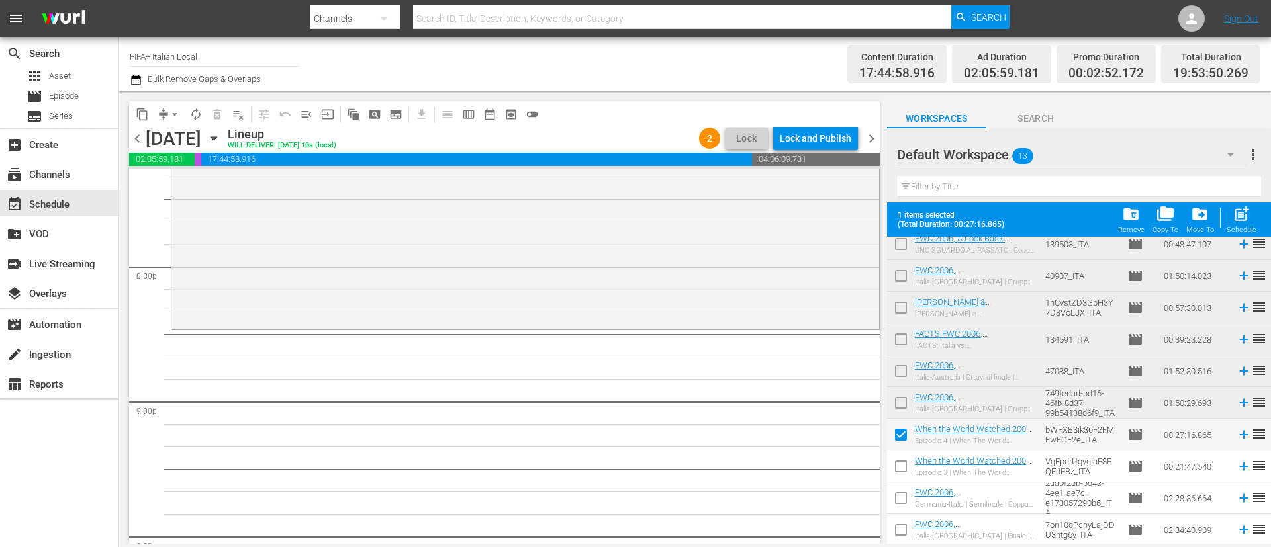
click at [902, 467] on input "checkbox" at bounding box center [901, 469] width 28 height 28
checkbox input "true"
click at [901, 486] on input "checkbox" at bounding box center [901, 501] width 28 height 28
checkbox input "true"
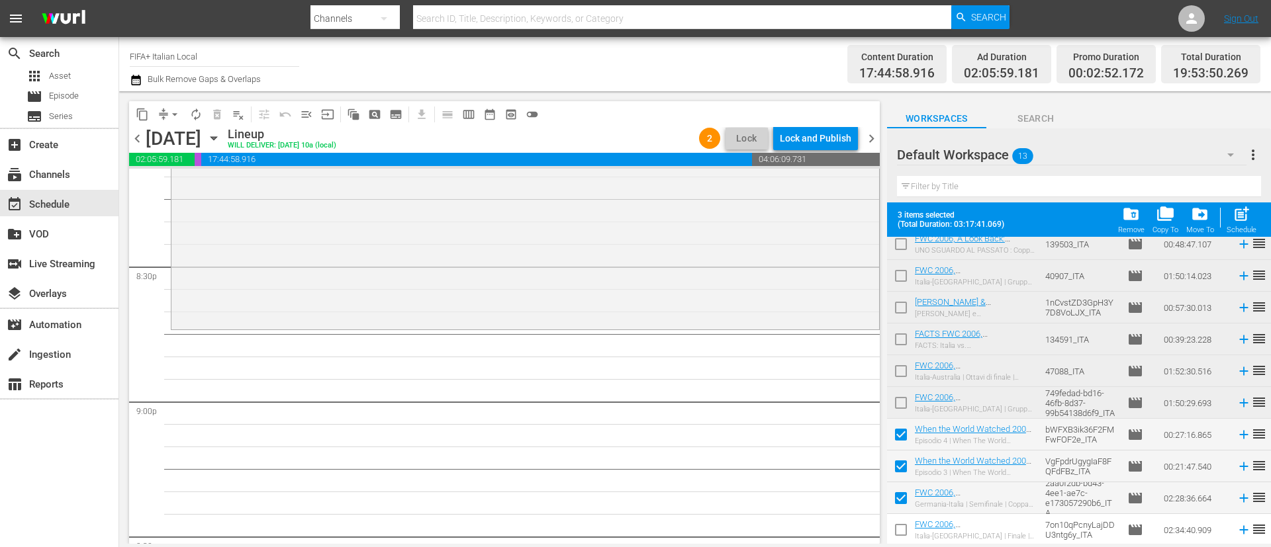
click at [903, 486] on input "checkbox" at bounding box center [901, 533] width 28 height 28
checkbox input "true"
click at [1129, 220] on span "post_add" at bounding box center [1241, 214] width 18 height 18
checkbox input "false"
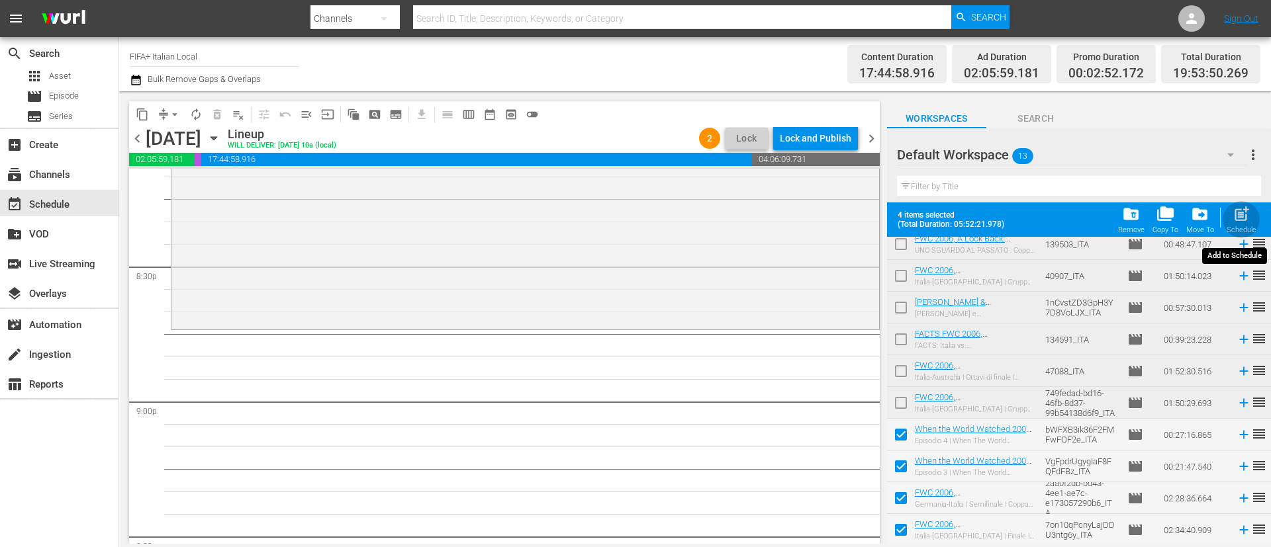
checkbox input "false"
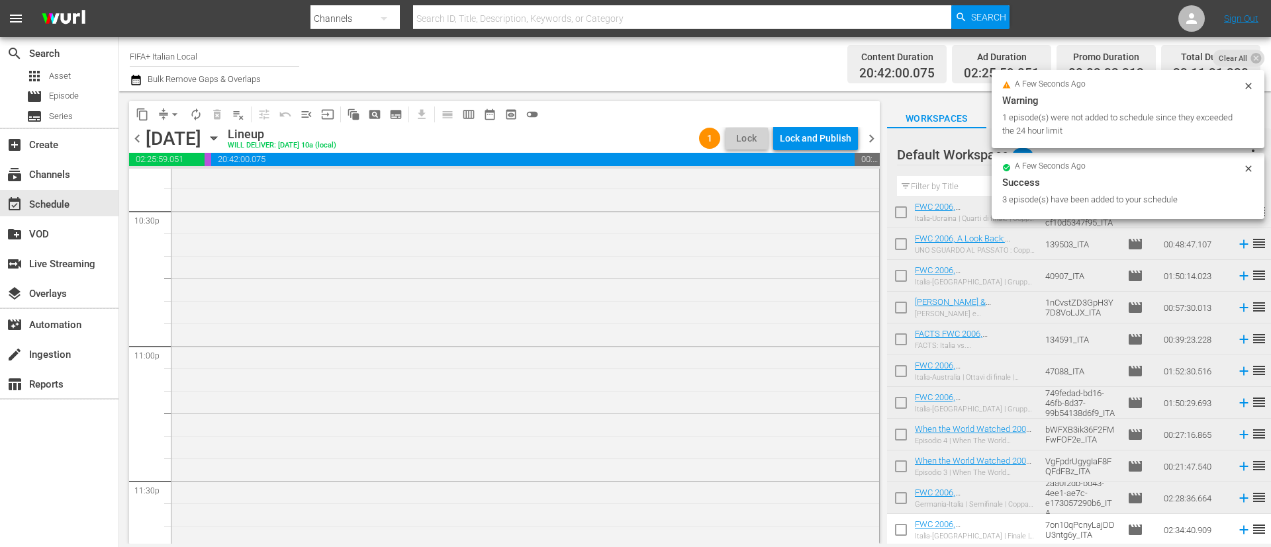
scroll to position [6113, 0]
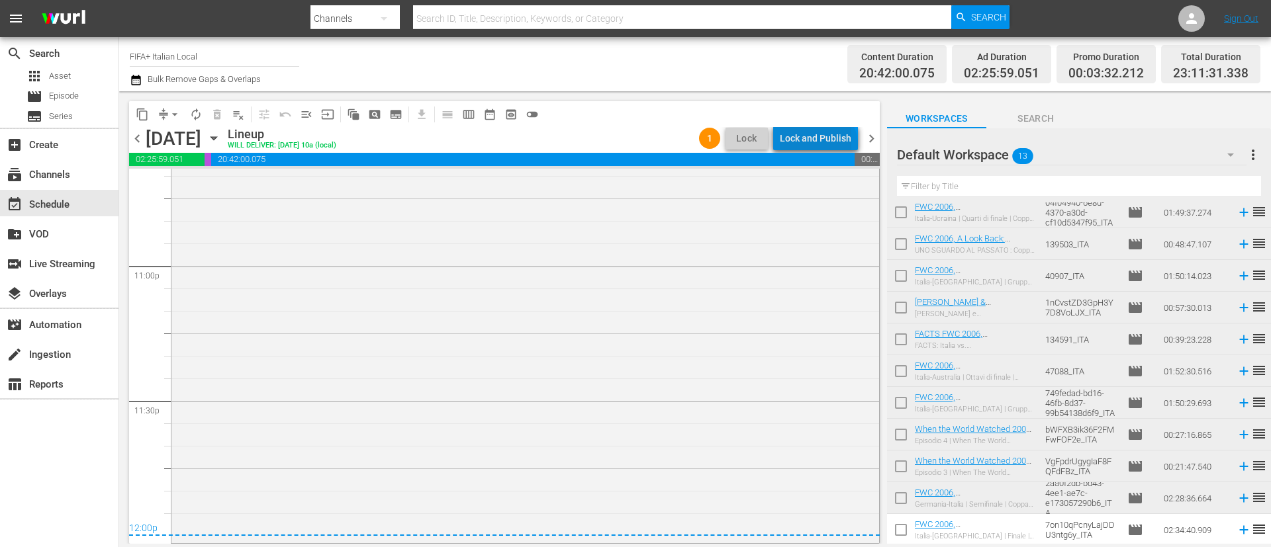
click at [821, 145] on div "Lock and Publish" at bounding box center [815, 138] width 71 height 24
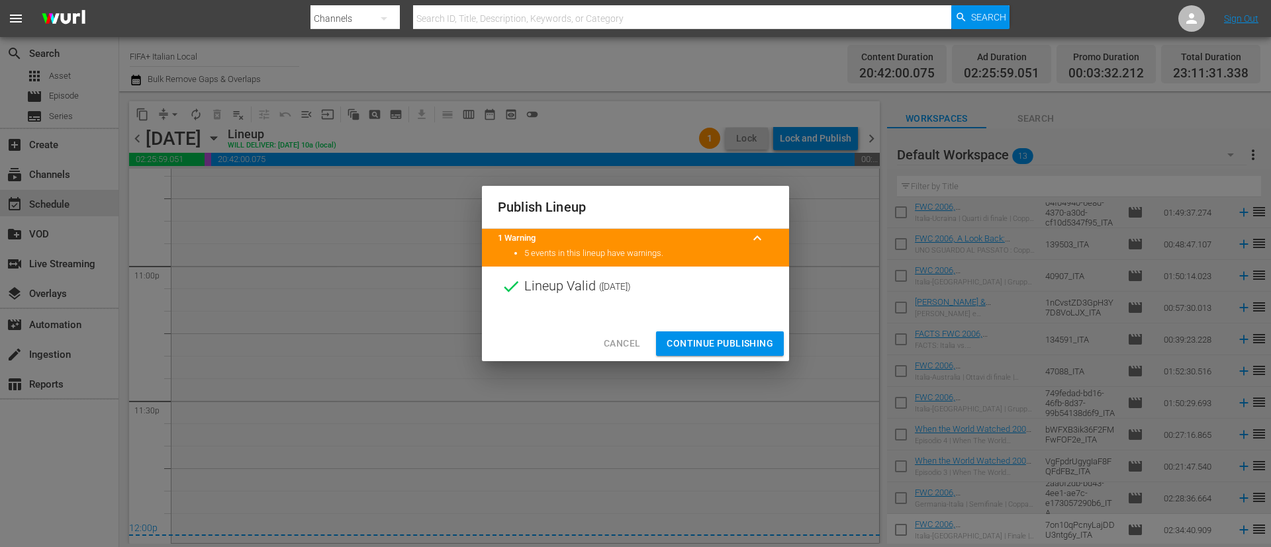
click at [738, 341] on span "Continue Publishing" at bounding box center [719, 344] width 107 height 17
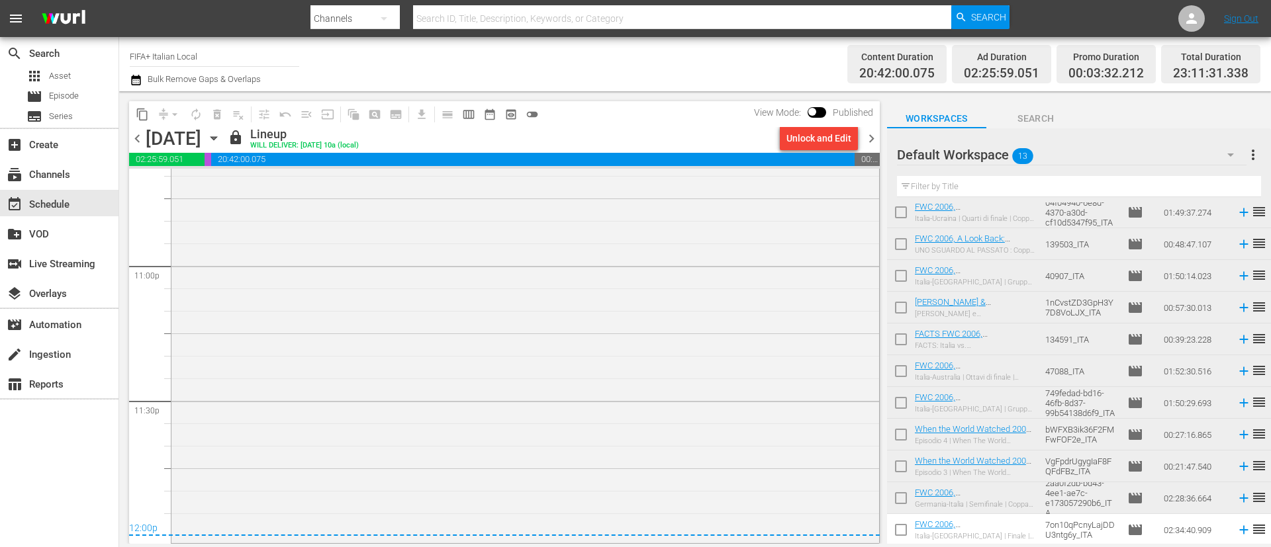
click at [1129, 156] on span "more_vert" at bounding box center [1253, 155] width 16 height 16
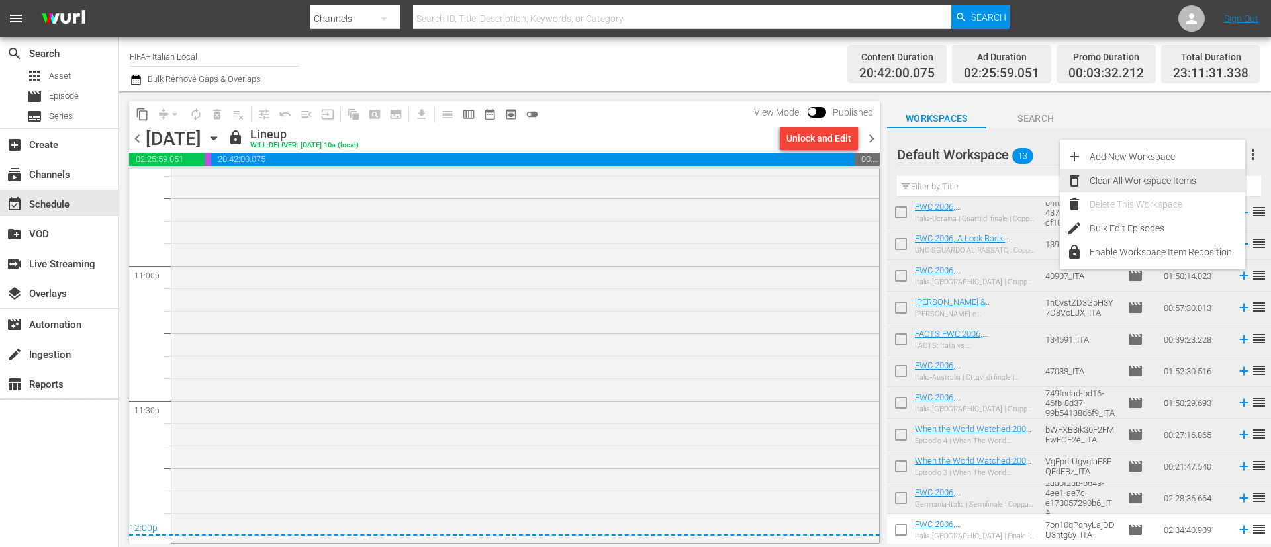
click at [1129, 171] on div "Clear All Workspace Items" at bounding box center [1167, 181] width 156 height 24
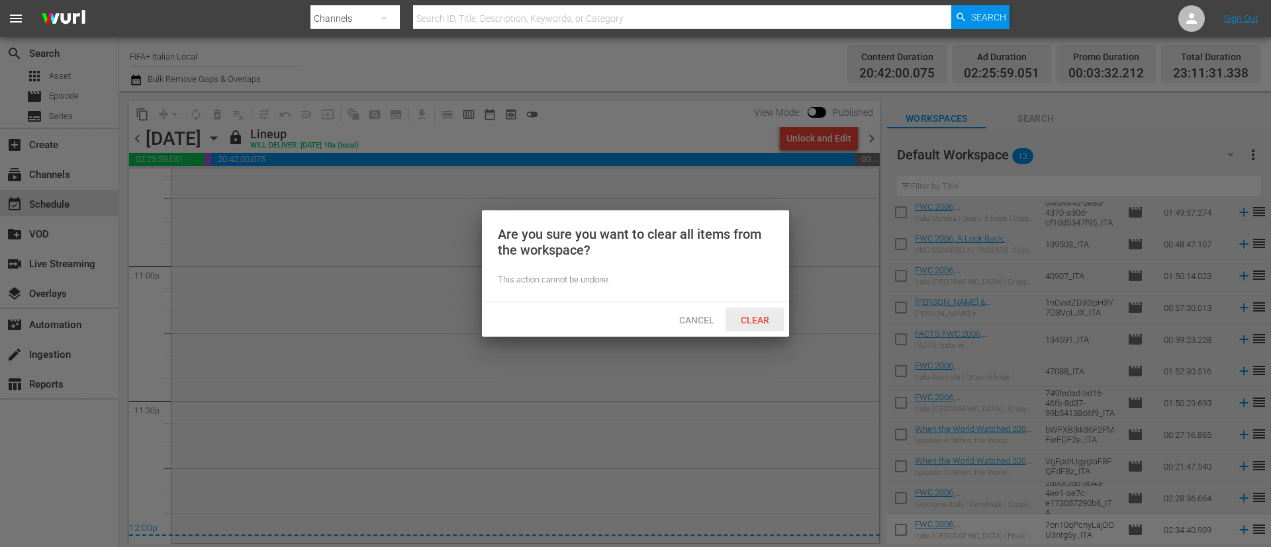
click at [756, 331] on div "Clear" at bounding box center [754, 320] width 58 height 24
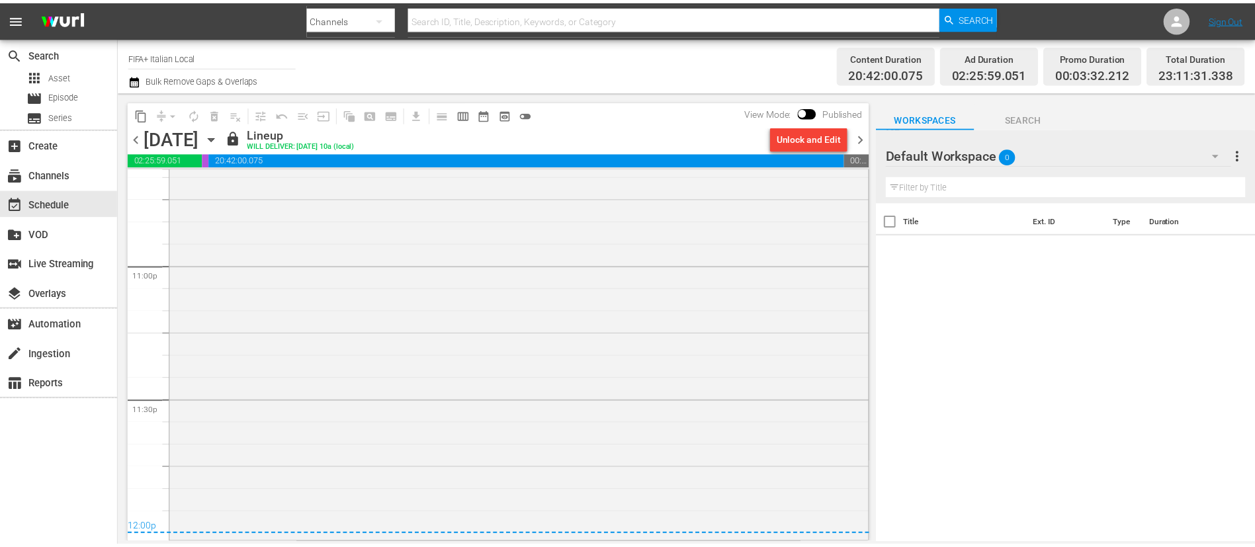
scroll to position [0, 0]
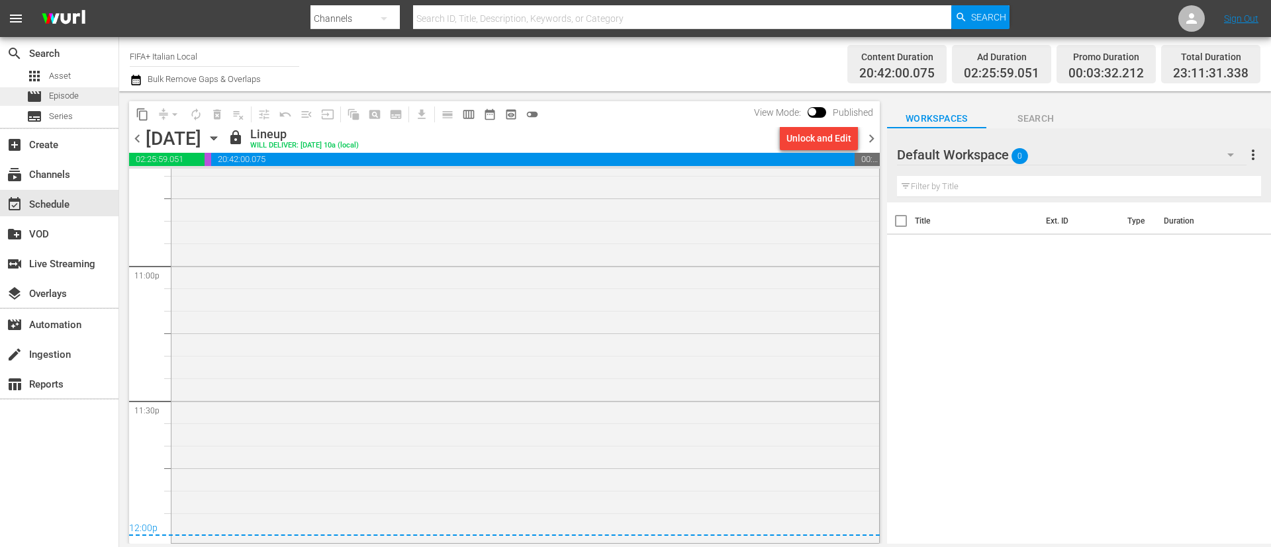
click at [49, 97] on span "Episode" at bounding box center [64, 95] width 30 height 13
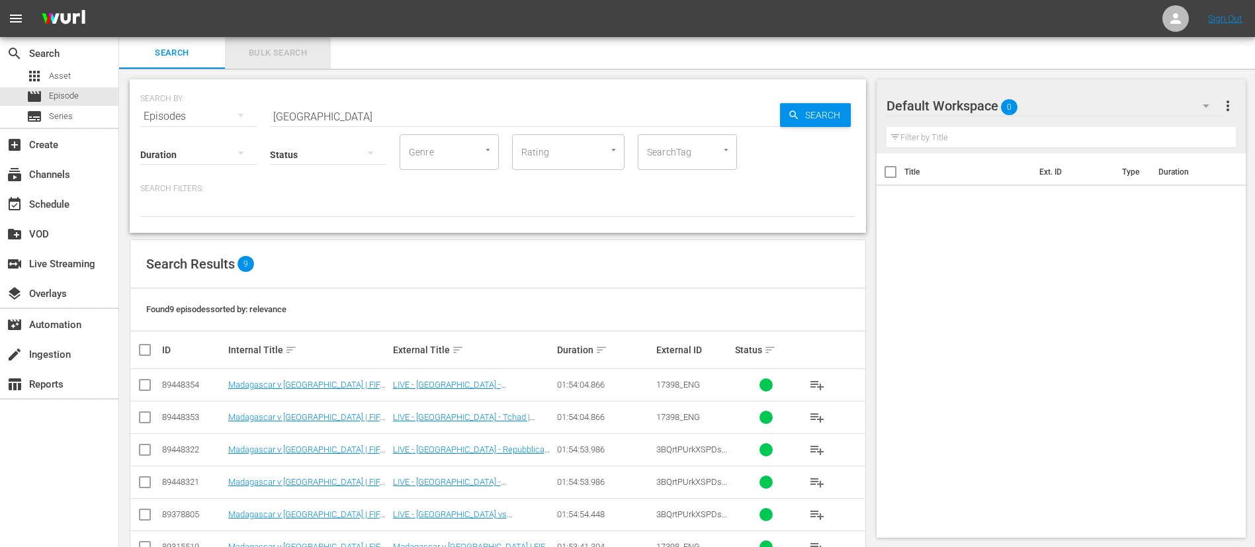
click at [290, 51] on span "Bulk Search" at bounding box center [278, 53] width 90 height 15
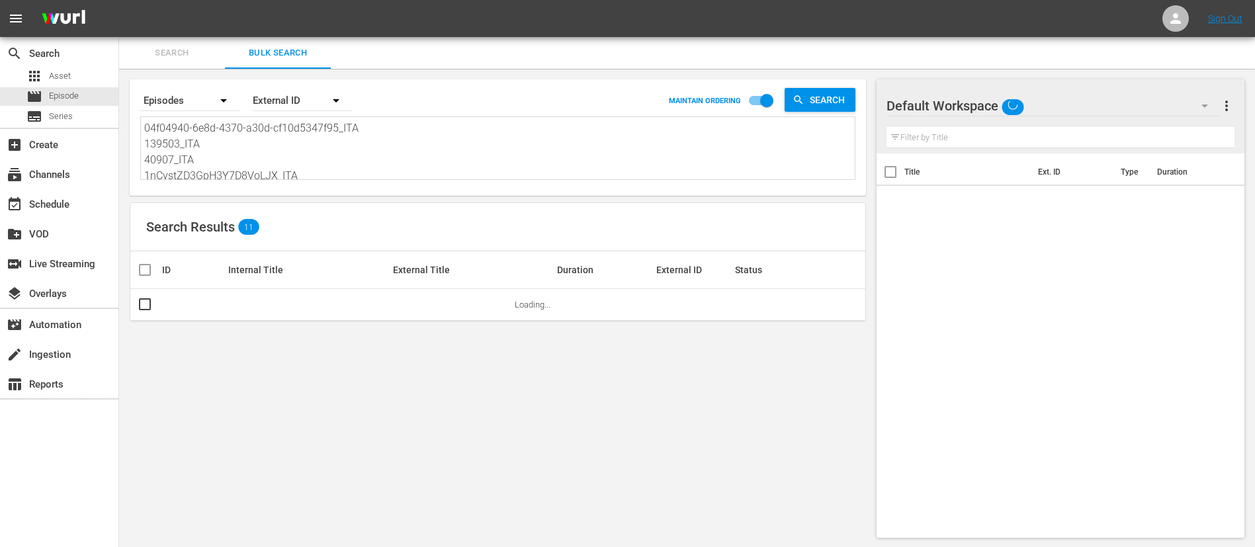
click at [352, 176] on textarea "04f04940-6e8d-4370-a30d-cf10d5347f95_ITA 139503_ITA 40907_ITA 1nCvstZD3GpH3Y7D8…" at bounding box center [499, 150] width 711 height 60
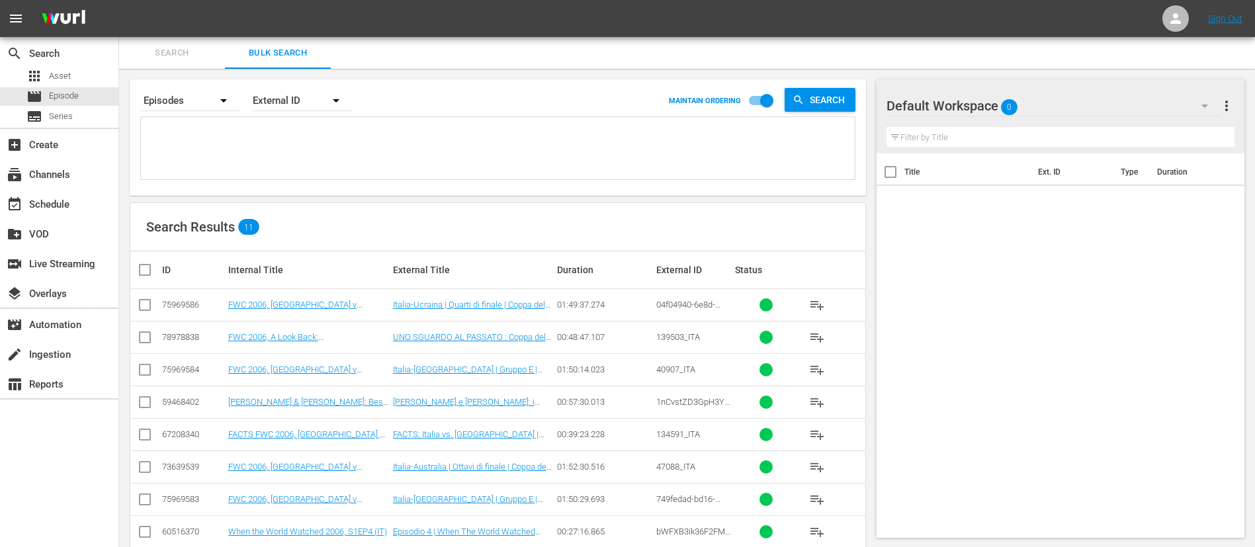
paste textarea "134592_ITA 133689_ITA 5eb84476-609f-4ce9-a604-3baa2f4b164b_ITA 137693_ITA 13776…"
type textarea "134592_ITA 133689_ITA 5eb84476-609f-4ce9-a604-3baa2f4b164b_ITA 137693_ITA 13776…"
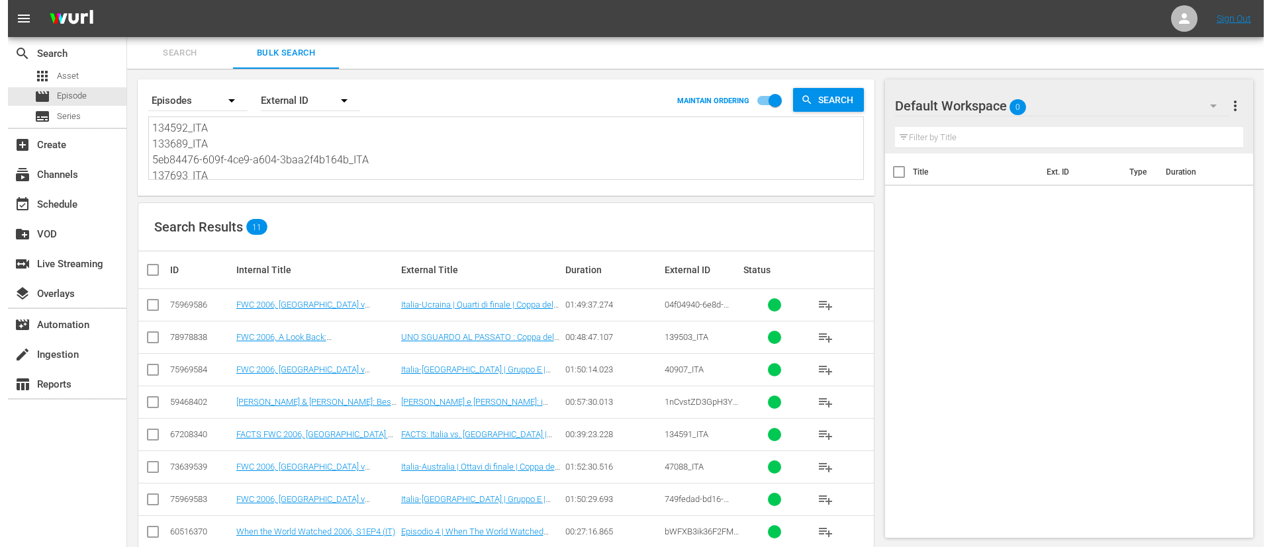
scroll to position [1, 0]
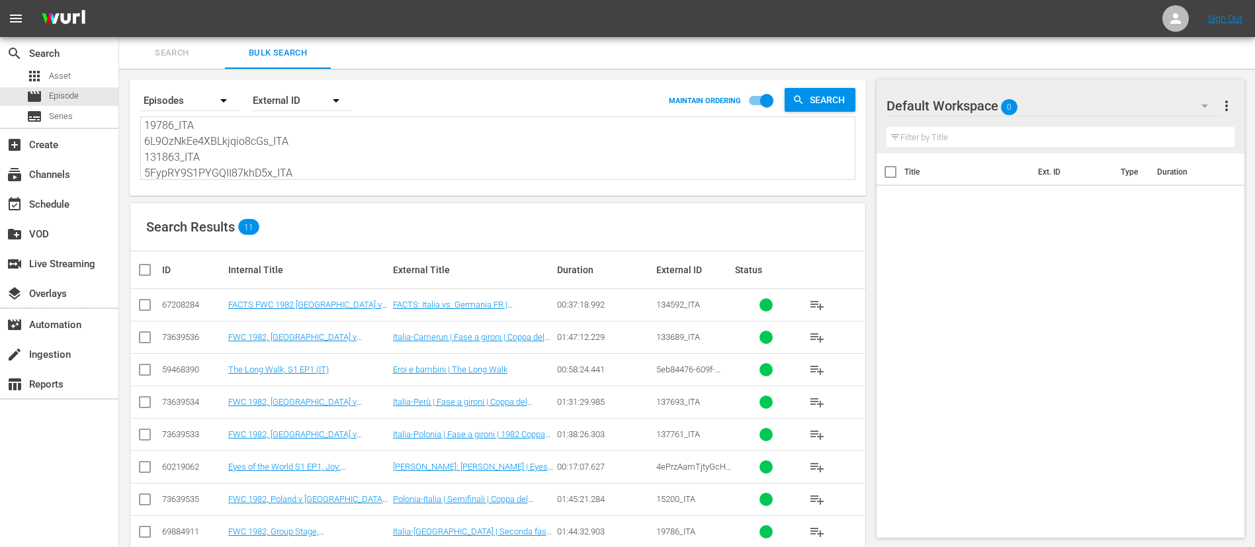
type textarea "134592_ITA 133689_ITA 5eb84476-609f-4ce9-a604-3baa2f4b164b_ITA 137693_ITA 13776…"
click at [140, 269] on input "checkbox" at bounding box center [150, 270] width 26 height 16
checkbox input "true"
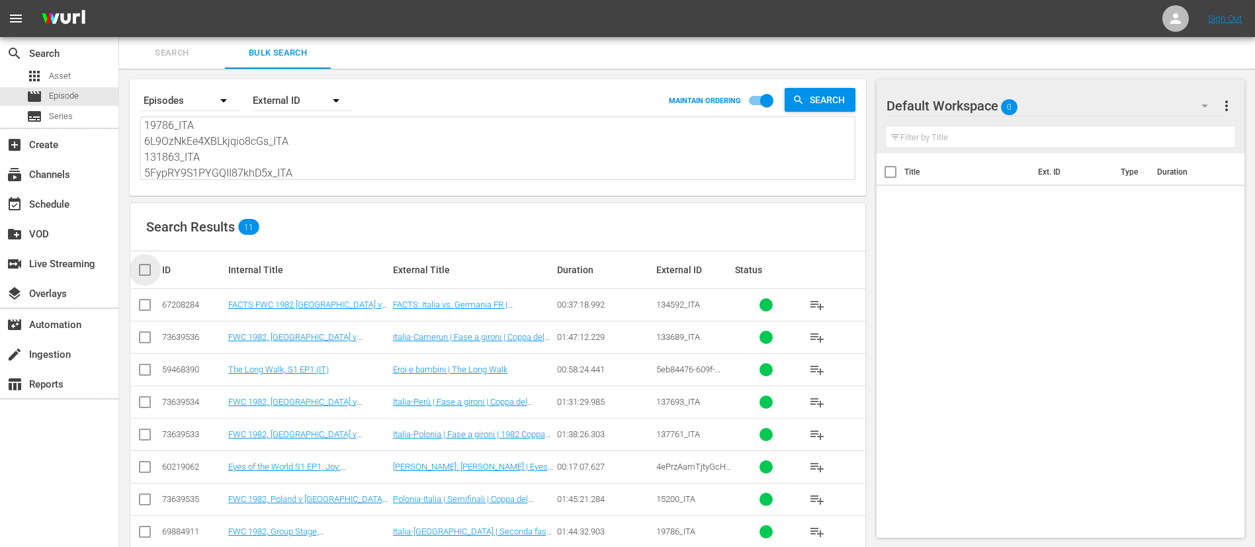
checkbox input "true"
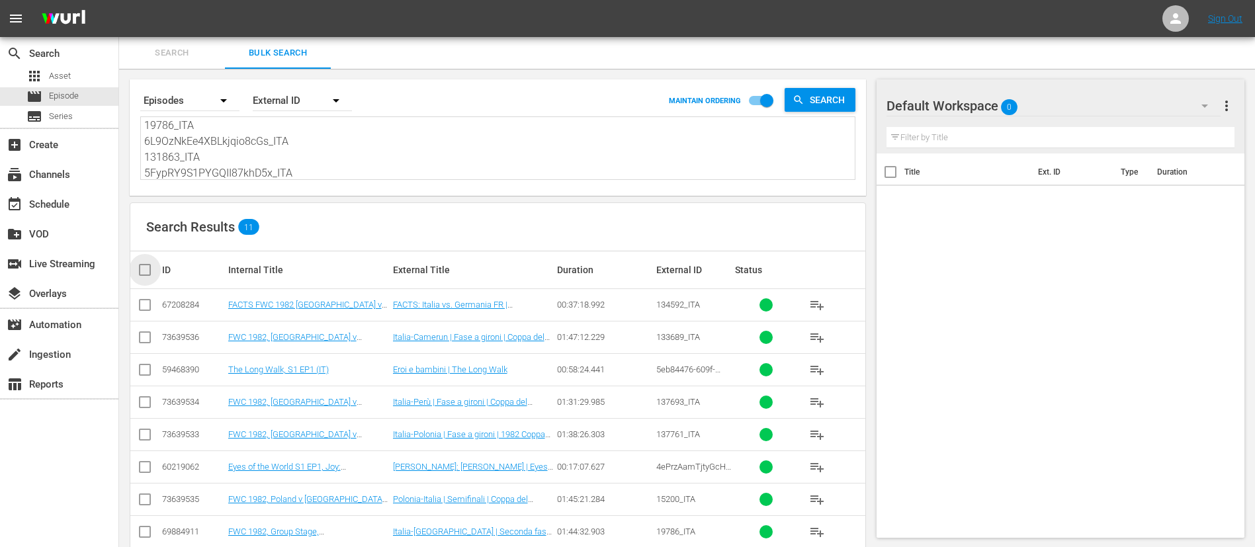
checkbox input "true"
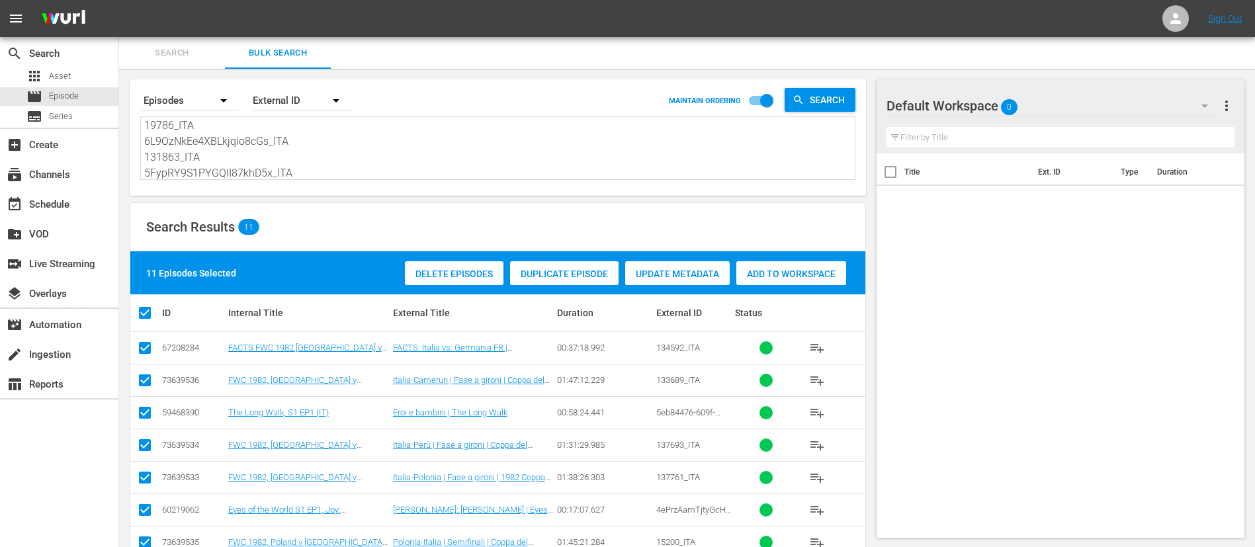
click at [792, 284] on div "Add to Workspace" at bounding box center [792, 273] width 110 height 25
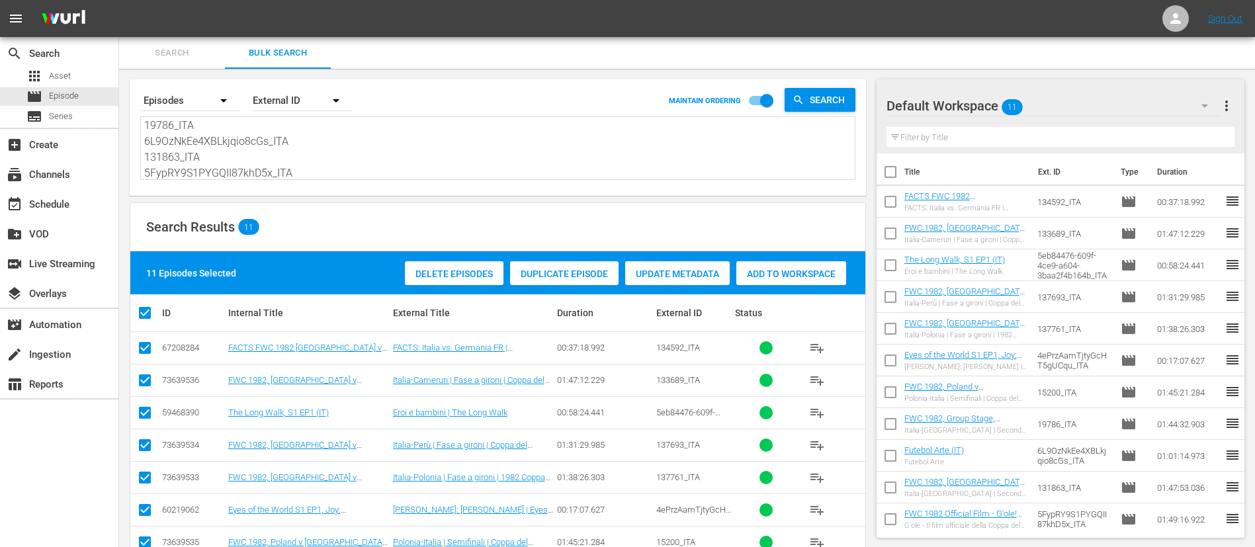
click at [189, 57] on span "Search" at bounding box center [172, 53] width 90 height 15
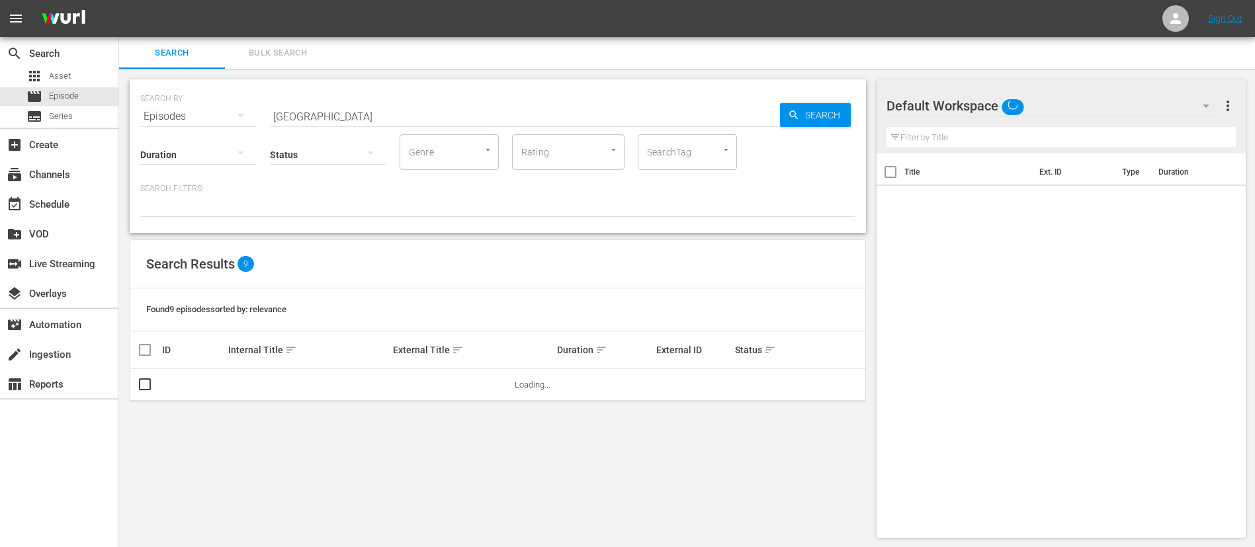
click at [324, 118] on input "[GEOGRAPHIC_DATA]" at bounding box center [525, 117] width 510 height 32
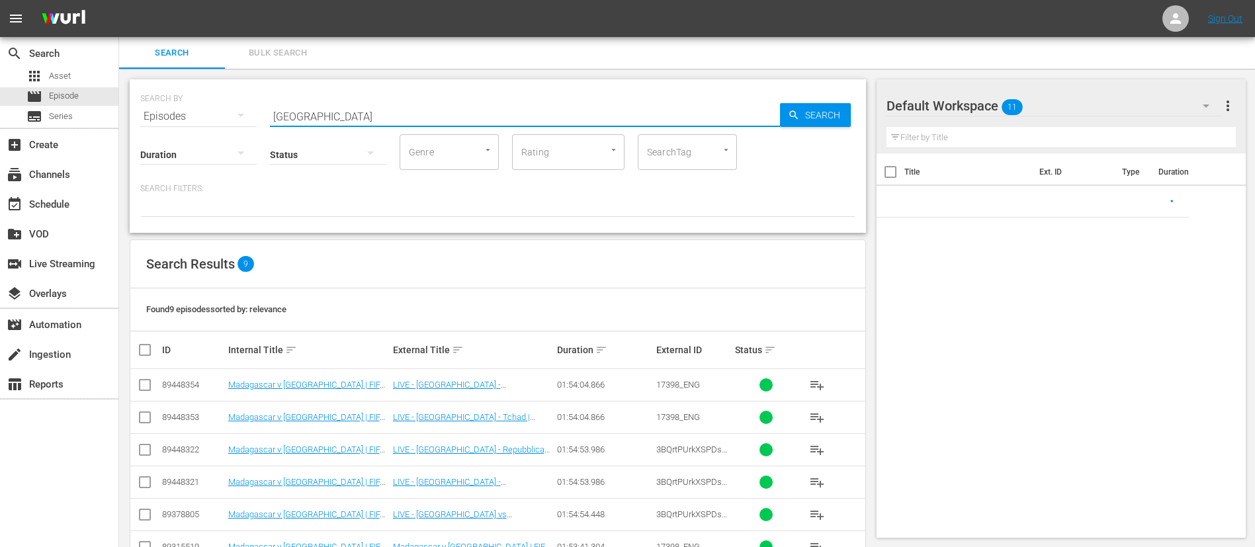
click at [324, 118] on input "[GEOGRAPHIC_DATA]" at bounding box center [525, 117] width 510 height 32
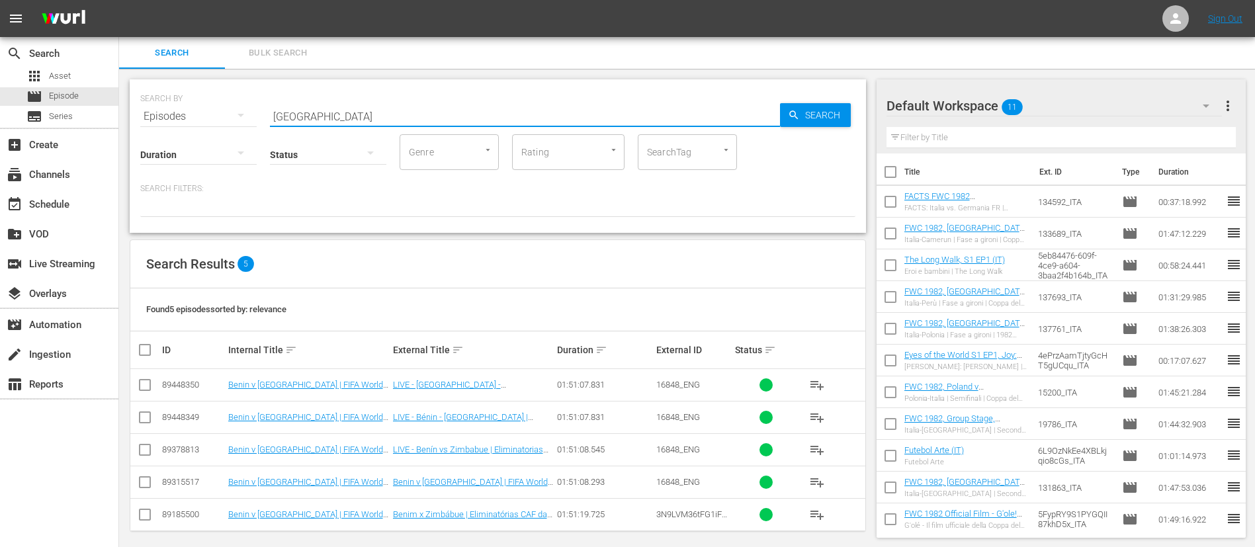
click at [807, 388] on button "playlist_add" at bounding box center [817, 385] width 32 height 32
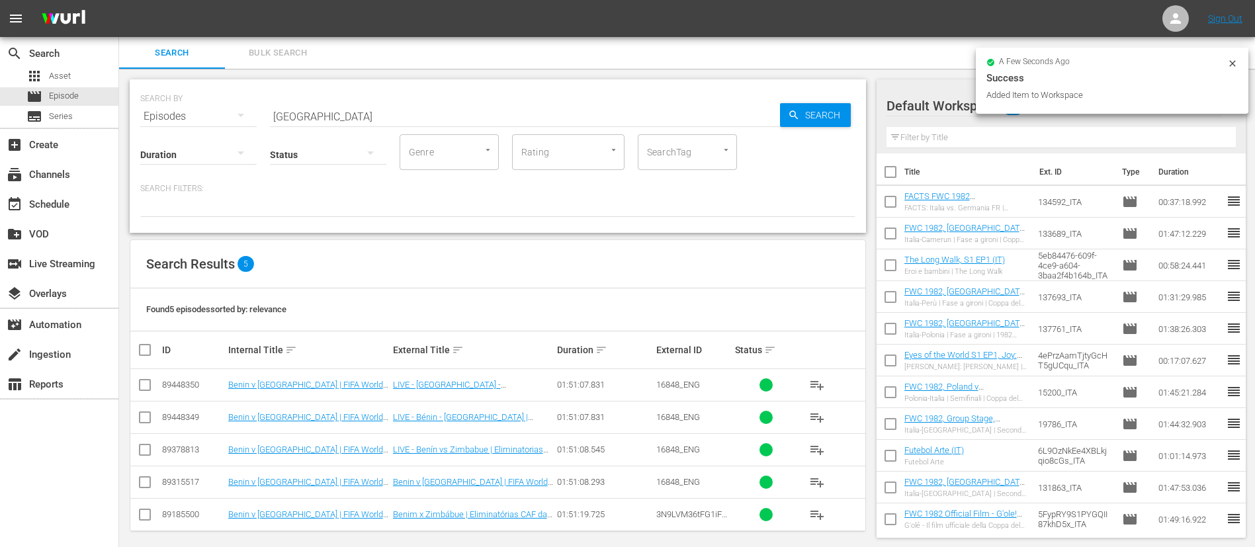
click at [655, 109] on input "[GEOGRAPHIC_DATA]" at bounding box center [525, 117] width 510 height 32
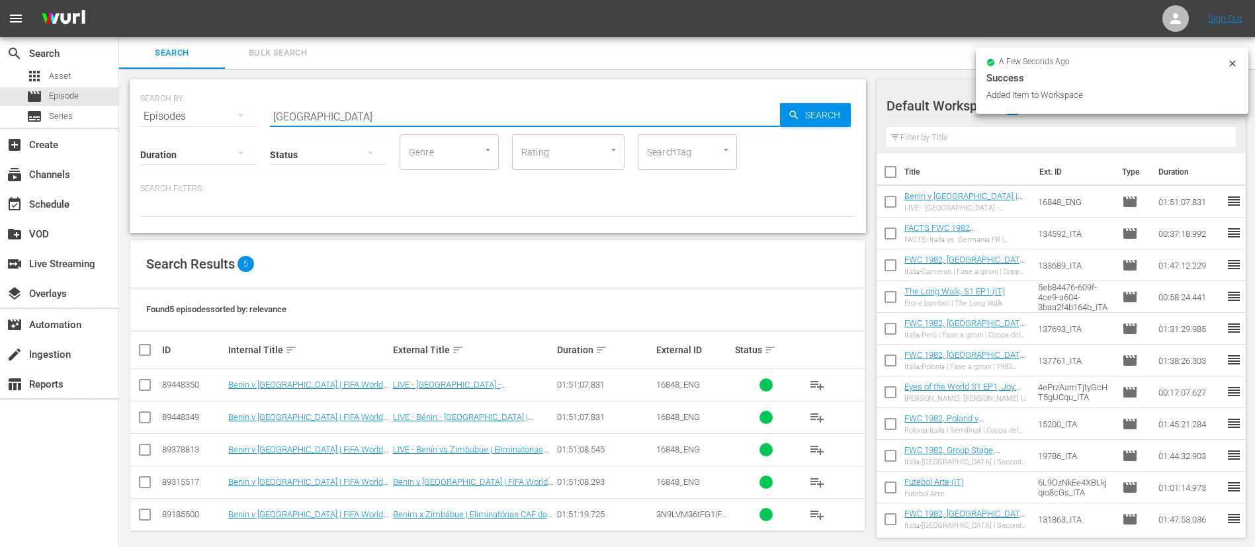
click at [655, 109] on input "[GEOGRAPHIC_DATA]" at bounding box center [525, 117] width 510 height 32
type input "[GEOGRAPHIC_DATA]"
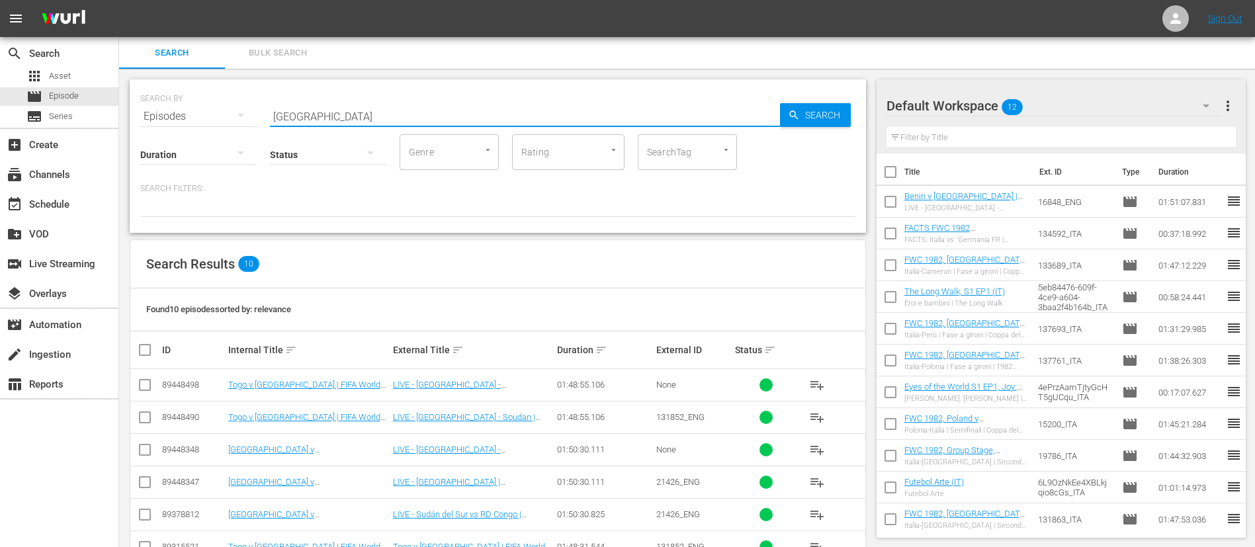
click at [824, 451] on span "playlist_add" at bounding box center [817, 450] width 16 height 16
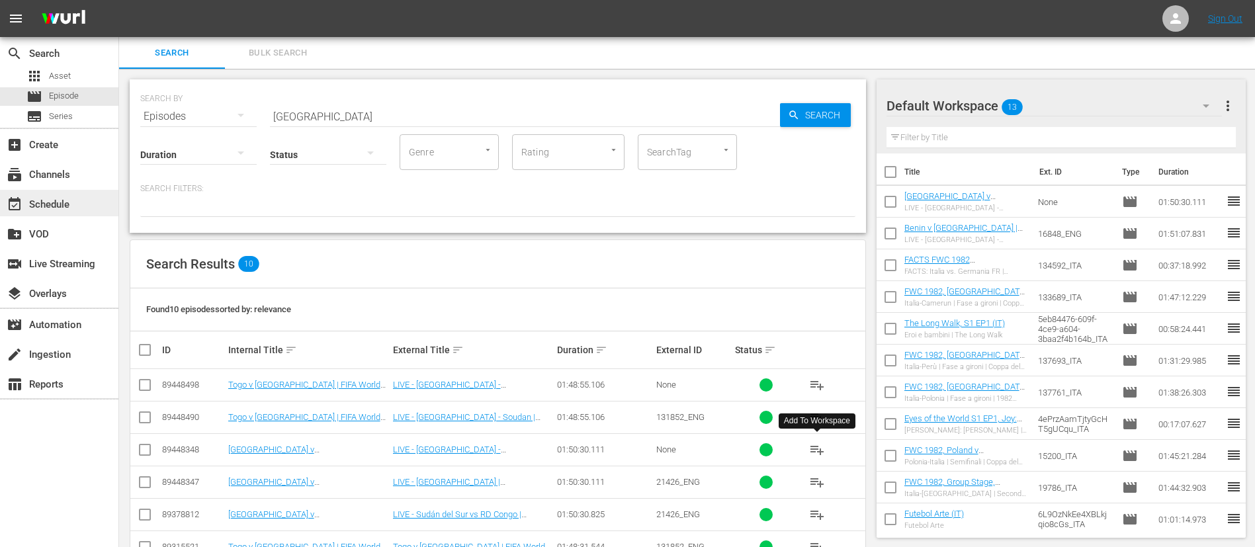
click at [80, 200] on div "event_available Schedule" at bounding box center [59, 203] width 118 height 26
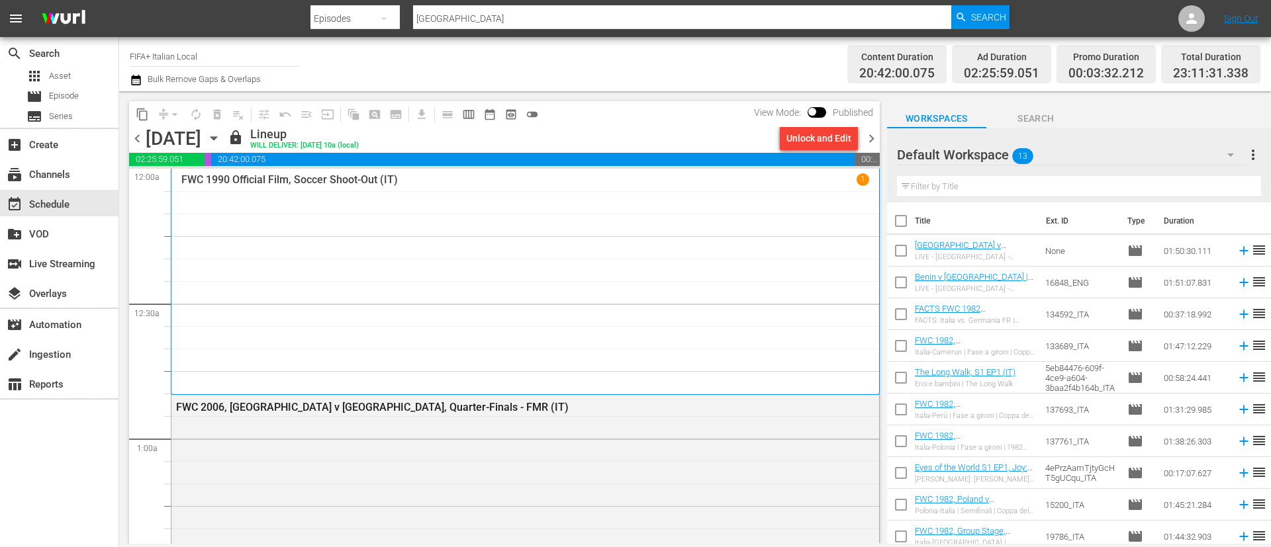
click at [872, 133] on span "chevron_right" at bounding box center [871, 138] width 17 height 17
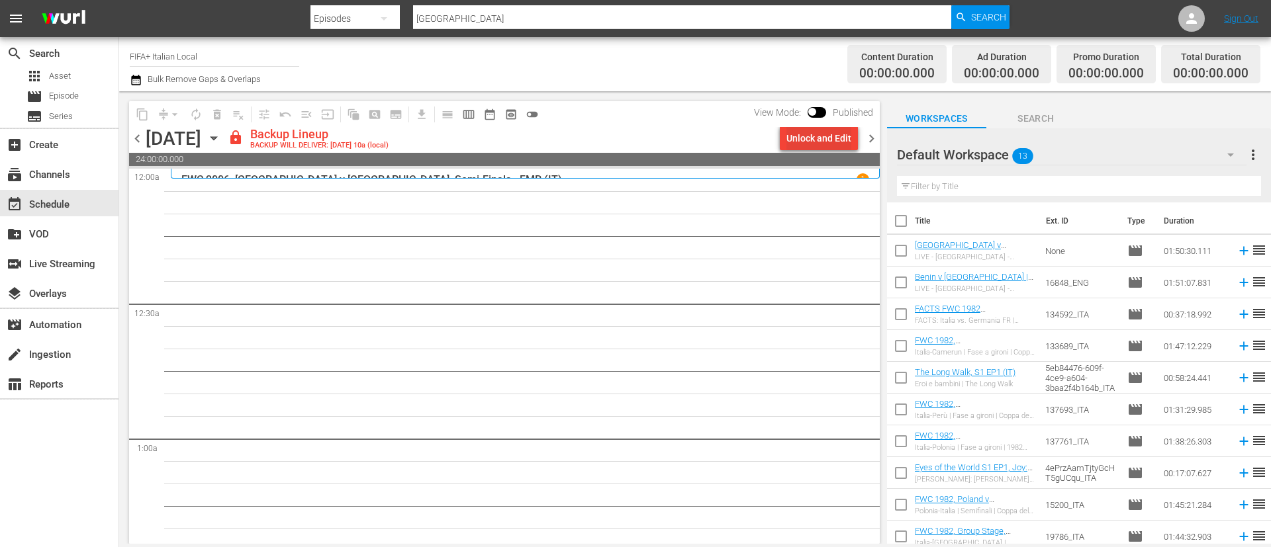
click at [832, 138] on div "Unlock and Edit" at bounding box center [818, 138] width 65 height 24
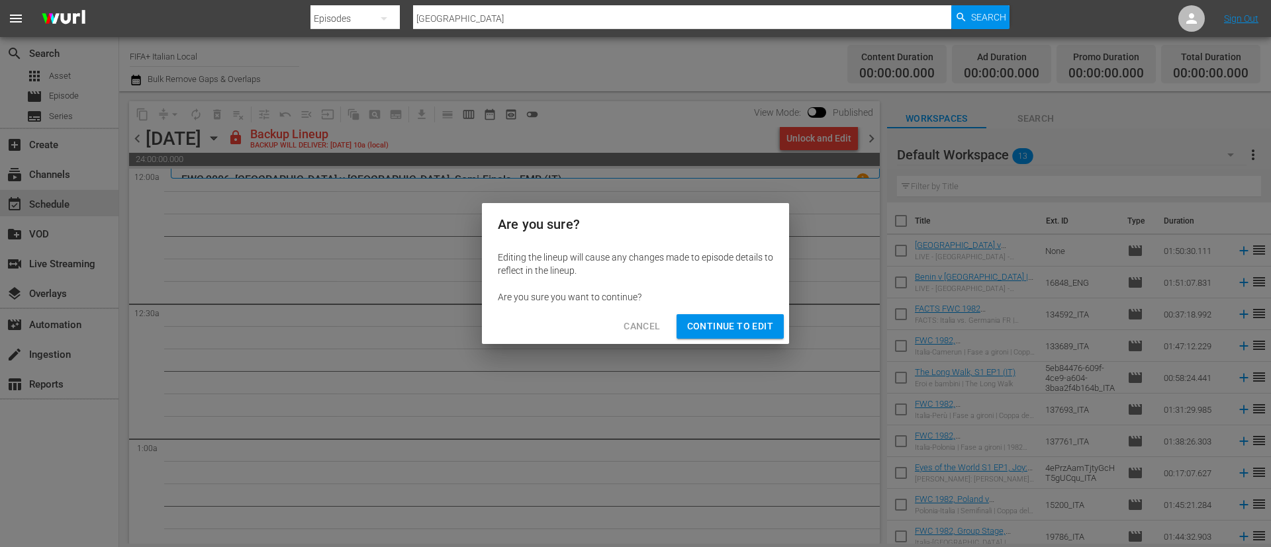
click at [759, 328] on span "Continue to Edit" at bounding box center [730, 326] width 86 height 17
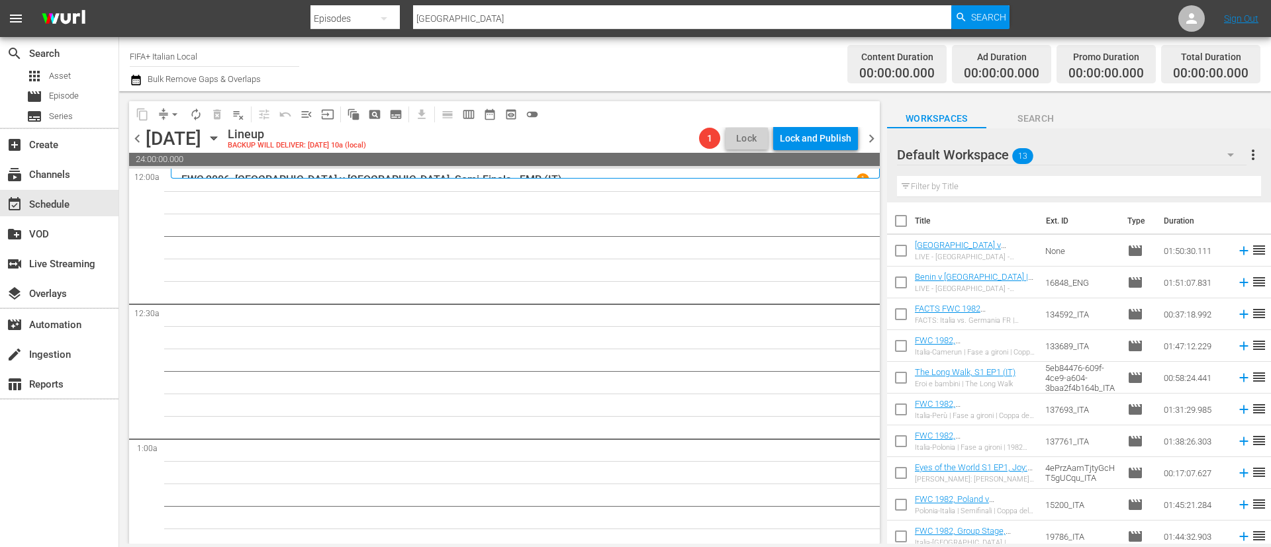
click at [903, 218] on input "checkbox" at bounding box center [901, 224] width 28 height 28
checkbox input "true"
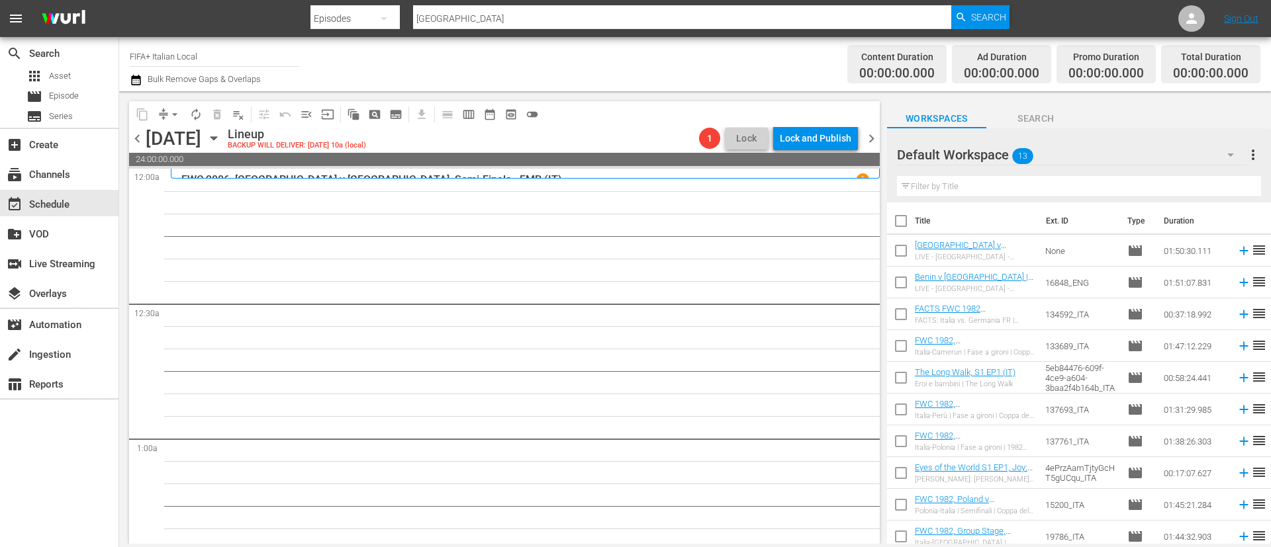
checkbox input "true"
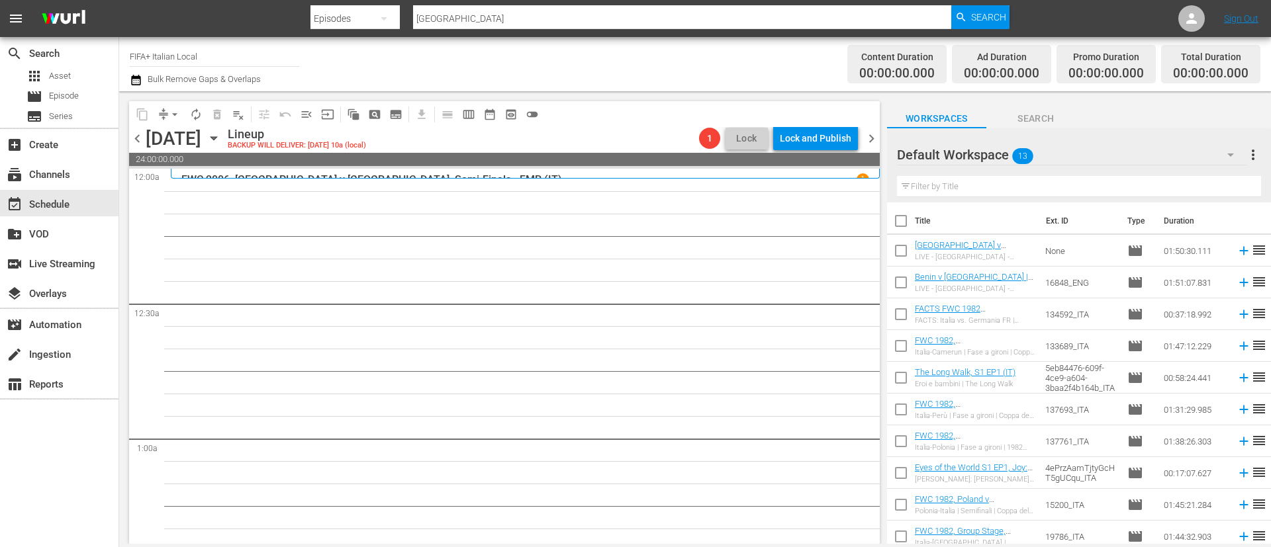
checkbox input "true"
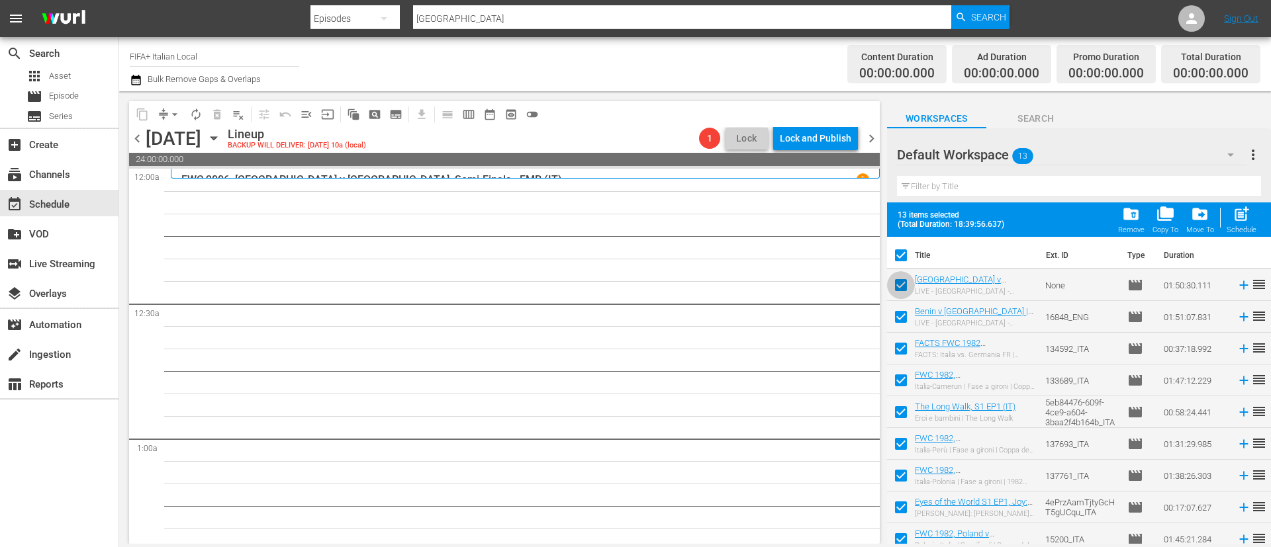
click at [904, 277] on input "checkbox" at bounding box center [901, 288] width 28 height 28
checkbox input "false"
click at [905, 321] on input "checkbox" at bounding box center [901, 320] width 28 height 28
checkbox input "false"
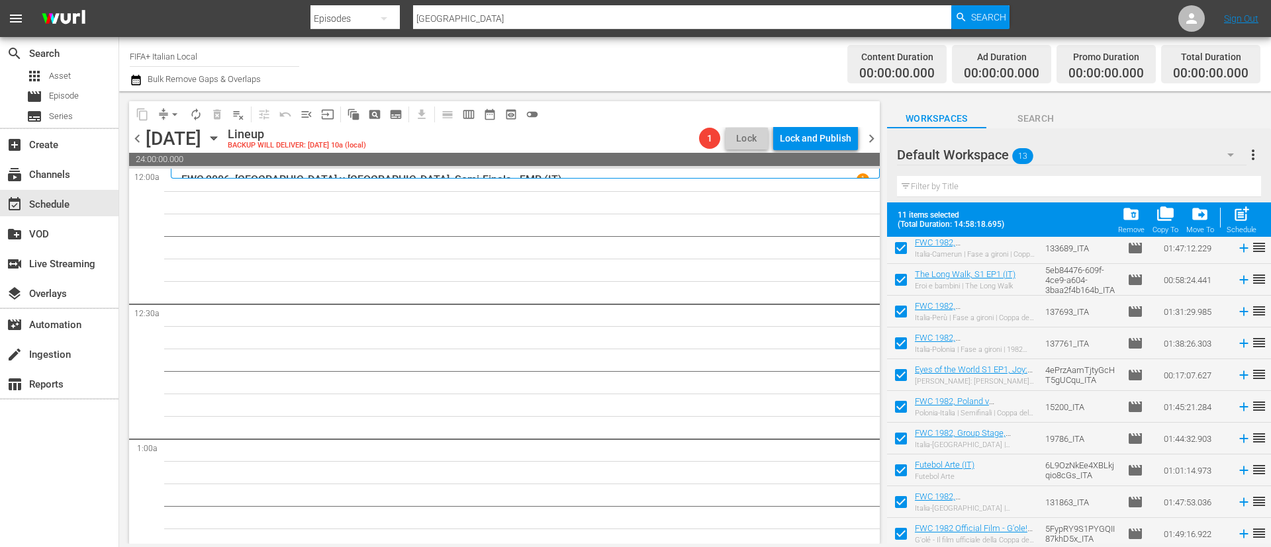
scroll to position [136, 0]
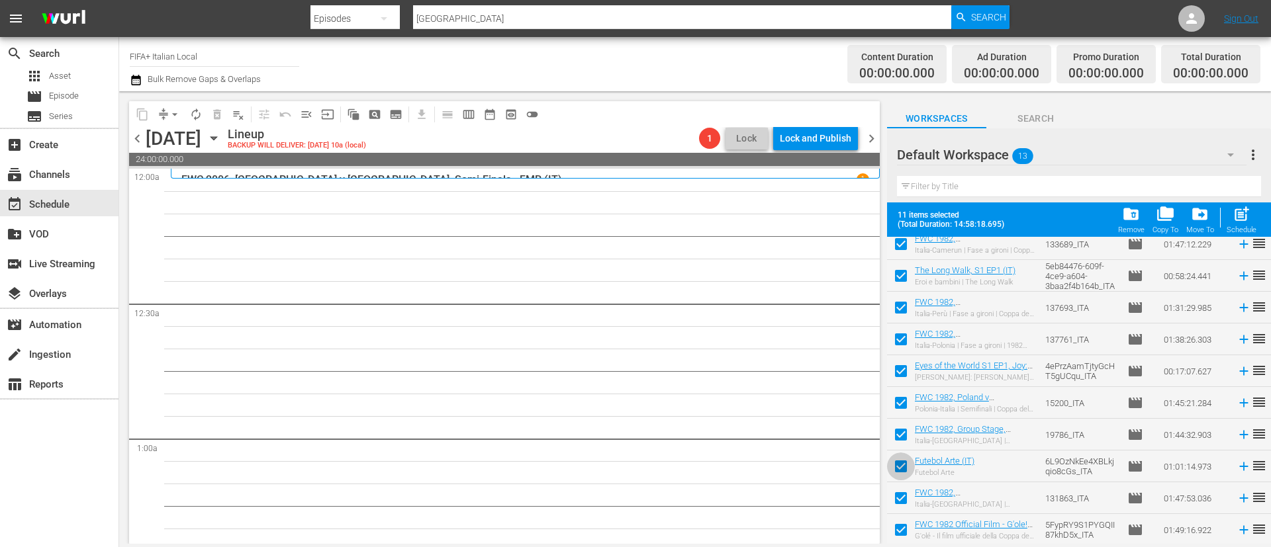
click at [907, 469] on input "checkbox" at bounding box center [901, 469] width 28 height 28
checkbox input "false"
click at [903, 486] on input "checkbox" at bounding box center [901, 501] width 28 height 28
checkbox input "false"
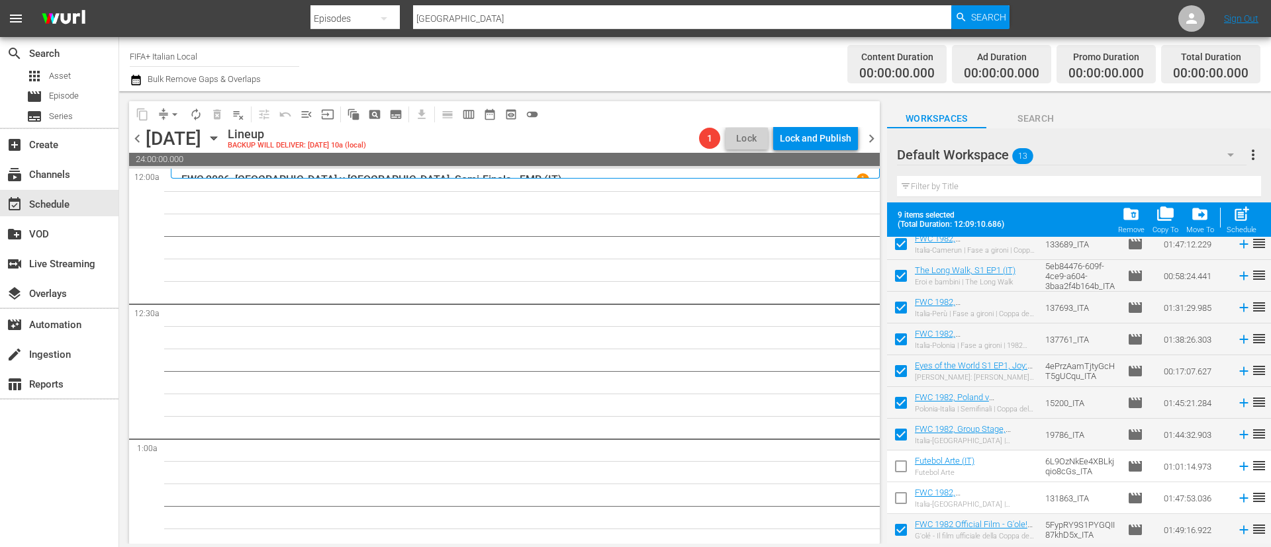
click at [899, 486] on input "checkbox" at bounding box center [901, 533] width 28 height 28
checkbox input "false"
click at [1129, 212] on div "post_add Schedule" at bounding box center [1241, 219] width 30 height 29
checkbox input "false"
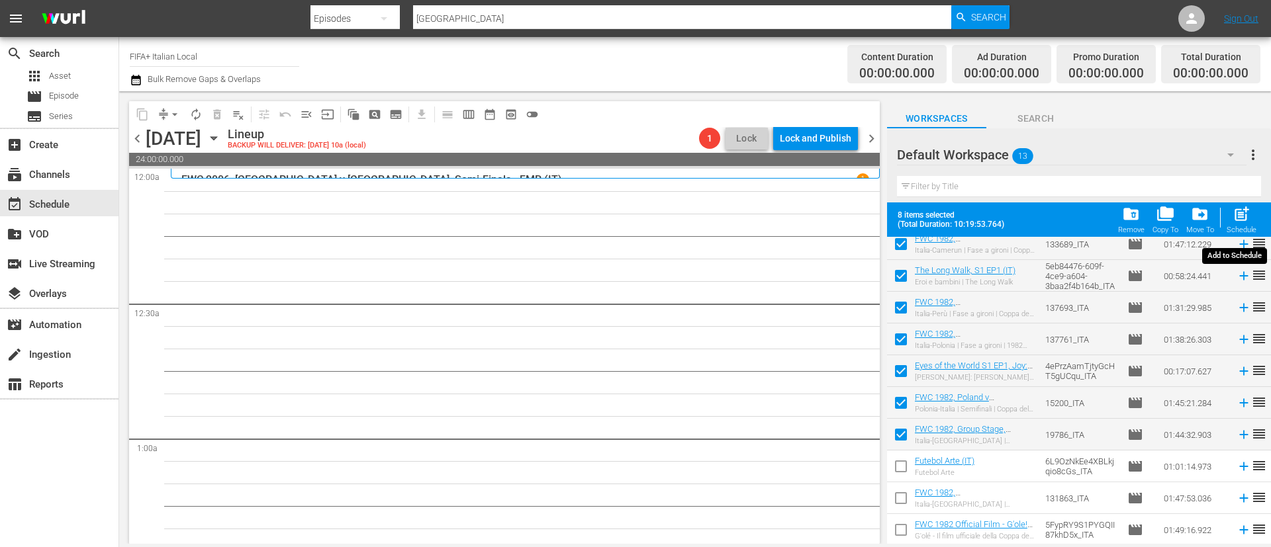
checkbox input "false"
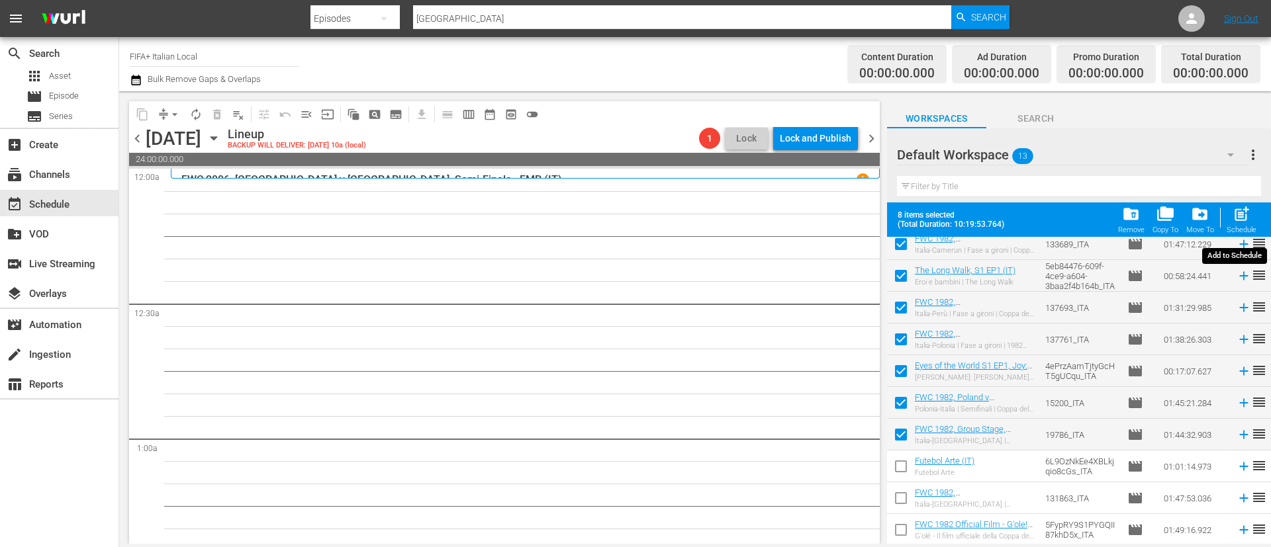
checkbox input "false"
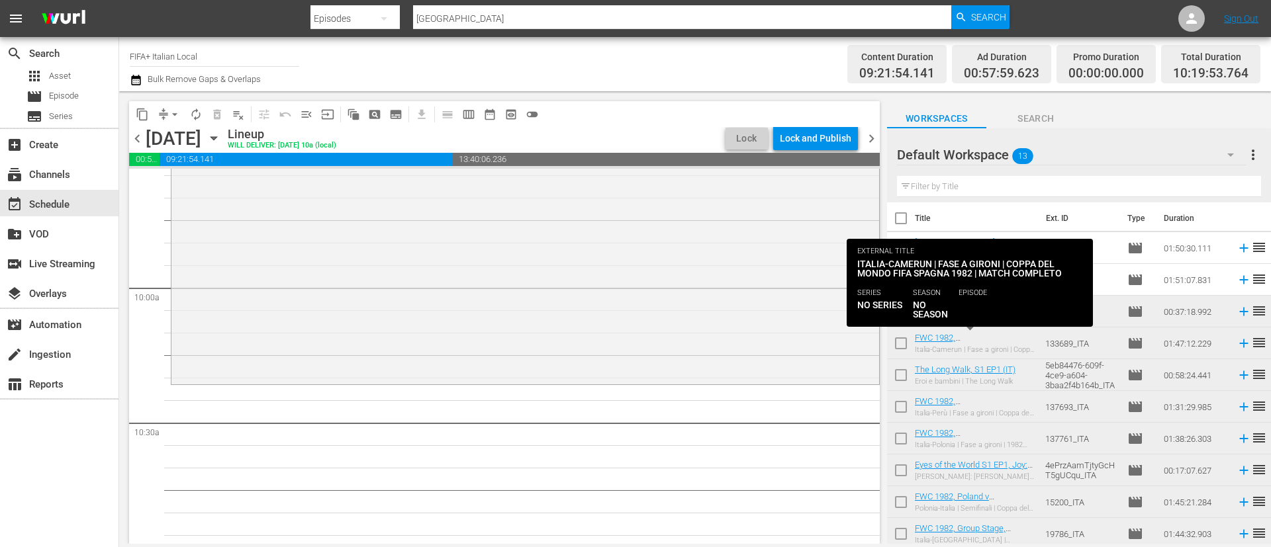
scroll to position [0, 0]
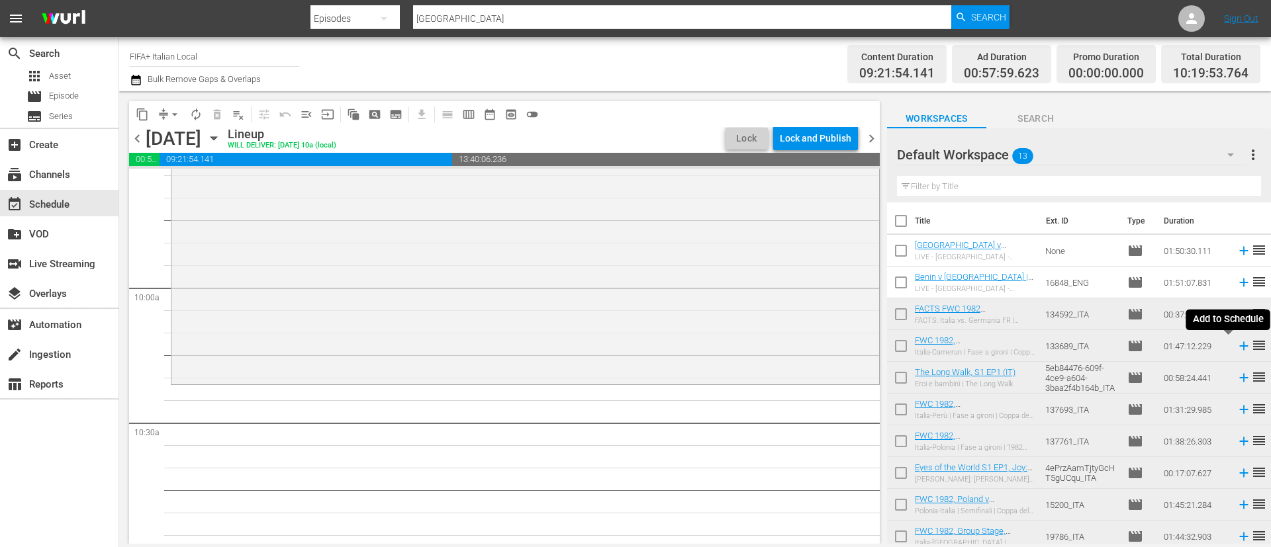
click at [1129, 345] on icon at bounding box center [1243, 346] width 15 height 15
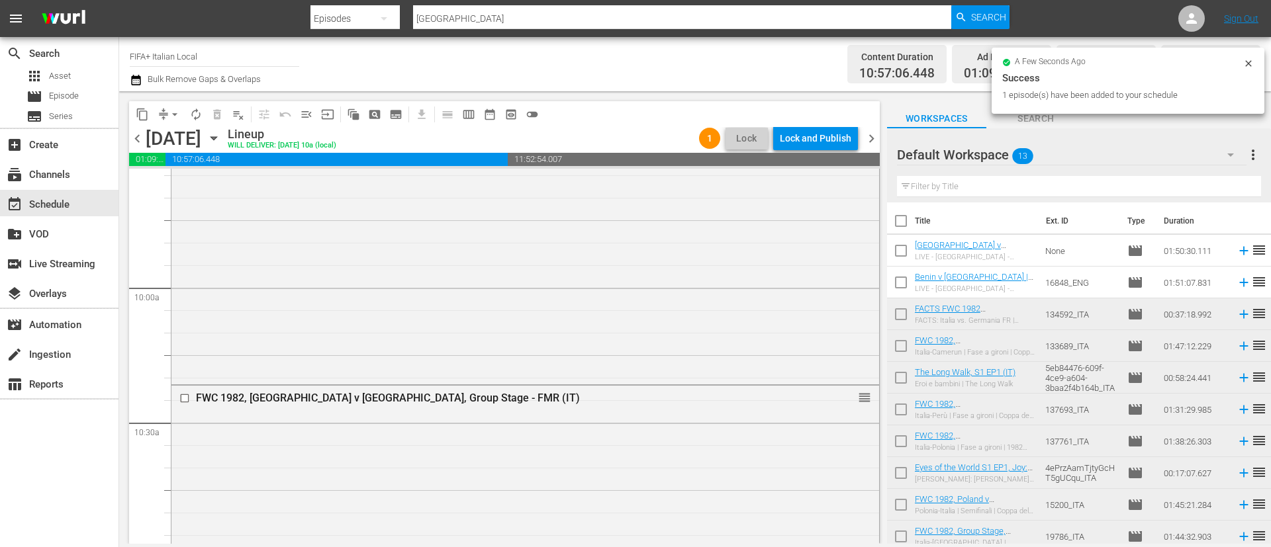
scroll to position [3177, 0]
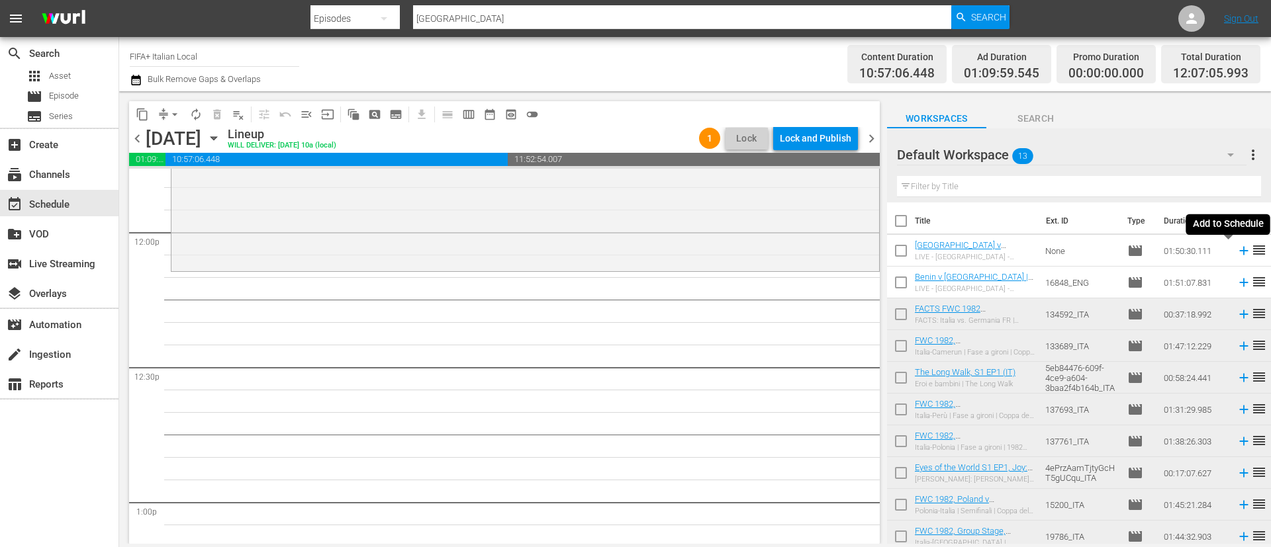
click at [1129, 248] on icon at bounding box center [1243, 251] width 15 height 15
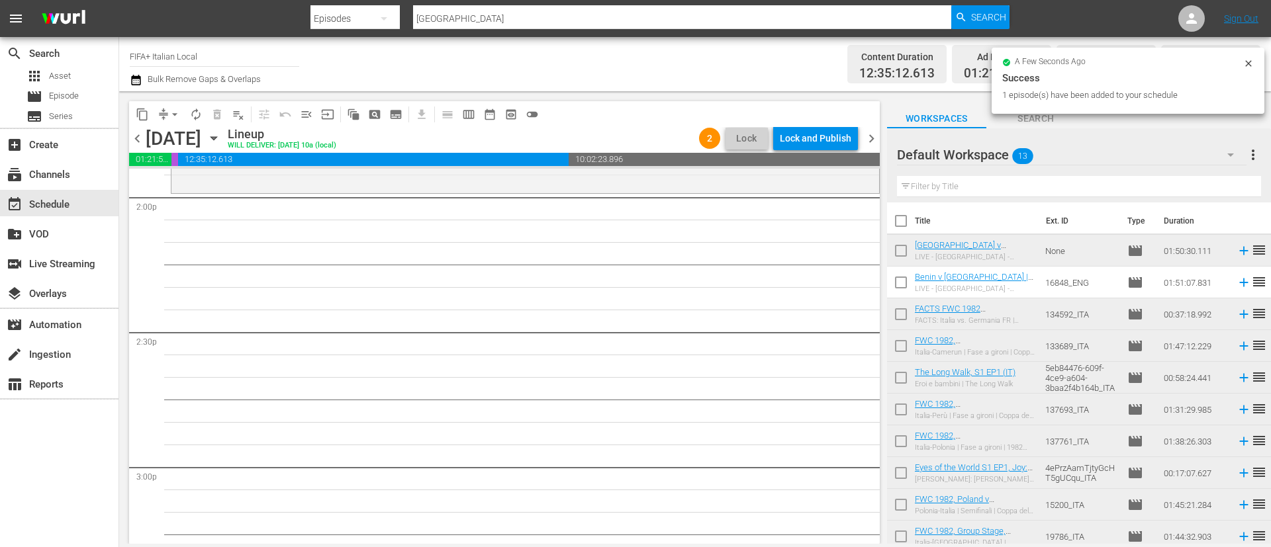
scroll to position [3772, 0]
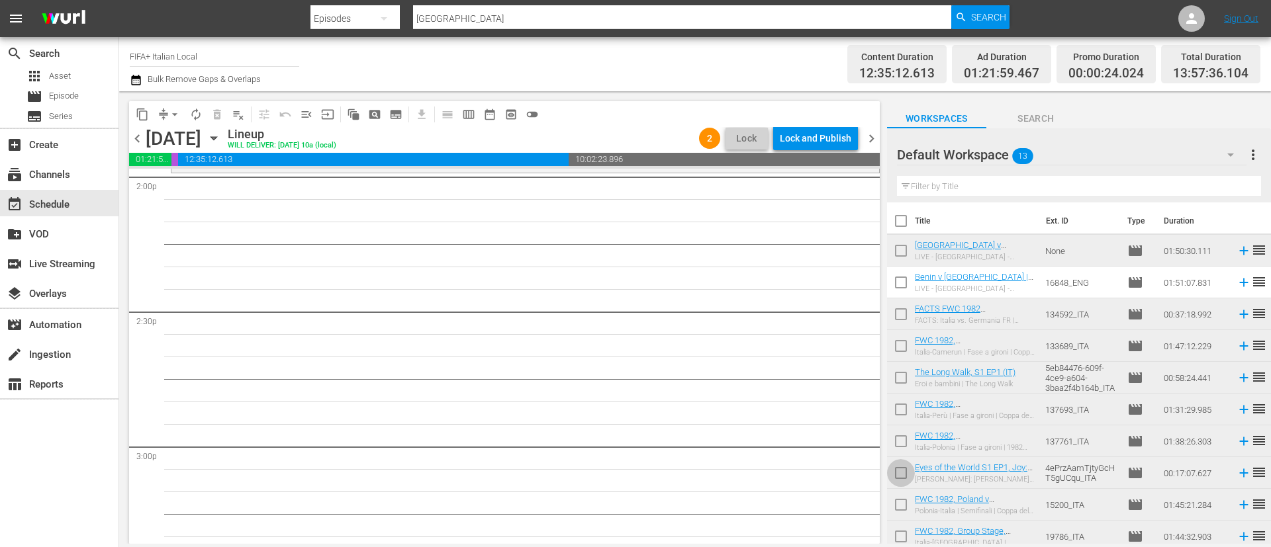
click at [901, 470] on input "checkbox" at bounding box center [901, 476] width 28 height 28
checkbox input "true"
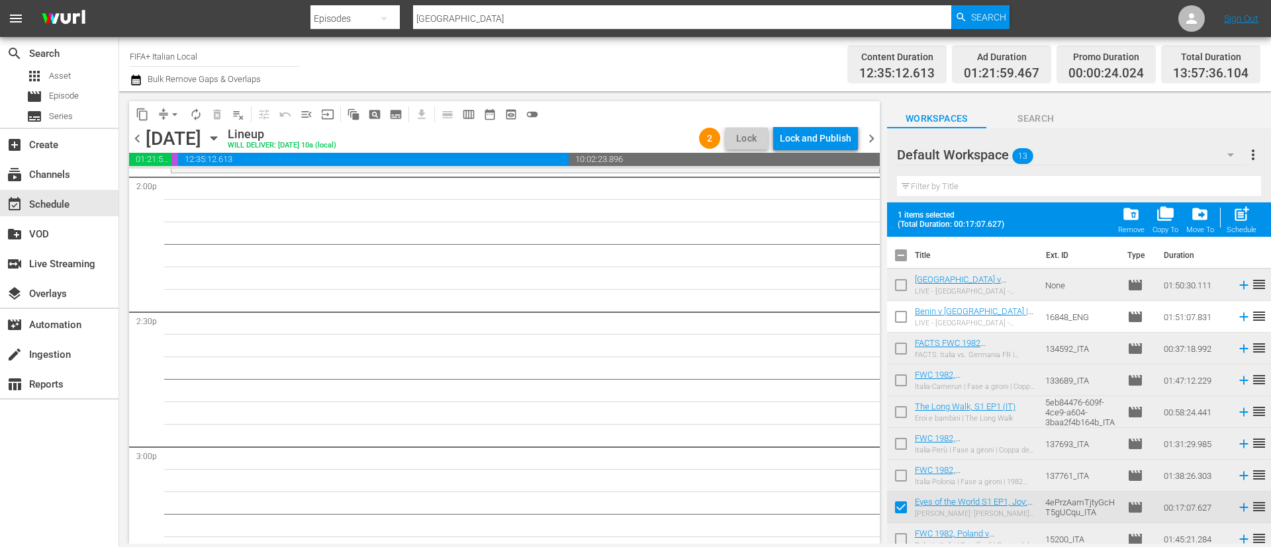
click at [901, 486] on input "checkbox" at bounding box center [901, 542] width 28 height 28
checkbox input "true"
click at [1129, 214] on span "post_add" at bounding box center [1241, 214] width 18 height 18
checkbox input "false"
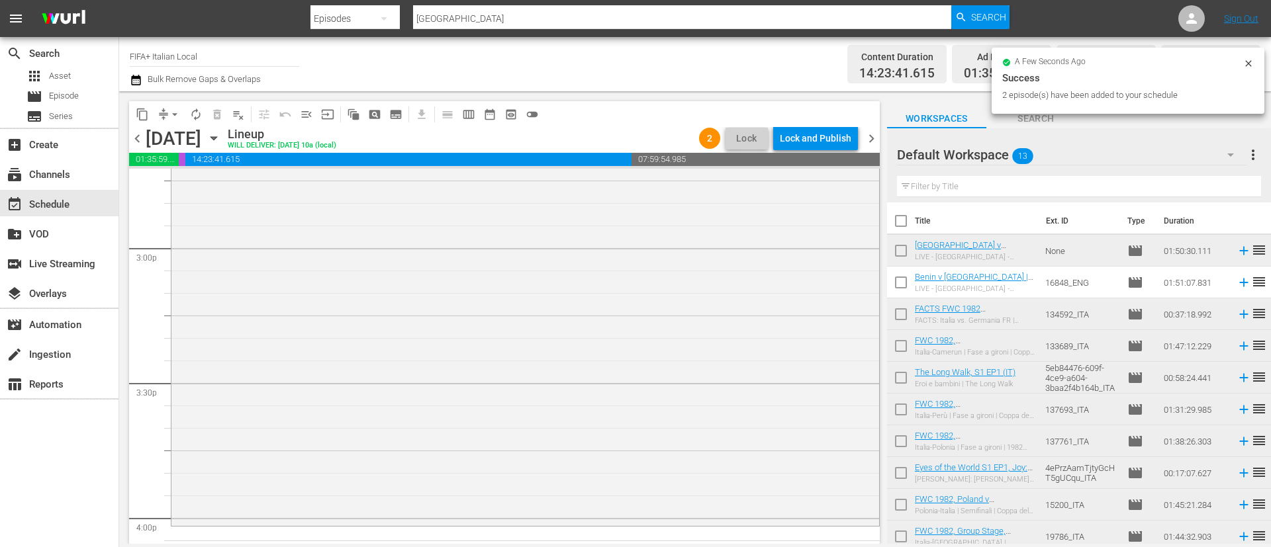
scroll to position [4070, 0]
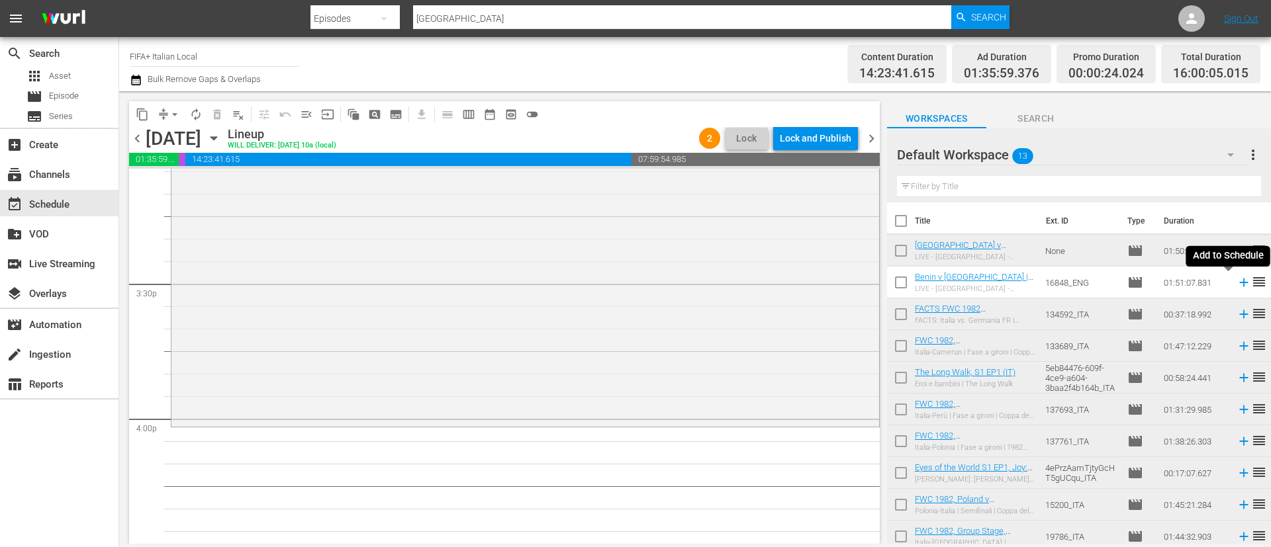
click at [1129, 281] on icon at bounding box center [1243, 282] width 15 height 15
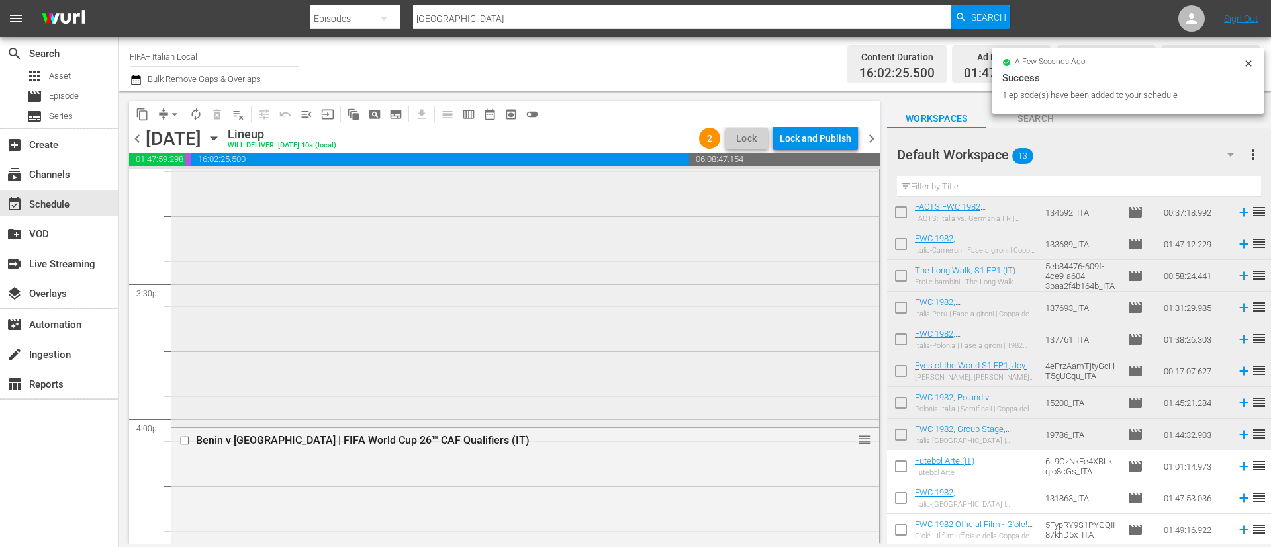
scroll to position [4566, 0]
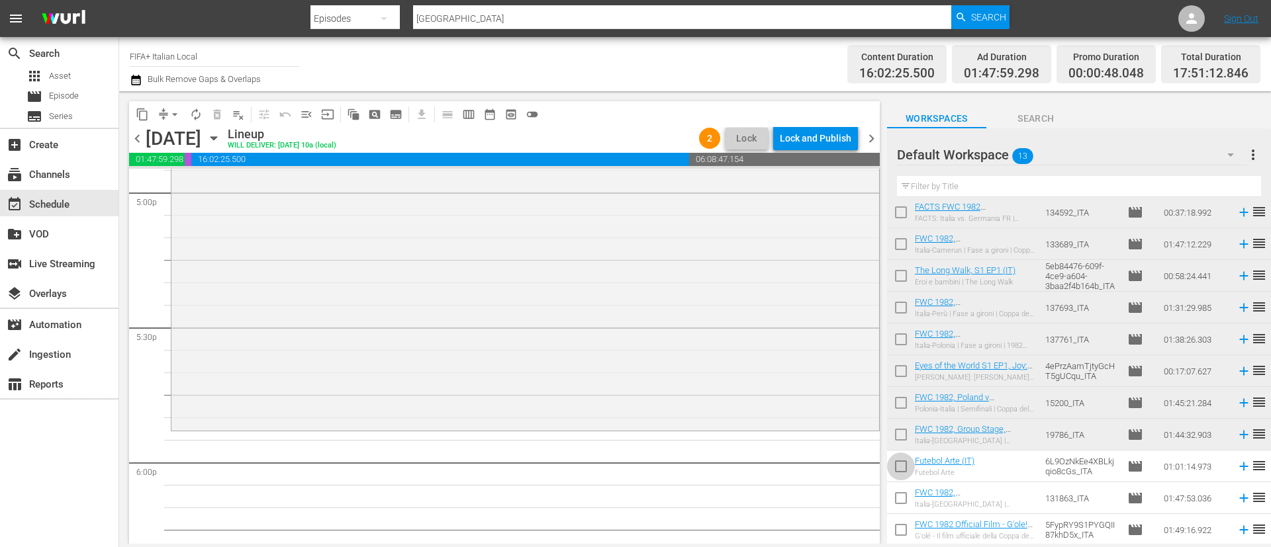
click at [899, 467] on input "checkbox" at bounding box center [901, 469] width 28 height 28
checkbox input "true"
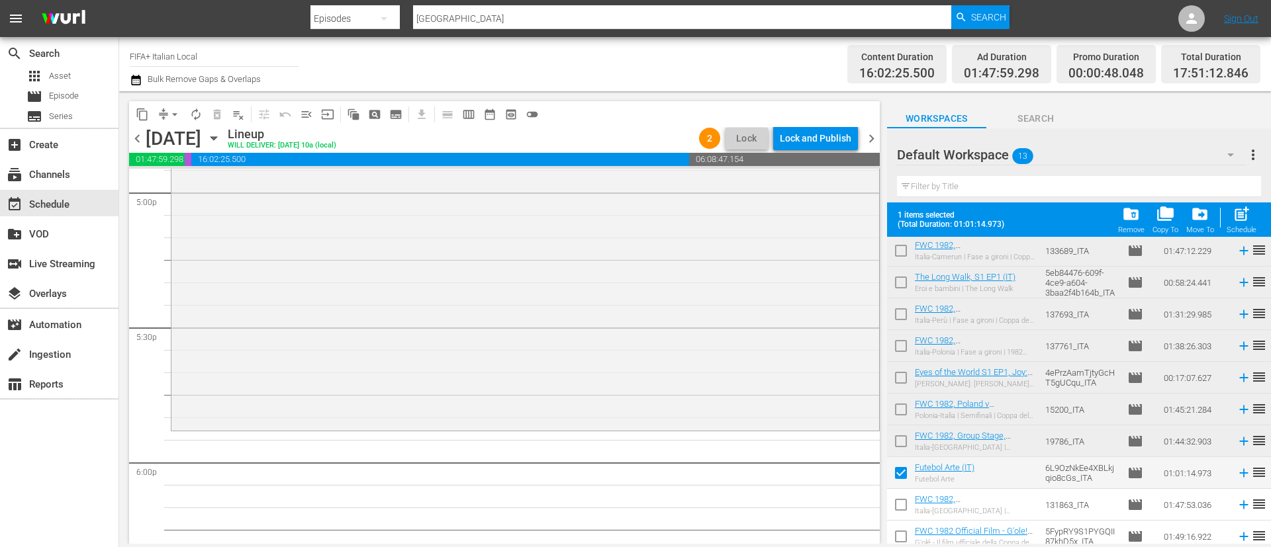
scroll to position [136, 0]
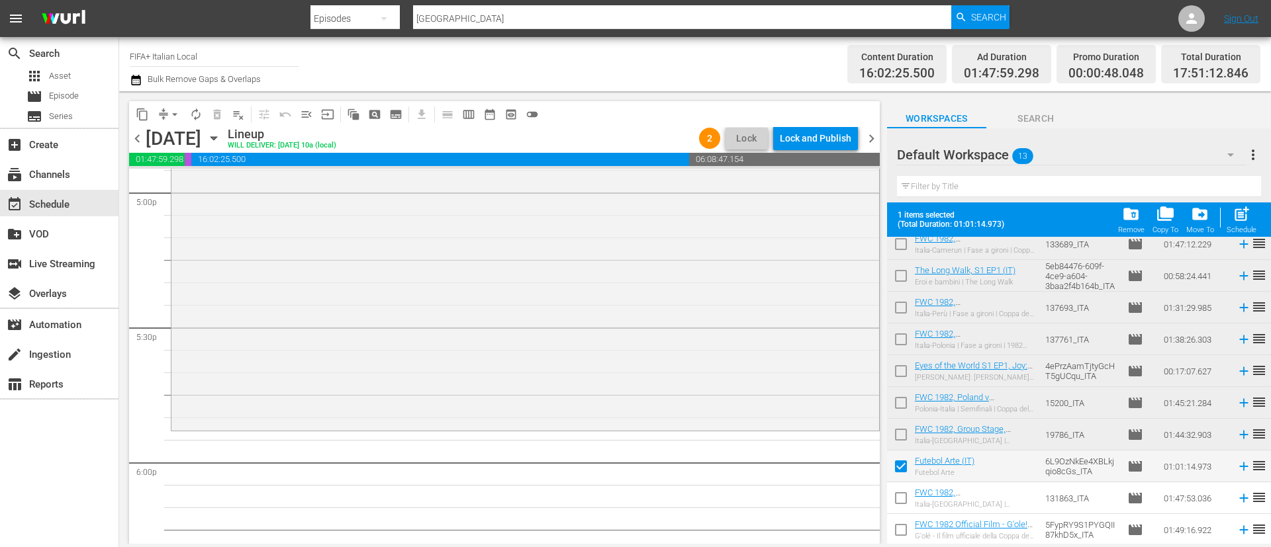
click at [900, 486] on input "checkbox" at bounding box center [901, 501] width 28 height 28
checkbox input "true"
click at [899, 486] on body "menu Search By Episodes Search ID, Title, Description, Keywords, or Category su…" at bounding box center [635, 273] width 1271 height 547
click at [899, 486] on input "checkbox" at bounding box center [901, 533] width 28 height 28
checkbox input "true"
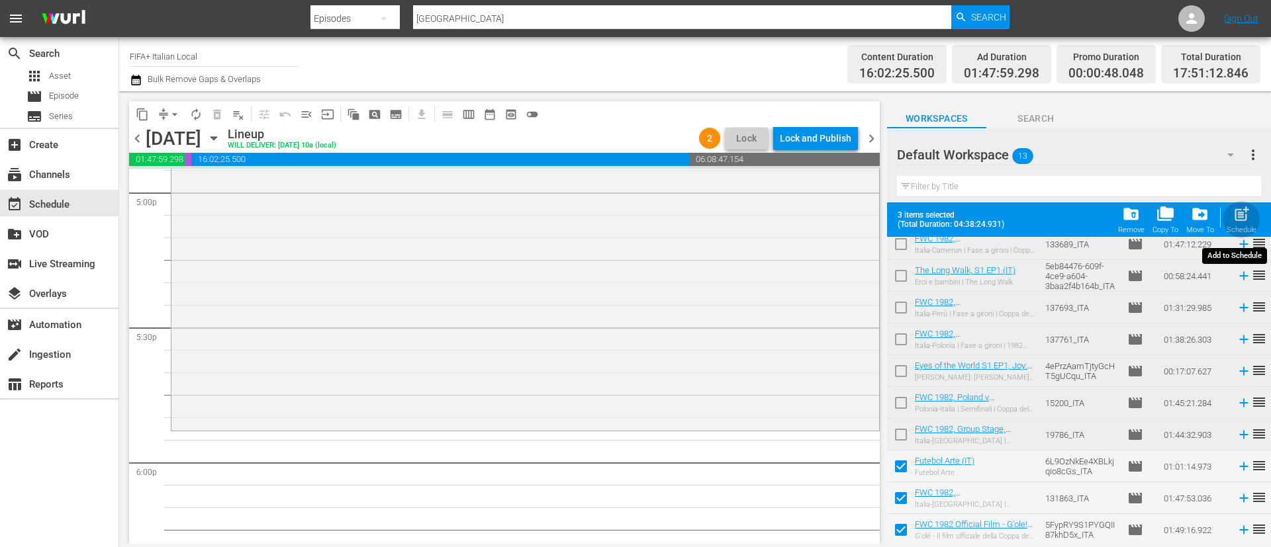
click at [1129, 225] on div "post_add Schedule" at bounding box center [1241, 219] width 30 height 29
checkbox input "false"
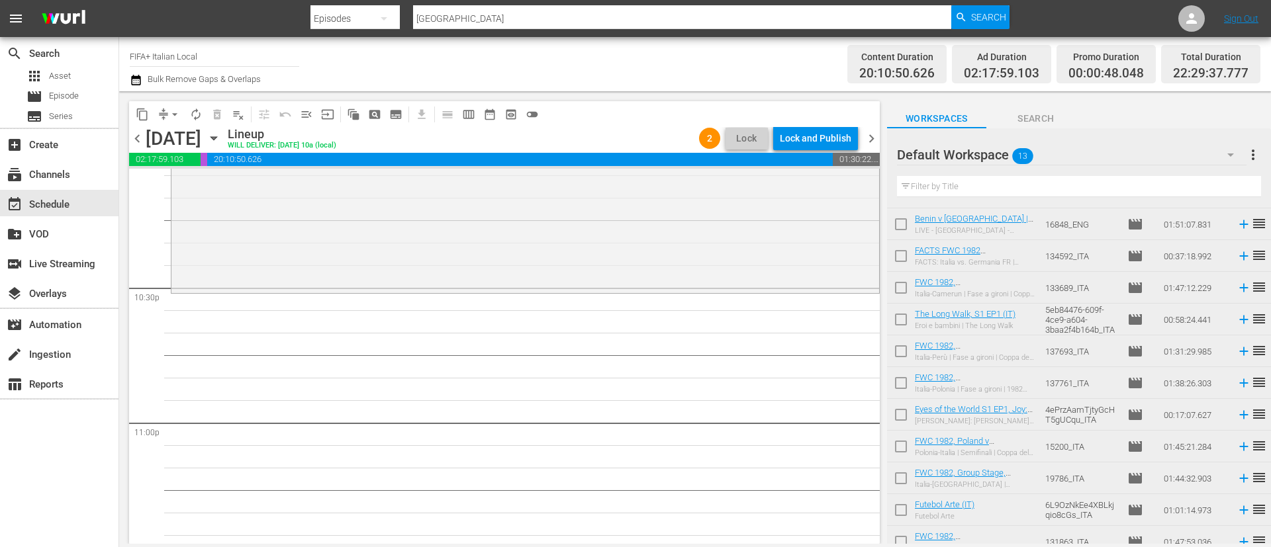
scroll to position [102, 0]
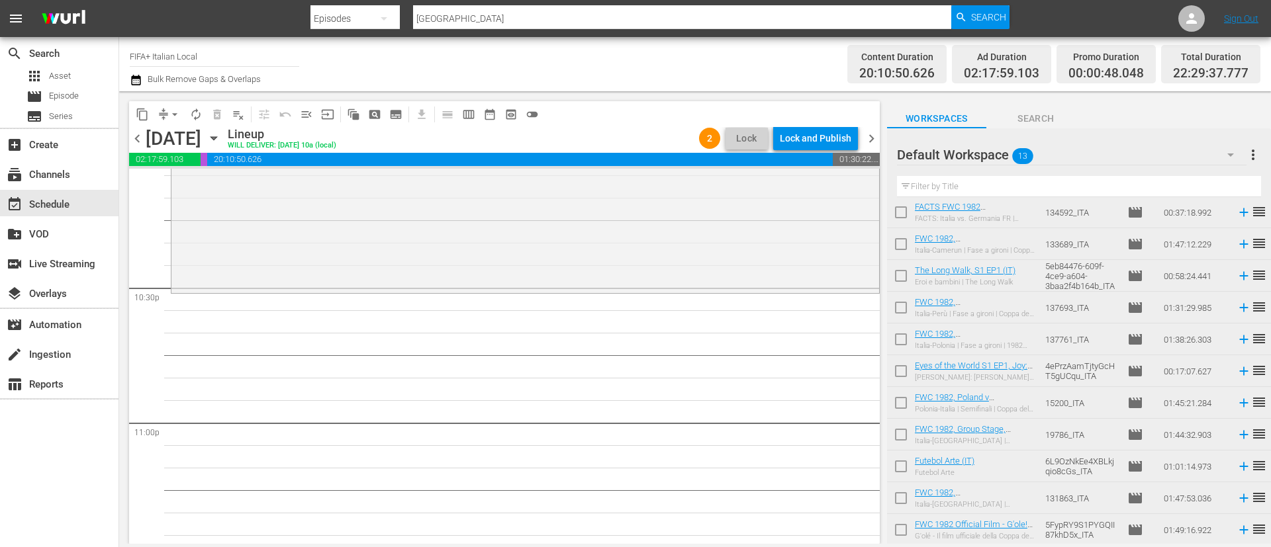
click at [897, 307] on input "checkbox" at bounding box center [901, 310] width 28 height 28
checkbox input "true"
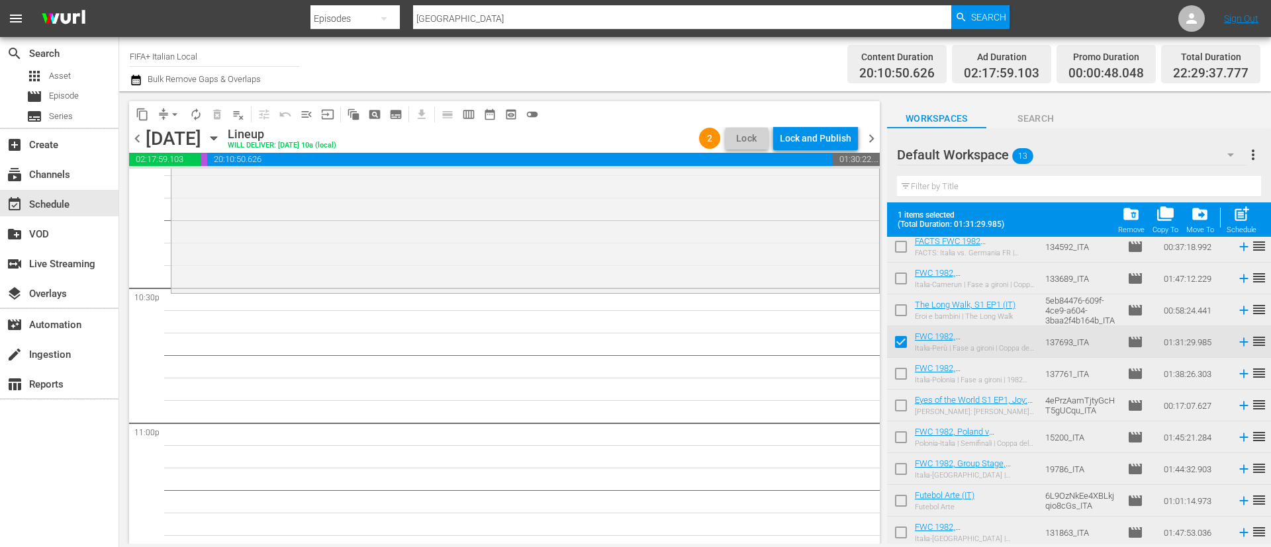
click at [907, 373] on input "checkbox" at bounding box center [901, 377] width 28 height 28
checkbox input "true"
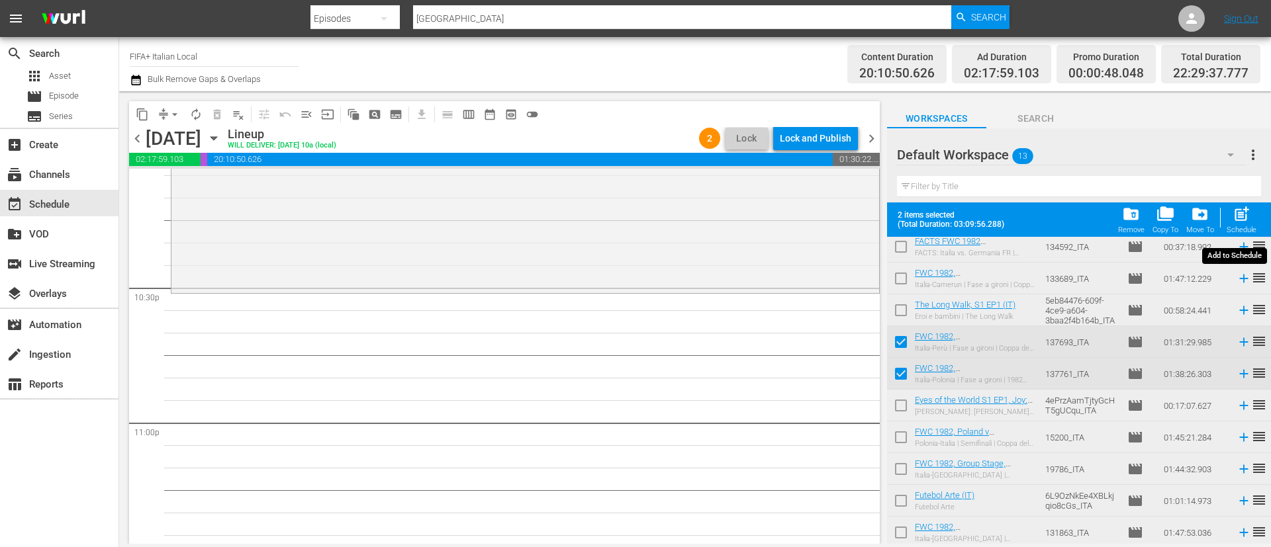
click at [1129, 222] on span "post_add" at bounding box center [1241, 214] width 18 height 18
checkbox input "false"
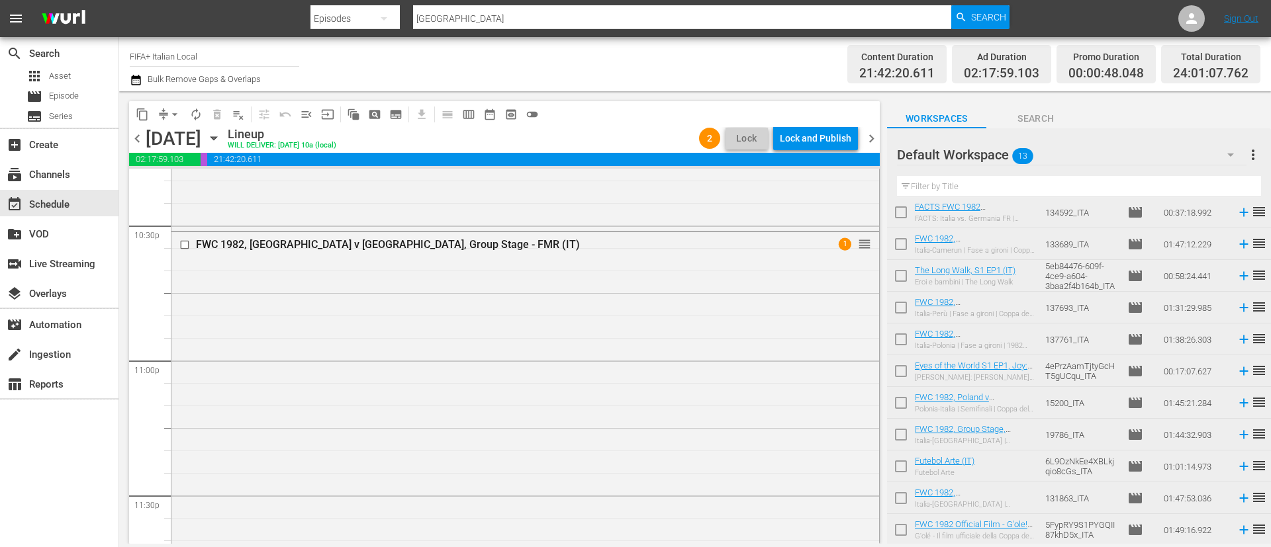
scroll to position [5919, 0]
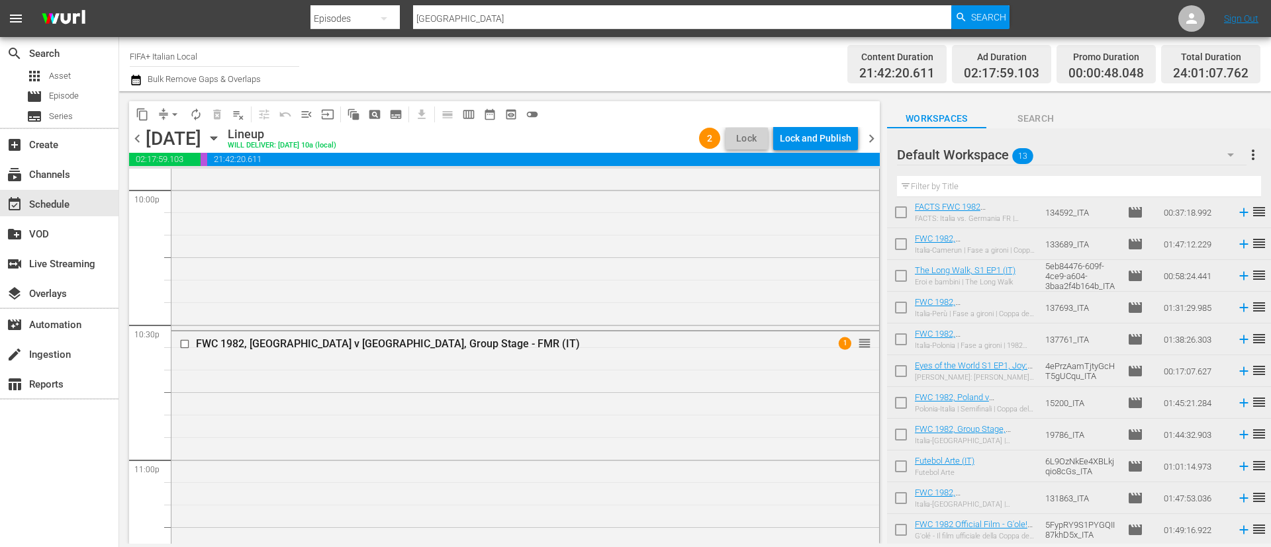
click at [840, 137] on div "Lock and Publish" at bounding box center [815, 138] width 71 height 24
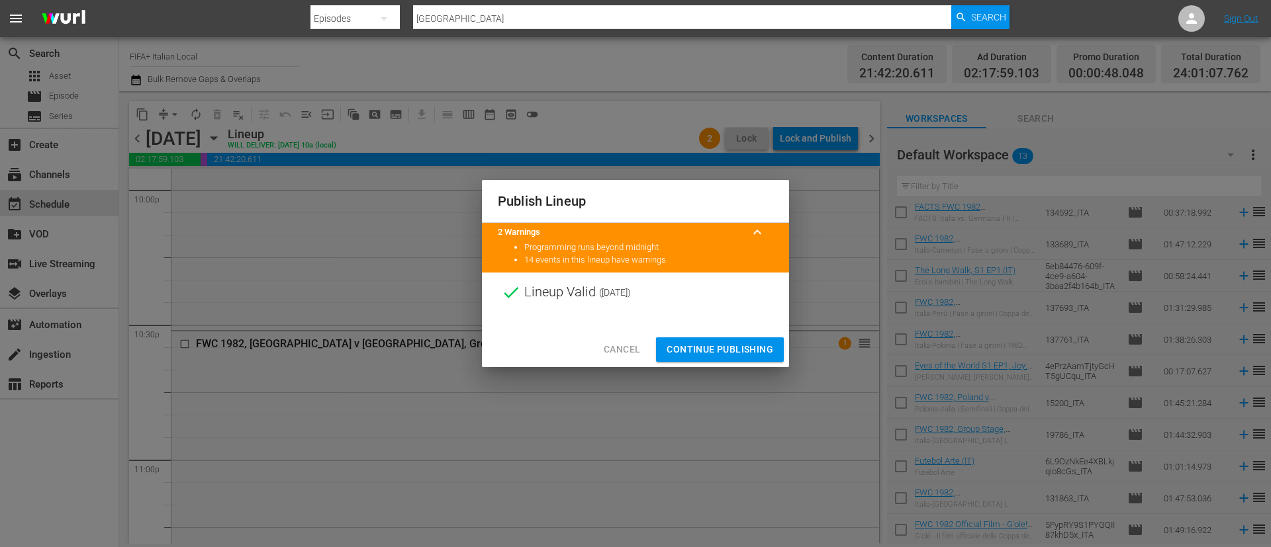
click at [729, 361] on button "Continue Publishing" at bounding box center [720, 350] width 128 height 24
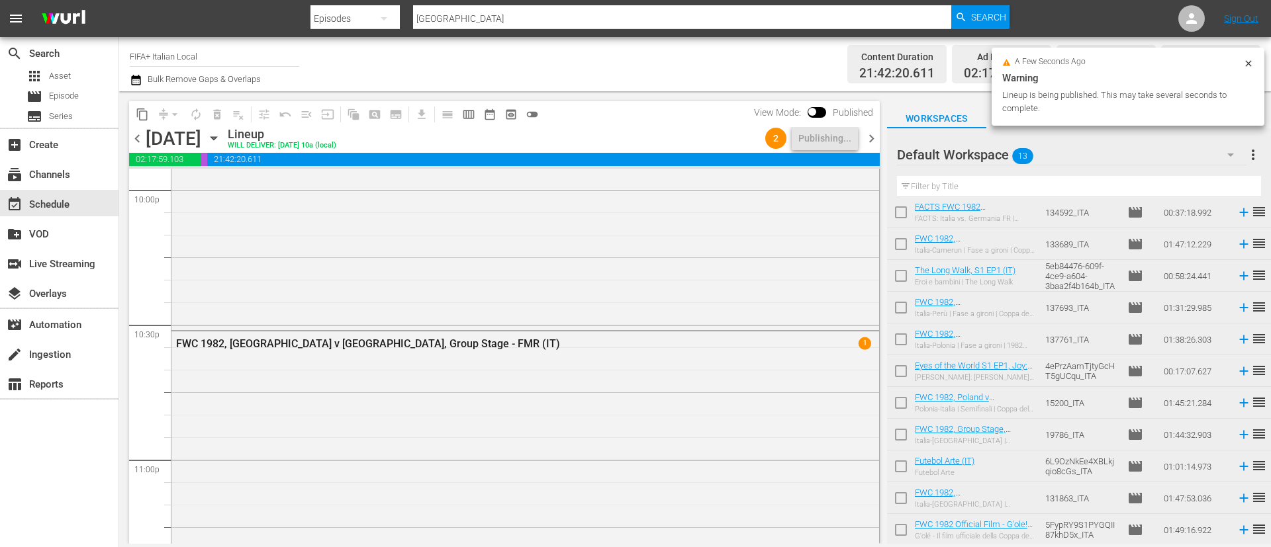
click at [1129, 156] on span "more_vert" at bounding box center [1253, 155] width 16 height 16
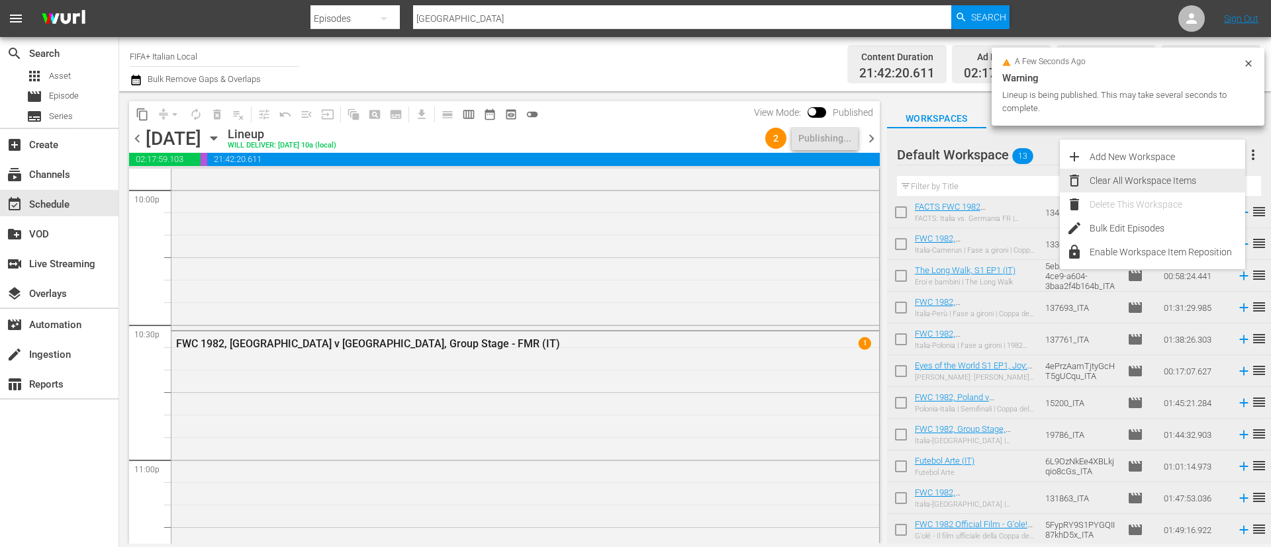
click at [1129, 183] on div "Clear All Workspace Items" at bounding box center [1167, 181] width 156 height 24
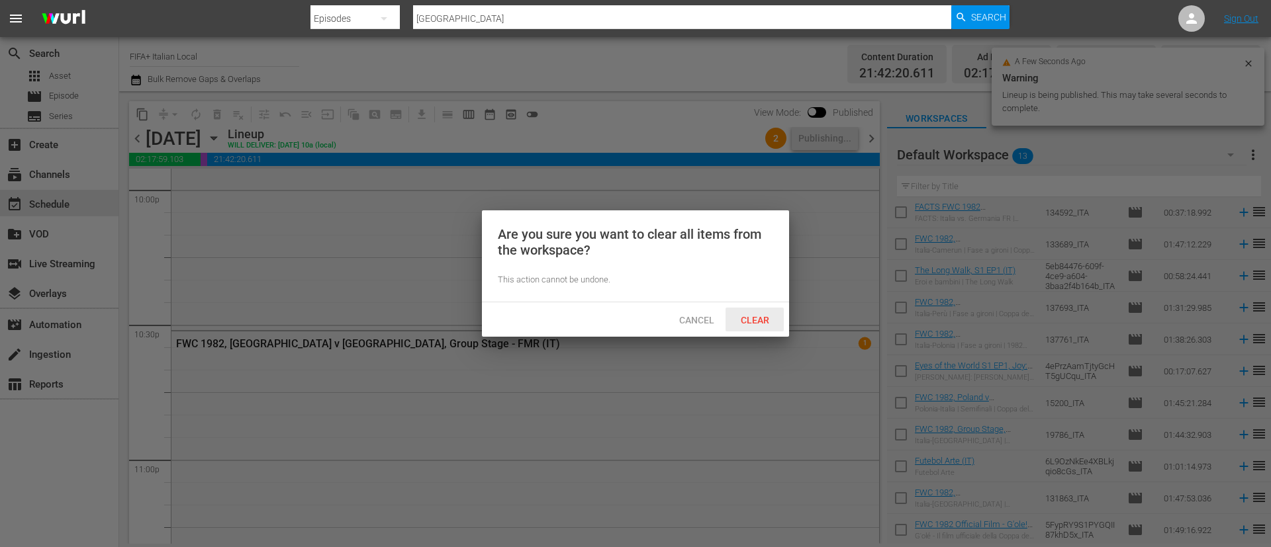
click at [760, 328] on div "Clear" at bounding box center [754, 320] width 58 height 24
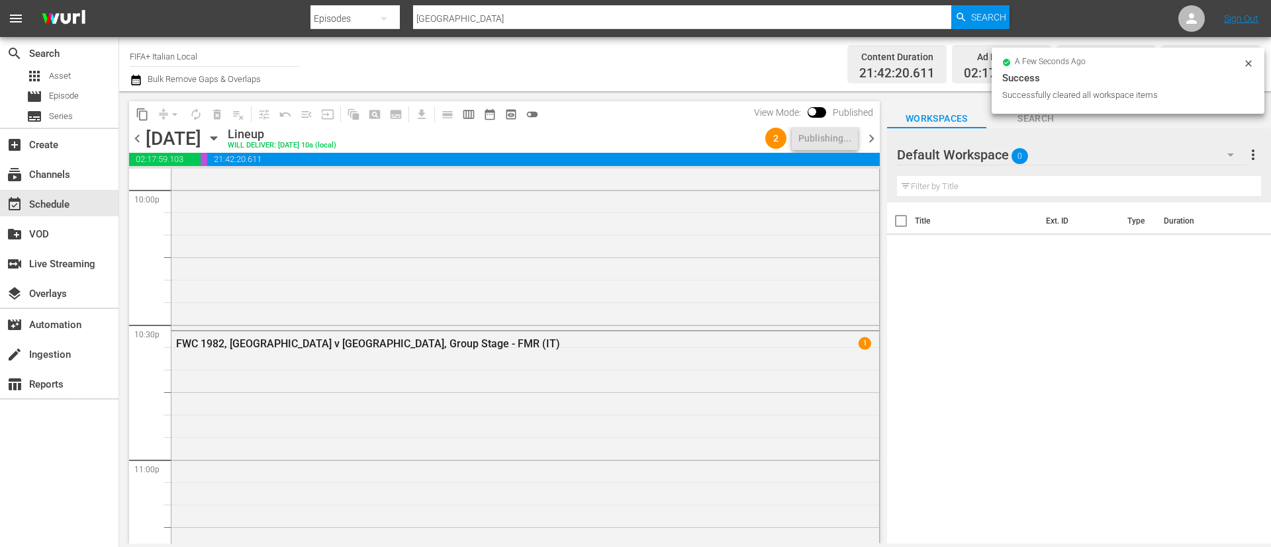
scroll to position [0, 0]
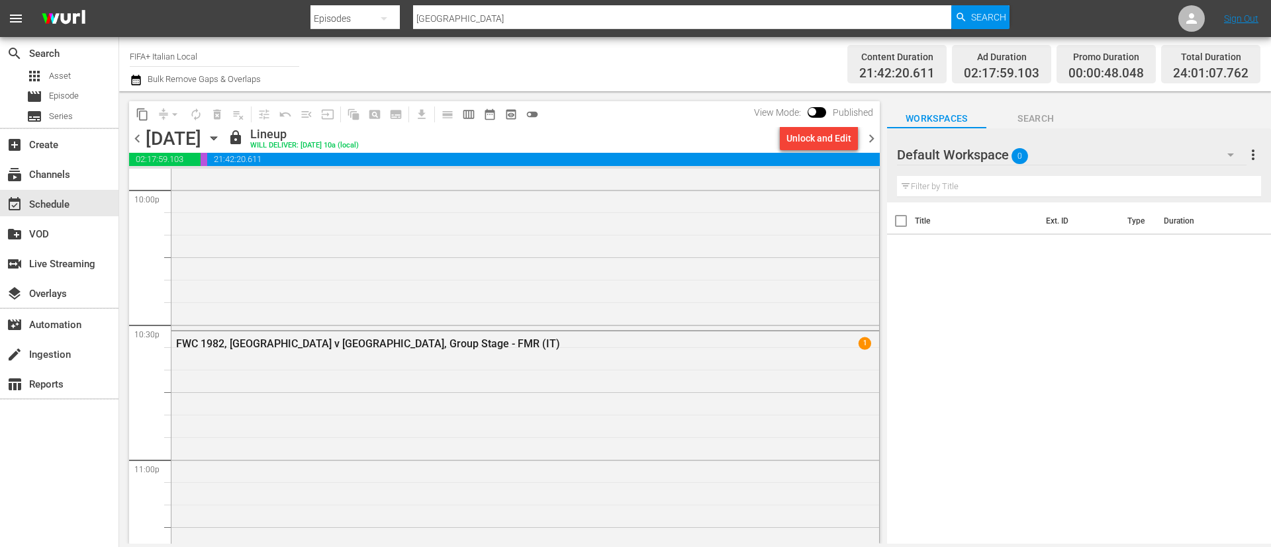
click at [873, 138] on span "chevron_right" at bounding box center [871, 138] width 17 height 17
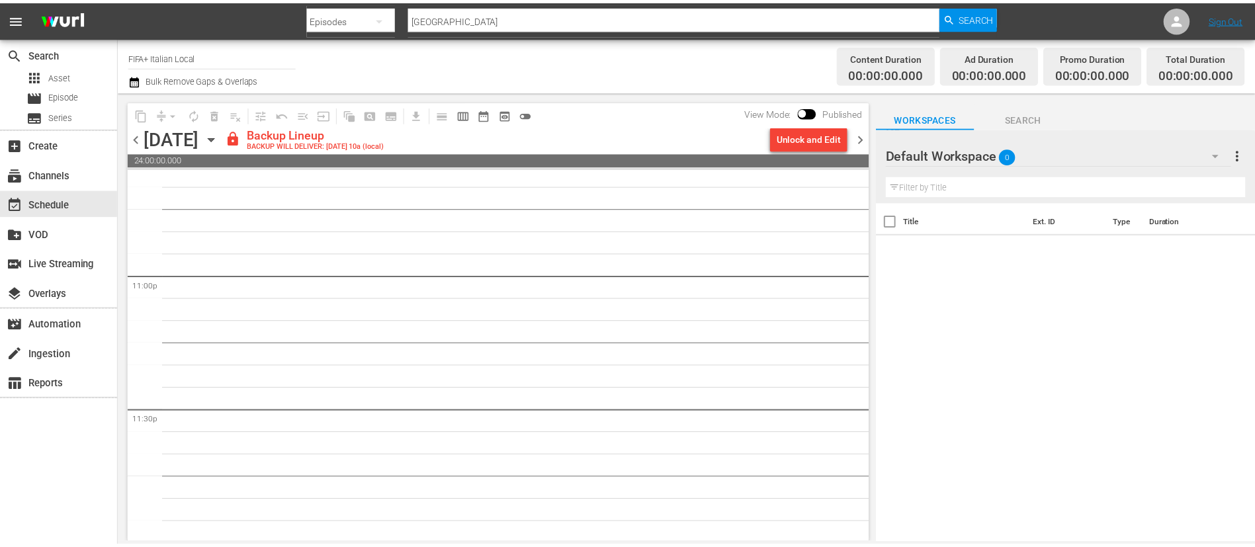
scroll to position [6105, 0]
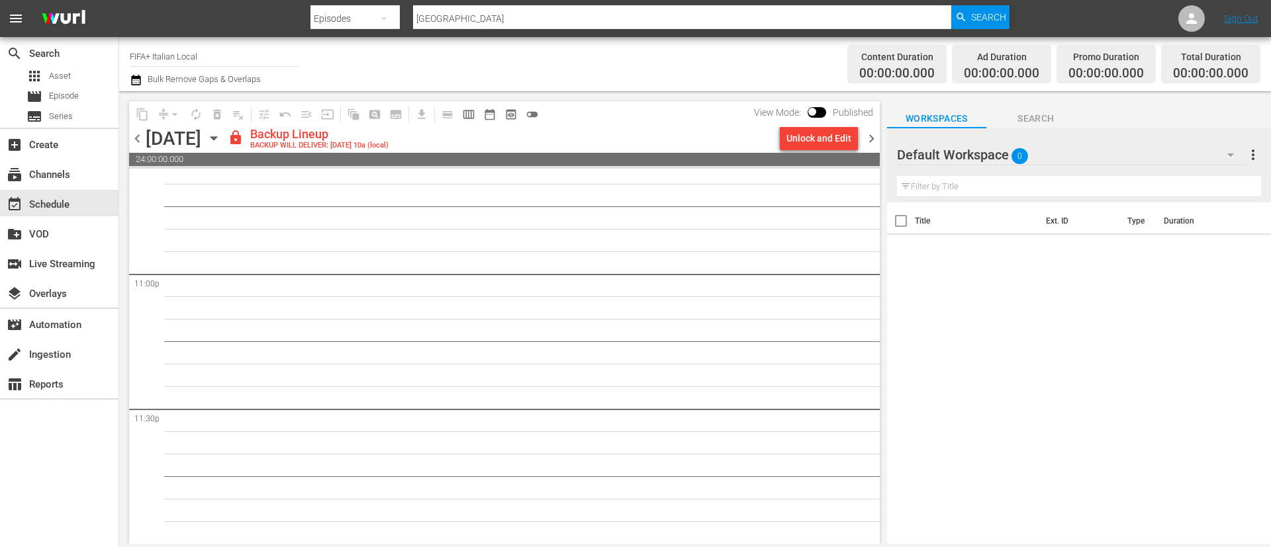
click at [858, 142] on div "Unlock and Edit" at bounding box center [818, 138] width 89 height 23
click at [817, 142] on div "Unlock and Edit" at bounding box center [818, 138] width 65 height 24
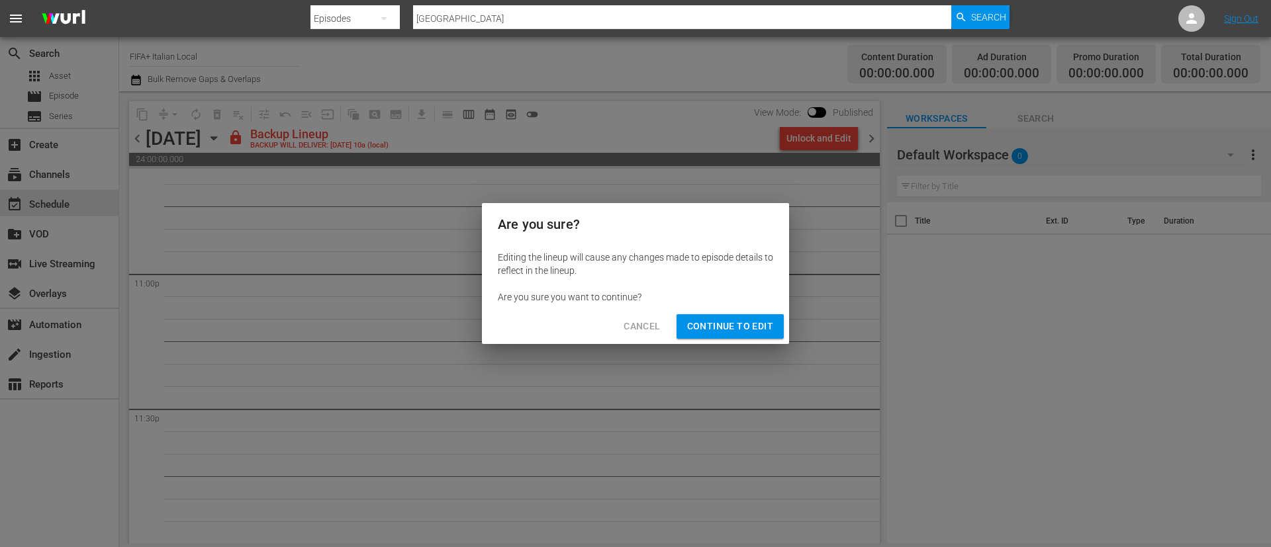
click at [717, 321] on span "Continue to Edit" at bounding box center [730, 326] width 86 height 17
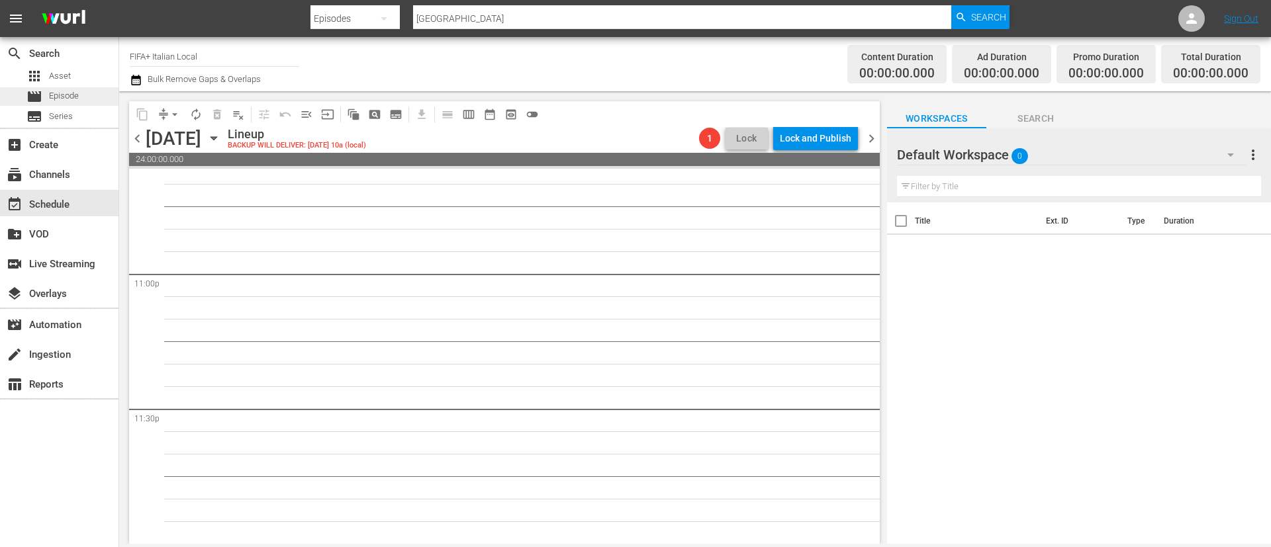
click at [88, 89] on div "movie Episode" at bounding box center [59, 96] width 118 height 19
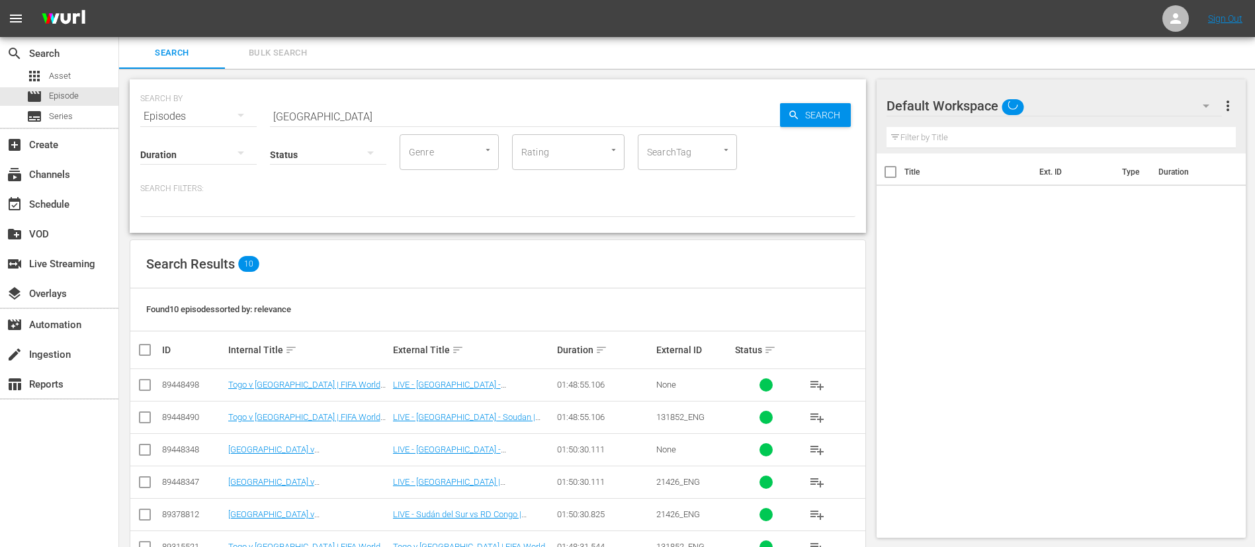
click at [315, 48] on span "Bulk Search" at bounding box center [278, 53] width 90 height 15
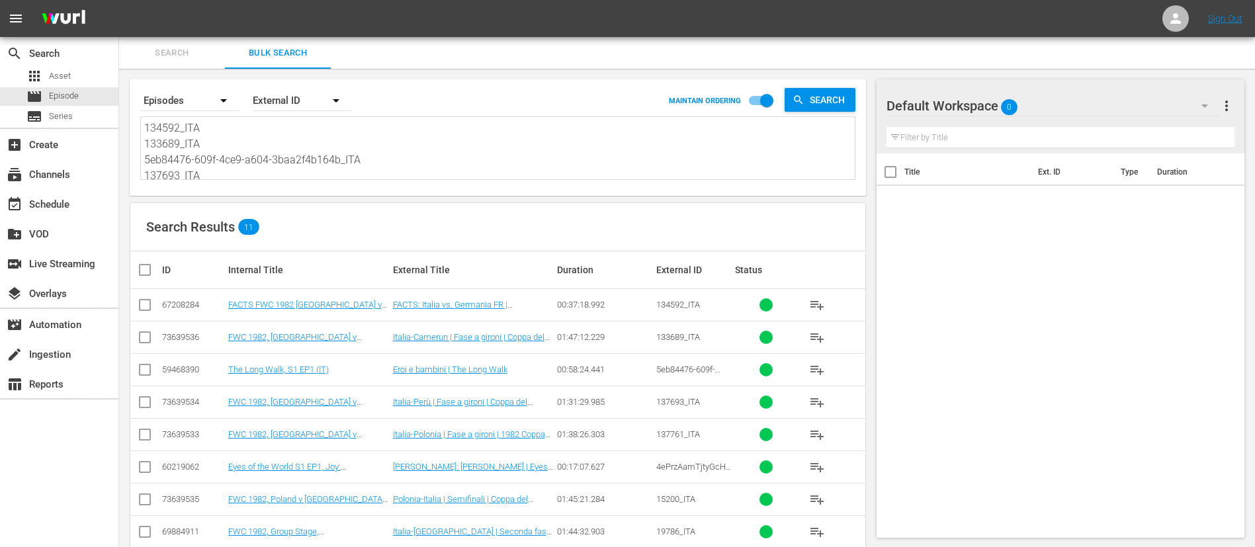
click at [354, 161] on textarea "134592_ITA 133689_ITA 5eb84476-609f-4ce9-a604-3baa2f4b164b_ITA 137693_ITA 13776…" at bounding box center [499, 150] width 711 height 60
paste textarea "2732_ITA 135055_ITA 2486_ITA 65A1JlN1AFIMWAMTNfmbzX_ITA 2478_ITA 5L083dHiRykjHo…"
type textarea "2732_ITA 135055_ITA 2486_ITA 65A1JlN1AFIMWAMTNfmbzX_ITA 2478_ITA 5L083dHiRykjHo…"
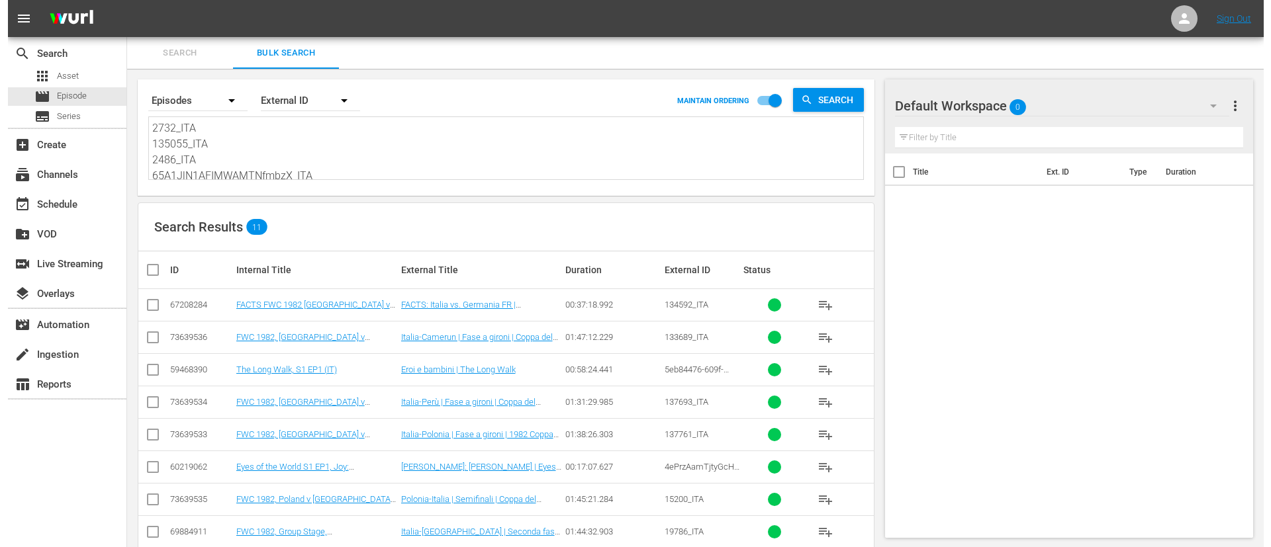
scroll to position [1, 0]
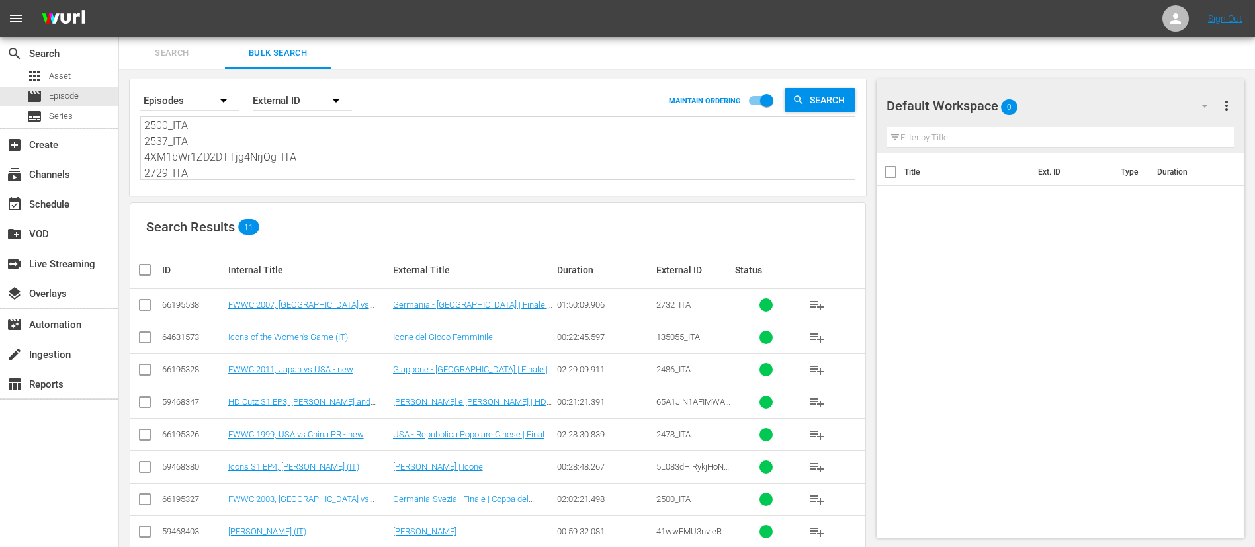
type textarea "2732_ITA 135055_ITA 2486_ITA 65A1JlN1AFIMWAMTNfmbzX_ITA 2478_ITA 5L083dHiRykjHo…"
click at [146, 271] on input "checkbox" at bounding box center [150, 270] width 26 height 16
checkbox input "true"
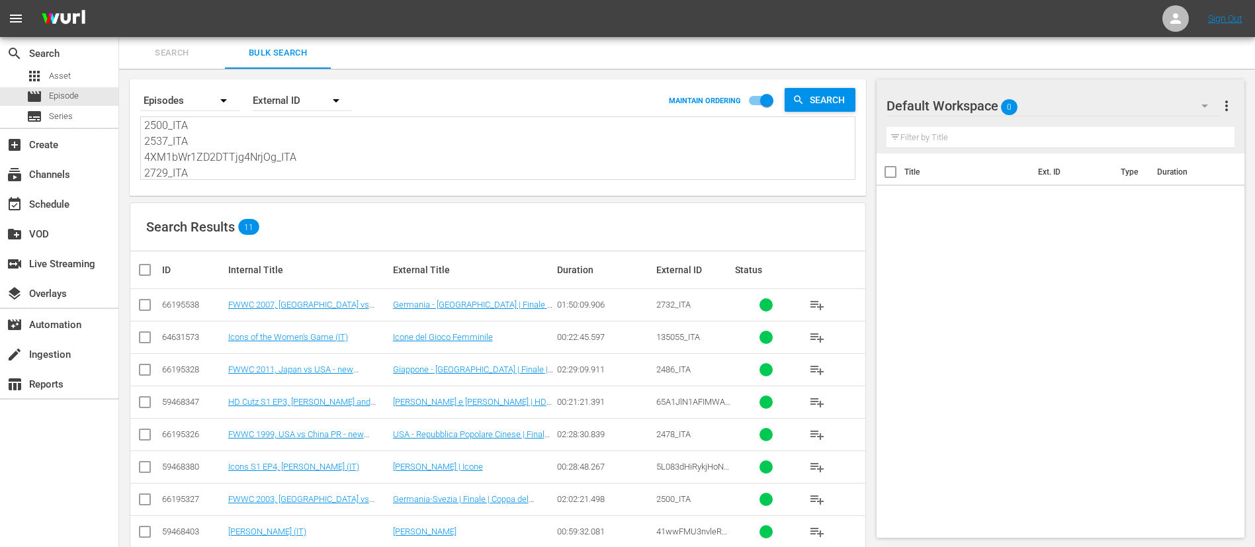
checkbox input "true"
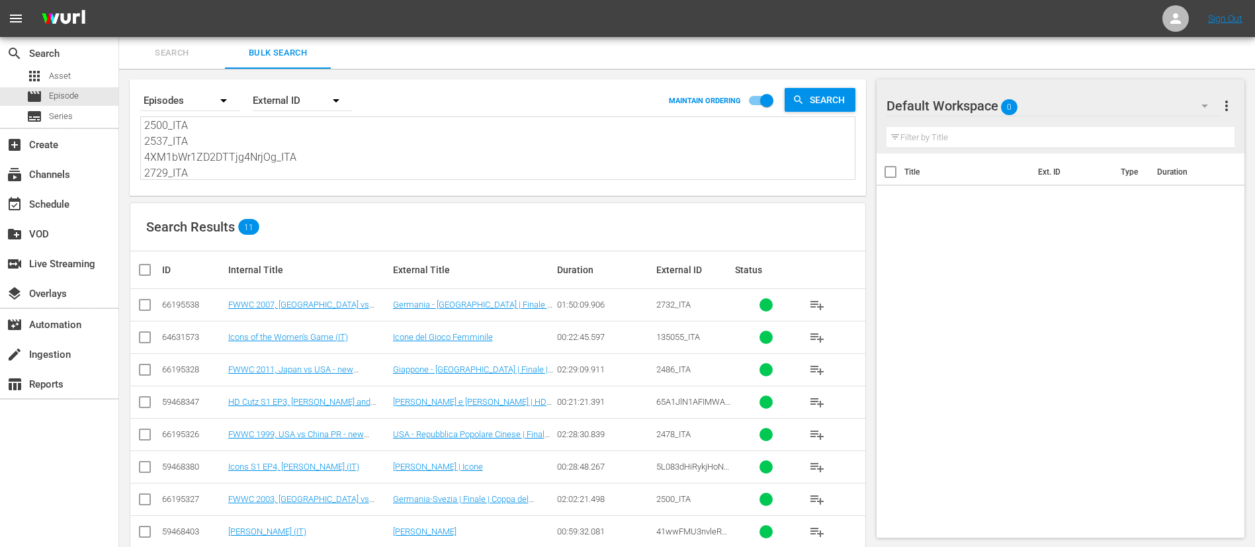
checkbox input "true"
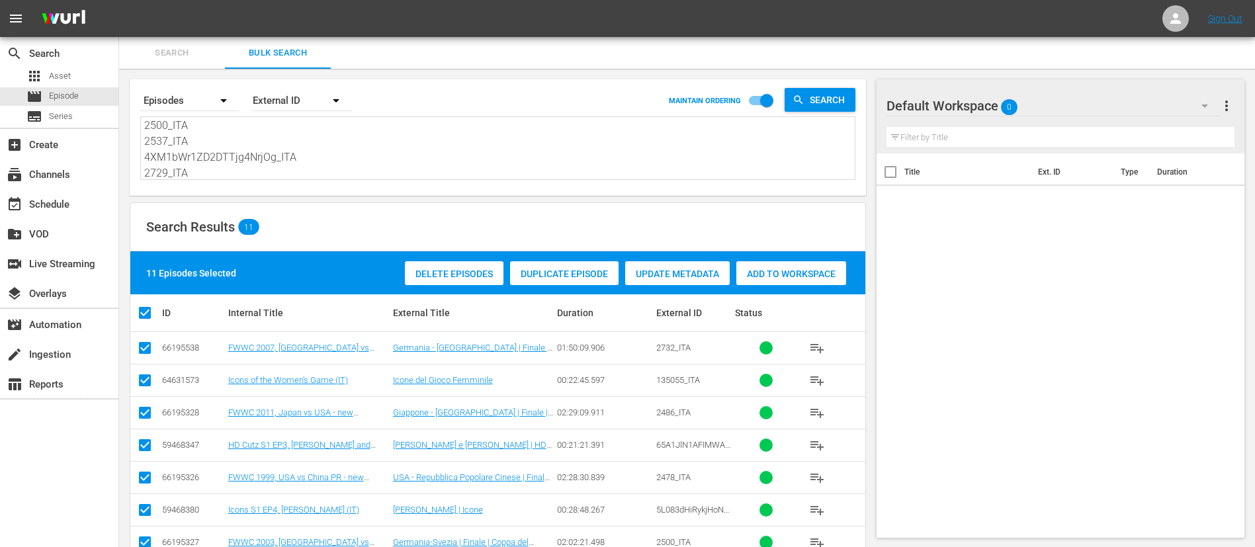
click at [771, 265] on div "Add to Workspace" at bounding box center [792, 273] width 110 height 25
click at [40, 220] on div "create_new_folder VOD" at bounding box center [59, 233] width 118 height 26
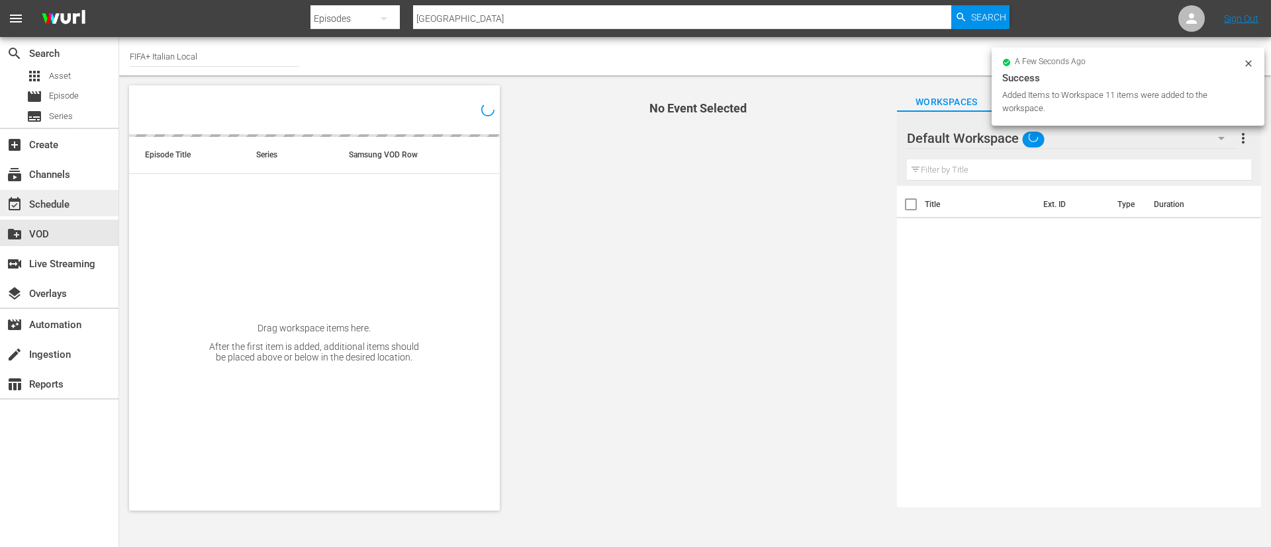
click at [52, 200] on div "event_available Schedule" at bounding box center [37, 203] width 74 height 12
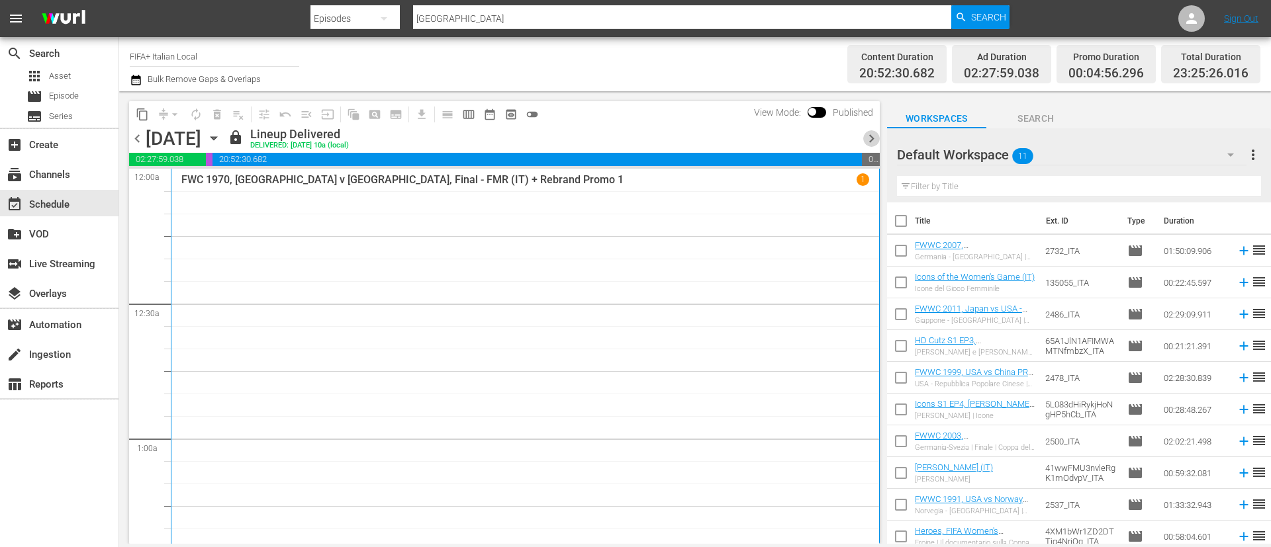
click at [866, 137] on span "chevron_right" at bounding box center [871, 138] width 17 height 17
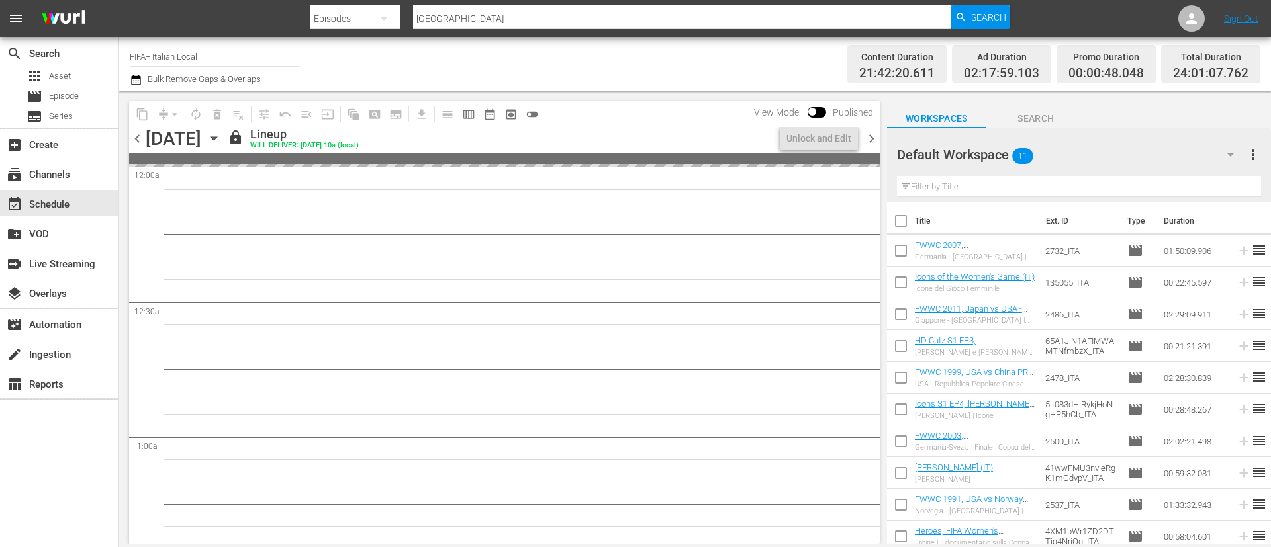
click at [866, 137] on span "chevron_right" at bounding box center [871, 138] width 17 height 17
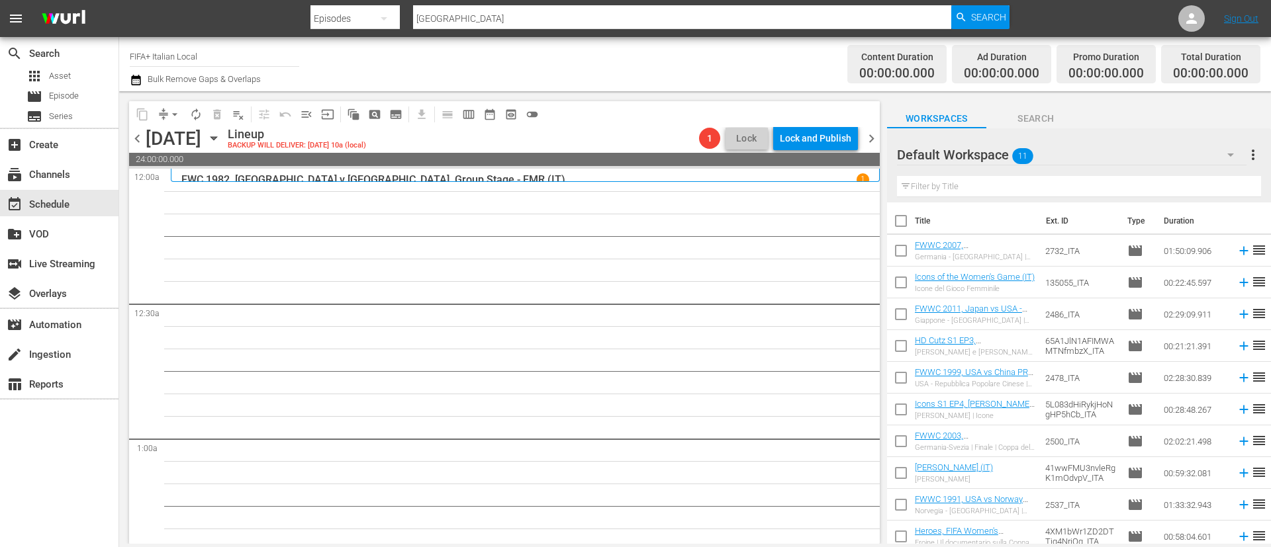
click at [907, 221] on input "checkbox" at bounding box center [901, 224] width 28 height 28
checkbox input "true"
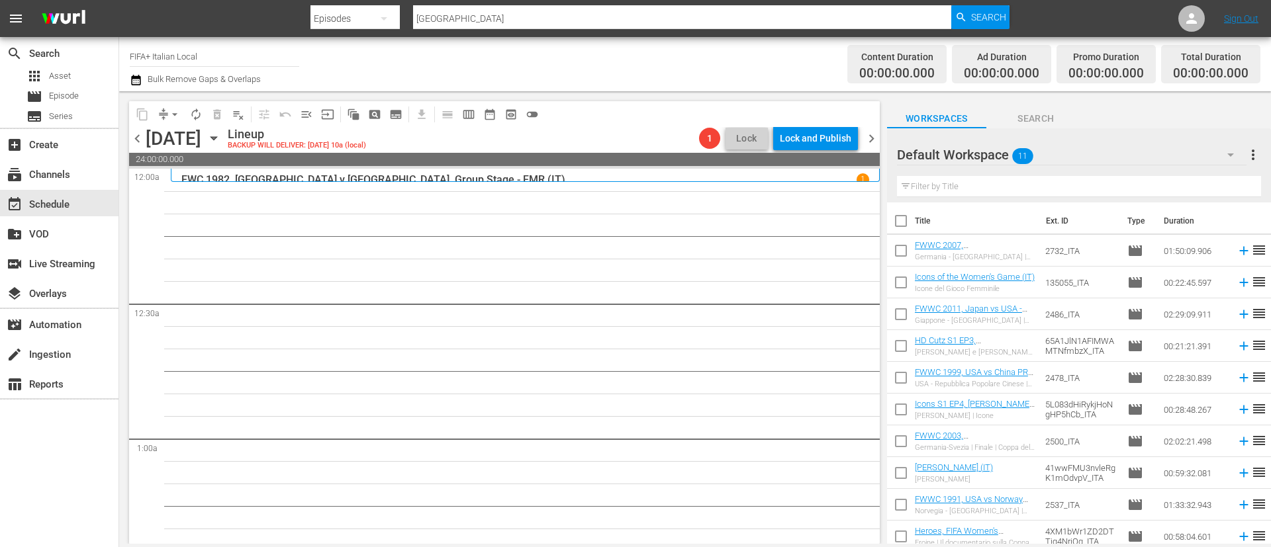
checkbox input "true"
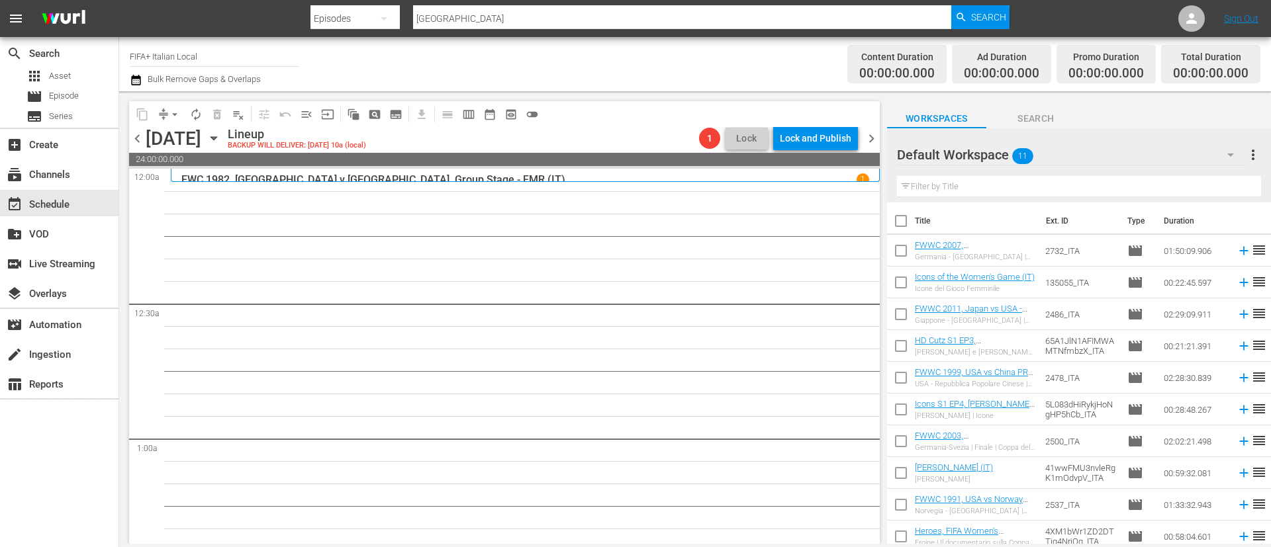
checkbox input "true"
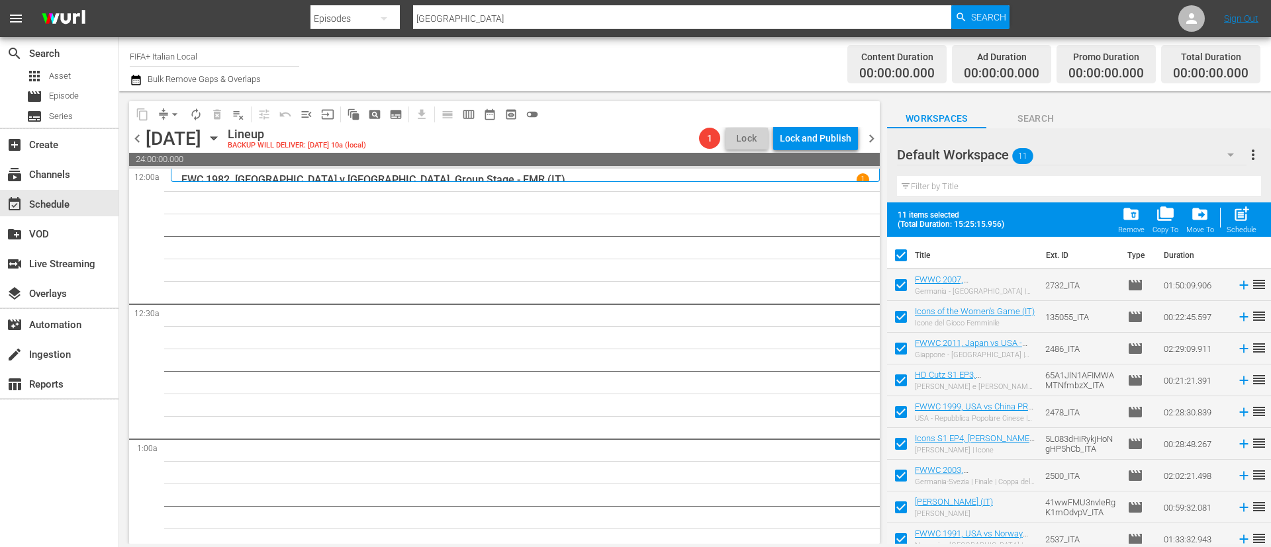
scroll to position [73, 0]
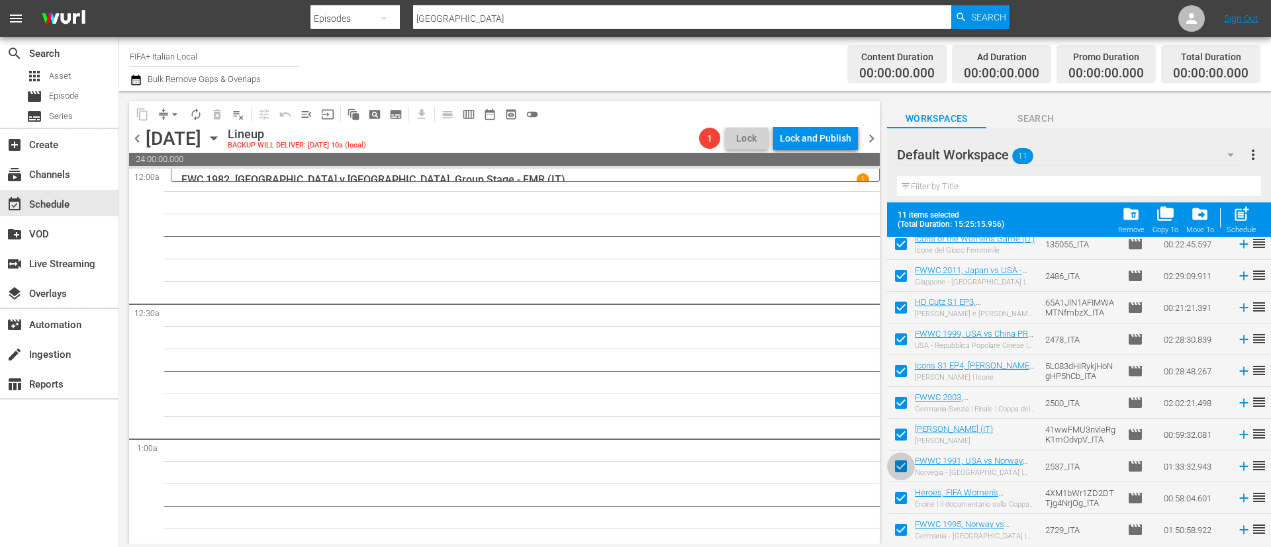
click at [901, 474] on input "checkbox" at bounding box center [901, 469] width 28 height 28
checkbox input "false"
click at [901, 486] on input "checkbox" at bounding box center [901, 501] width 28 height 28
checkbox input "false"
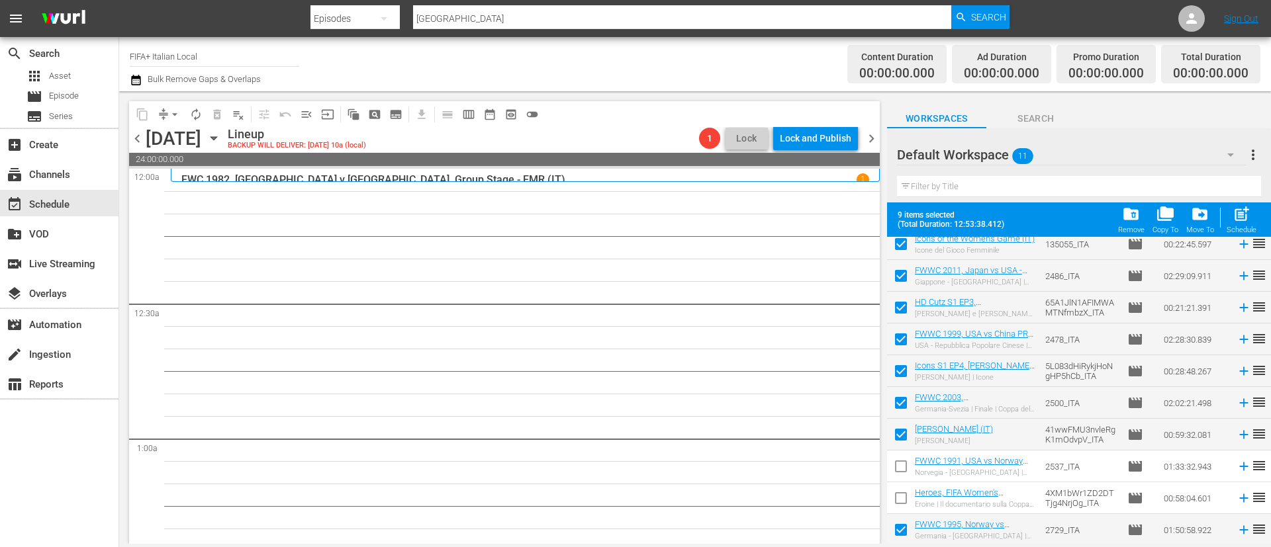
click at [901, 486] on input "checkbox" at bounding box center [901, 533] width 28 height 28
checkbox input "false"
click at [1129, 205] on div "post_add Schedule" at bounding box center [1241, 219] width 30 height 29
checkbox input "false"
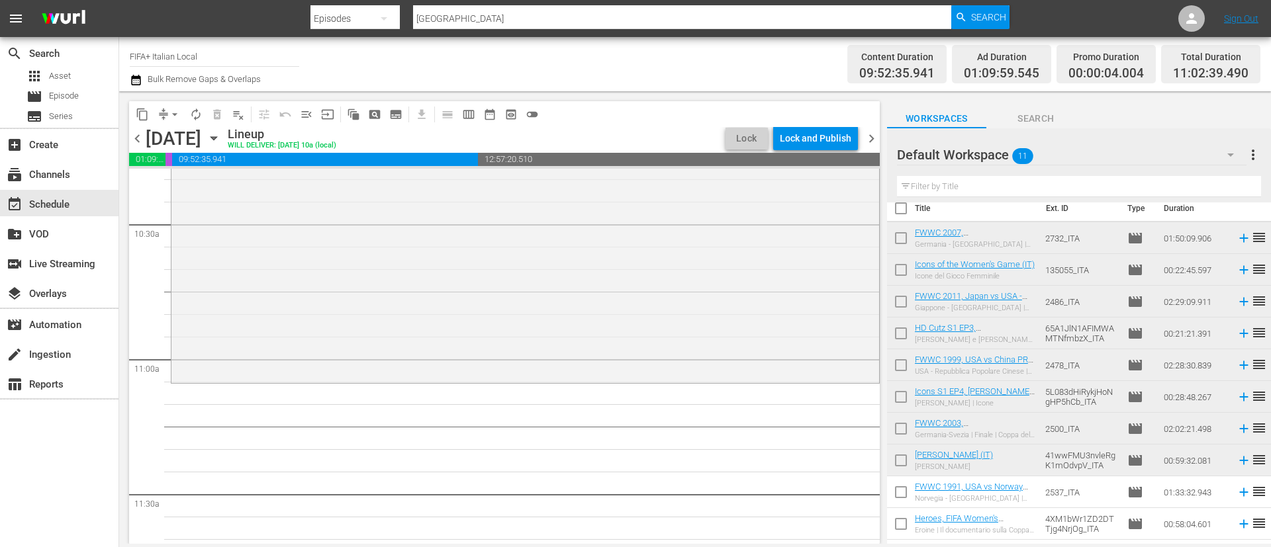
scroll to position [0, 0]
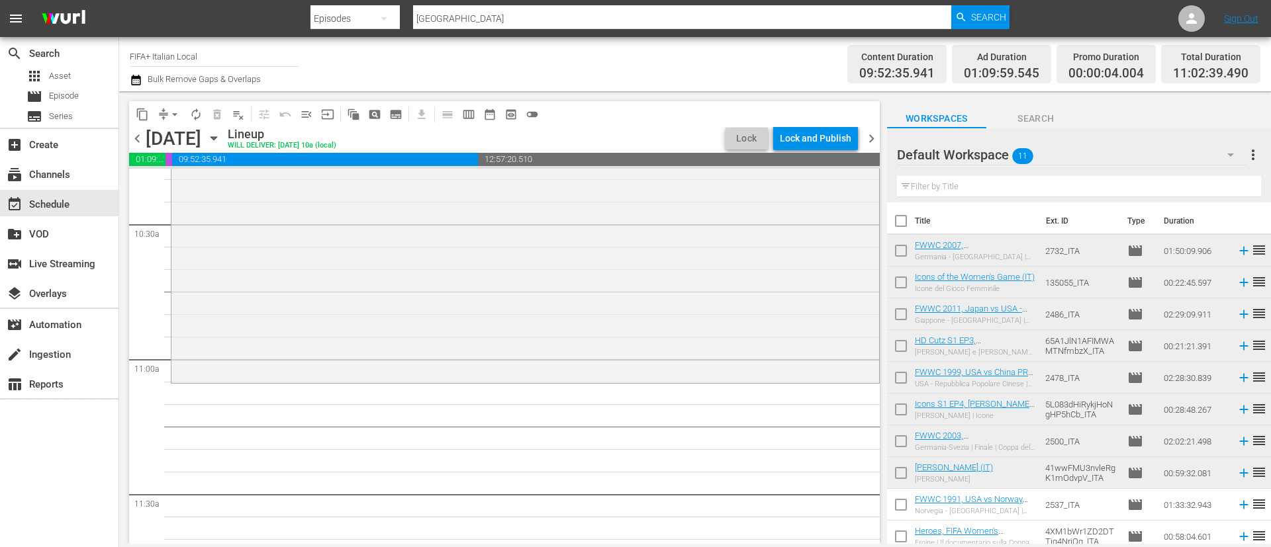
click at [899, 255] on input "checkbox" at bounding box center [901, 254] width 28 height 28
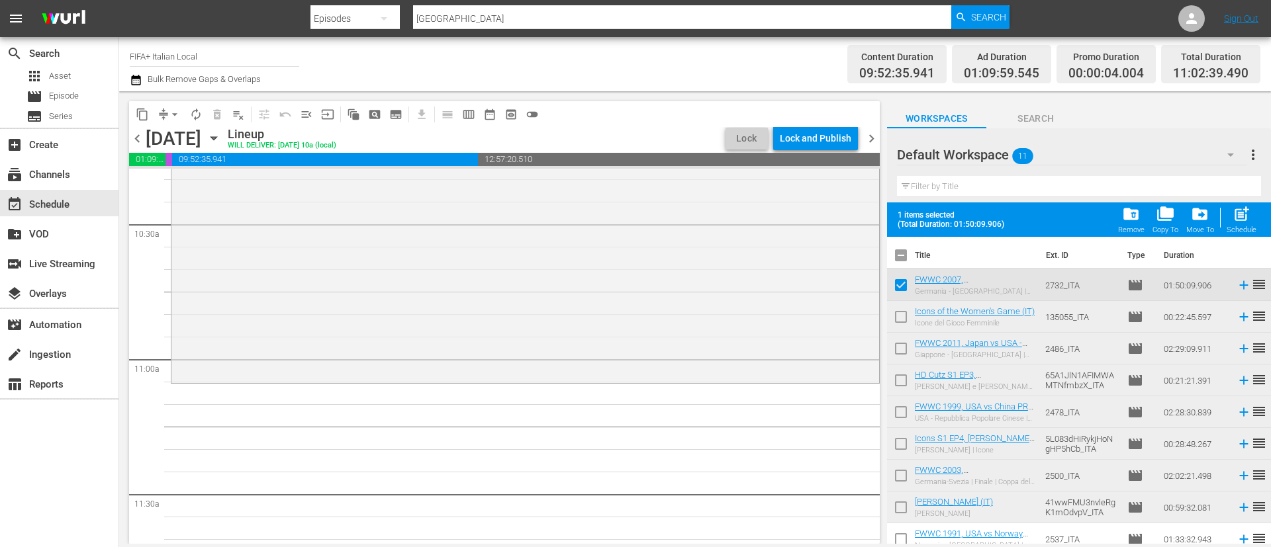
click at [893, 317] on input "checkbox" at bounding box center [901, 320] width 28 height 28
click at [898, 347] on input "checkbox" at bounding box center [901, 352] width 28 height 28
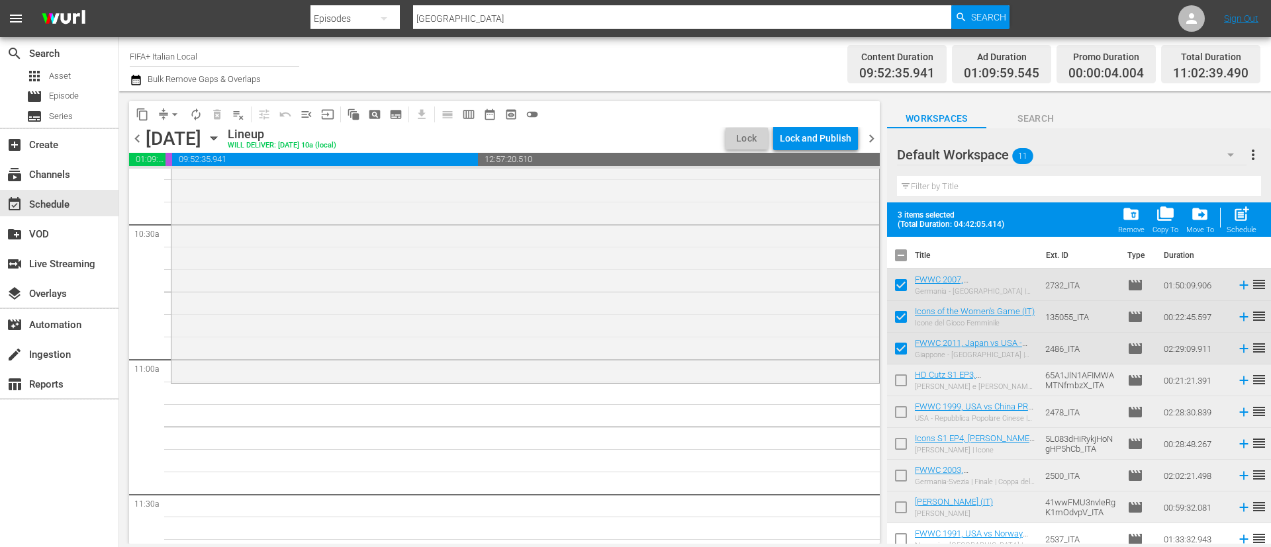
click at [900, 385] on input "checkbox" at bounding box center [901, 383] width 28 height 28
click at [1129, 219] on span "post_add" at bounding box center [1241, 214] width 18 height 18
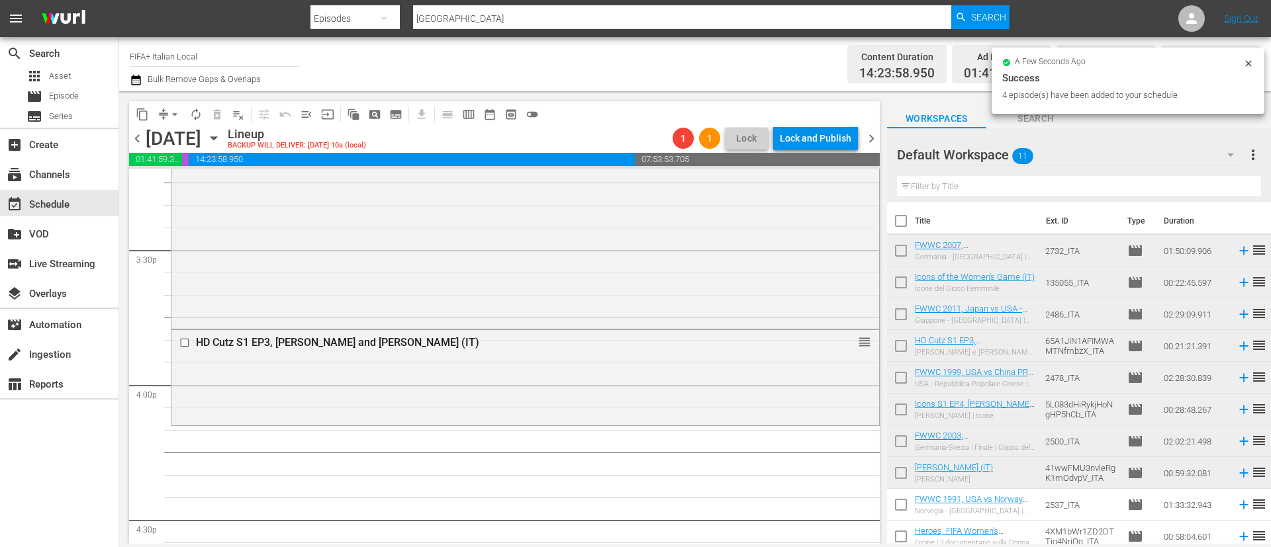
scroll to position [4169, 0]
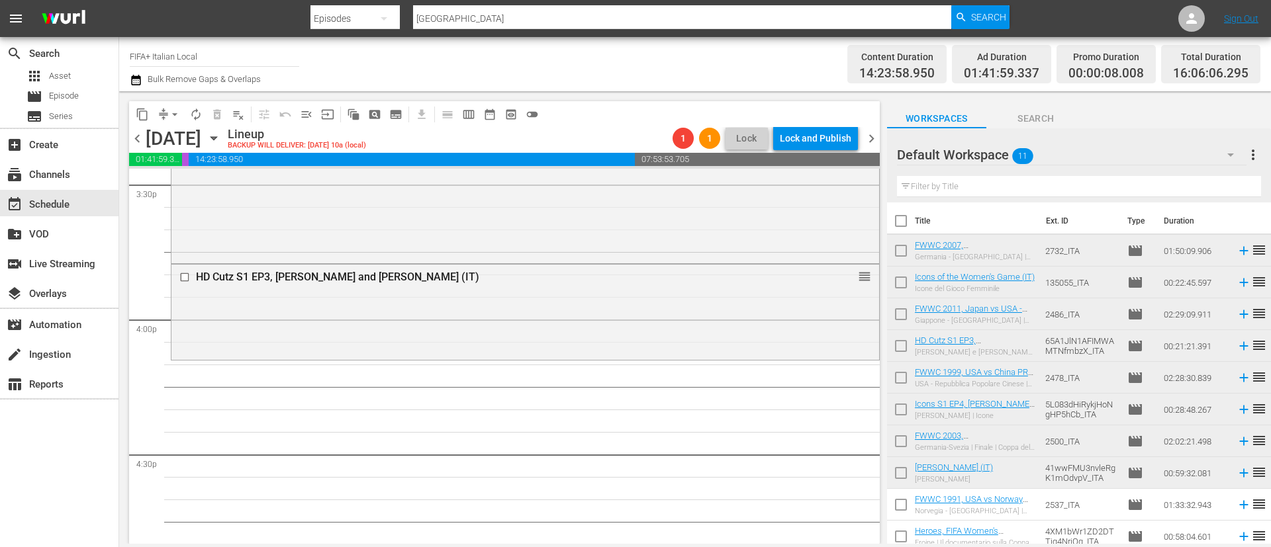
click at [903, 471] on input "checkbox" at bounding box center [901, 476] width 28 height 28
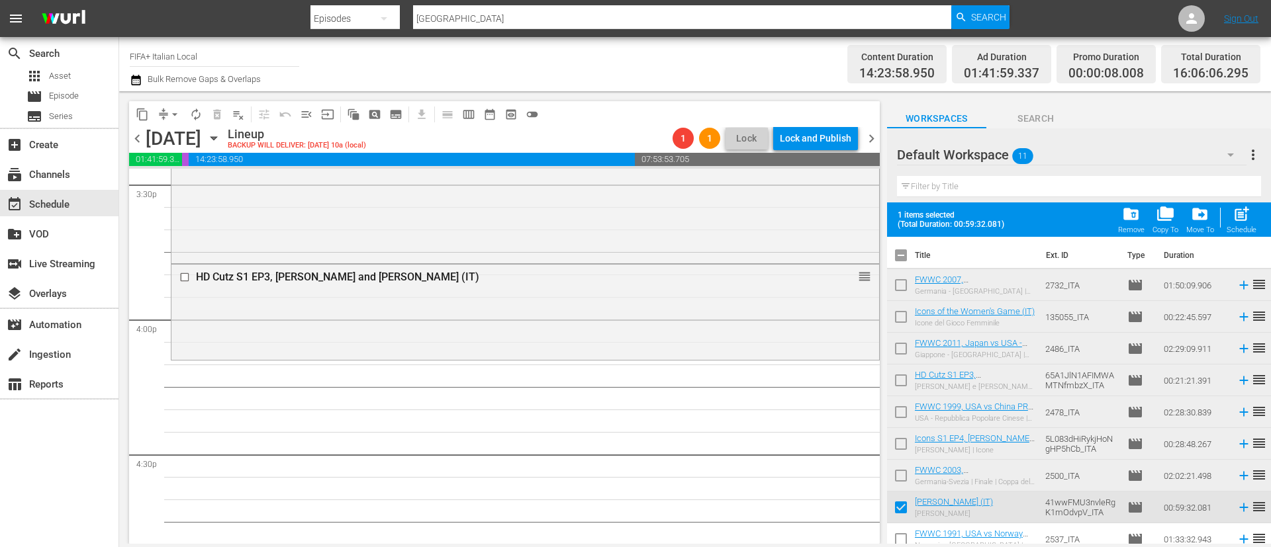
scroll to position [73, 0]
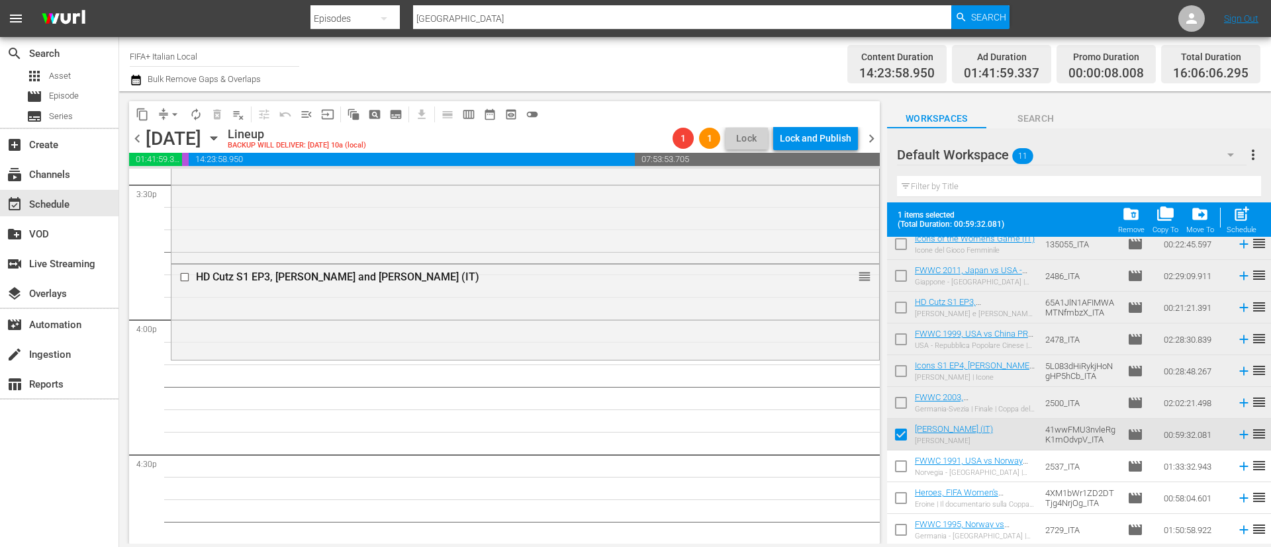
click at [906, 460] on input "checkbox" at bounding box center [901, 469] width 28 height 28
click at [901, 486] on input "checkbox" at bounding box center [901, 501] width 28 height 28
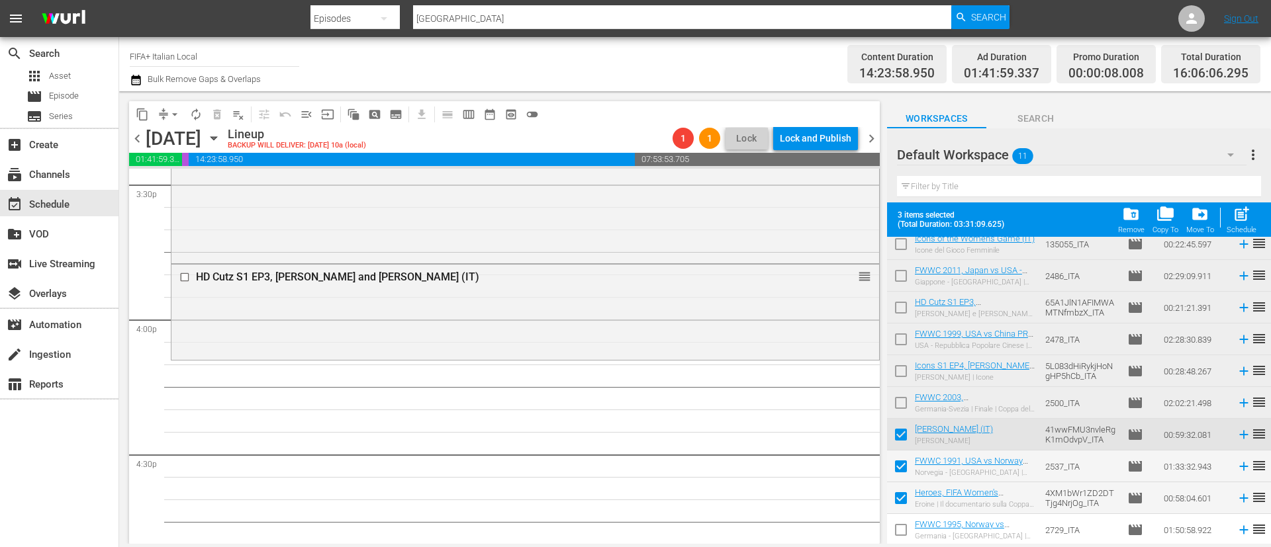
click at [901, 486] on input "checkbox" at bounding box center [901, 533] width 28 height 28
click at [1129, 205] on span "post_add" at bounding box center [1241, 214] width 18 height 18
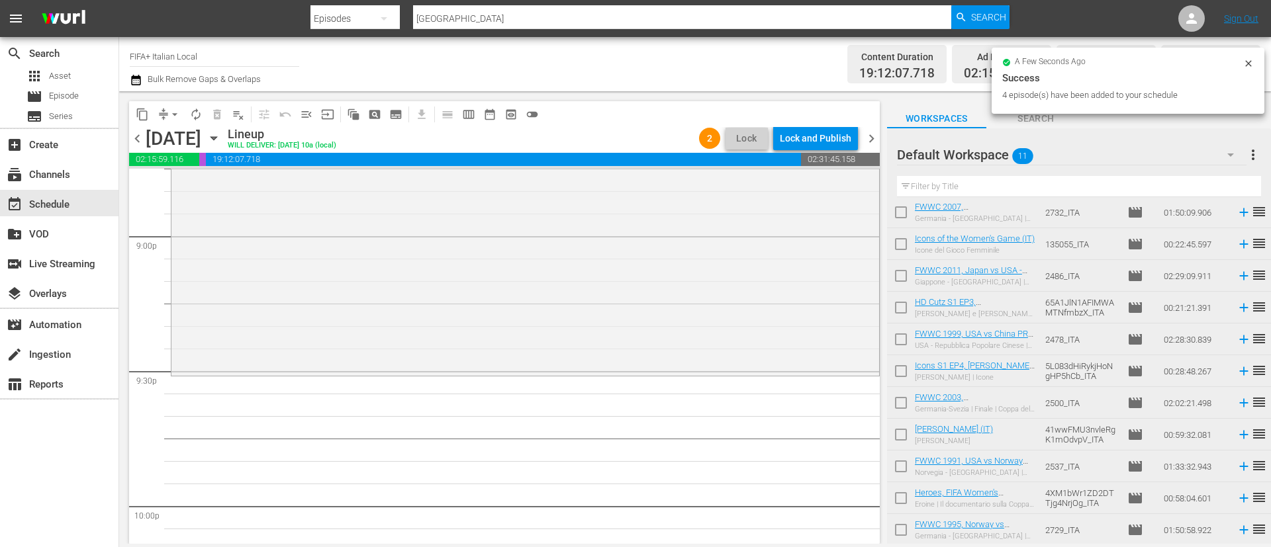
scroll to position [5658, 0]
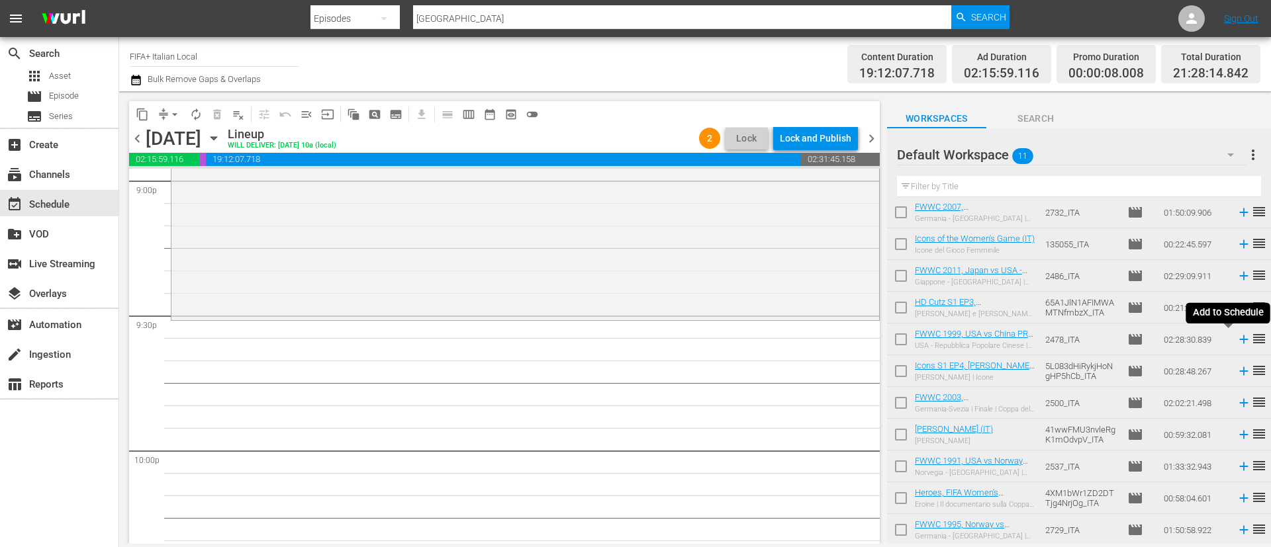
click at [1129, 340] on icon at bounding box center [1243, 340] width 9 height 9
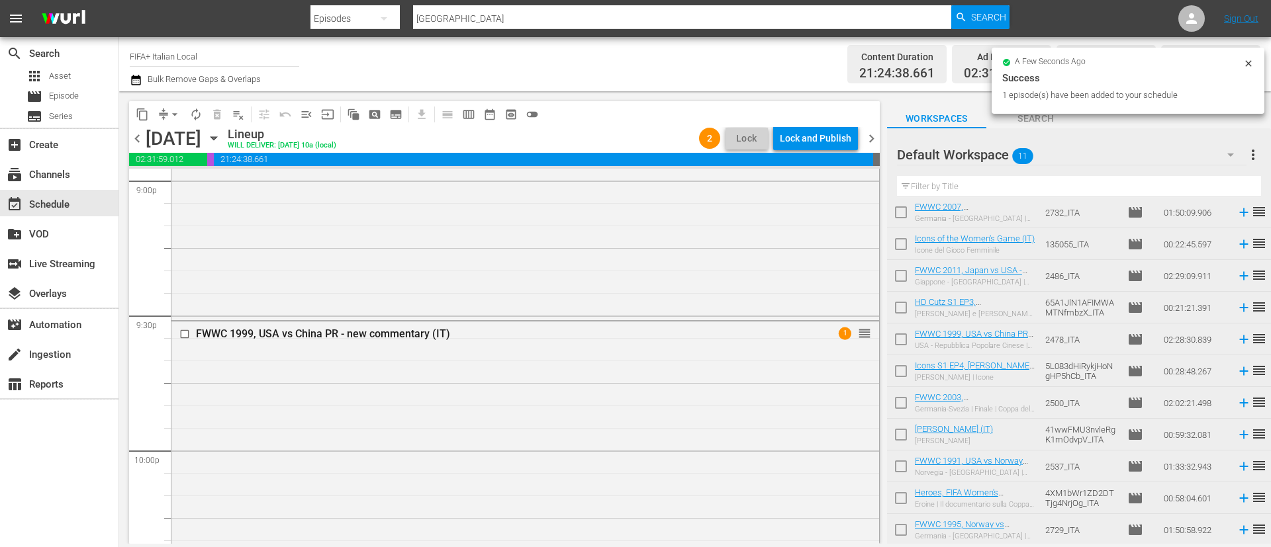
scroll to position [6105, 0]
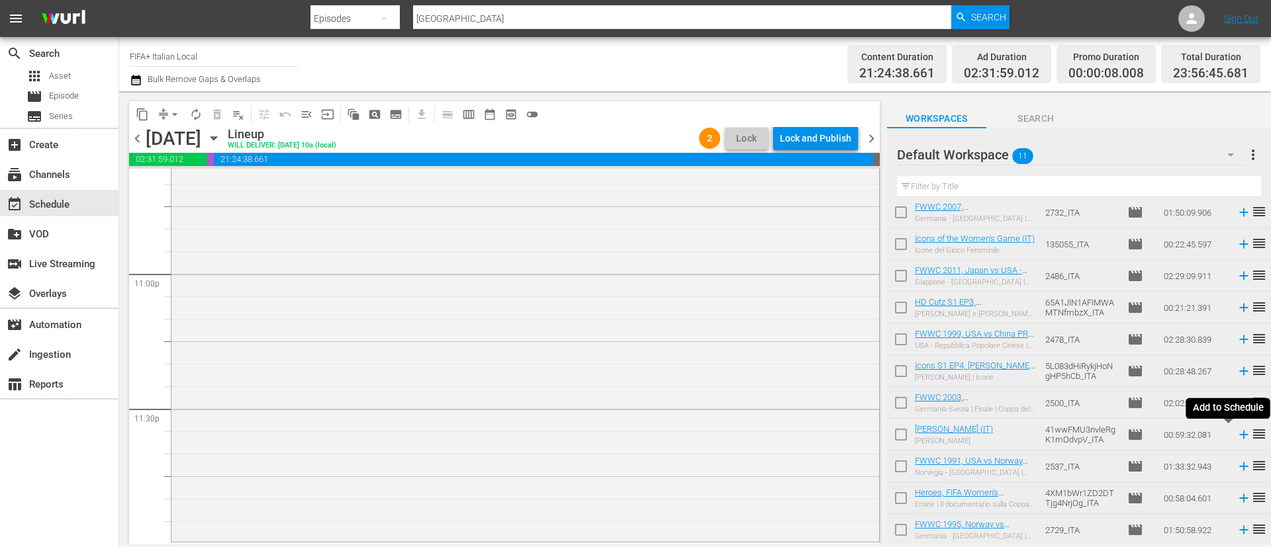
click at [1129, 437] on icon at bounding box center [1243, 435] width 15 height 15
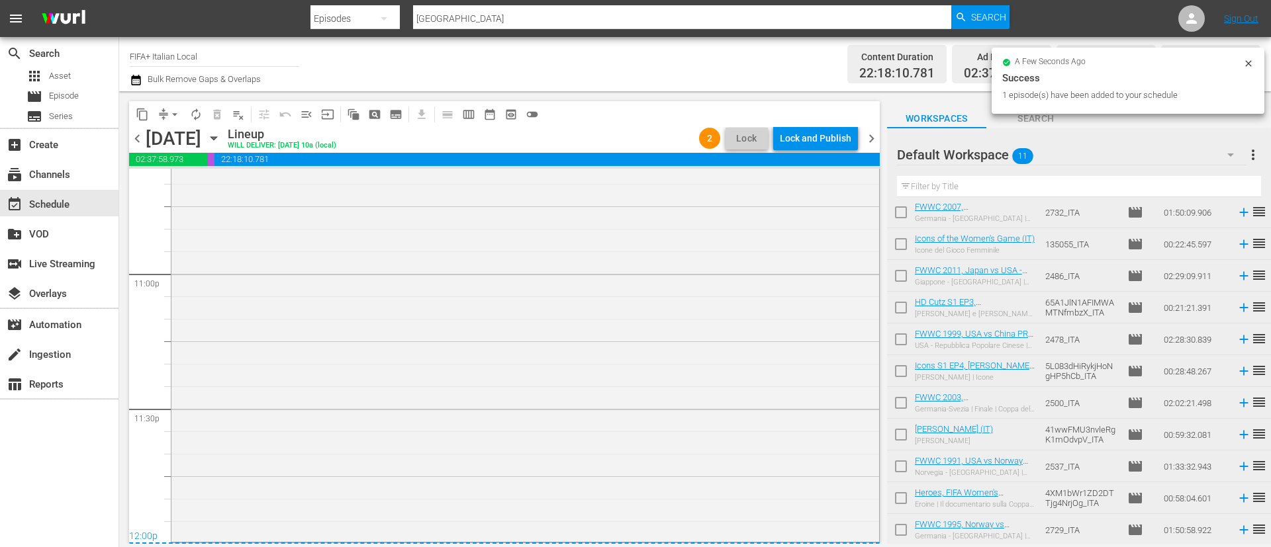
click at [856, 126] on div "content_copy compress arrow_drop_down autorenew_outlined delete_forever_outline…" at bounding box center [504, 114] width 750 height 26
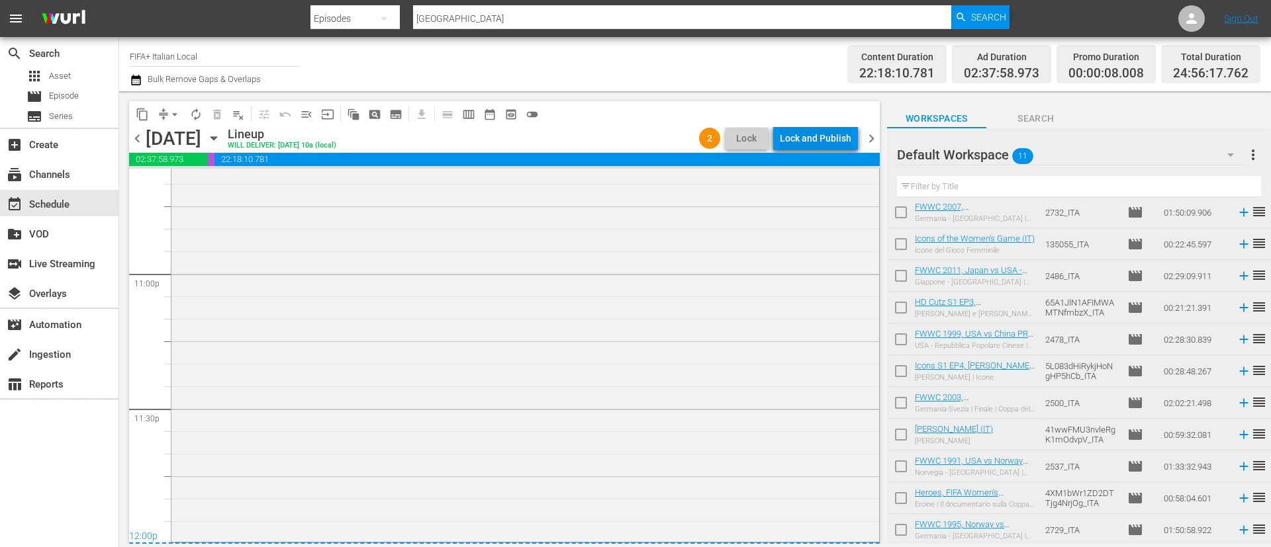
click at [841, 132] on div "Lock and Publish" at bounding box center [815, 138] width 71 height 24
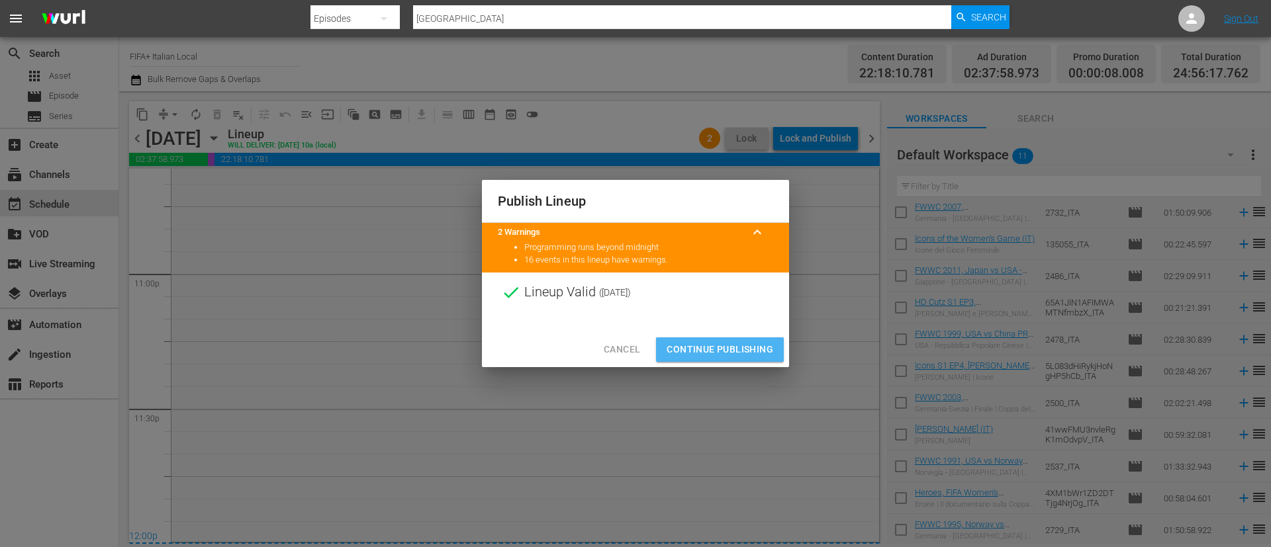
click at [733, 341] on span "Continue Publishing" at bounding box center [719, 349] width 107 height 17
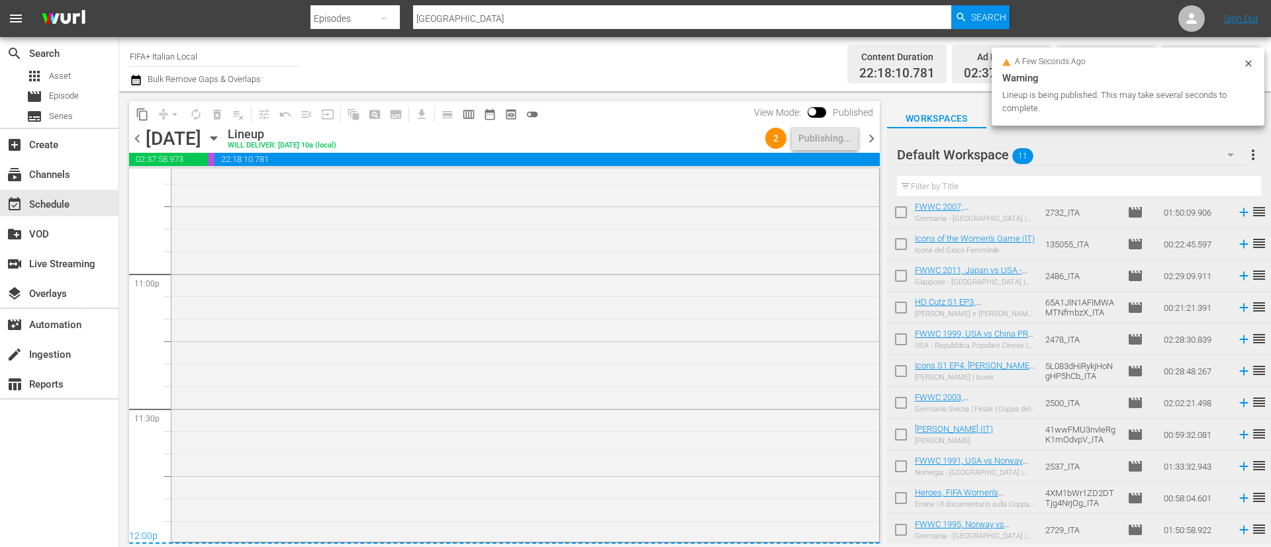
click at [1129, 152] on span "more_vert" at bounding box center [1253, 155] width 16 height 16
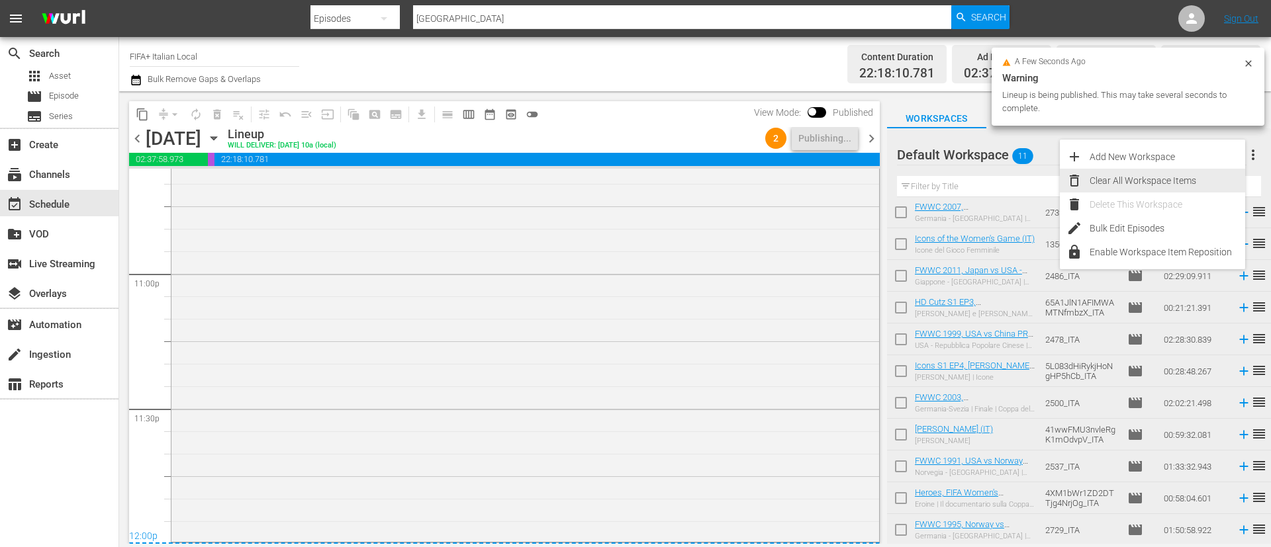
click at [1129, 183] on div "Clear All Workspace Items" at bounding box center [1167, 181] width 156 height 24
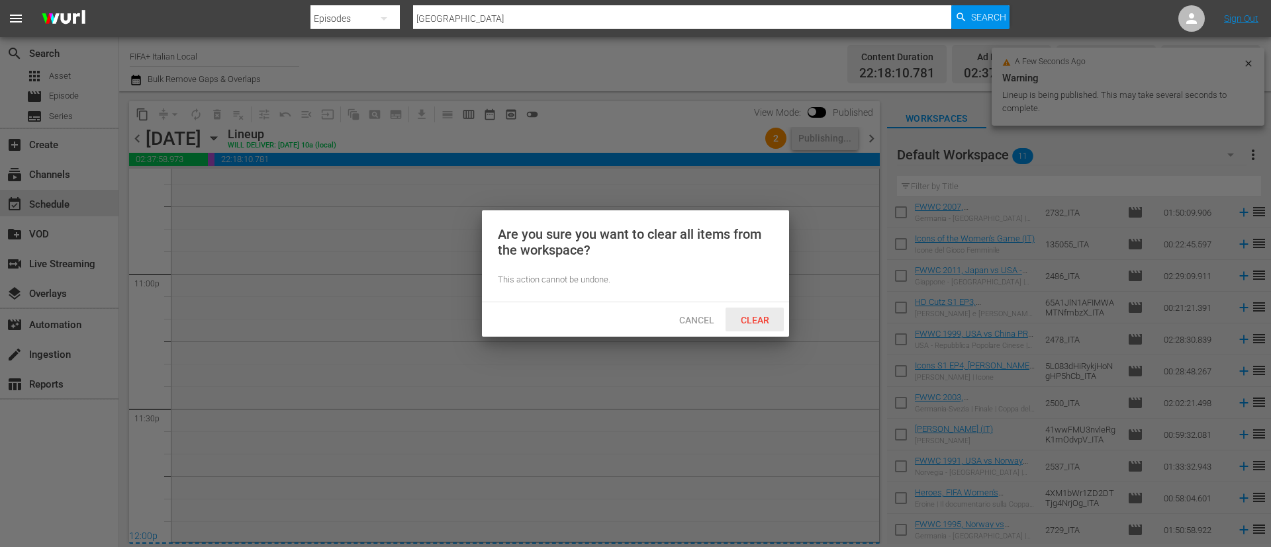
click at [745, 315] on span "Clear" at bounding box center [755, 320] width 50 height 11
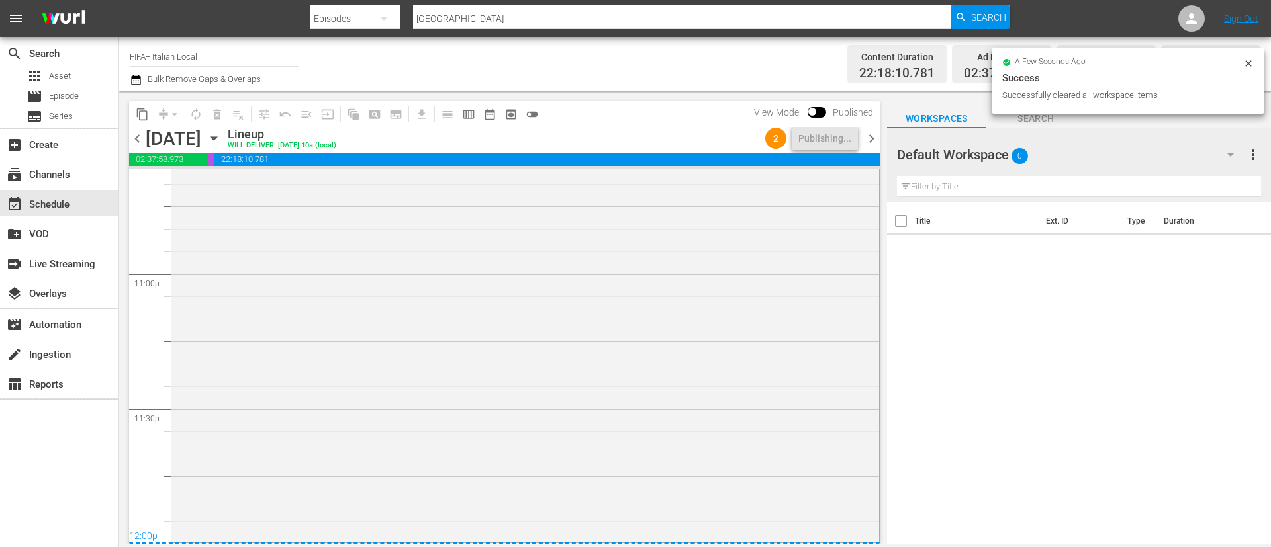
scroll to position [0, 0]
click at [875, 138] on span "chevron_right" at bounding box center [871, 138] width 17 height 17
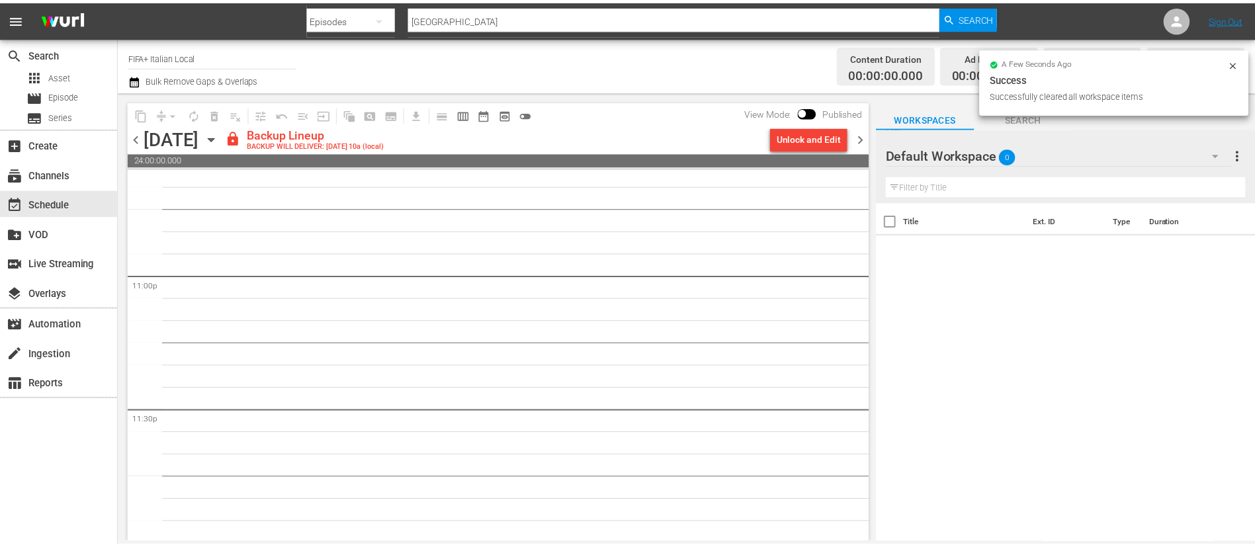
scroll to position [6105, 0]
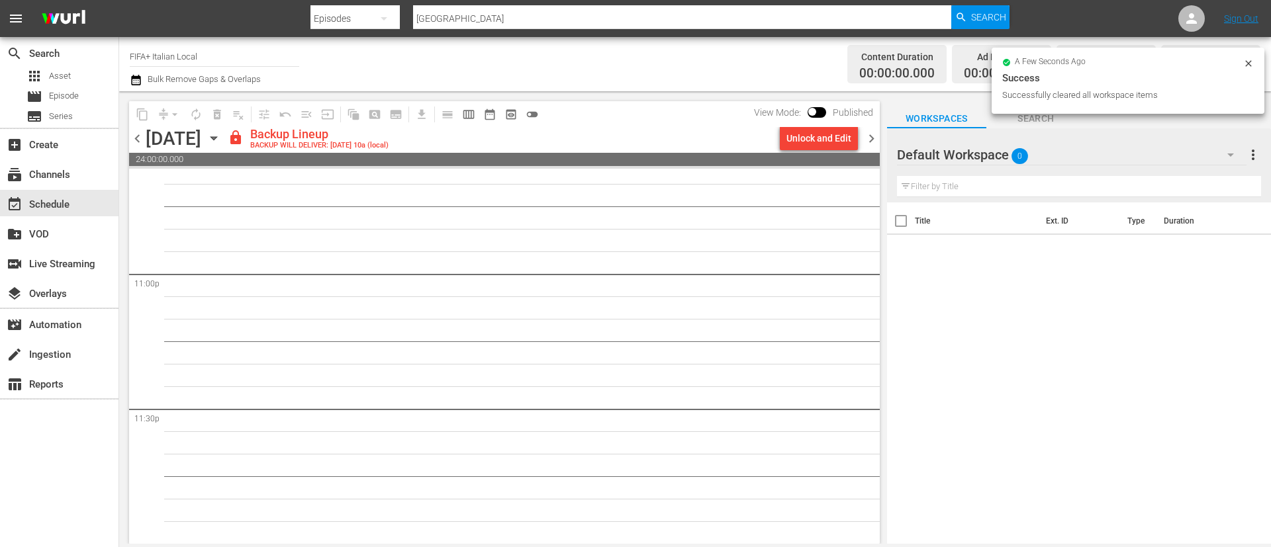
click at [823, 142] on div "Unlock and Edit" at bounding box center [818, 138] width 65 height 24
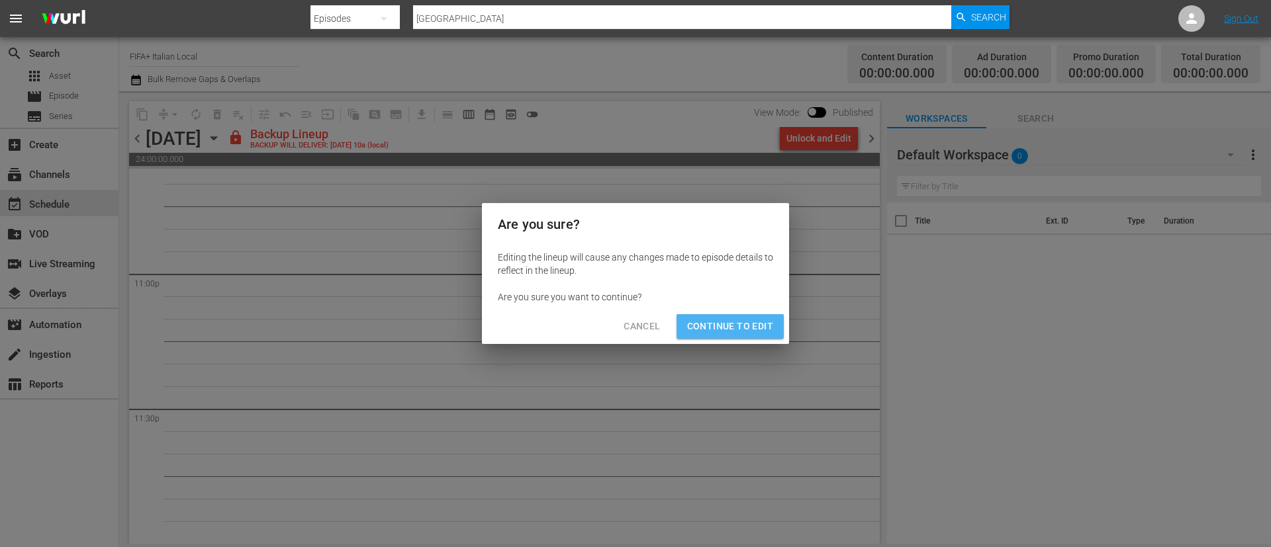
click at [758, 322] on span "Continue to Edit" at bounding box center [730, 326] width 86 height 17
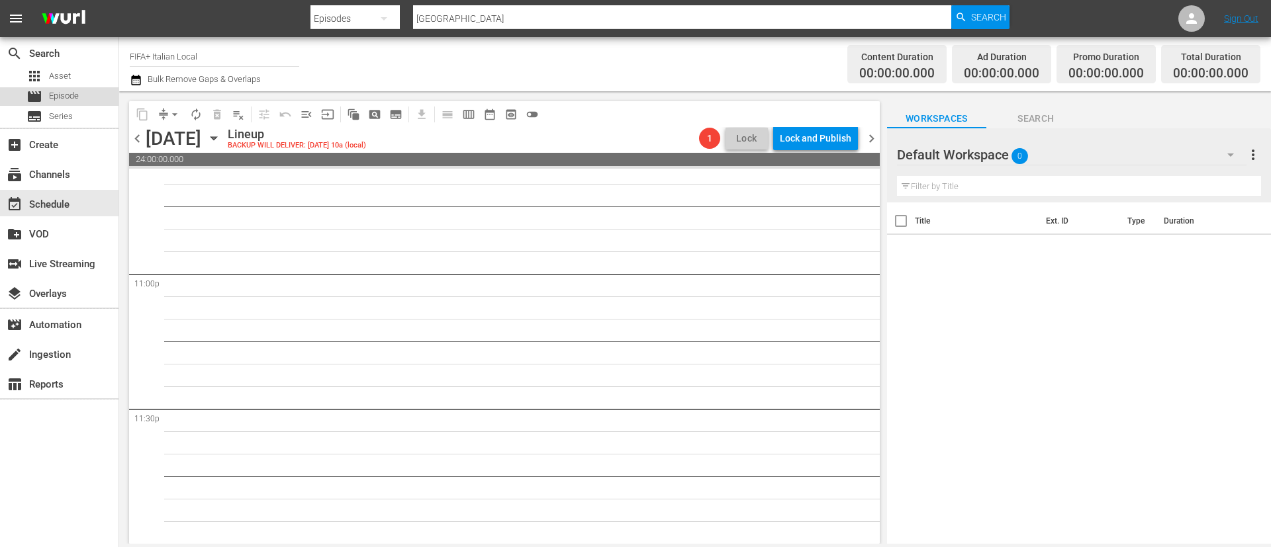
click at [44, 97] on div "movie Episode" at bounding box center [52, 96] width 52 height 19
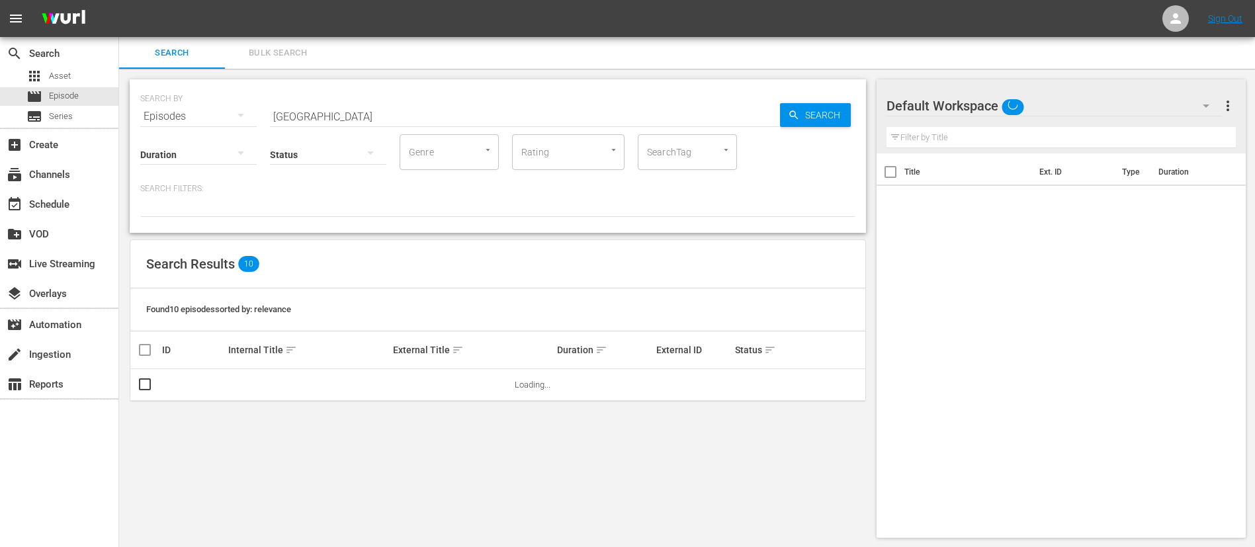
click at [284, 51] on span "Bulk Search" at bounding box center [278, 53] width 90 height 15
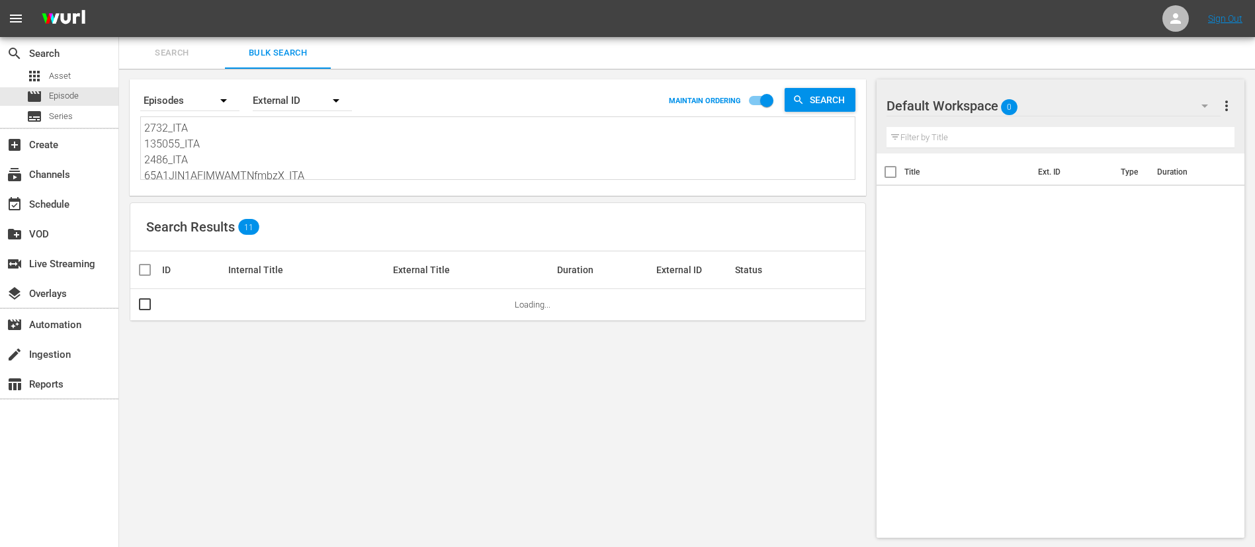
click at [297, 139] on textarea "2732_ITA 135055_ITA 2486_ITA 65A1JlN1AFIMWAMTNfmbzX_ITA 2478_ITA 5L083dHiRykjHo…" at bounding box center [499, 150] width 711 height 60
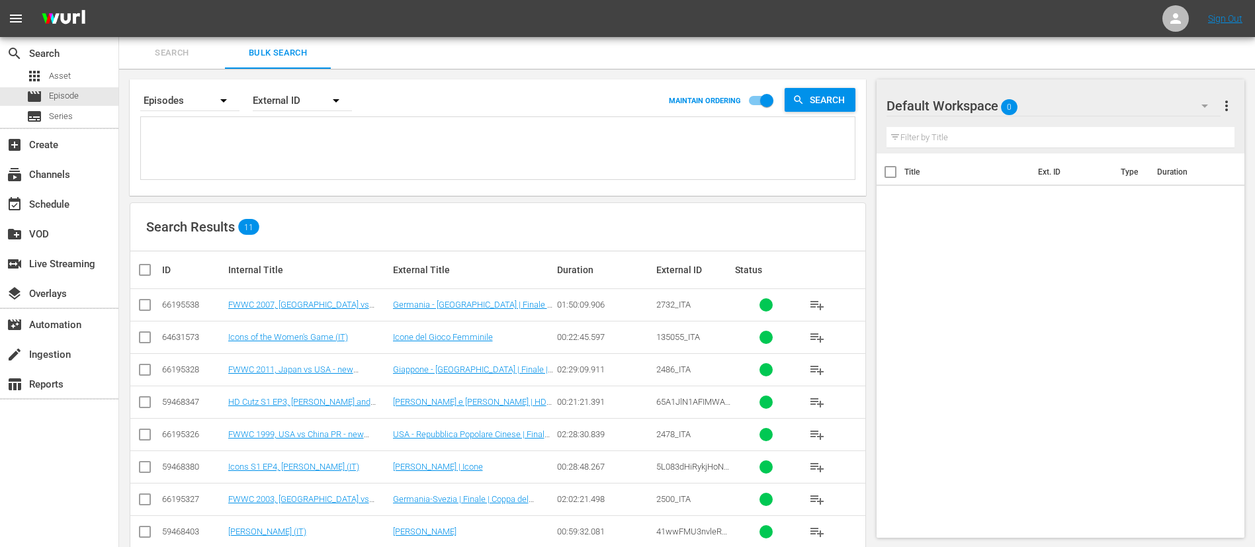
paste textarea "123086_ITA 6Zmepq2SO04vEIcV0Kjh8O_ITA 123085_ITA 130587_ITA 27752_ITA 124010_IT…"
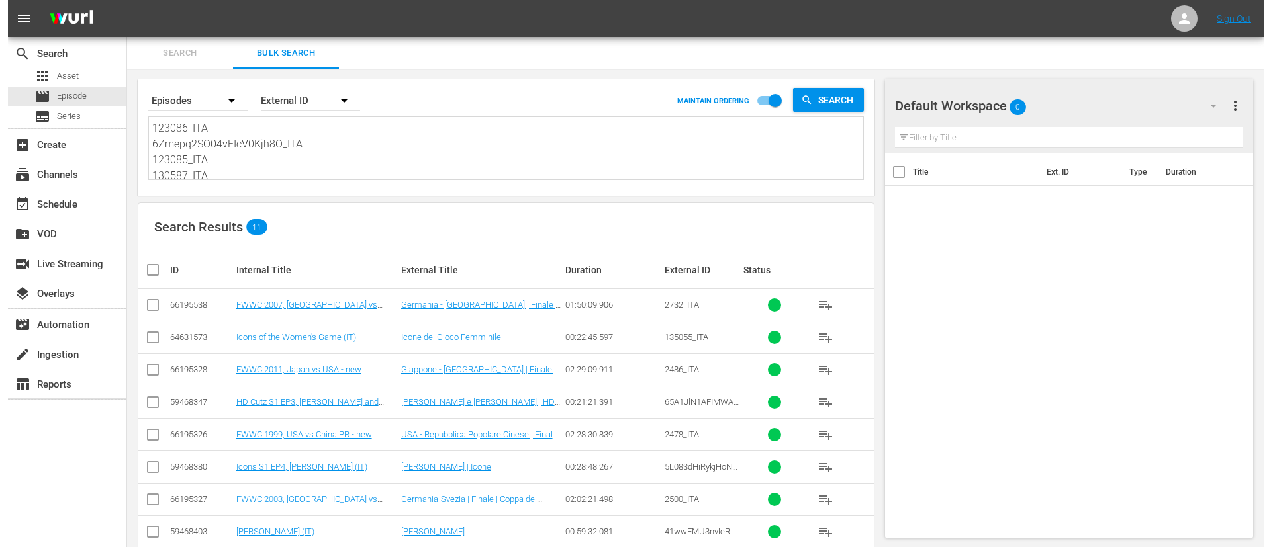
scroll to position [1, 0]
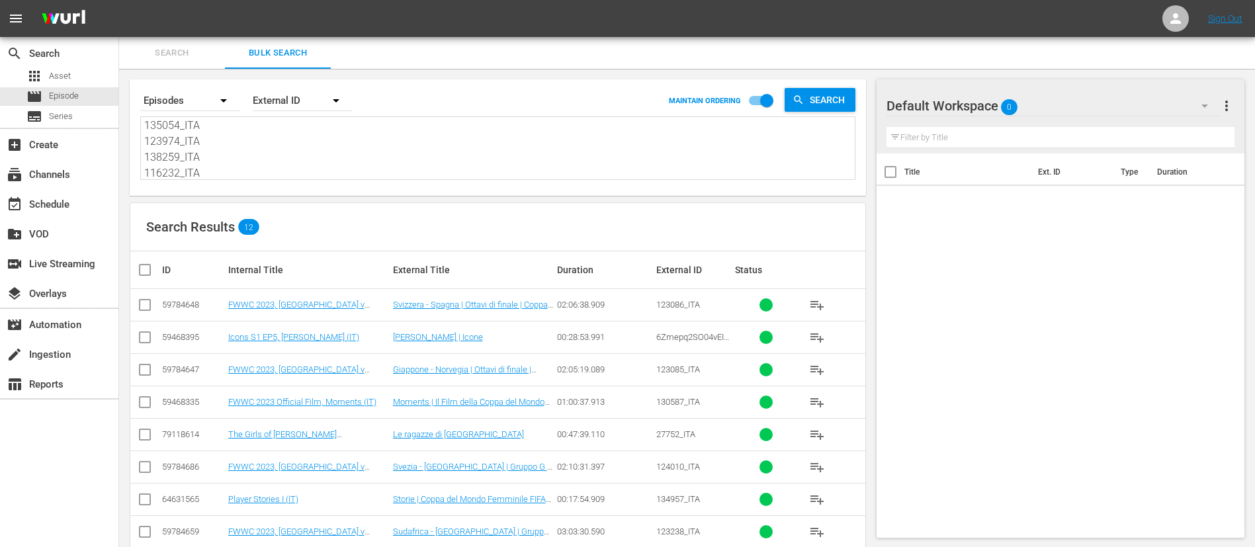
click at [144, 270] on input "checkbox" at bounding box center [150, 270] width 26 height 16
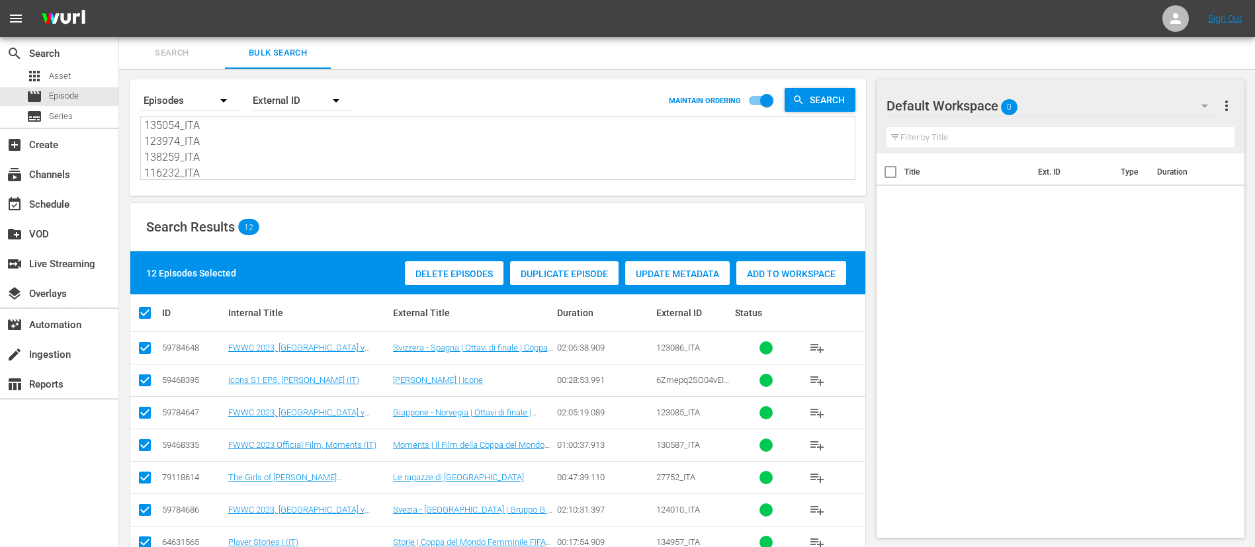
click at [800, 275] on span "Add to Workspace" at bounding box center [792, 274] width 110 height 11
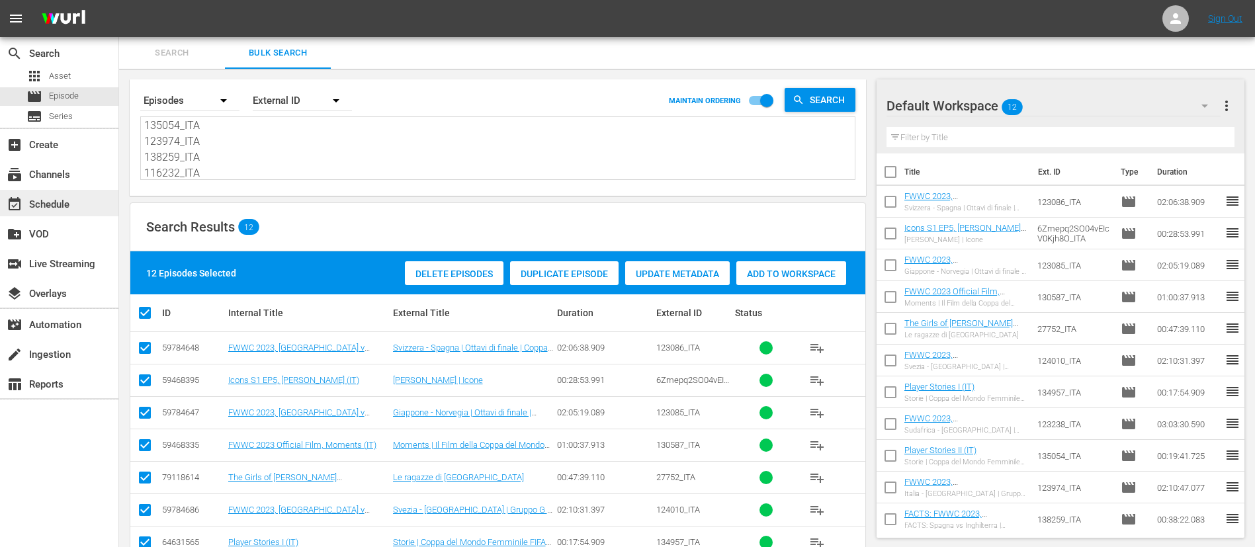
click at [48, 190] on div "event_available Schedule" at bounding box center [59, 203] width 118 height 26
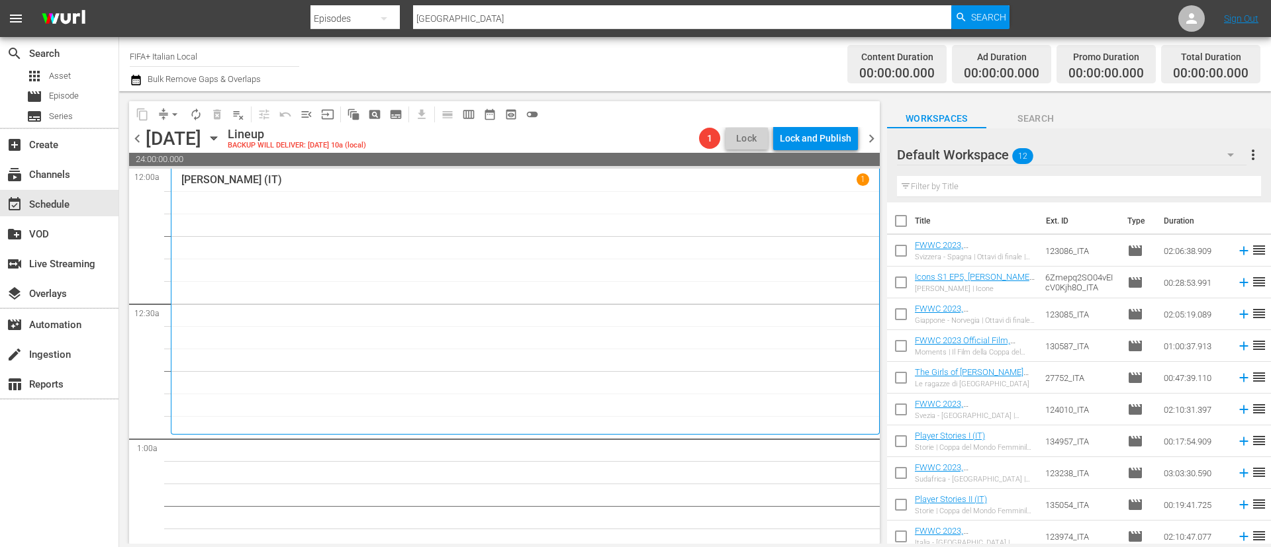
click at [899, 215] on input "checkbox" at bounding box center [901, 224] width 28 height 28
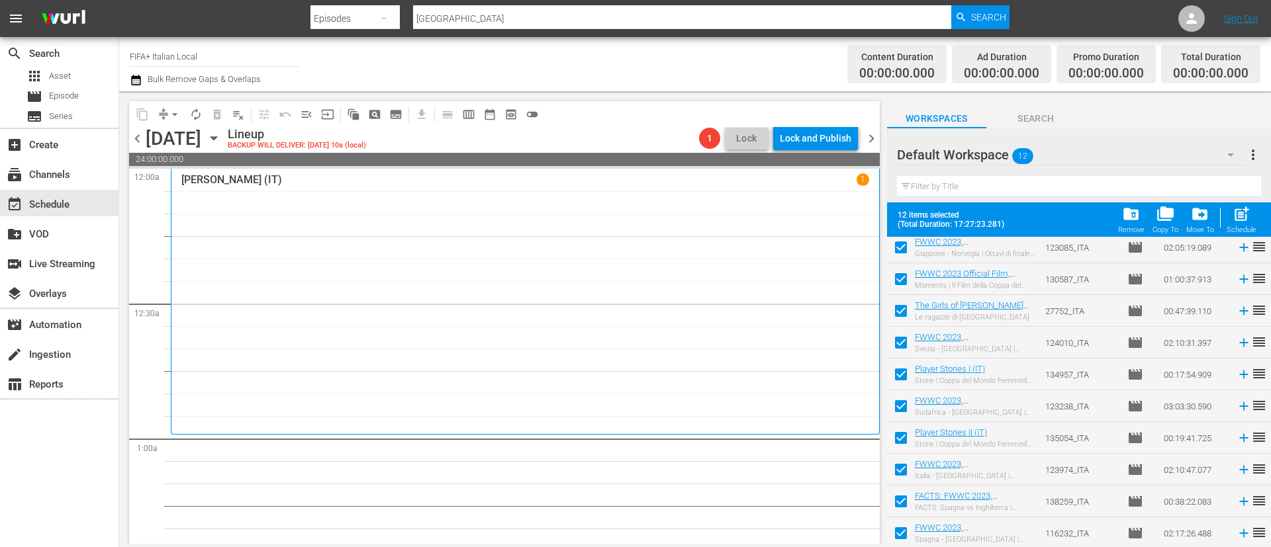
scroll to position [105, 0]
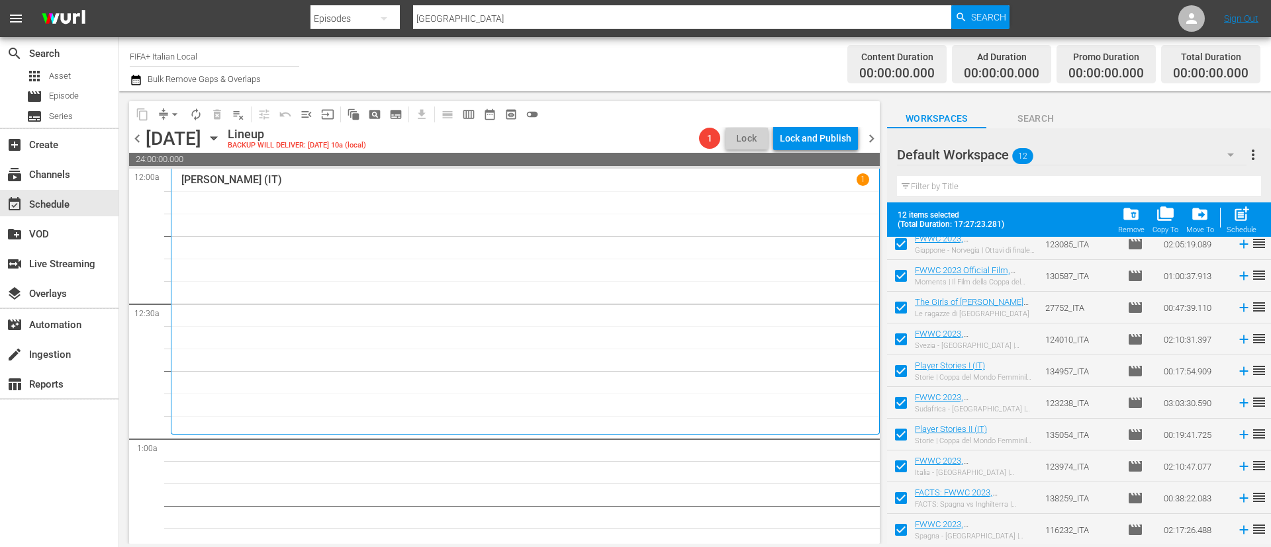
click at [902, 465] on input "checkbox" at bounding box center [901, 469] width 28 height 28
click at [902, 486] on input "checkbox" at bounding box center [901, 501] width 28 height 28
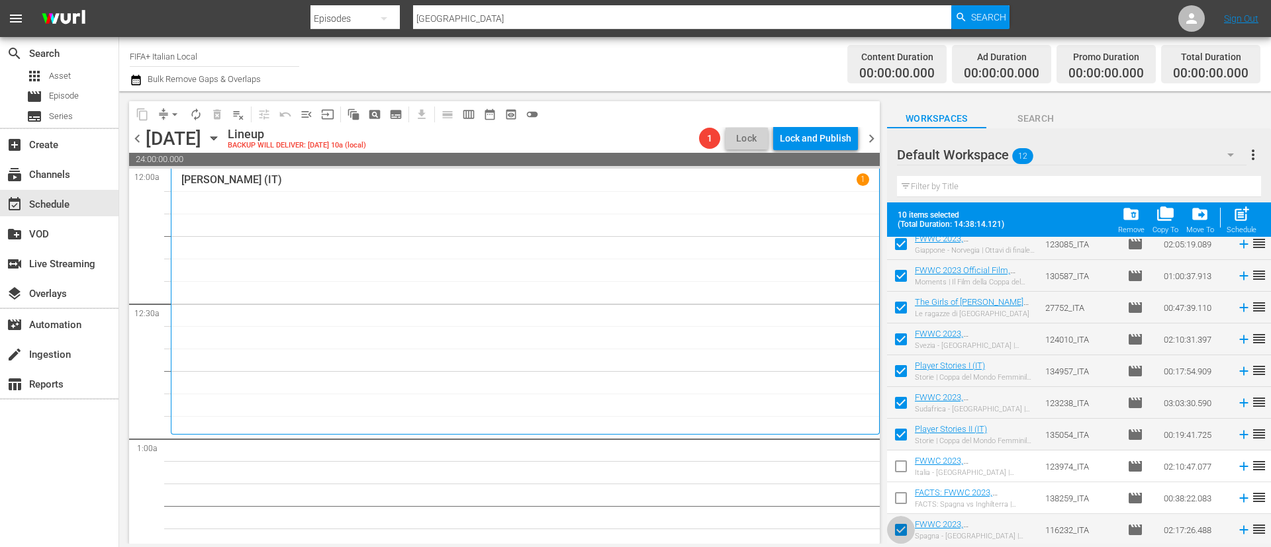
click at [902, 486] on input "checkbox" at bounding box center [901, 533] width 28 height 28
click at [1129, 222] on button "post_add Schedule" at bounding box center [1241, 219] width 38 height 37
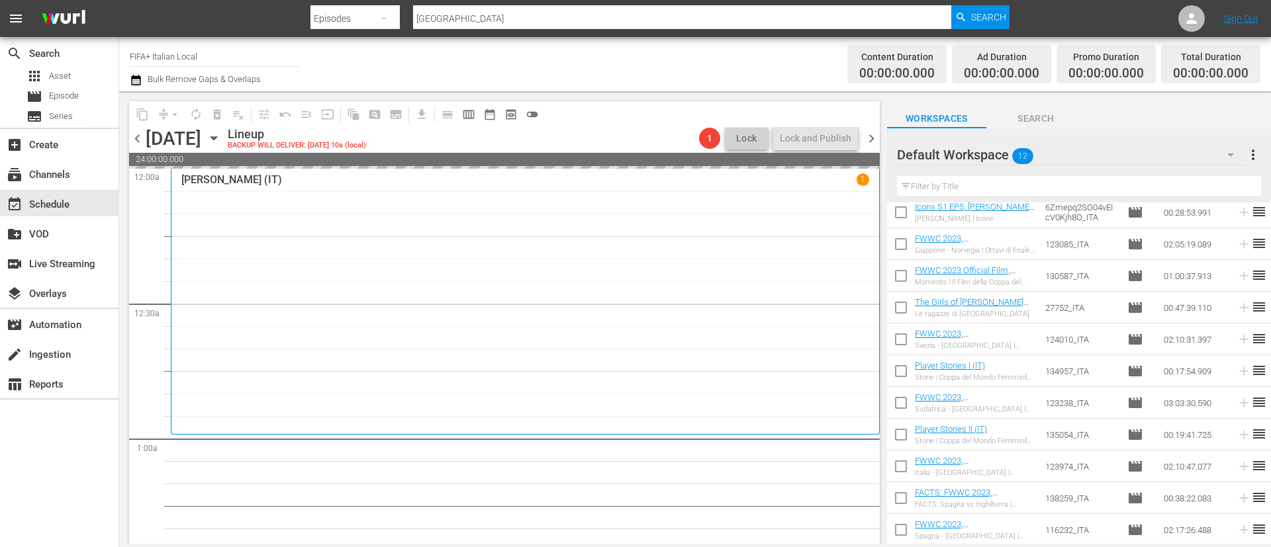
scroll to position [70, 0]
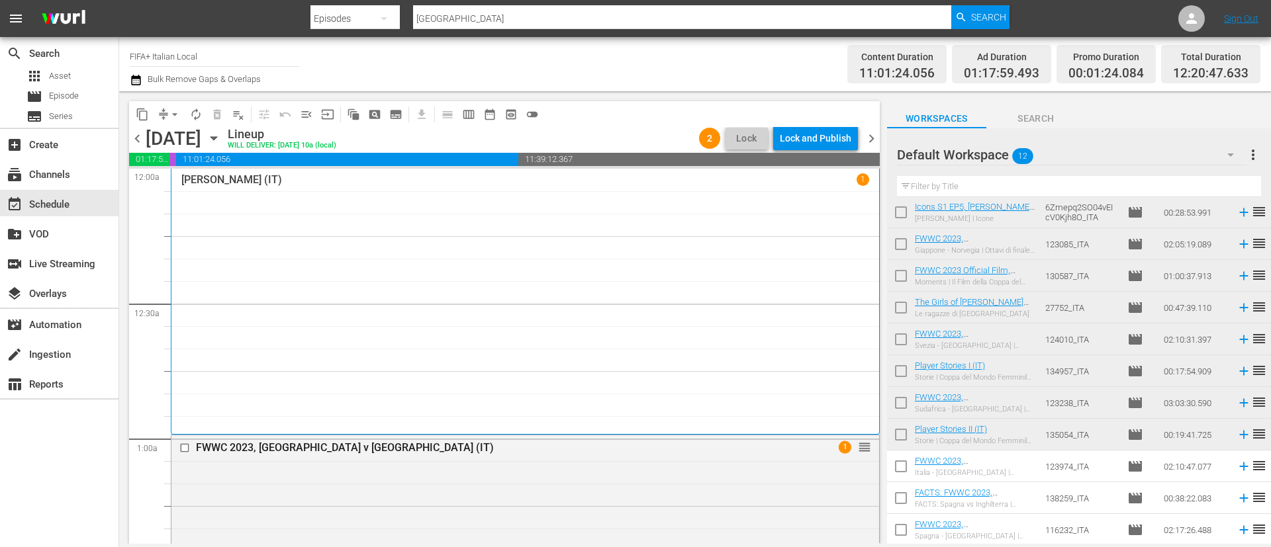
click at [150, 133] on div "[DATE]" at bounding box center [174, 139] width 56 height 22
click at [141, 138] on span "chevron_left" at bounding box center [137, 138] width 17 height 17
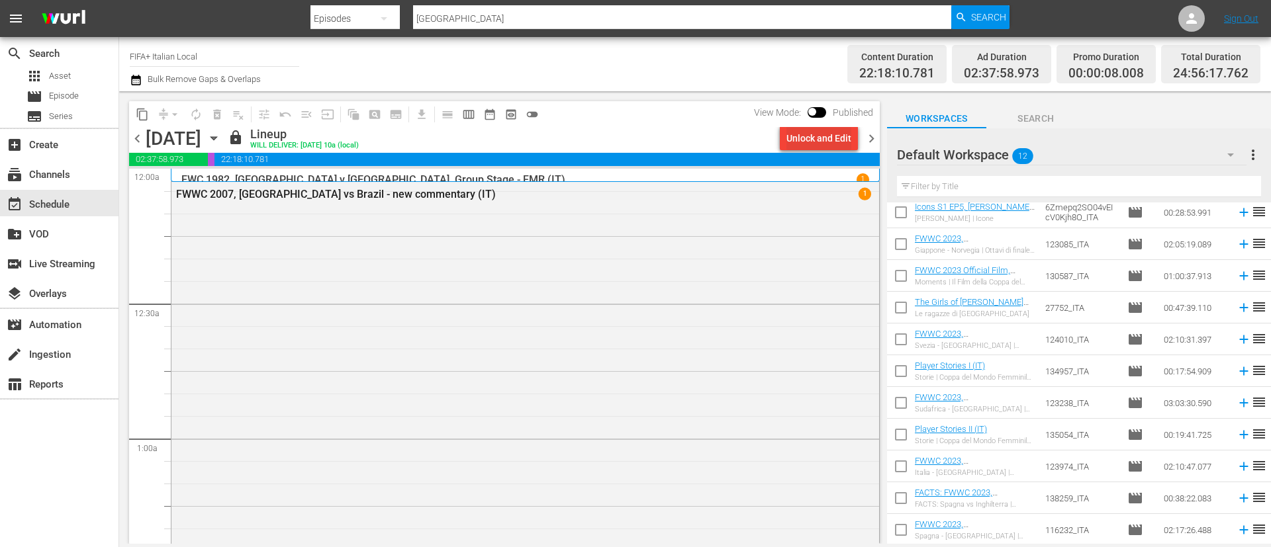
click at [828, 132] on div "Unlock and Edit" at bounding box center [818, 138] width 65 height 24
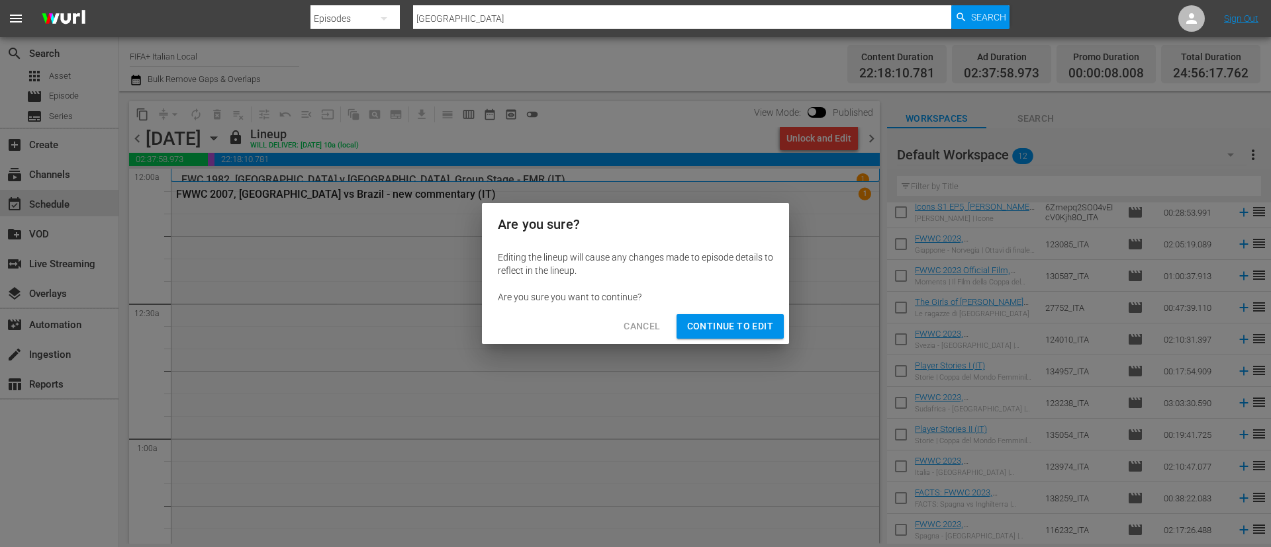
click at [768, 327] on span "Continue to Edit" at bounding box center [730, 326] width 86 height 17
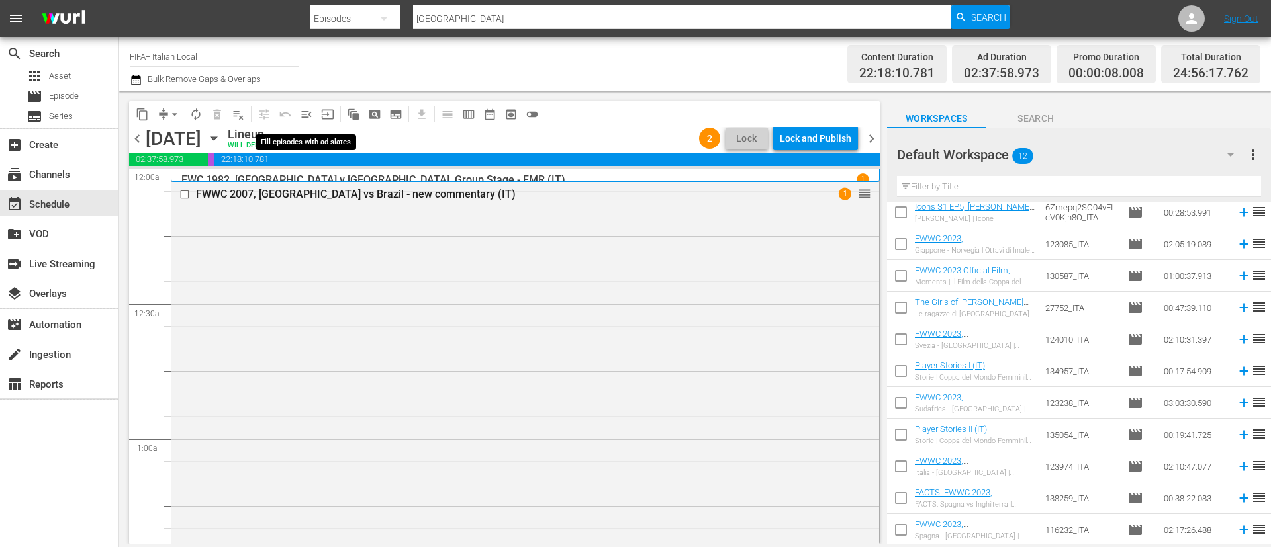
click at [308, 113] on span "menu_open" at bounding box center [306, 114] width 13 height 13
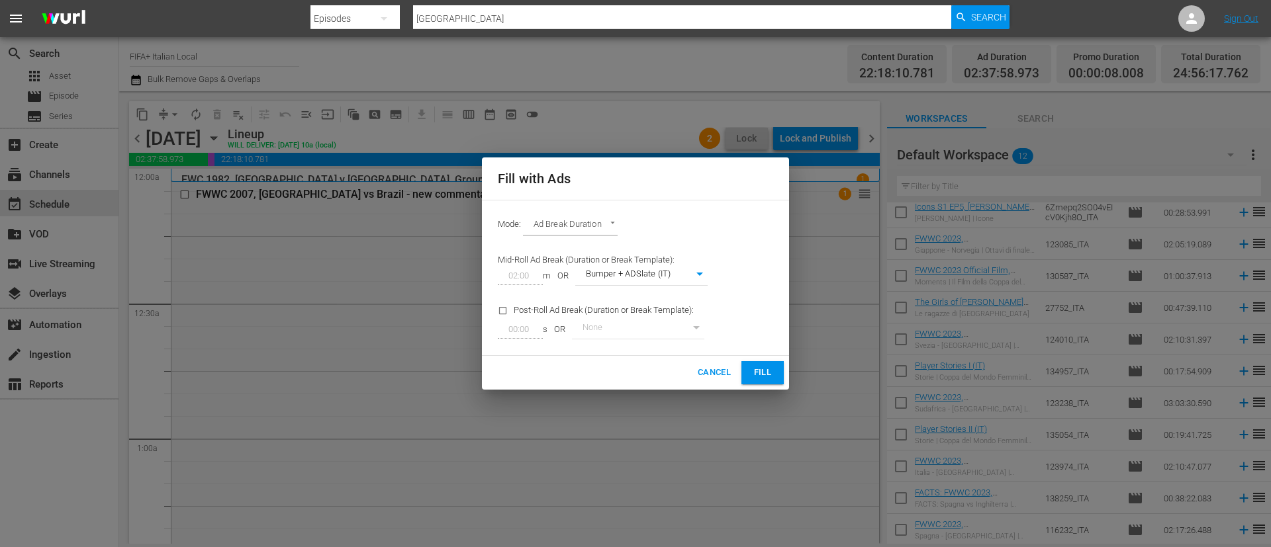
click at [756, 365] on span "Fill" at bounding box center [762, 372] width 21 height 15
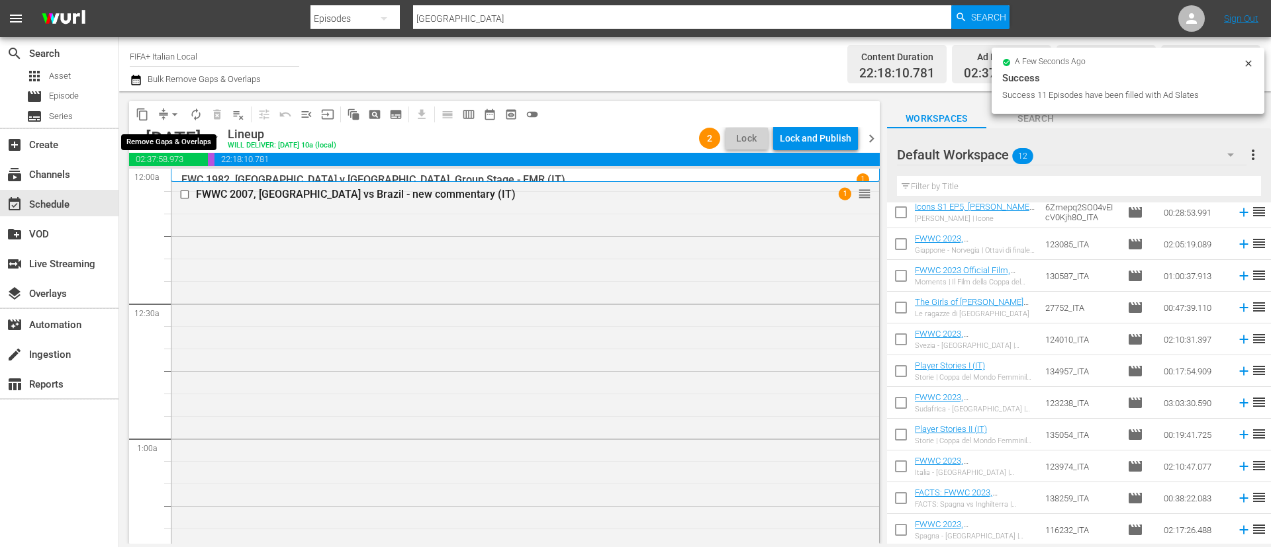
click at [175, 112] on span "arrow_drop_down" at bounding box center [174, 114] width 13 height 13
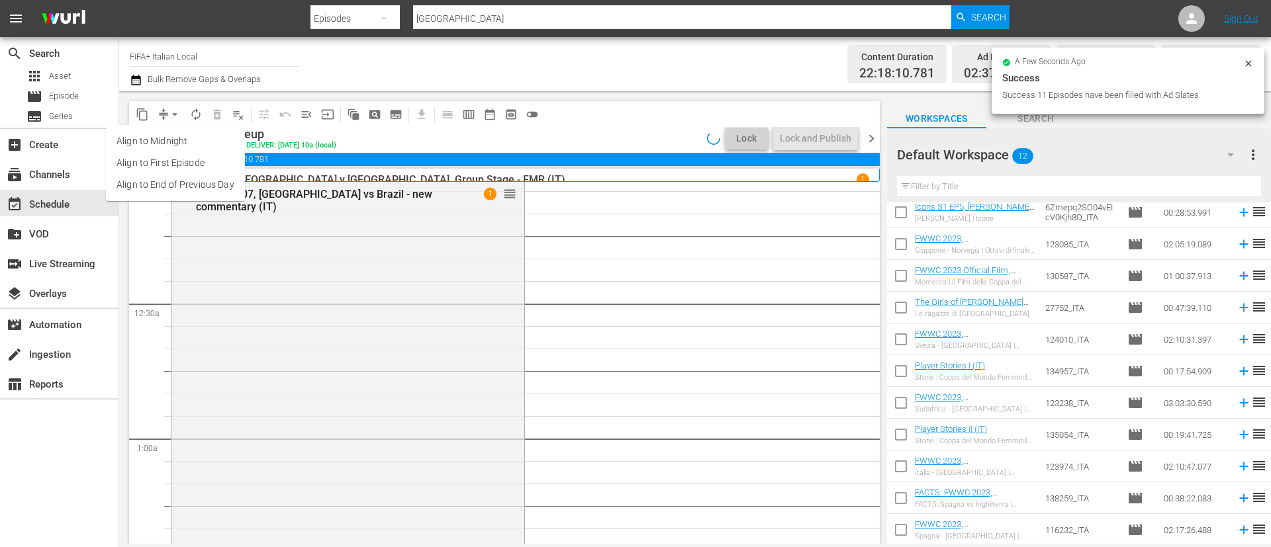
click at [206, 189] on li "Align to End of Previous Day" at bounding box center [175, 185] width 139 height 22
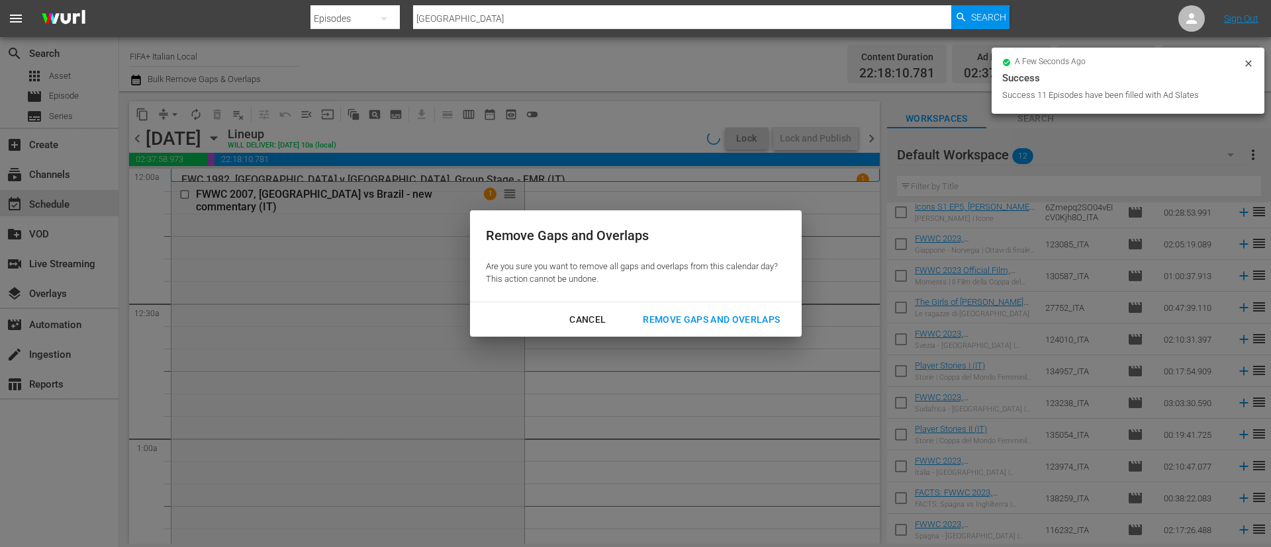
click at [681, 318] on div "Remove Gaps and Overlaps" at bounding box center [711, 320] width 158 height 17
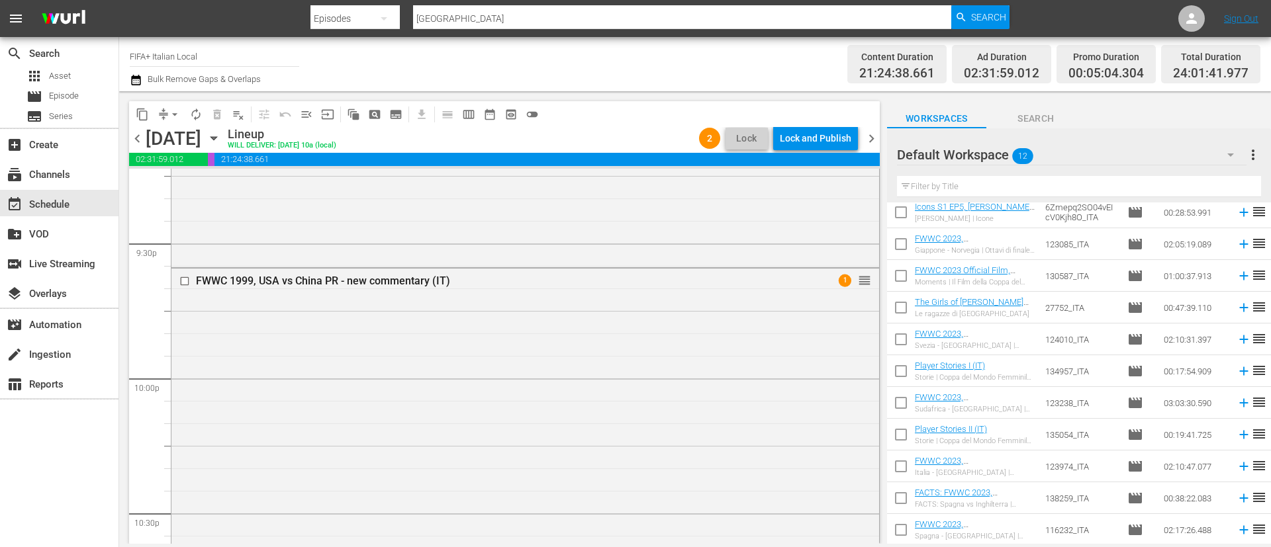
scroll to position [5956, 0]
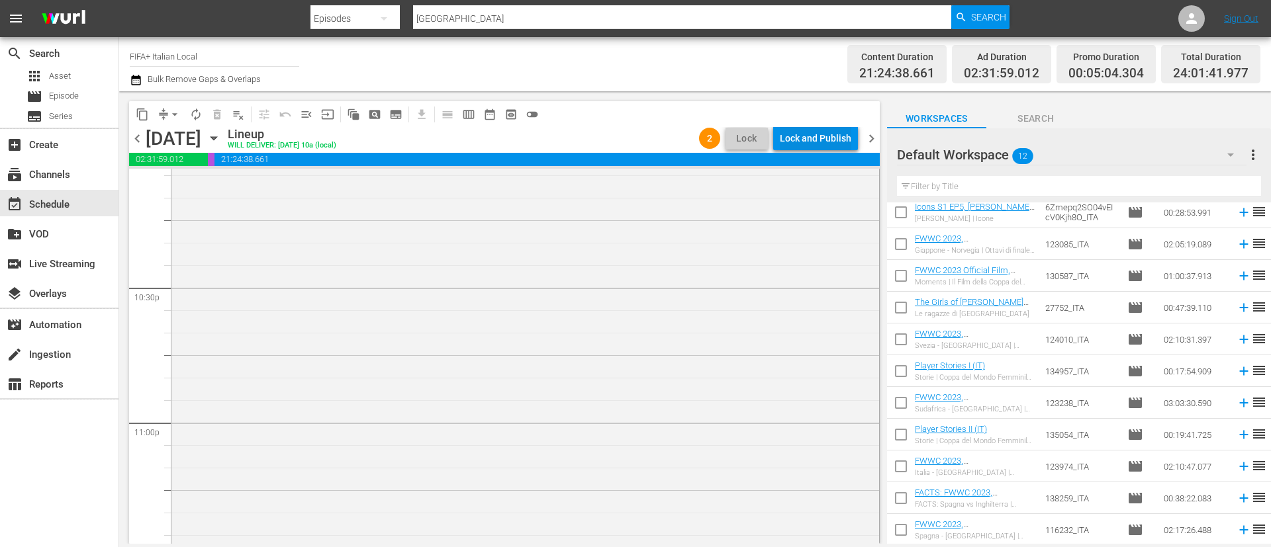
click at [813, 130] on div "Lock and Publish" at bounding box center [815, 138] width 71 height 24
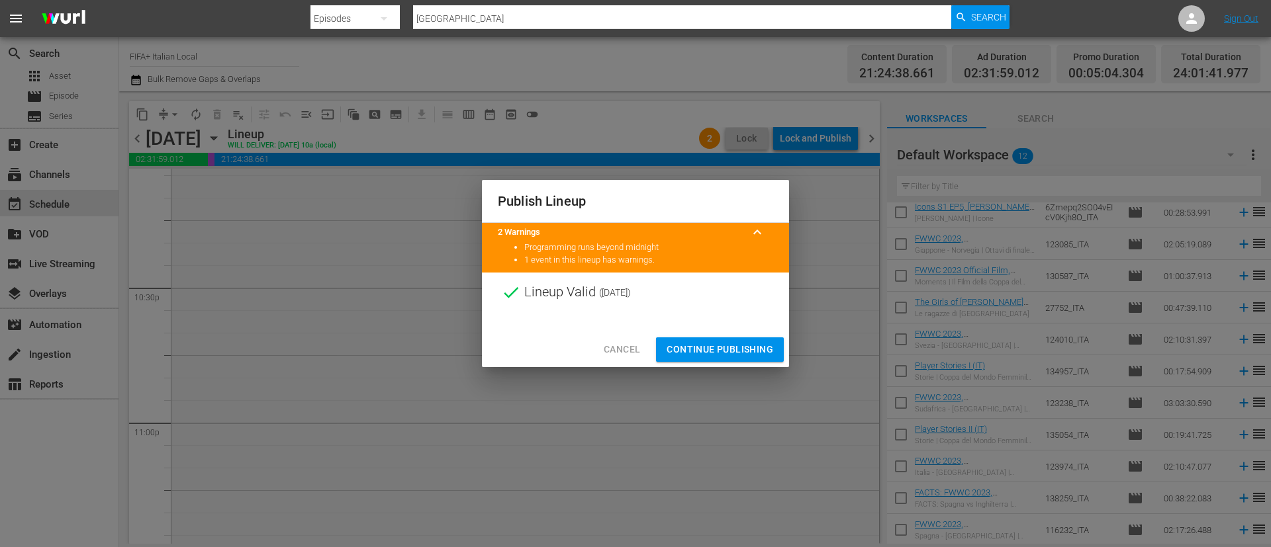
click at [756, 343] on span "Continue Publishing" at bounding box center [719, 349] width 107 height 17
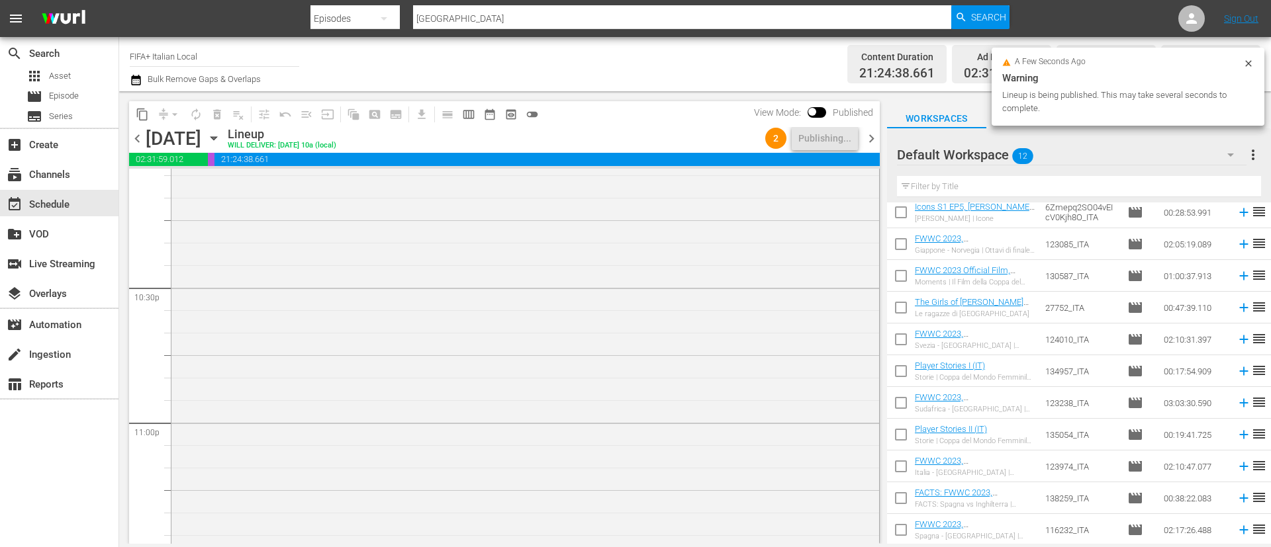
click at [866, 142] on span "chevron_right" at bounding box center [871, 138] width 17 height 17
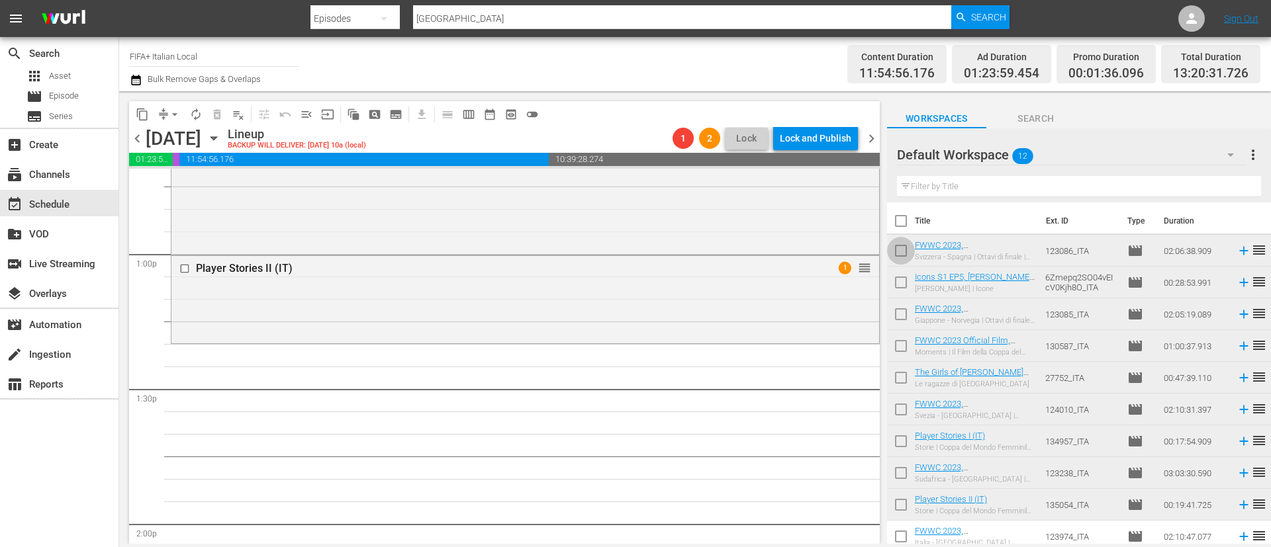
click at [895, 248] on input "checkbox" at bounding box center [901, 254] width 28 height 28
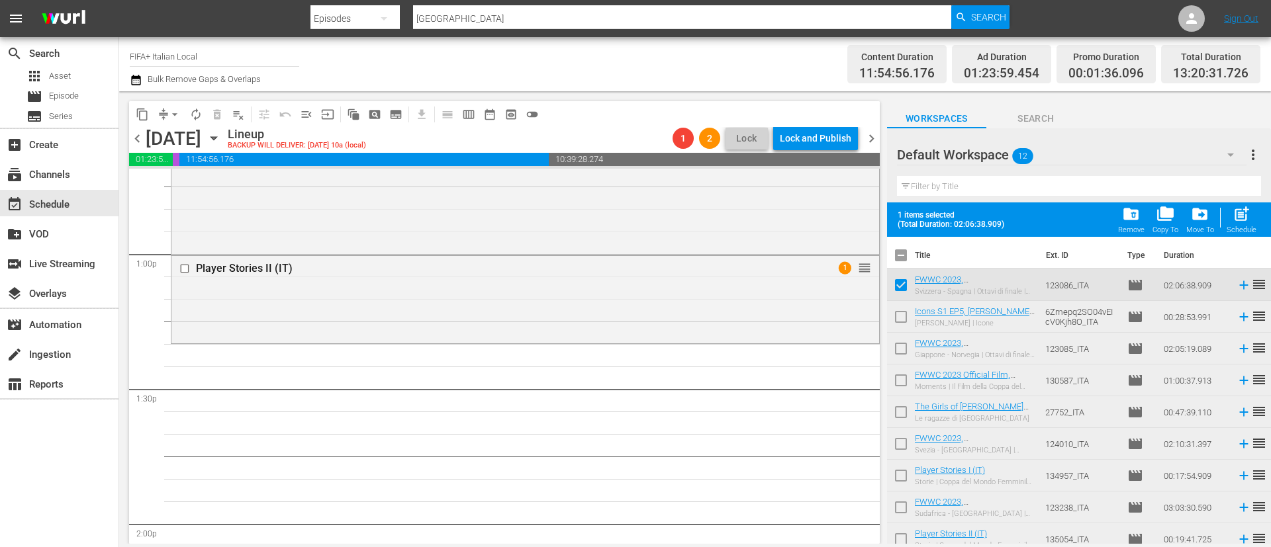
click at [893, 320] on input "checkbox" at bounding box center [901, 320] width 28 height 28
click at [905, 345] on input "checkbox" at bounding box center [901, 352] width 28 height 28
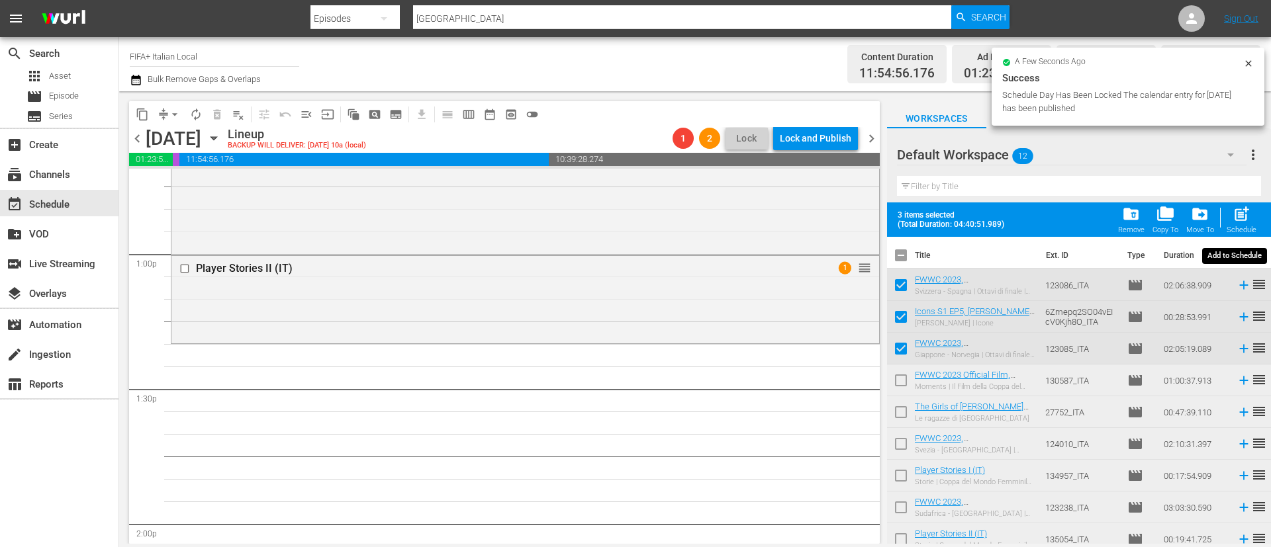
click at [1129, 211] on span "post_add" at bounding box center [1241, 214] width 18 height 18
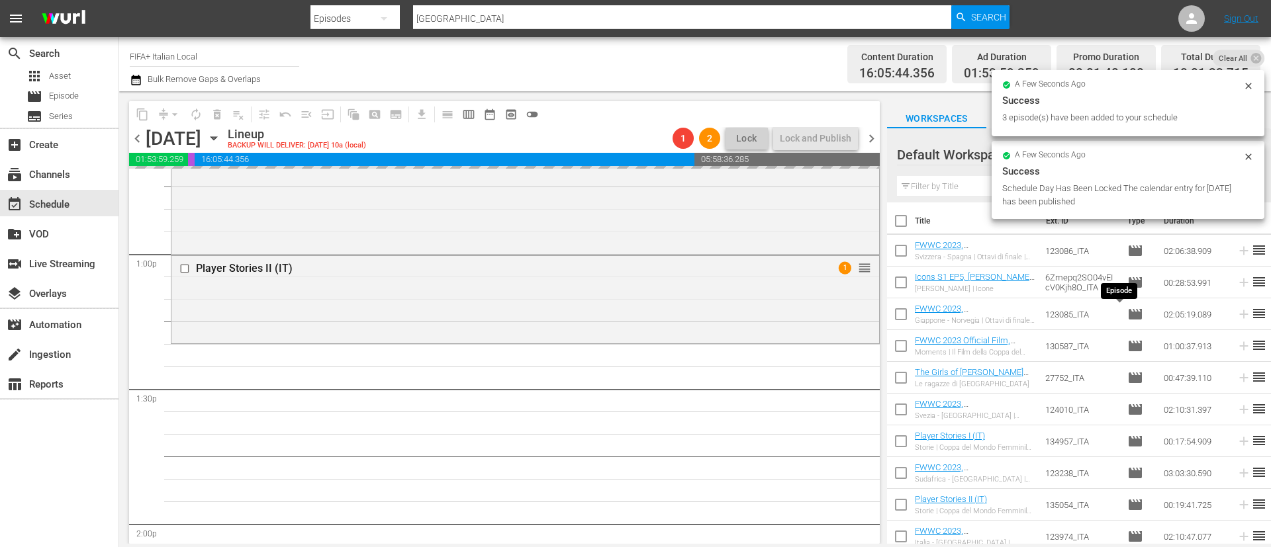
scroll to position [70, 0]
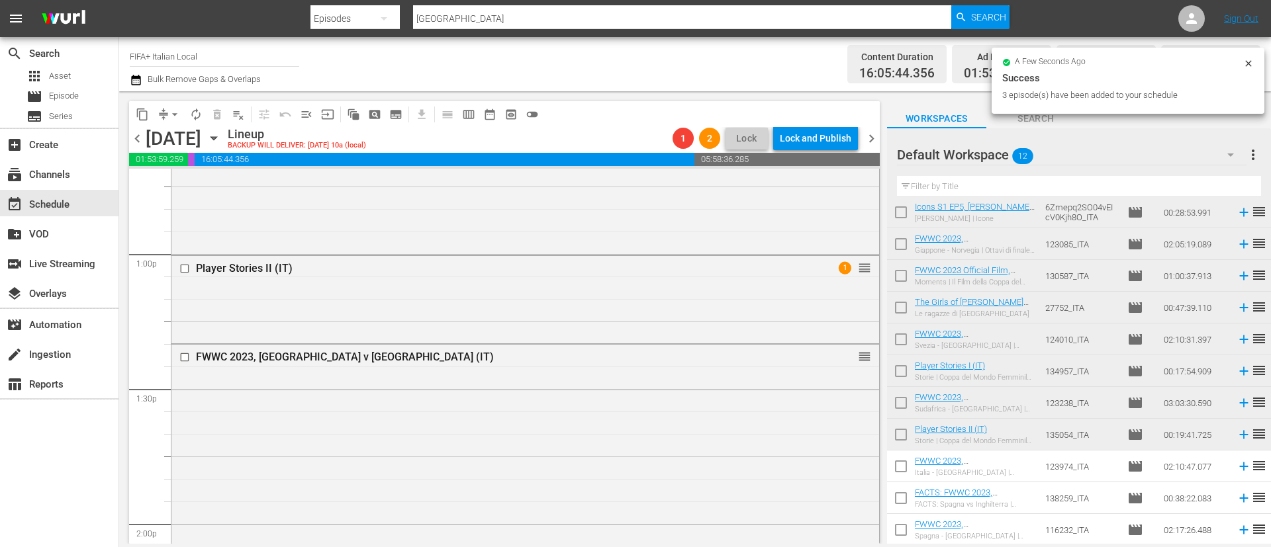
click at [901, 465] on input "checkbox" at bounding box center [901, 469] width 28 height 28
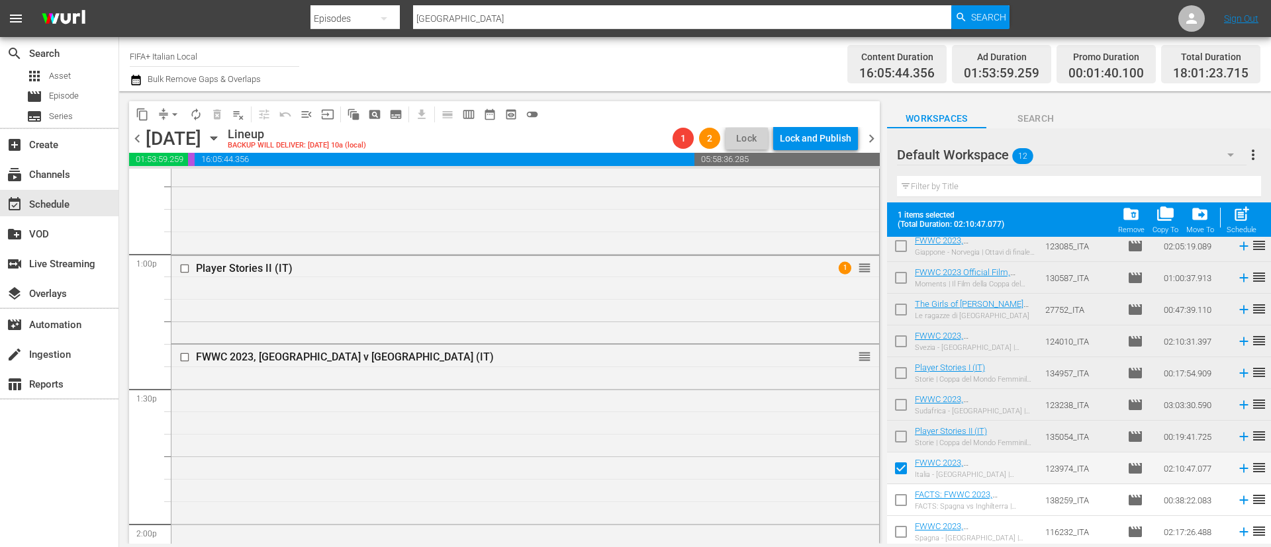
scroll to position [105, 0]
click at [902, 486] on input "checkbox" at bounding box center [901, 501] width 28 height 28
click at [901, 486] on input "checkbox" at bounding box center [901, 533] width 28 height 28
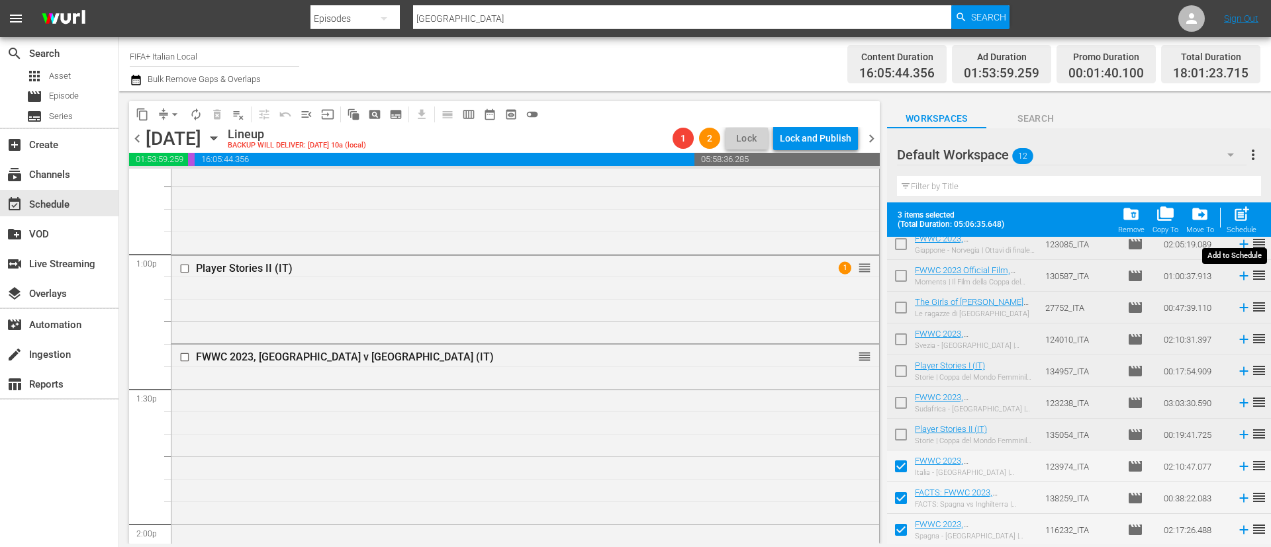
click at [1129, 214] on span "post_add" at bounding box center [1241, 214] width 18 height 18
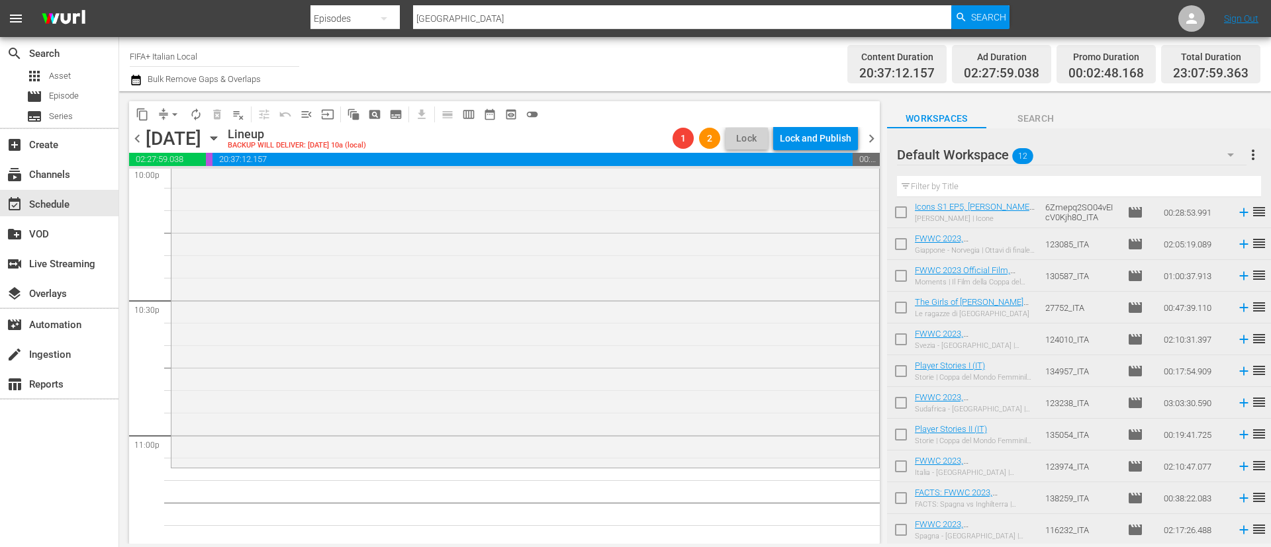
scroll to position [6105, 0]
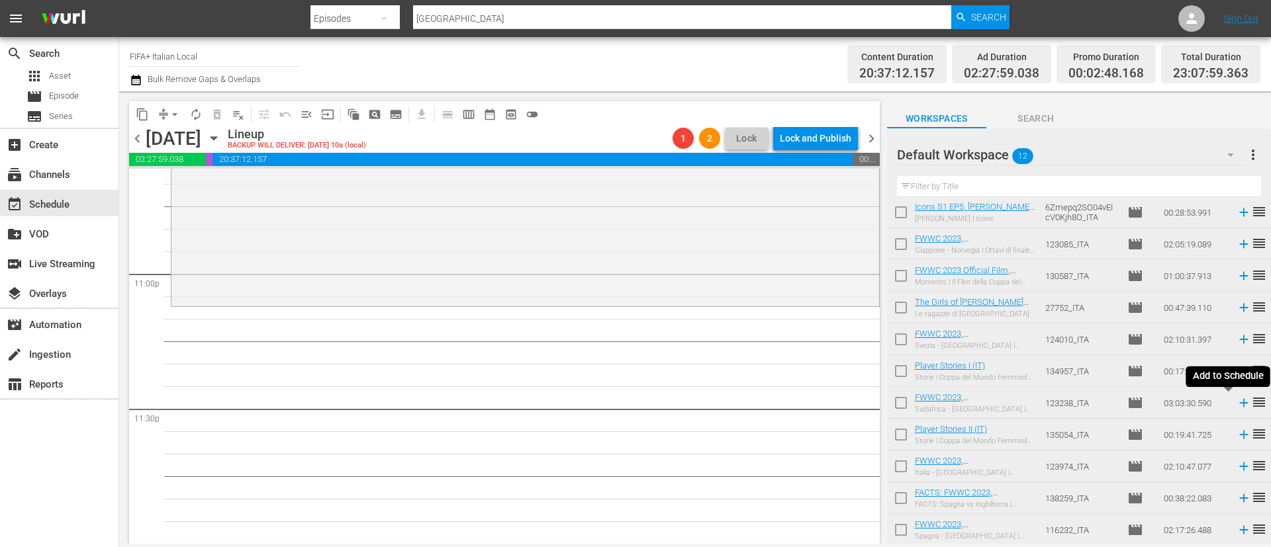
click at [1129, 404] on icon at bounding box center [1243, 403] width 9 height 9
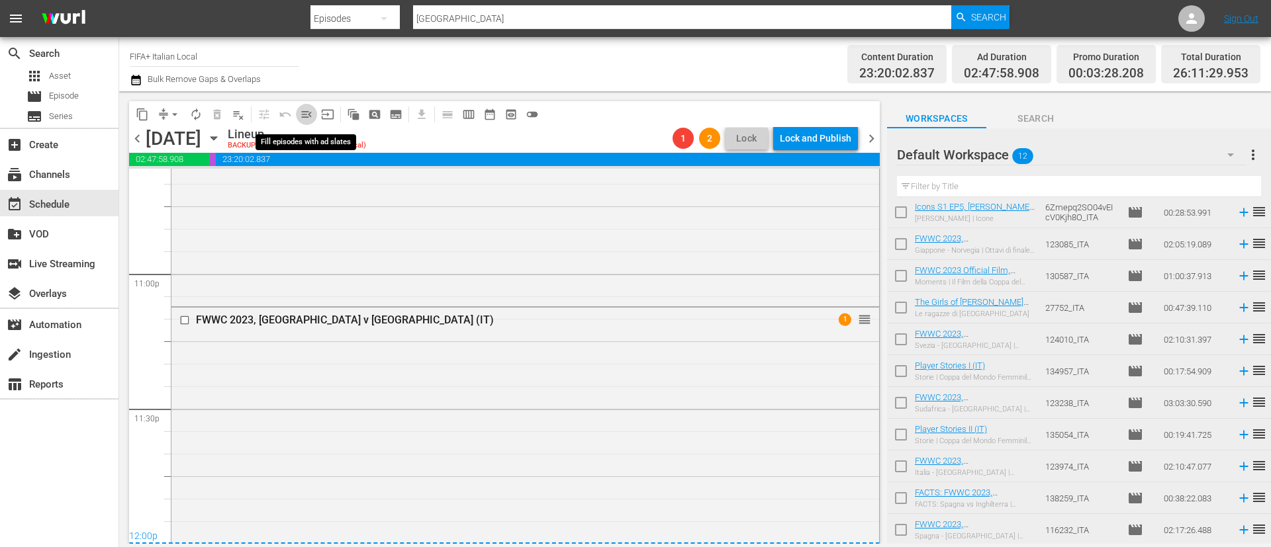
click at [310, 114] on span "menu_open" at bounding box center [306, 114] width 13 height 13
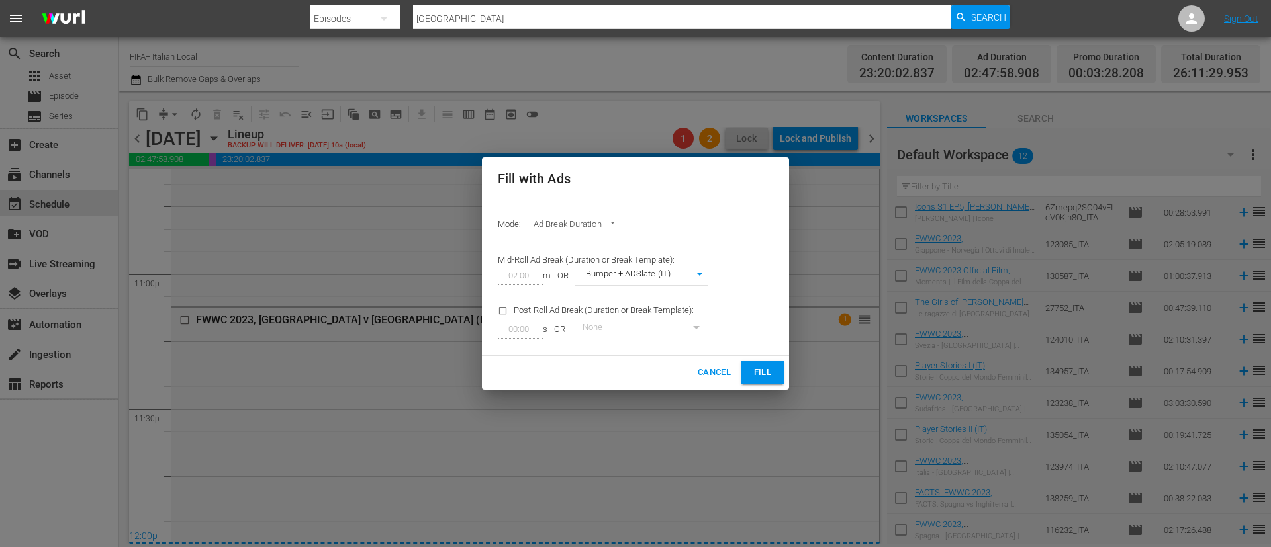
click at [768, 375] on span "Fill" at bounding box center [762, 372] width 21 height 15
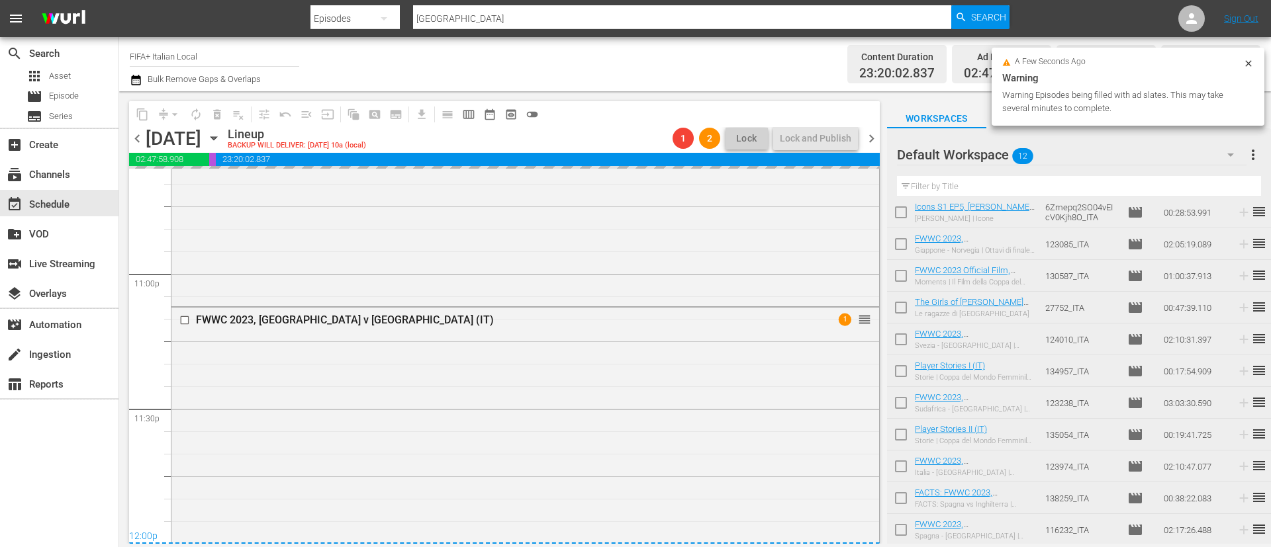
click at [1129, 150] on span "more_vert" at bounding box center [1253, 155] width 16 height 16
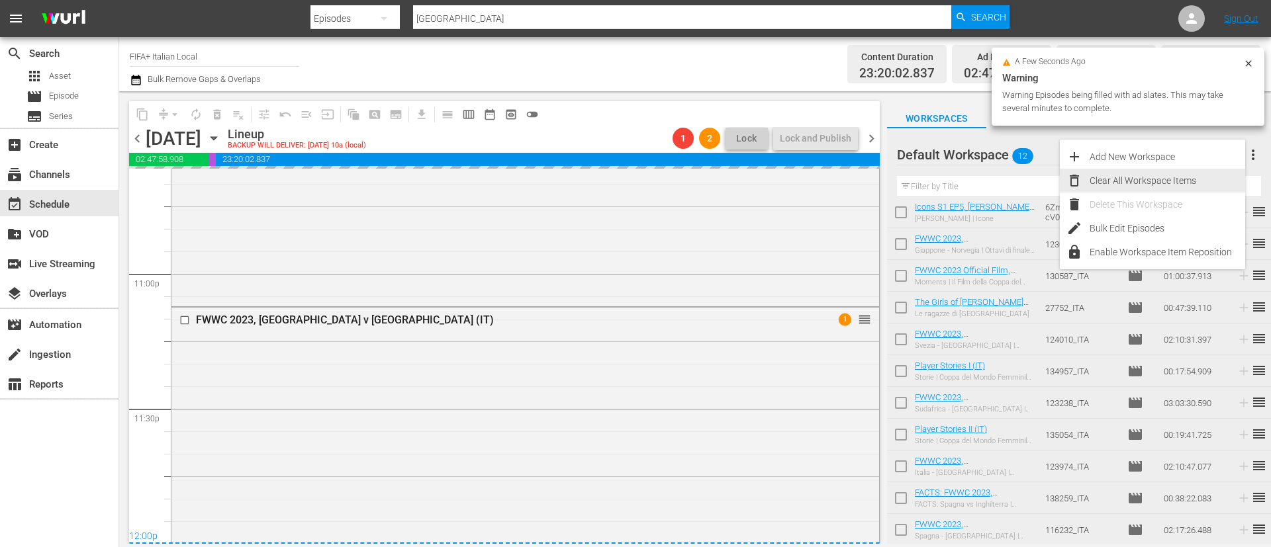
click at [1129, 174] on div "Clear All Workspace Items" at bounding box center [1167, 181] width 156 height 24
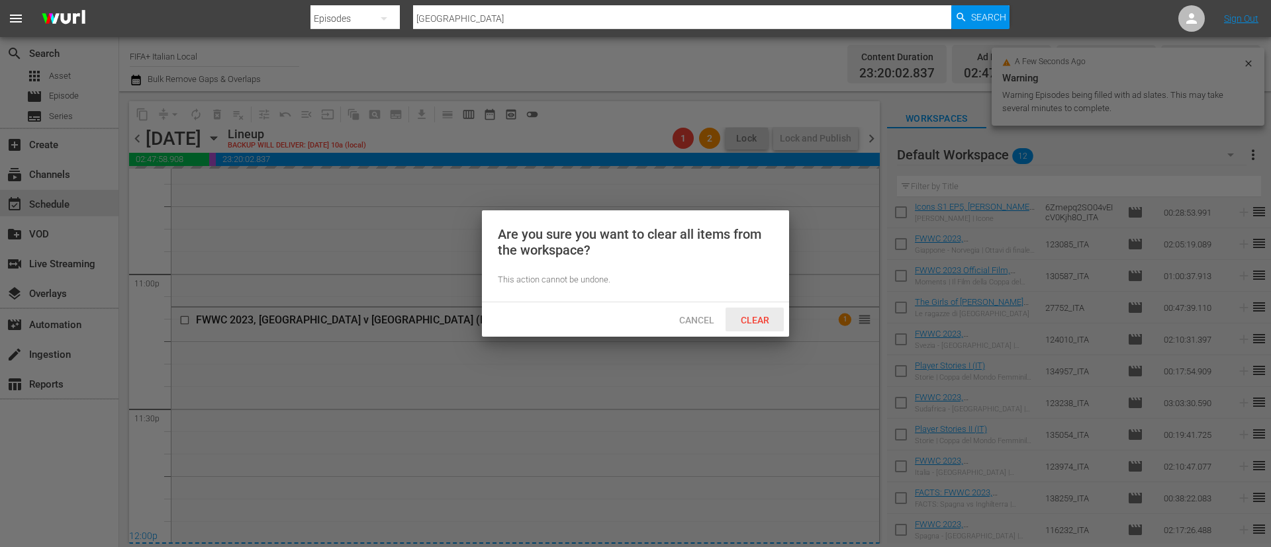
click at [758, 316] on span "Clear" at bounding box center [755, 320] width 50 height 11
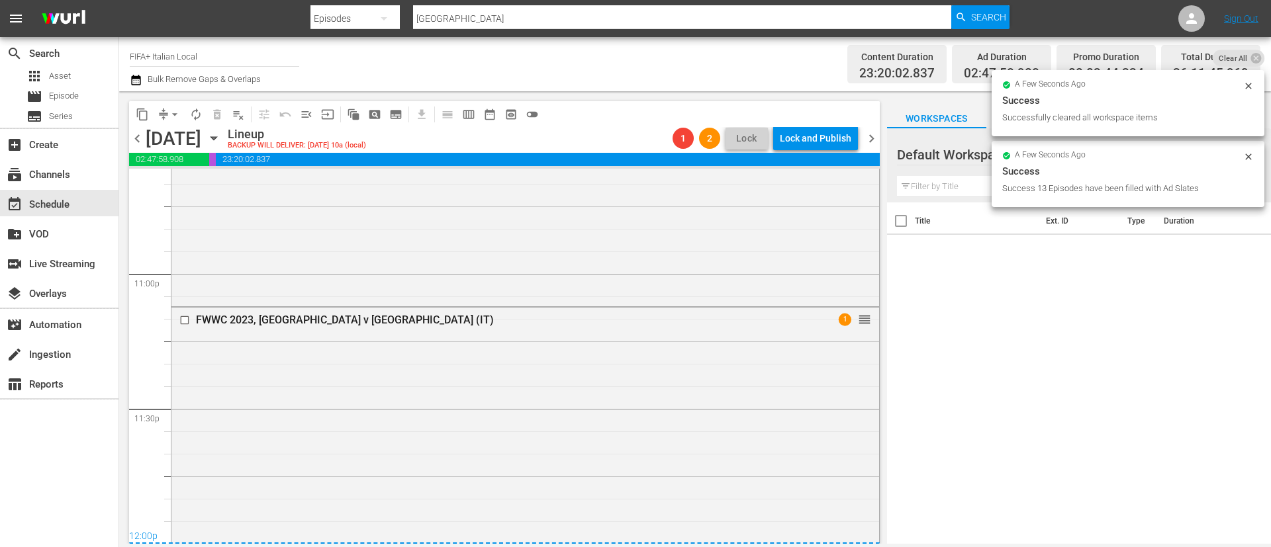
scroll to position [0, 0]
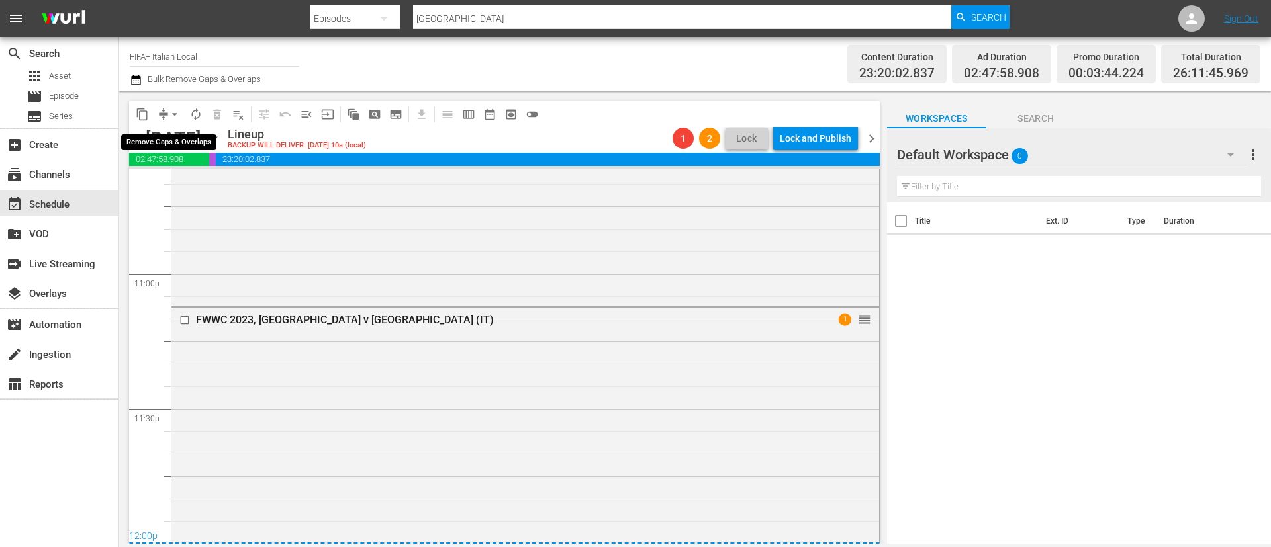
click at [172, 112] on span "arrow_drop_down" at bounding box center [174, 114] width 13 height 13
click at [189, 191] on li "Align to End of Previous Day" at bounding box center [175, 185] width 139 height 22
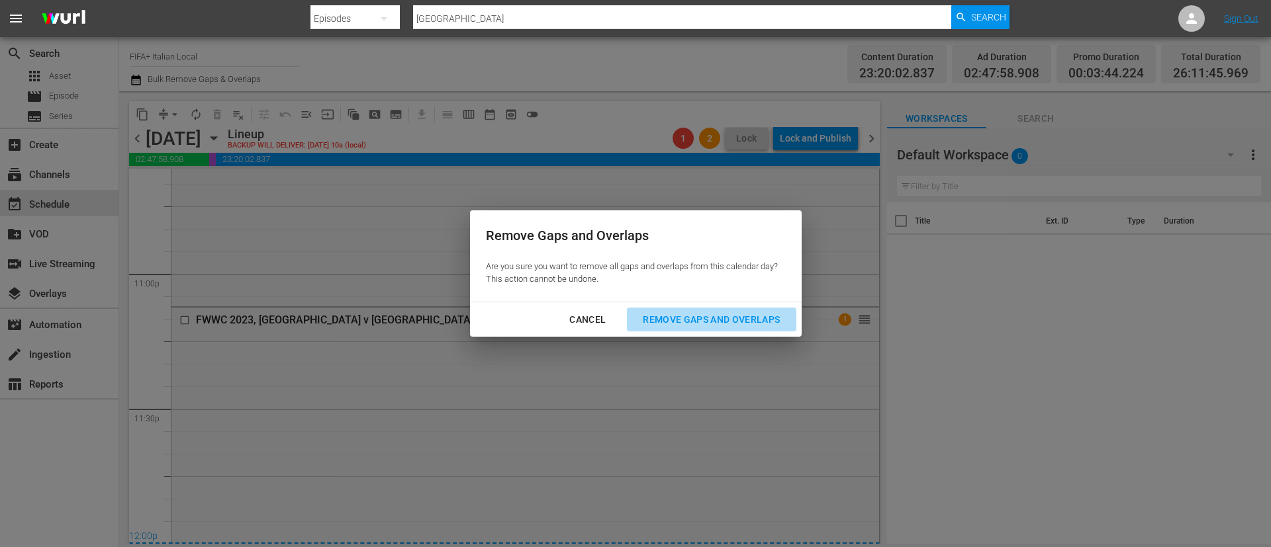
click at [715, 321] on div "Remove Gaps and Overlaps" at bounding box center [711, 320] width 158 height 17
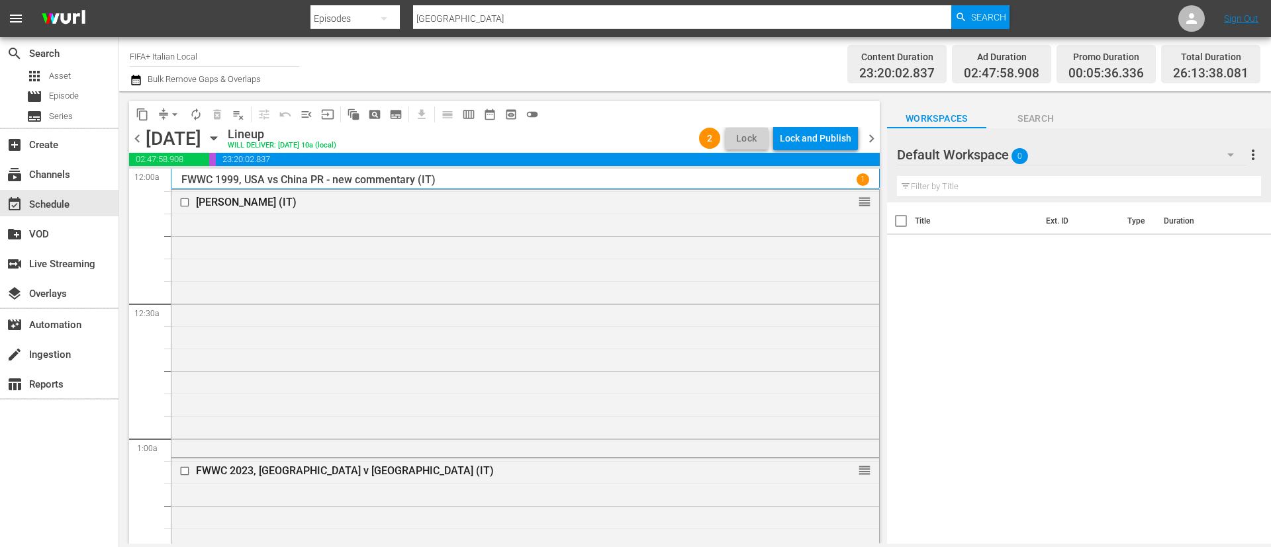
scroll to position [5970, 0]
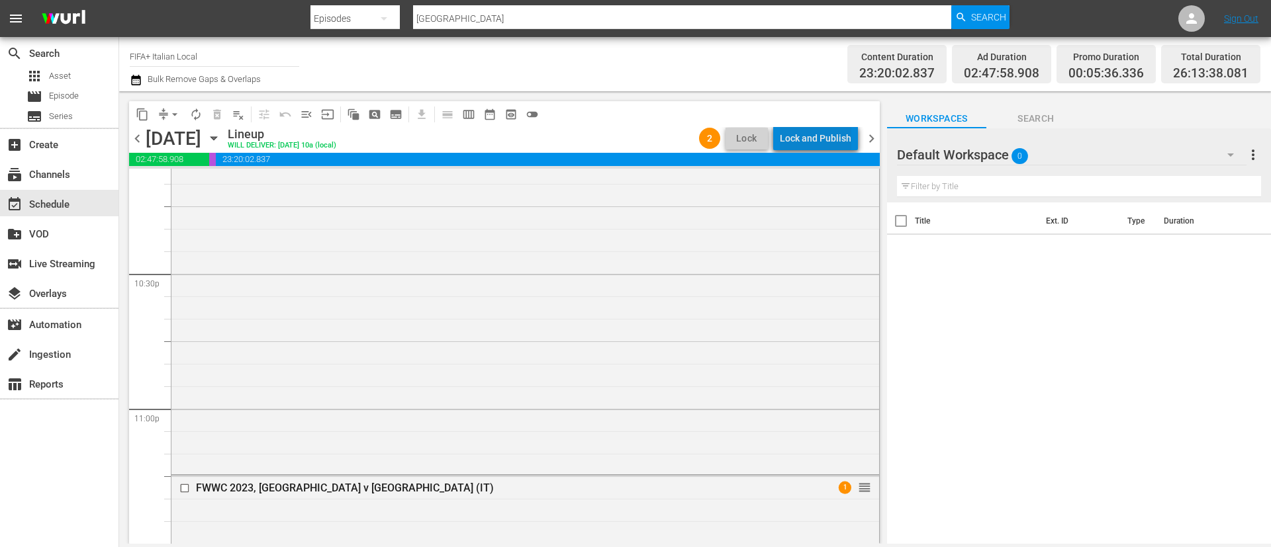
click at [834, 128] on div "Lock and Publish" at bounding box center [815, 138] width 71 height 24
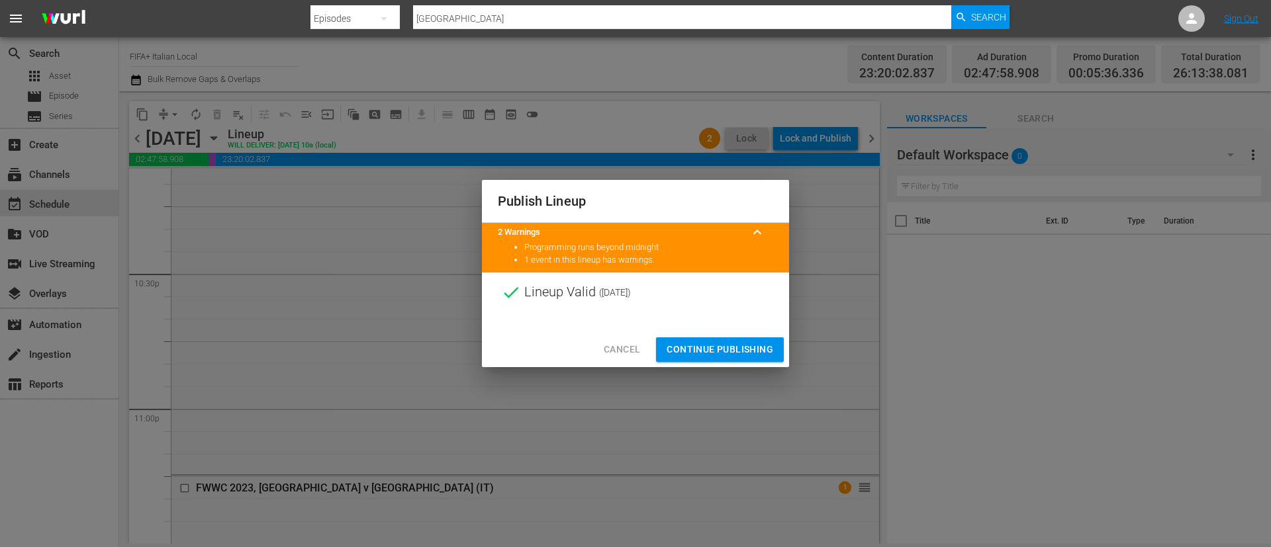
click at [740, 353] on span "Continue Publishing" at bounding box center [719, 349] width 107 height 17
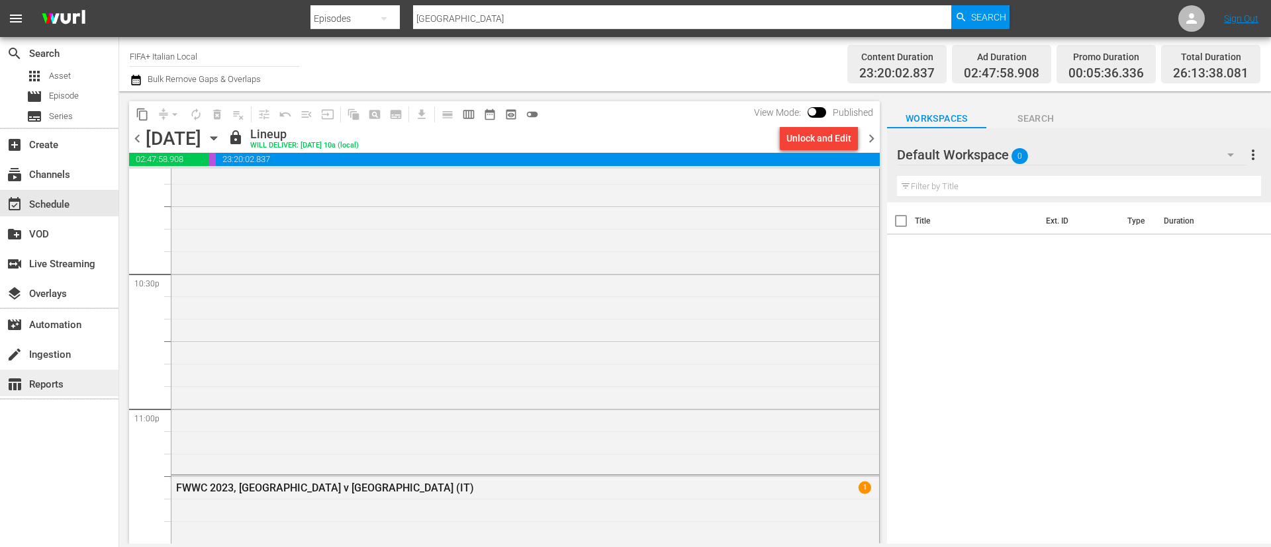
click at [75, 375] on div "table_chart Reports" at bounding box center [59, 383] width 118 height 26
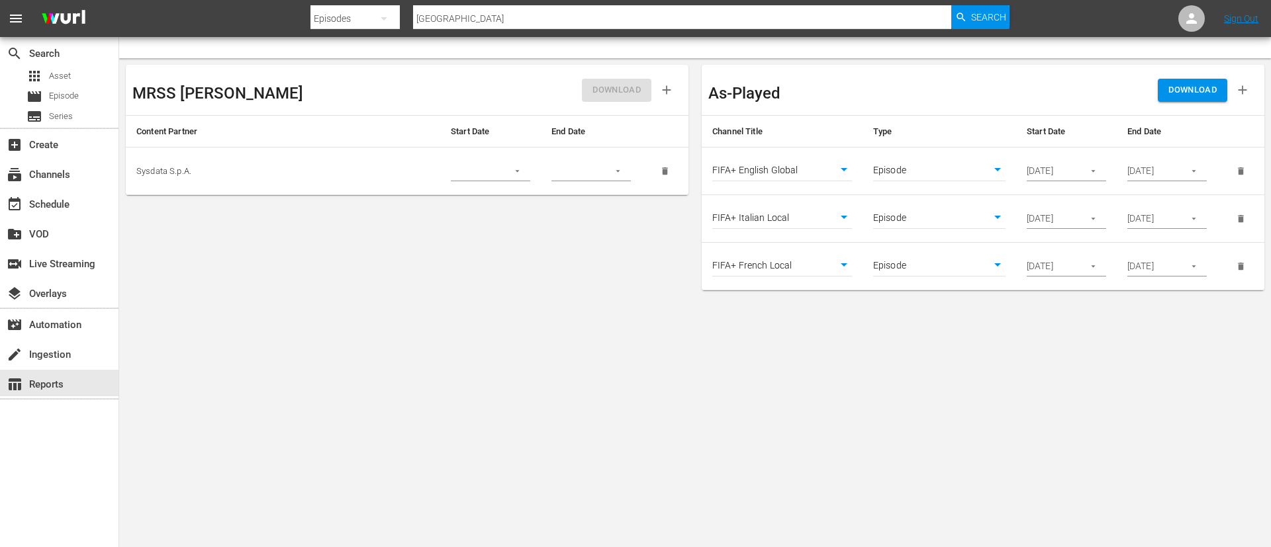
click at [1095, 164] on button "button" at bounding box center [1093, 171] width 26 height 26
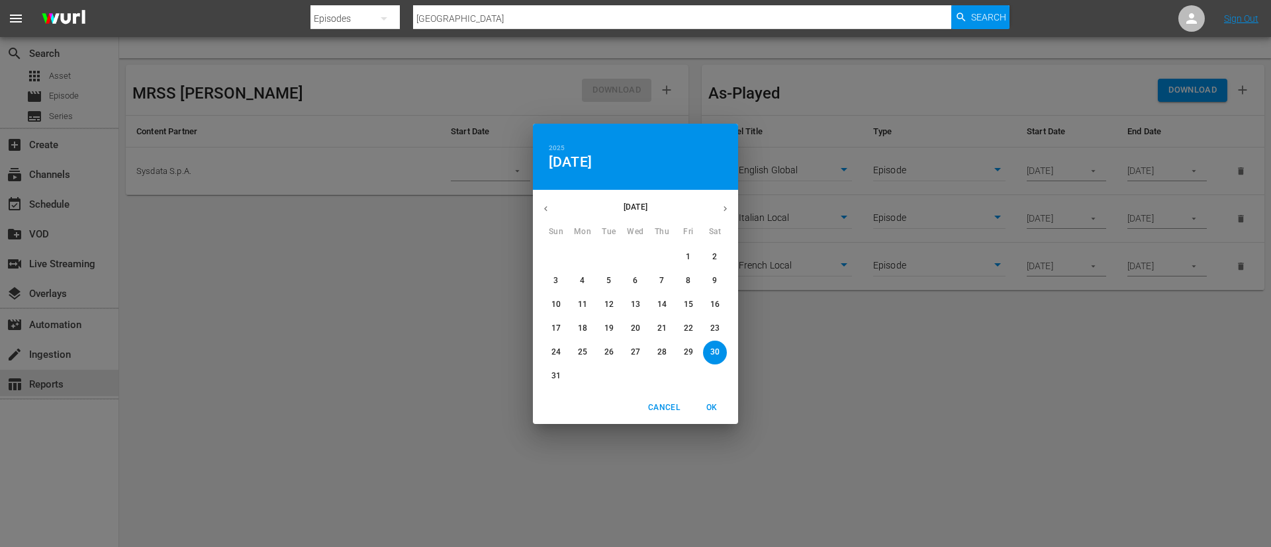
click at [727, 209] on icon "button" at bounding box center [725, 209] width 10 height 10
click at [658, 262] on span "4" at bounding box center [662, 256] width 24 height 11
click at [713, 414] on button "OK" at bounding box center [711, 408] width 42 height 22
type input "09/04/2025"
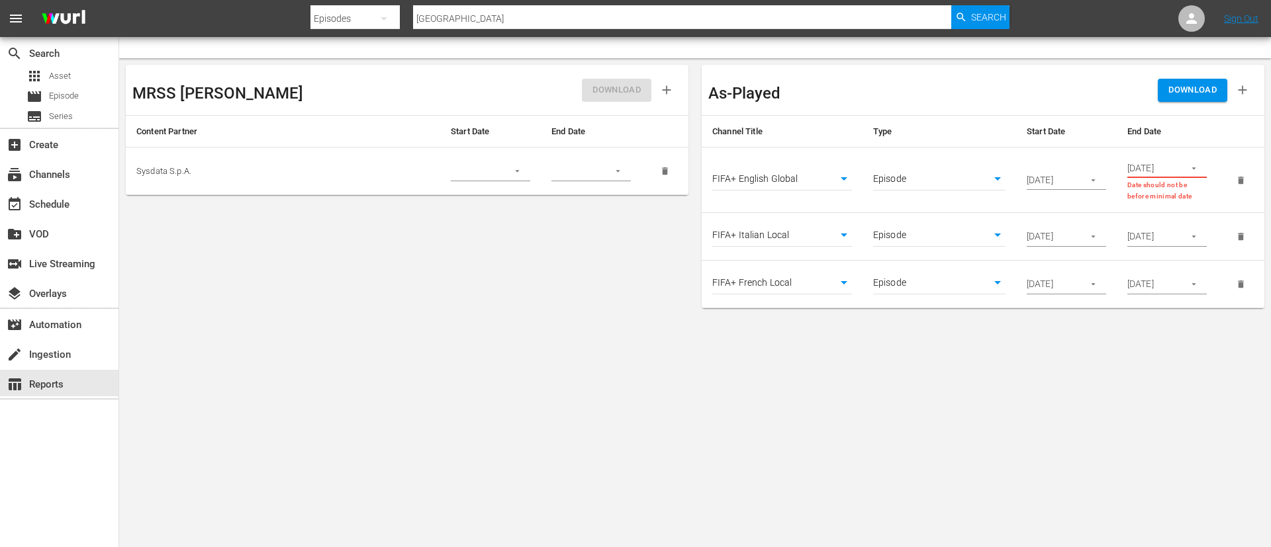
click at [1037, 185] on input "09/04/2025" at bounding box center [1050, 180] width 48 height 20
click at [1044, 239] on input "08/30/2025" at bounding box center [1050, 237] width 48 height 20
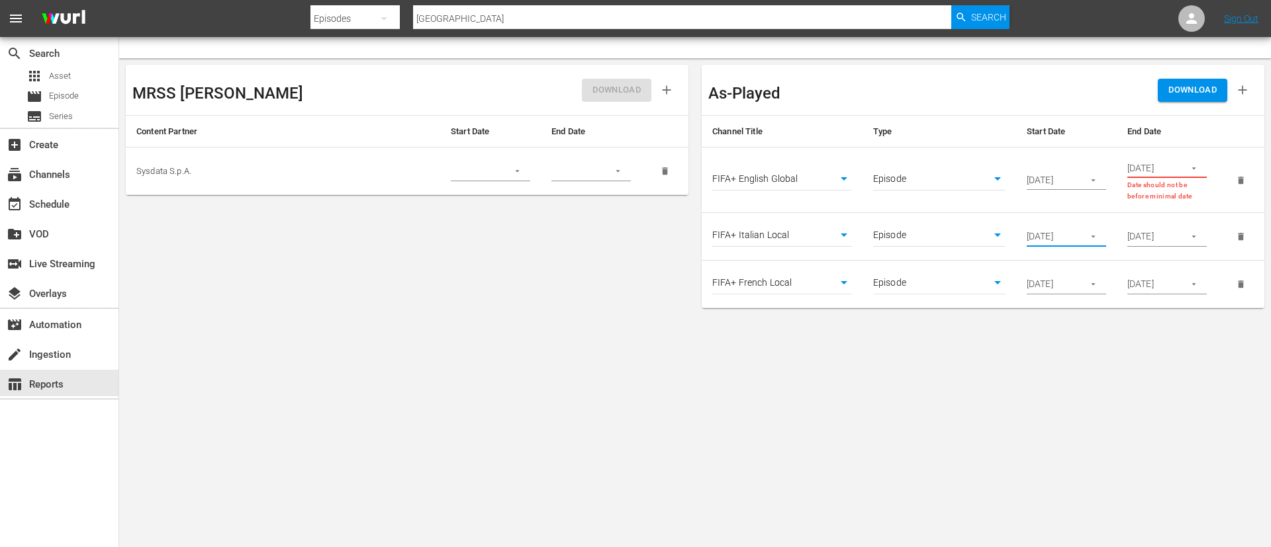
click at [1044, 239] on input "08/30/2025" at bounding box center [1050, 237] width 48 height 20
paste input "9/04"
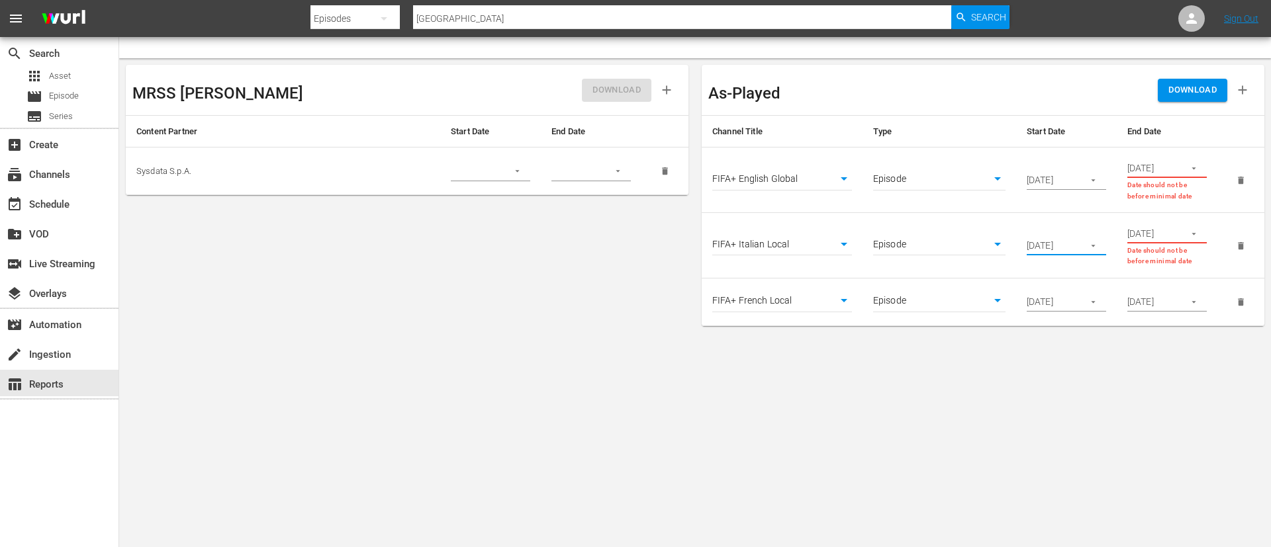
scroll to position [0, 1]
type input "09/04/2025"
click at [1054, 302] on input "08/30/2025" at bounding box center [1050, 303] width 48 height 20
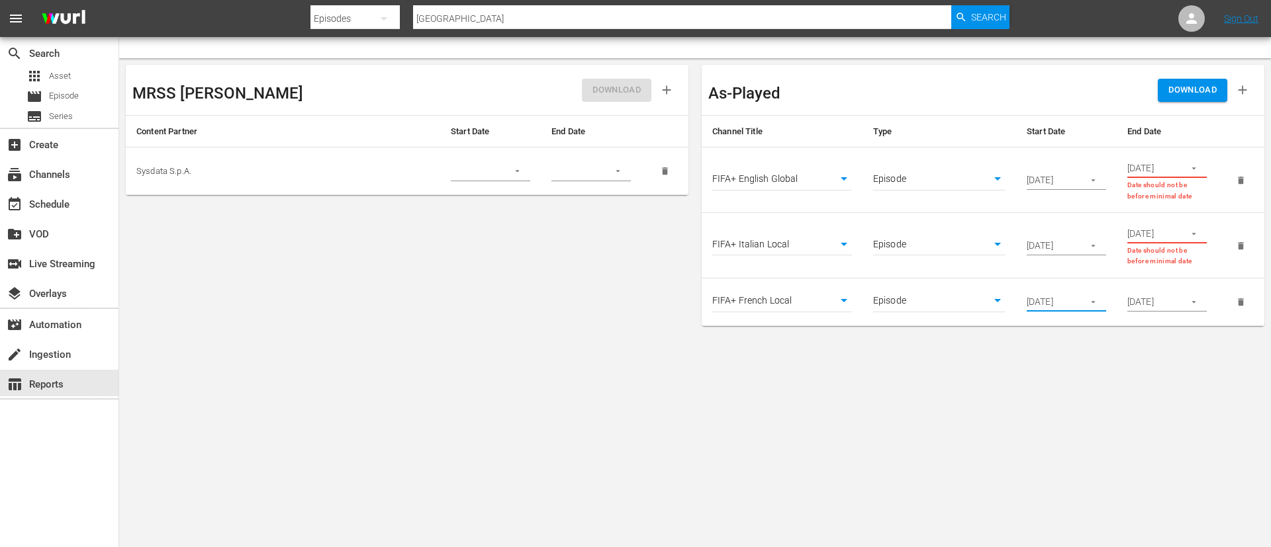
click at [1054, 302] on input "08/30/2025" at bounding box center [1050, 303] width 48 height 20
paste input "9/04"
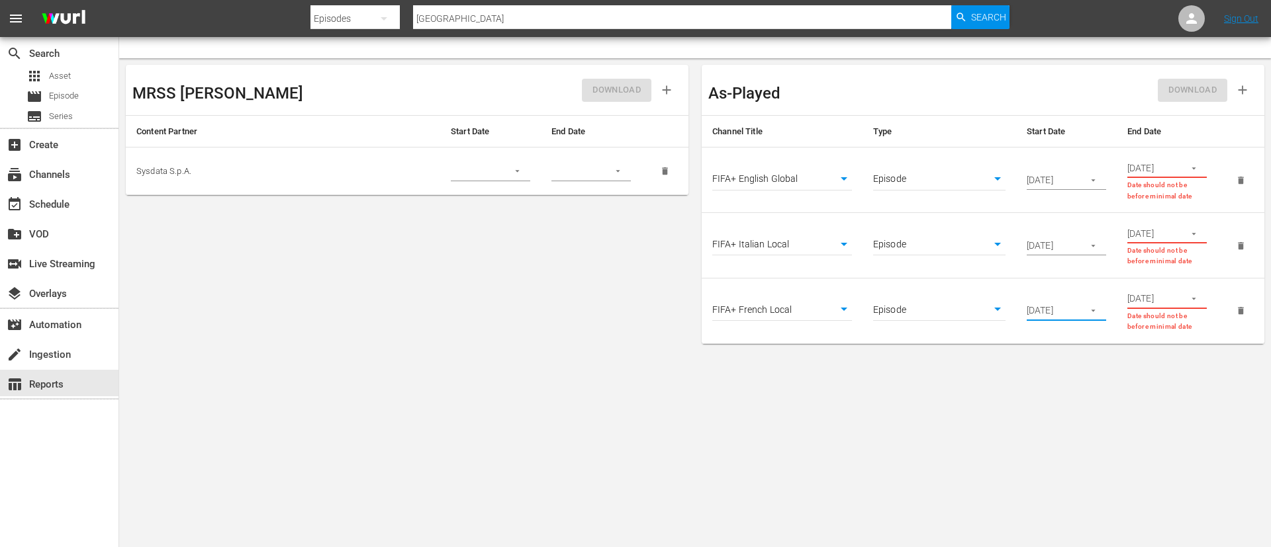
type input "09/04/2025"
click at [1200, 167] on button "button" at bounding box center [1194, 169] width 26 height 26
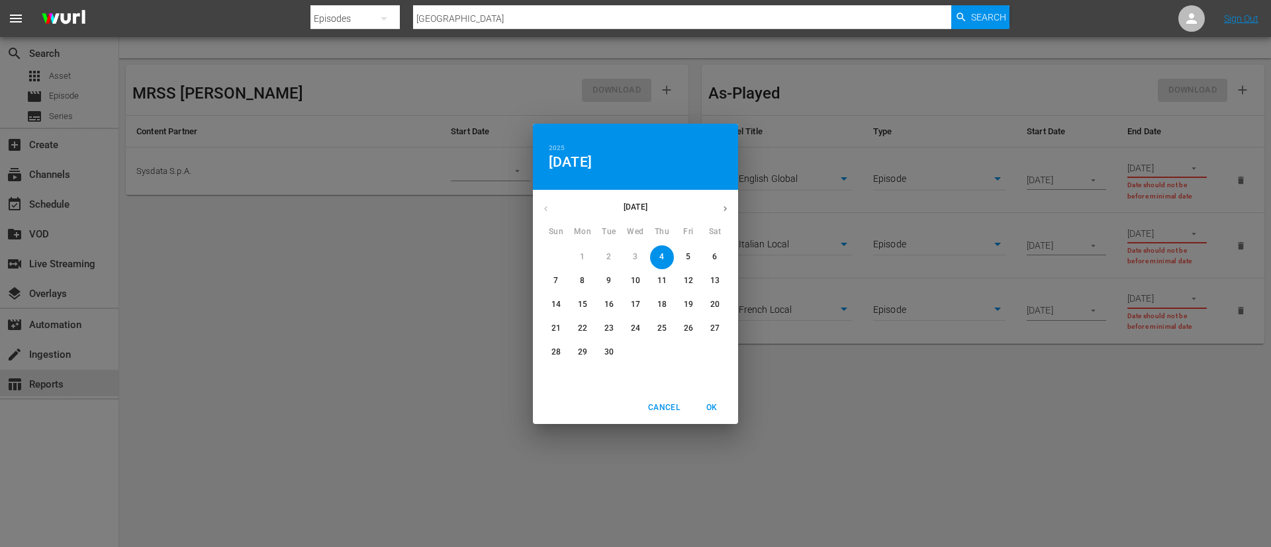
click at [559, 283] on span "7" at bounding box center [556, 280] width 24 height 11
click at [694, 405] on button "OK" at bounding box center [711, 408] width 42 height 22
type input "09/07/2025"
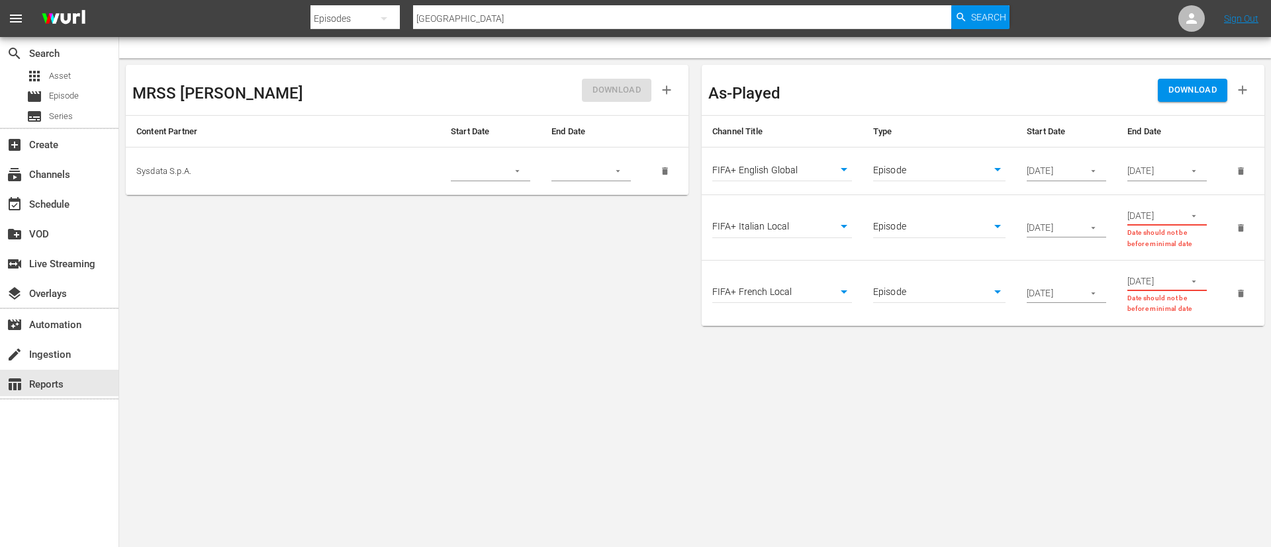
click at [1152, 175] on input "09/07/2025" at bounding box center [1151, 171] width 48 height 20
click at [1154, 218] on input "09/03/2025" at bounding box center [1151, 216] width 48 height 20
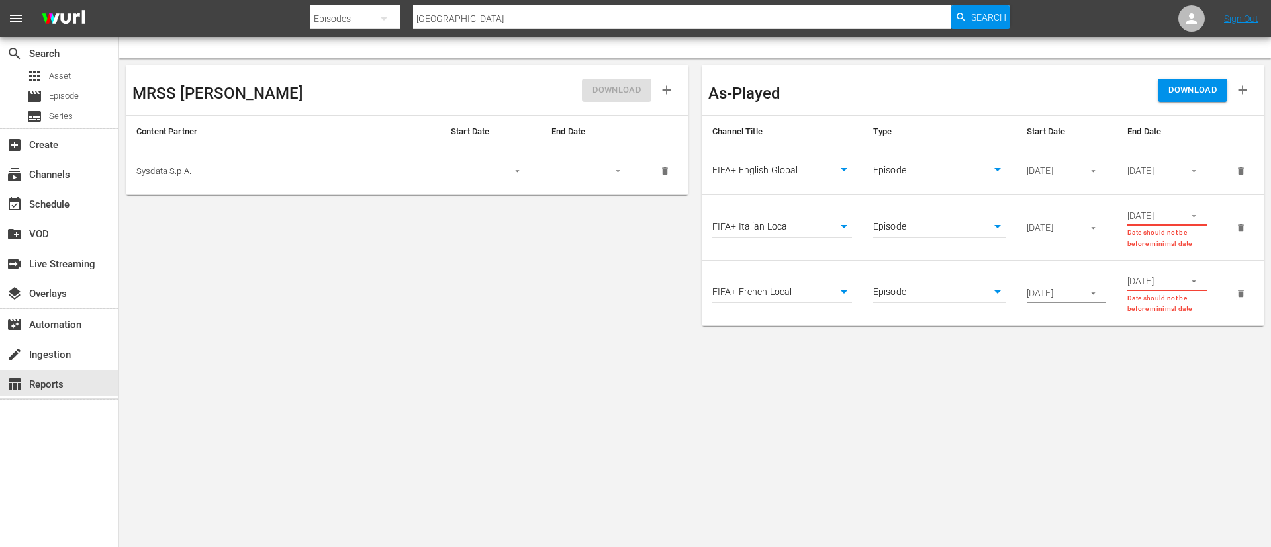
click at [1154, 218] on input "09/03/2025" at bounding box center [1151, 216] width 48 height 20
paste input "7"
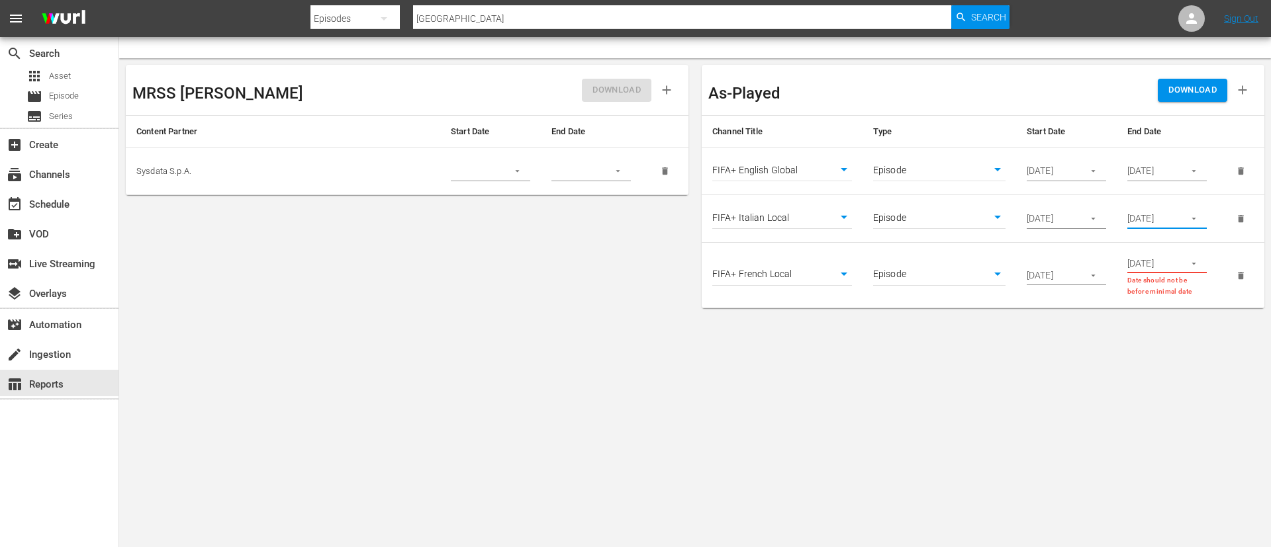
scroll to position [0, 1]
type input "09/07/2025"
click at [1157, 263] on input "09/03/2025" at bounding box center [1151, 263] width 48 height 20
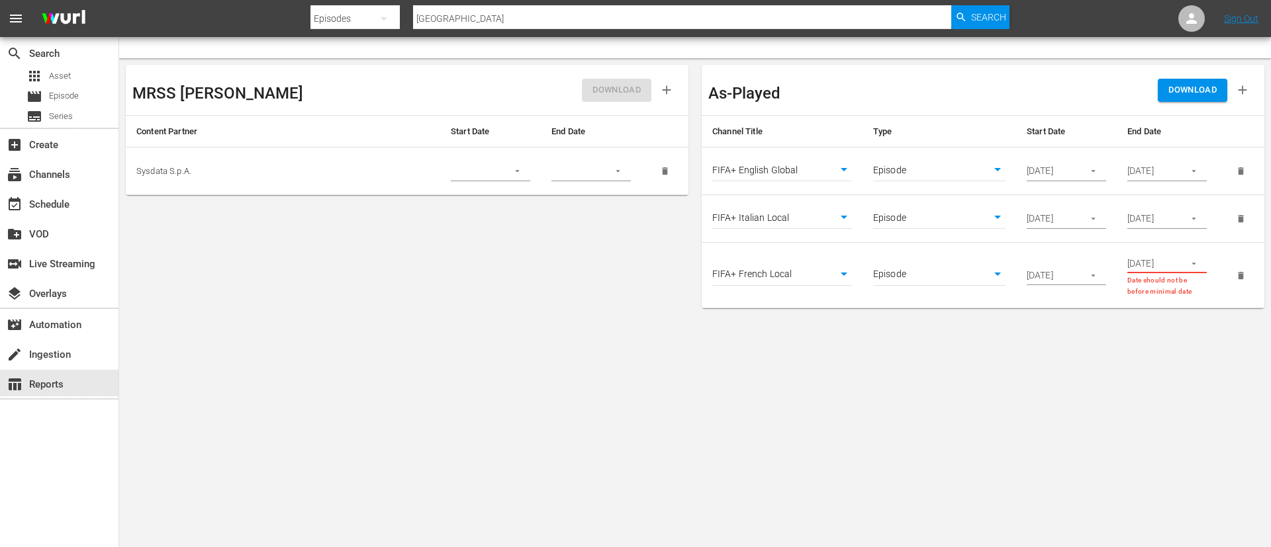
click at [1157, 263] on input "09/03/2025" at bounding box center [1151, 263] width 48 height 20
paste input "7"
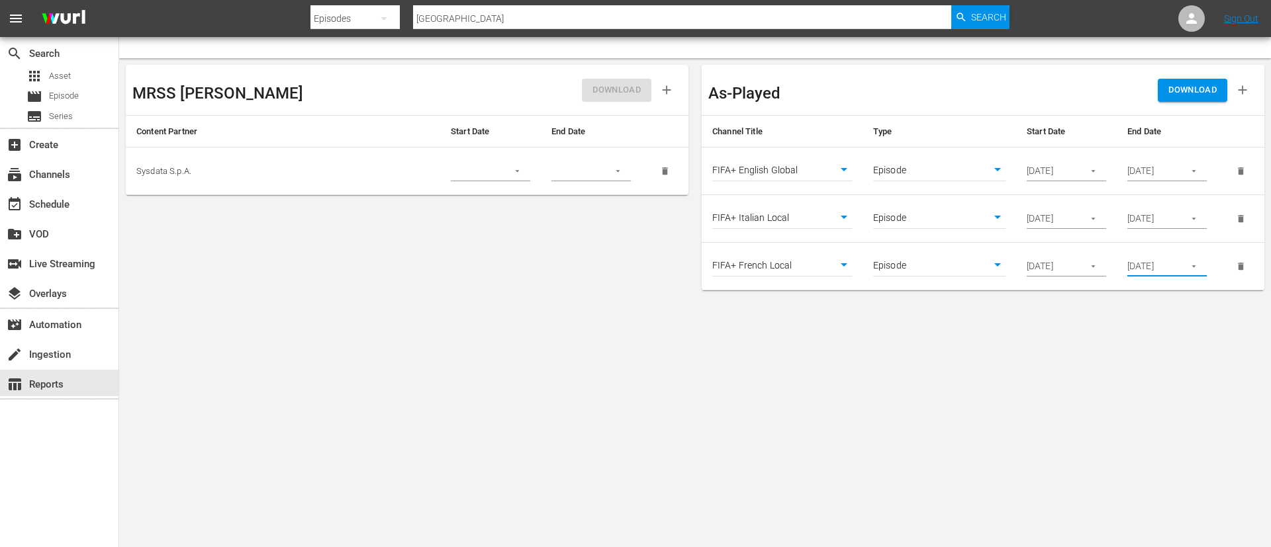
scroll to position [0, 1]
type input "09/07/2025"
click at [1132, 384] on body "menu Search By Episodes Search ID, Title, Description, Keywords, or Category su…" at bounding box center [635, 273] width 1271 height 547
click at [1167, 95] on button "DOWNLOAD" at bounding box center [1191, 90] width 69 height 23
